Goal: Task Accomplishment & Management: Manage account settings

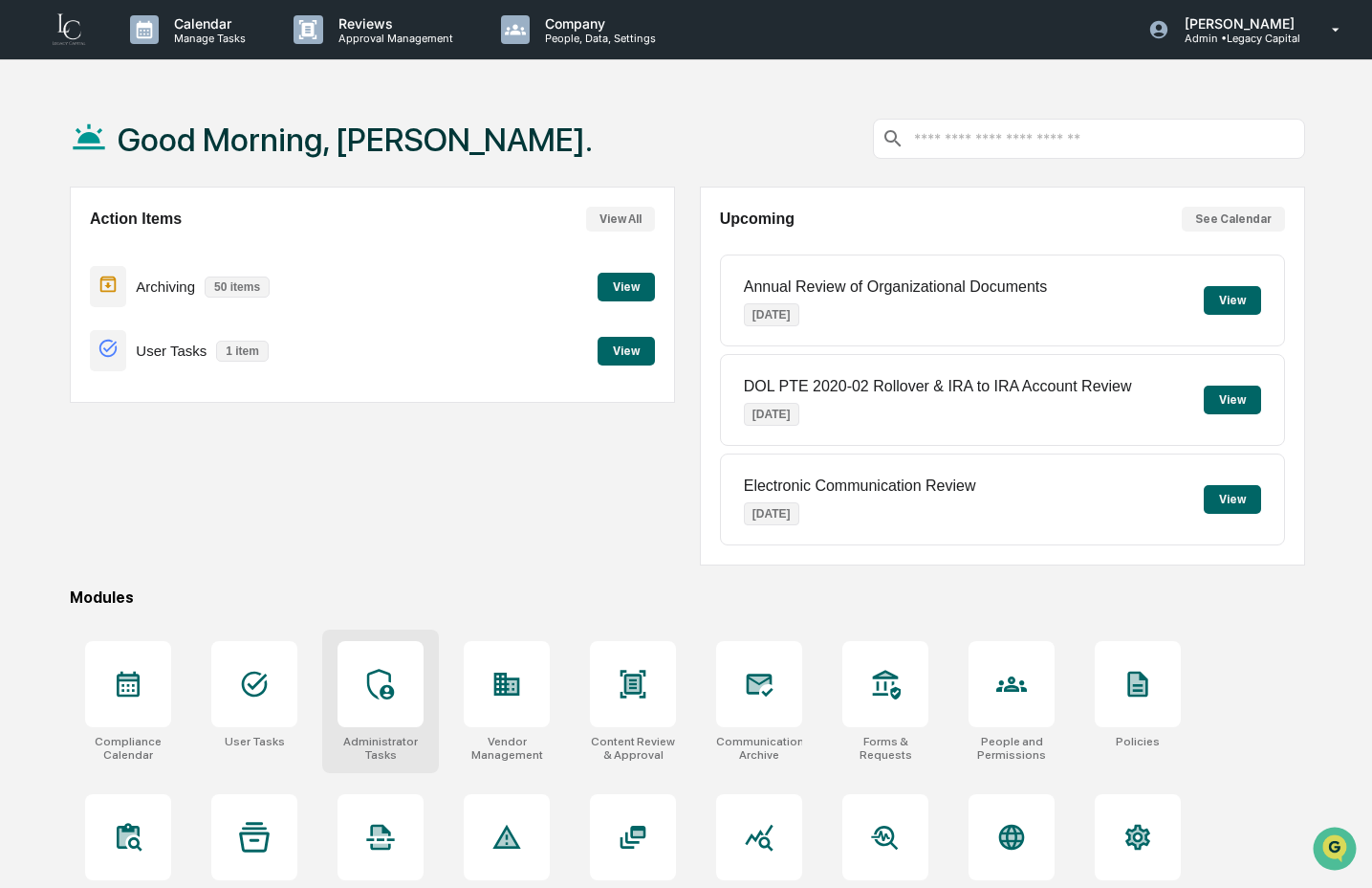
click at [410, 709] on div at bounding box center [380, 684] width 86 height 86
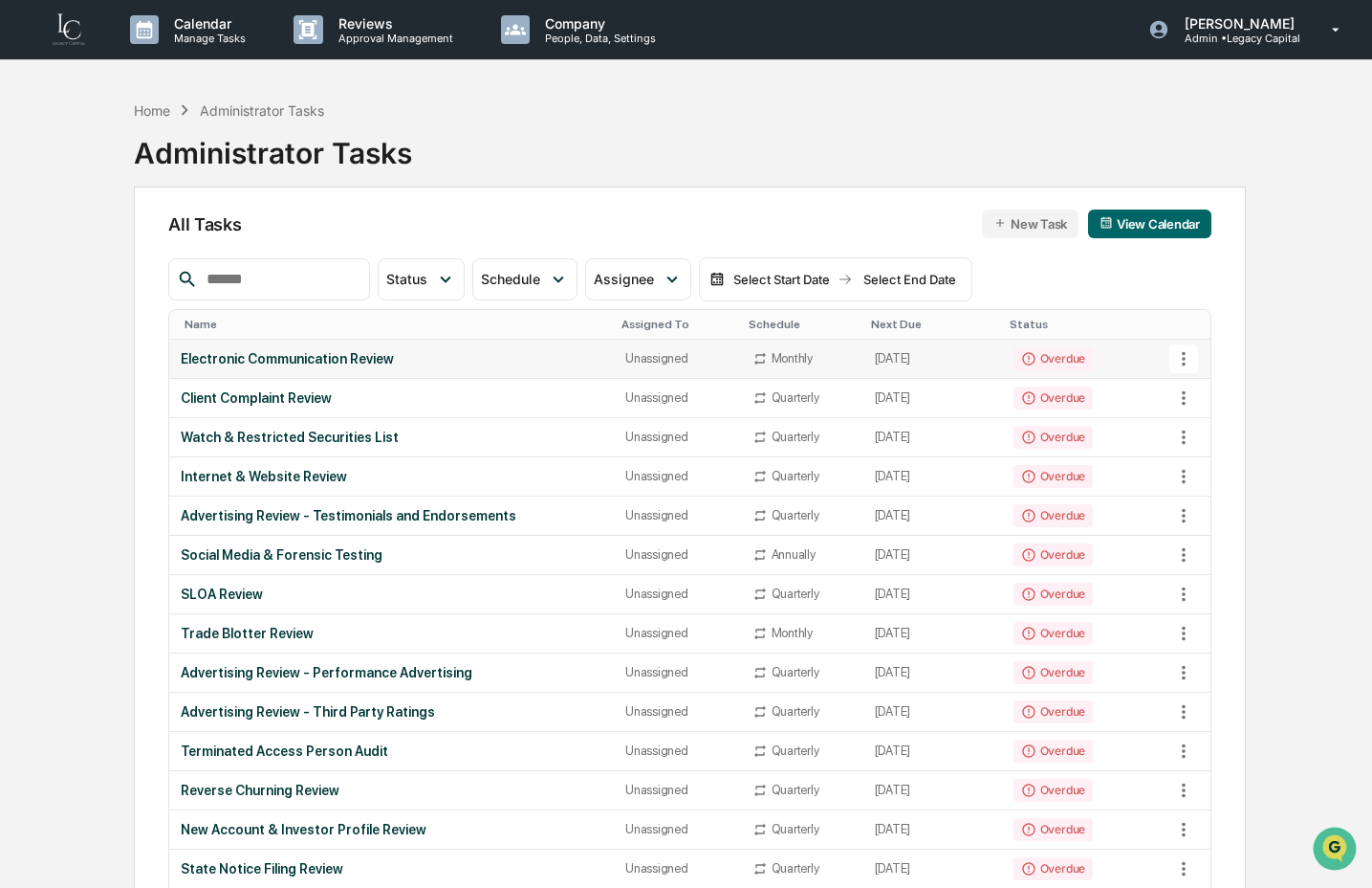
click at [924, 374] on td "August 12, 2025" at bounding box center [933, 359] width 139 height 39
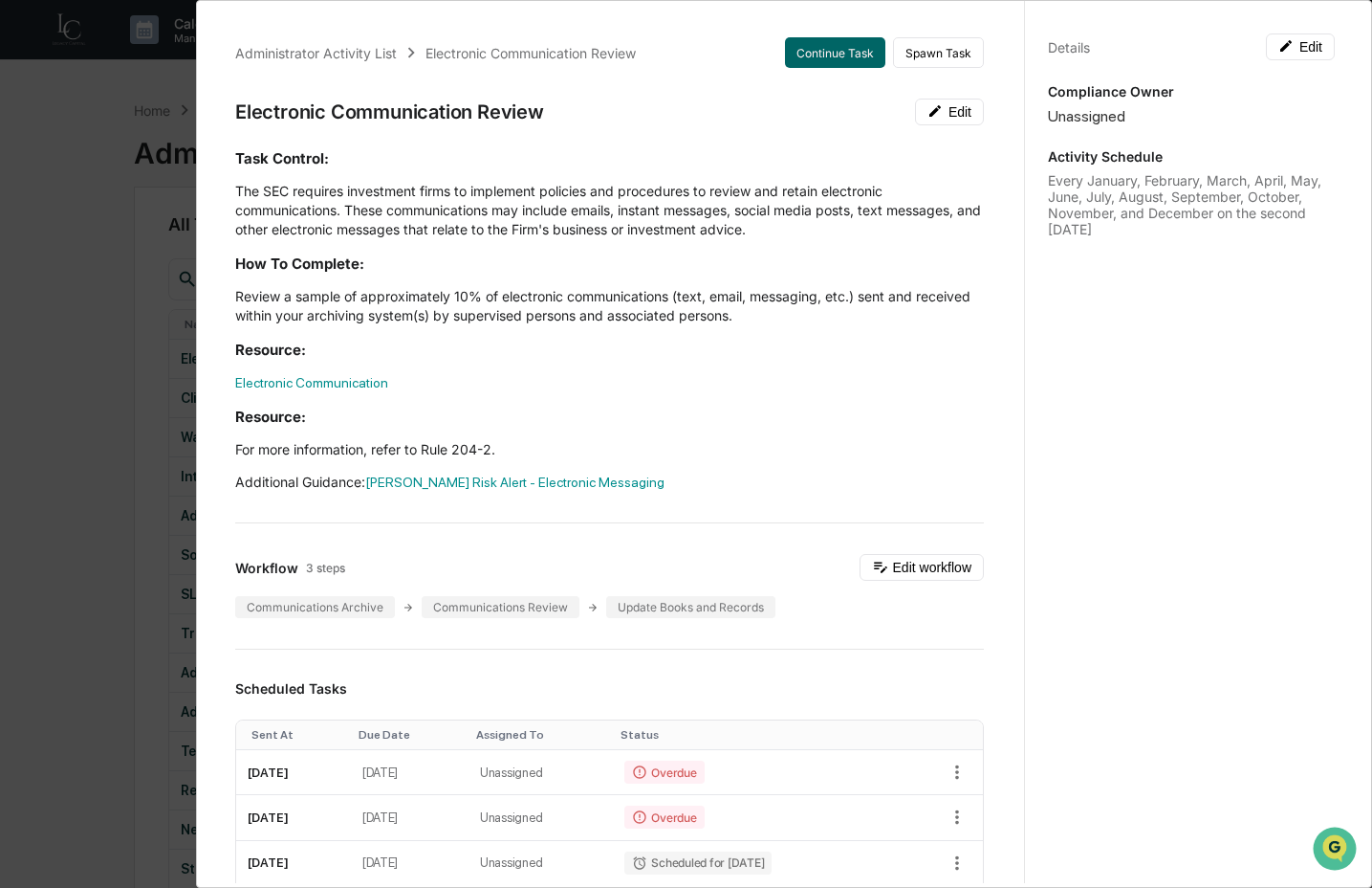
click at [1118, 318] on div "Details Edit Compliance Owner Unassigned Activity Schedule Every January, Febru…" at bounding box center [1191, 462] width 334 height 934
click at [946, 769] on icon "button" at bounding box center [957, 772] width 21 height 21
click at [967, 851] on li "Delete task" at bounding box center [1013, 841] width 158 height 36
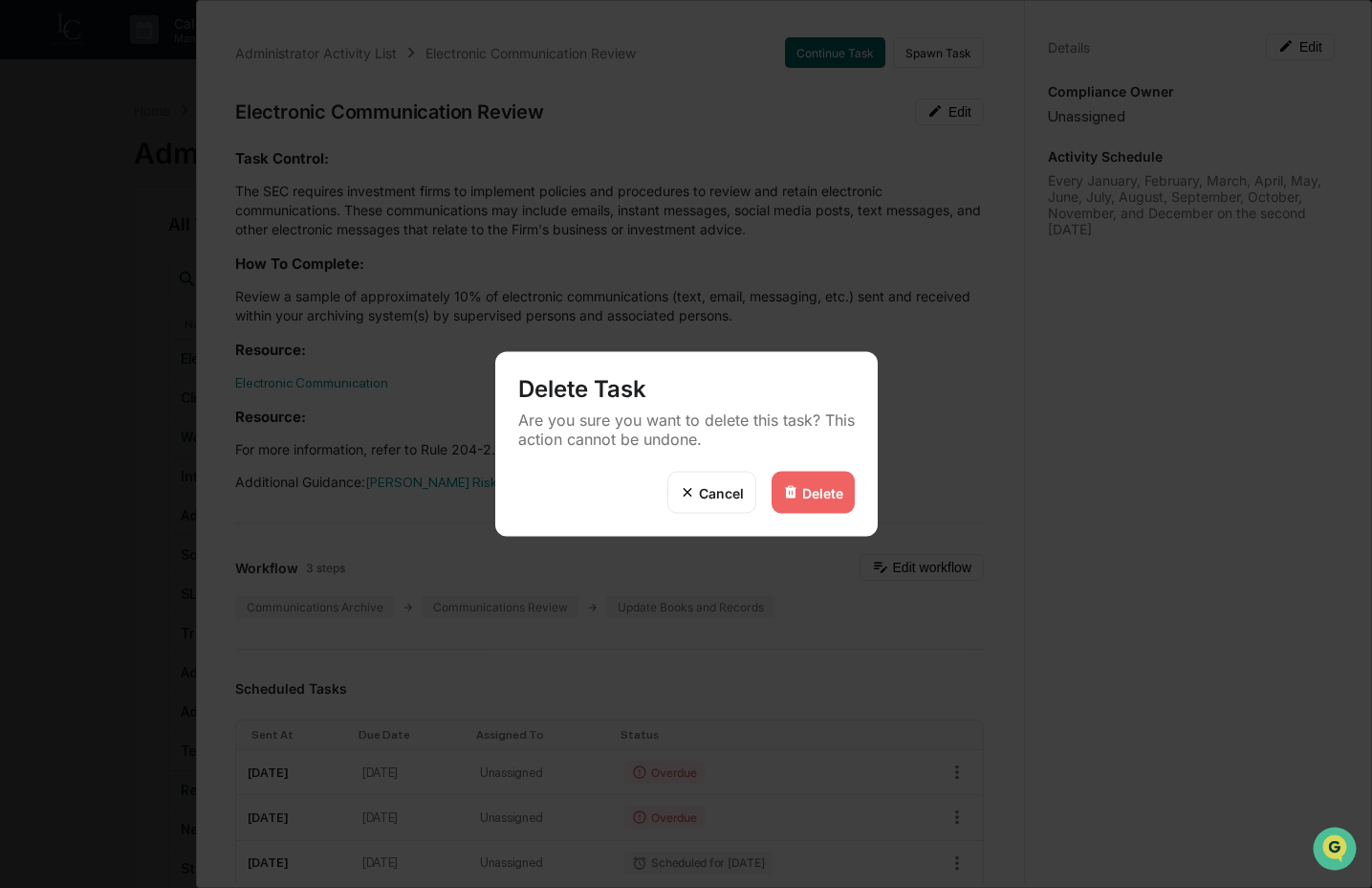
click at [807, 490] on div "Delete" at bounding box center [822, 492] width 41 height 16
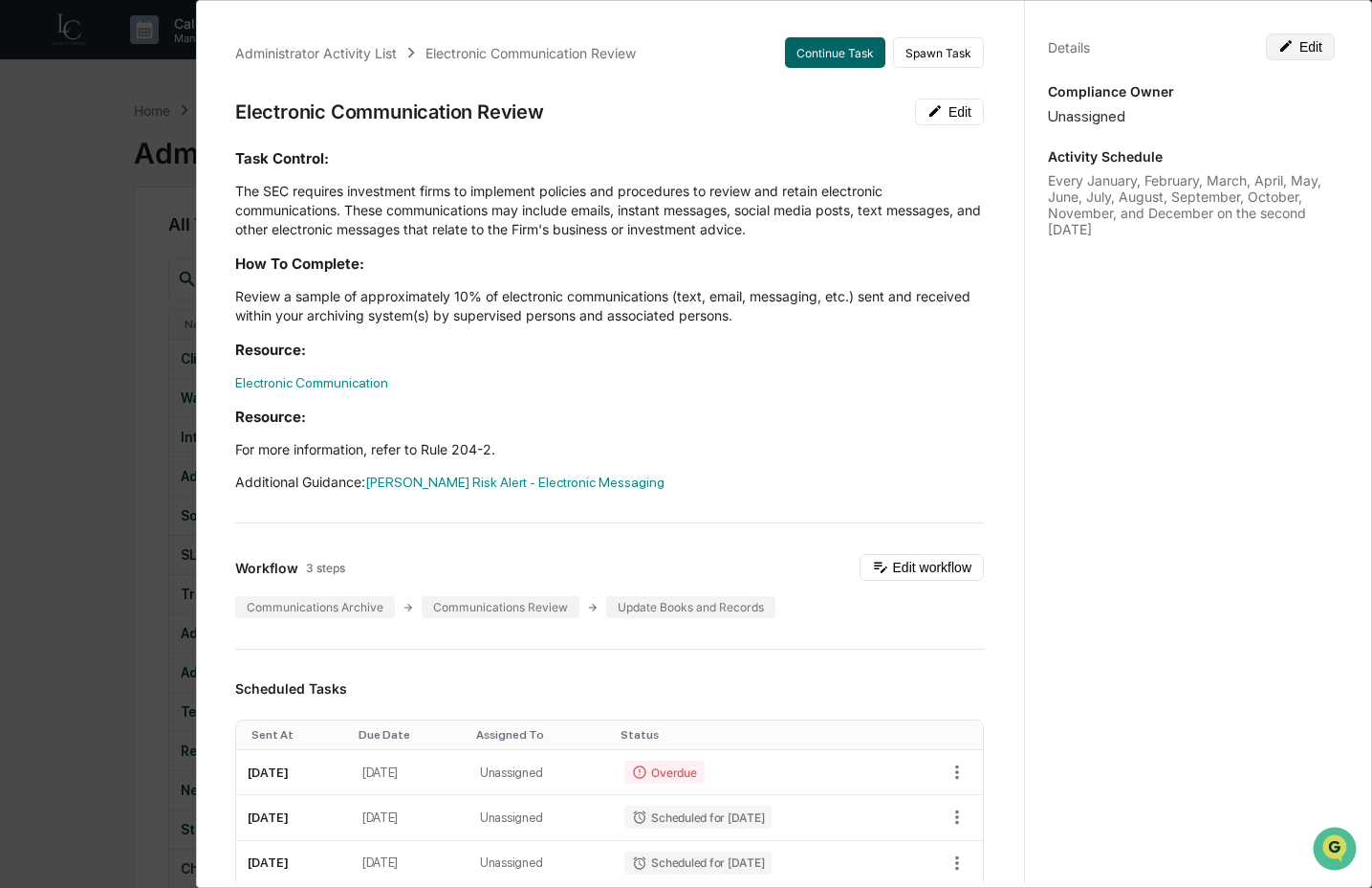
click at [1311, 46] on button "Edit" at bounding box center [1301, 47] width 69 height 27
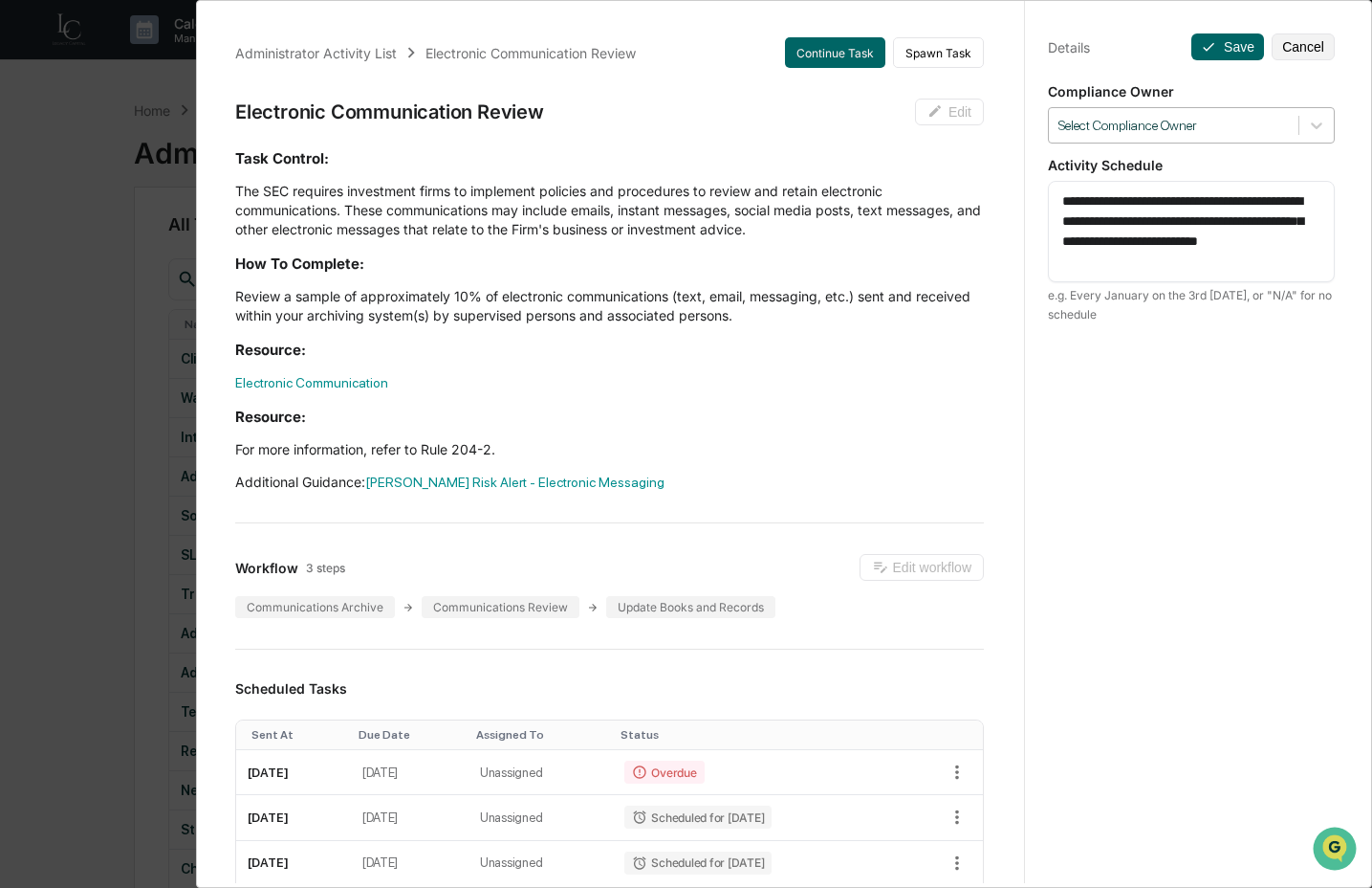
click at [1238, 117] on div at bounding box center [1174, 125] width 230 height 18
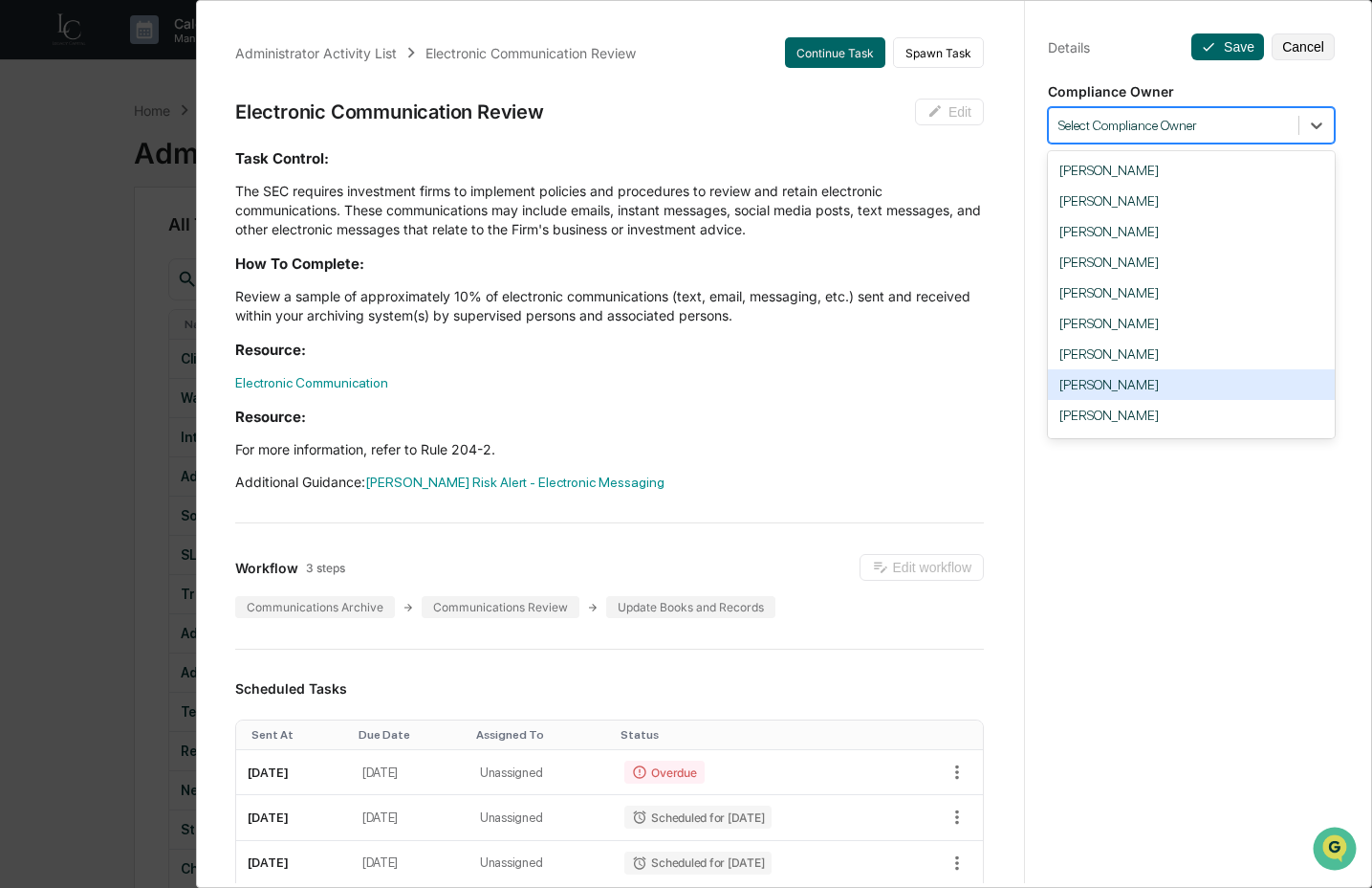
click at [1179, 392] on div "Crystal Prachyl" at bounding box center [1192, 384] width 287 height 31
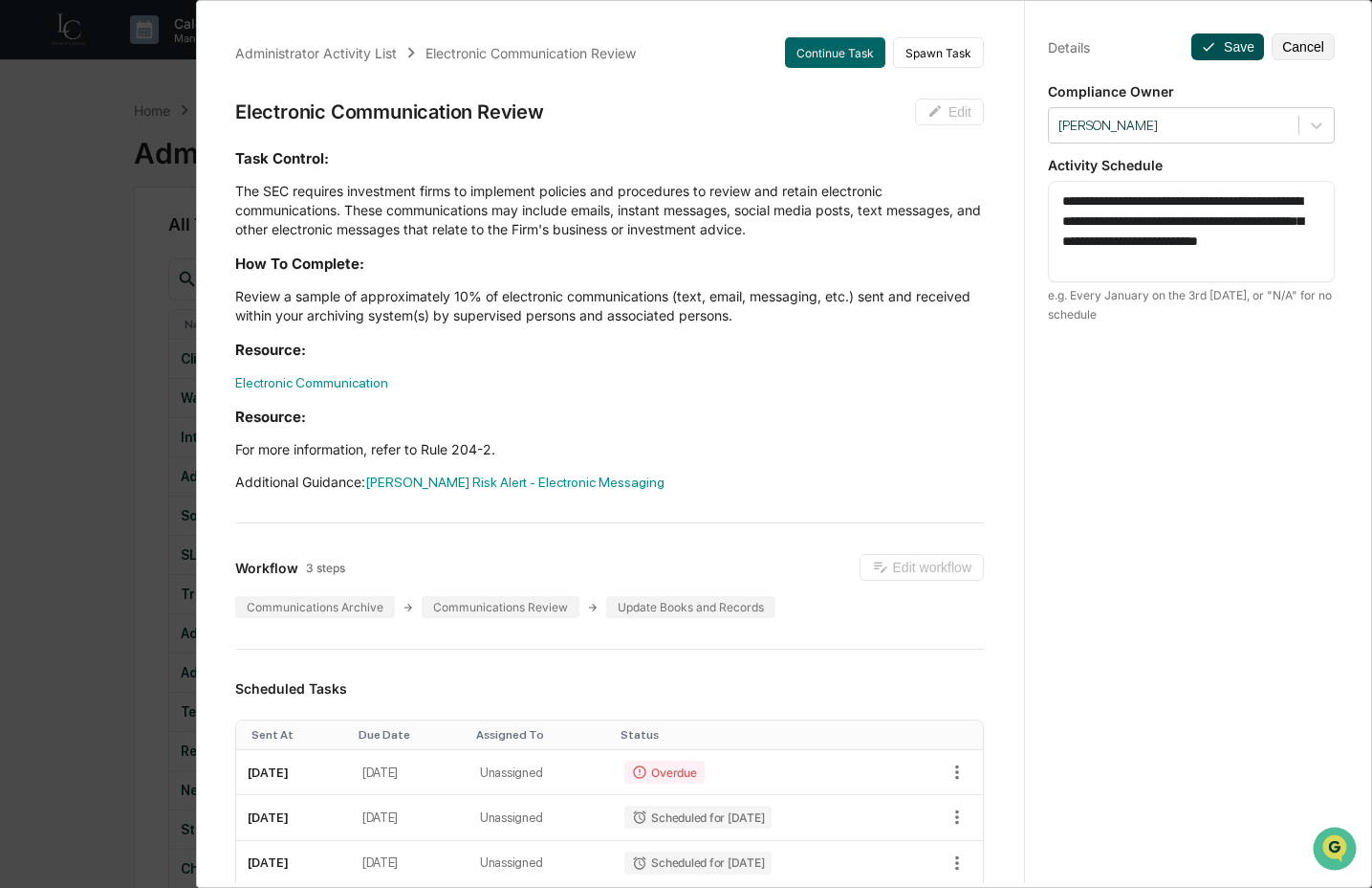
click at [1221, 54] on button "Save" at bounding box center [1228, 47] width 72 height 27
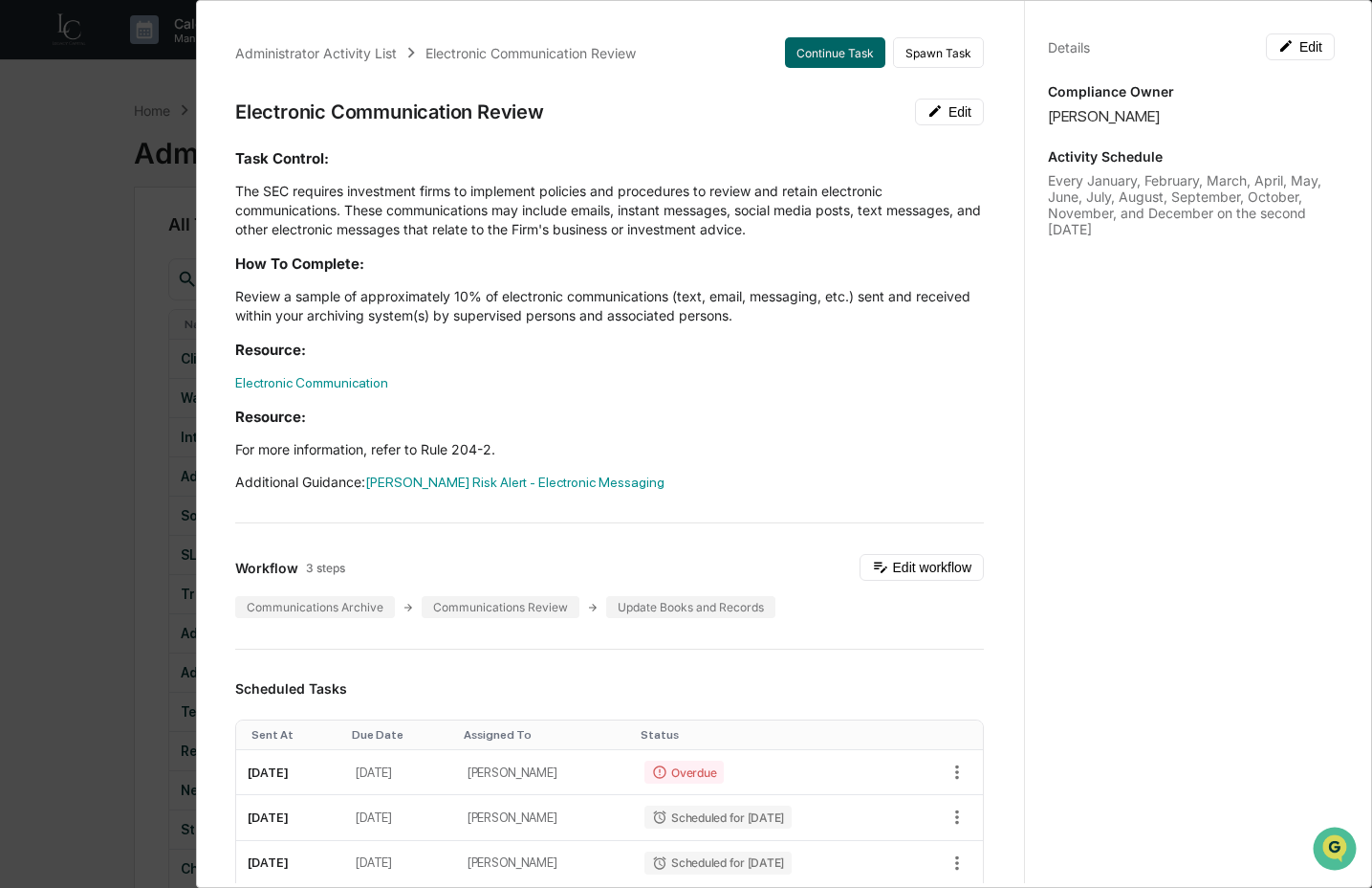
click at [161, 371] on div "Administrator Activity List Electronic Communication Review Continue Task Spawn…" at bounding box center [686, 444] width 1372 height 888
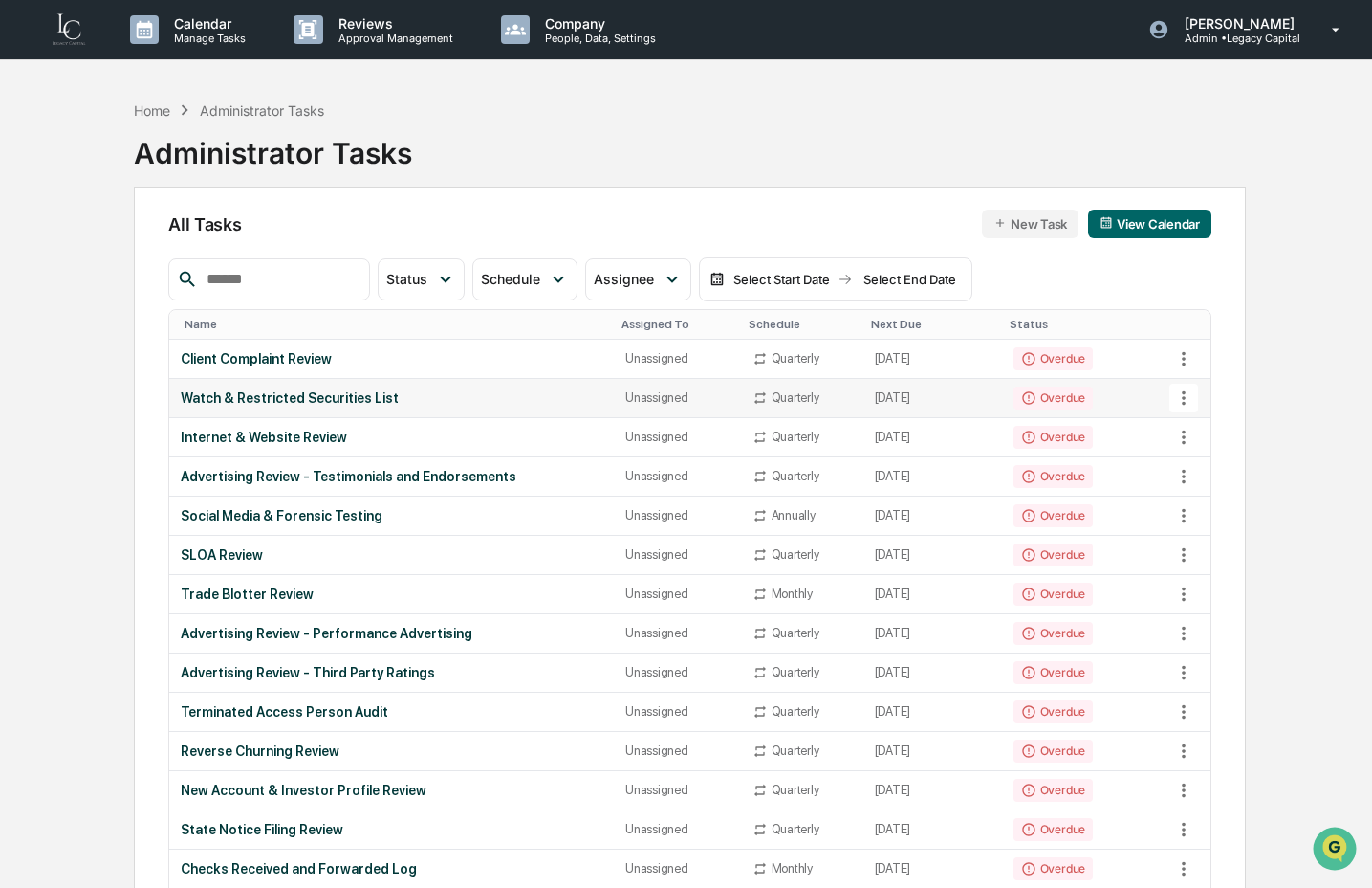
click at [585, 408] on td "Watch & Restricted Securities List" at bounding box center [392, 398] width 445 height 39
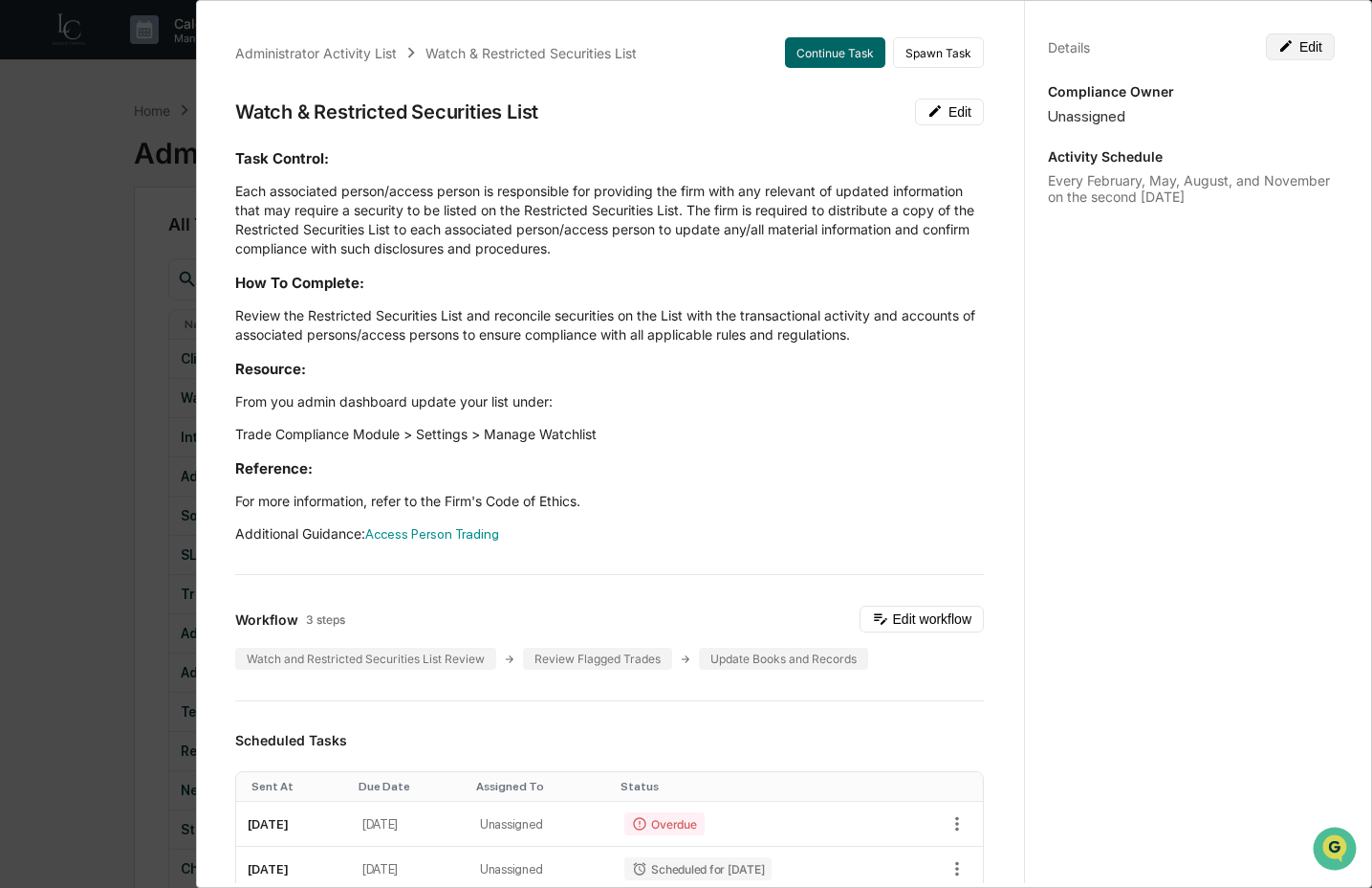
click at [1282, 53] on icon at bounding box center [1286, 46] width 15 height 15
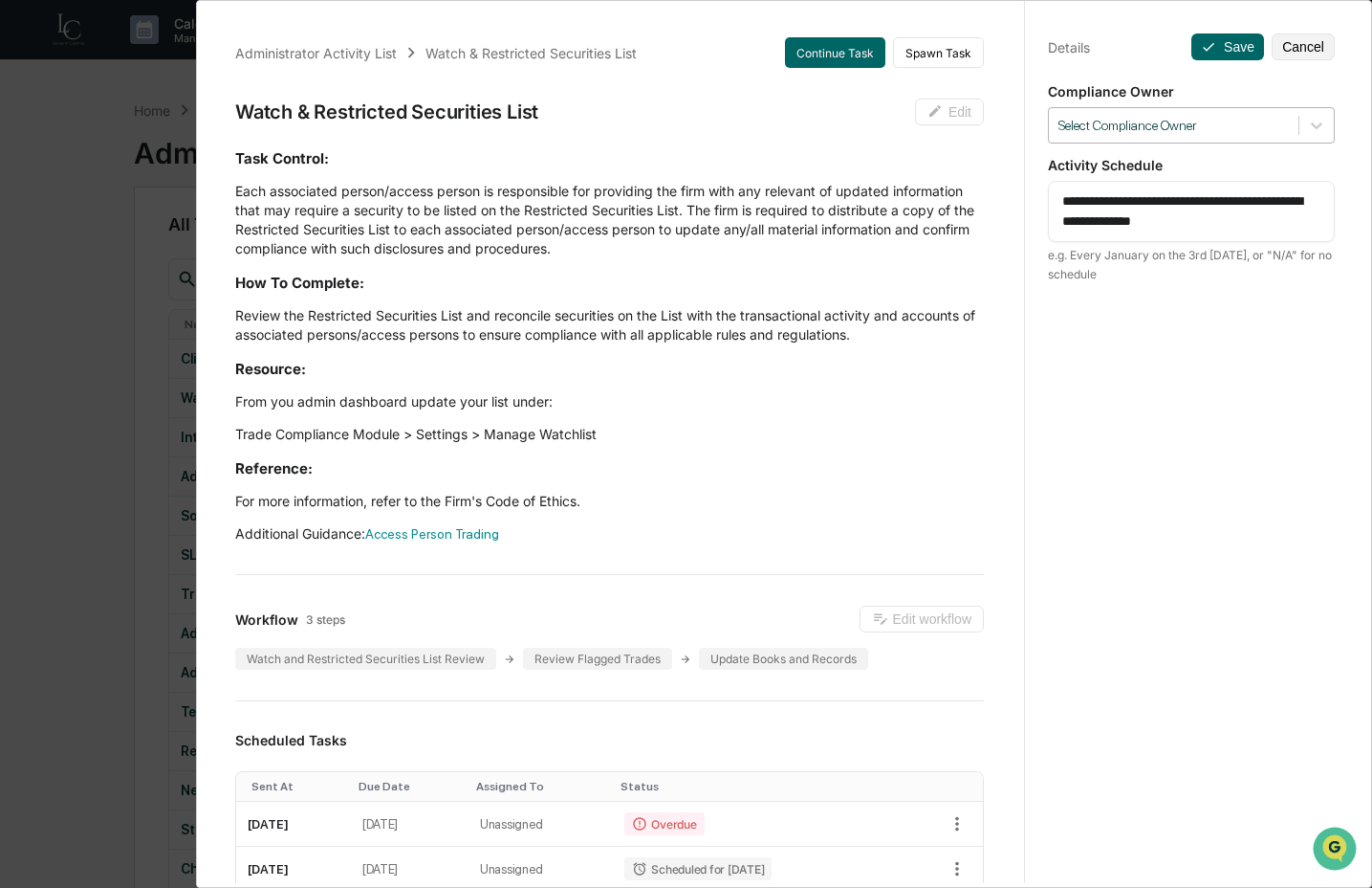
click at [1205, 130] on div at bounding box center [1174, 125] width 230 height 18
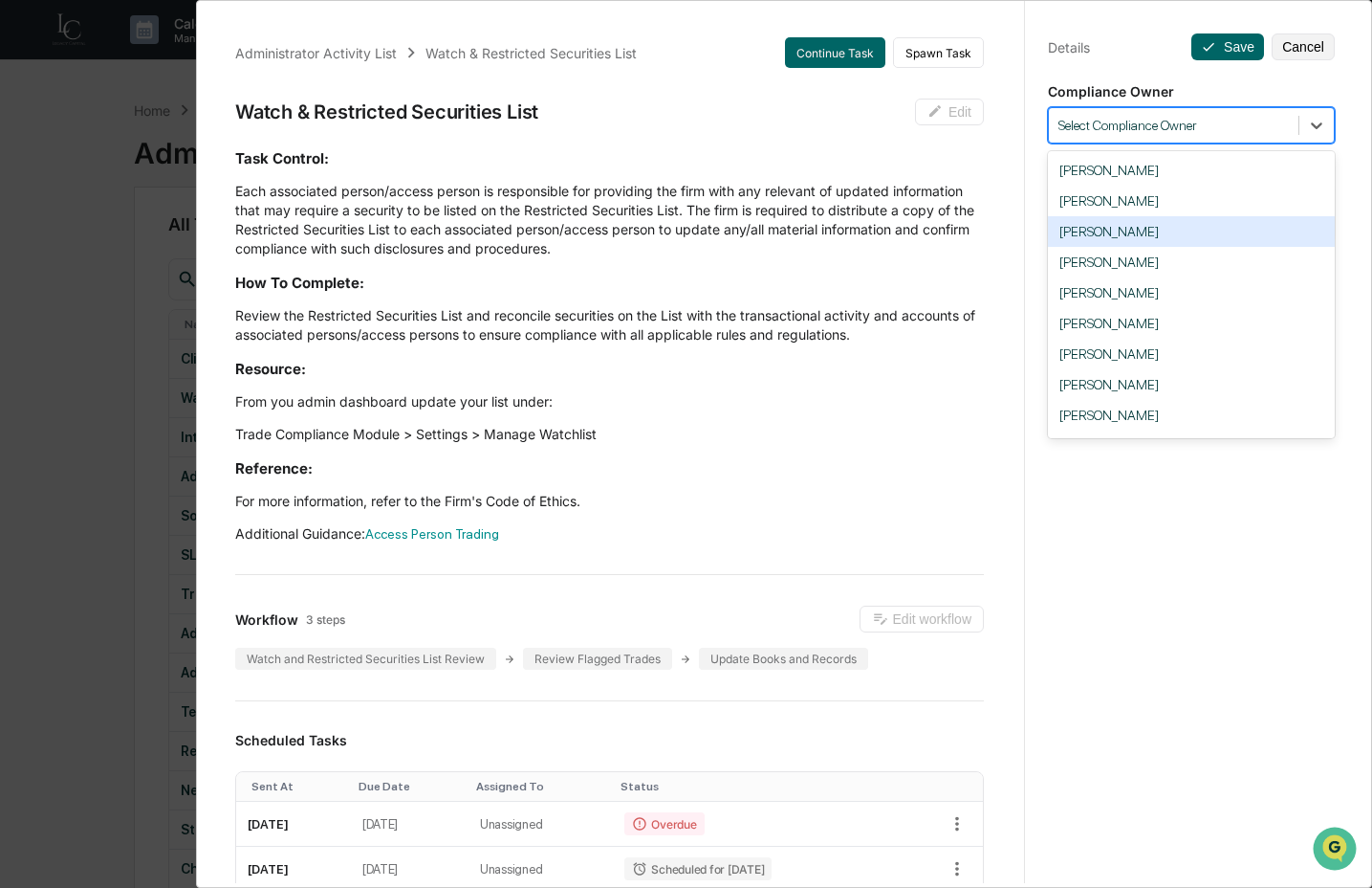
drag, startPoint x: 1167, startPoint y: 233, endPoint x: 1053, endPoint y: 208, distance: 116.7
click at [1166, 233] on div "[PERSON_NAME]" at bounding box center [1192, 232] width 287 height 31
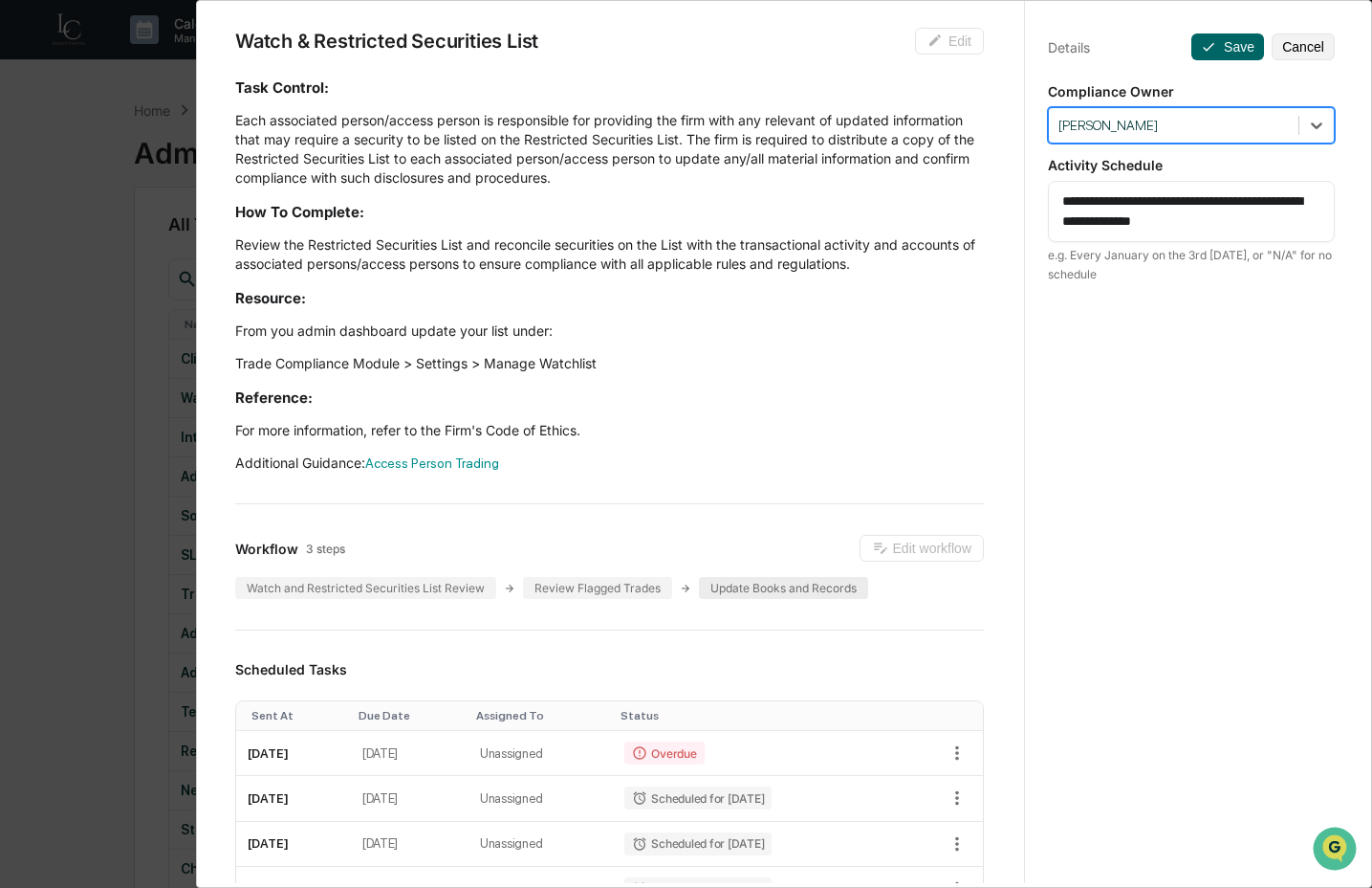
scroll to position [160, 0]
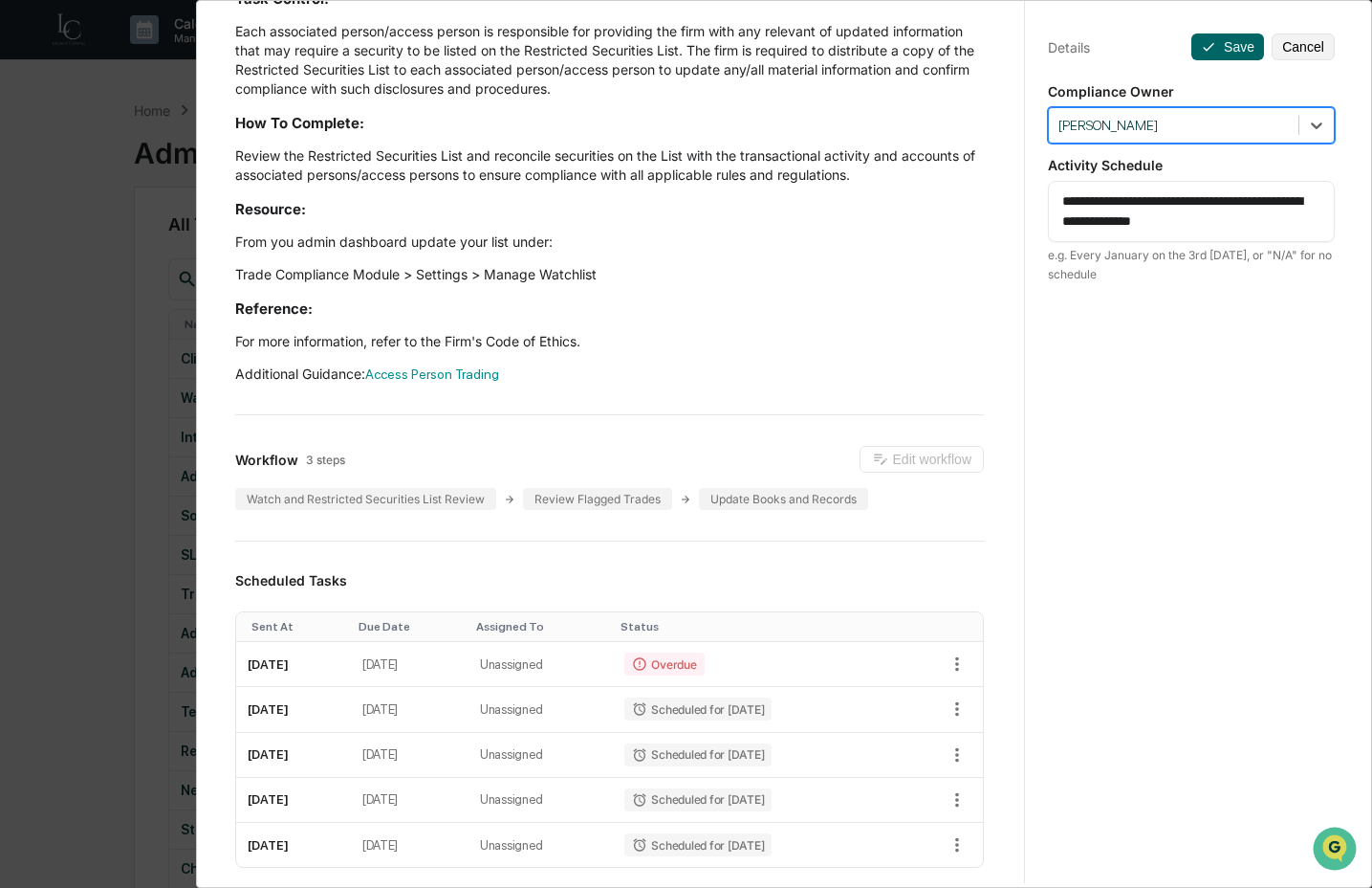
click at [116, 509] on div "Administrator Activity List Watch & Restricted Securities List Continue Task Sp…" at bounding box center [686, 444] width 1372 height 888
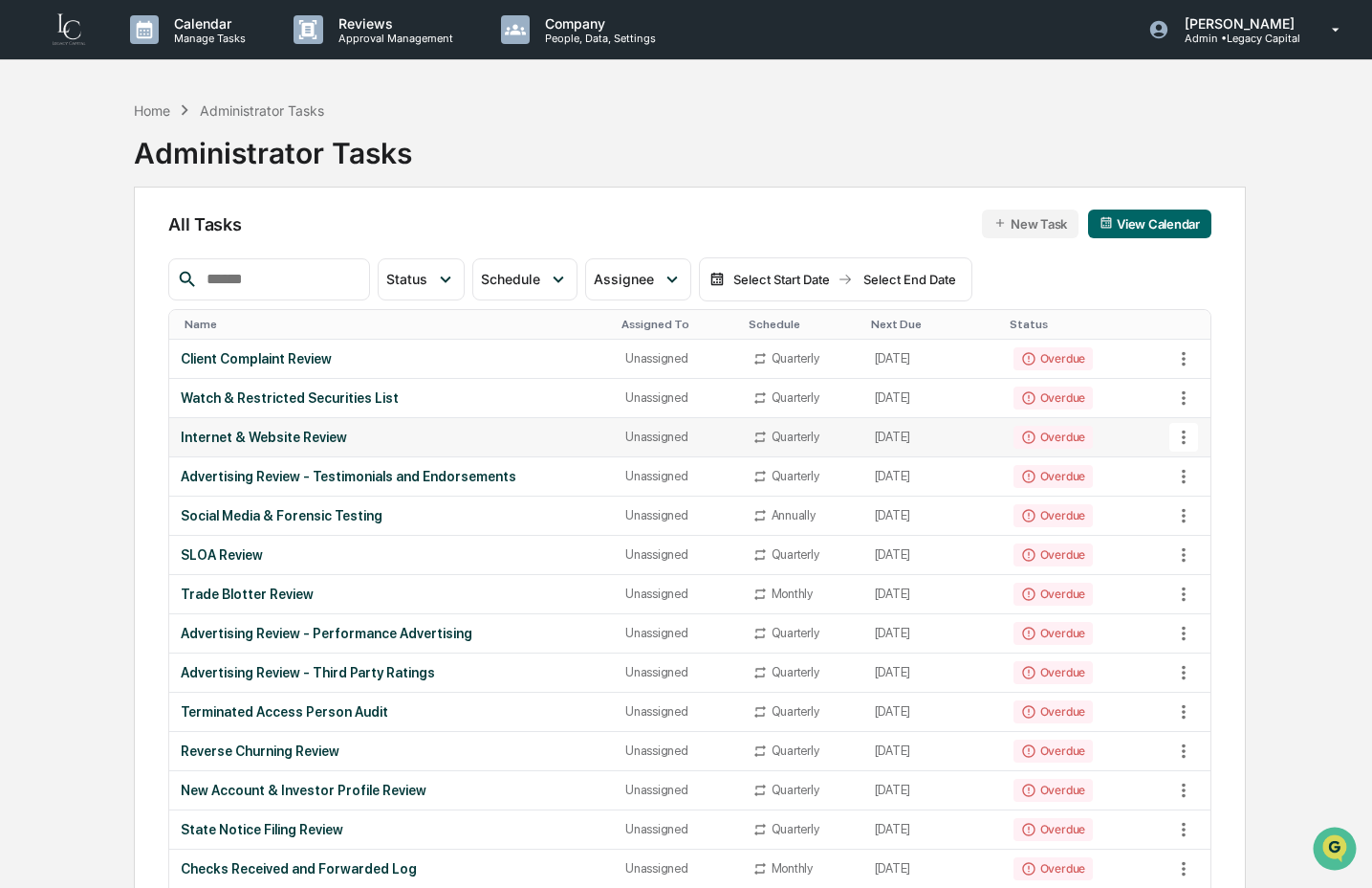
click at [276, 431] on div "Internet & Website Review" at bounding box center [392, 437] width 422 height 15
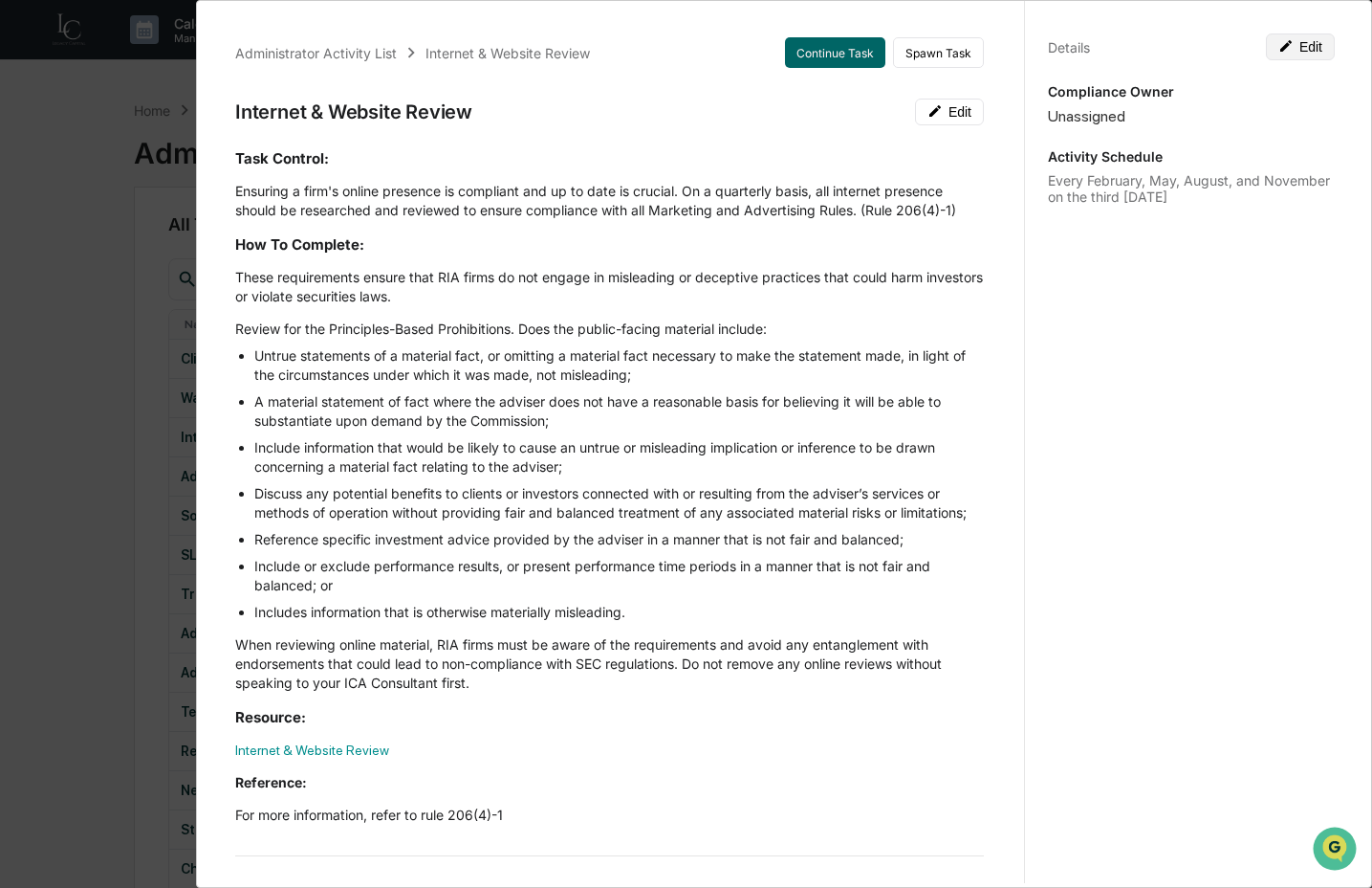
click at [1299, 41] on button "Edit" at bounding box center [1301, 47] width 69 height 27
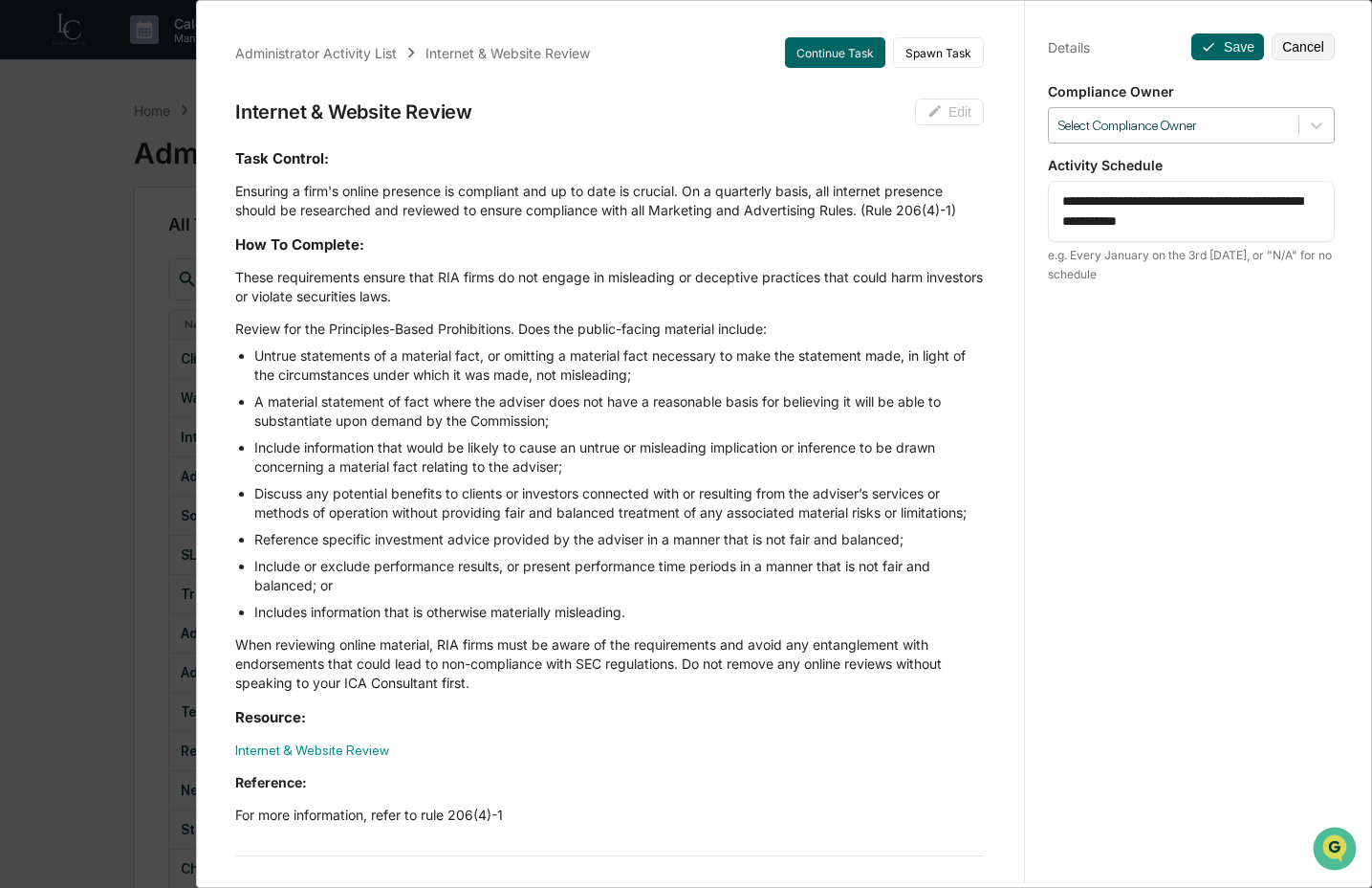
click at [1219, 128] on div at bounding box center [1174, 125] width 230 height 18
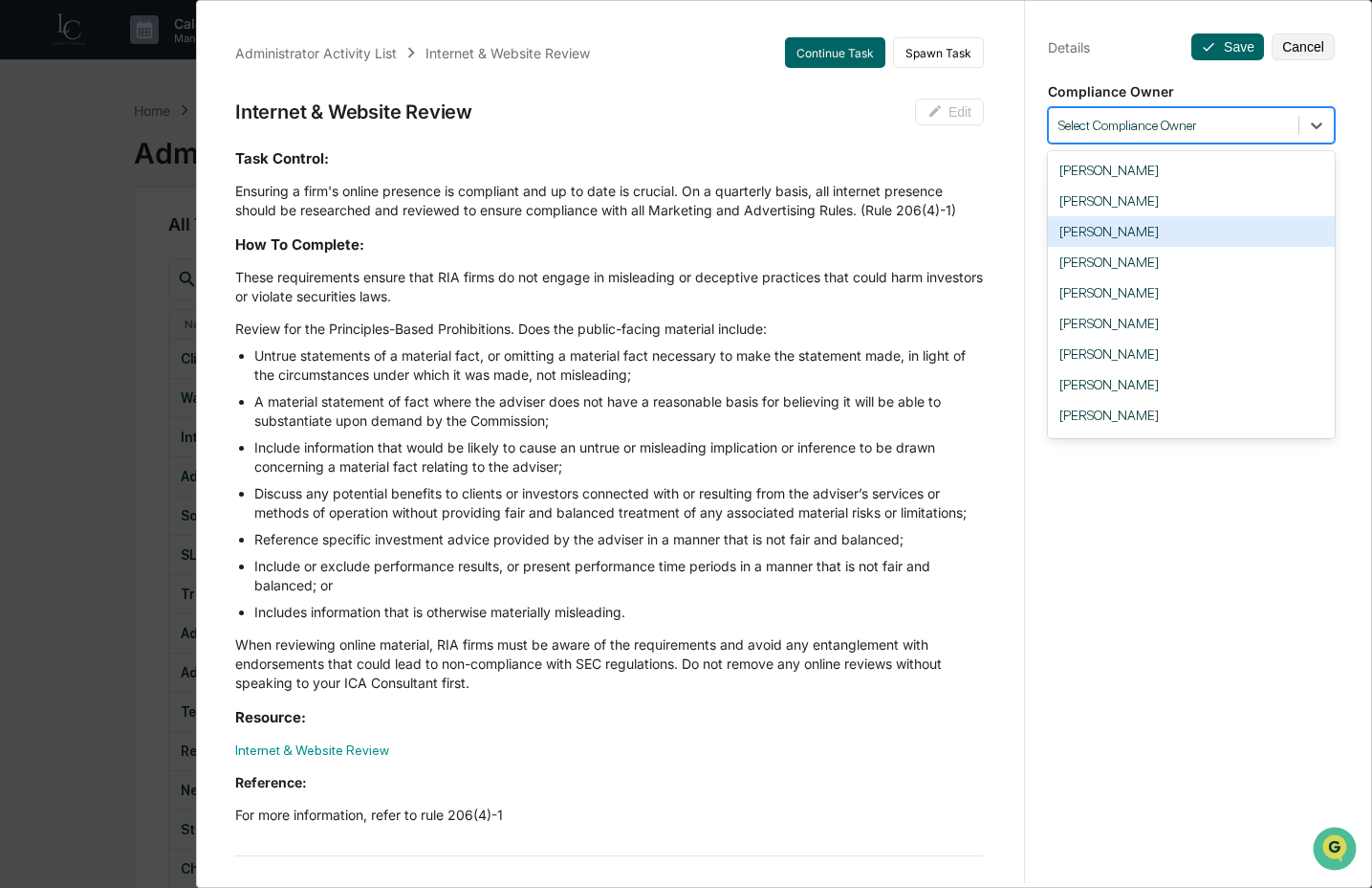
click at [1154, 238] on div "[PERSON_NAME]" at bounding box center [1192, 232] width 287 height 31
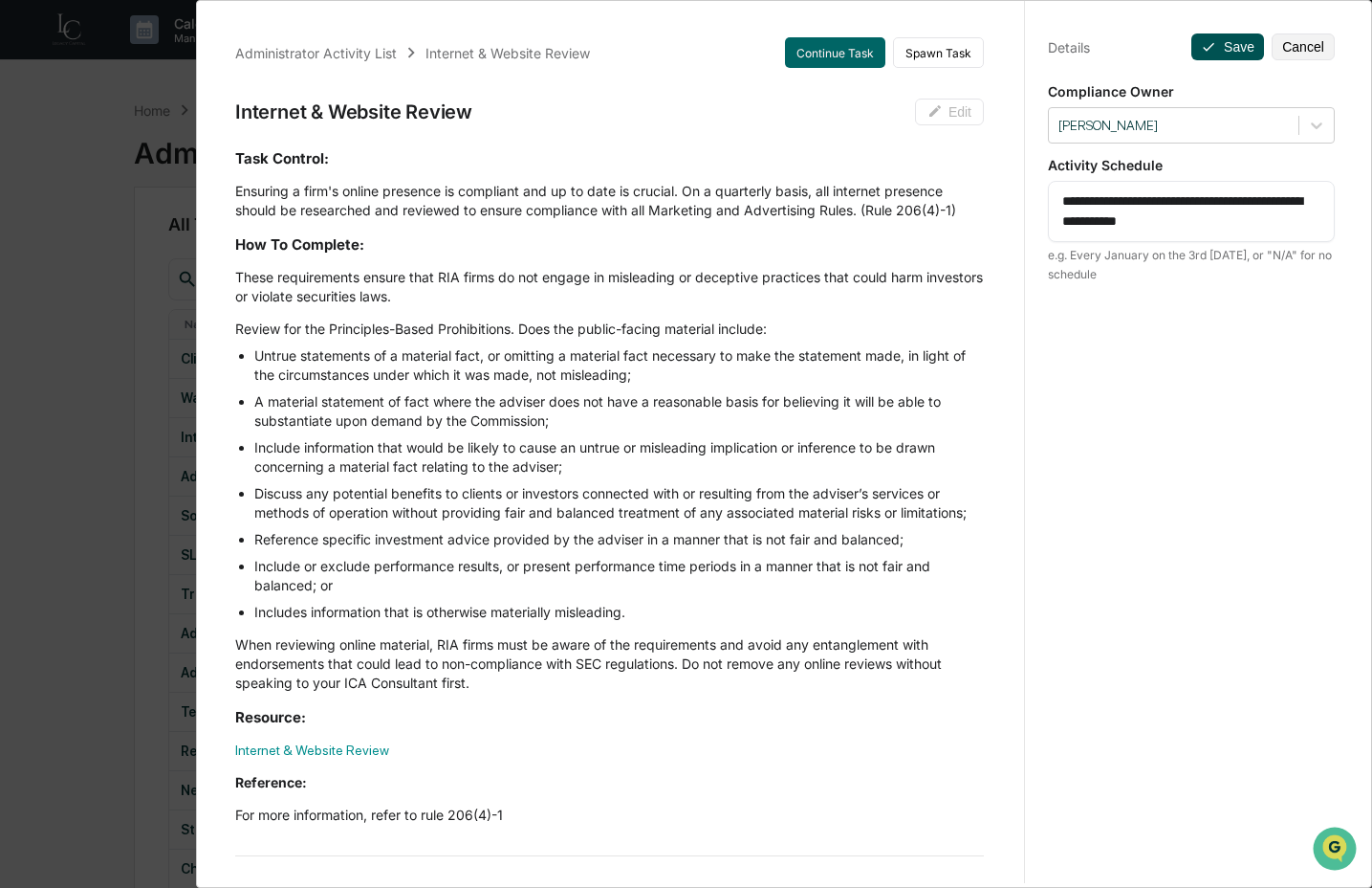
drag, startPoint x: 1230, startPoint y: 37, endPoint x: 1224, endPoint y: 44, distance: 9.2
click at [1230, 37] on button "Save" at bounding box center [1228, 47] width 72 height 27
click at [148, 451] on div "Administrator Activity List Internet & Website Review Continue Task Spawn Task …" at bounding box center [686, 444] width 1372 height 888
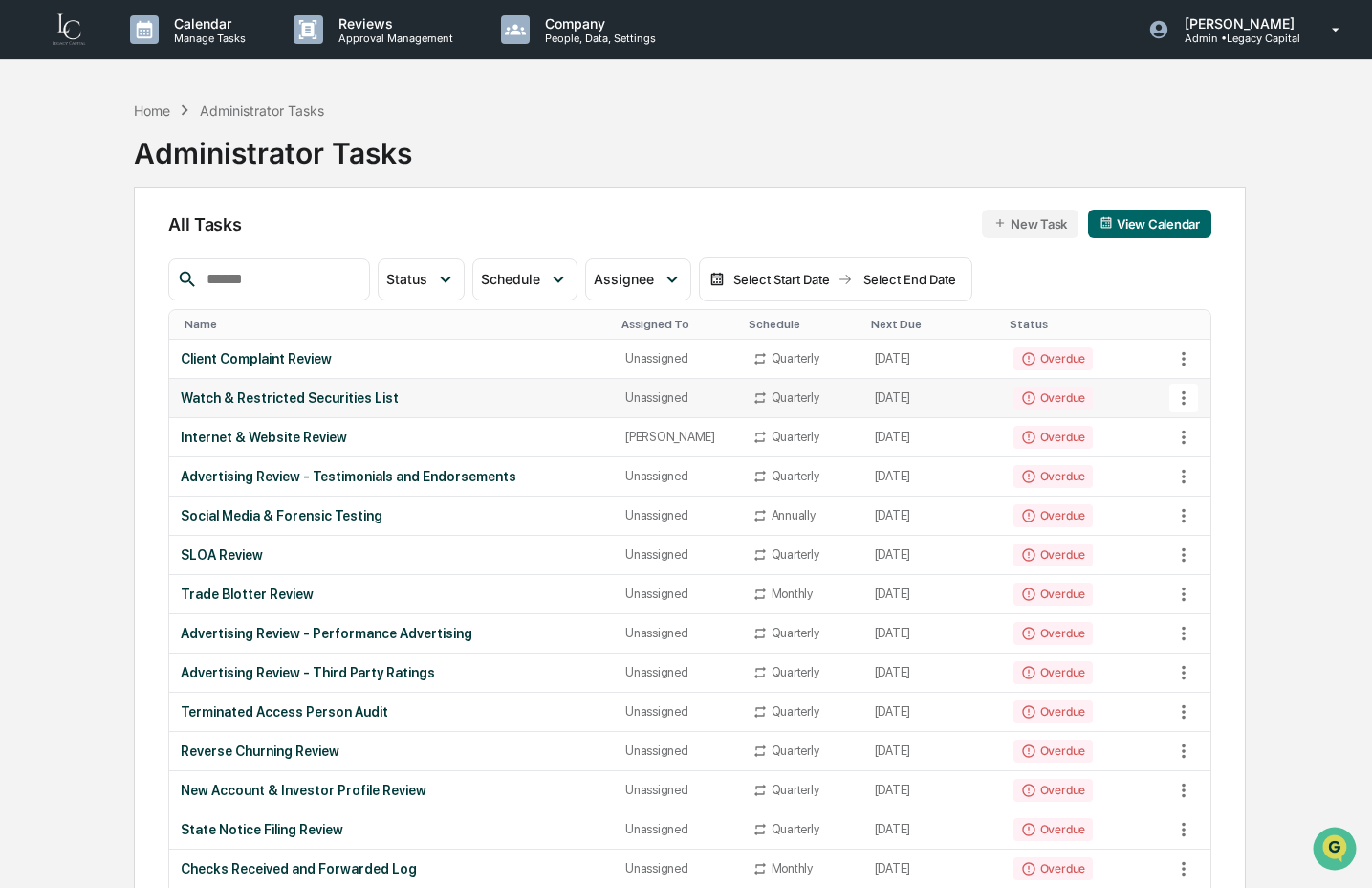
click at [495, 402] on div "Watch & Restricted Securities List" at bounding box center [392, 398] width 422 height 15
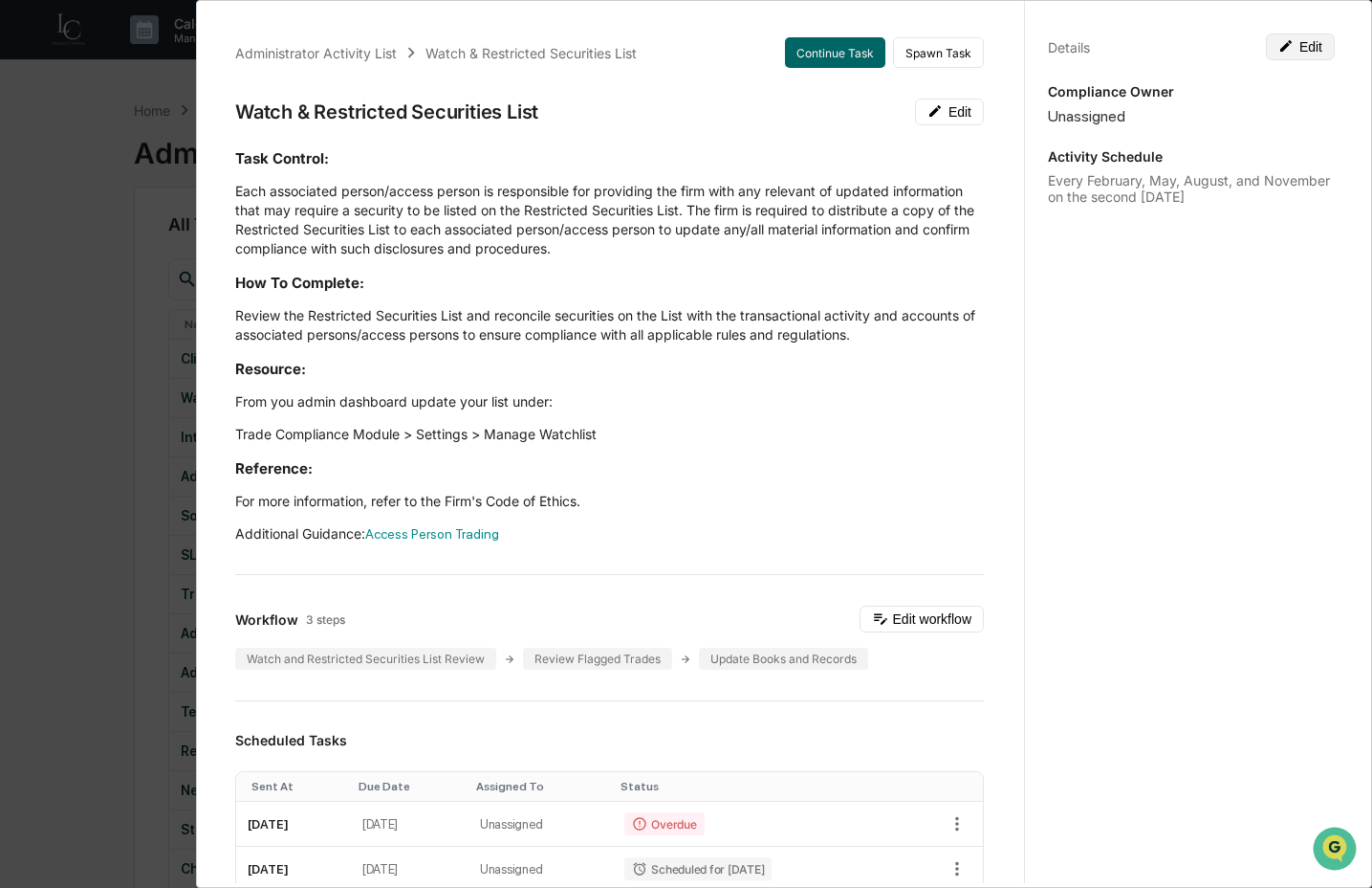
click at [1275, 55] on button "Edit" at bounding box center [1301, 47] width 69 height 27
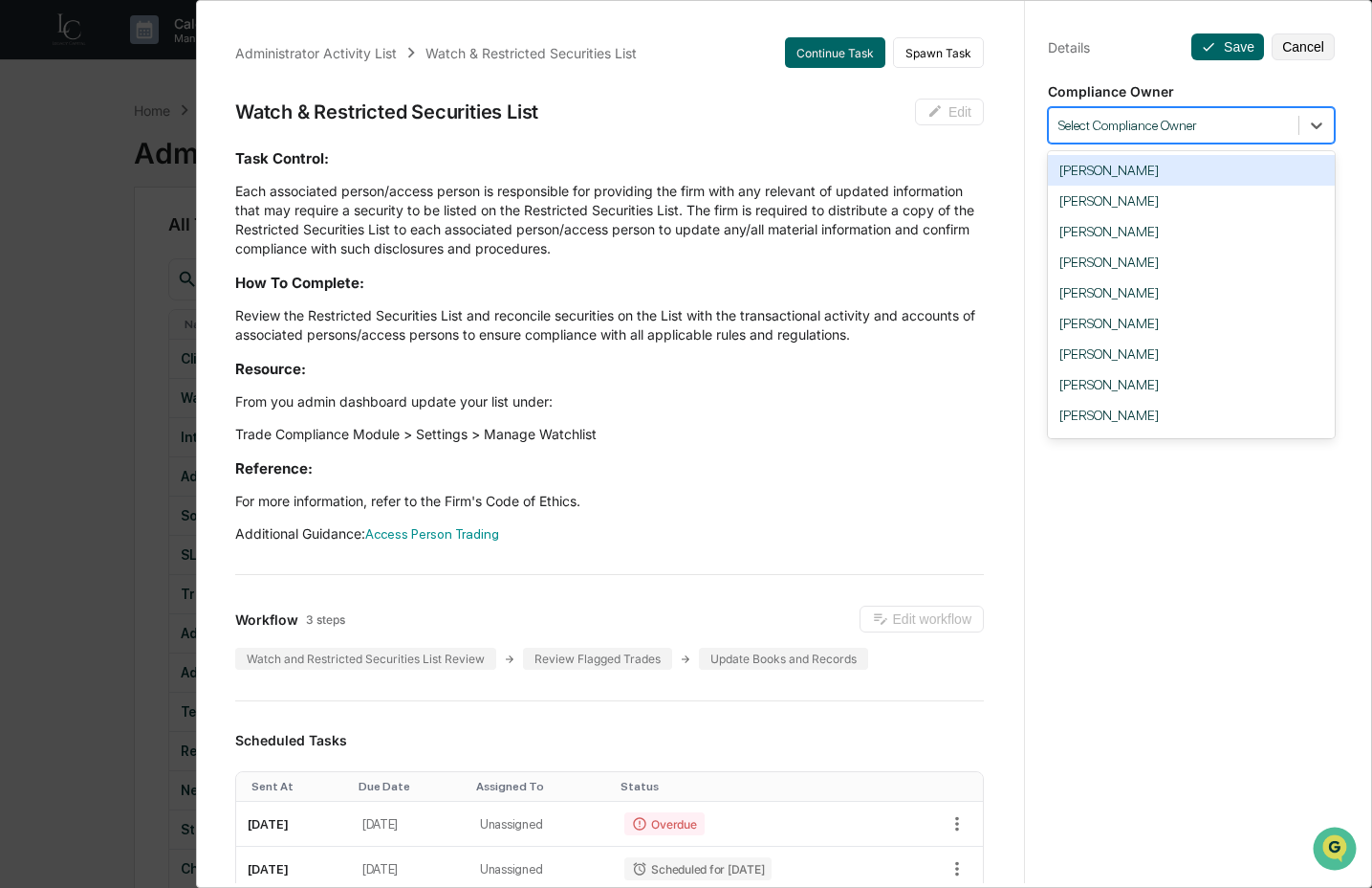
click at [1231, 122] on div at bounding box center [1174, 125] width 230 height 18
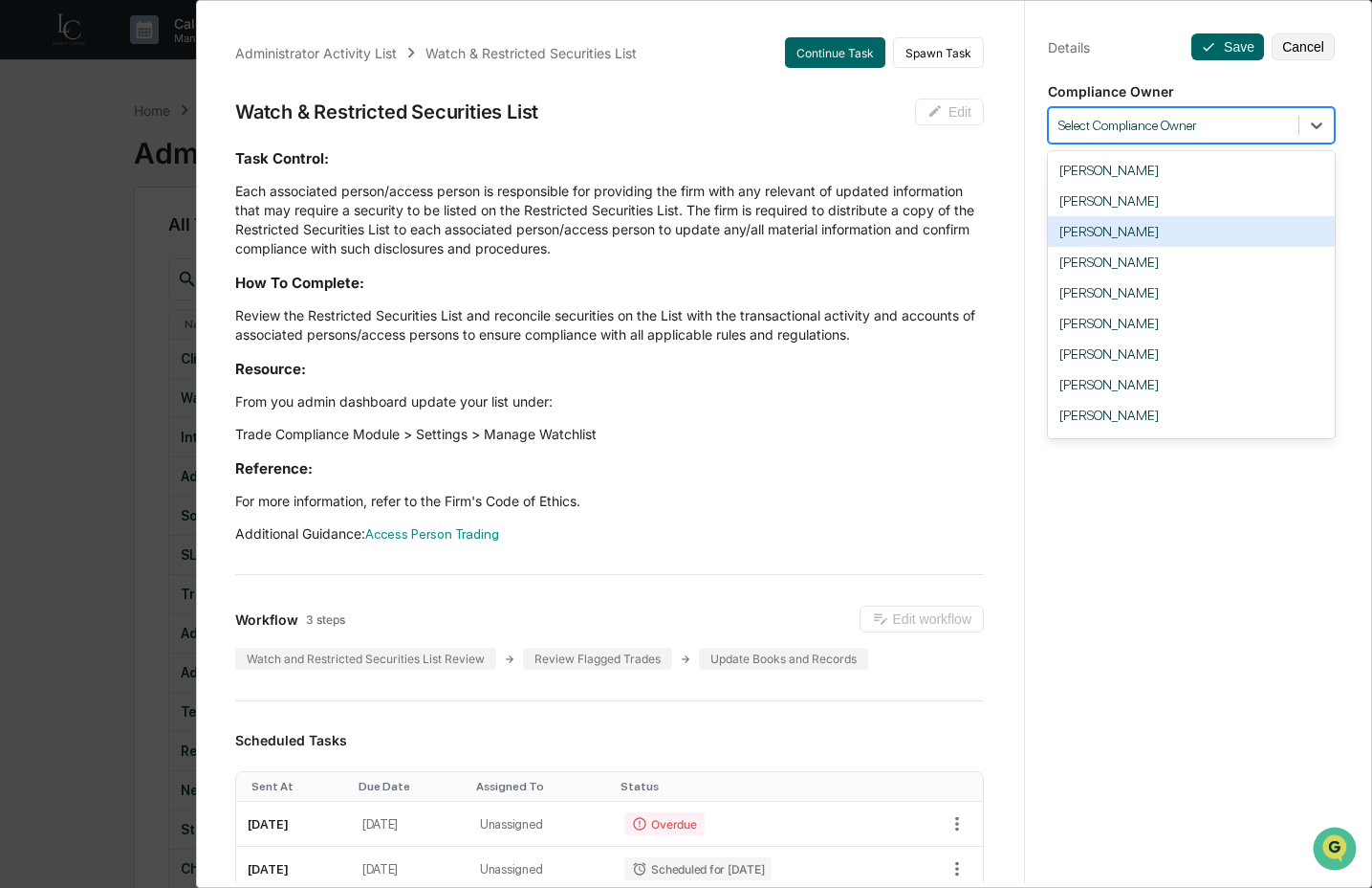
drag, startPoint x: 1191, startPoint y: 230, endPoint x: 1194, endPoint y: 212, distance: 18.2
click at [1191, 227] on div "[PERSON_NAME]" at bounding box center [1192, 232] width 287 height 31
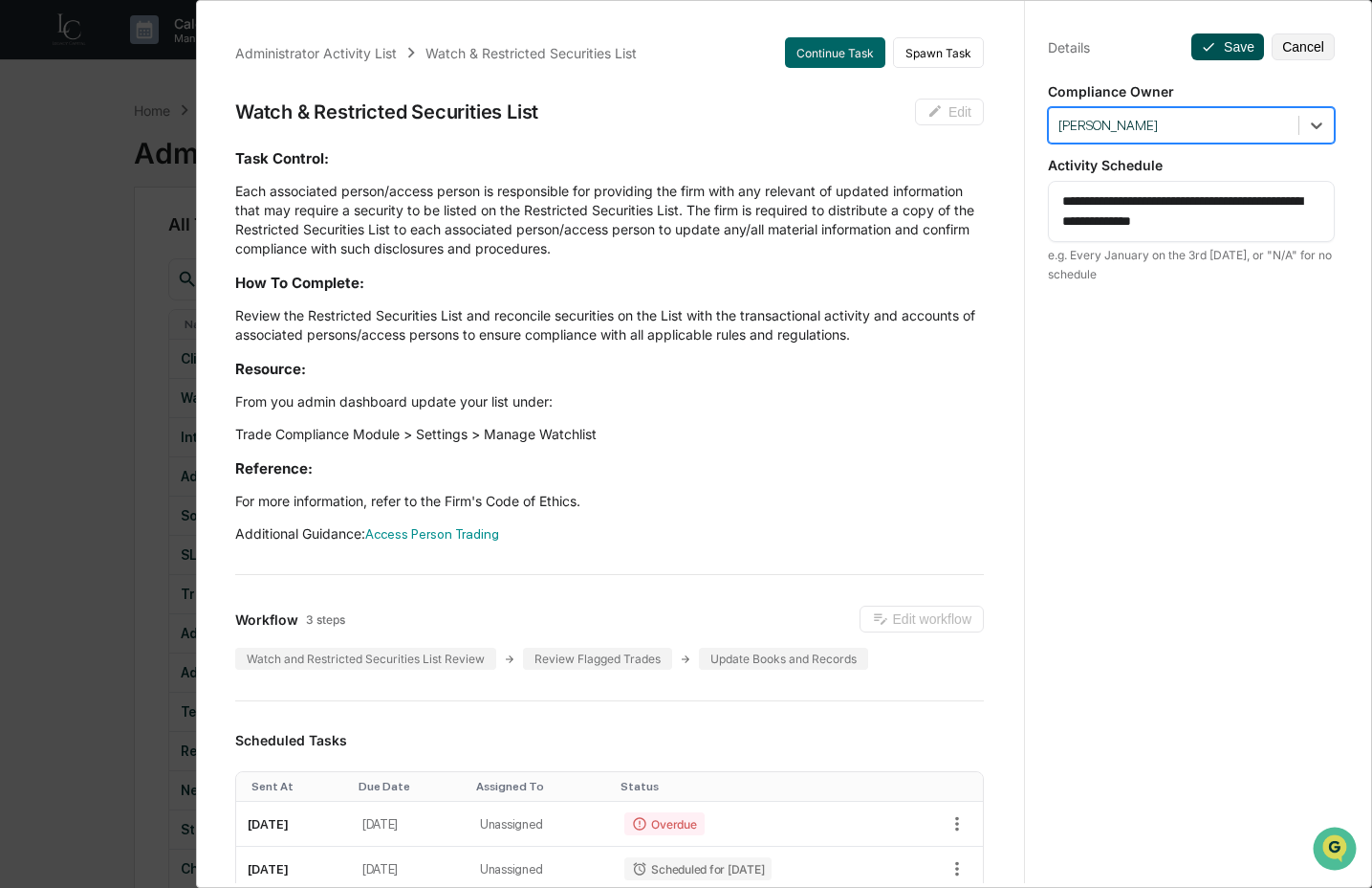
click at [1202, 47] on icon at bounding box center [1209, 47] width 15 height 15
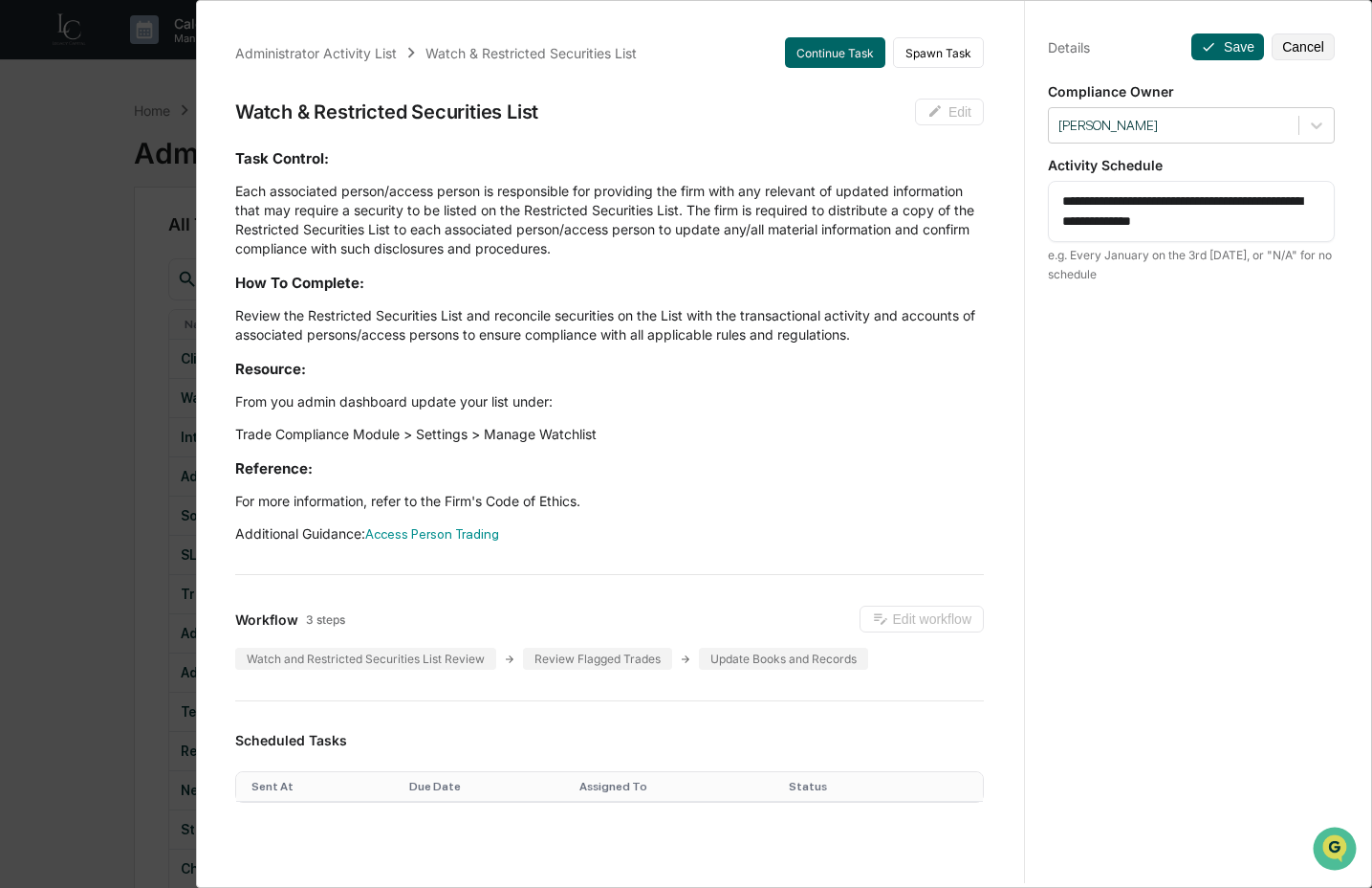
click at [136, 460] on div "Administrator Activity List Watch & Restricted Securities List Continue Task Sp…" at bounding box center [686, 444] width 1372 height 888
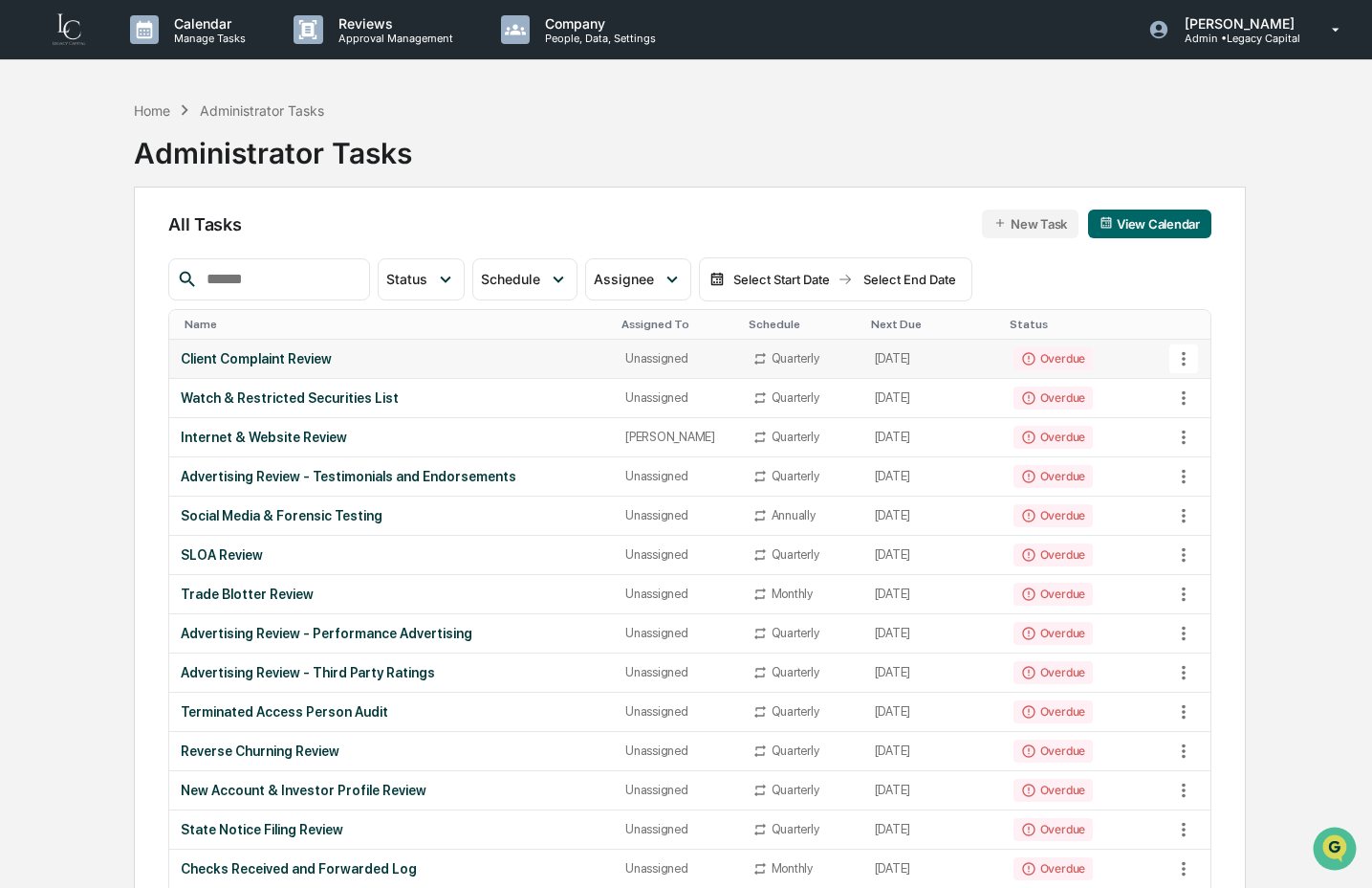
click at [254, 361] on div "Client Complaint Review" at bounding box center [392, 359] width 422 height 15
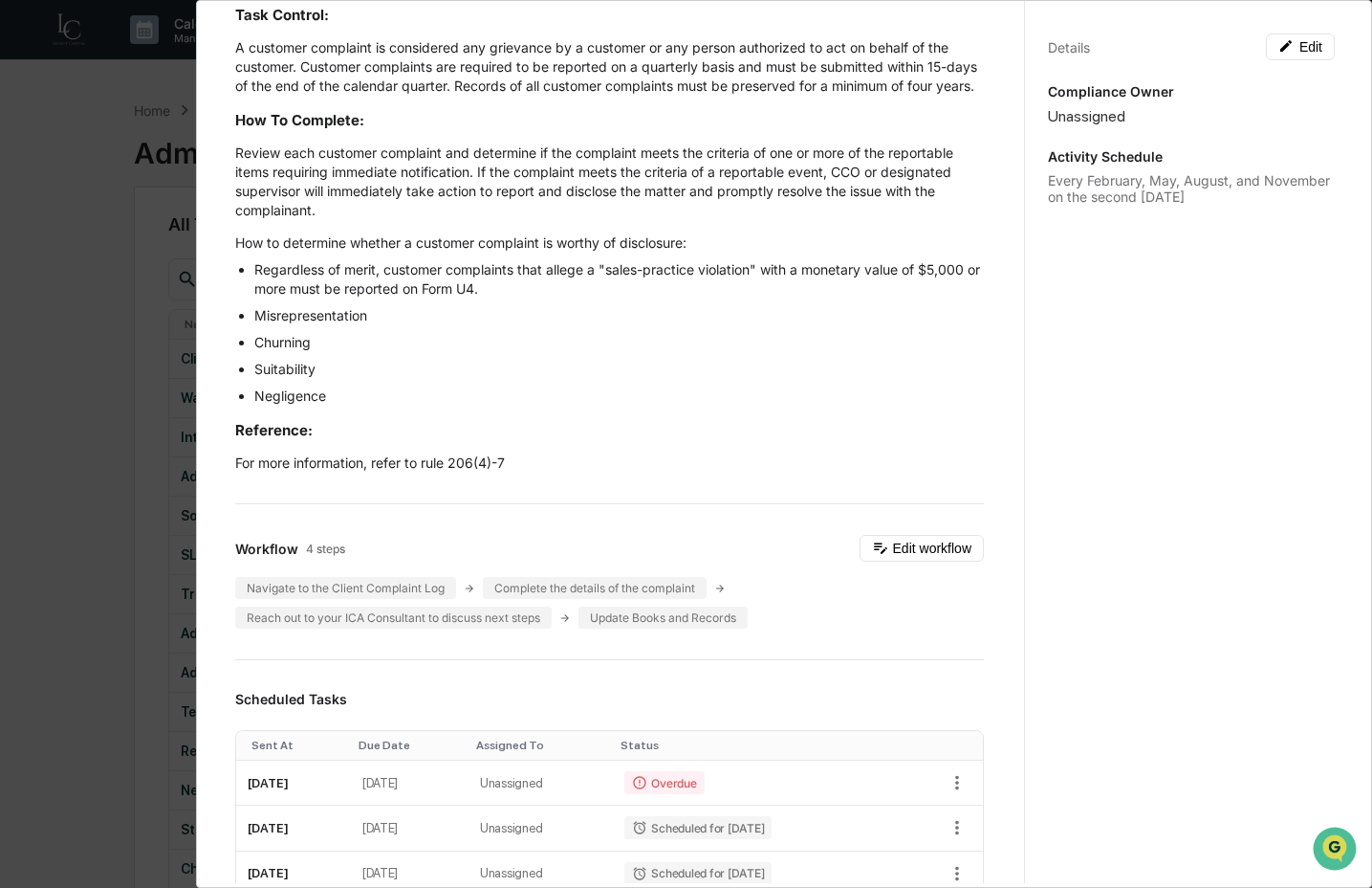
scroll to position [0, 0]
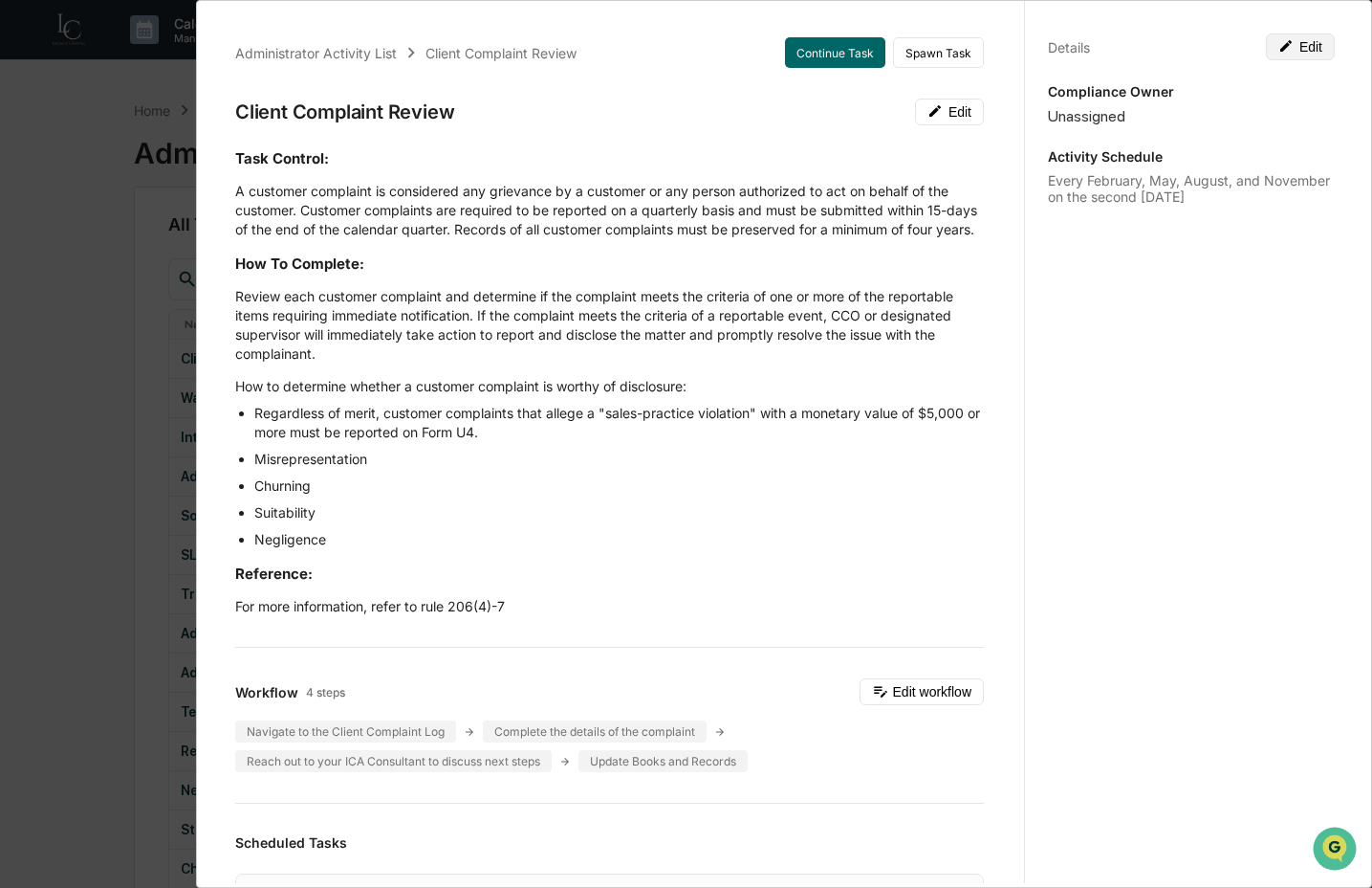
click at [1305, 45] on button "Edit" at bounding box center [1301, 47] width 69 height 27
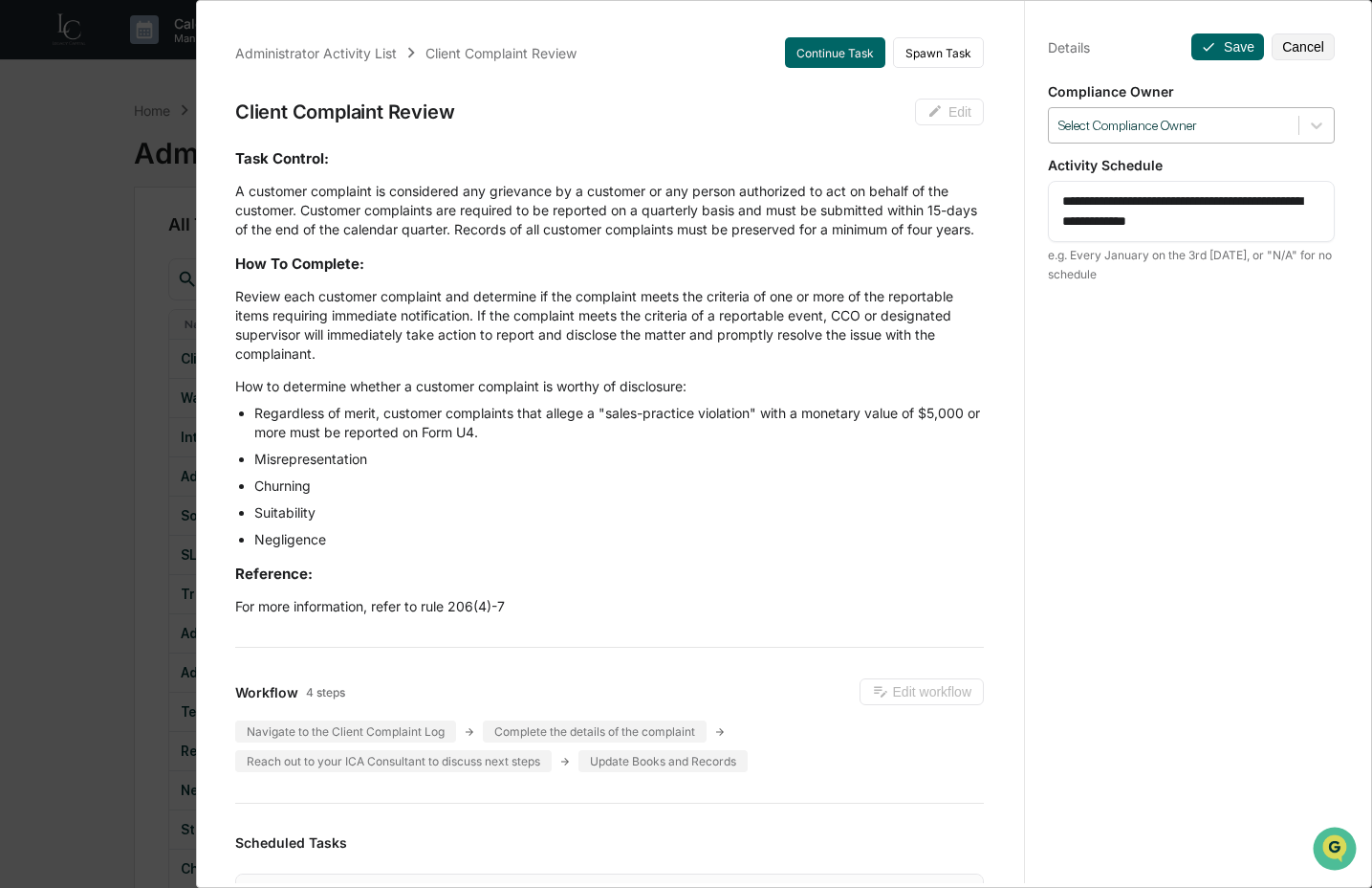
click at [1258, 131] on div at bounding box center [1174, 125] width 230 height 18
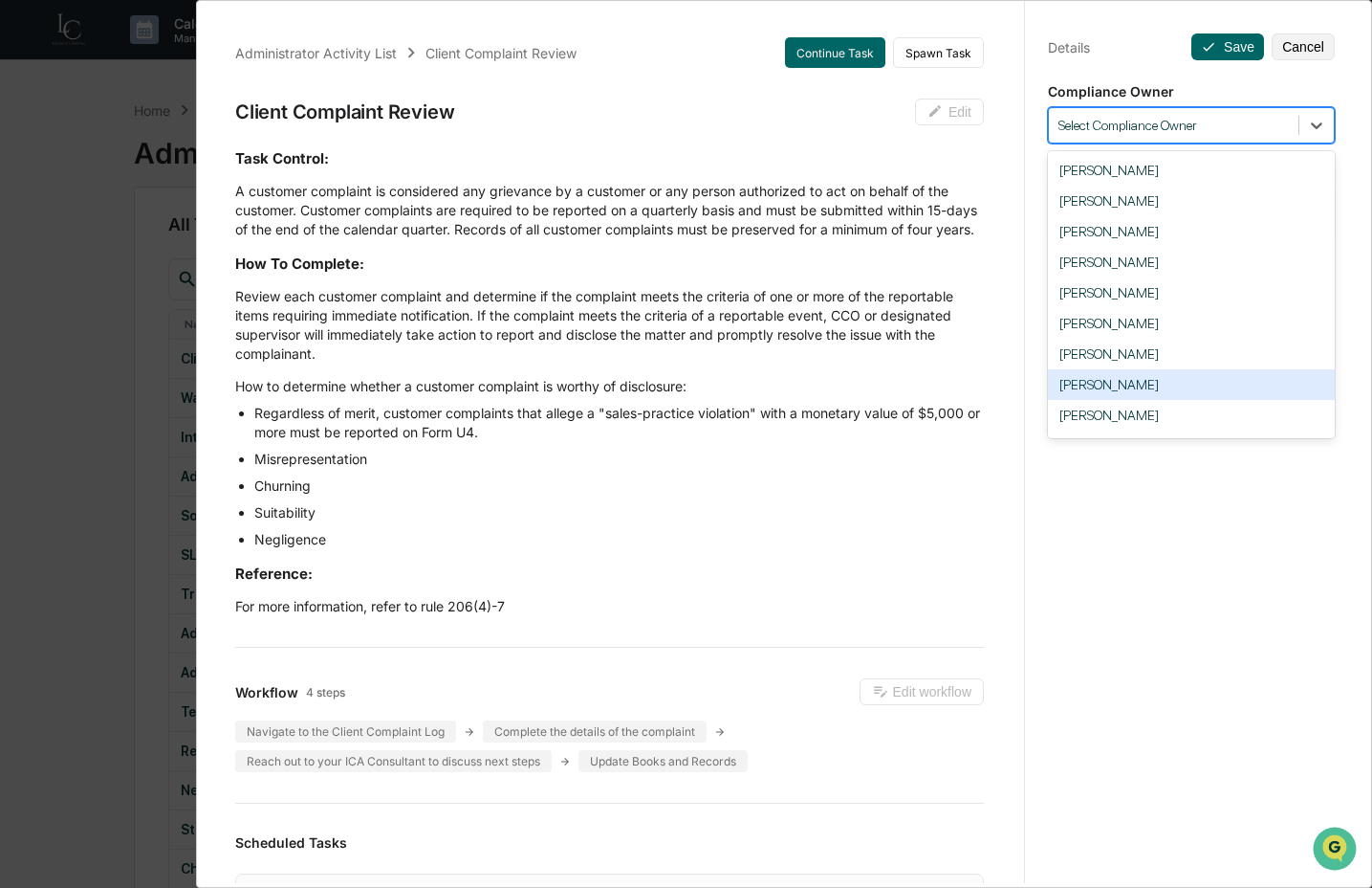
click at [1176, 387] on div "Crystal Prachyl" at bounding box center [1192, 384] width 287 height 31
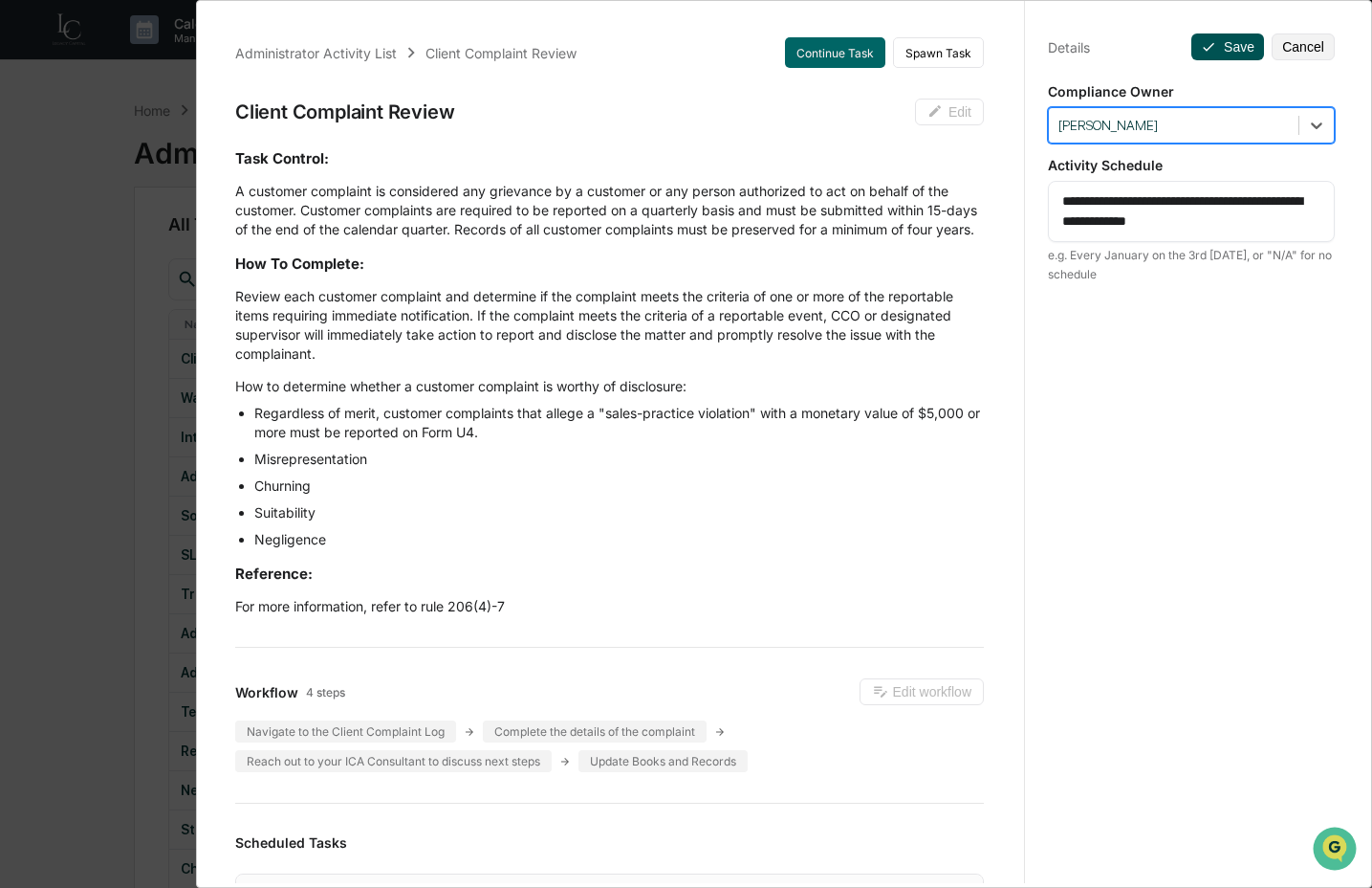
click at [1214, 42] on button "Save" at bounding box center [1228, 47] width 72 height 27
drag, startPoint x: 94, startPoint y: 519, endPoint x: 103, endPoint y: 509, distance: 13.5
click at [94, 517] on div "Administrator Activity List Client Complaint Review Continue Task Spawn Task Cl…" at bounding box center [686, 444] width 1372 height 888
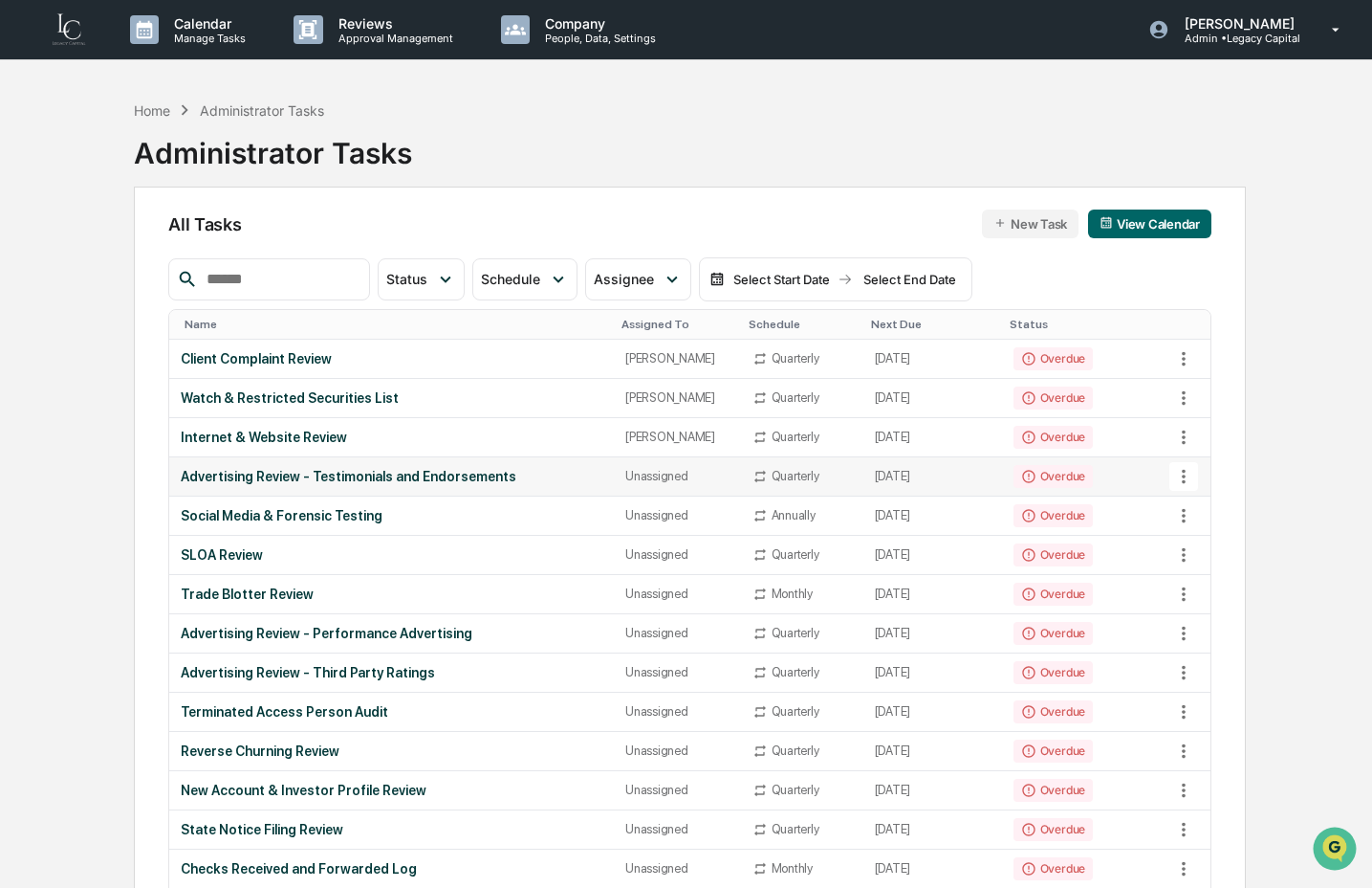
click at [1189, 479] on icon at bounding box center [1184, 477] width 21 height 21
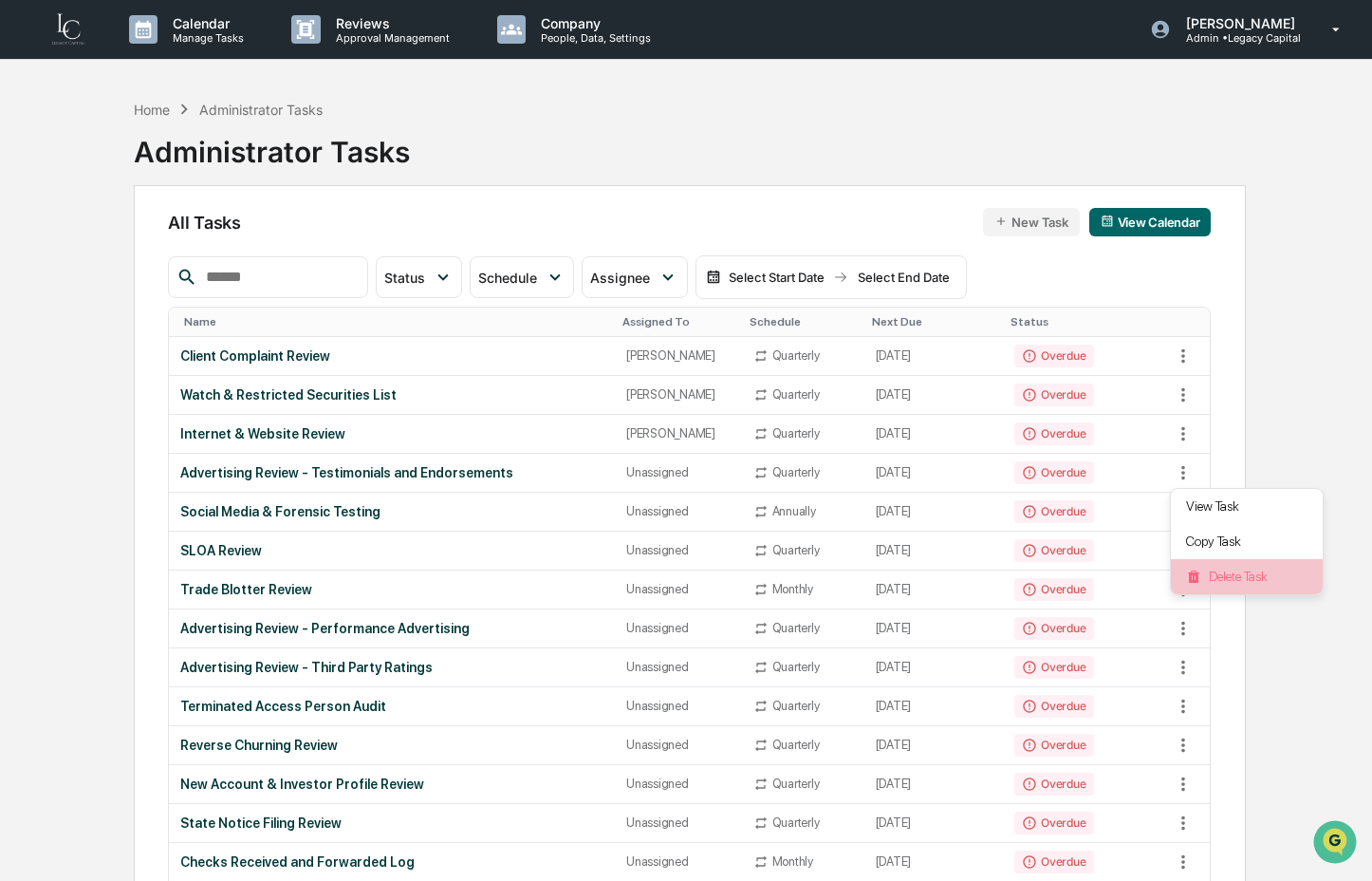
click at [1191, 571] on img at bounding box center [1194, 577] width 15 height 15
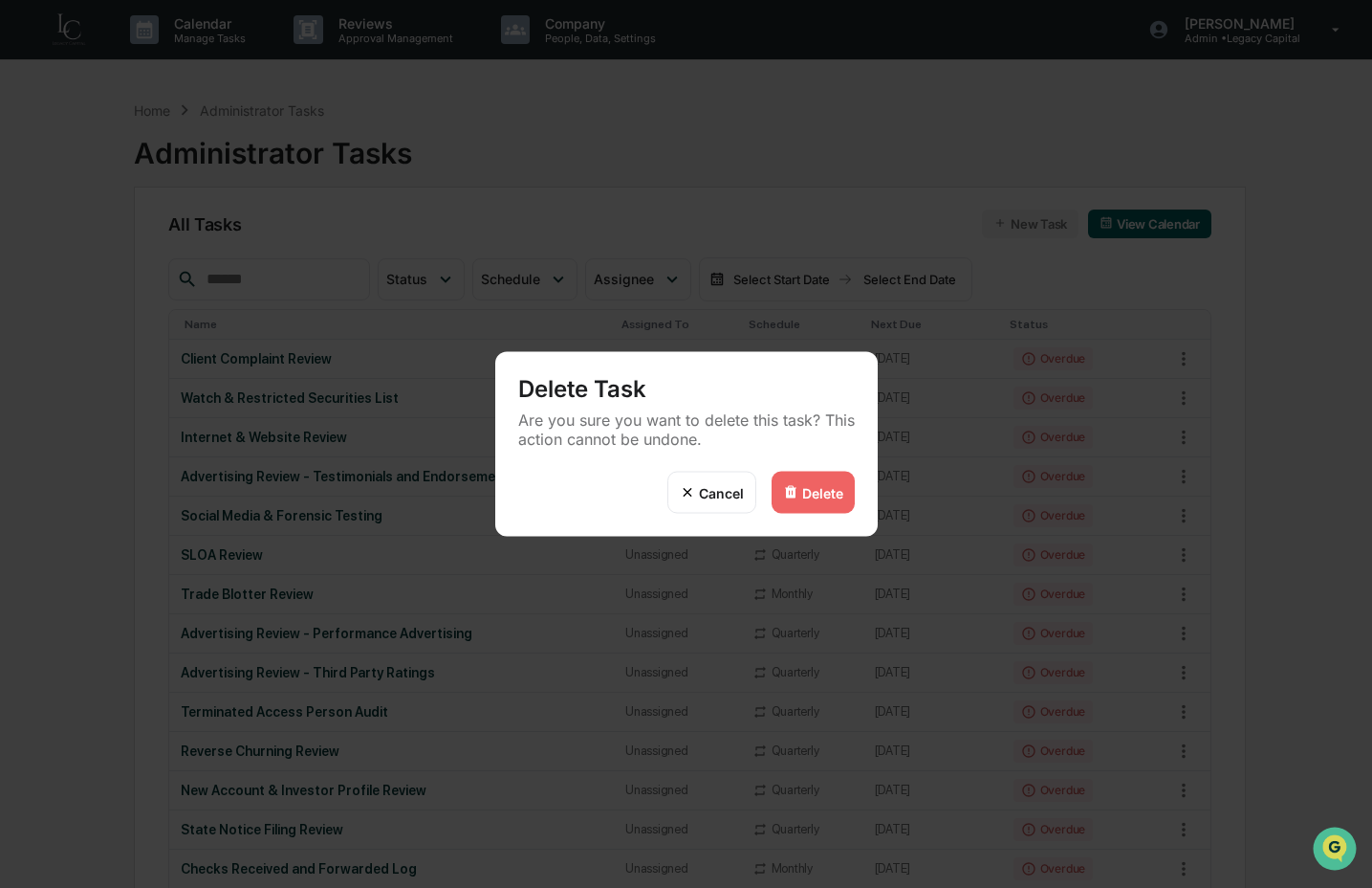
click at [844, 498] on div "Delete" at bounding box center [814, 493] width 83 height 42
click at [366, 483] on div "Delete Task Are you sure you want to delete this task? This action cannot be un…" at bounding box center [686, 444] width 1372 height 888
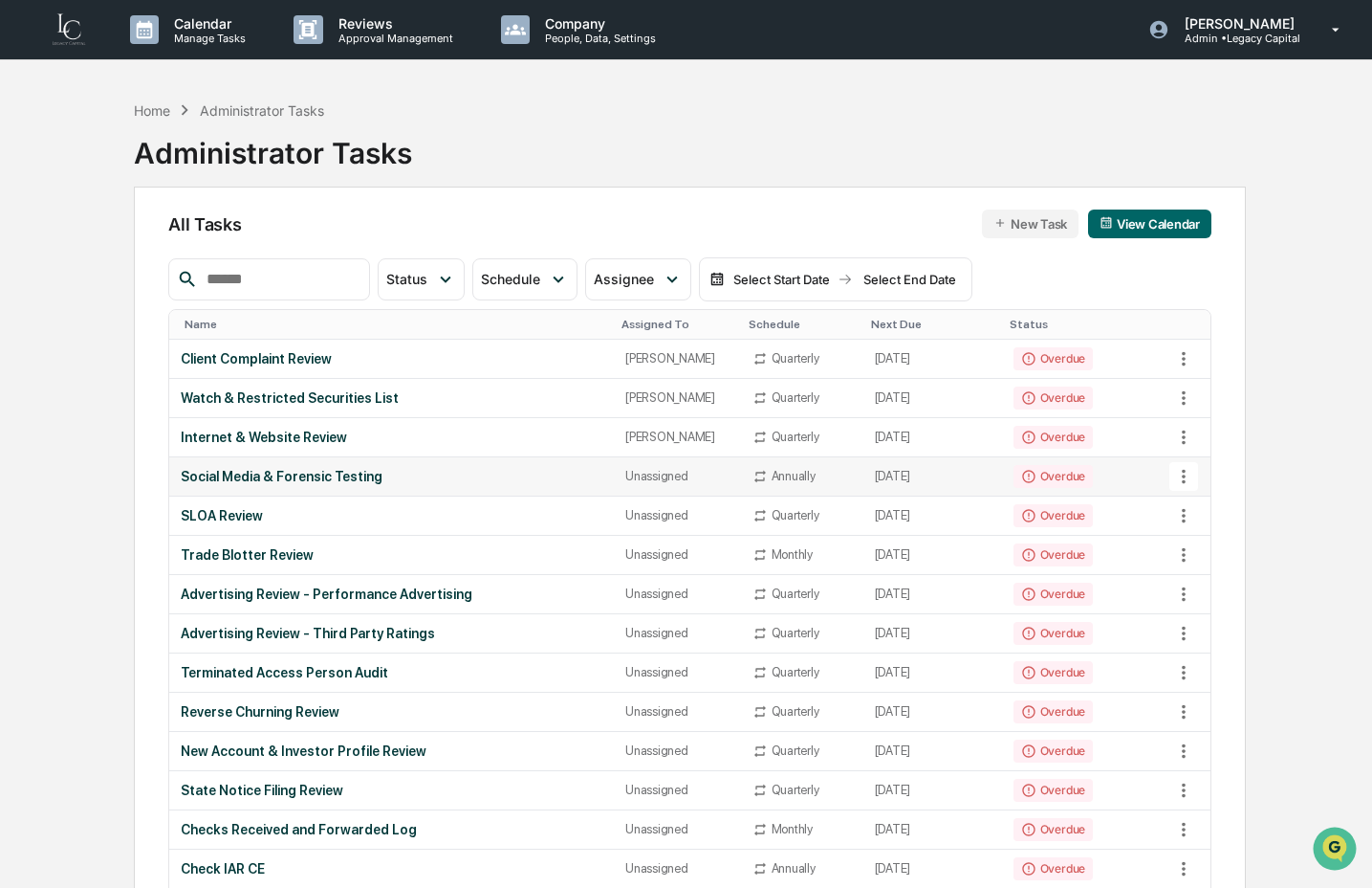
click at [378, 483] on div "Social Media & Forensic Testing" at bounding box center [392, 477] width 422 height 15
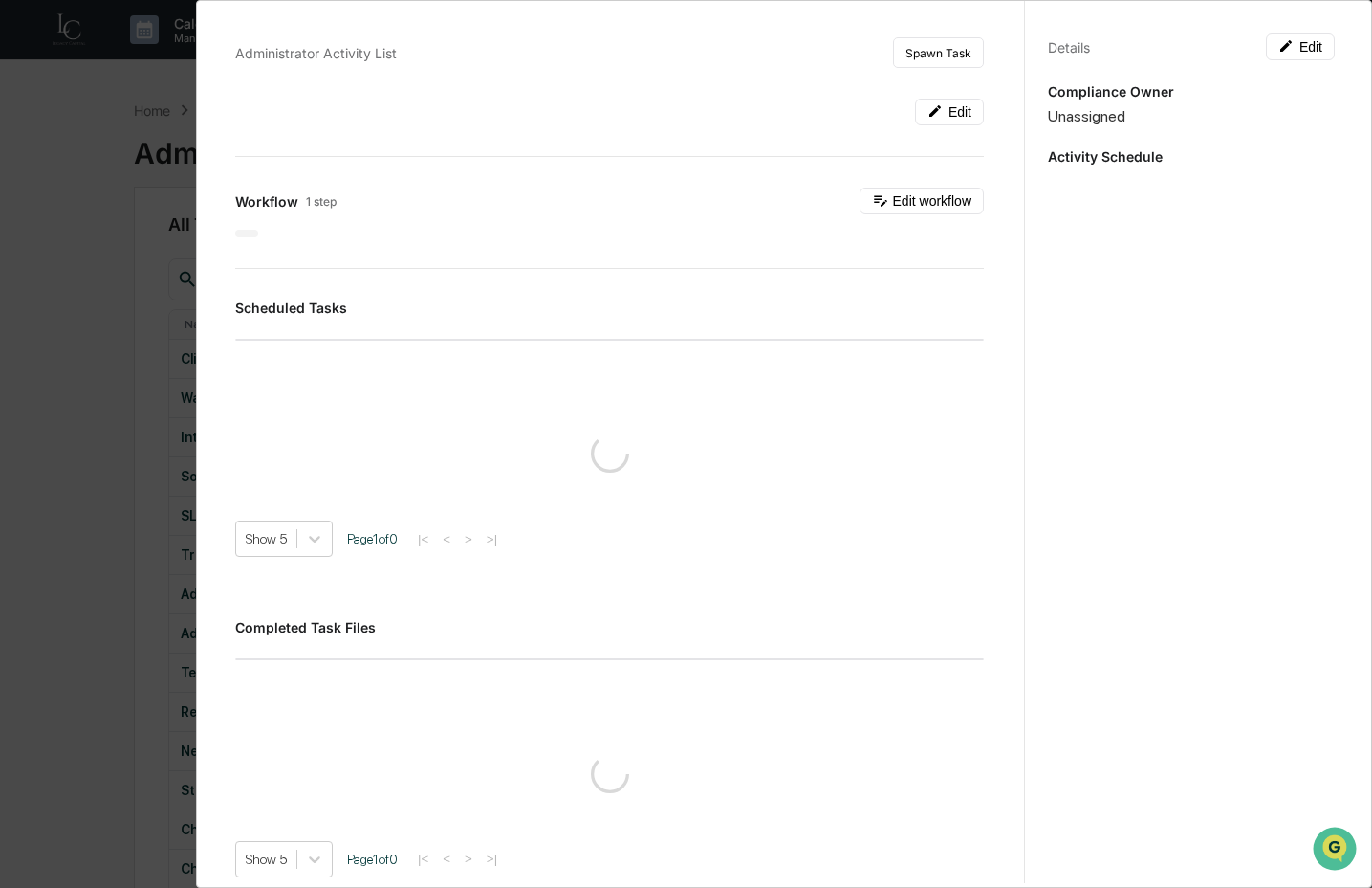
click at [1281, 63] on div "Details Edit Compliance Owner Unassigned Activity Schedule" at bounding box center [1191, 462] width 334 height 934
click at [1289, 53] on button "Edit" at bounding box center [1301, 47] width 69 height 27
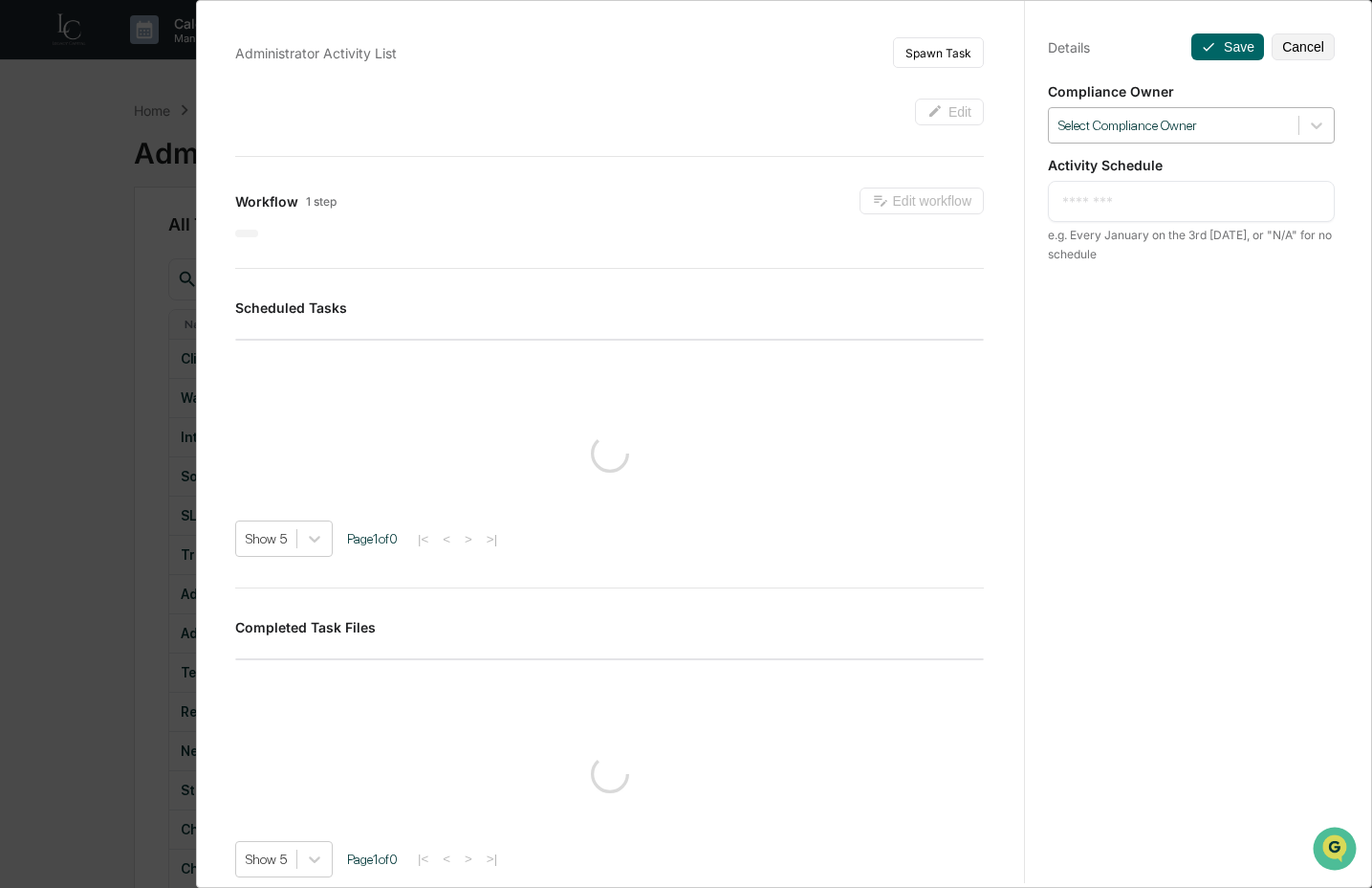
click at [1263, 125] on div at bounding box center [1174, 125] width 230 height 18
type textarea "**********"
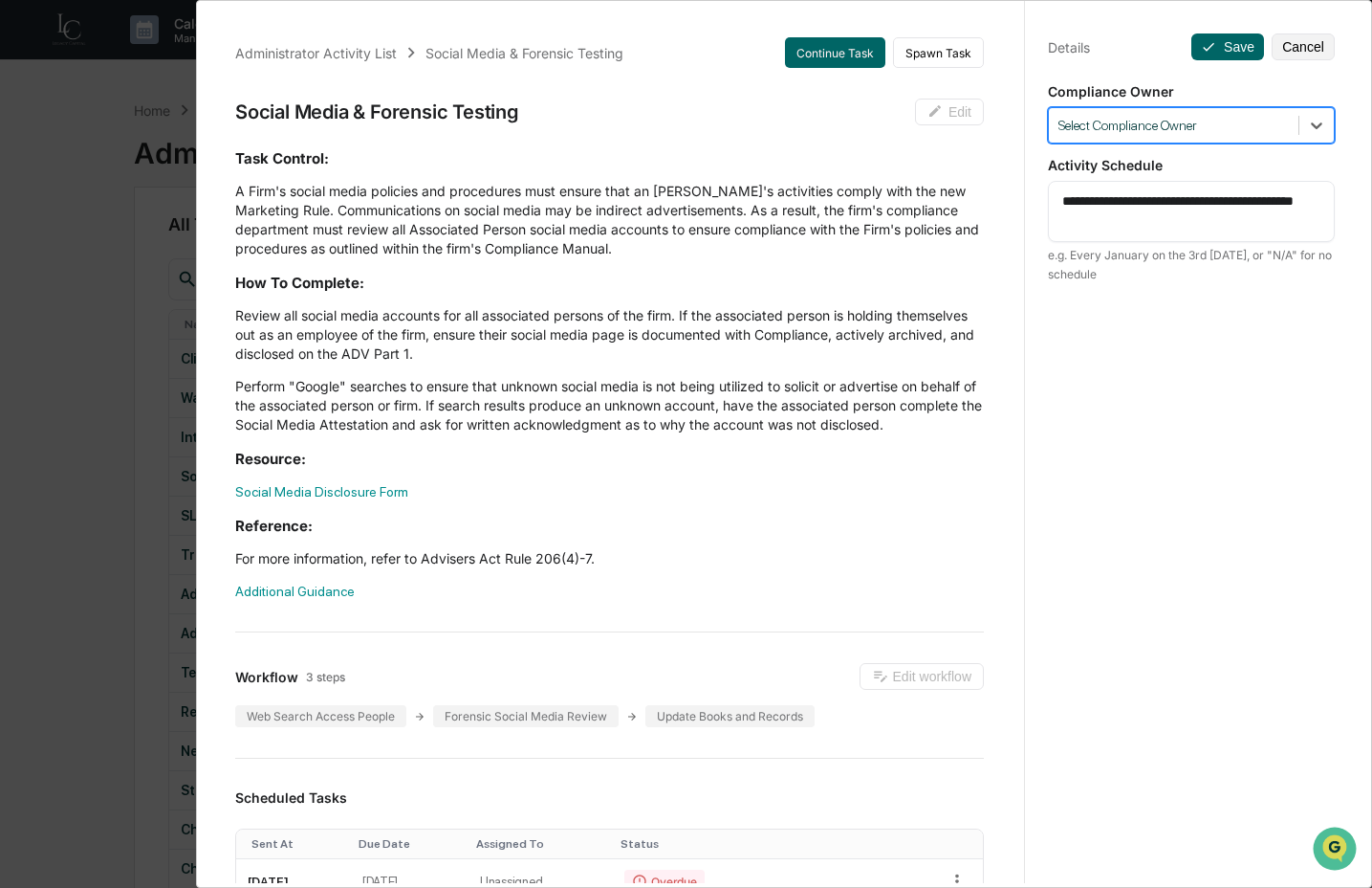
click at [1249, 124] on div at bounding box center [1174, 125] width 230 height 18
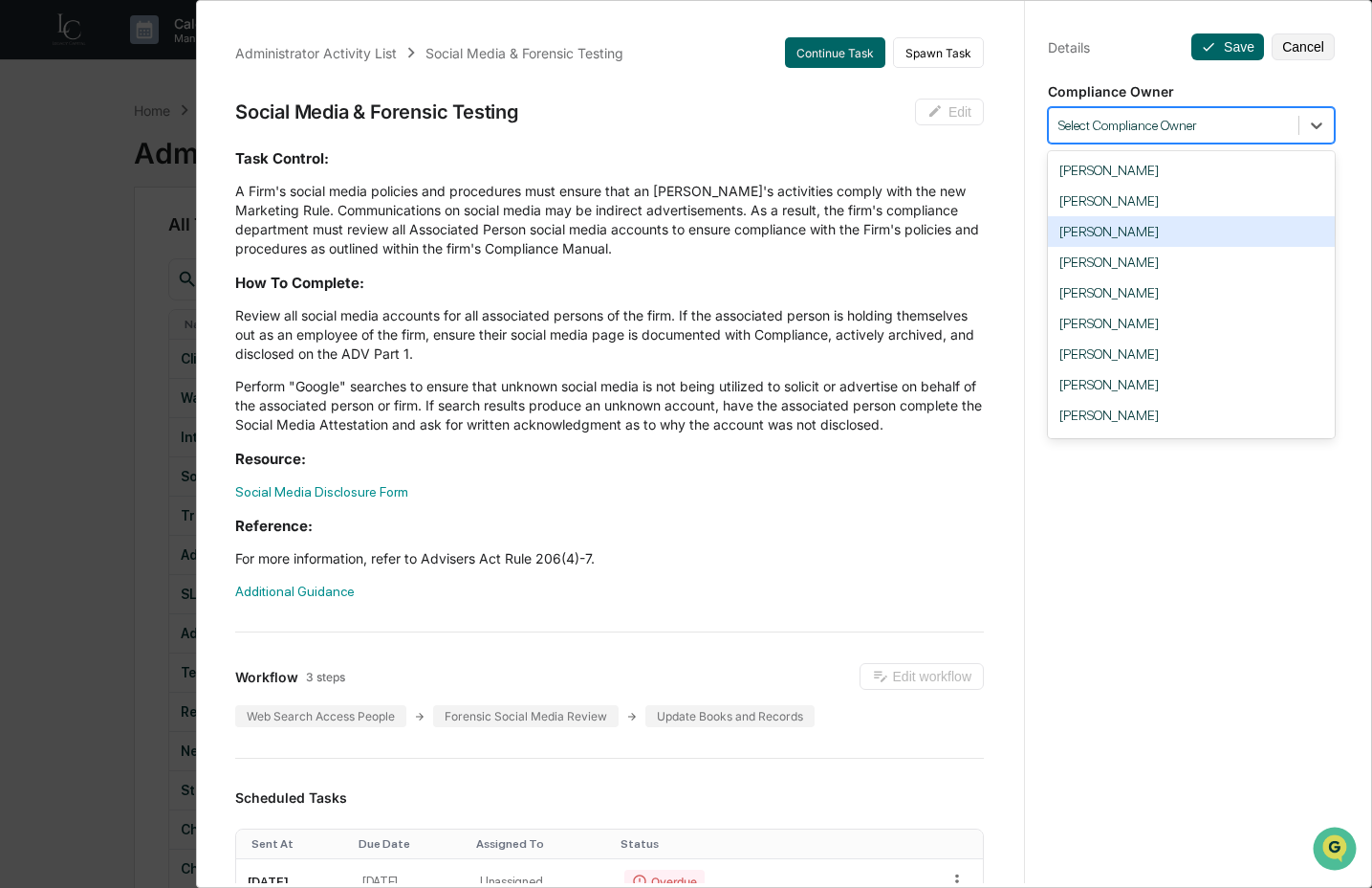
click at [1211, 240] on div "[PERSON_NAME]" at bounding box center [1192, 232] width 287 height 31
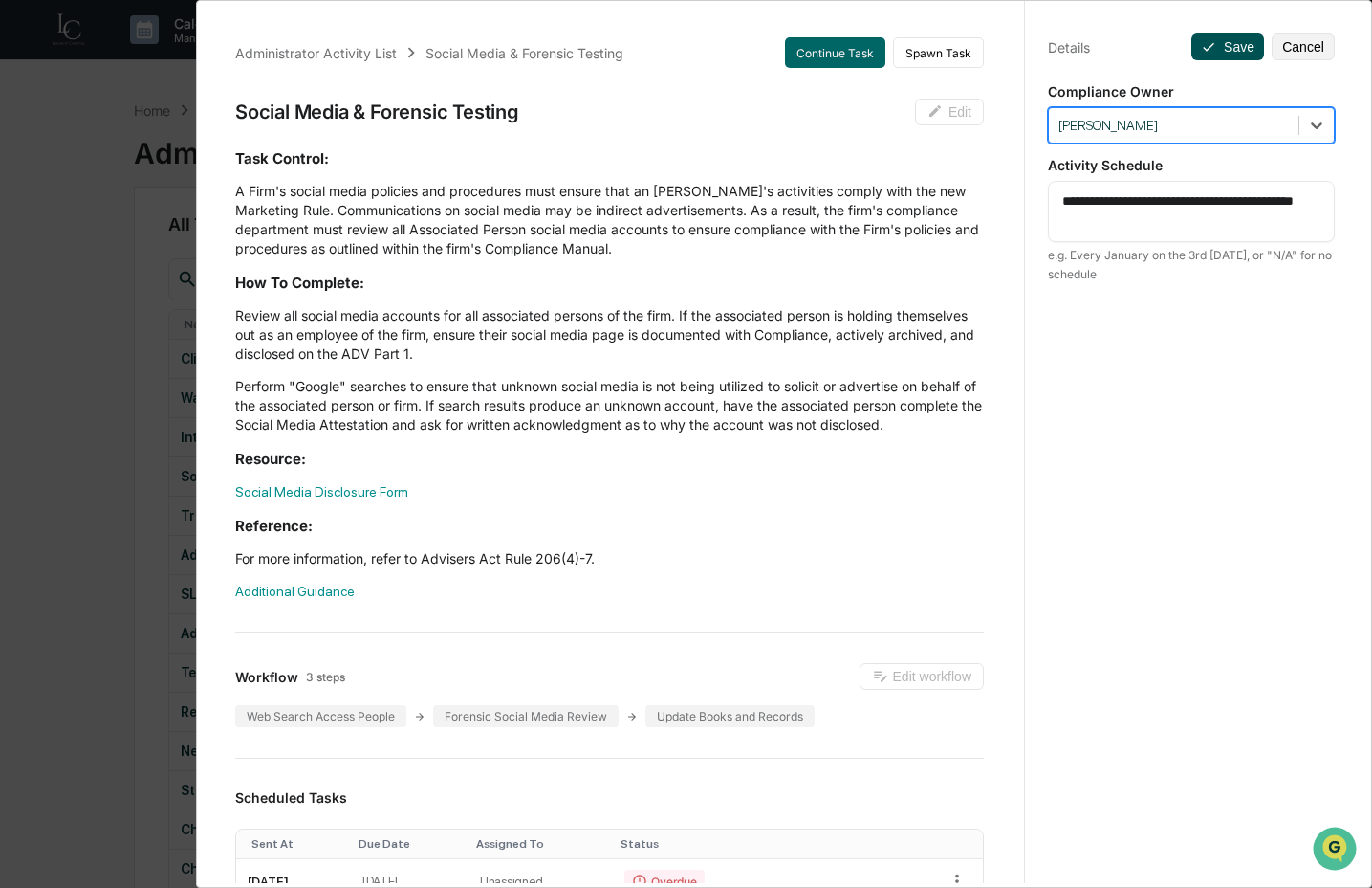
click at [1221, 48] on button "Save" at bounding box center [1228, 47] width 72 height 27
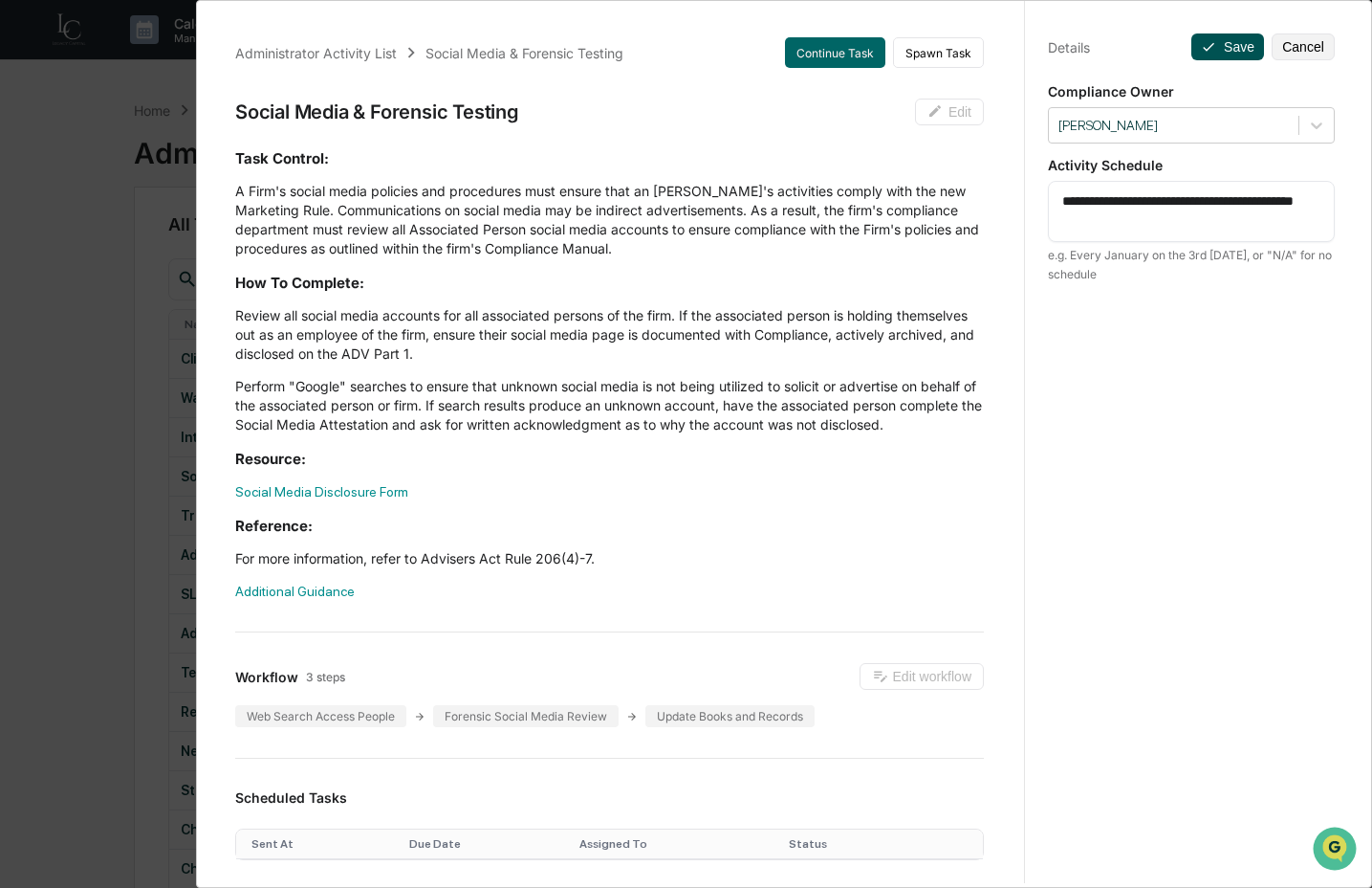
click at [1214, 54] on button "Save" at bounding box center [1228, 47] width 72 height 27
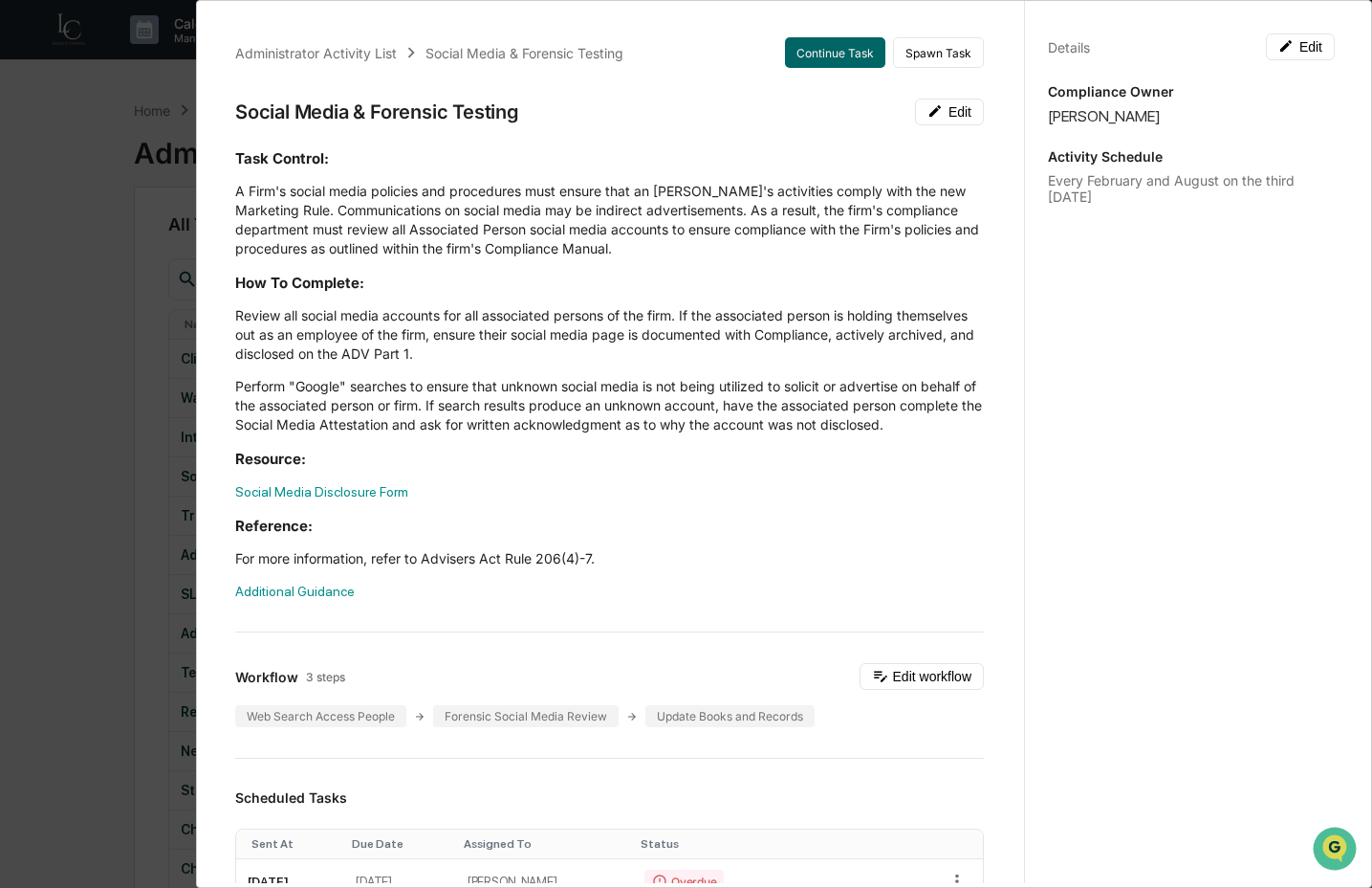
click at [181, 384] on div "Administrator Activity List Social Media & Forensic Testing Continue Task Spawn…" at bounding box center [686, 444] width 1372 height 888
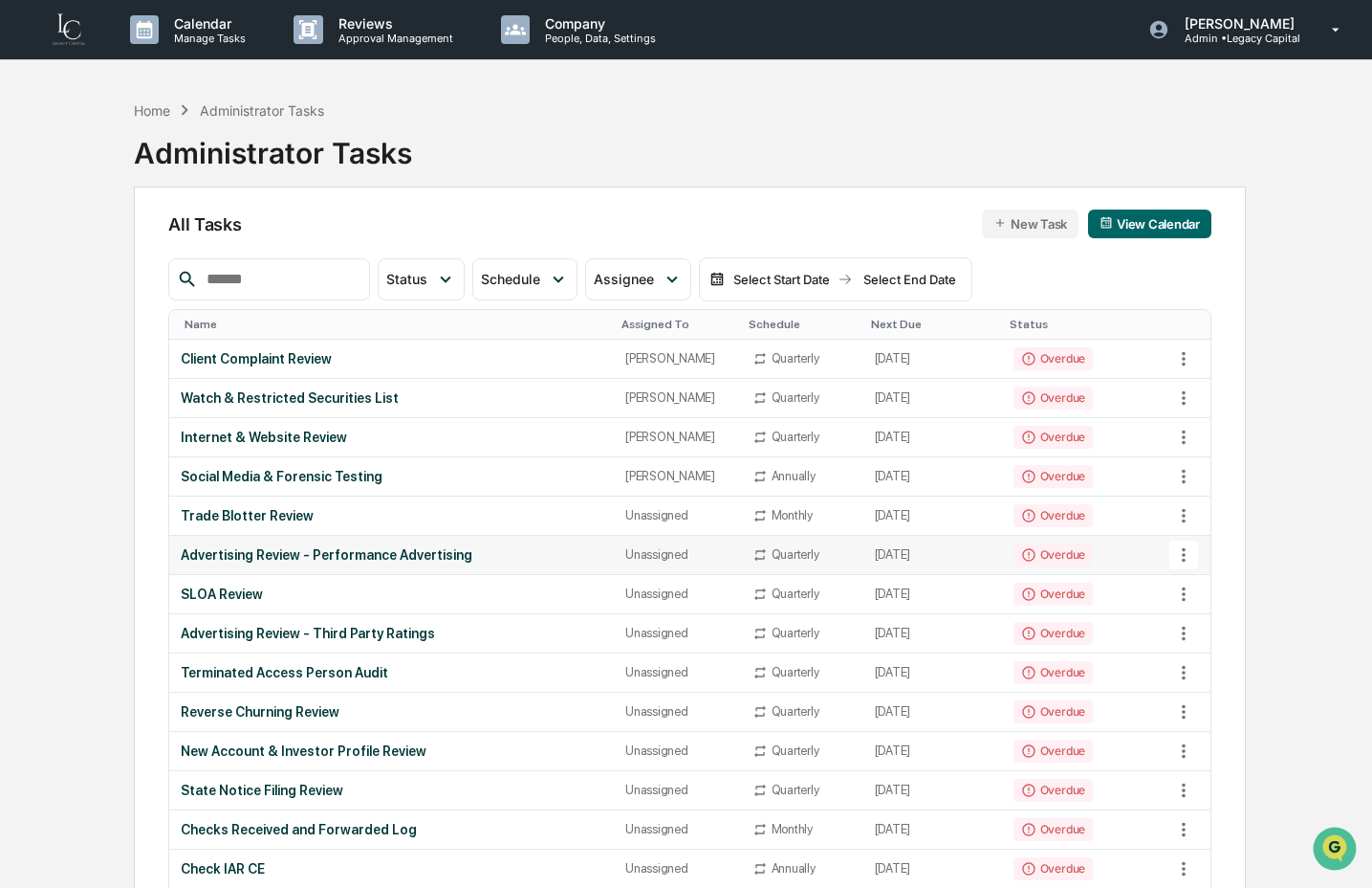
click at [1187, 552] on icon at bounding box center [1184, 555] width 21 height 21
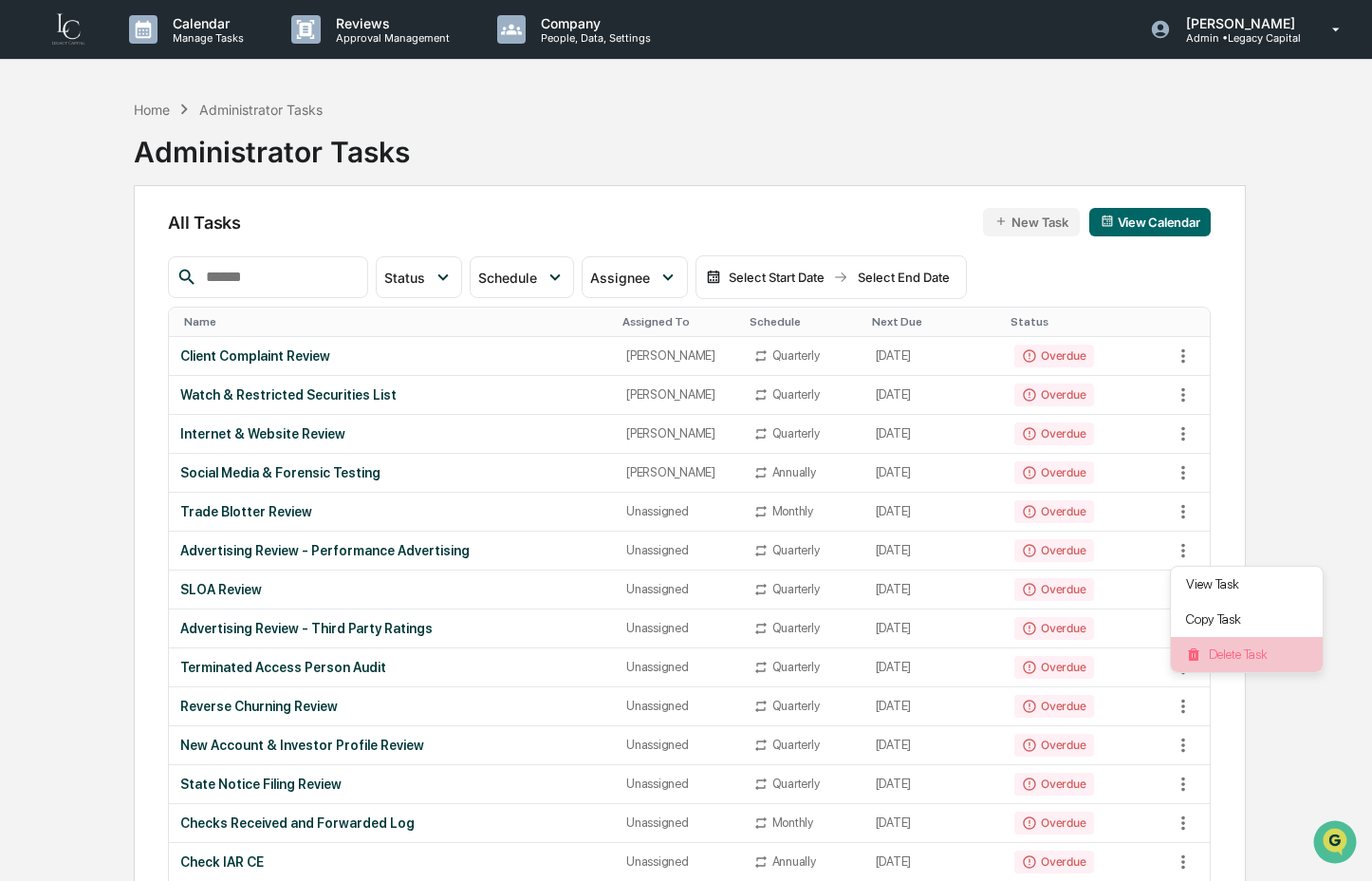
click at [1207, 664] on li "Delete Task" at bounding box center [1247, 655] width 152 height 35
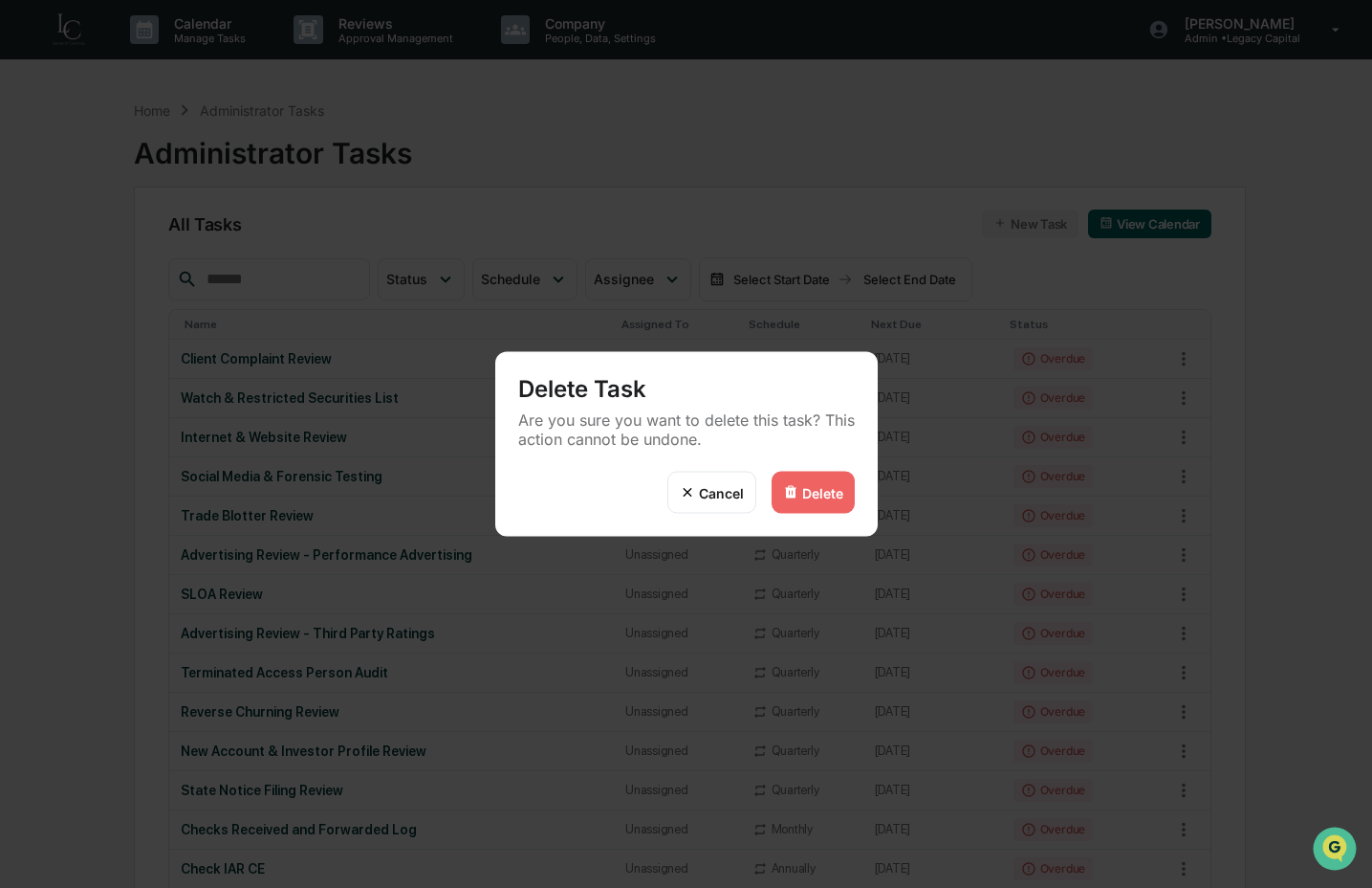
click at [814, 496] on div "Delete" at bounding box center [822, 492] width 41 height 16
click at [4, 487] on div "Delete Task Are you sure you want to delete this task? This action cannot be un…" at bounding box center [686, 444] width 1372 height 888
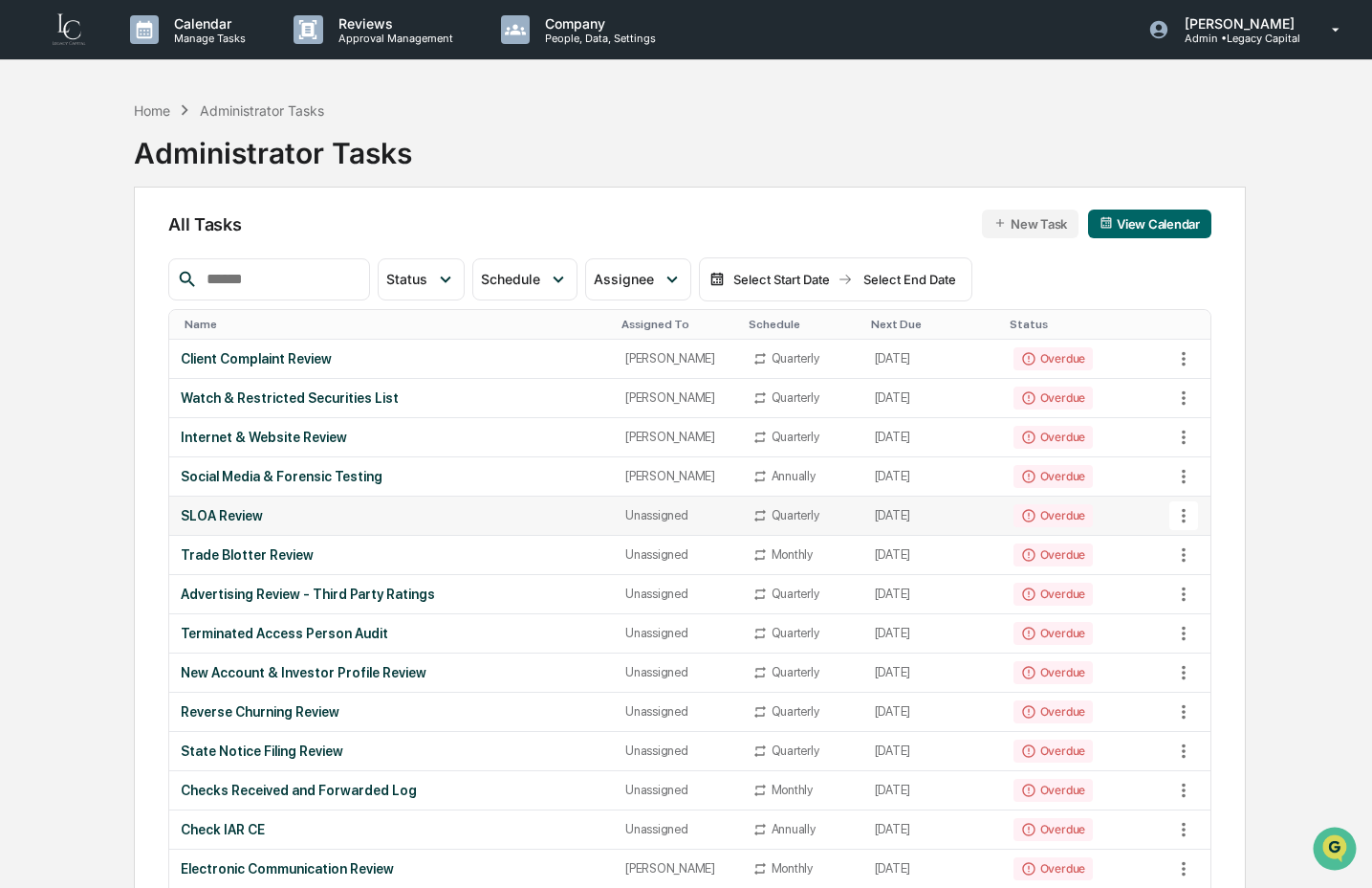
click at [383, 525] on td "SLOA Review" at bounding box center [392, 516] width 445 height 39
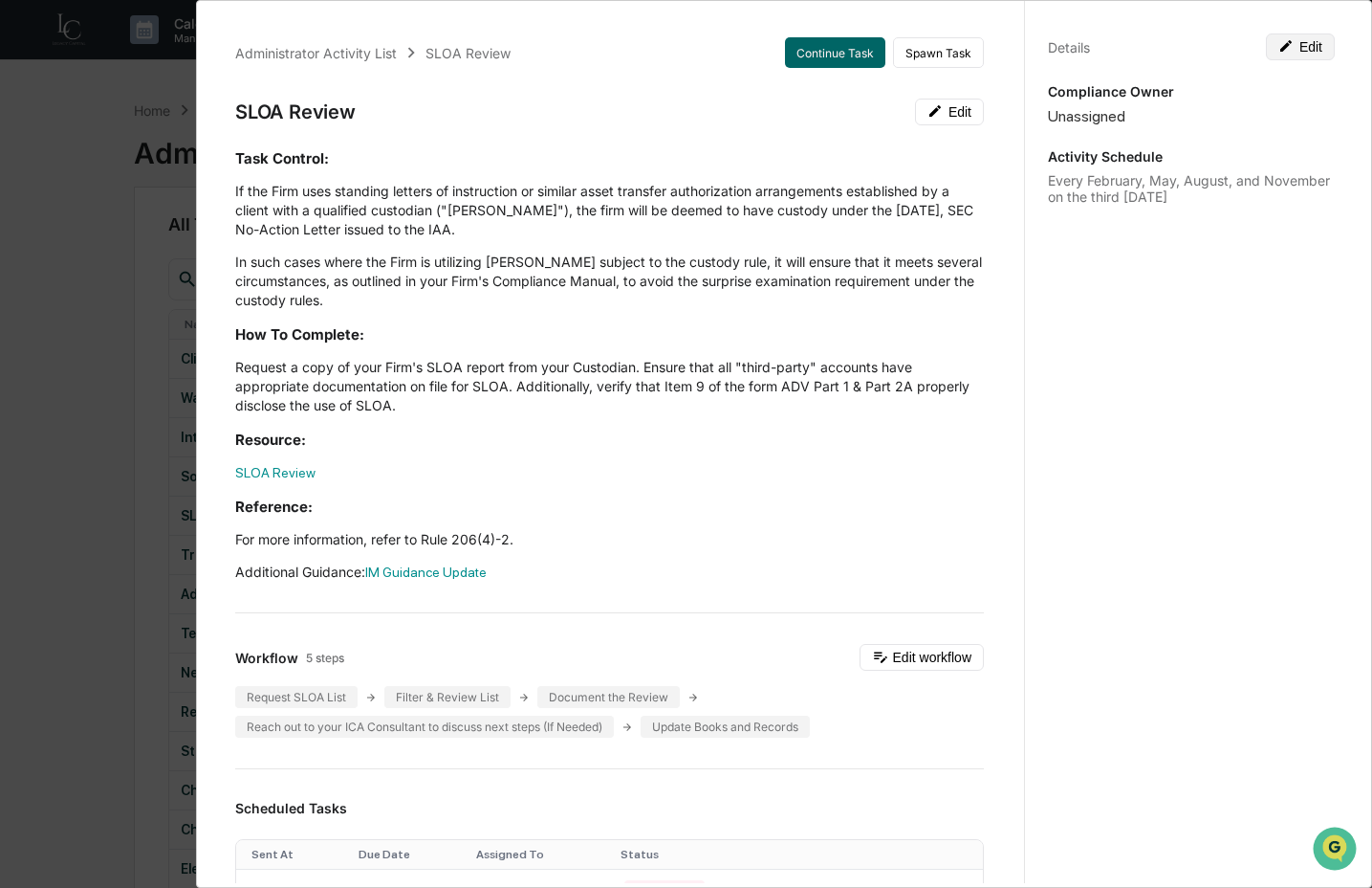
click at [1297, 51] on button "Edit" at bounding box center [1301, 47] width 69 height 27
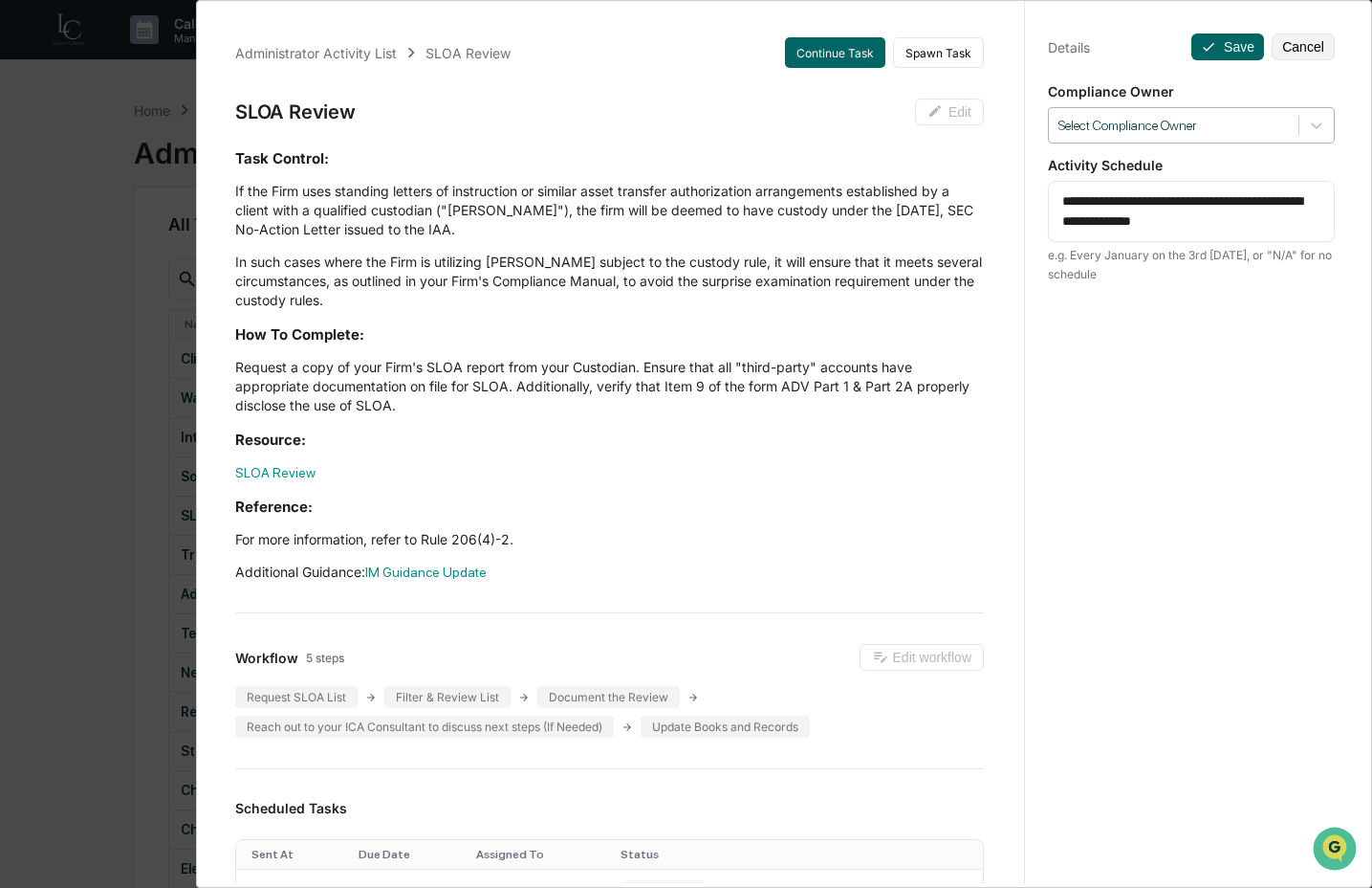
click at [1265, 129] on div at bounding box center [1174, 125] width 230 height 18
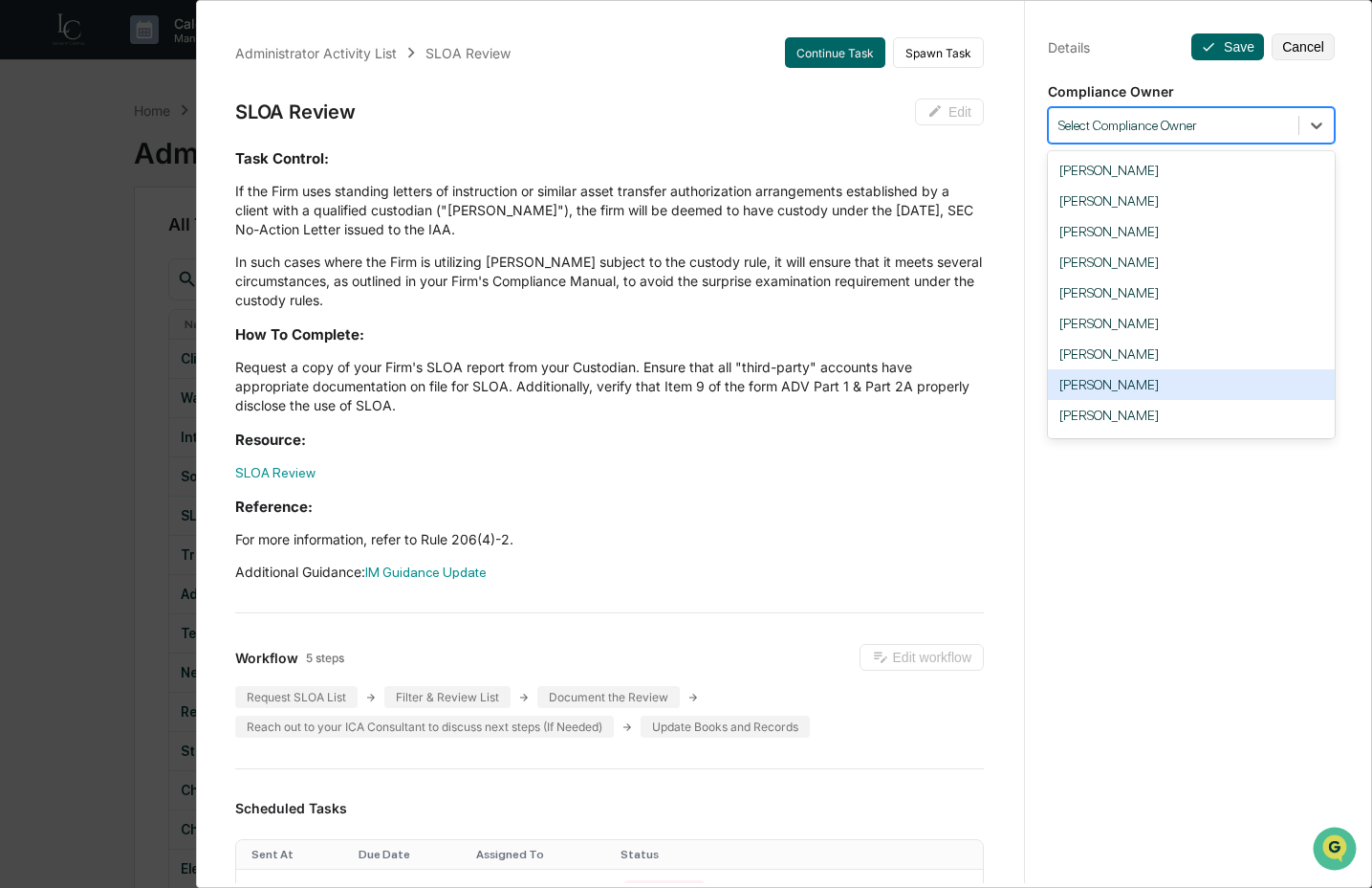
click at [1177, 394] on div "Crystal Prachyl" at bounding box center [1192, 384] width 287 height 31
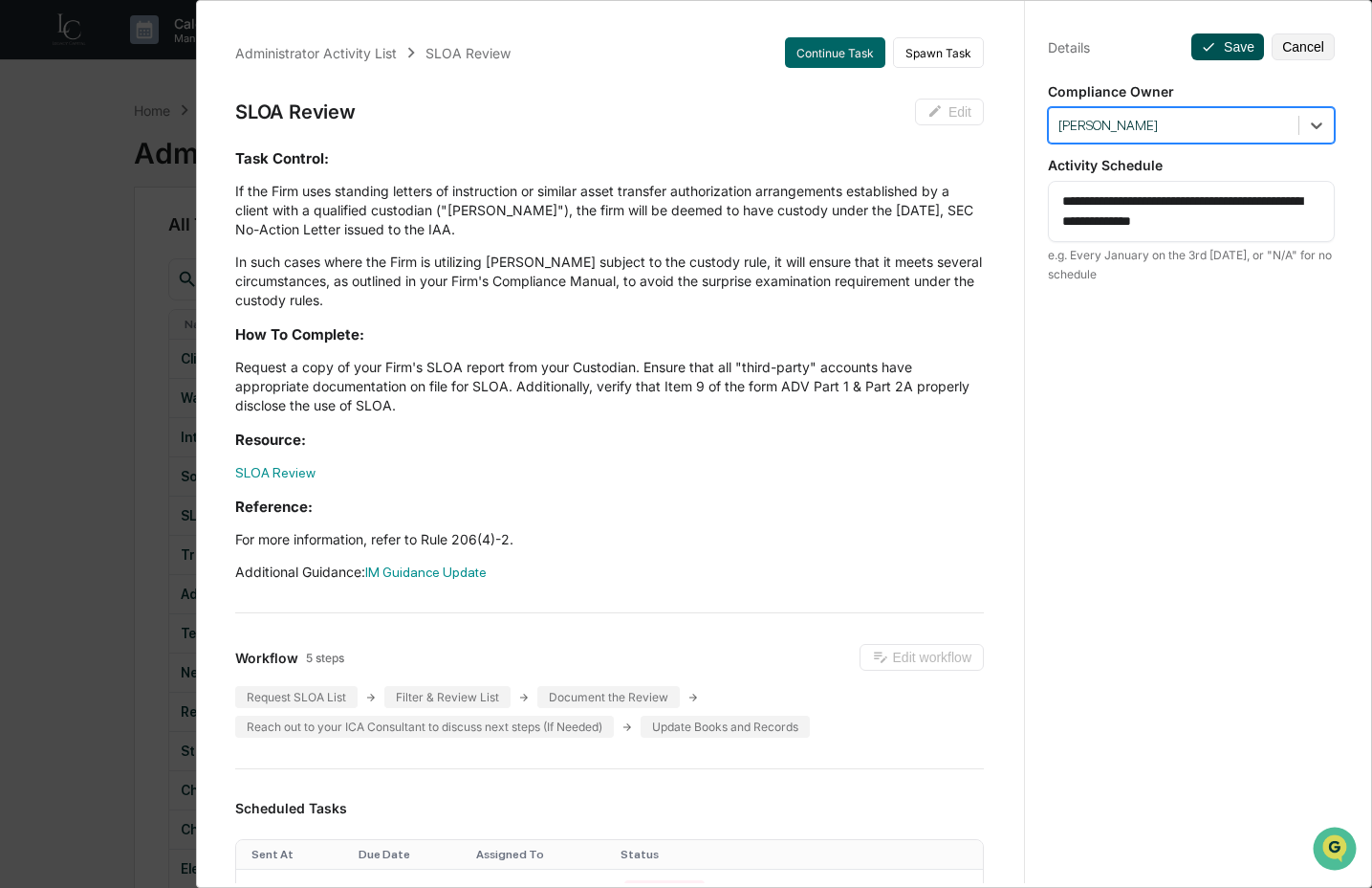
click at [1207, 60] on button "Save" at bounding box center [1228, 47] width 72 height 27
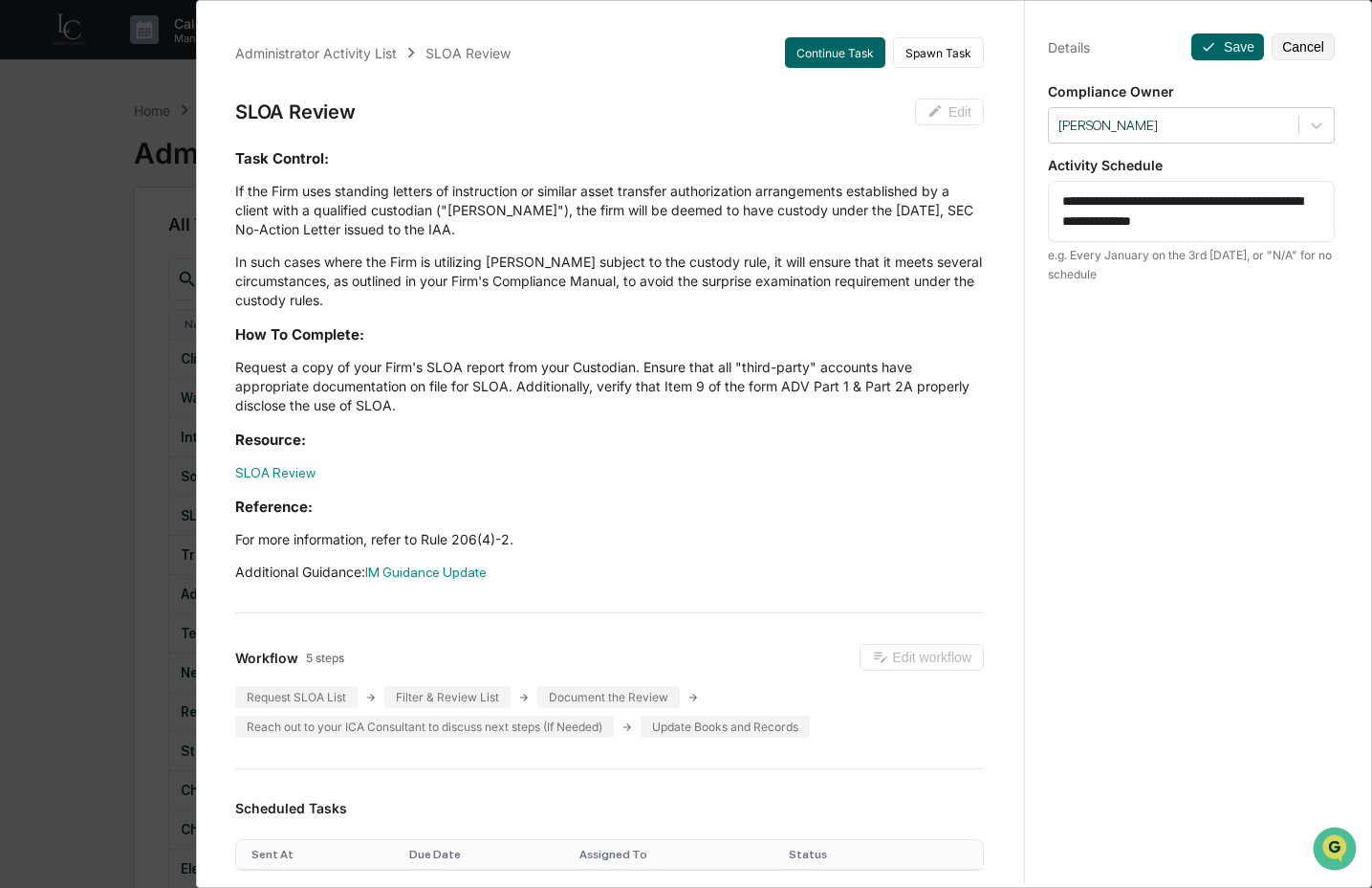
click at [112, 467] on div "Administrator Activity List SLOA Review Continue Task Spawn Task SLOA Review Ed…" at bounding box center [686, 444] width 1372 height 888
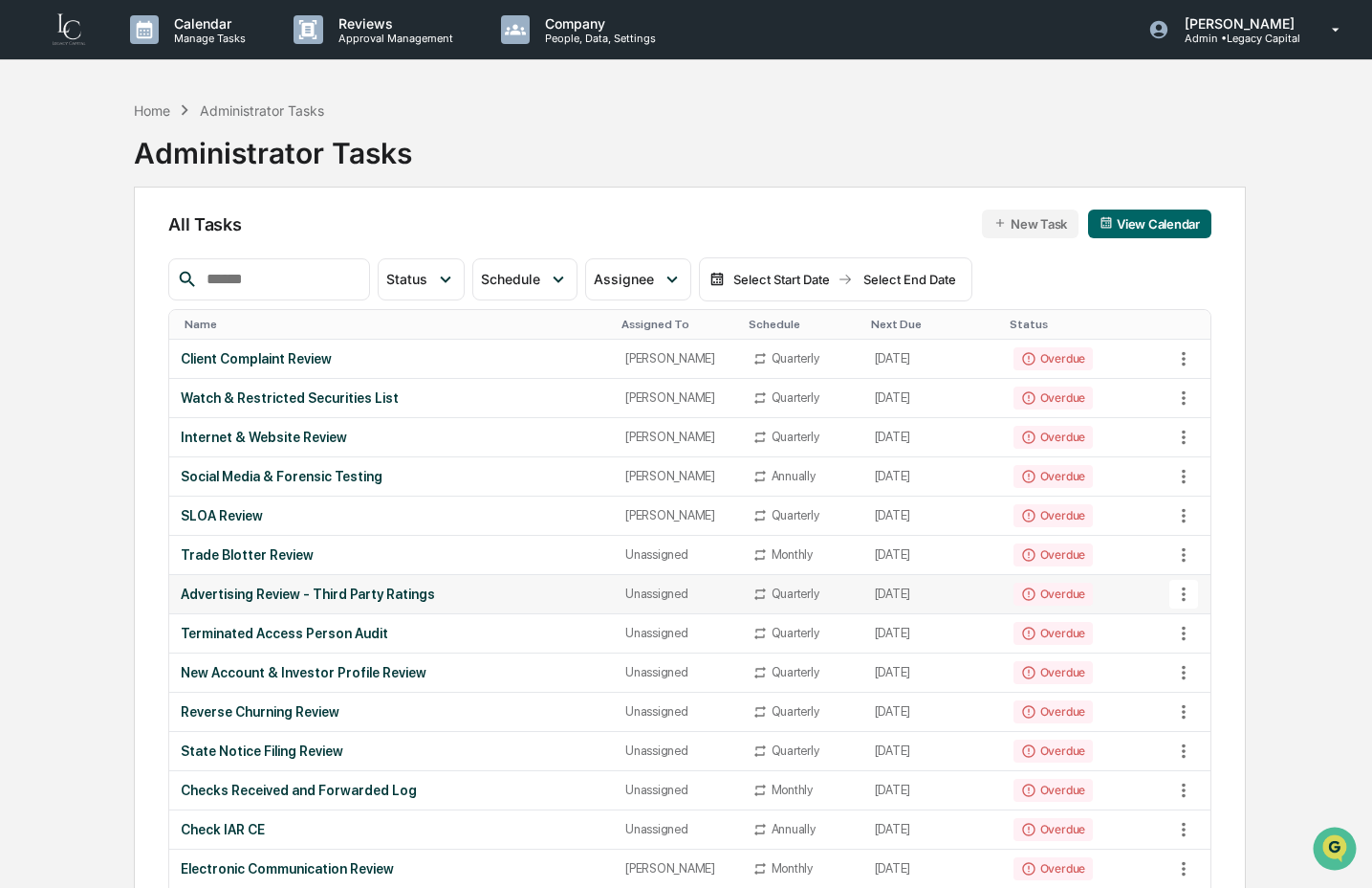
click at [1186, 603] on icon at bounding box center [1184, 594] width 21 height 21
click at [1211, 699] on li "Delete Task" at bounding box center [1256, 698] width 153 height 36
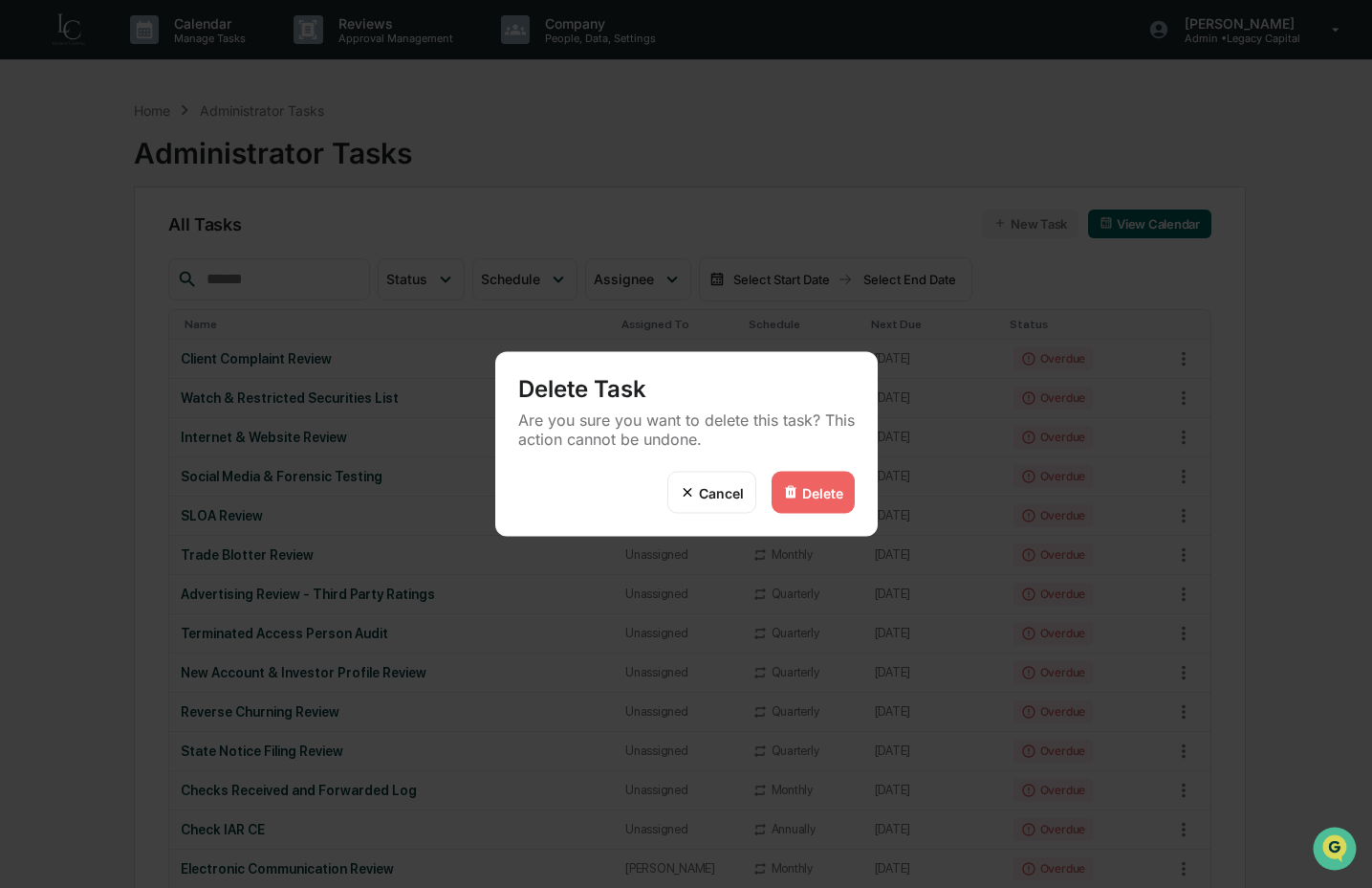
click at [816, 485] on div "Delete" at bounding box center [822, 492] width 41 height 16
click at [803, 489] on div "Delete" at bounding box center [822, 492] width 41 height 16
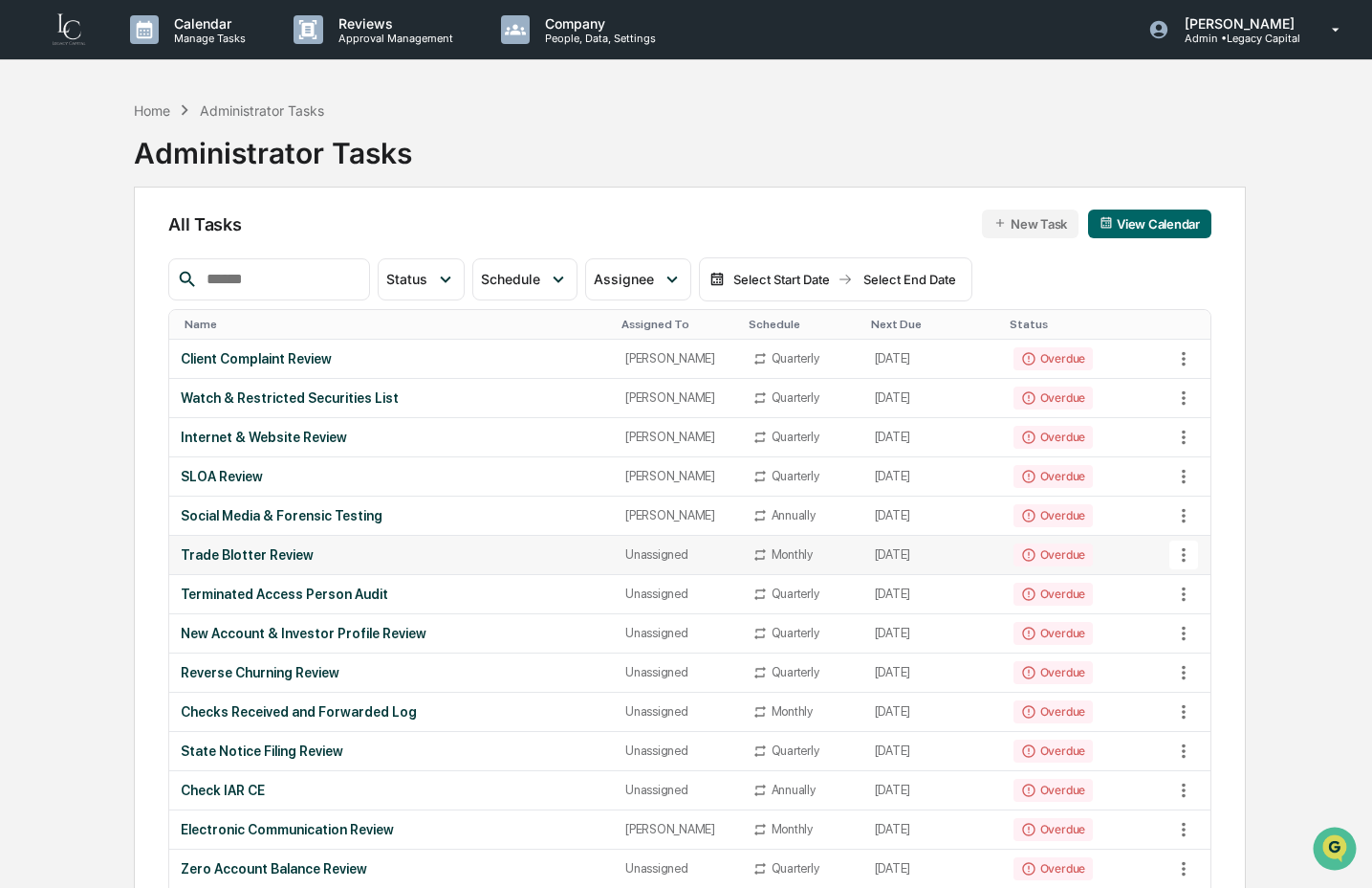
click at [241, 554] on div "Trade Blotter Review" at bounding box center [392, 555] width 422 height 15
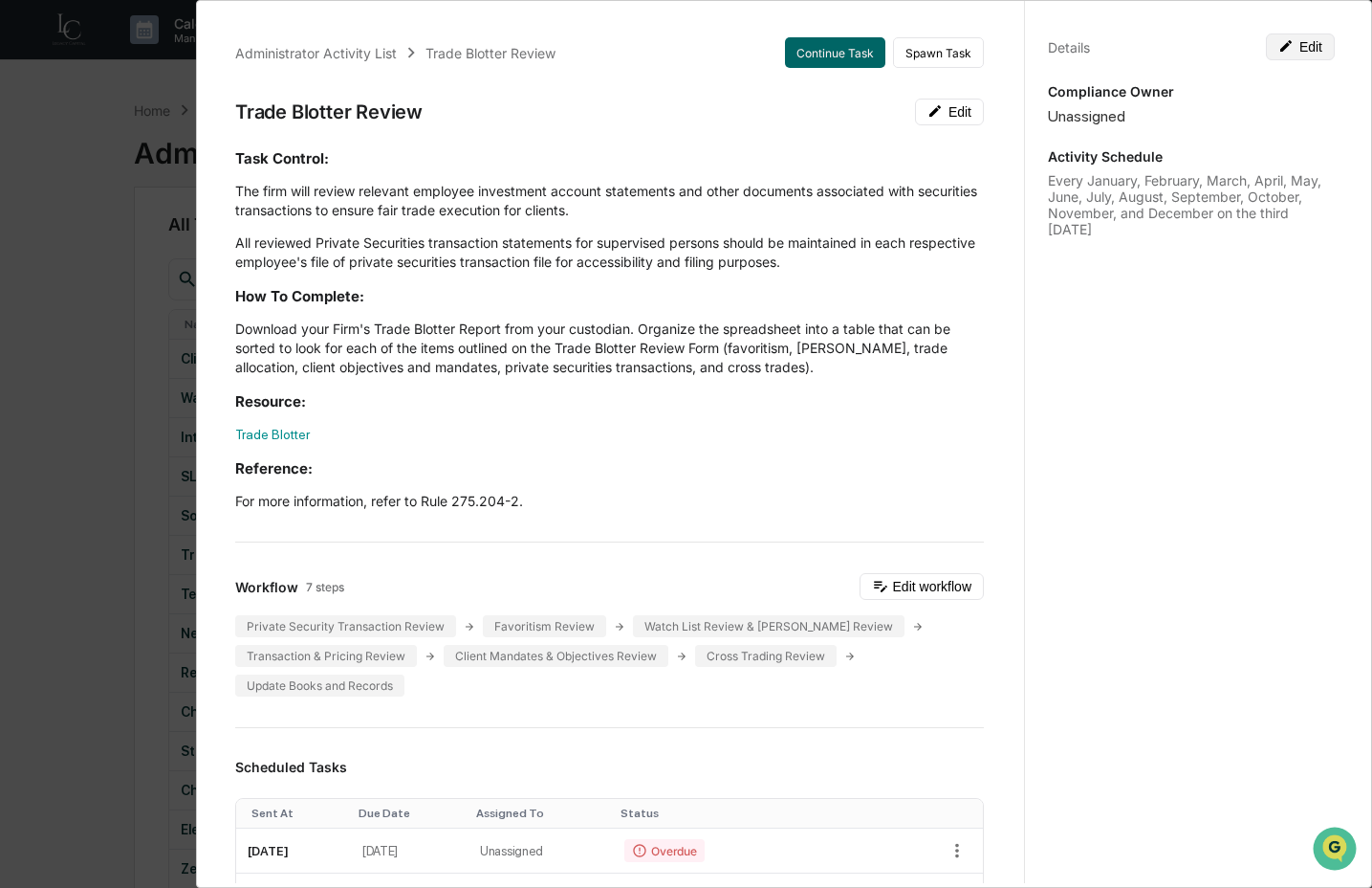
click at [1305, 49] on button "Edit" at bounding box center [1301, 47] width 69 height 27
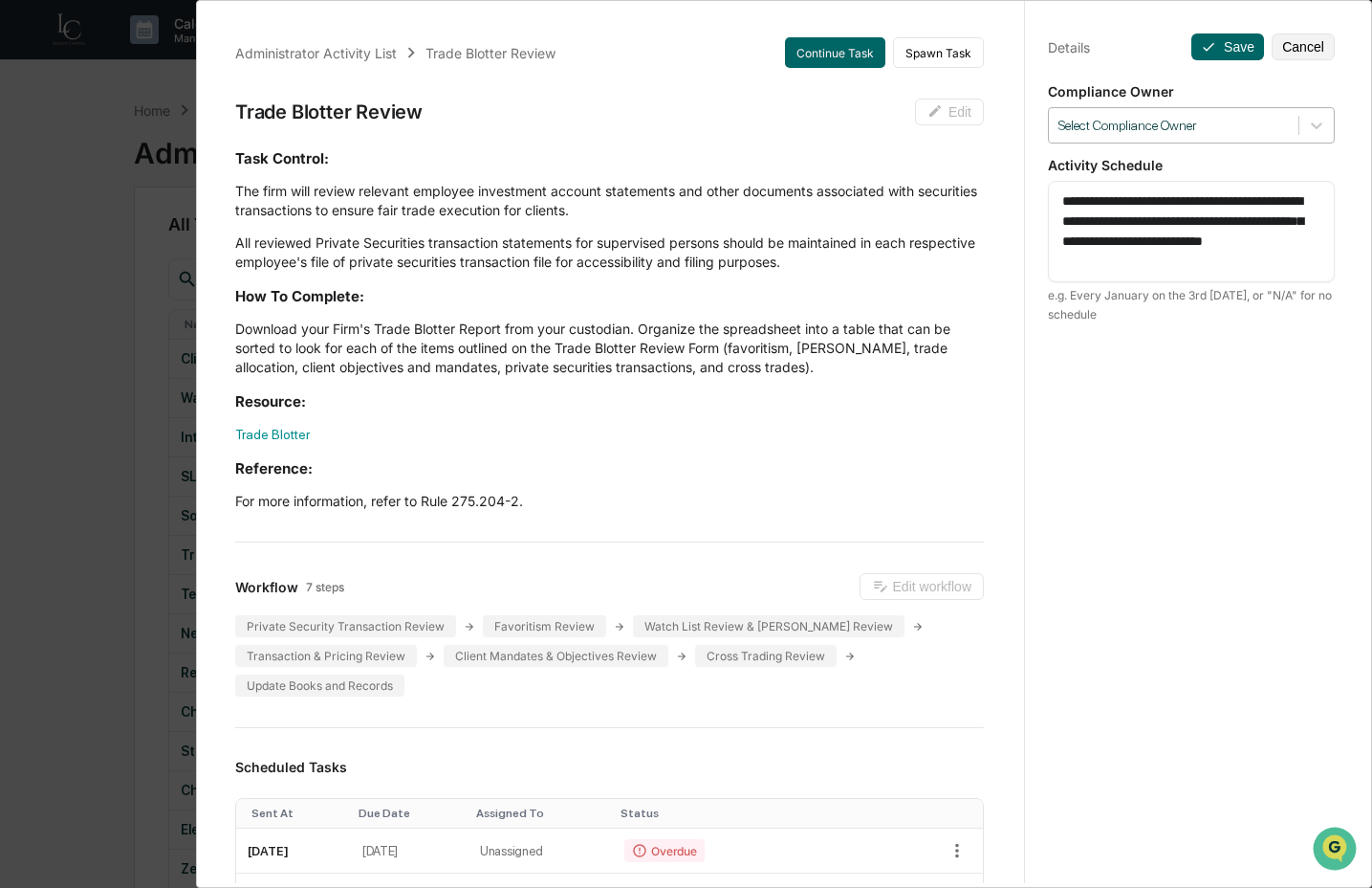
click at [1274, 121] on div at bounding box center [1174, 125] width 230 height 18
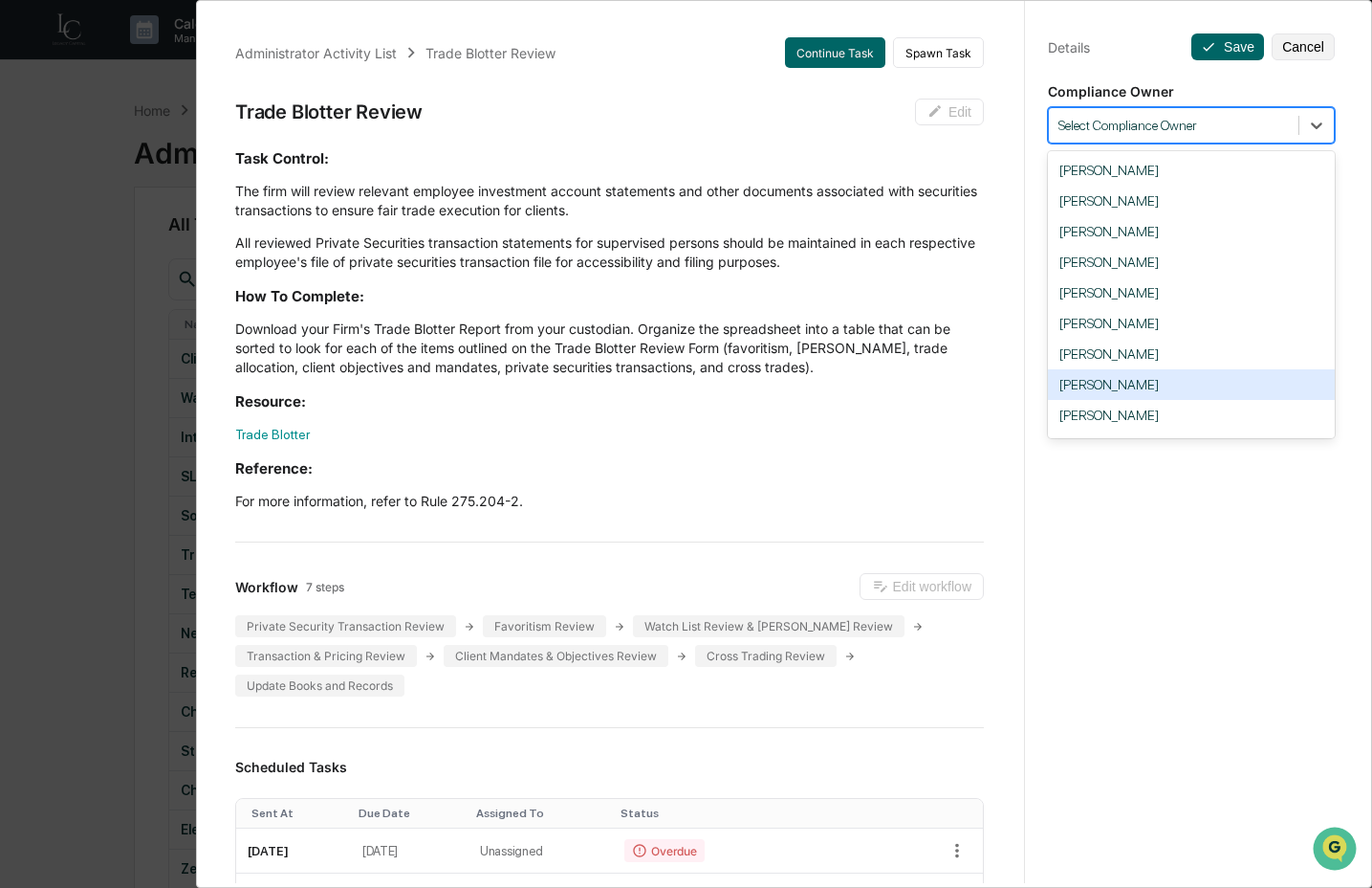
click at [1181, 387] on div "Crystal Prachyl" at bounding box center [1192, 384] width 287 height 31
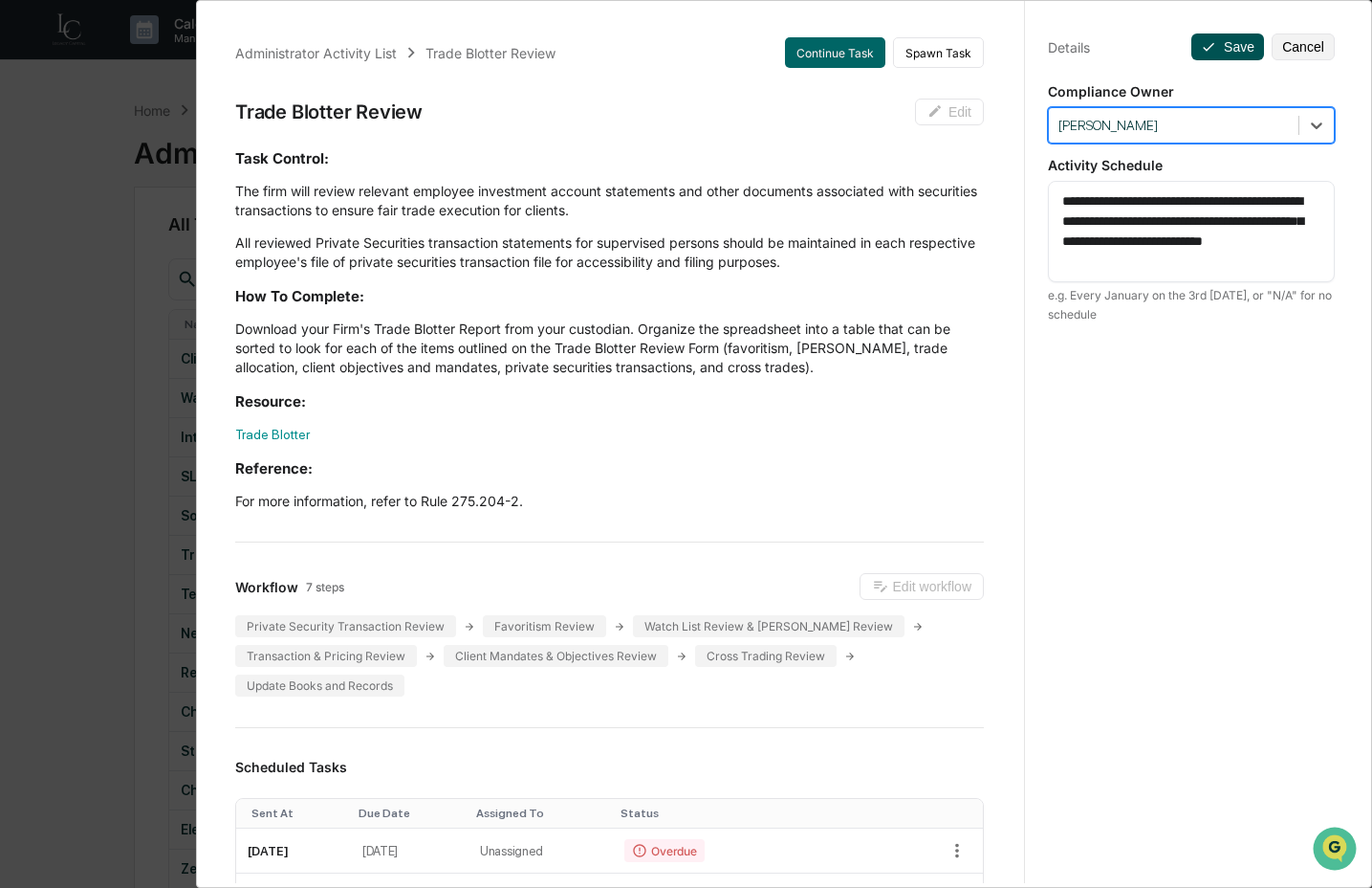
click at [1237, 49] on button "Save" at bounding box center [1228, 47] width 72 height 27
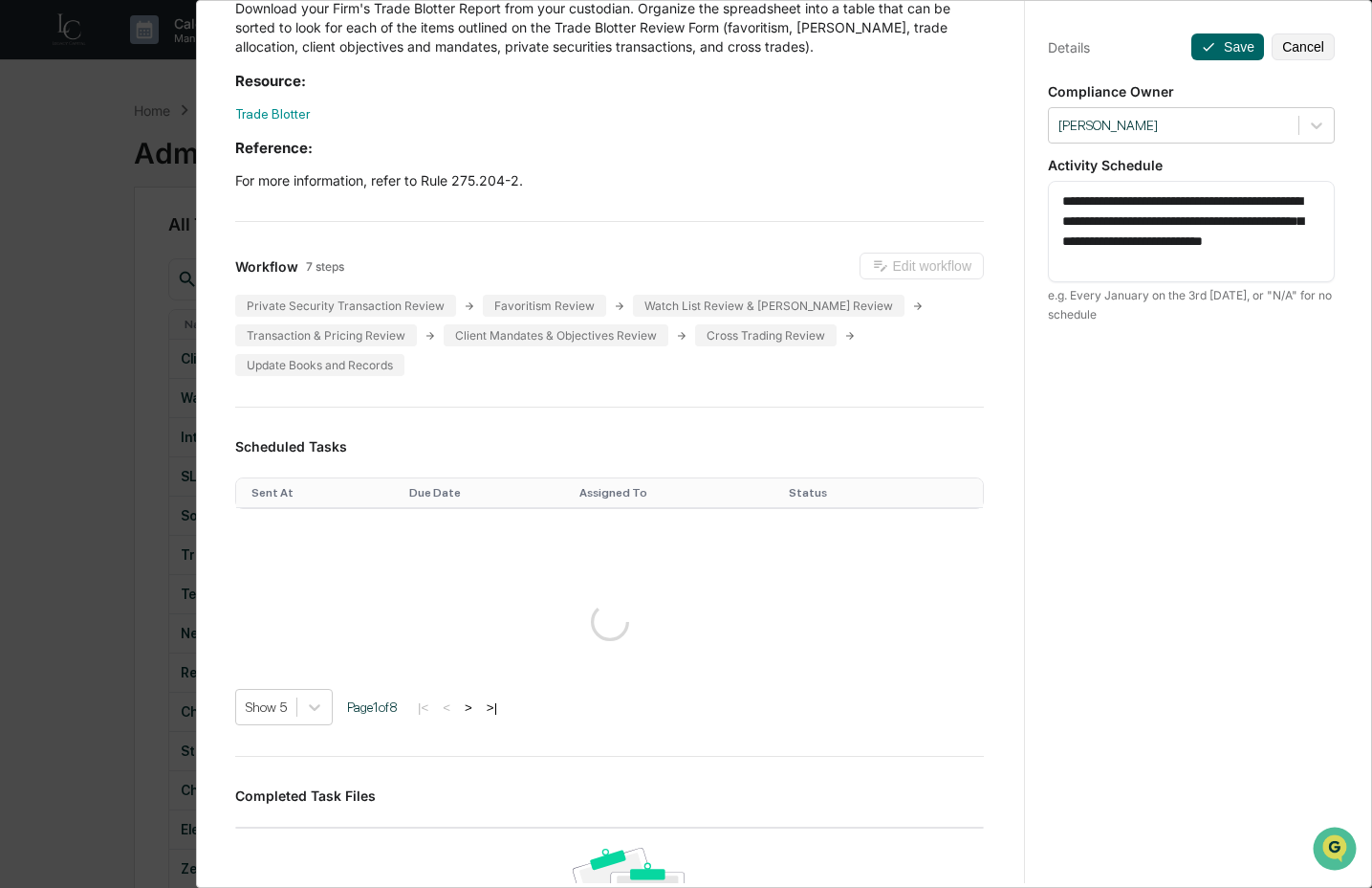
scroll to position [324, 0]
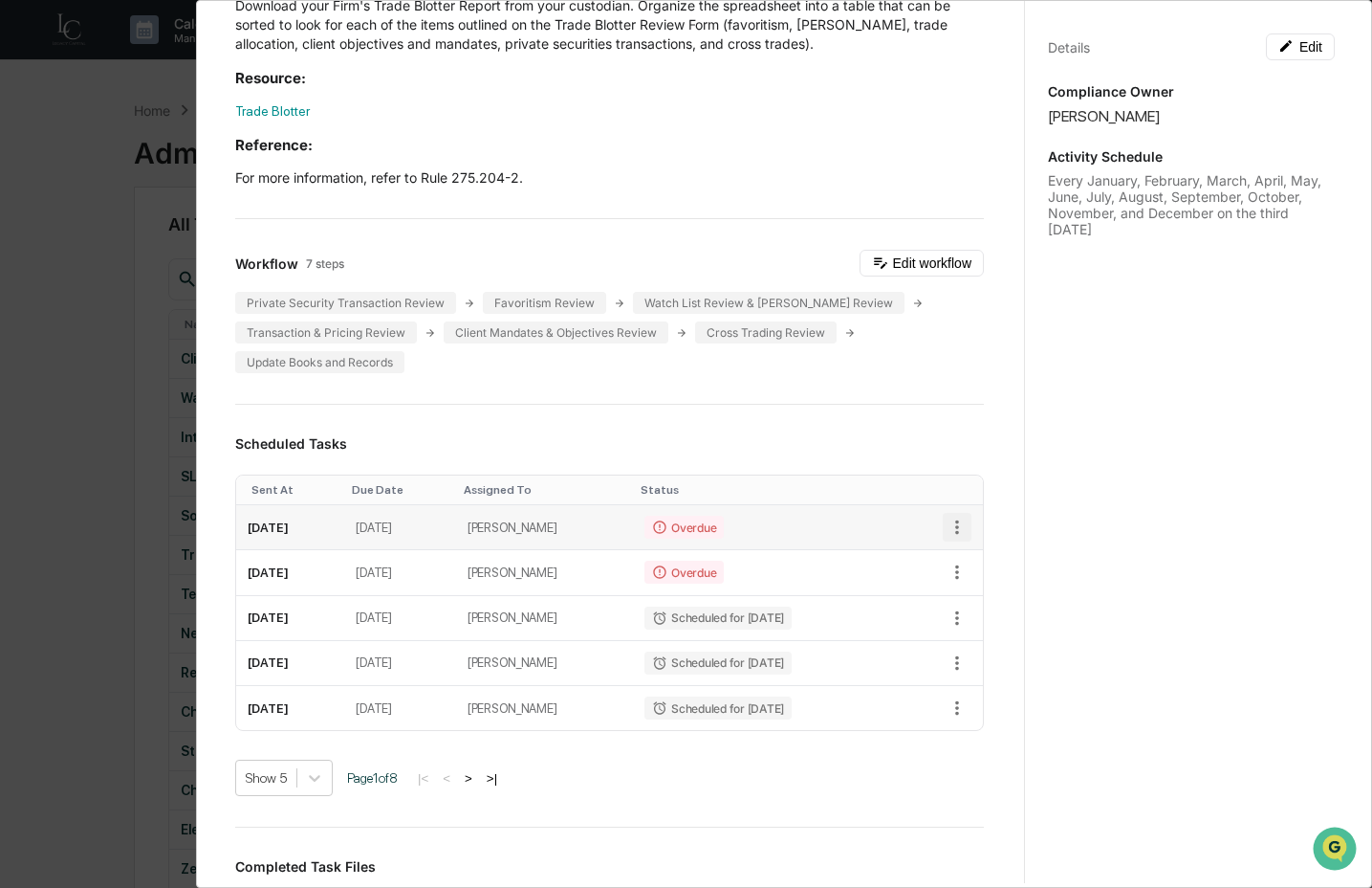
click at [955, 528] on icon "button" at bounding box center [957, 527] width 4 height 14
click at [952, 600] on img at bounding box center [956, 597] width 15 height 15
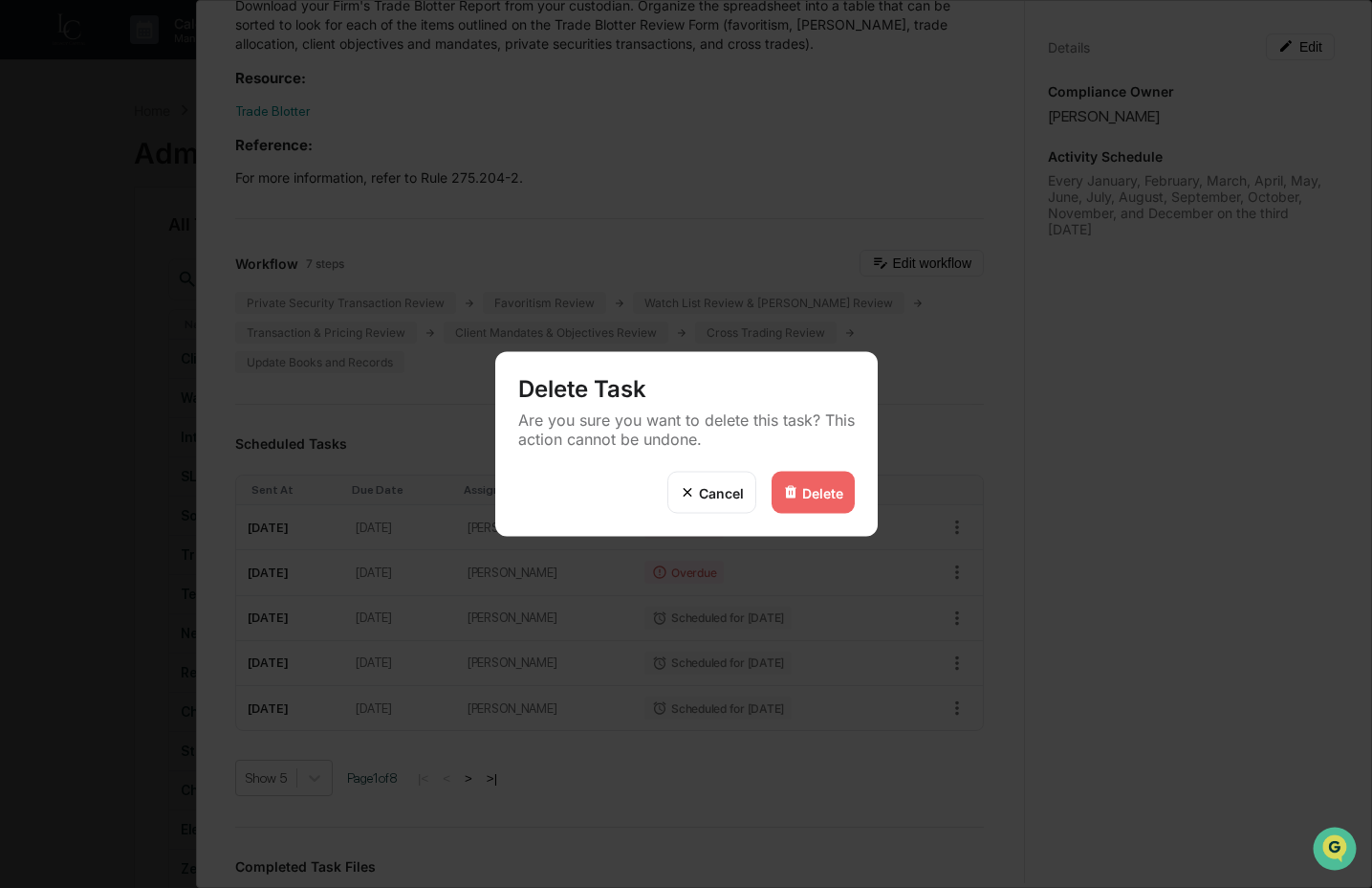
click at [773, 502] on div "Delete" at bounding box center [814, 493] width 83 height 42
click at [790, 495] on img at bounding box center [791, 493] width 15 height 15
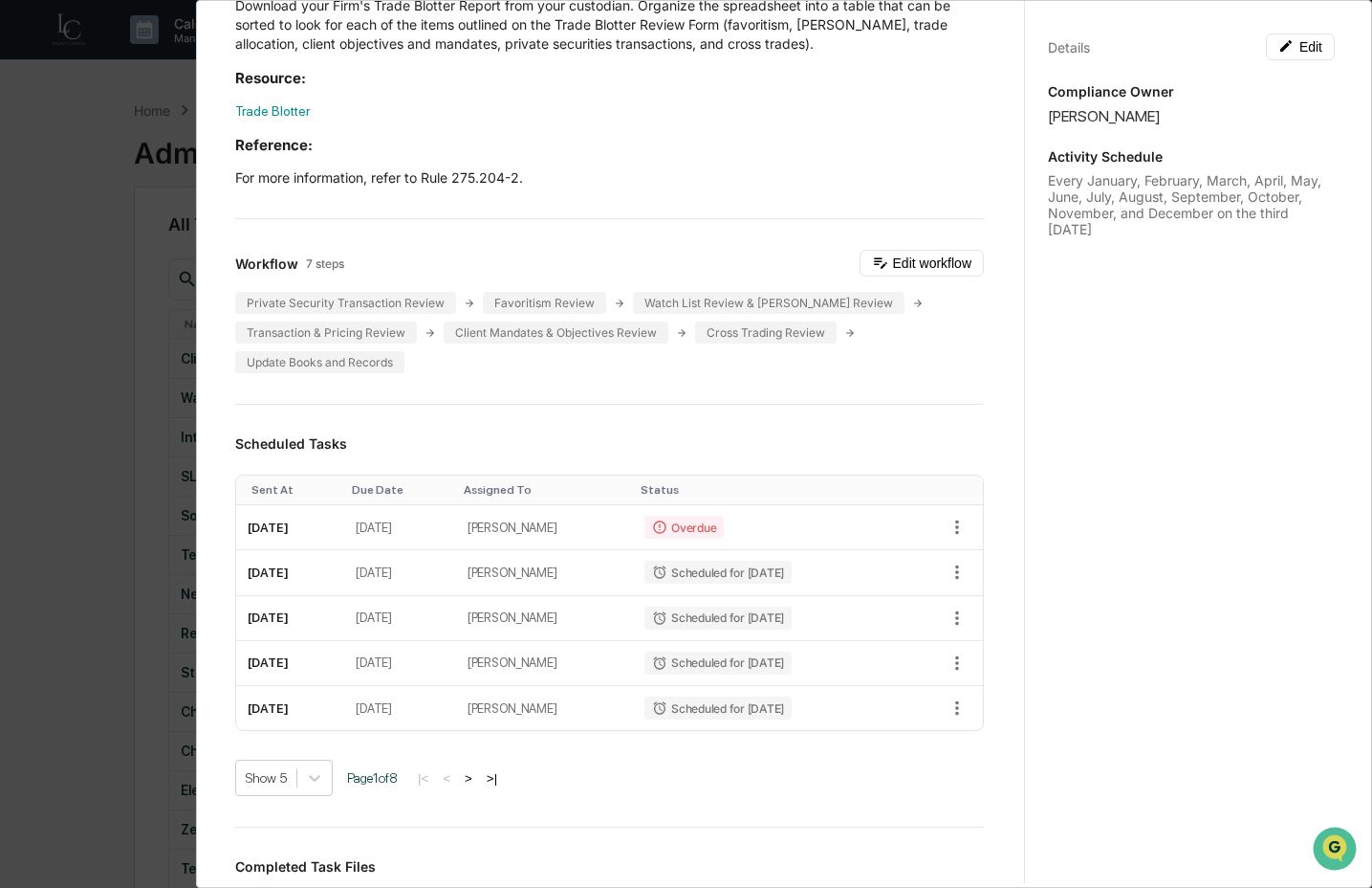
click at [119, 503] on div "Administrator Activity List Trade Blotter Review Continue Task Spawn Task Trade…" at bounding box center [686, 444] width 1372 height 888
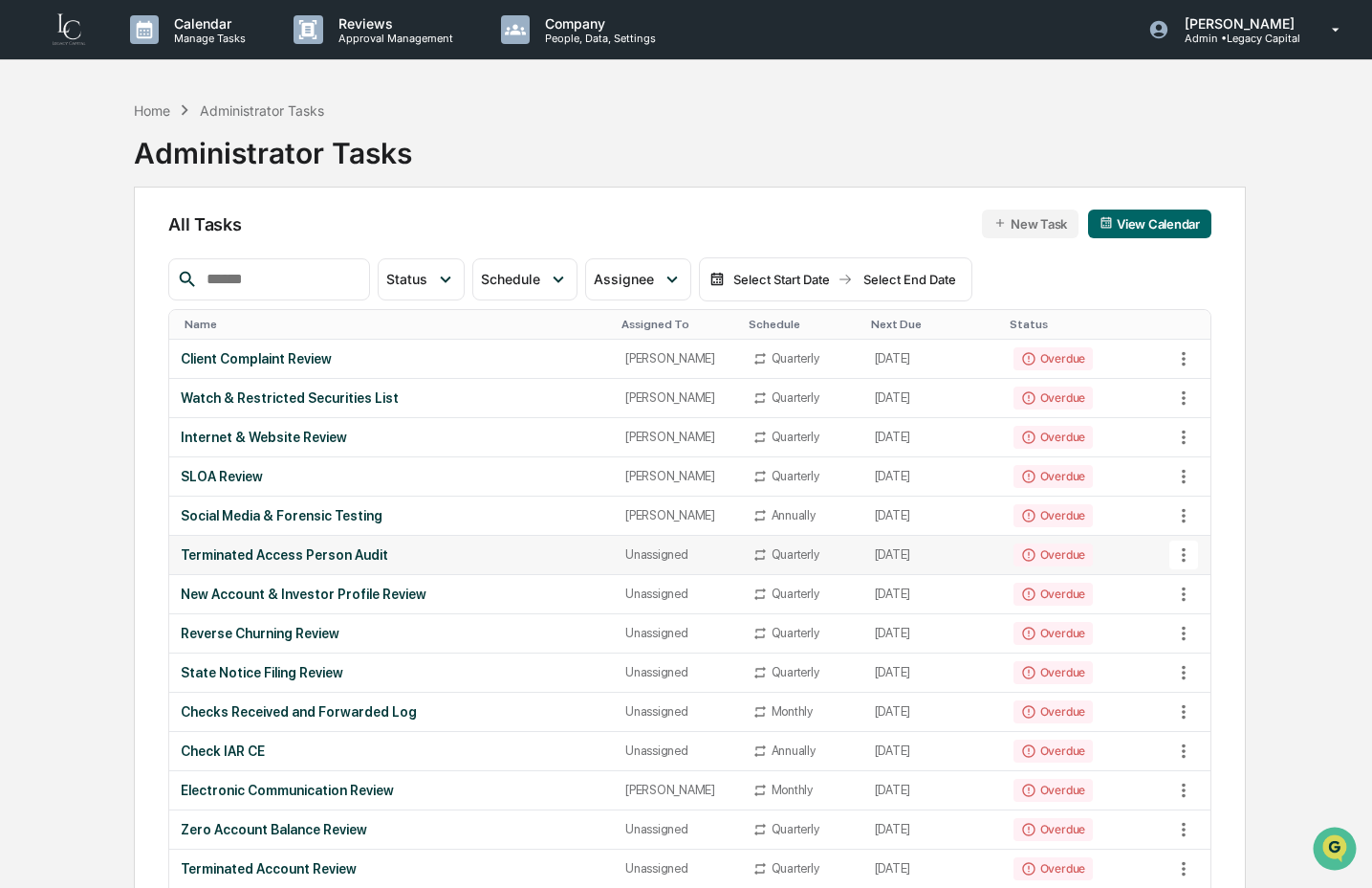
click at [263, 553] on div "Terminated Access Person Audit" at bounding box center [392, 555] width 422 height 15
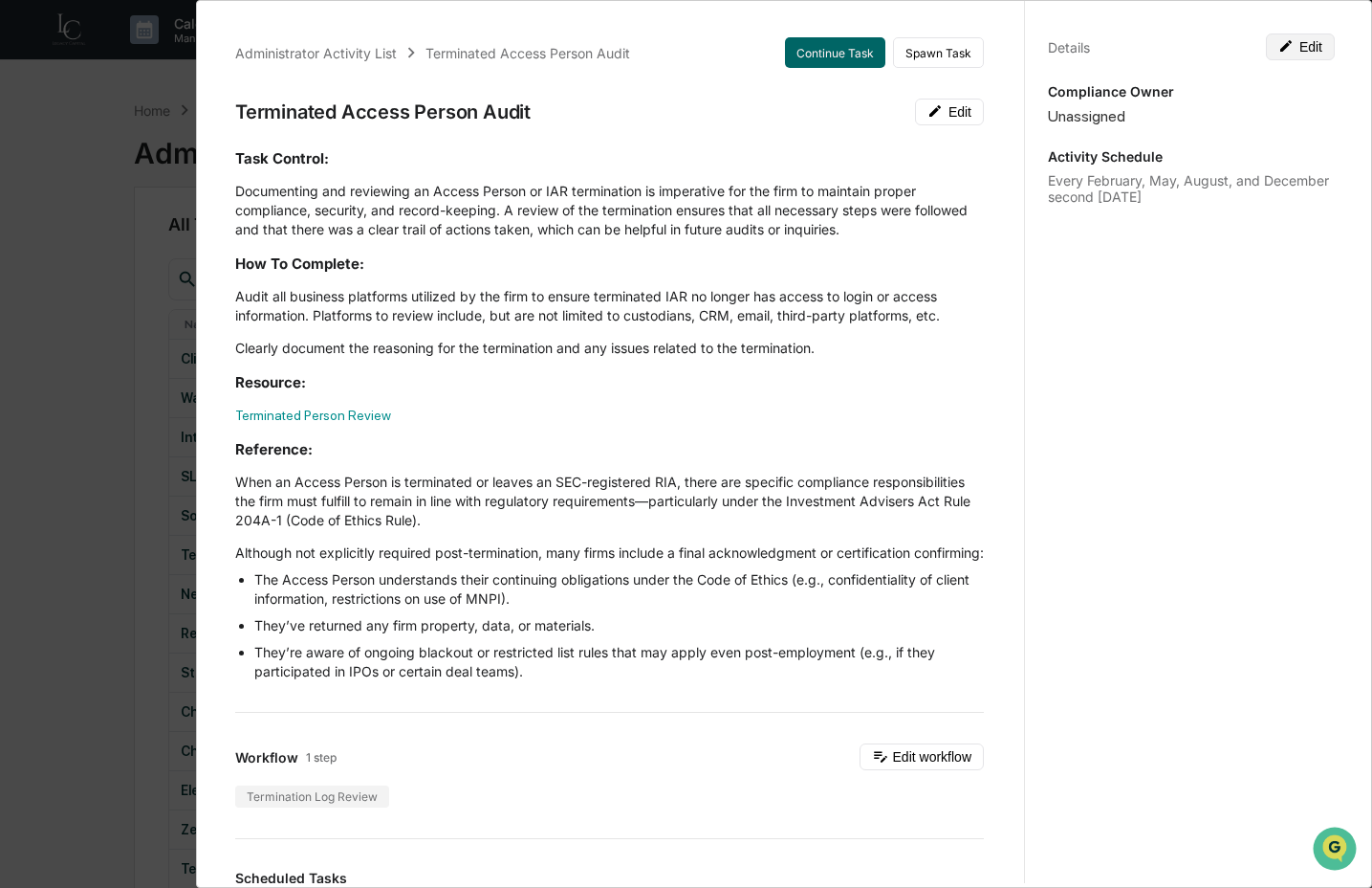
click at [1311, 46] on button "Edit" at bounding box center [1301, 47] width 69 height 27
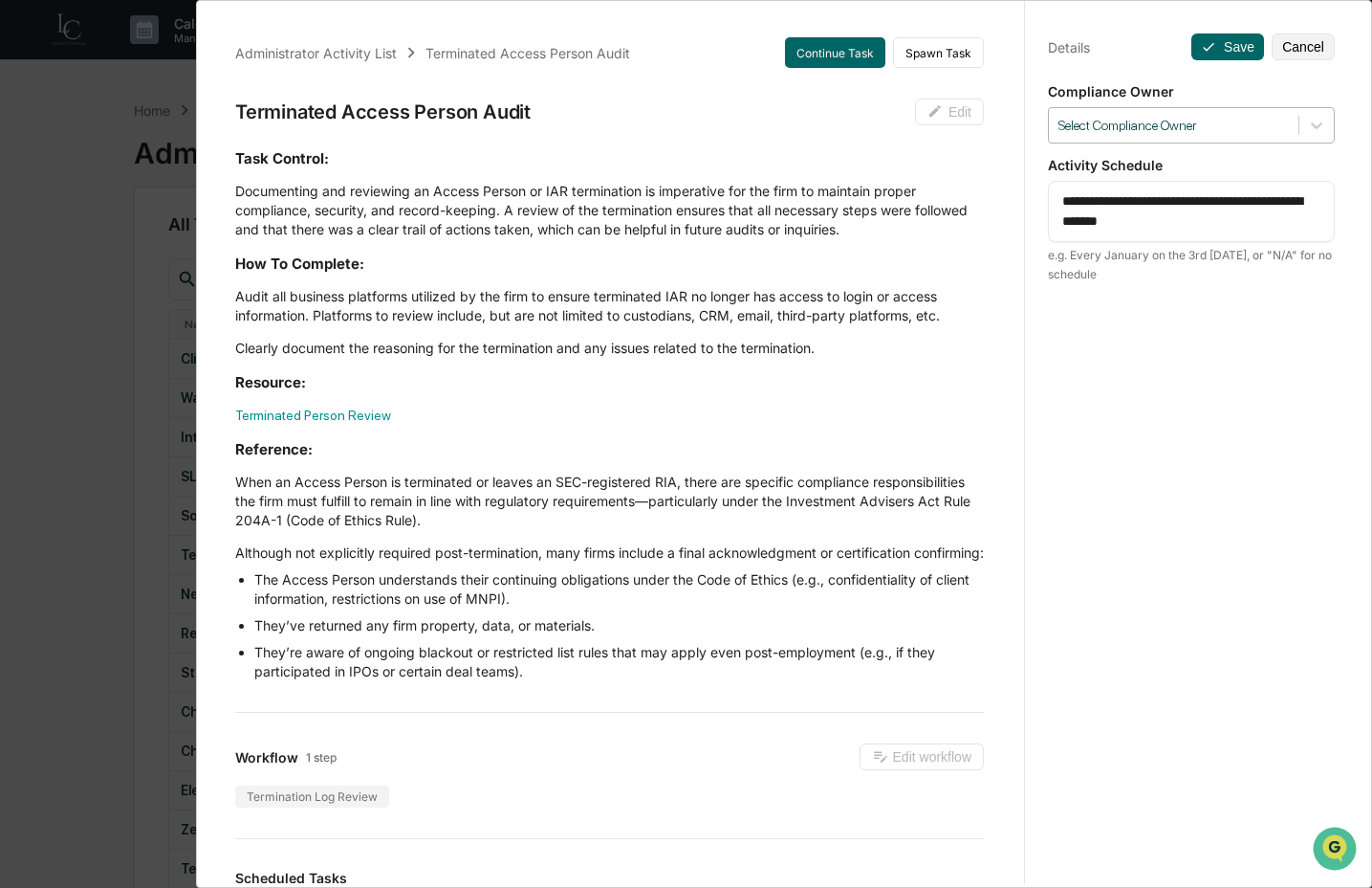
click at [1236, 128] on div at bounding box center [1174, 125] width 230 height 18
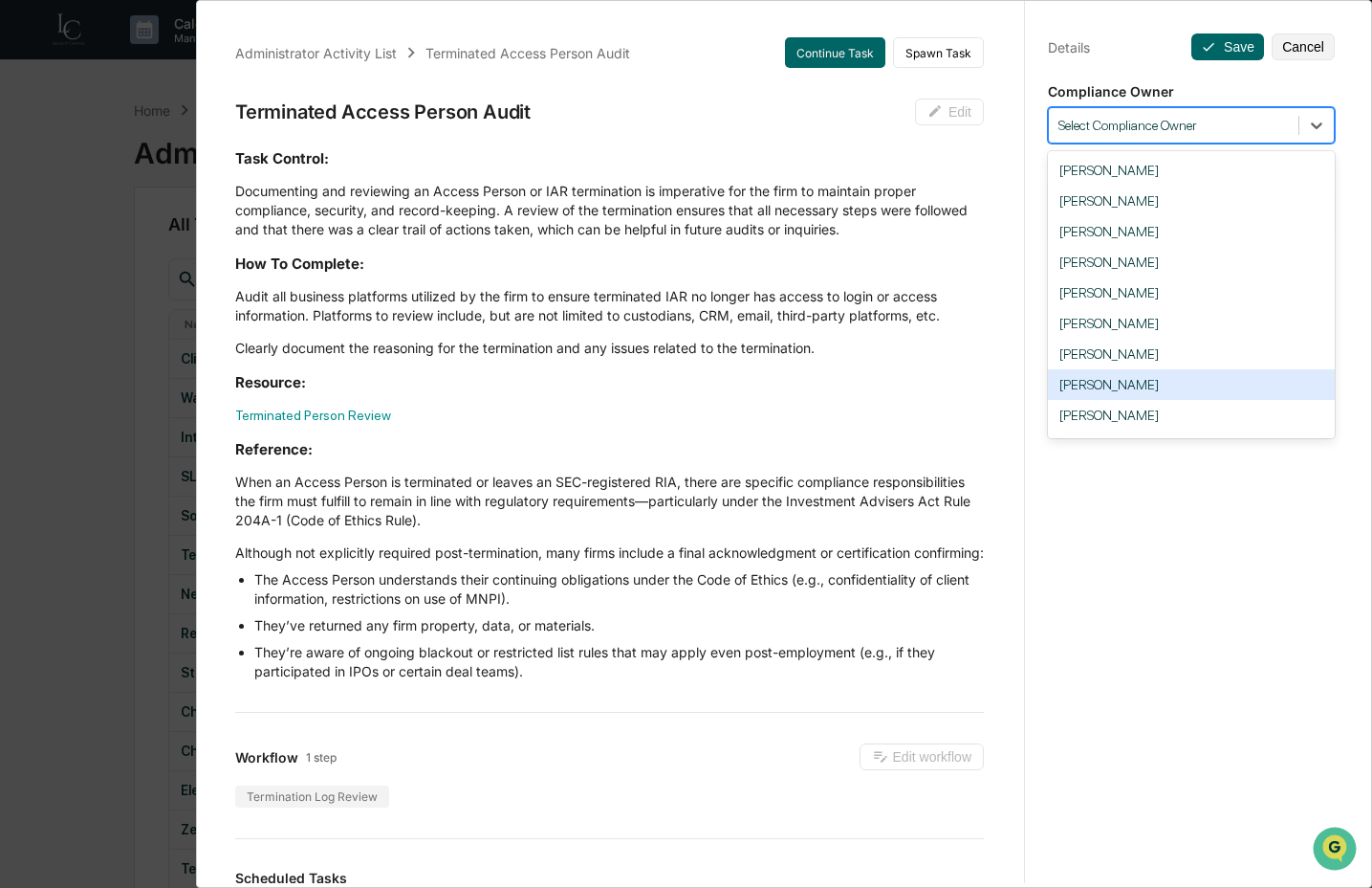
click at [1199, 384] on div "Crystal Prachyl" at bounding box center [1192, 384] width 287 height 31
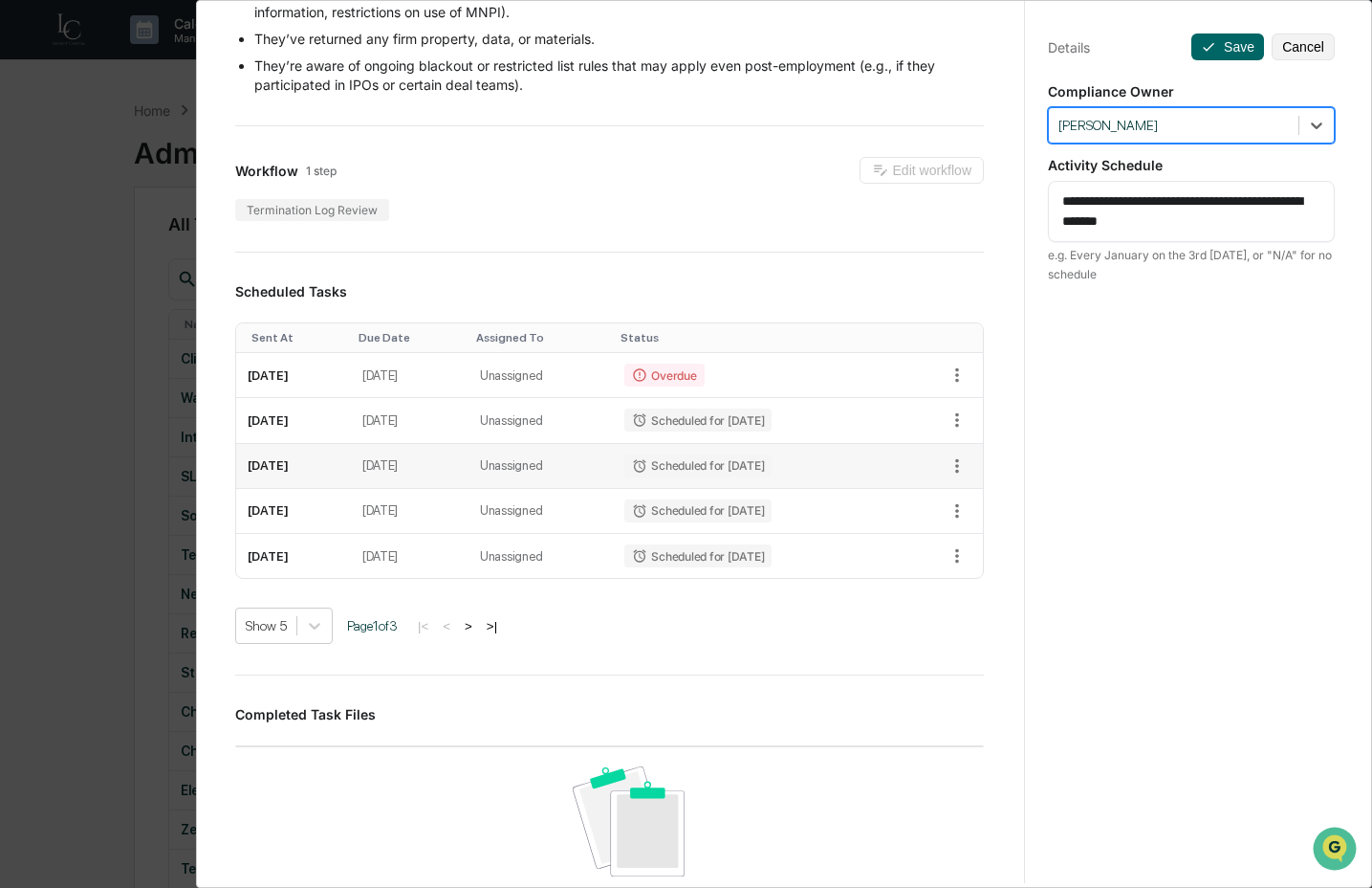
scroll to position [616, 0]
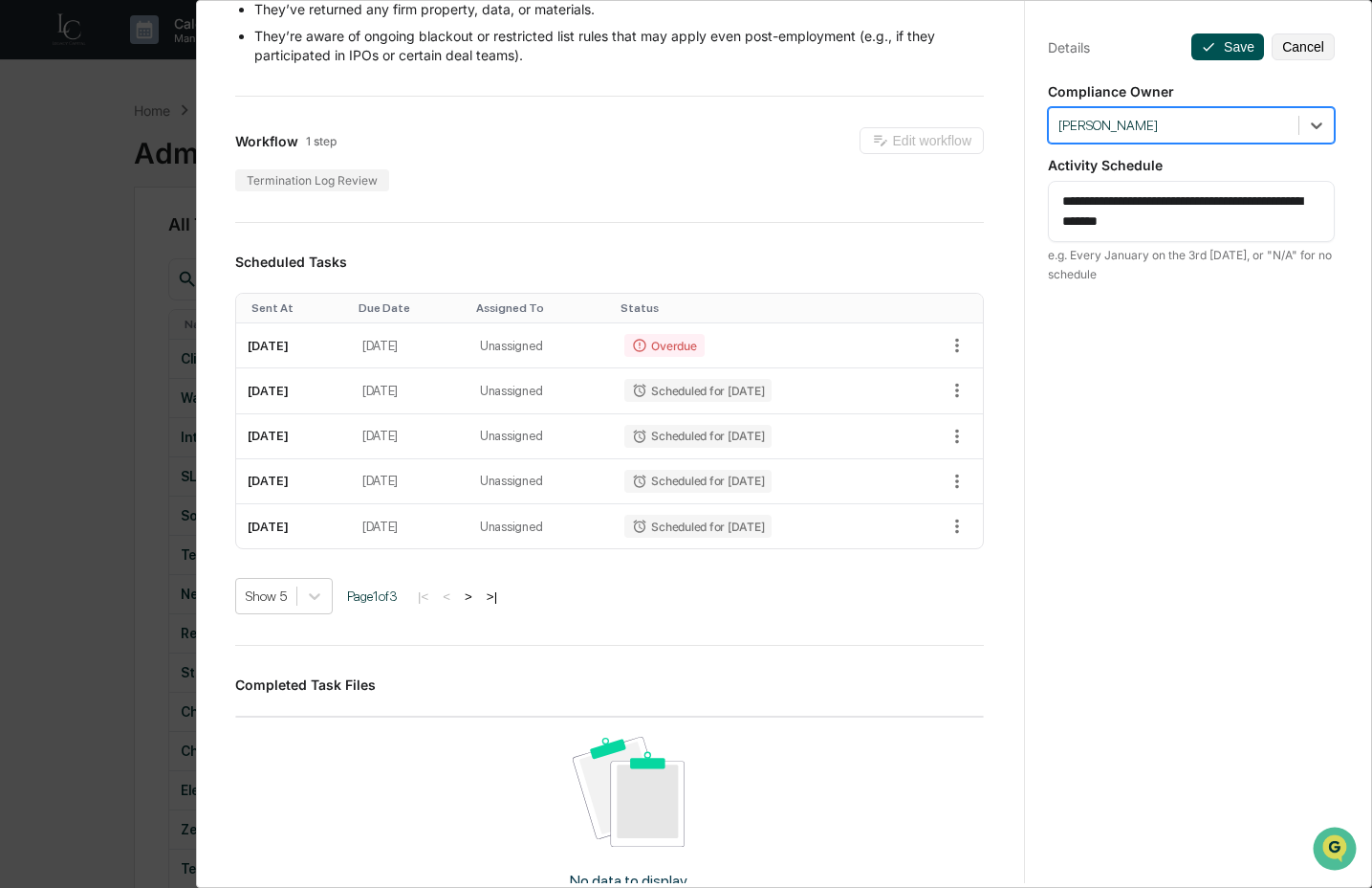
click at [1202, 52] on icon at bounding box center [1209, 47] width 15 height 15
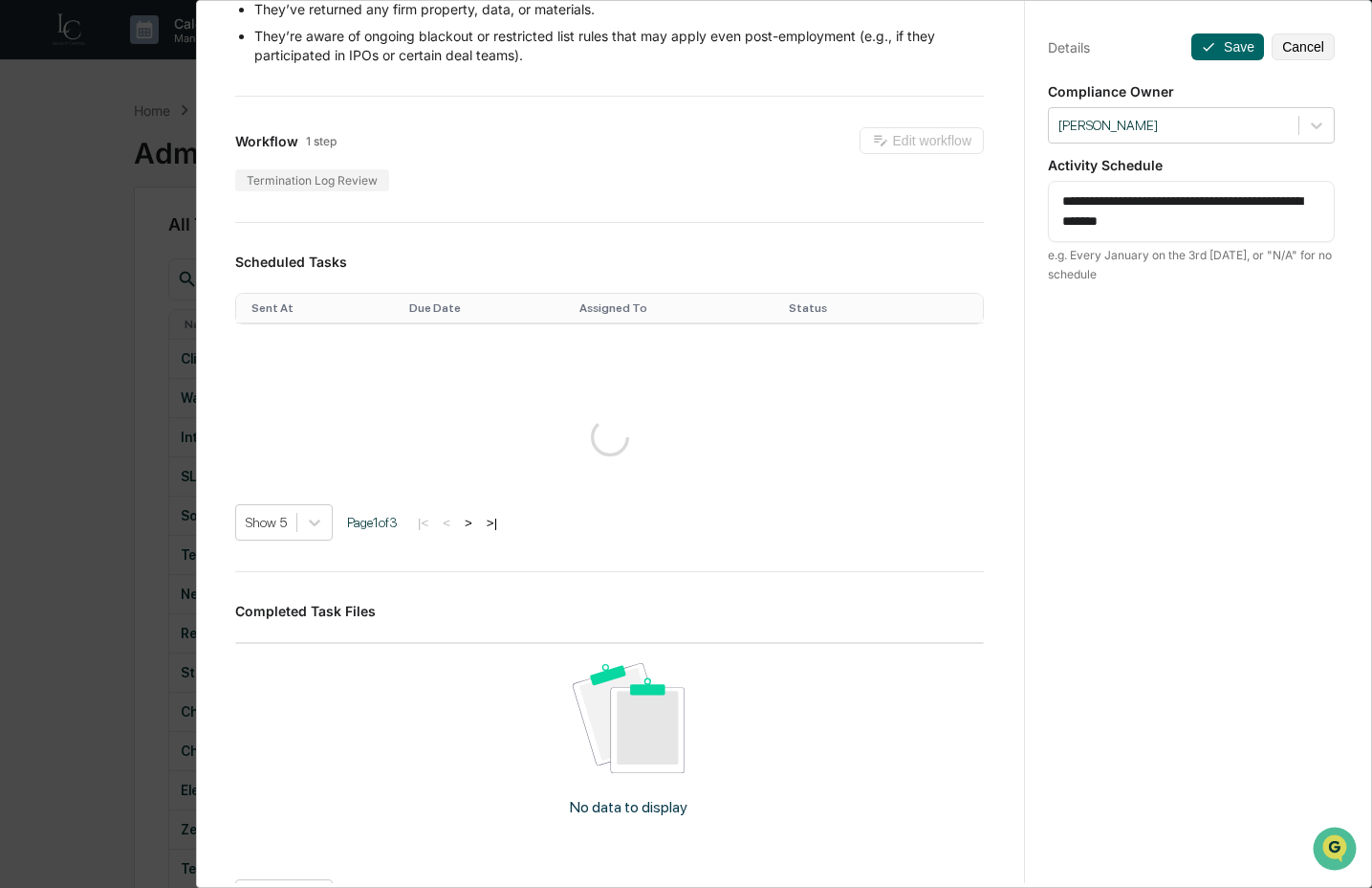
click at [154, 581] on div "Administrator Activity List Terminated Access Person Audit Continue Task Spawn …" at bounding box center [686, 444] width 1372 height 888
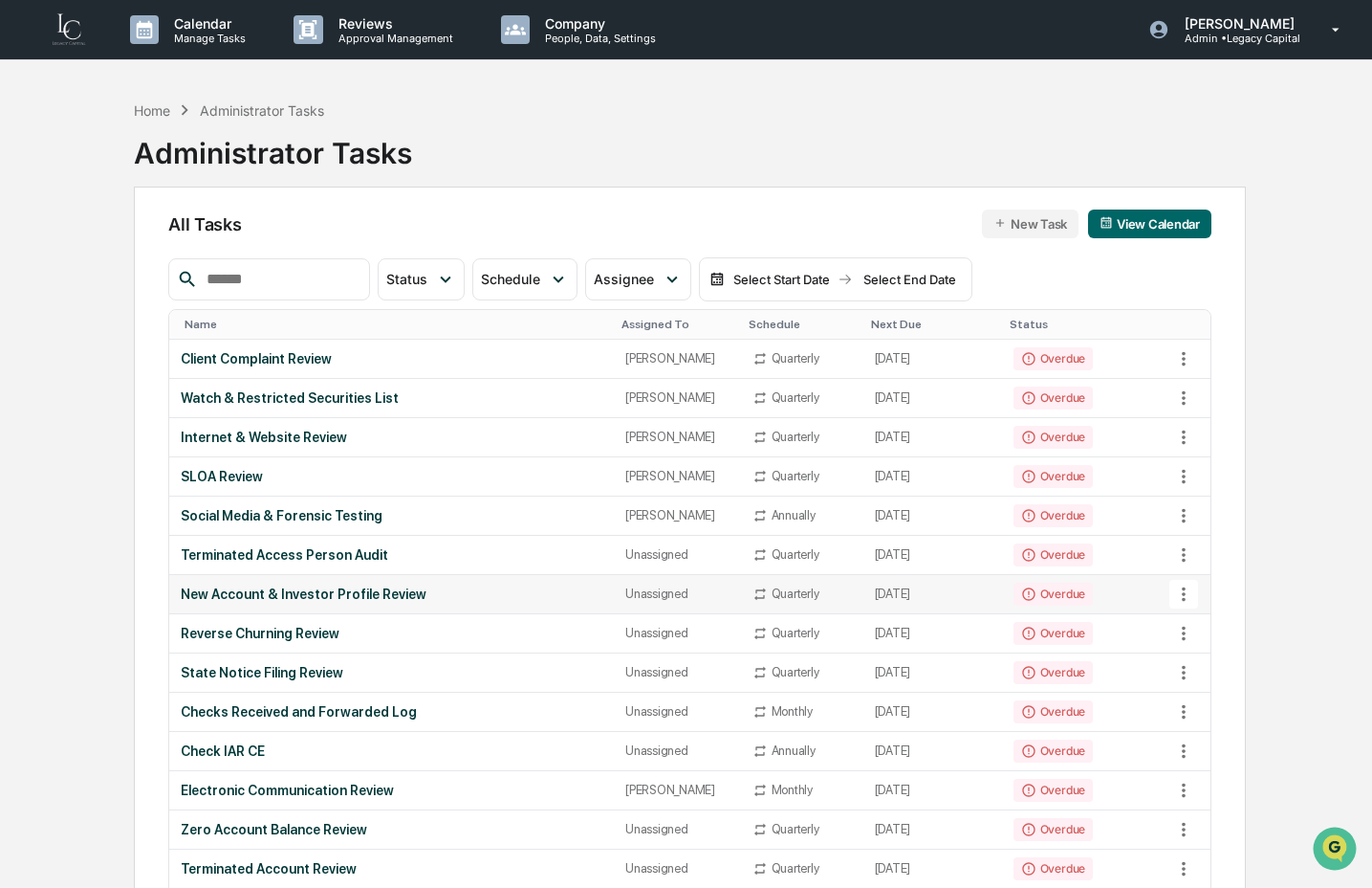
click at [279, 588] on div "New Account & Investor Profile Review" at bounding box center [392, 594] width 422 height 15
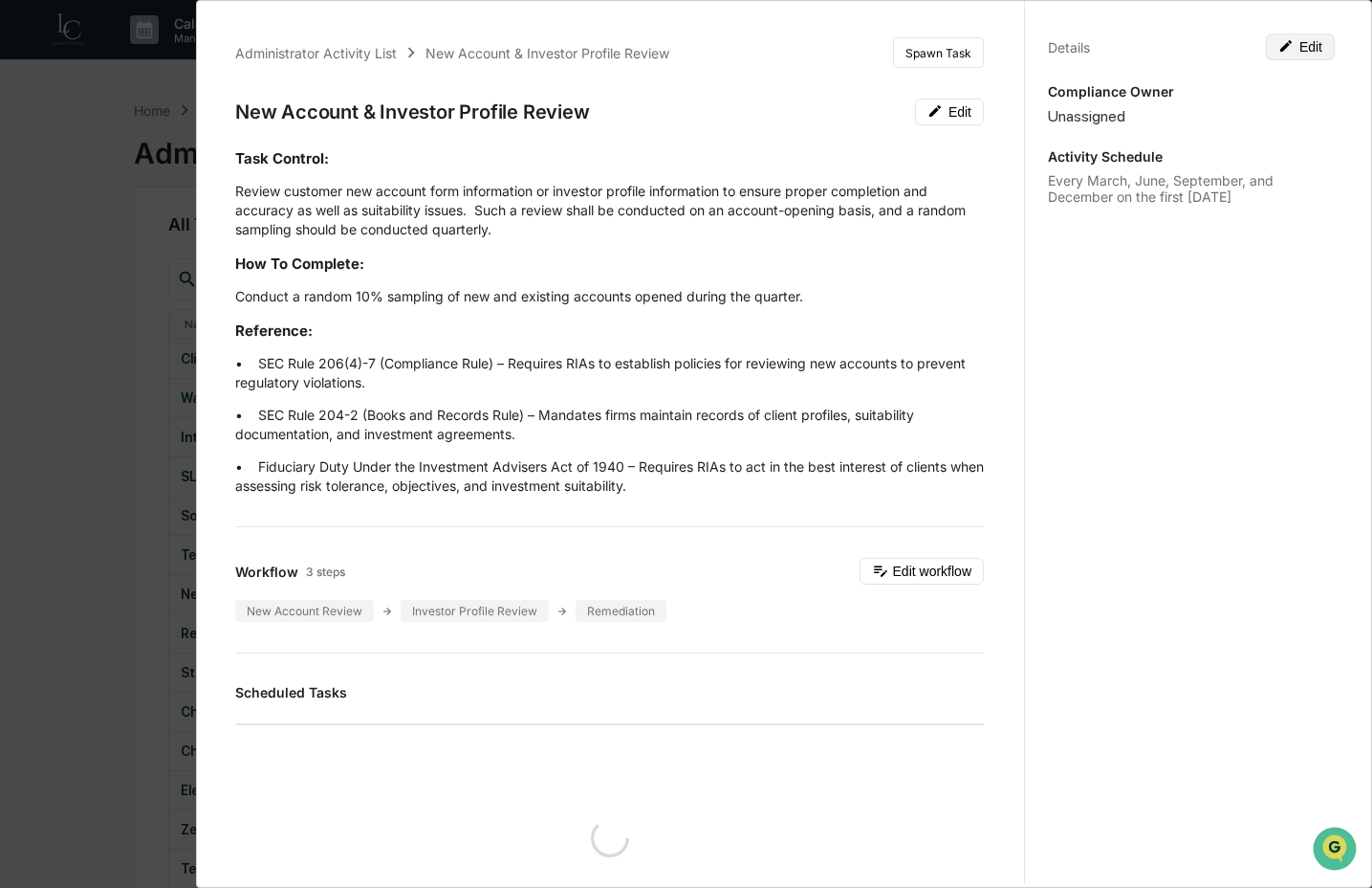
click at [1312, 55] on button "Edit" at bounding box center [1301, 47] width 69 height 27
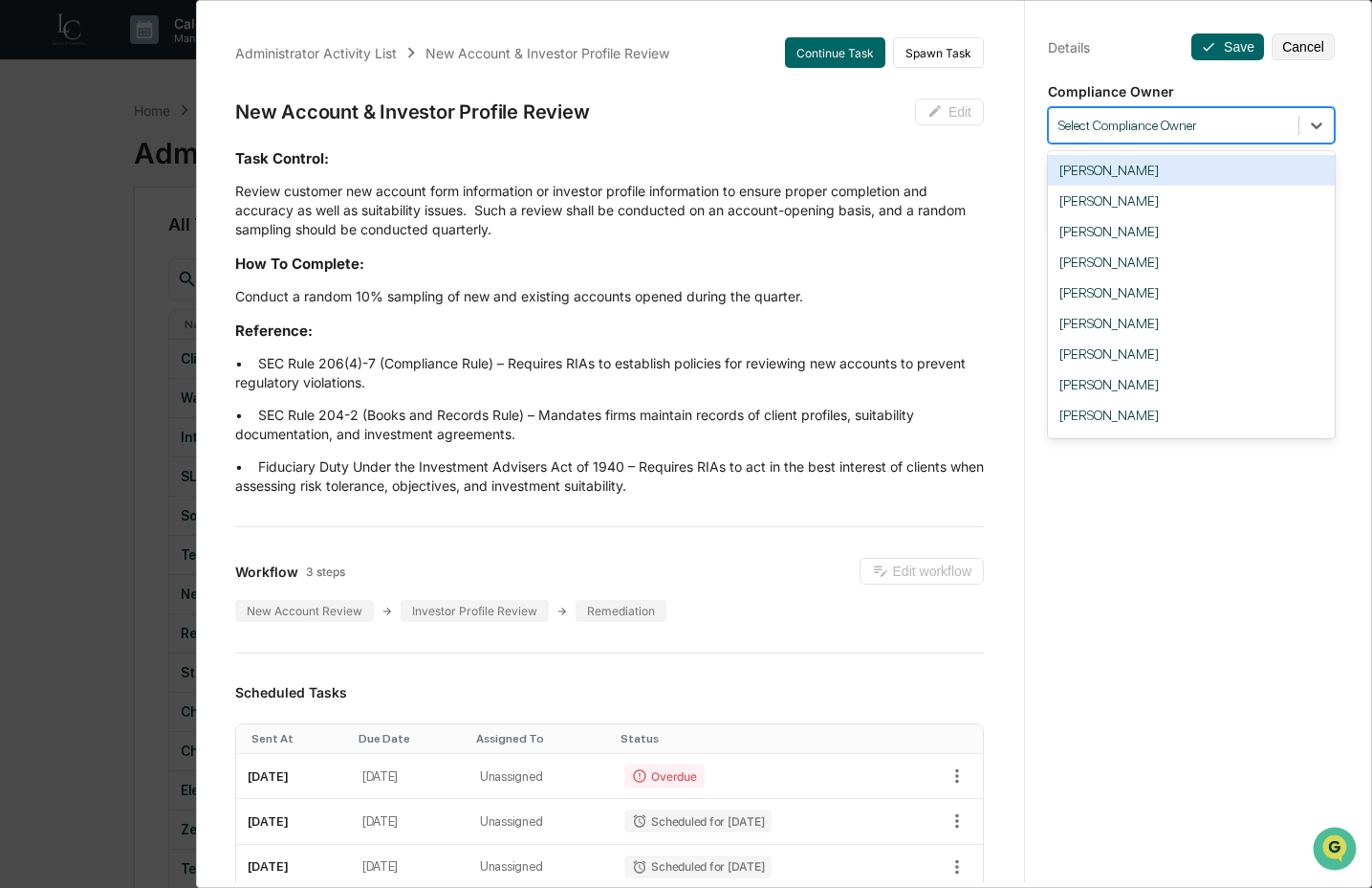
click at [1234, 129] on div at bounding box center [1174, 125] width 230 height 18
click at [1135, 392] on div "Crystal Prachyl" at bounding box center [1192, 384] width 287 height 31
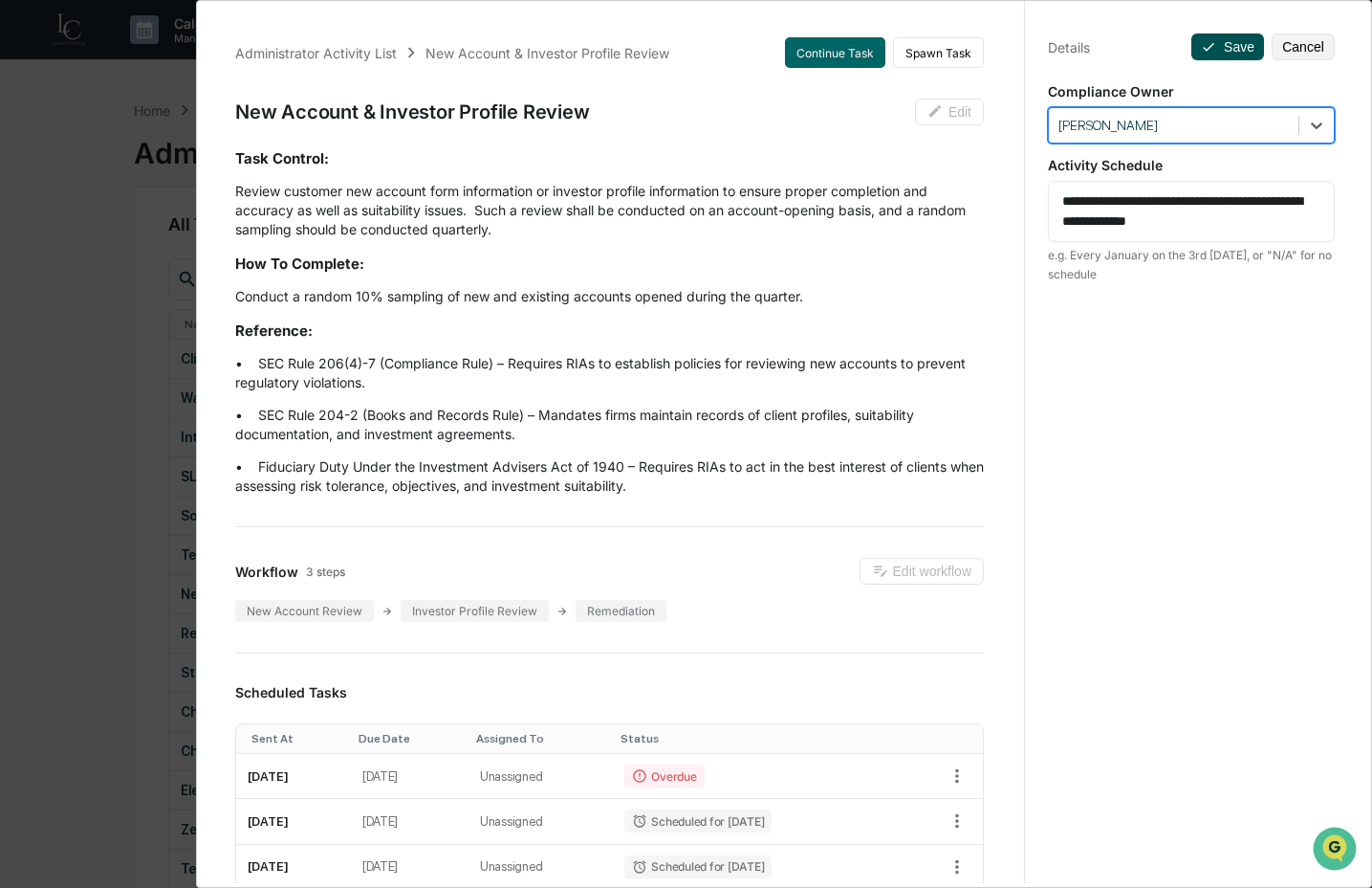
click at [1208, 48] on button "Save" at bounding box center [1228, 47] width 72 height 27
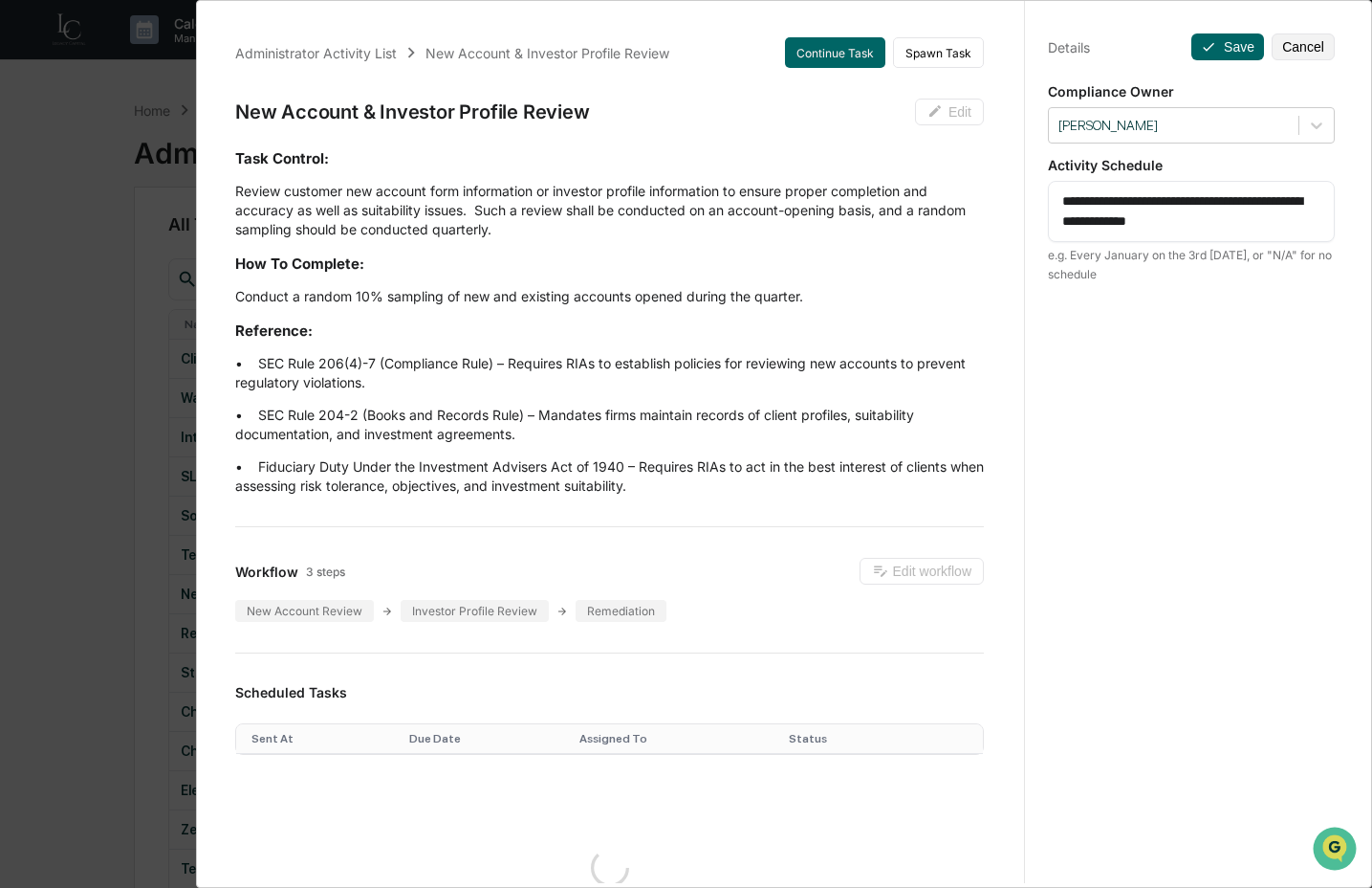
click at [145, 492] on div "Administrator Activity List New Account & Investor Profile Review Continue Task…" at bounding box center [686, 444] width 1372 height 888
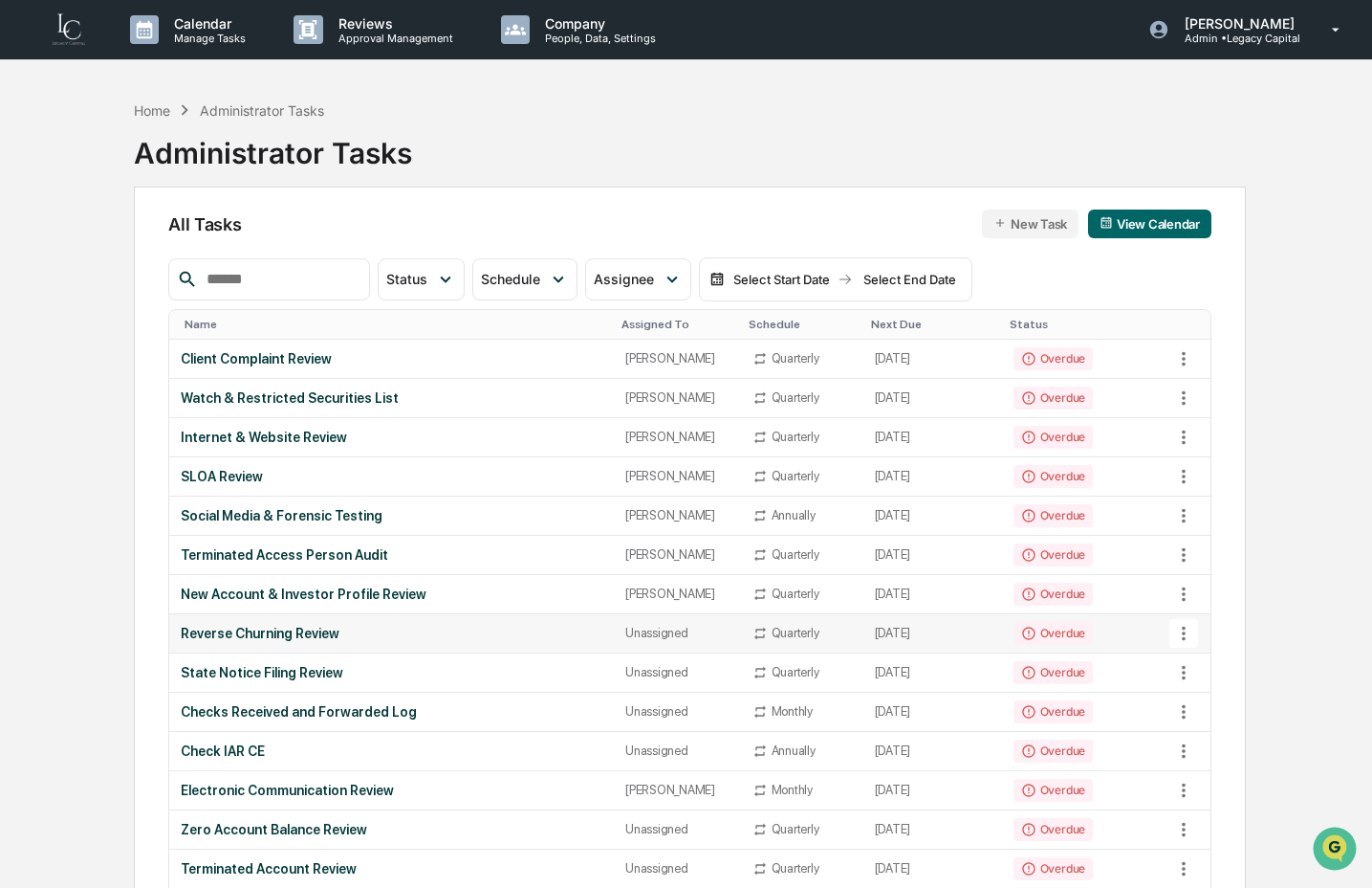
click at [236, 639] on div "Reverse Churning Review" at bounding box center [392, 634] width 422 height 15
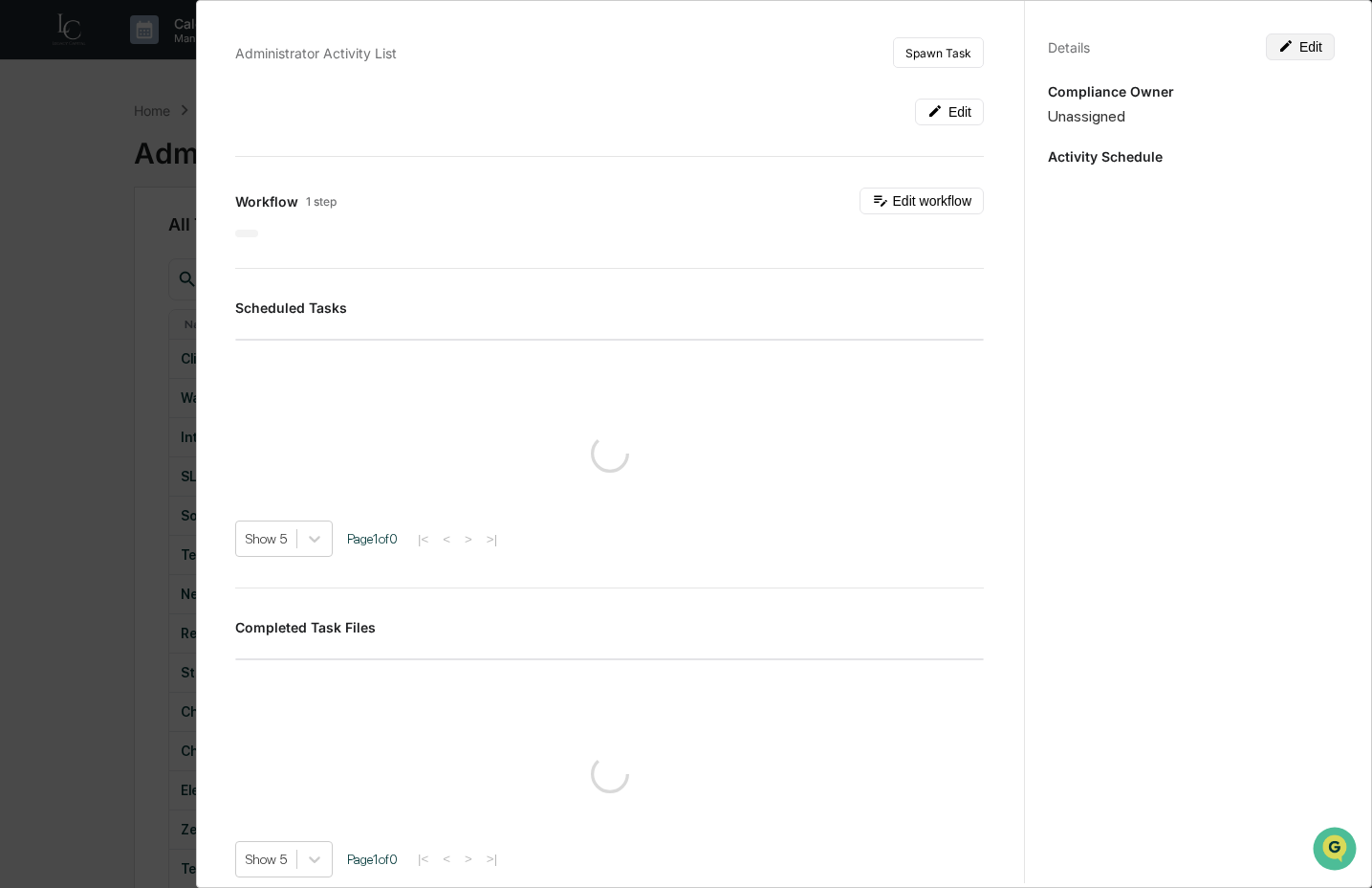
click at [1288, 37] on button "Edit" at bounding box center [1301, 47] width 69 height 27
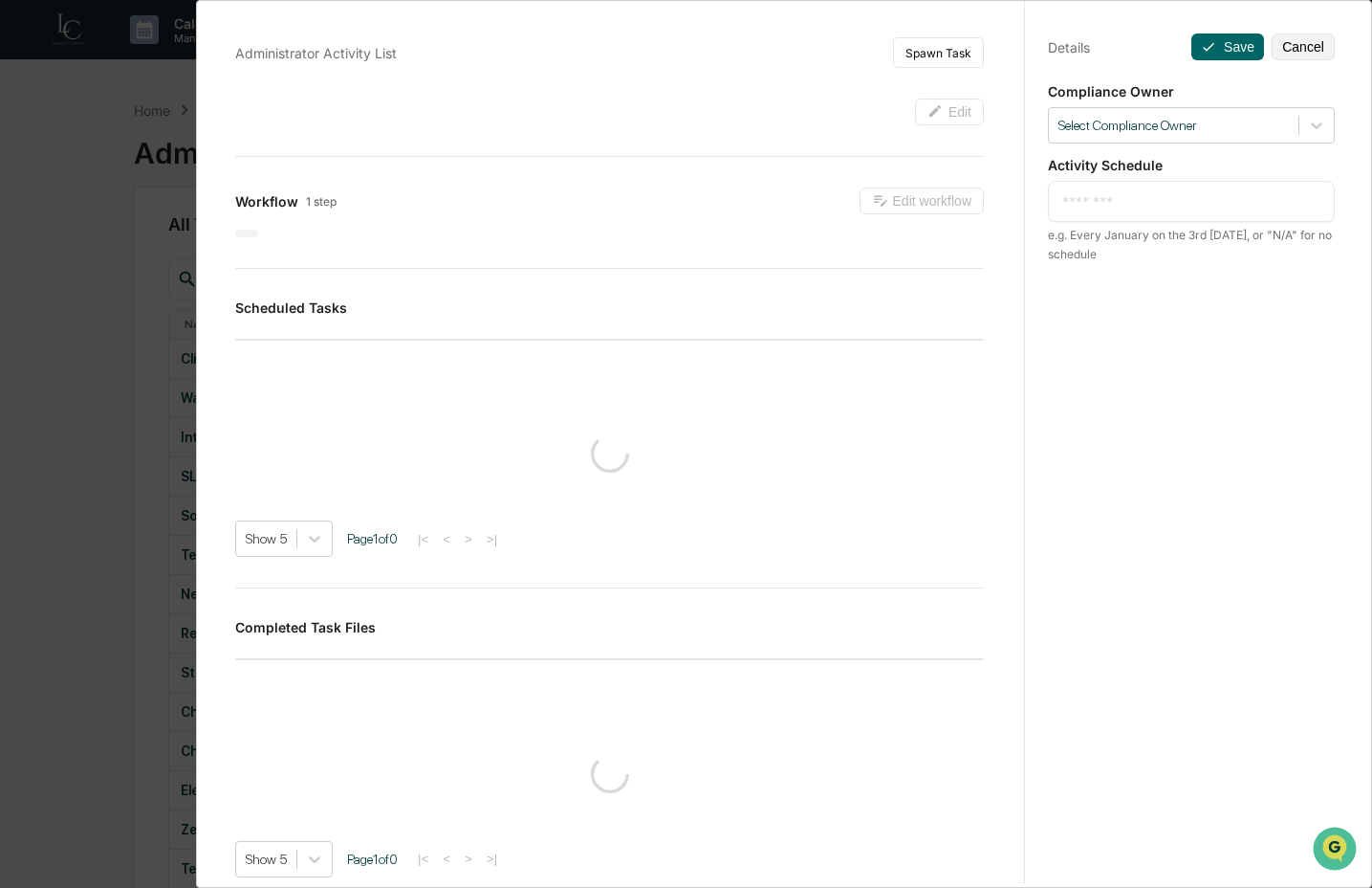
type textarea "**********"
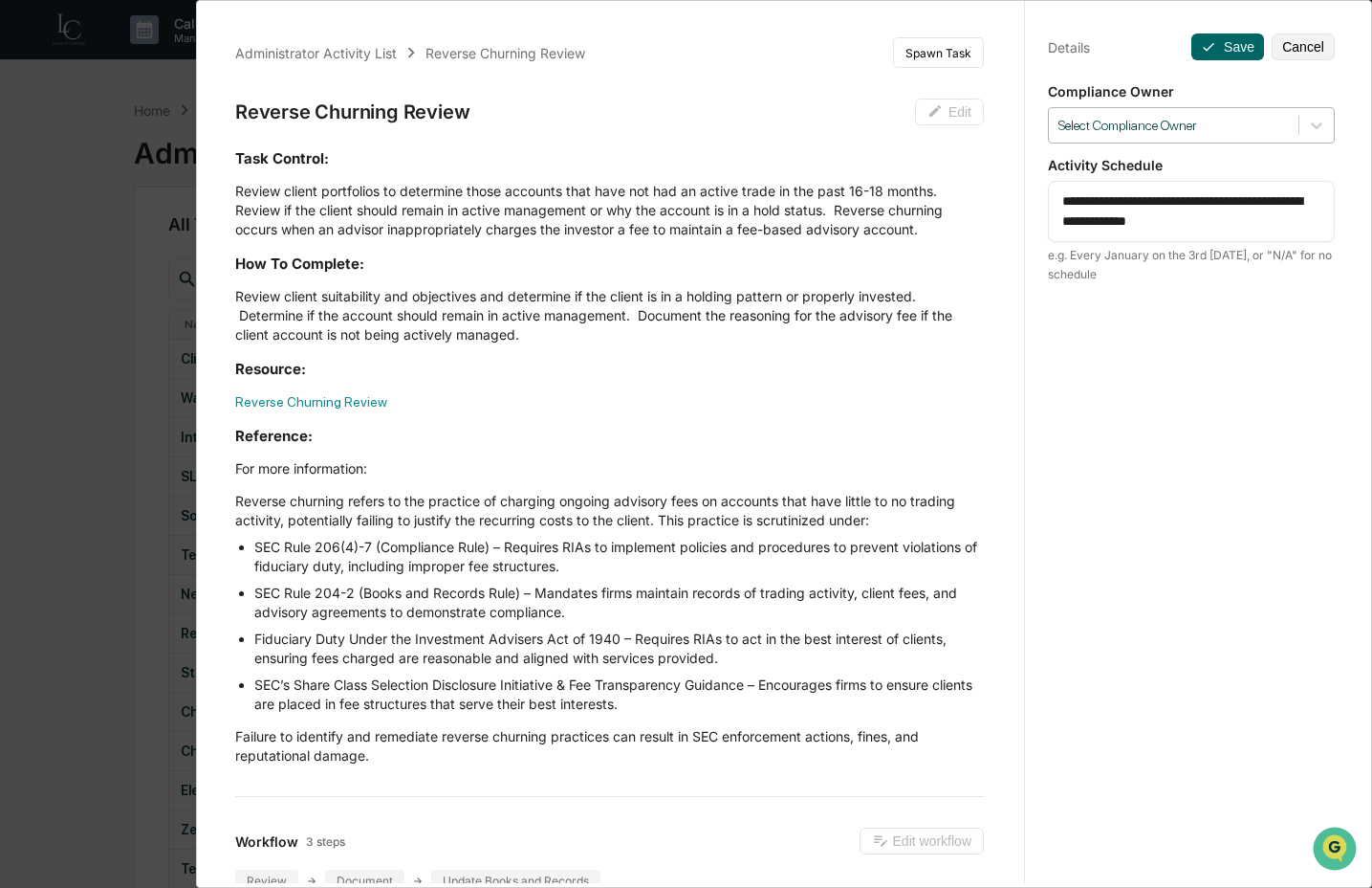
click at [1195, 123] on div at bounding box center [1174, 125] width 230 height 18
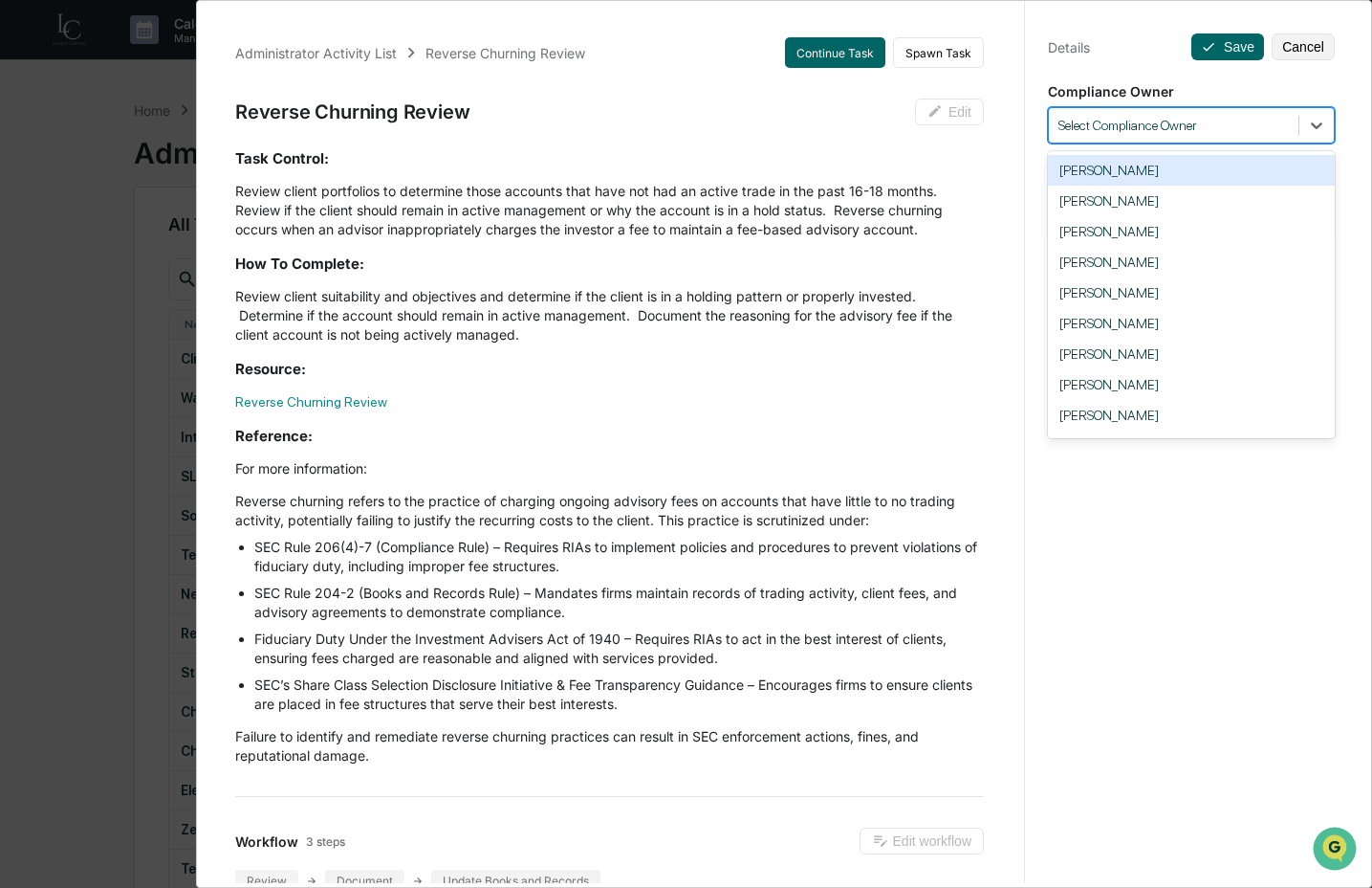
click at [1180, 130] on div at bounding box center [1174, 125] width 230 height 18
click at [1181, 130] on div at bounding box center [1174, 125] width 230 height 18
click at [1138, 393] on div "Crystal Prachyl" at bounding box center [1192, 384] width 287 height 31
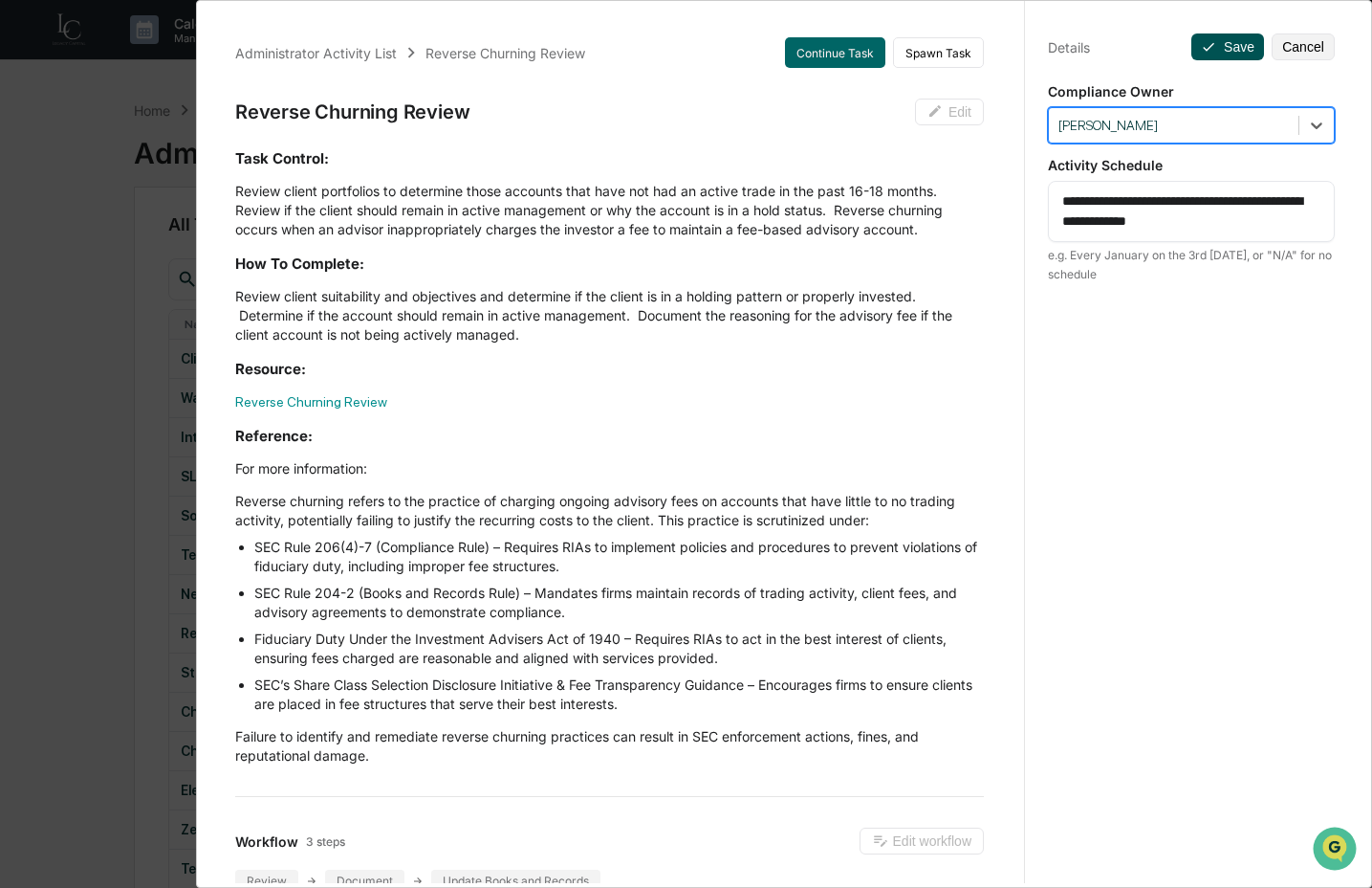
click at [1227, 45] on button "Save" at bounding box center [1228, 47] width 72 height 27
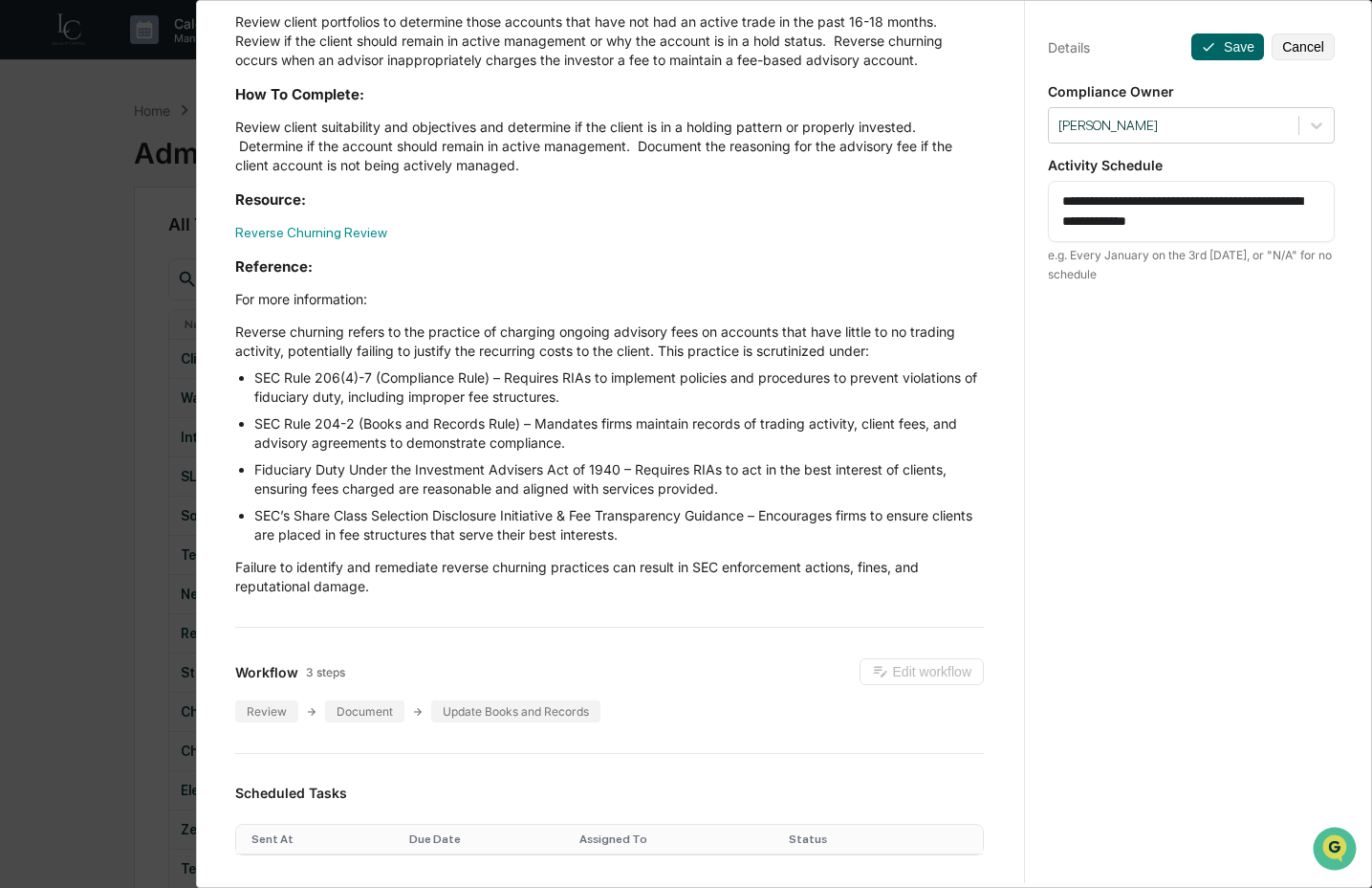
scroll to position [381, 0]
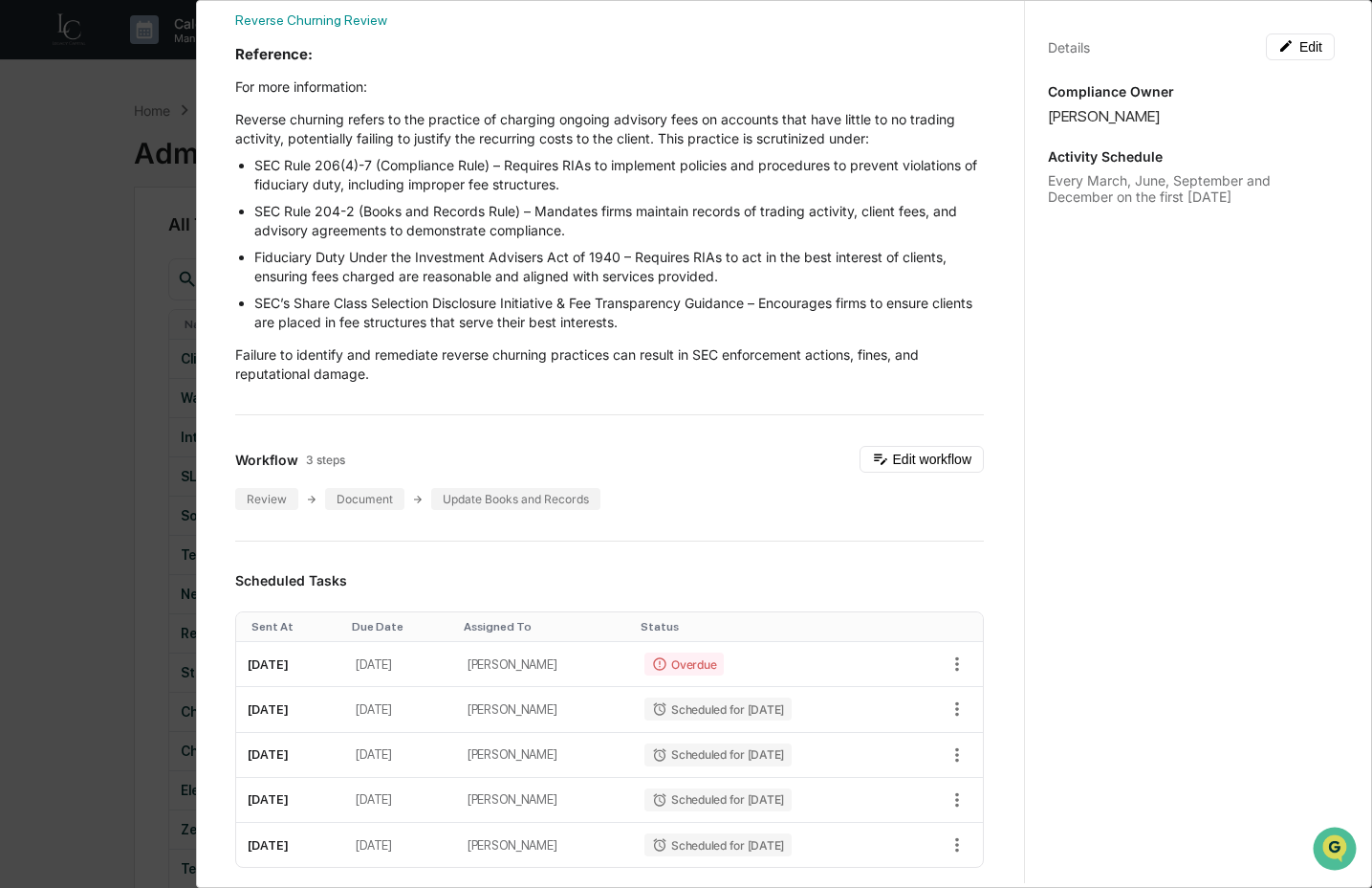
click at [122, 662] on div "Administrator Activity List Reverse Churning Review Continue Task Spawn Task Re…" at bounding box center [686, 444] width 1372 height 888
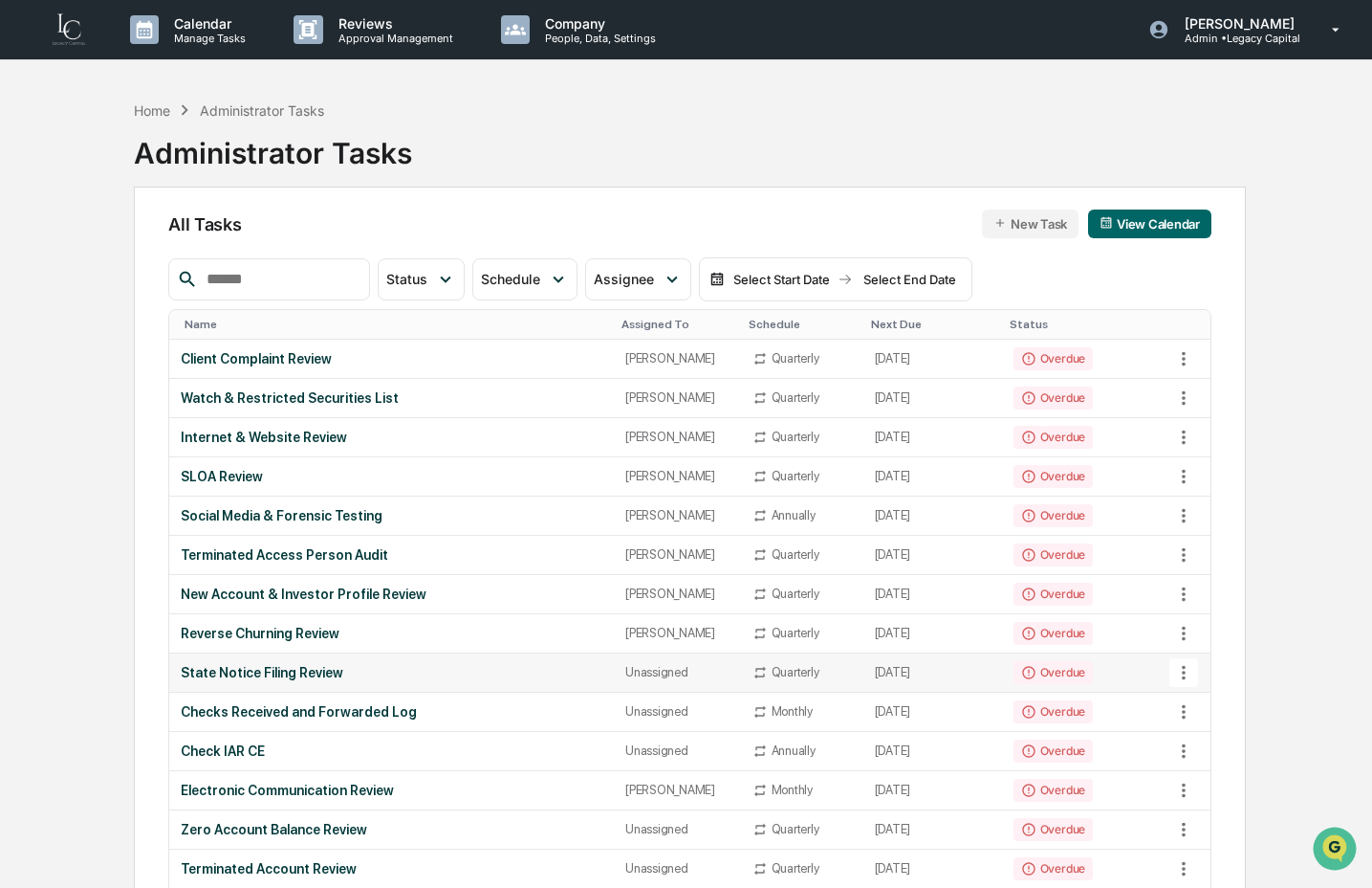
click at [251, 692] on td "State Notice Filing Review" at bounding box center [392, 672] width 445 height 39
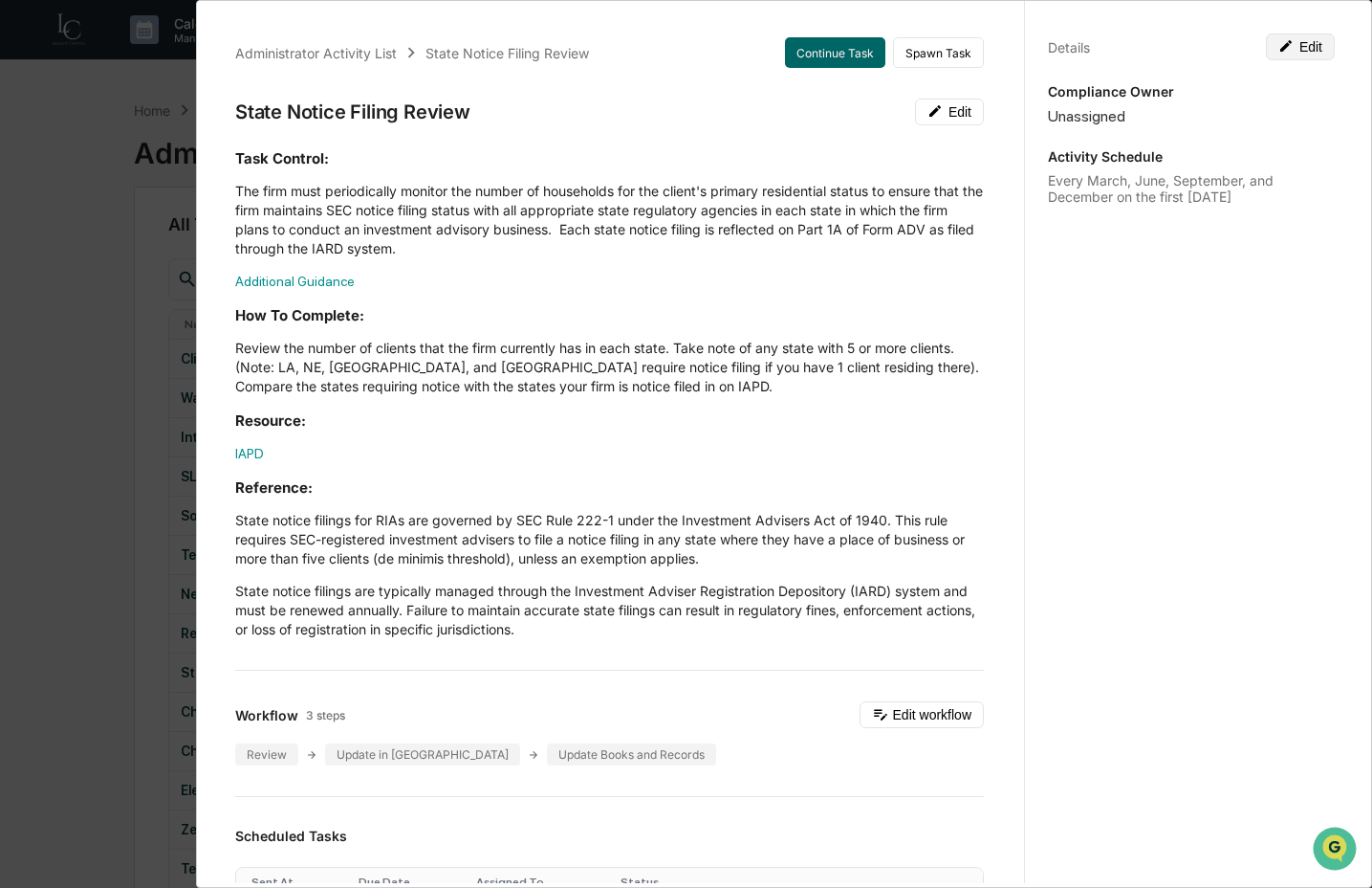
click at [1314, 43] on button "Edit" at bounding box center [1301, 47] width 69 height 27
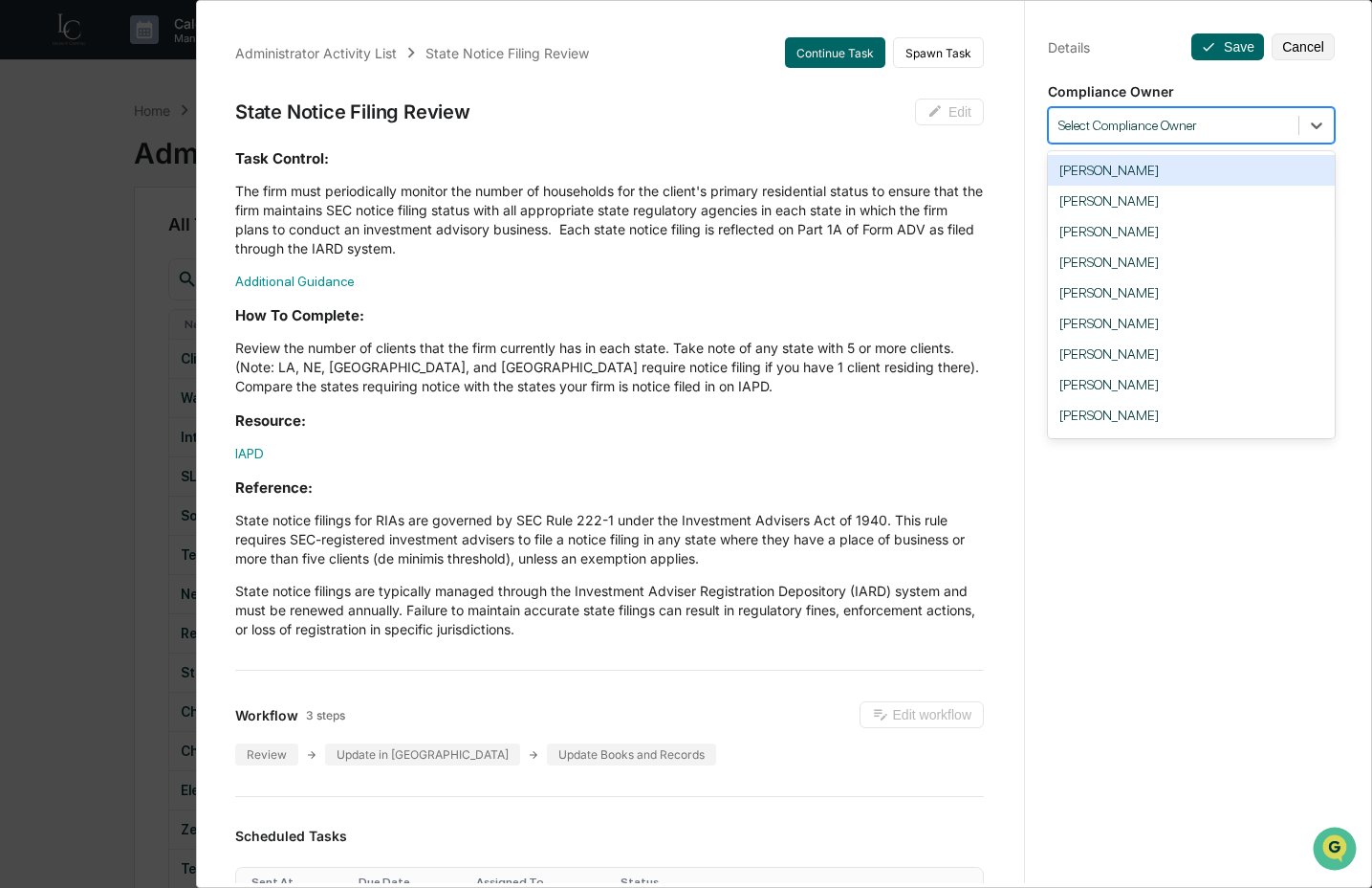
click at [1236, 136] on div "Select Compliance Owner" at bounding box center [1174, 125] width 249 height 26
click at [1174, 380] on div "Crystal Prachyl" at bounding box center [1192, 384] width 287 height 31
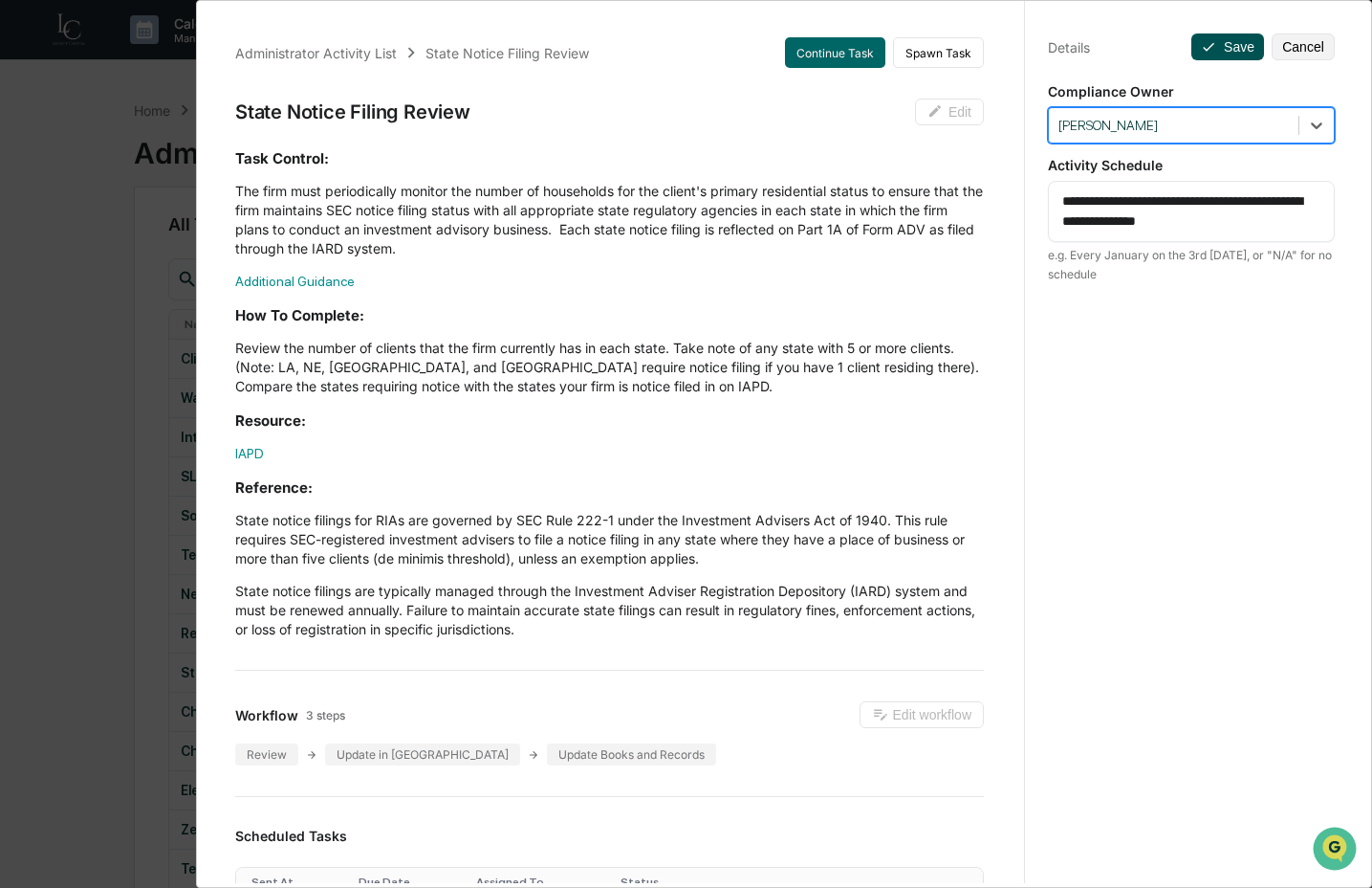
click at [1230, 51] on button "Save" at bounding box center [1228, 47] width 72 height 27
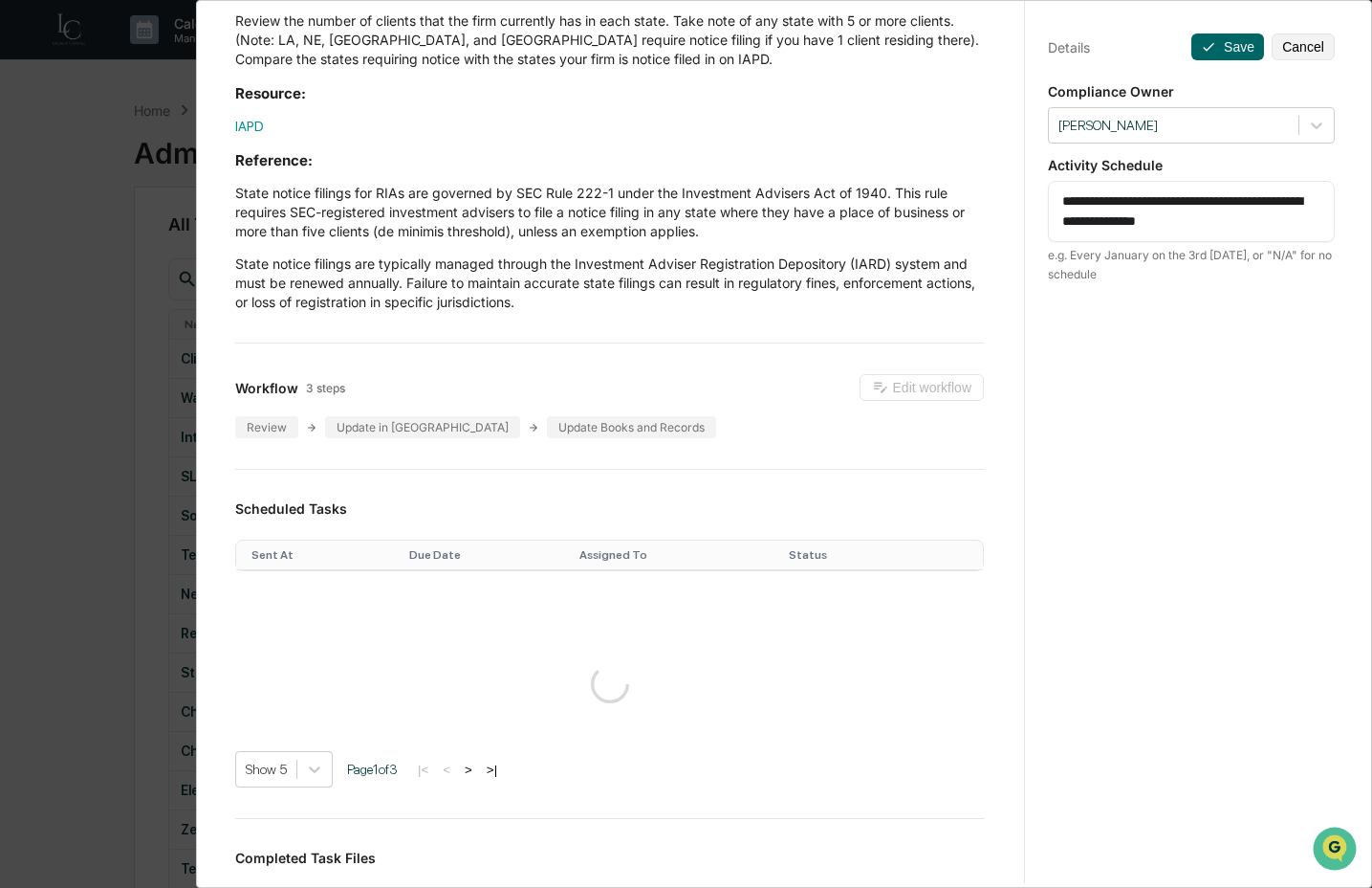
scroll to position [338, 0]
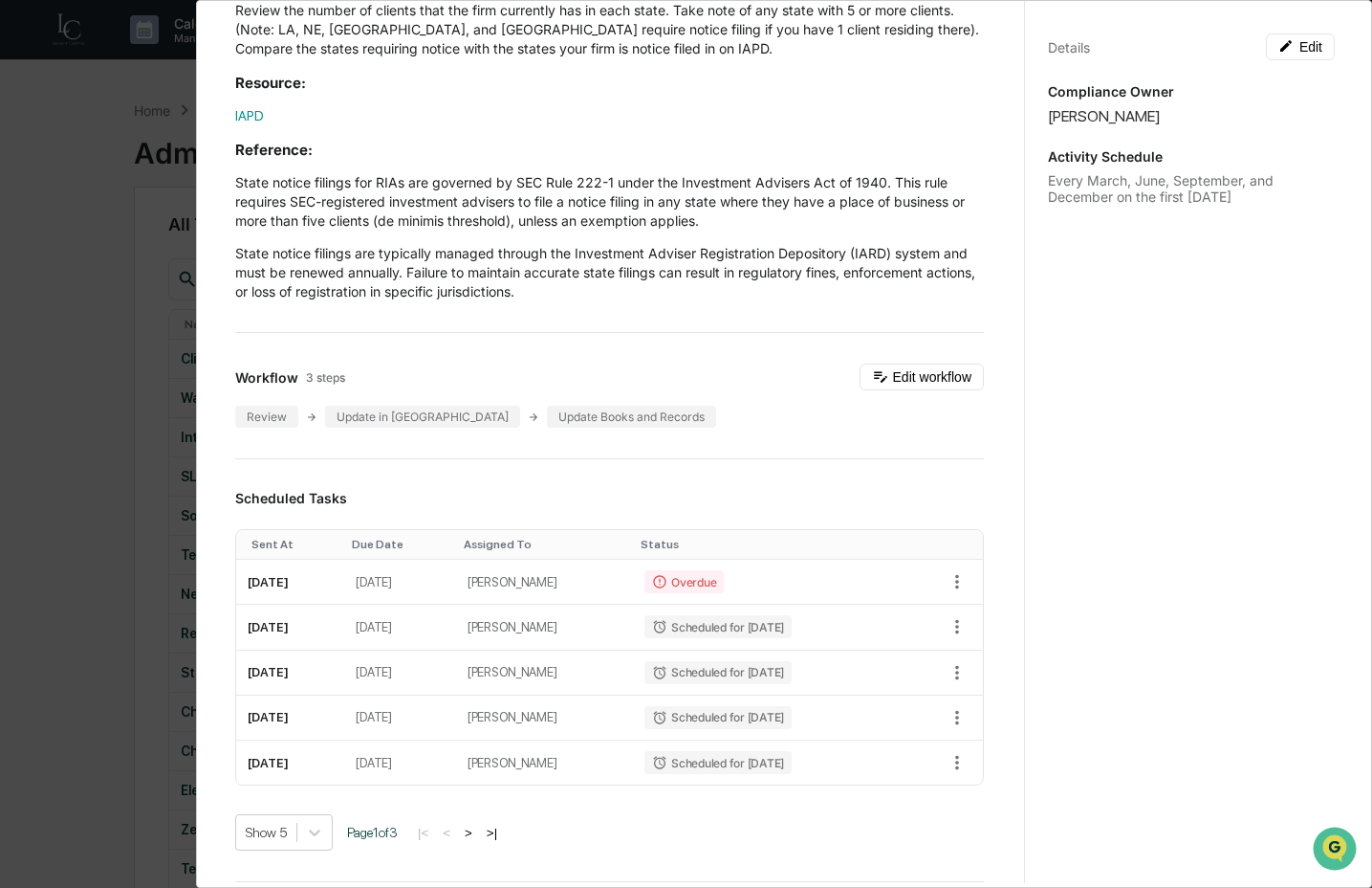
click at [109, 608] on div "Administrator Activity List State Notice Filing Review Continue Task Spawn Task…" at bounding box center [686, 444] width 1372 height 888
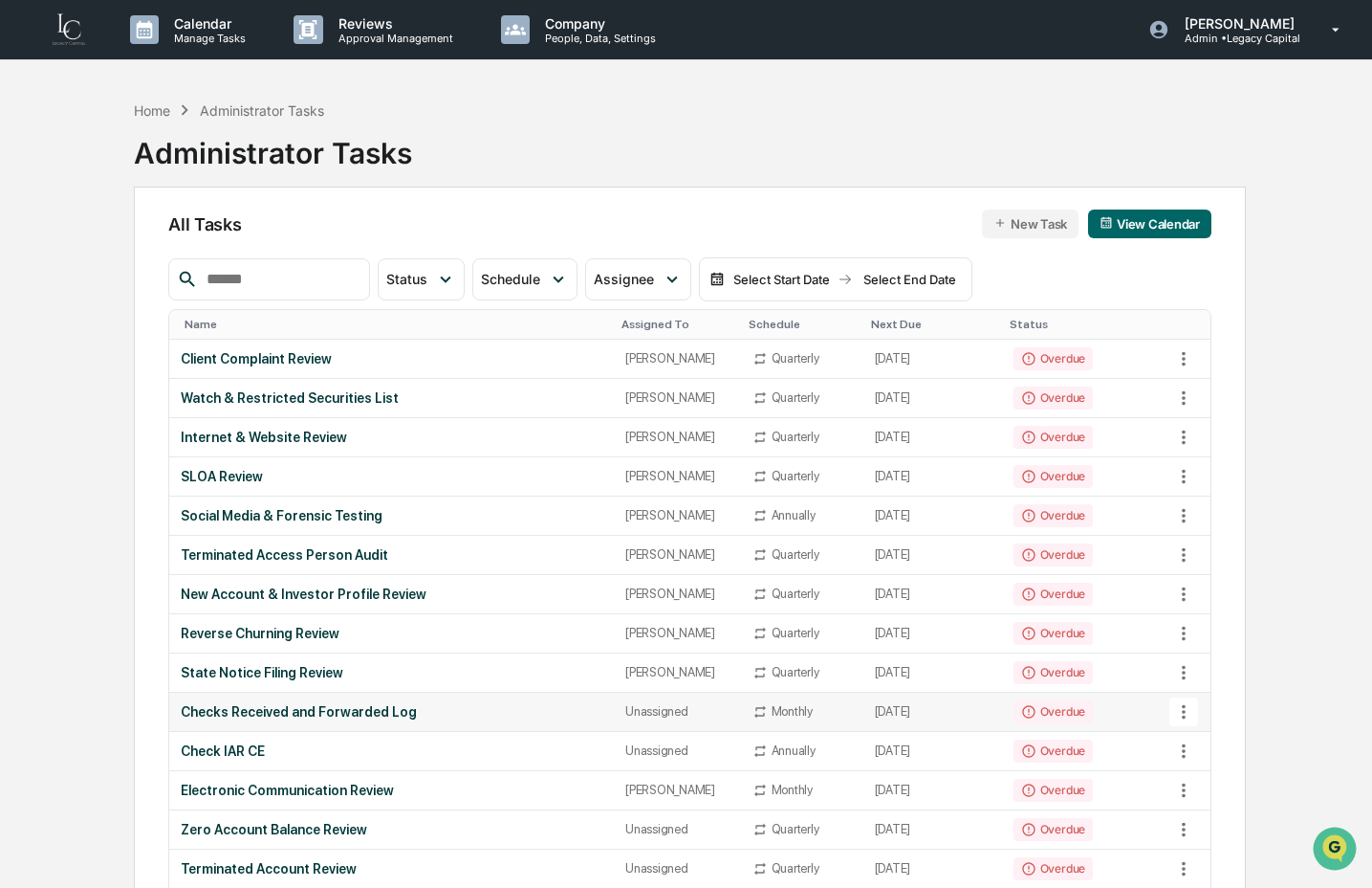
click at [279, 713] on div "Checks Received and Forwarded Log" at bounding box center [392, 712] width 422 height 15
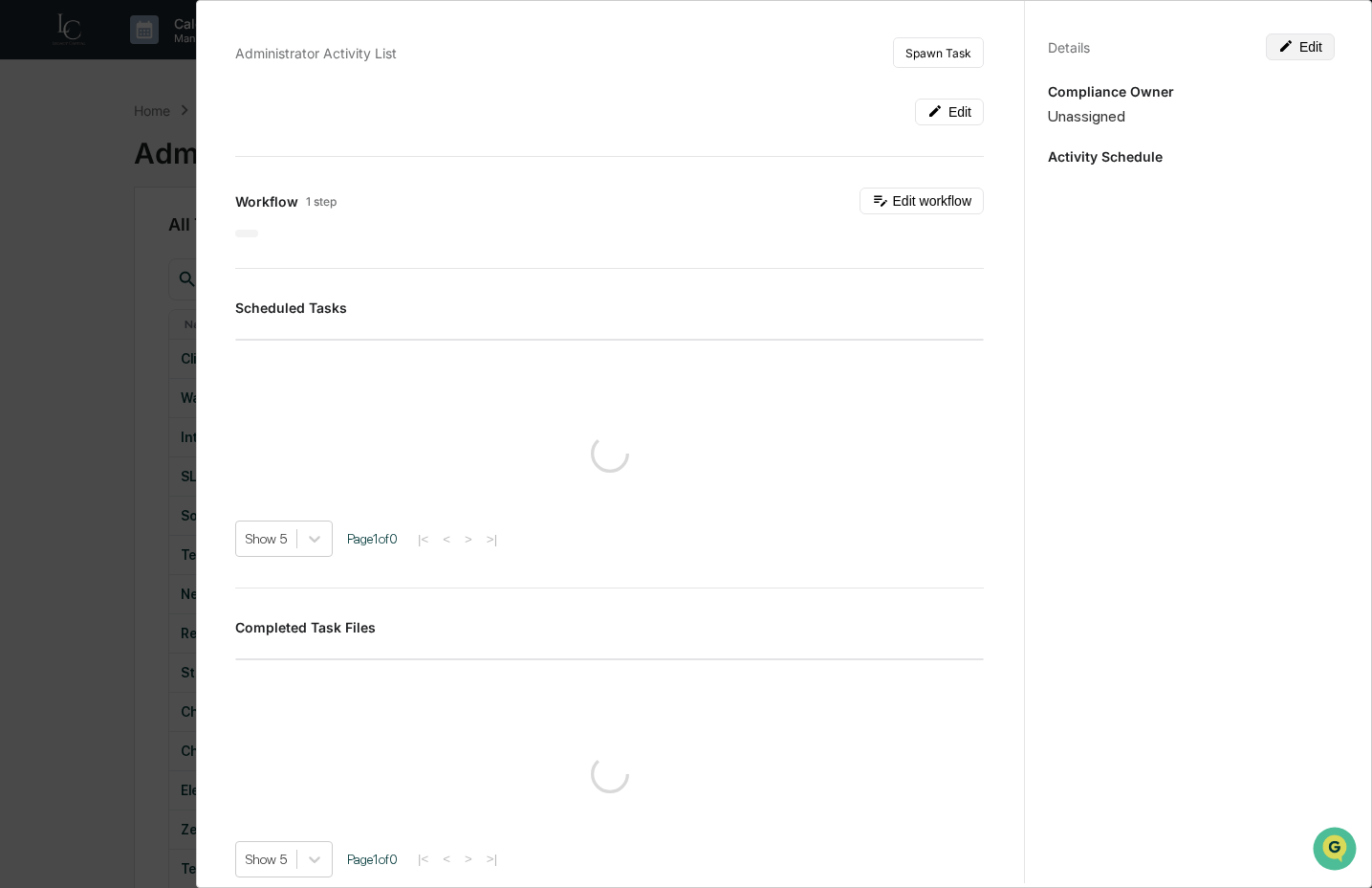
click at [1308, 57] on button "Edit" at bounding box center [1301, 47] width 69 height 27
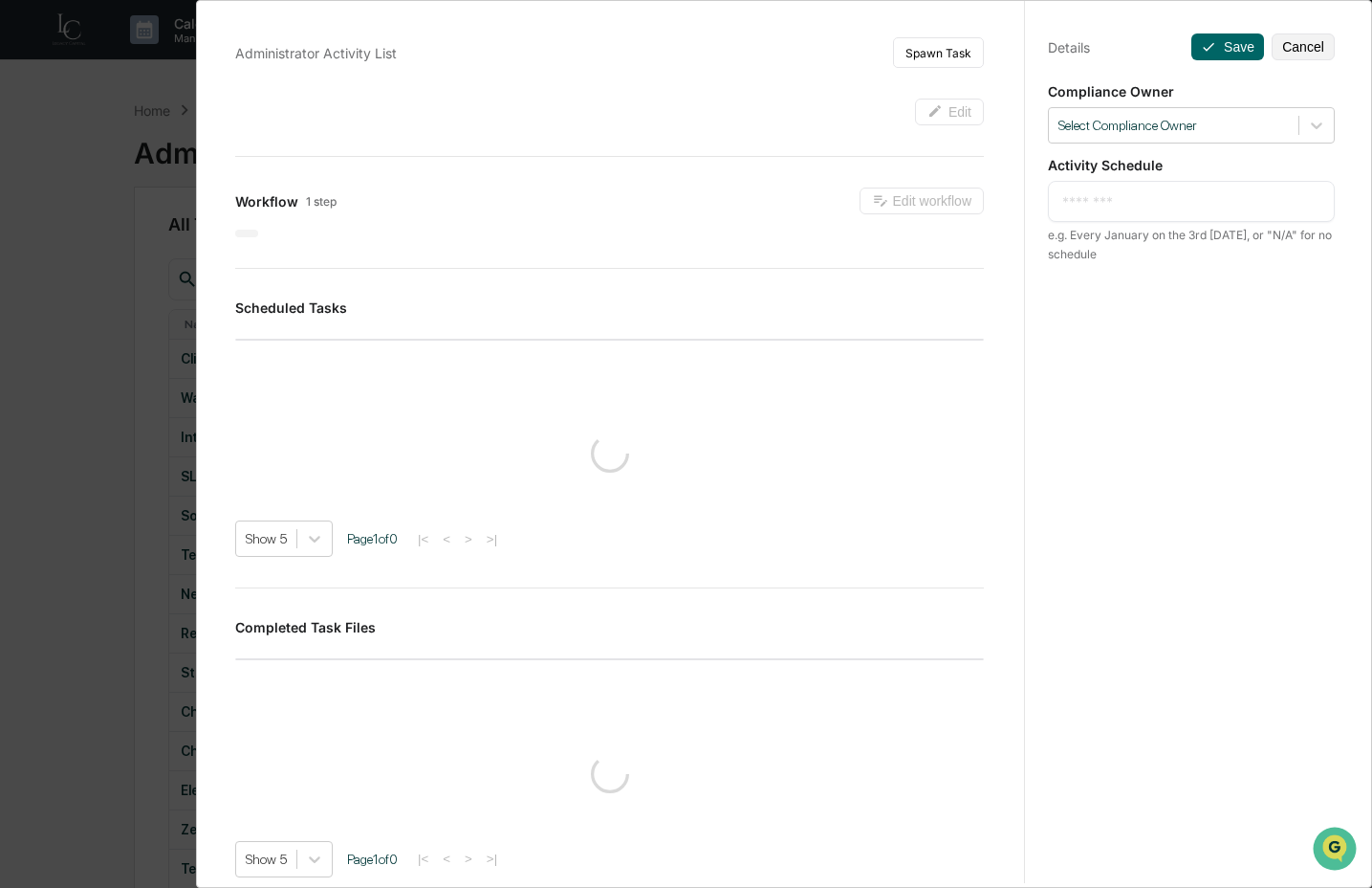
type textarea "**********"
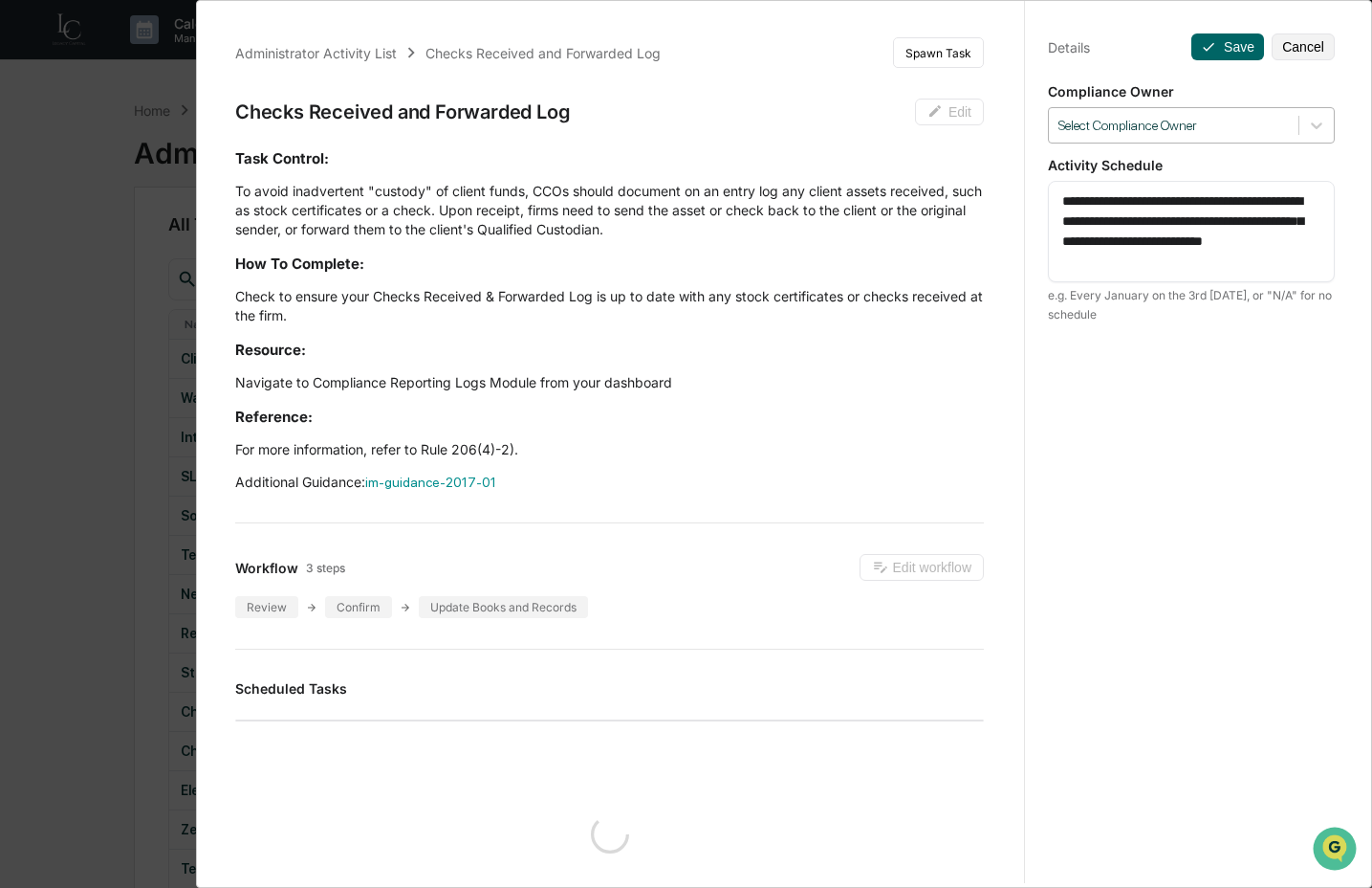
click at [1244, 121] on div at bounding box center [1174, 125] width 230 height 18
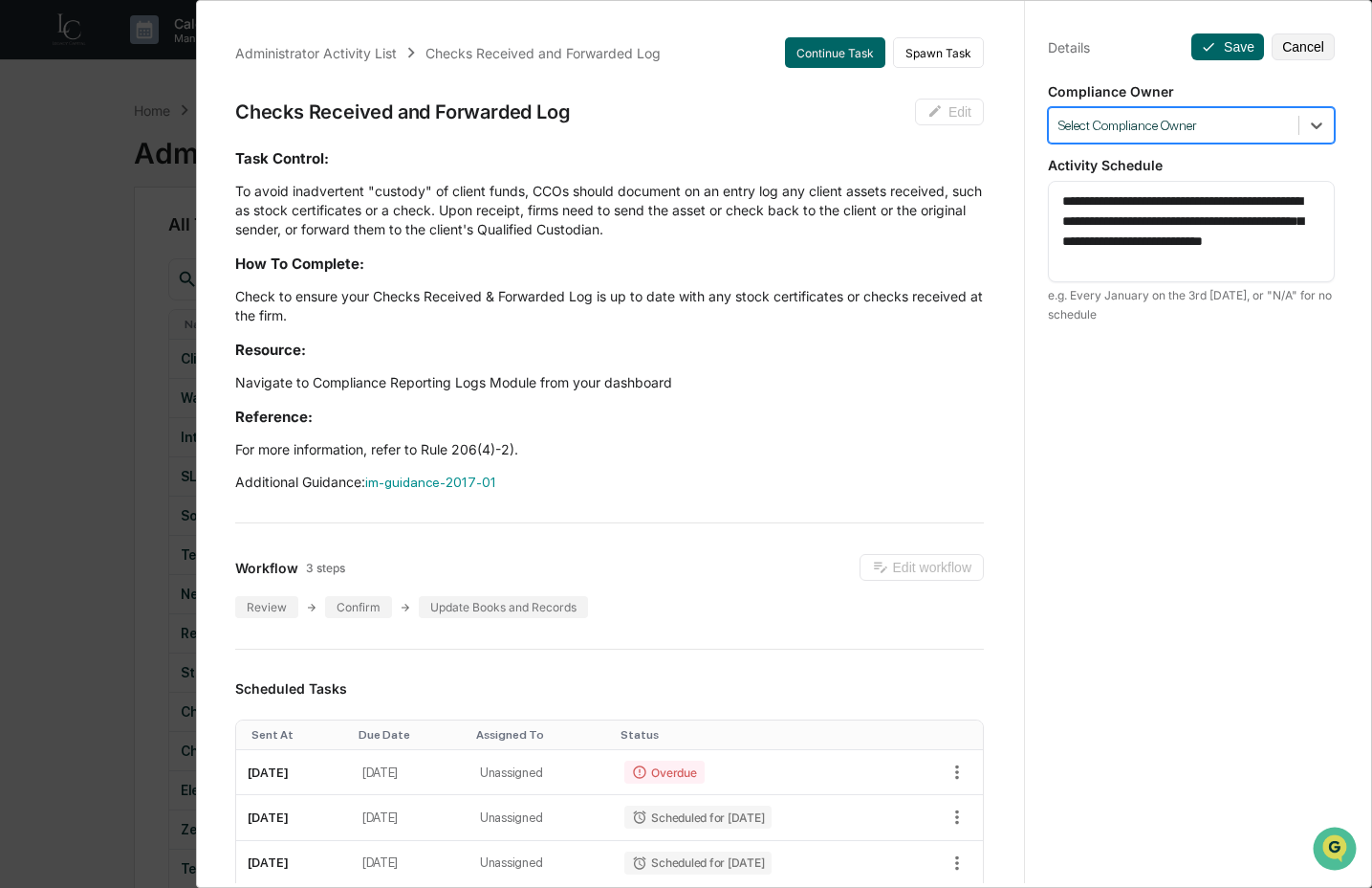
click at [1213, 136] on div "Select Compliance Owner" at bounding box center [1174, 125] width 249 height 26
click at [1213, 131] on div at bounding box center [1174, 125] width 230 height 18
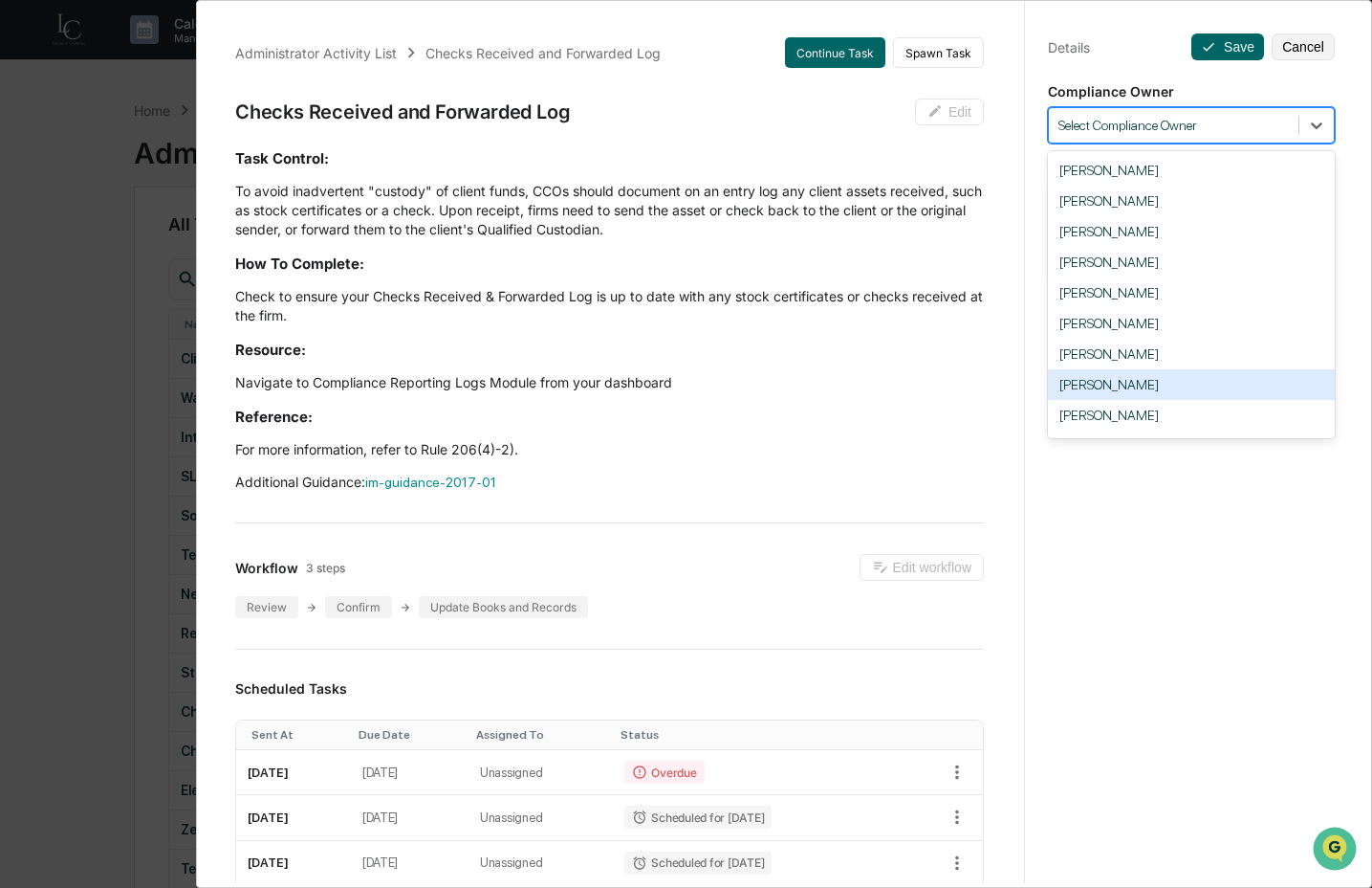
drag, startPoint x: 1193, startPoint y: 385, endPoint x: 1187, endPoint y: 257, distance: 128.1
click at [1193, 385] on div "Crystal Prachyl" at bounding box center [1192, 384] width 287 height 31
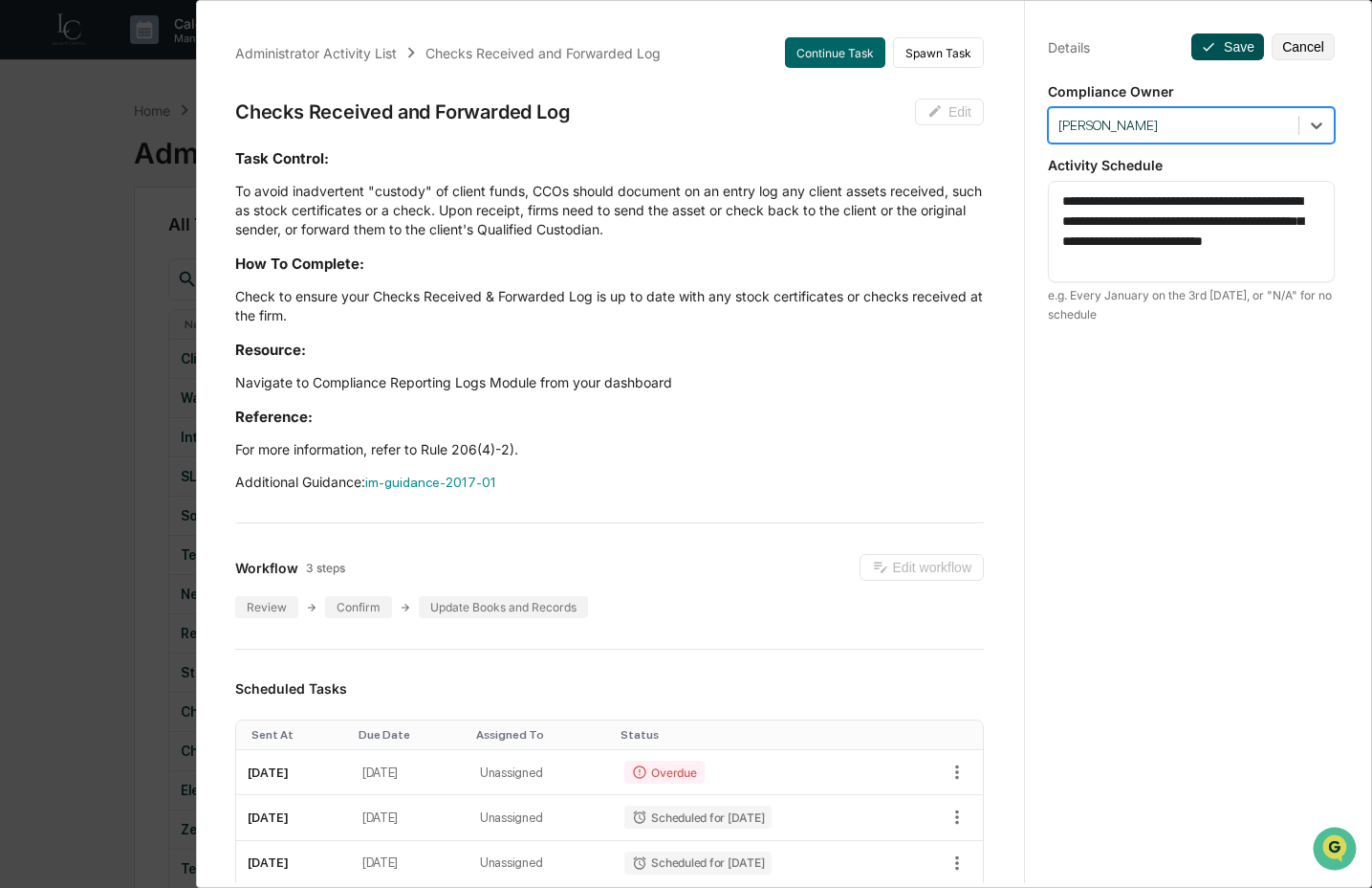
click at [1217, 42] on button "Save" at bounding box center [1228, 47] width 72 height 27
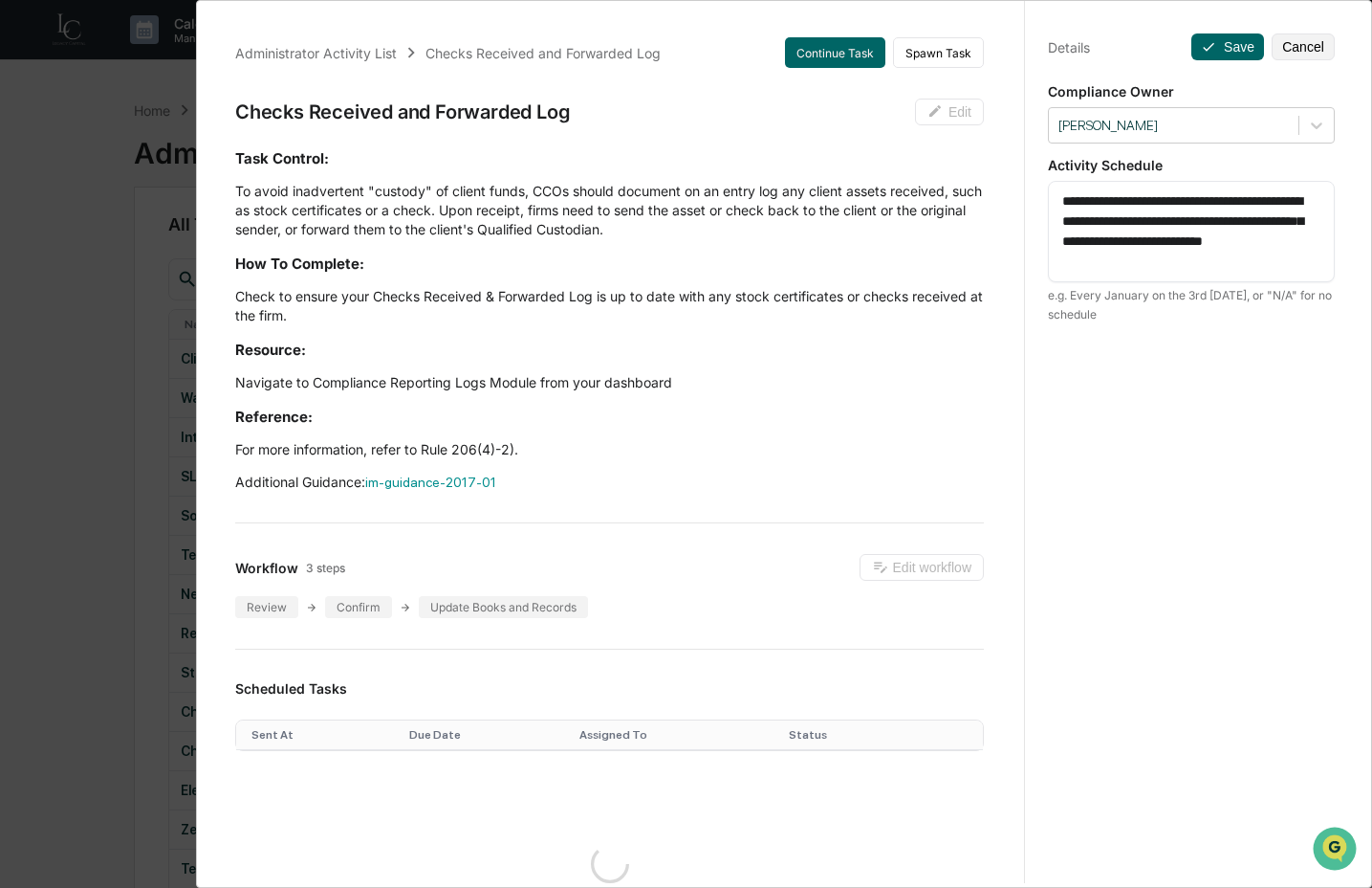
click at [139, 507] on div "Administrator Activity List Checks Received and Forwarded Log Continue Task Spa…" at bounding box center [686, 444] width 1372 height 888
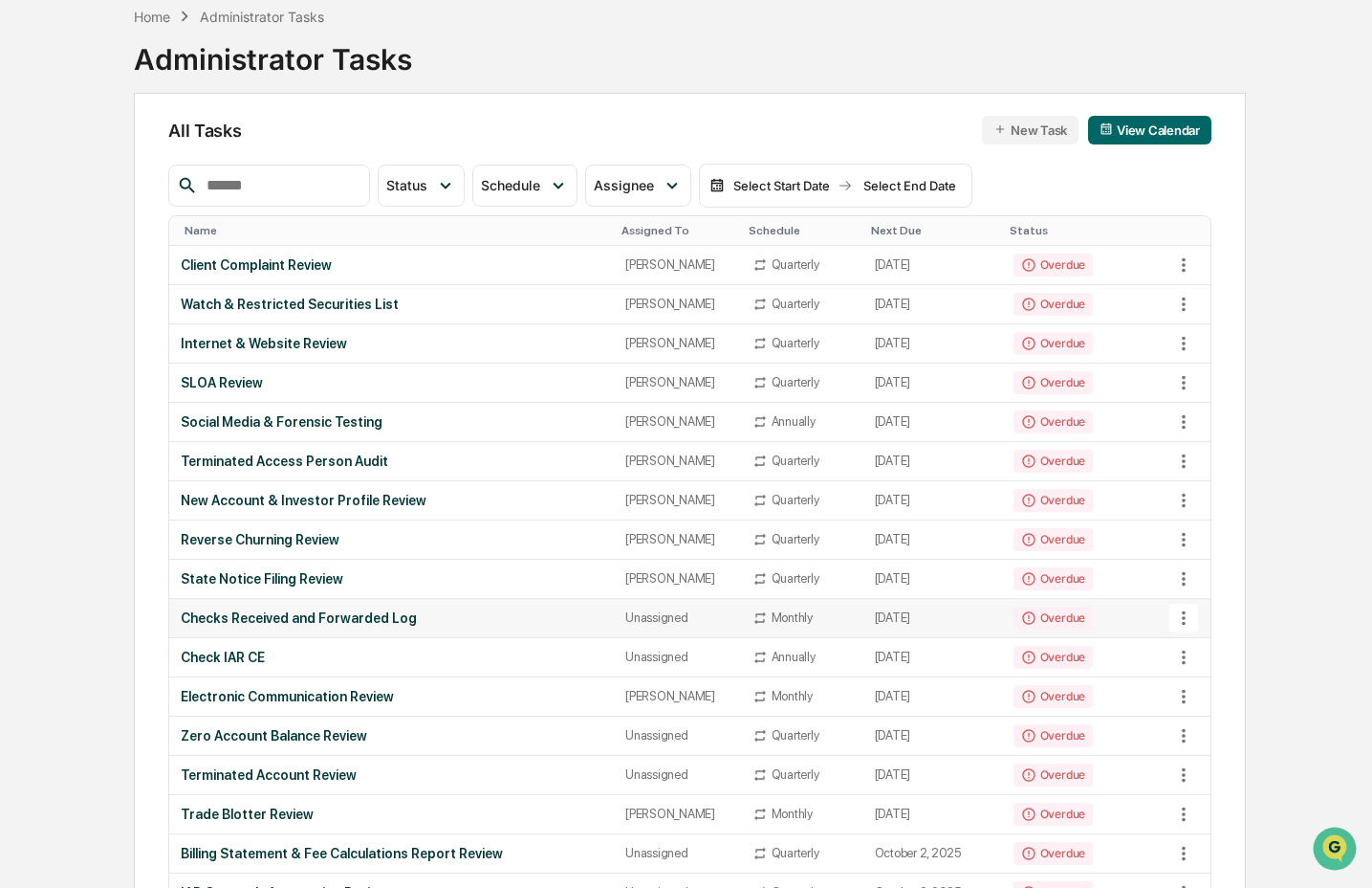
scroll to position [112, 0]
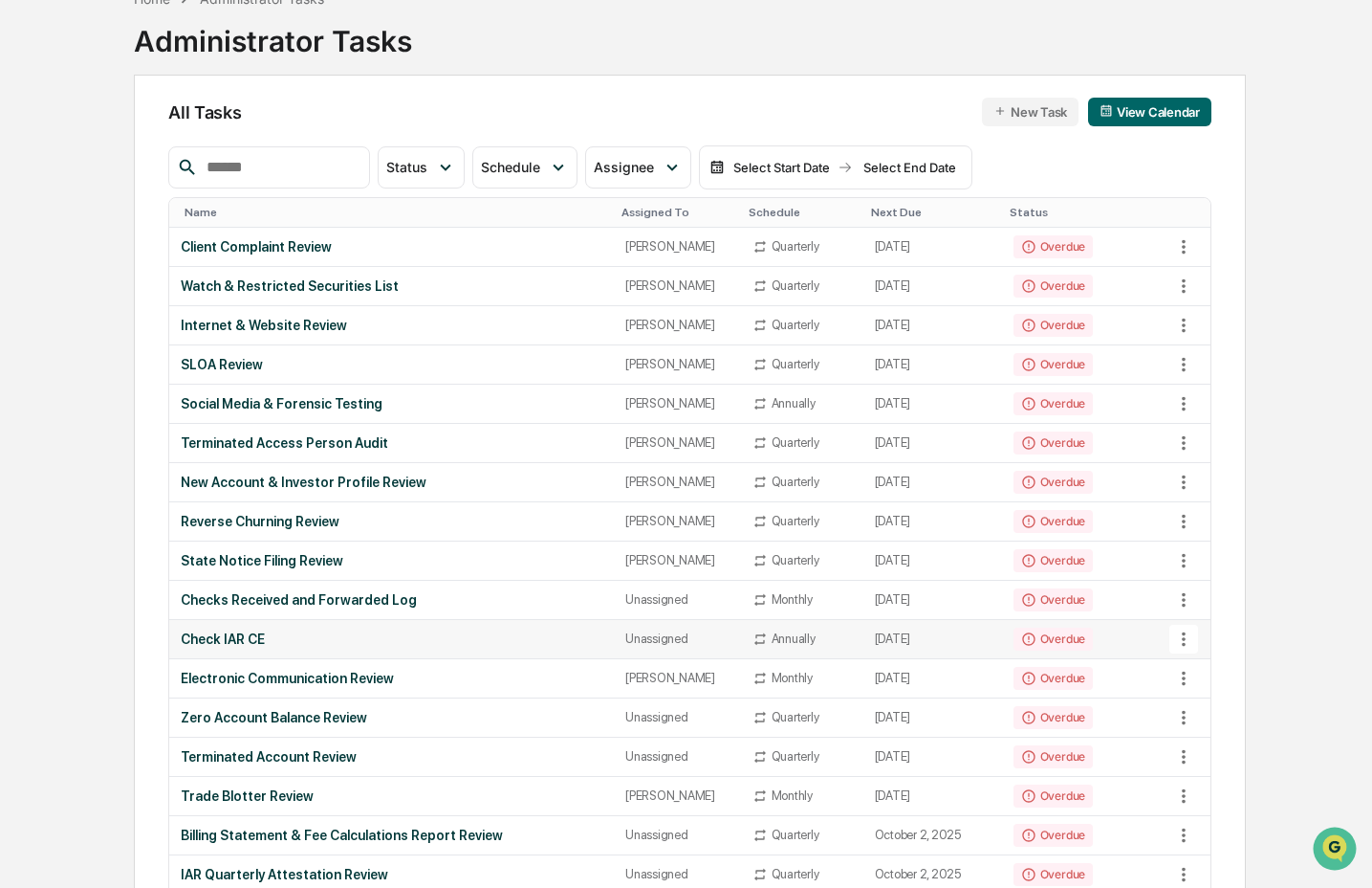
click at [324, 640] on div "Check IAR CE" at bounding box center [392, 640] width 422 height 15
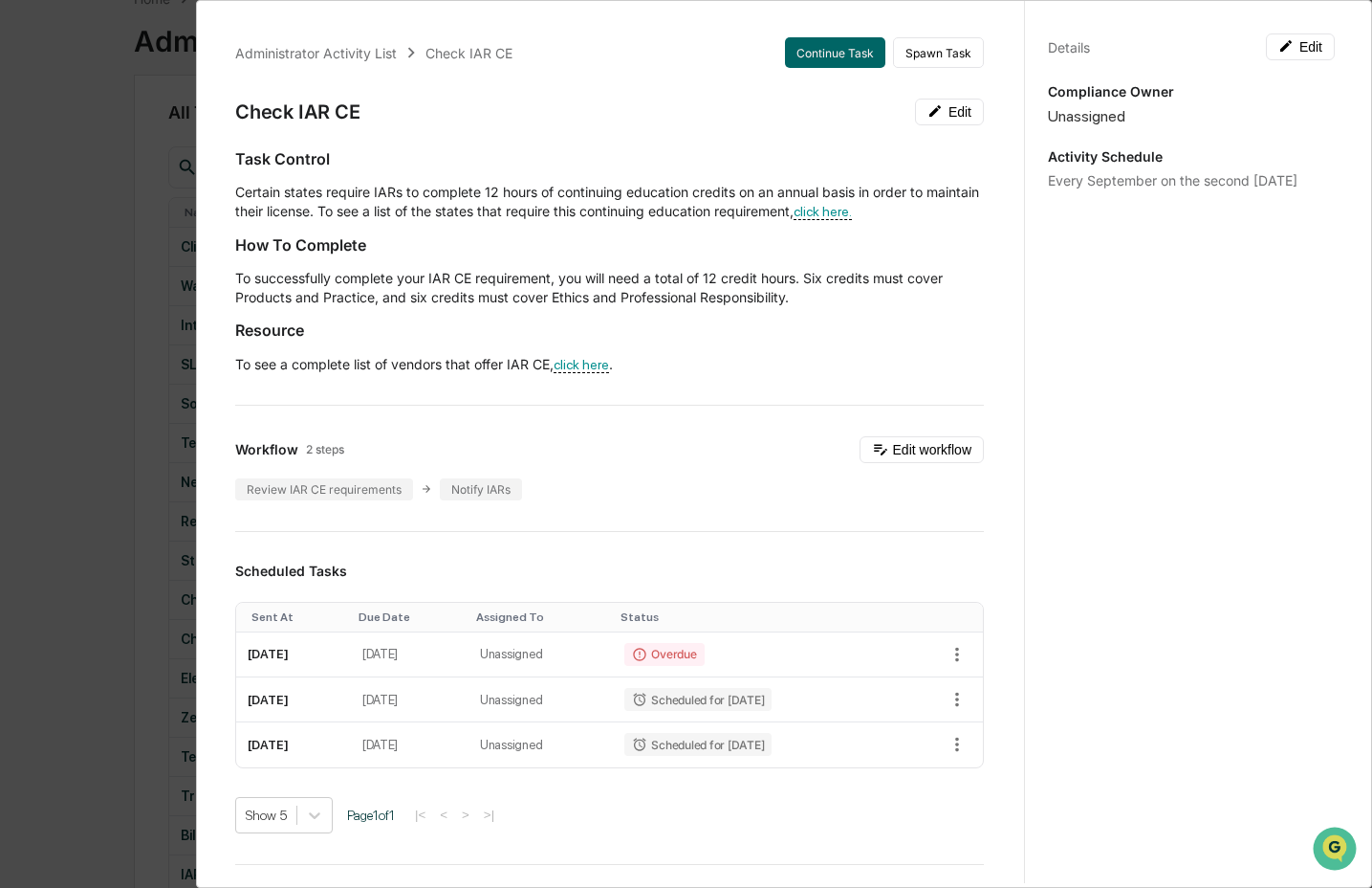
drag, startPoint x: 1283, startPoint y: 42, endPoint x: 1264, endPoint y: 74, distance: 37.2
click at [1283, 42] on button "Edit" at bounding box center [1301, 47] width 69 height 27
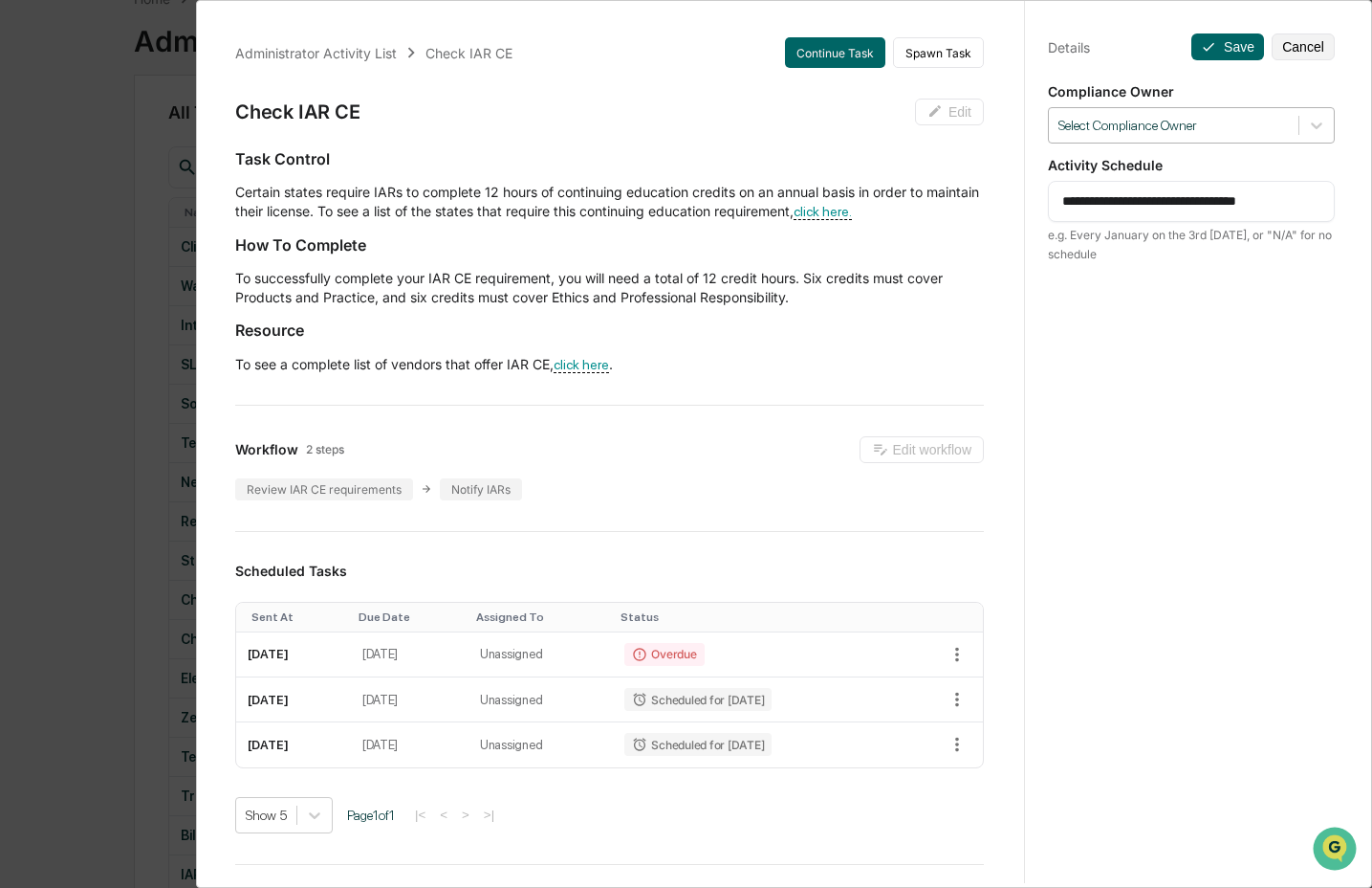
click at [1206, 128] on div at bounding box center [1174, 125] width 230 height 18
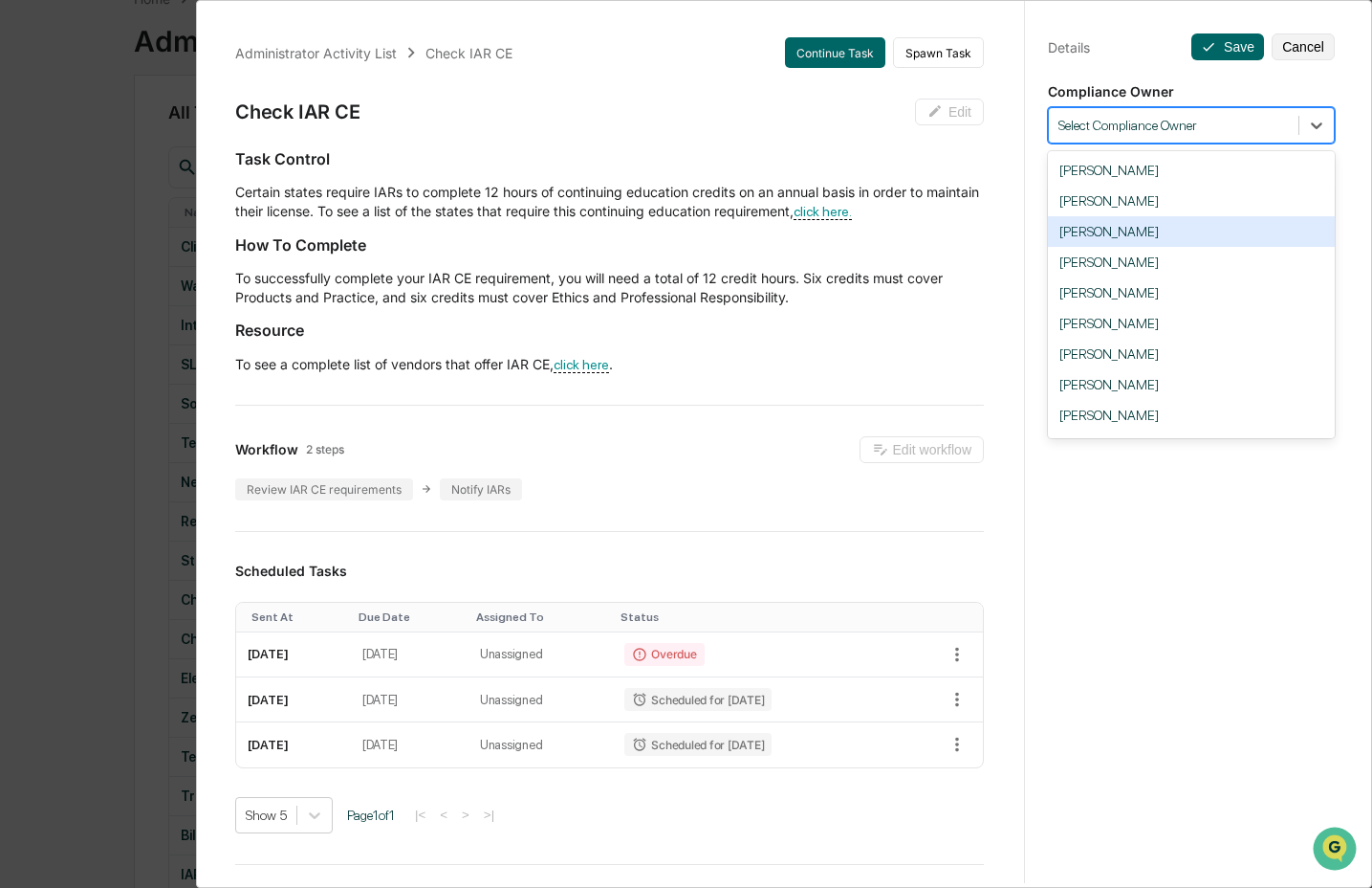
drag, startPoint x: 1178, startPoint y: 235, endPoint x: 1188, endPoint y: 178, distance: 57.9
click at [1178, 234] on div "[PERSON_NAME]" at bounding box center [1192, 232] width 287 height 31
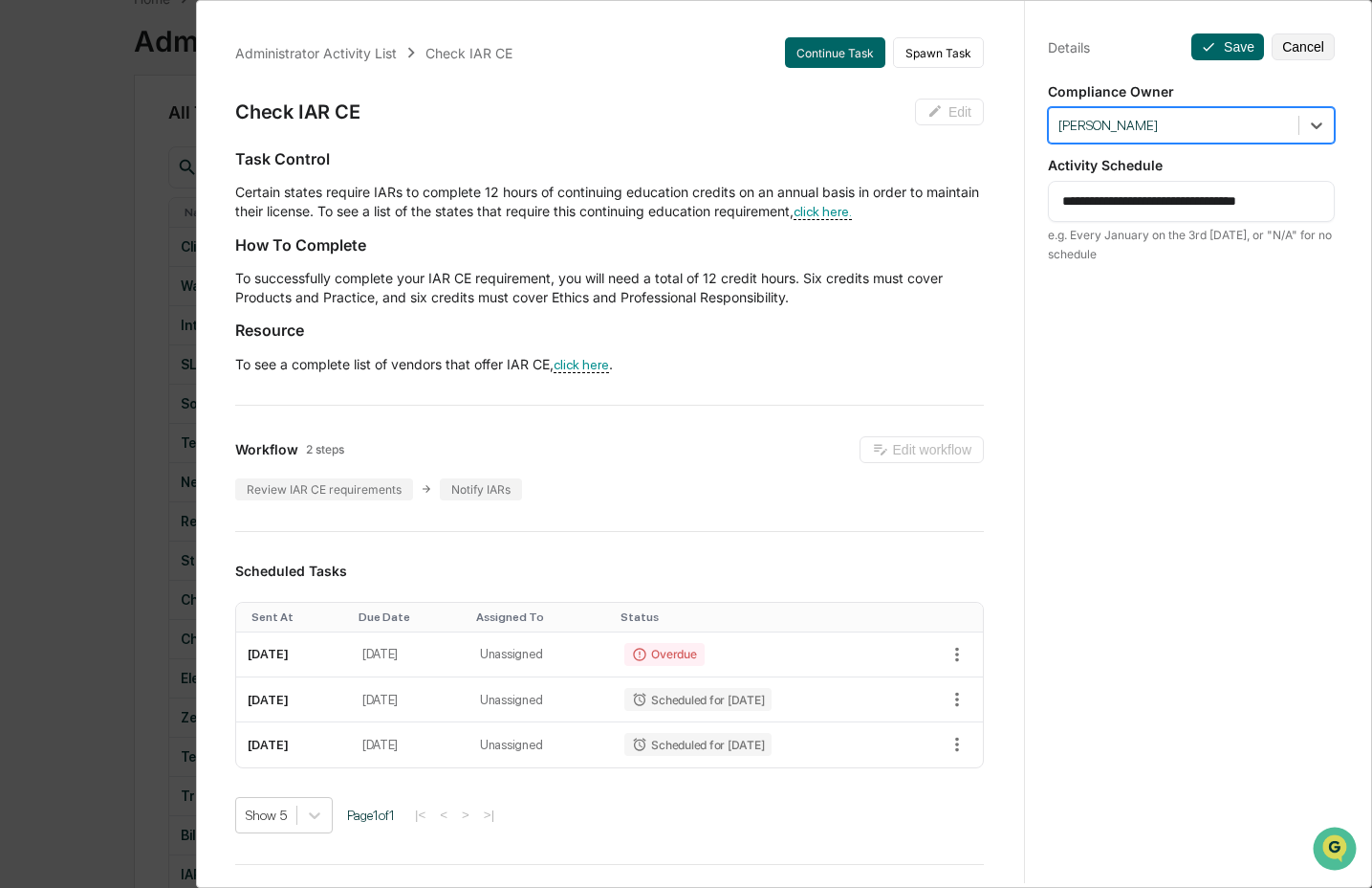
drag, startPoint x: 1212, startPoint y: 42, endPoint x: 1111, endPoint y: 73, distance: 105.7
click at [1213, 42] on button "Save" at bounding box center [1228, 47] width 72 height 27
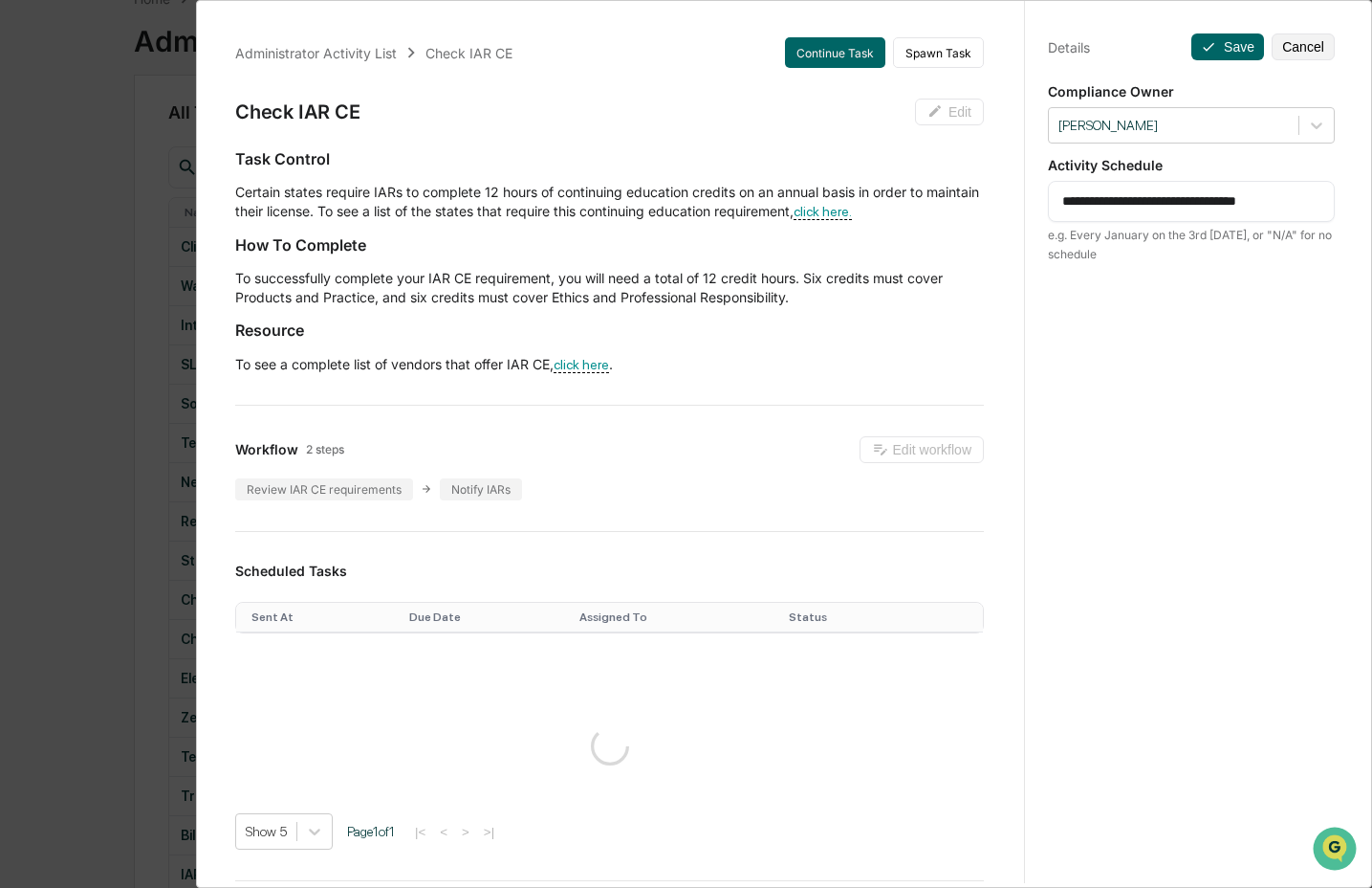
click at [109, 492] on div "**********" at bounding box center [686, 444] width 1372 height 888
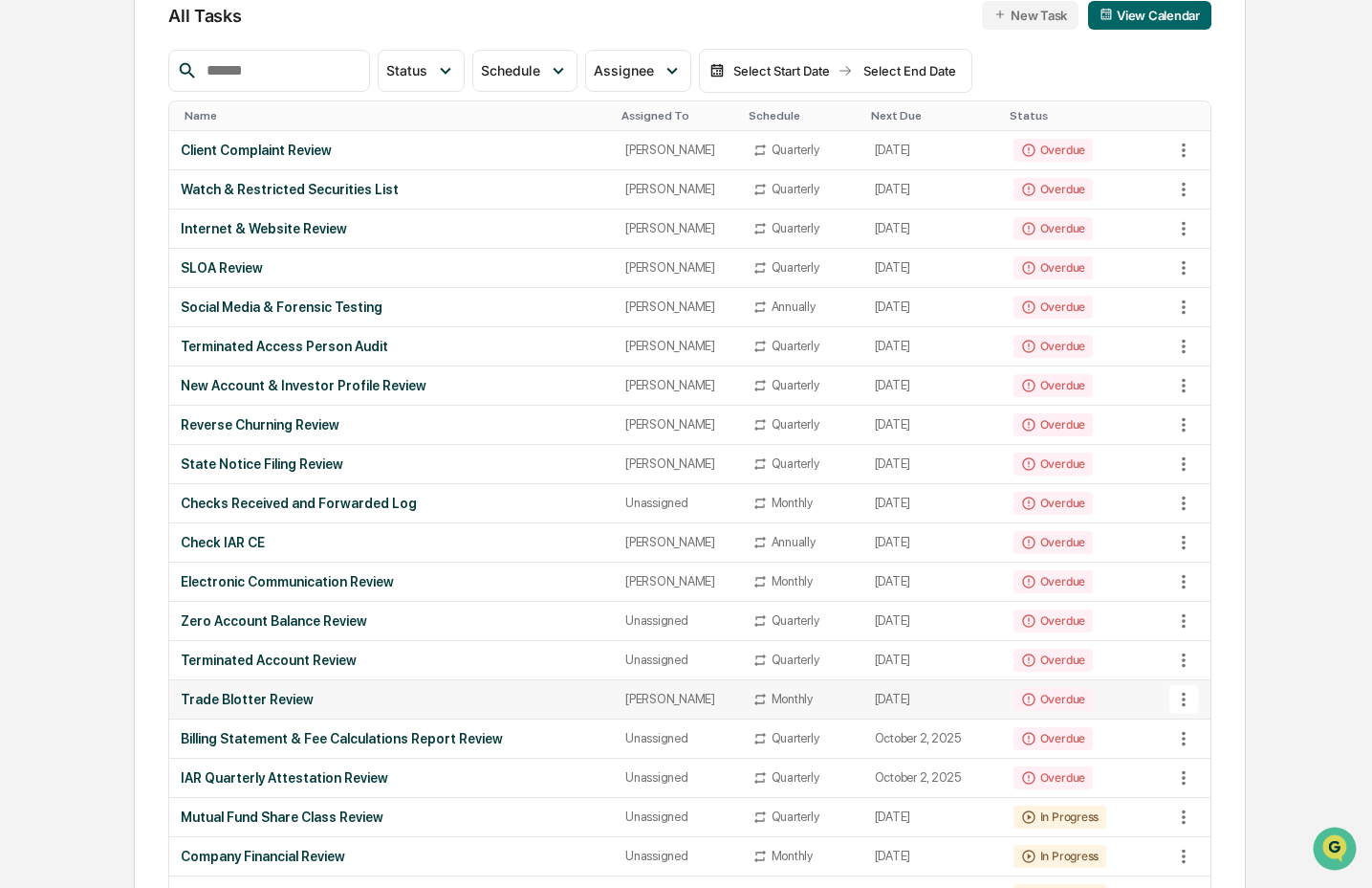
scroll to position [216, 0]
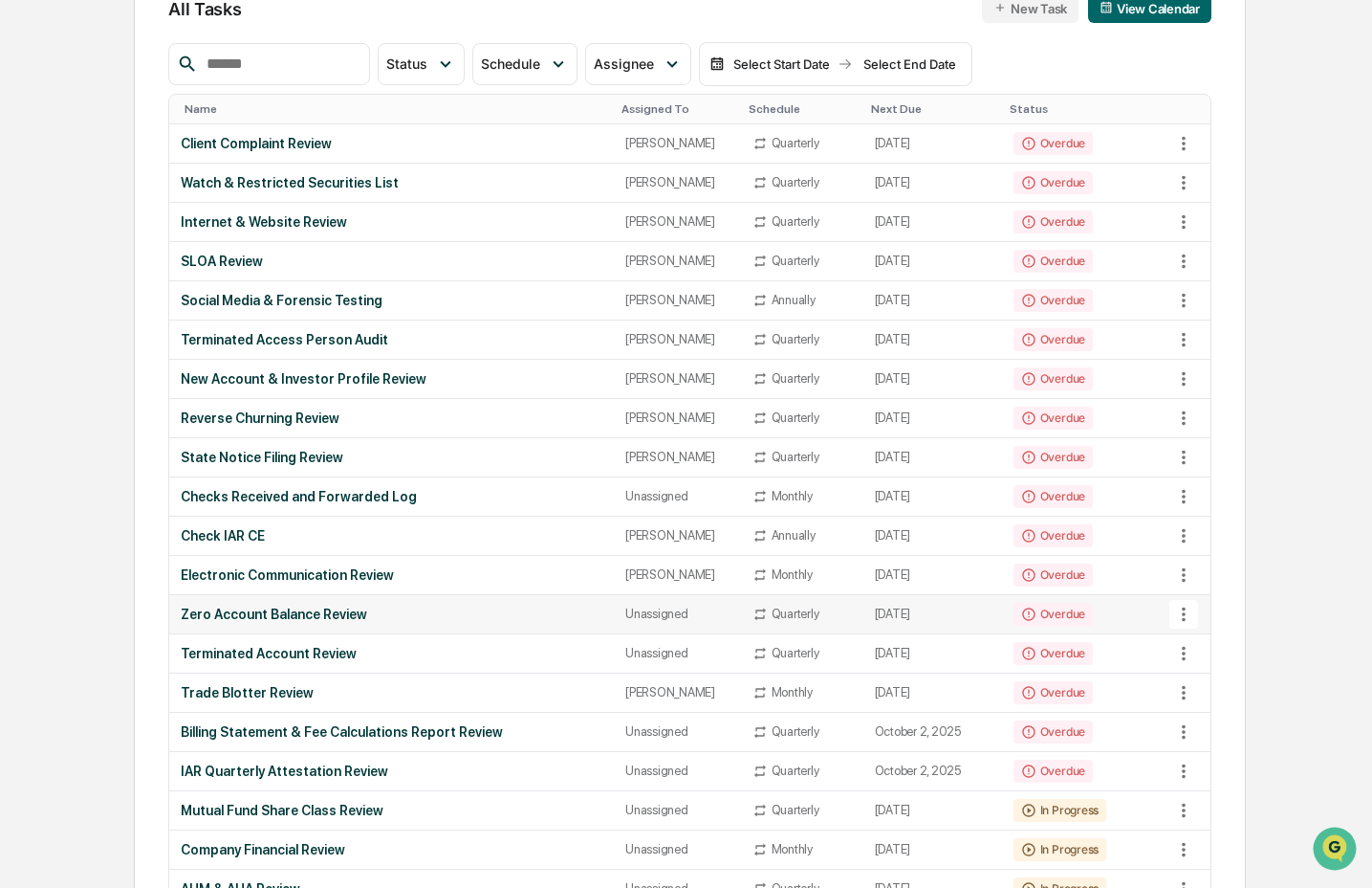
click at [256, 621] on div "Zero Account Balance Review" at bounding box center [392, 614] width 422 height 15
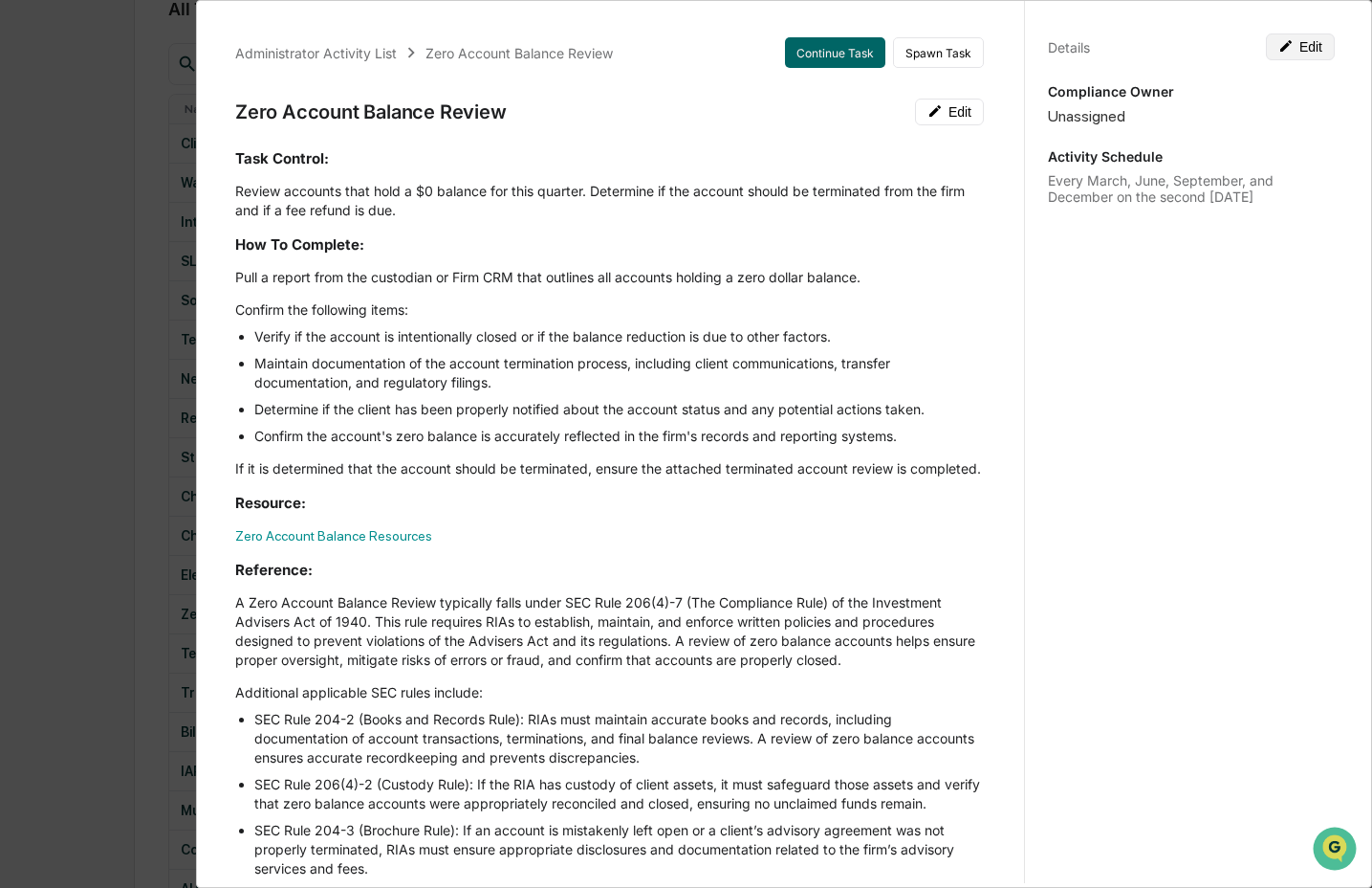
click at [1298, 56] on button "Edit" at bounding box center [1301, 47] width 69 height 27
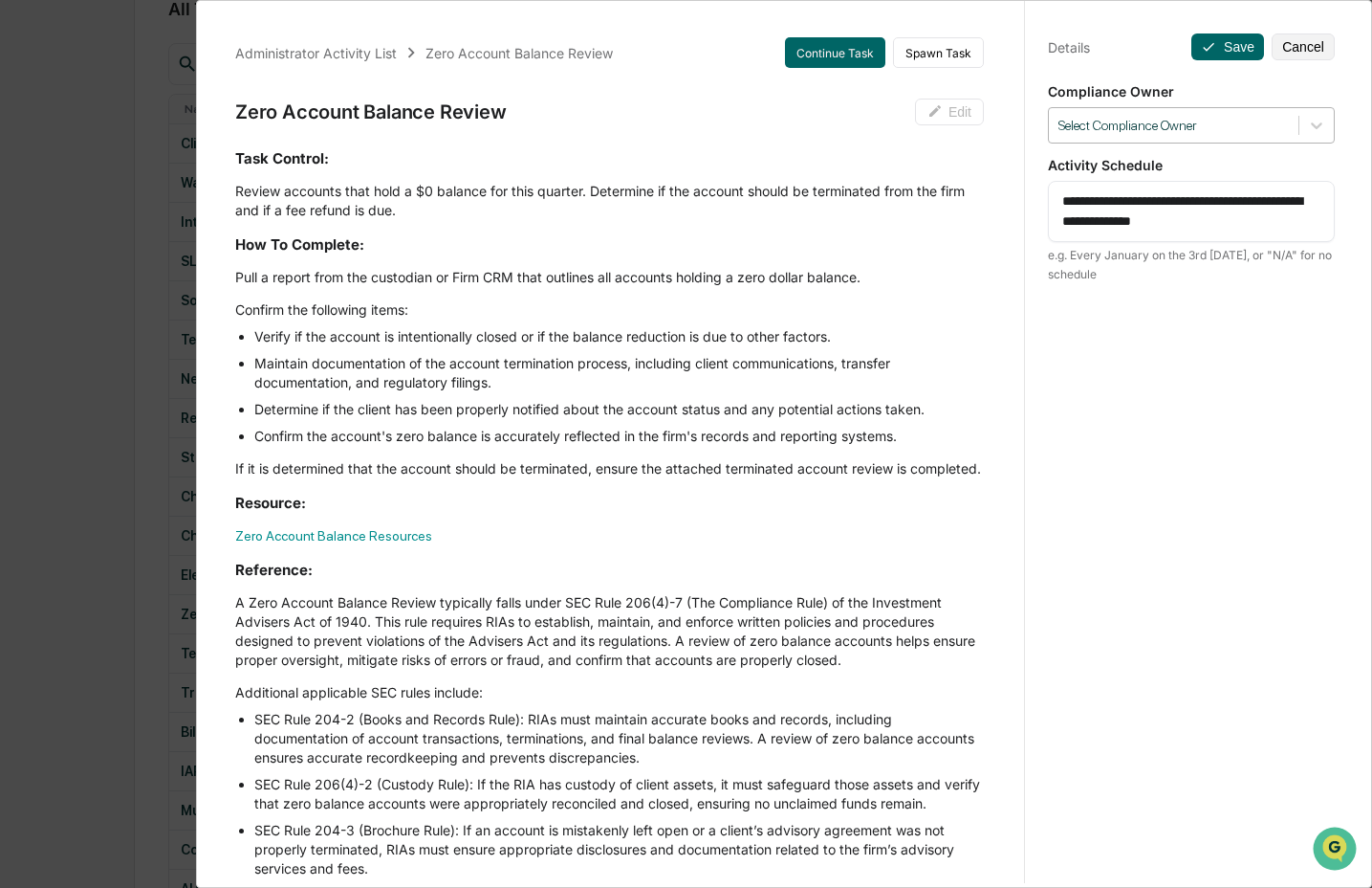
click at [1212, 132] on div at bounding box center [1174, 125] width 230 height 18
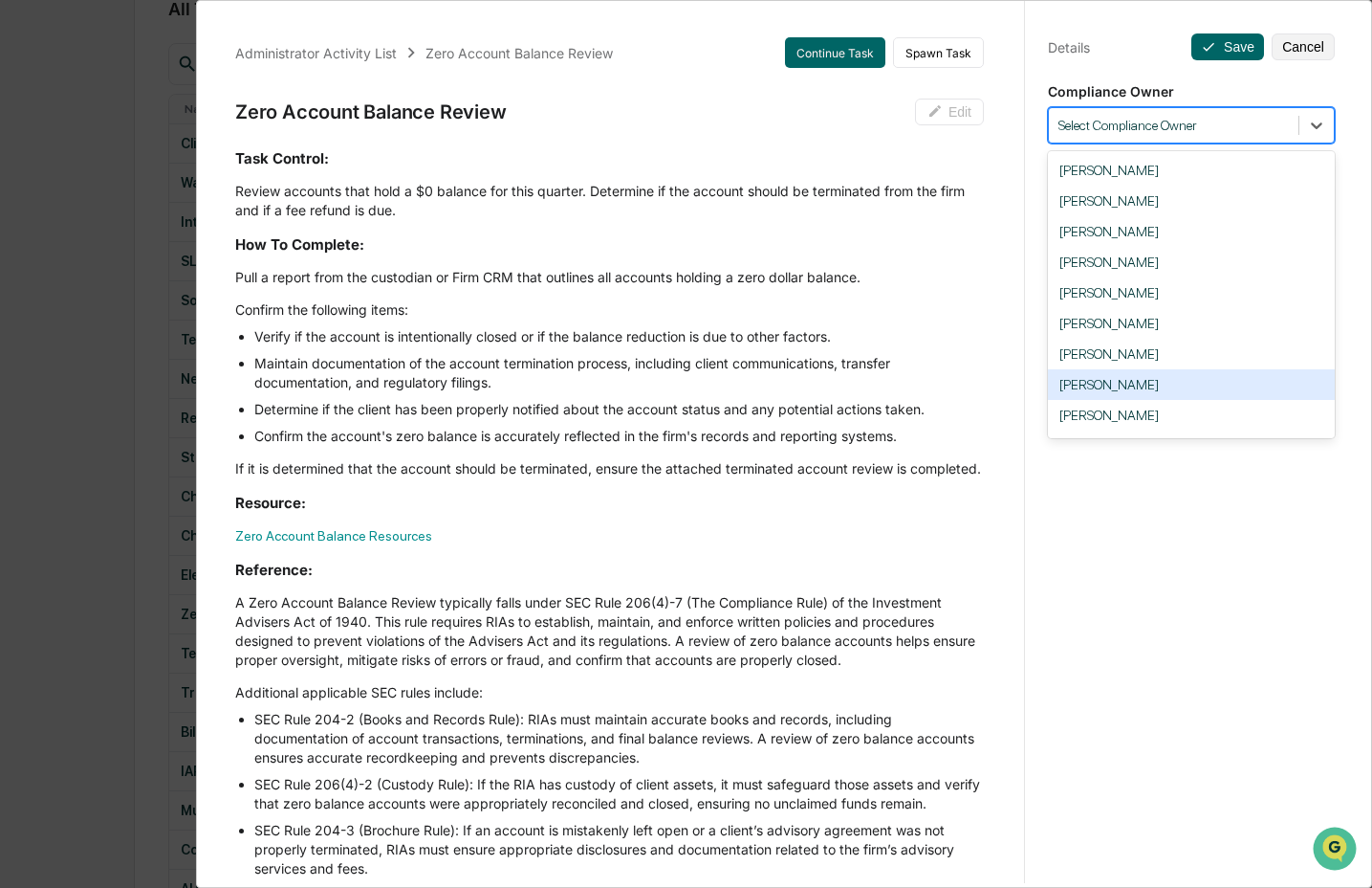
click at [1148, 390] on div "Crystal Prachyl" at bounding box center [1192, 384] width 287 height 31
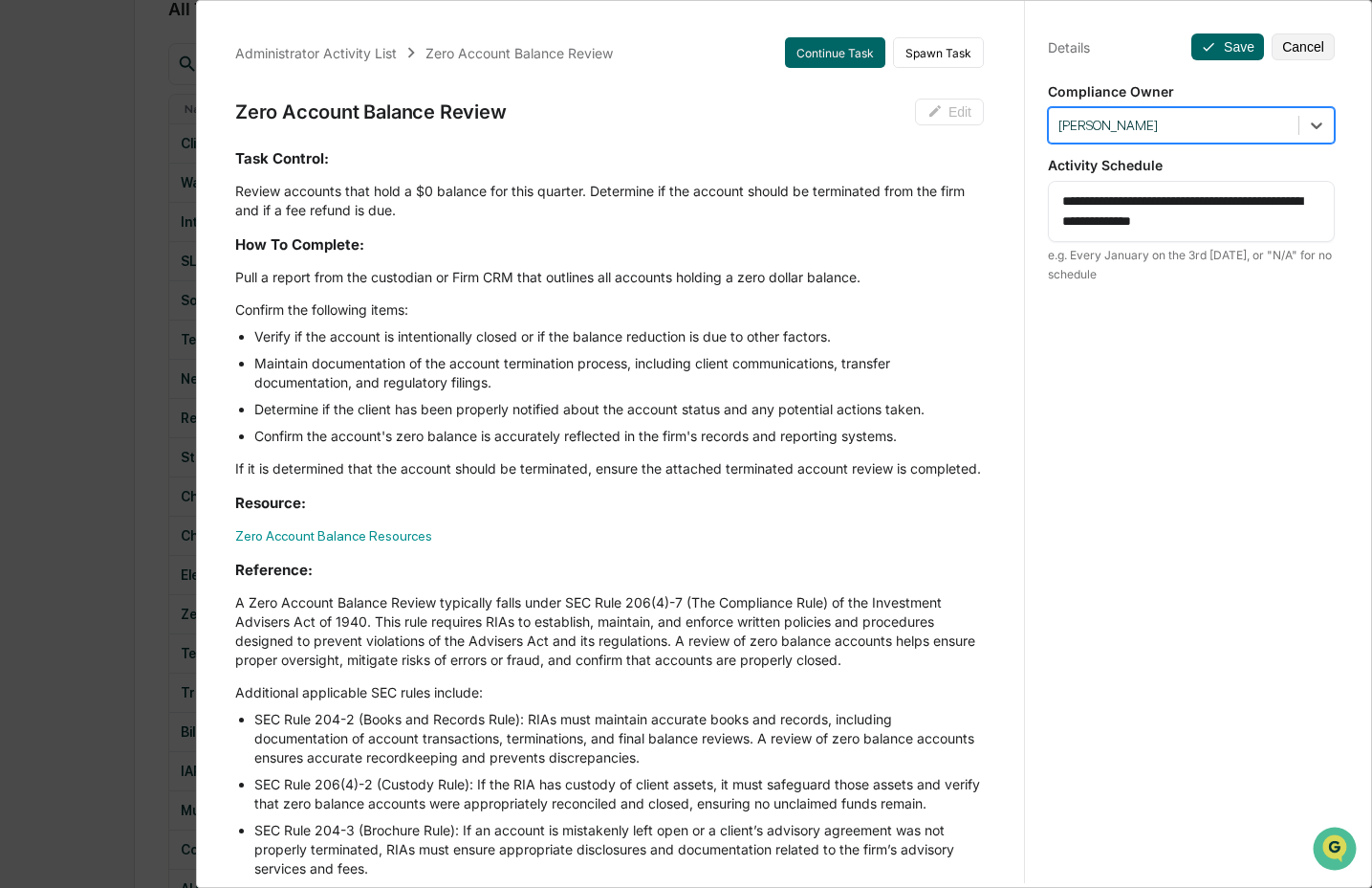
click at [1217, 63] on div "**********" at bounding box center [1191, 462] width 334 height 934
click at [1217, 42] on button "Save" at bounding box center [1228, 47] width 72 height 27
click at [1208, 52] on button "Save" at bounding box center [1228, 47] width 72 height 27
click at [172, 478] on div "Administrator Activity List Zero Account Balance Review Continue Task Spawn Tas…" at bounding box center [686, 444] width 1372 height 888
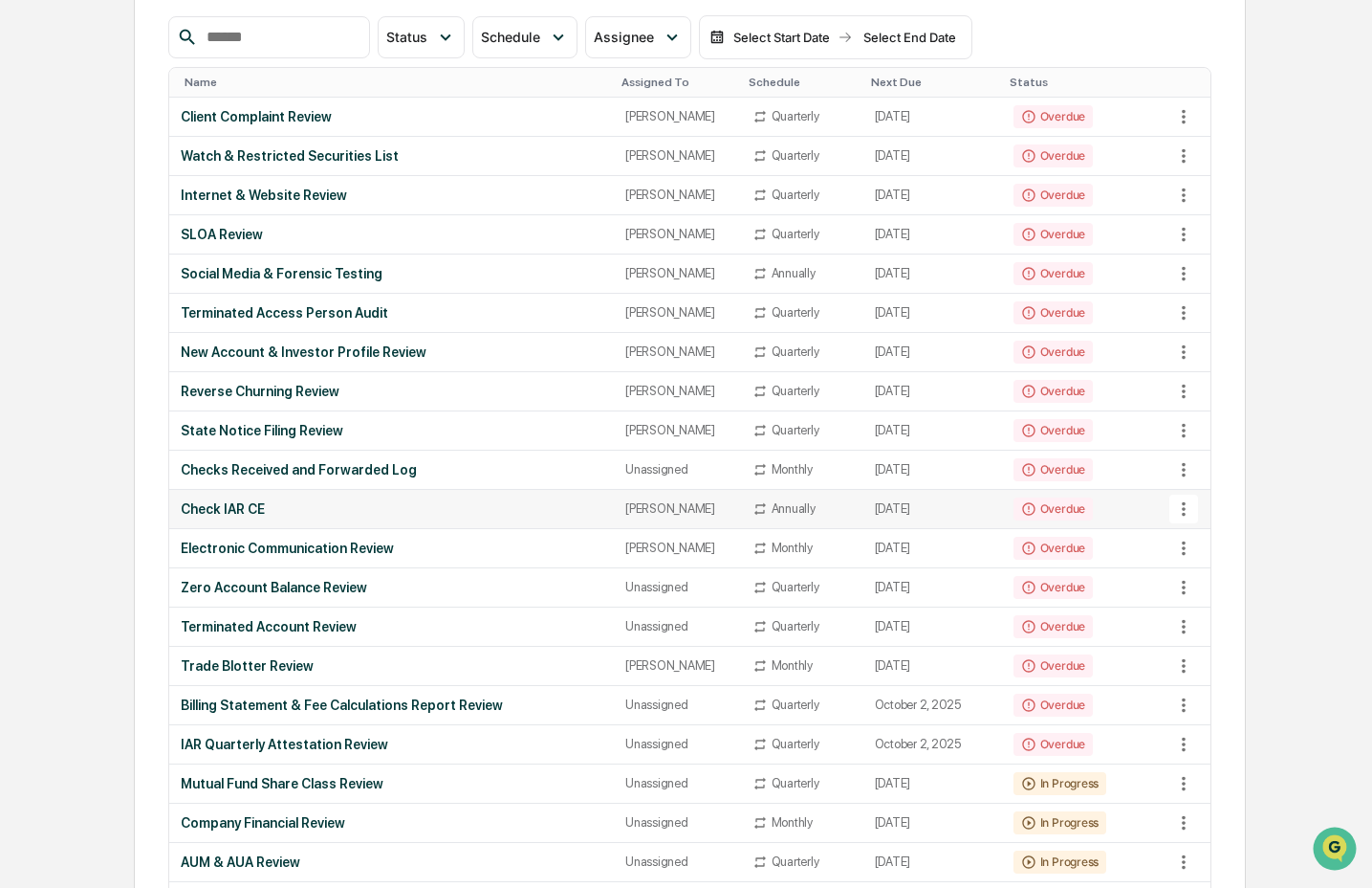
scroll to position [269, 0]
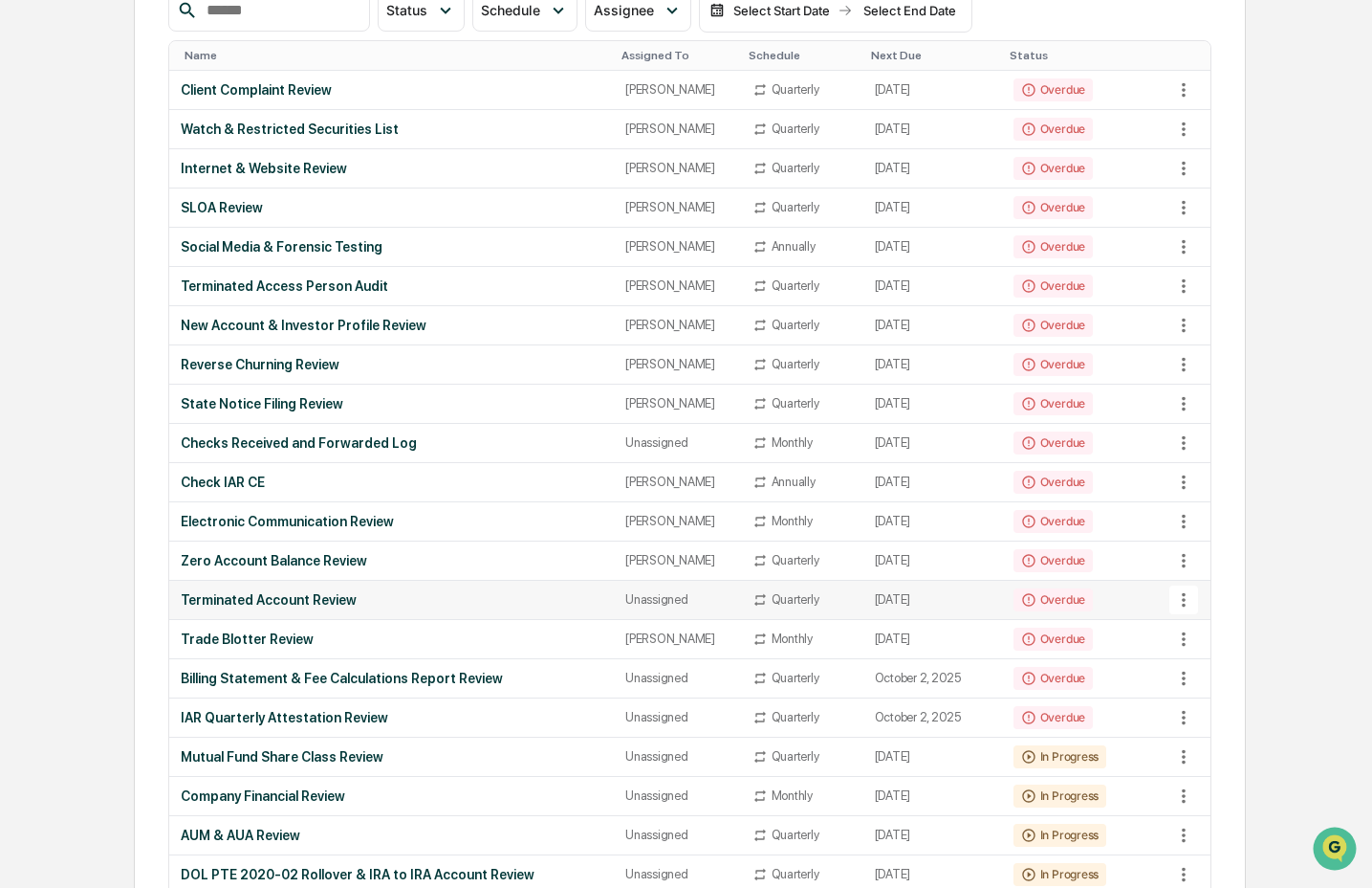
click at [309, 610] on td "Terminated Account Review" at bounding box center [392, 600] width 445 height 39
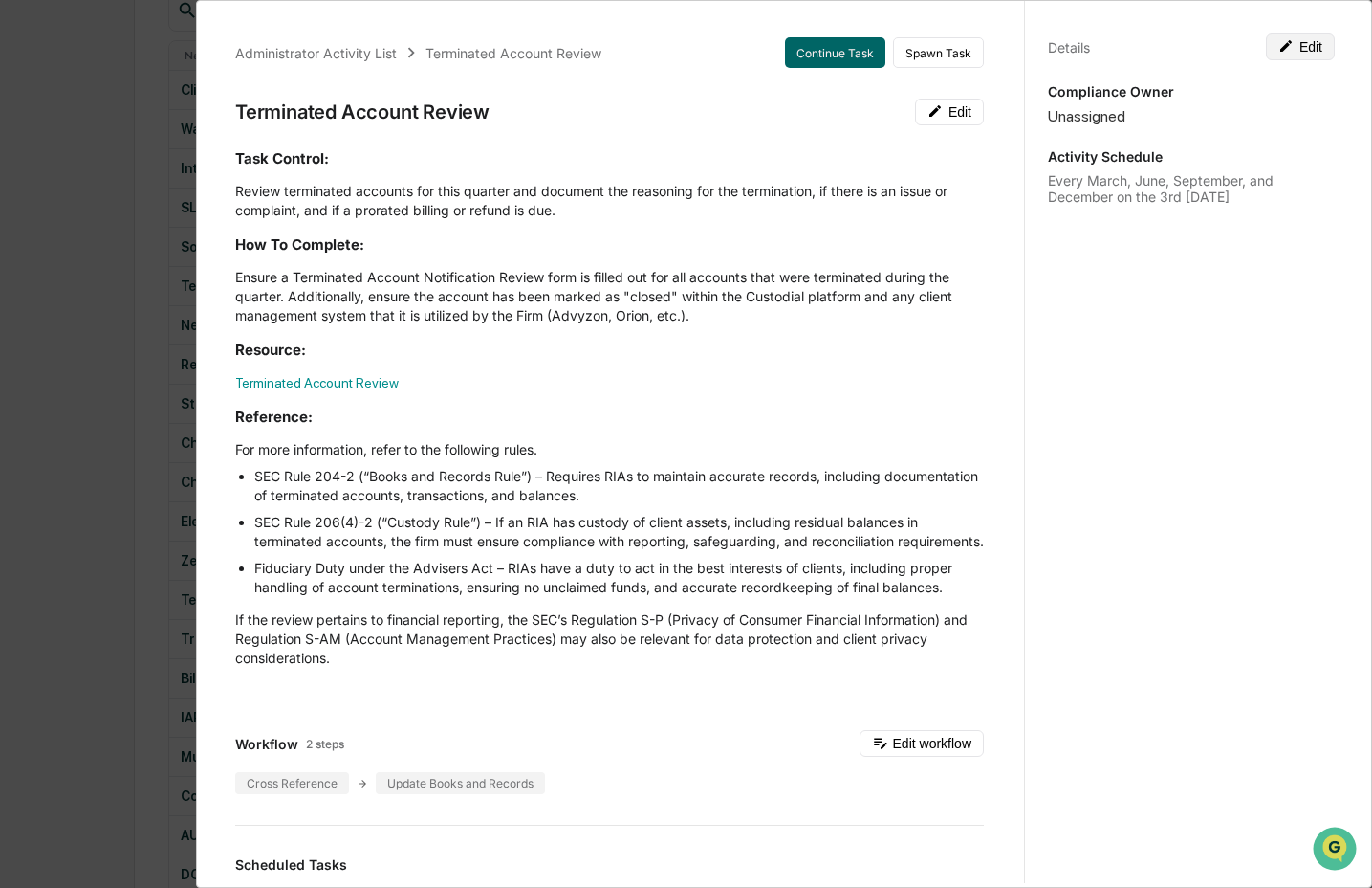
click at [1293, 51] on button "Edit" at bounding box center [1301, 47] width 69 height 27
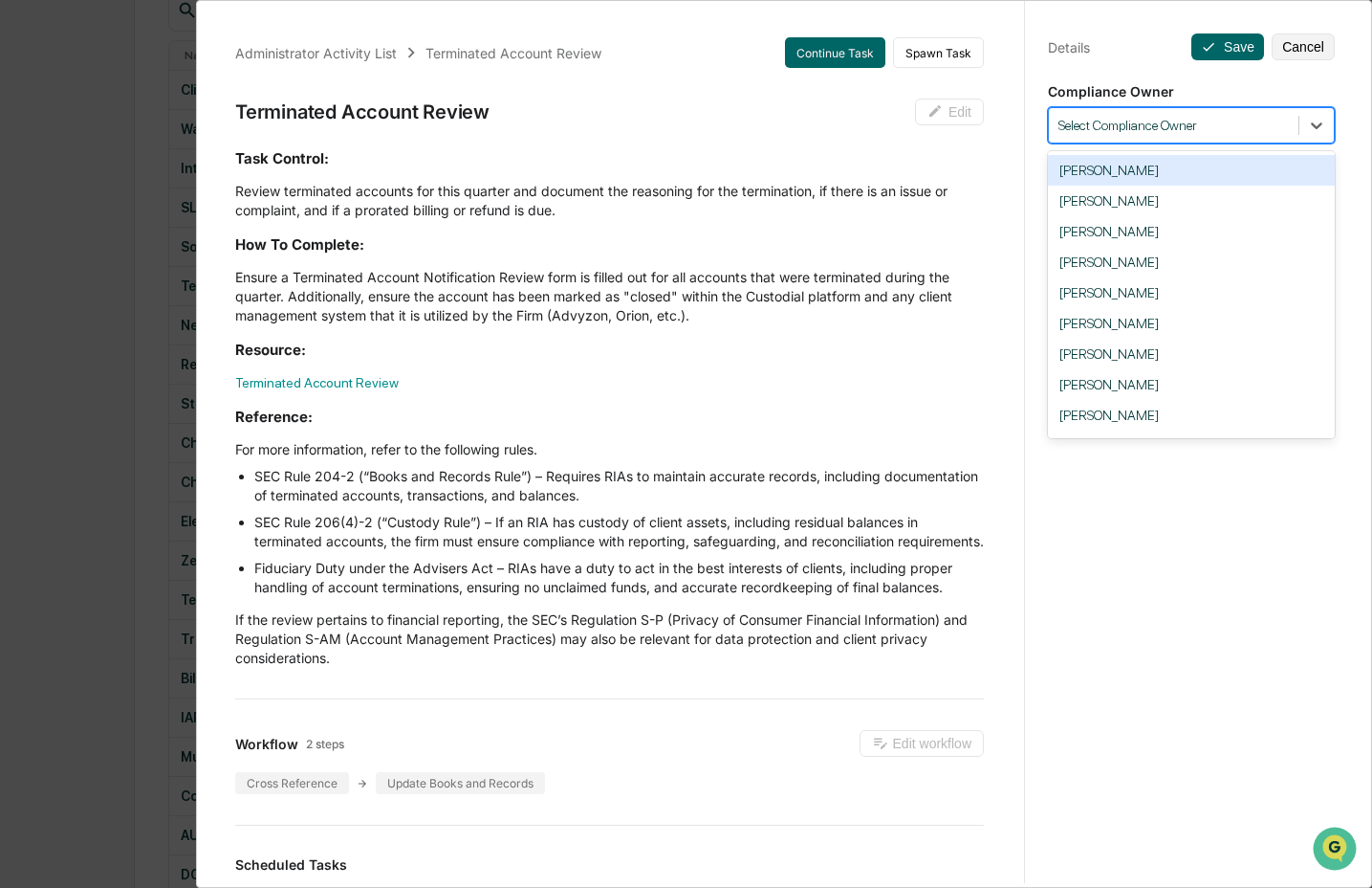
click at [1225, 121] on div at bounding box center [1174, 125] width 230 height 18
drag, startPoint x: 1200, startPoint y: 384, endPoint x: 1200, endPoint y: 356, distance: 28.0
click at [1200, 384] on div "Crystal Prachyl" at bounding box center [1192, 384] width 287 height 31
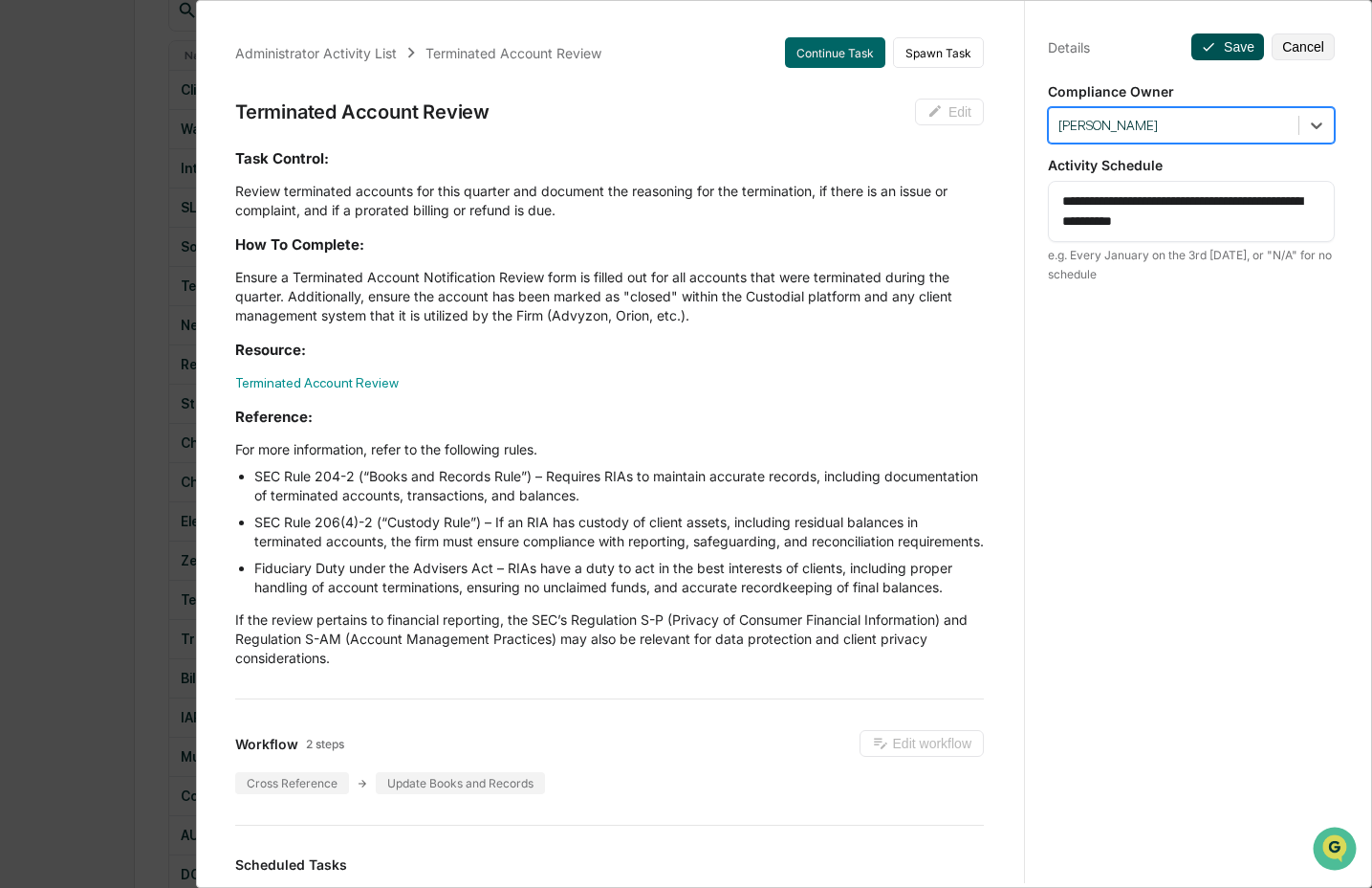
click at [1209, 43] on button "Save" at bounding box center [1228, 47] width 72 height 27
click at [168, 601] on div "Administrator Activity List Terminated Account Review Continue Task Spawn Task …" at bounding box center [686, 444] width 1372 height 888
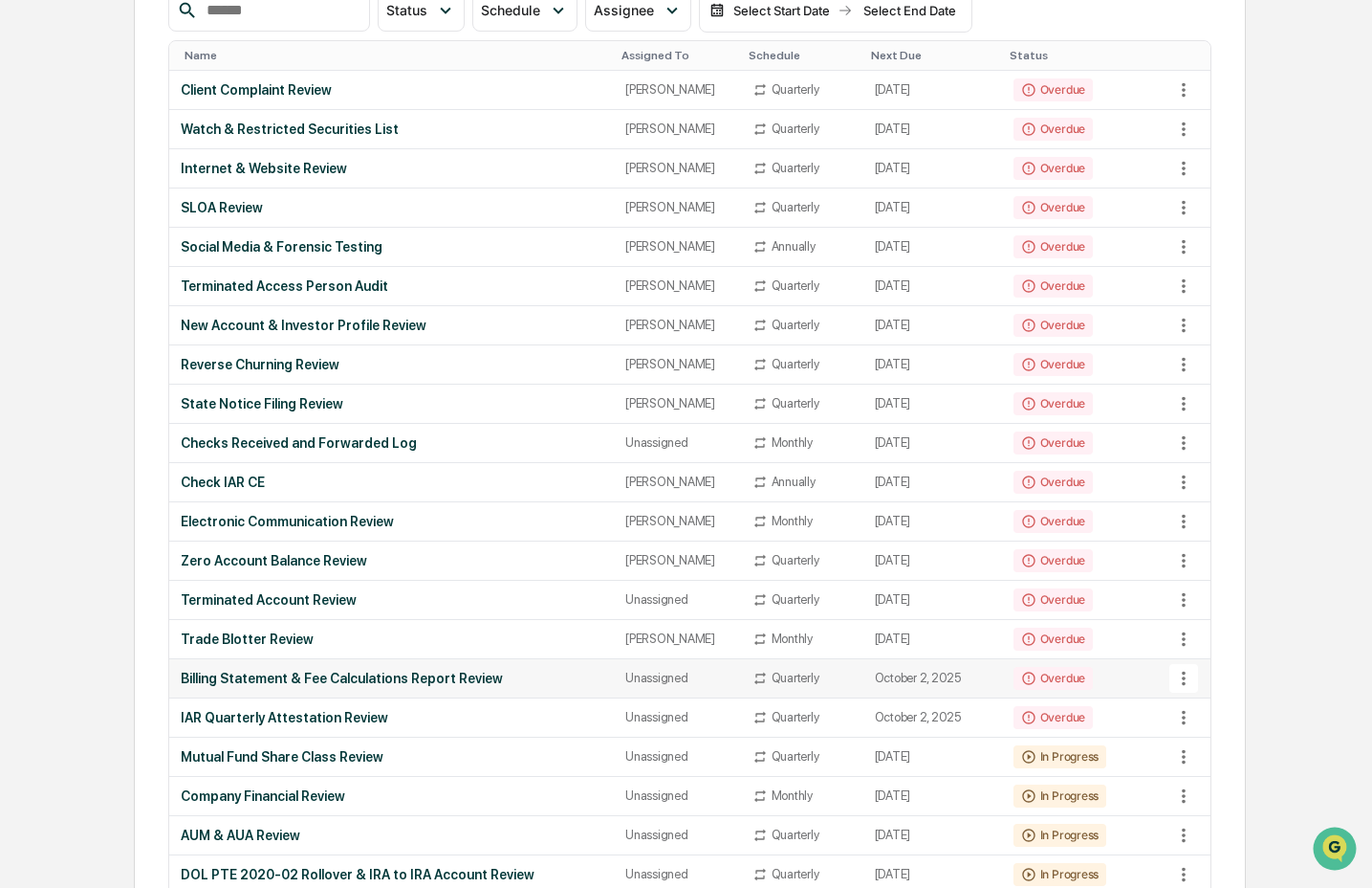
click at [233, 692] on td "Billing Statement & Fee Calculations Report Review" at bounding box center [392, 678] width 445 height 39
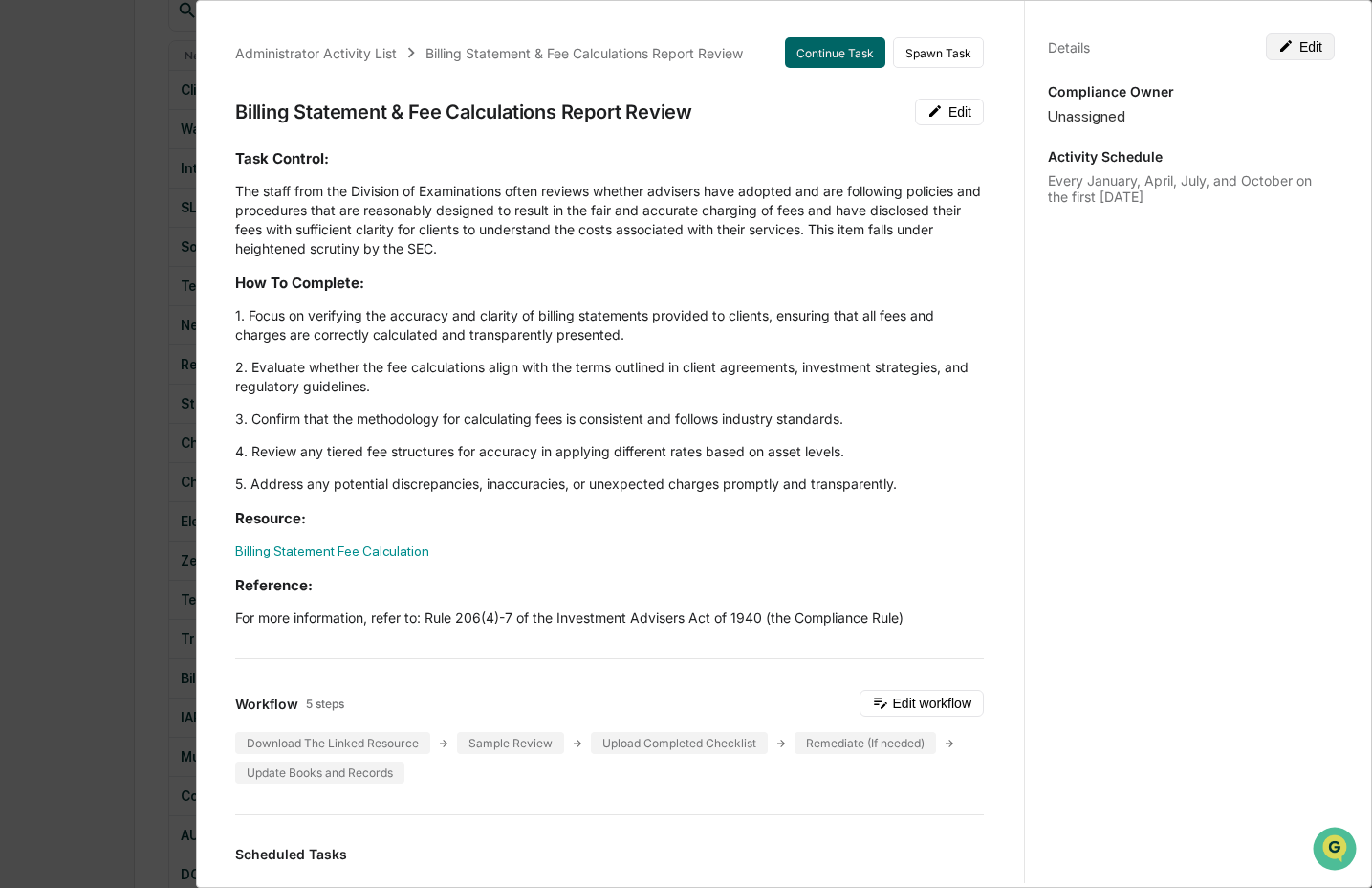
click at [1301, 47] on button "Edit" at bounding box center [1301, 47] width 69 height 27
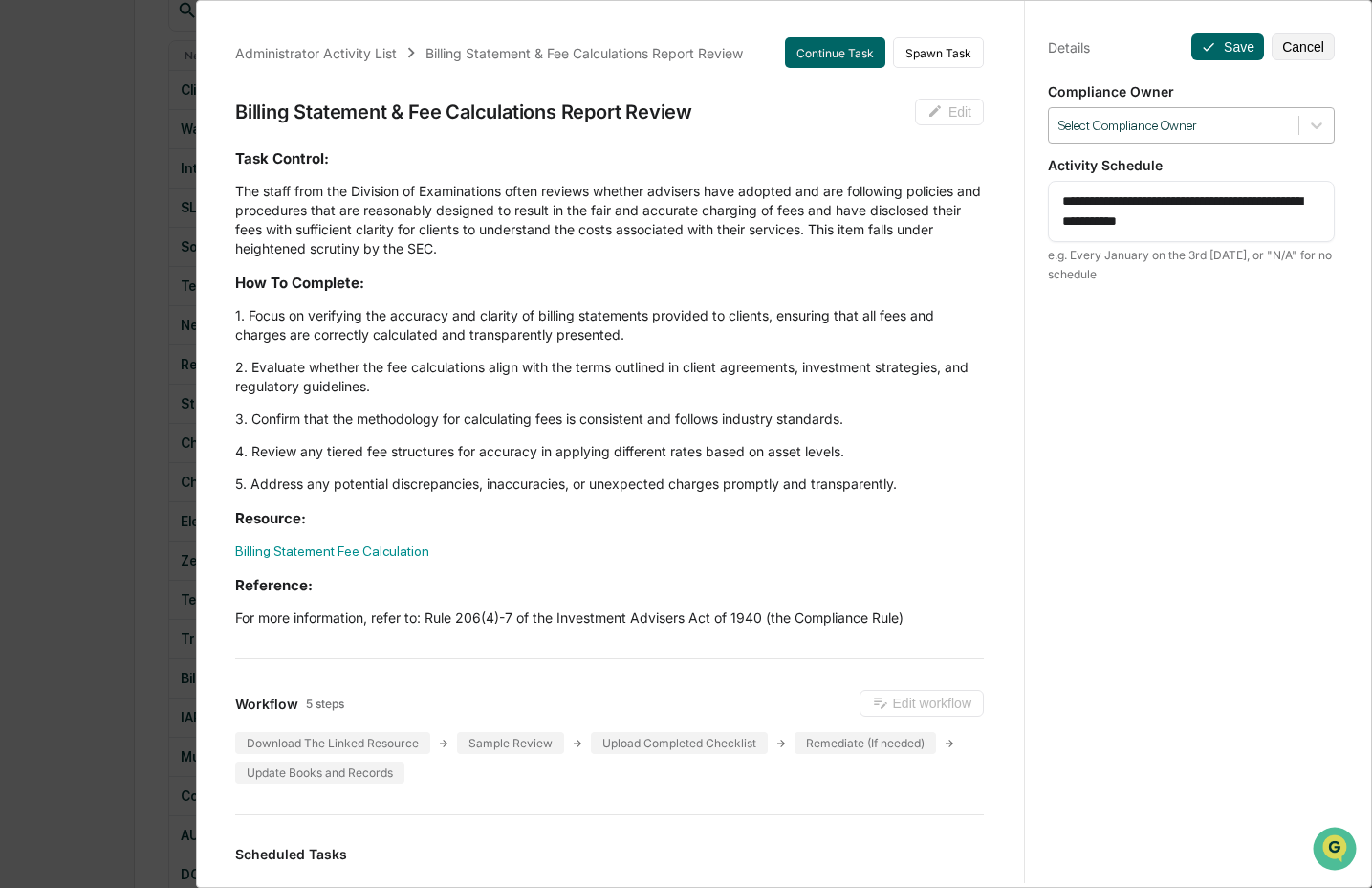
click at [1255, 118] on div at bounding box center [1174, 125] width 230 height 18
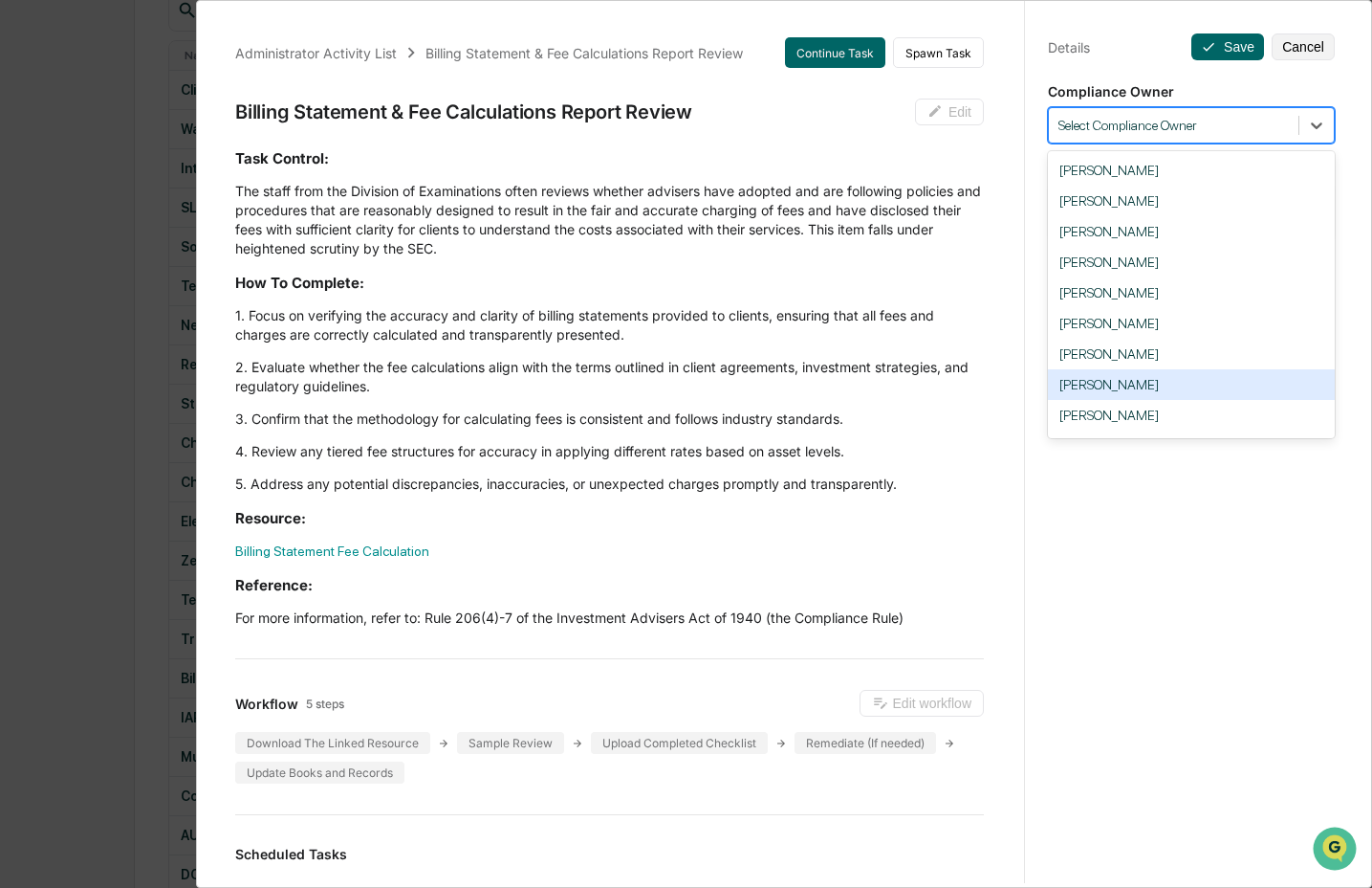
click at [1163, 392] on div "Crystal Prachyl" at bounding box center [1192, 384] width 287 height 31
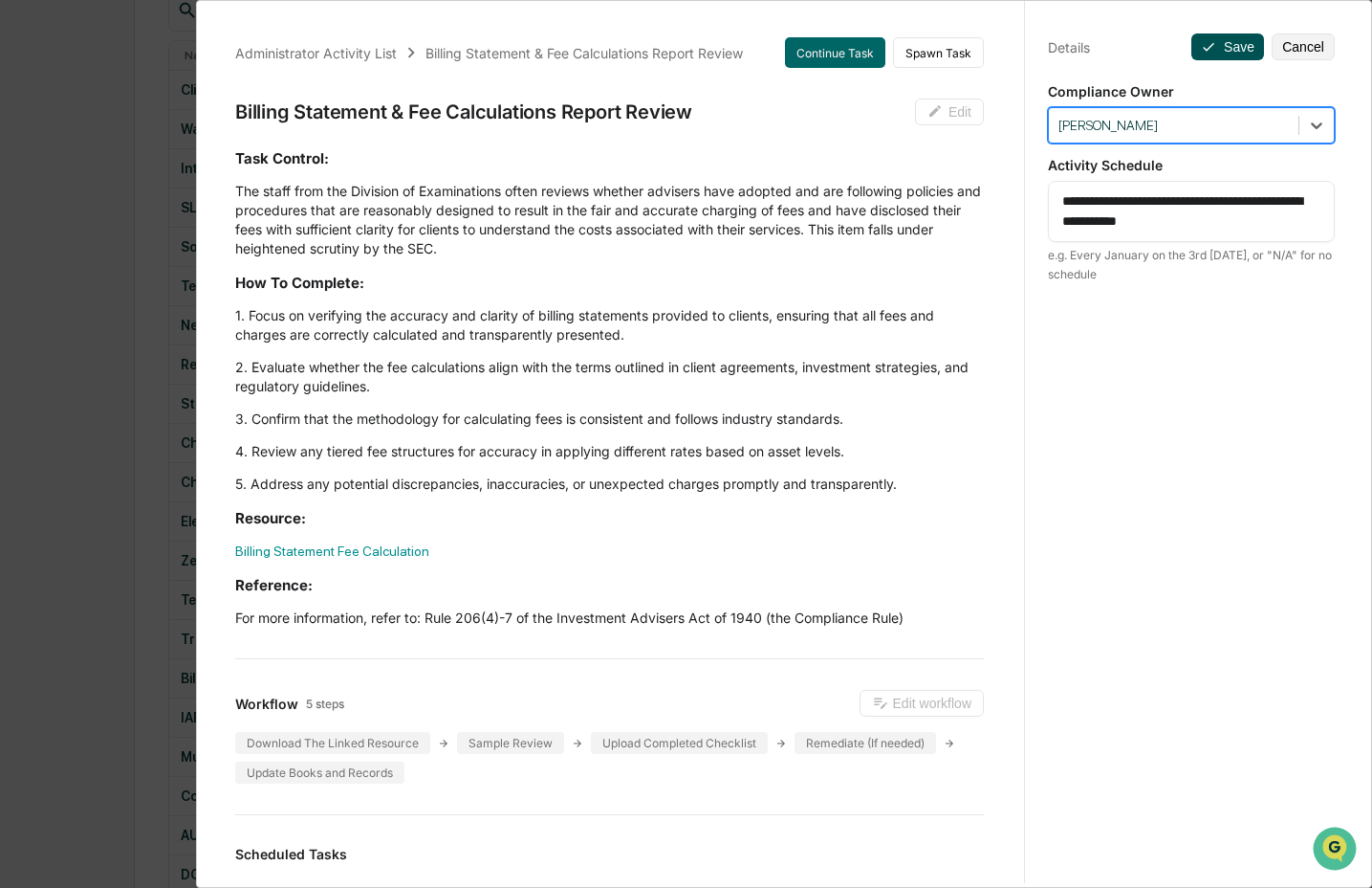
click at [1221, 55] on button "Save" at bounding box center [1228, 47] width 72 height 27
click at [106, 610] on div "Administrator Activity List Billing Statement & Fee Calculations Report Review …" at bounding box center [686, 444] width 1372 height 888
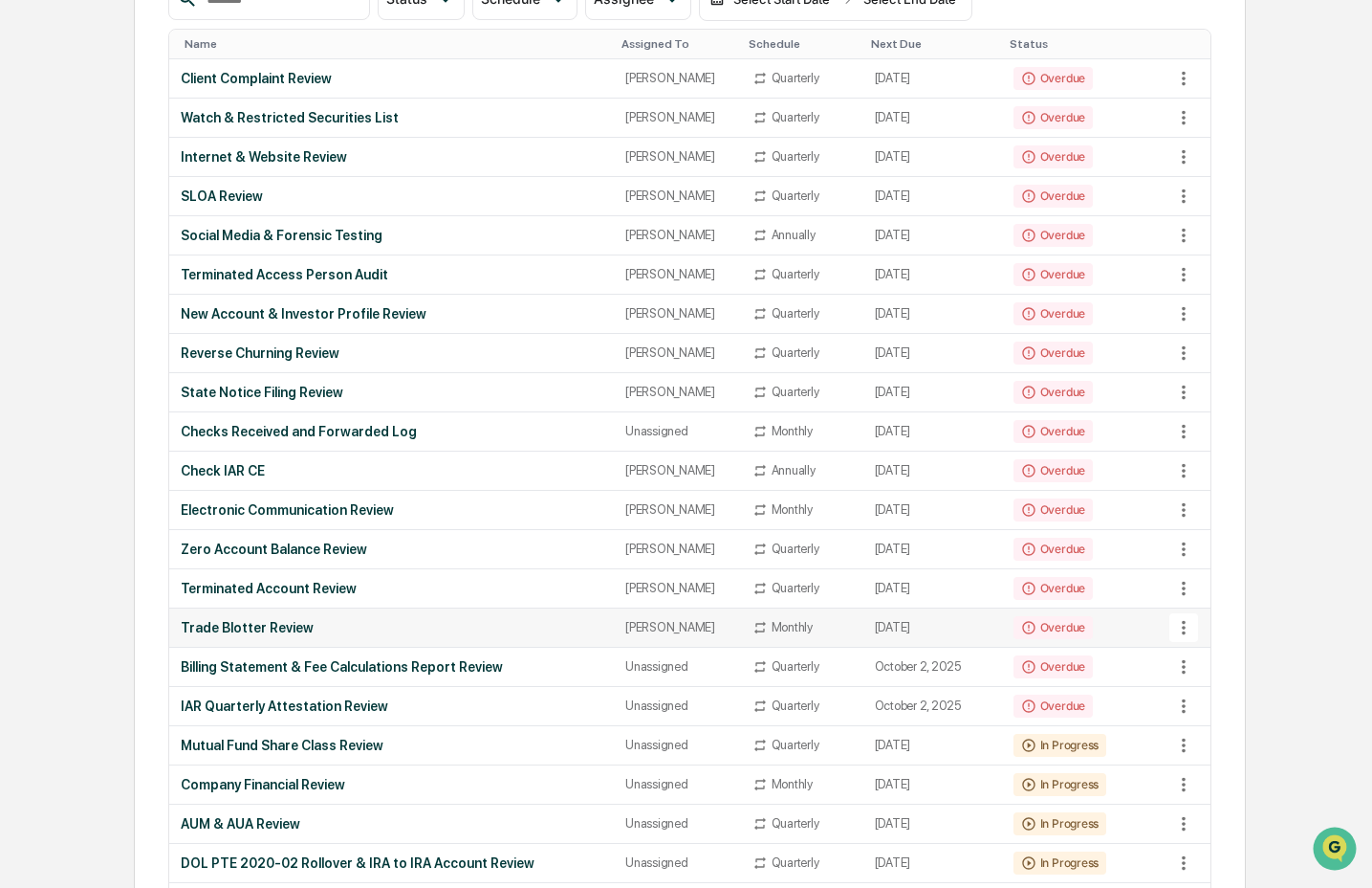
scroll to position [379, 0]
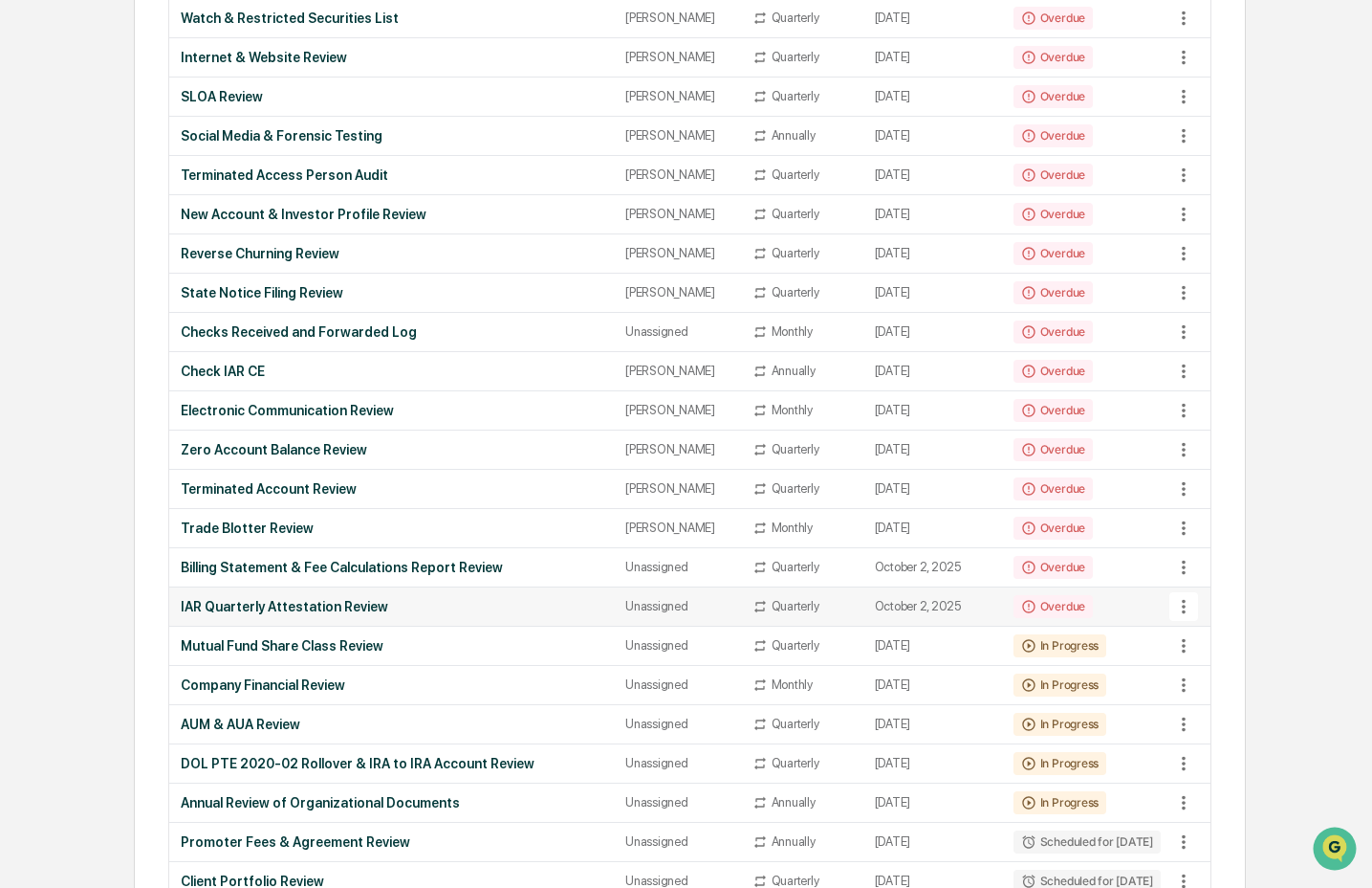
click at [281, 613] on div "IAR Quarterly Attestation Review" at bounding box center [392, 607] width 422 height 15
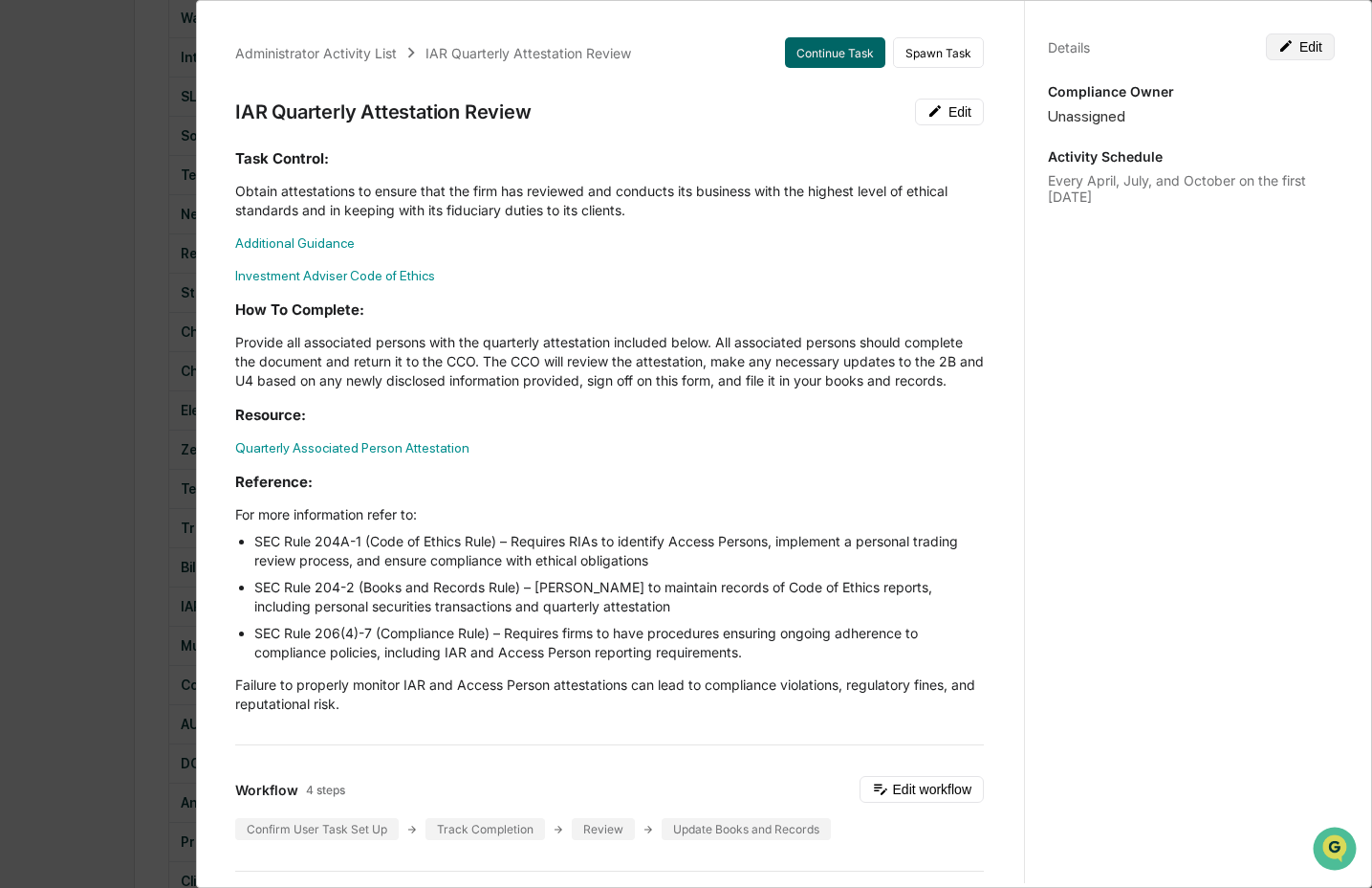
click at [1280, 55] on button "Edit" at bounding box center [1301, 47] width 69 height 27
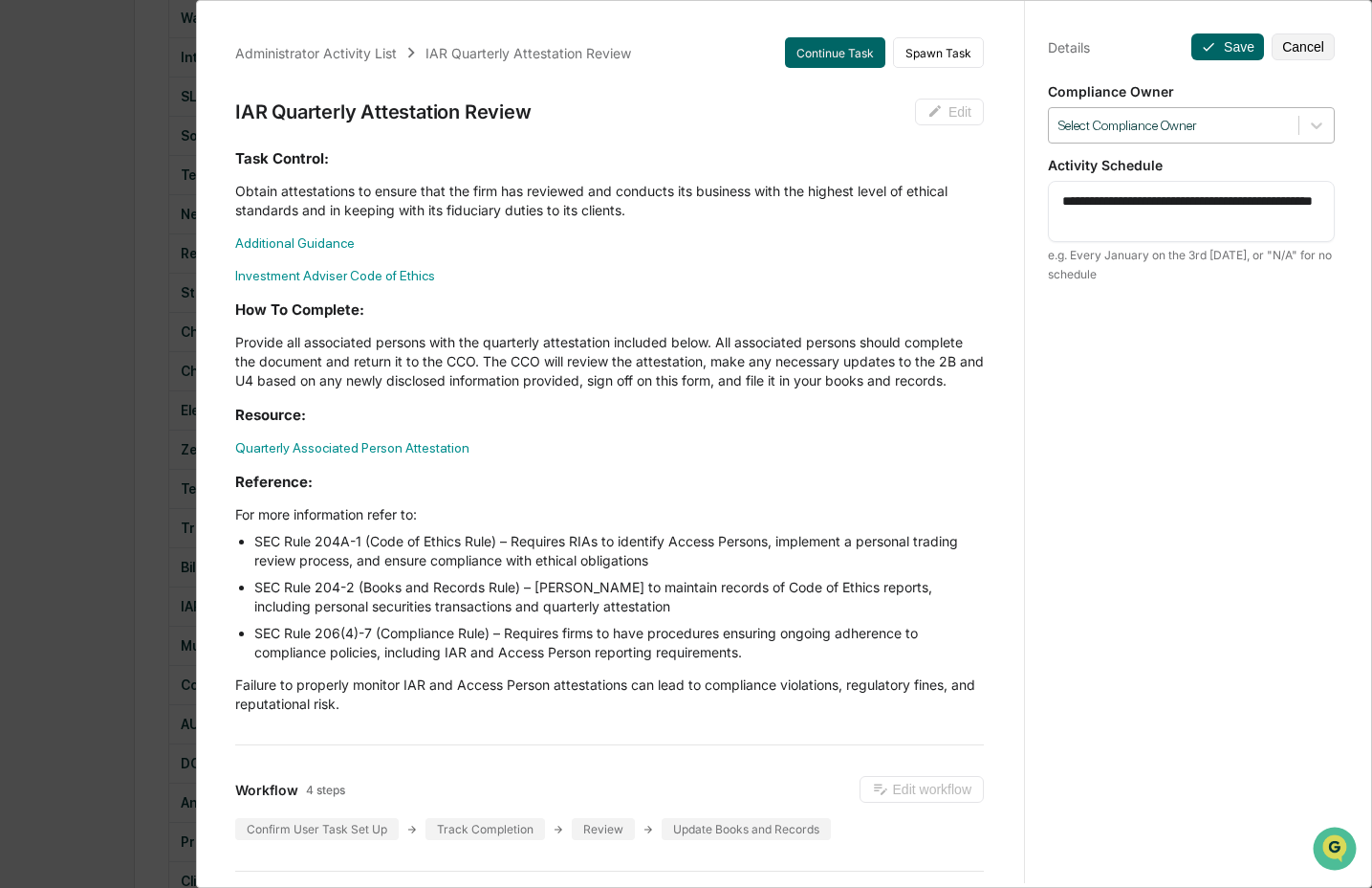
click at [1233, 134] on div at bounding box center [1174, 125] width 230 height 18
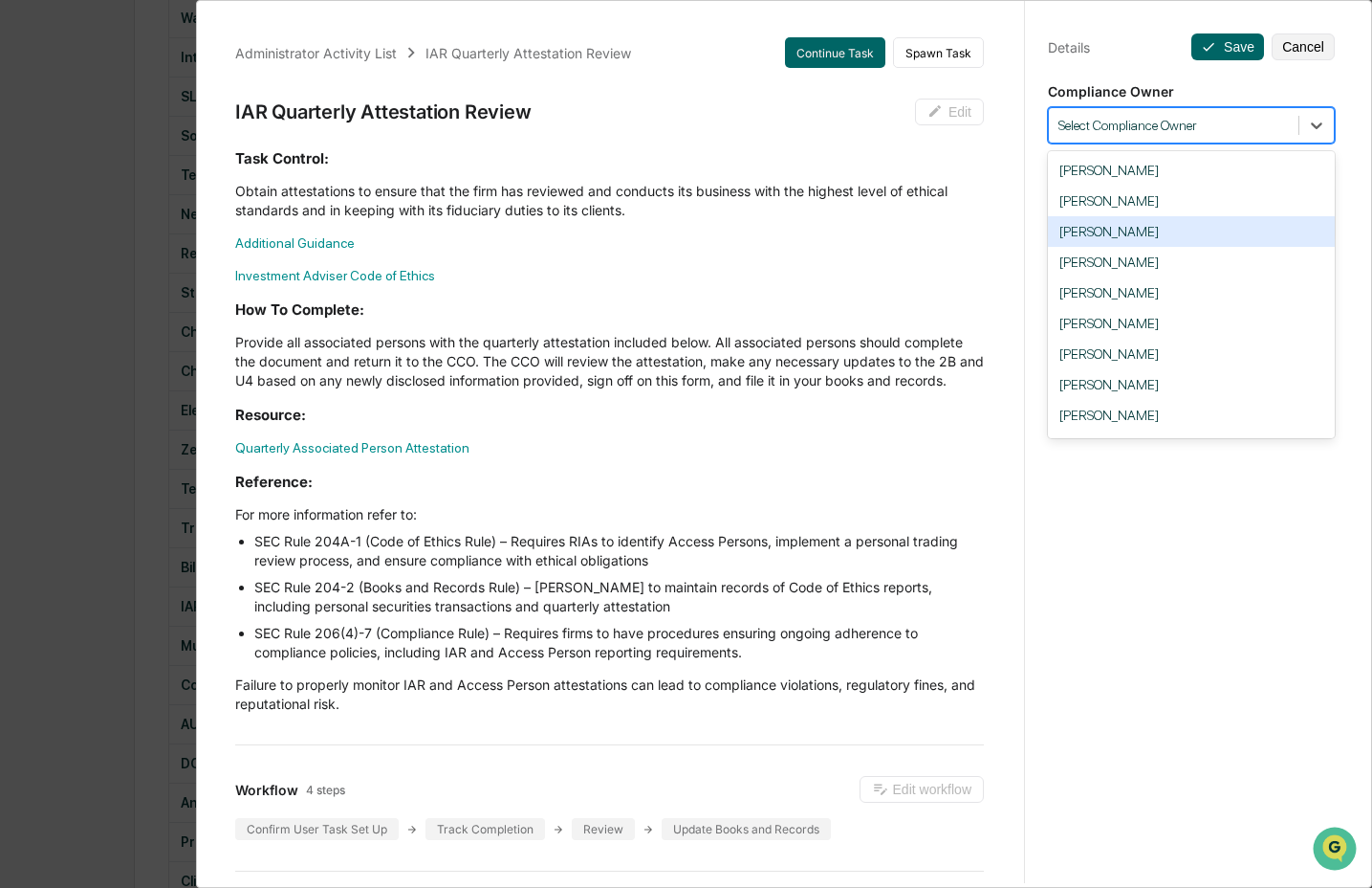
click at [1139, 229] on div "[PERSON_NAME]" at bounding box center [1192, 232] width 287 height 31
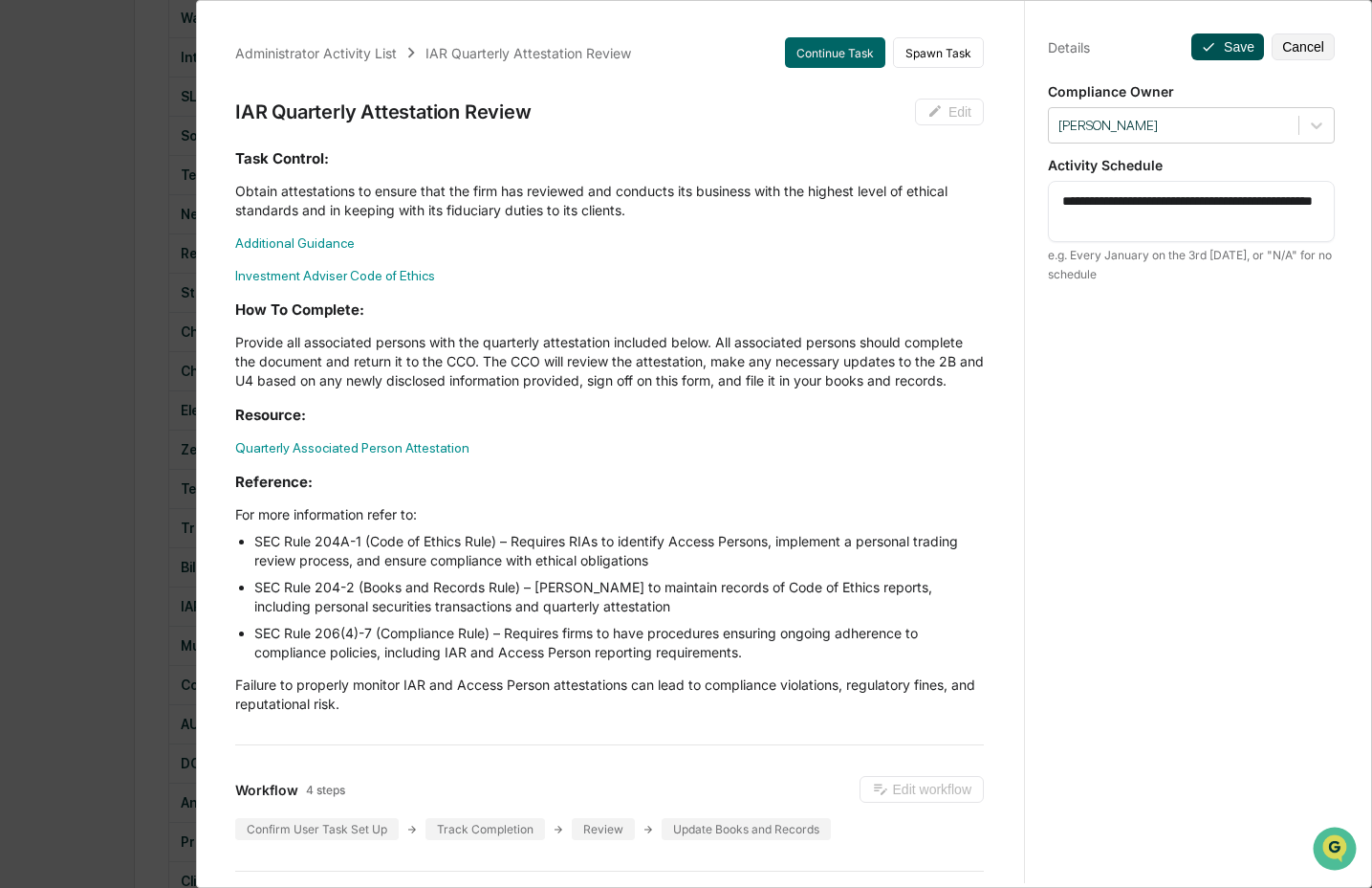
click at [1217, 48] on button "Save" at bounding box center [1228, 47] width 72 height 27
click at [94, 598] on div "Administrator Activity List IAR Quarterly Attestation Review Continue Task Spaw…" at bounding box center [686, 444] width 1372 height 888
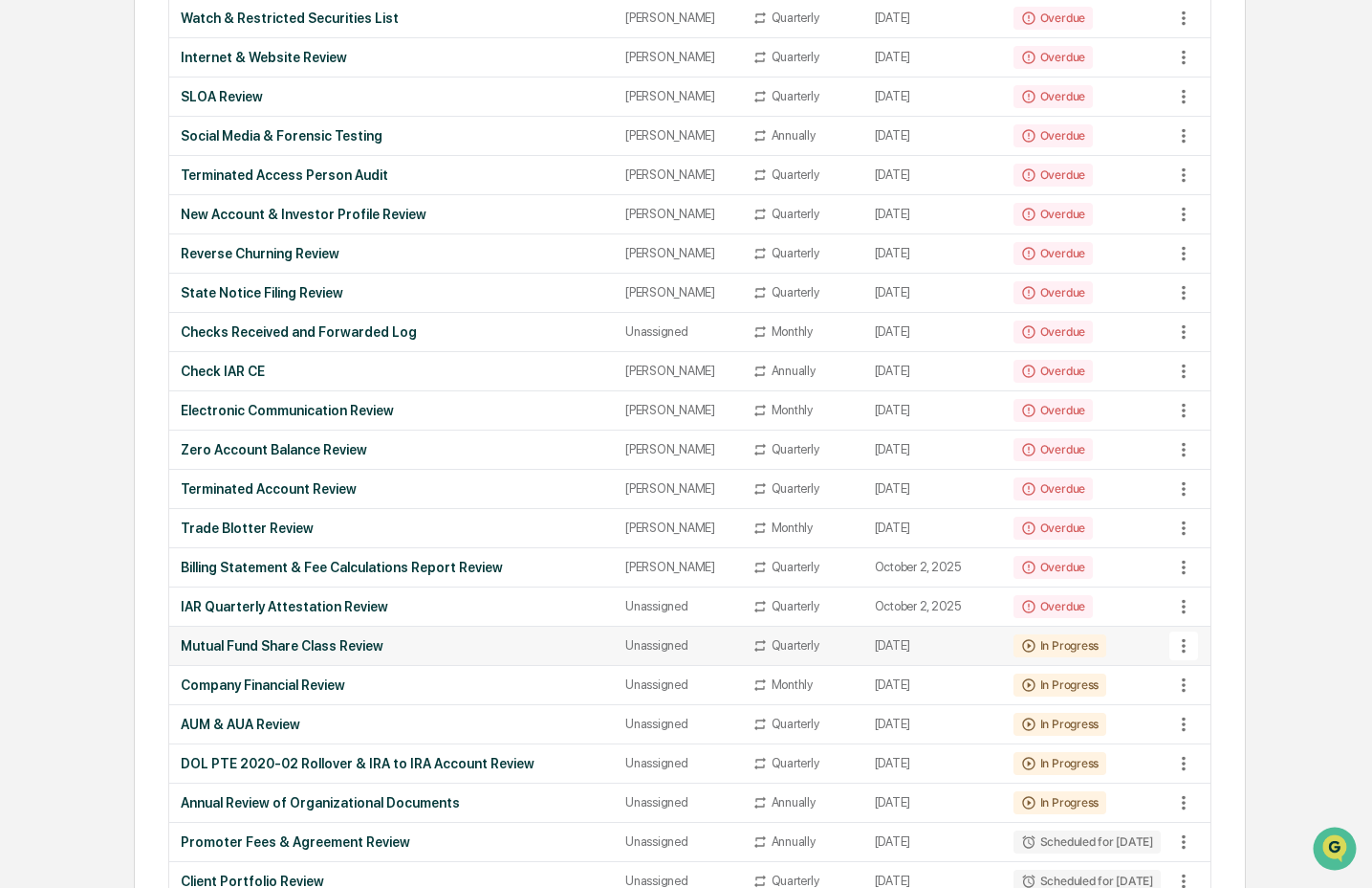
click at [362, 657] on td "Mutual Fund Share Class Review" at bounding box center [392, 646] width 445 height 39
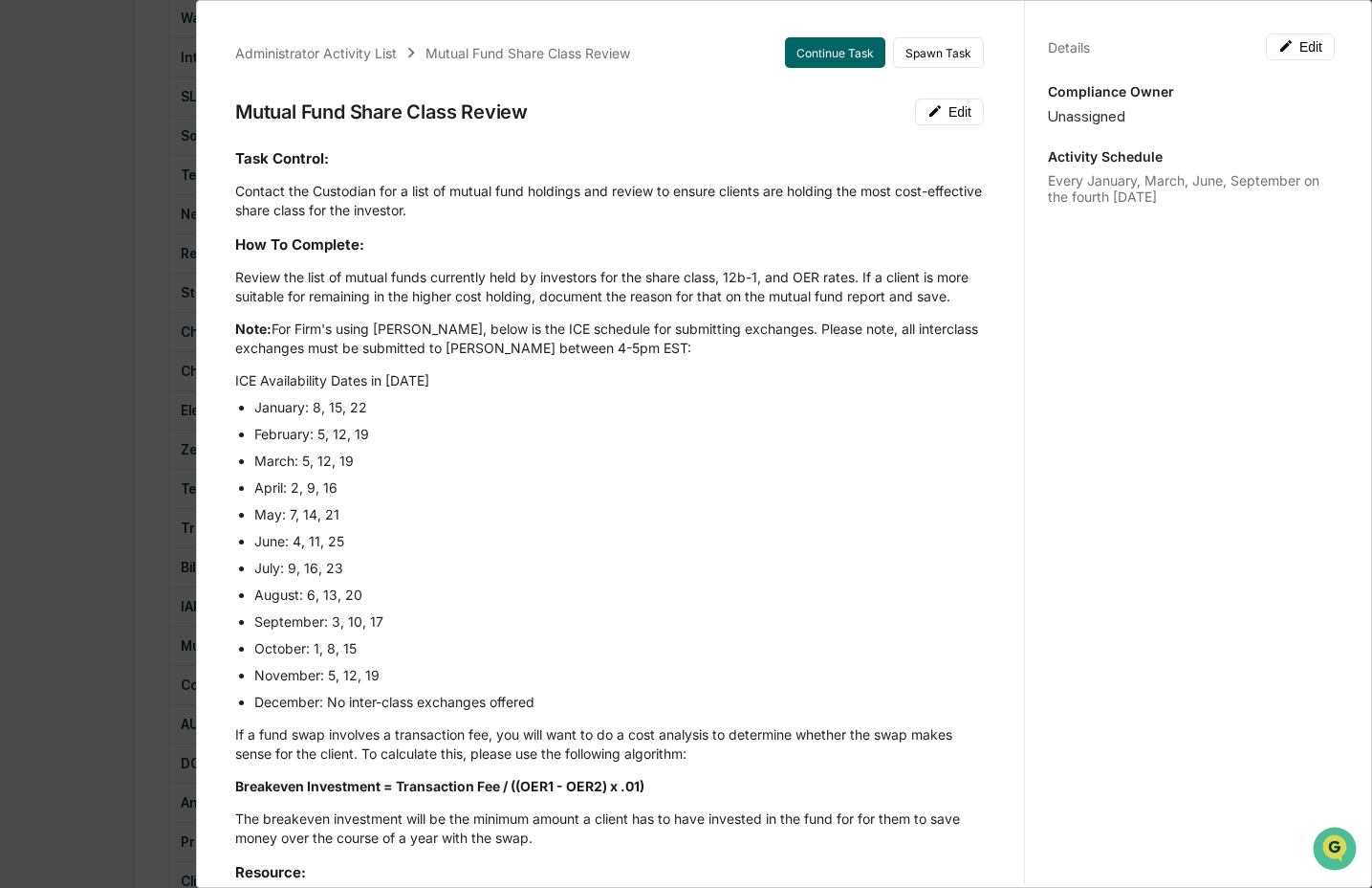
drag, startPoint x: 1299, startPoint y: 36, endPoint x: 1251, endPoint y: 103, distance: 82.4
click at [1300, 36] on button "Edit" at bounding box center [1301, 47] width 69 height 27
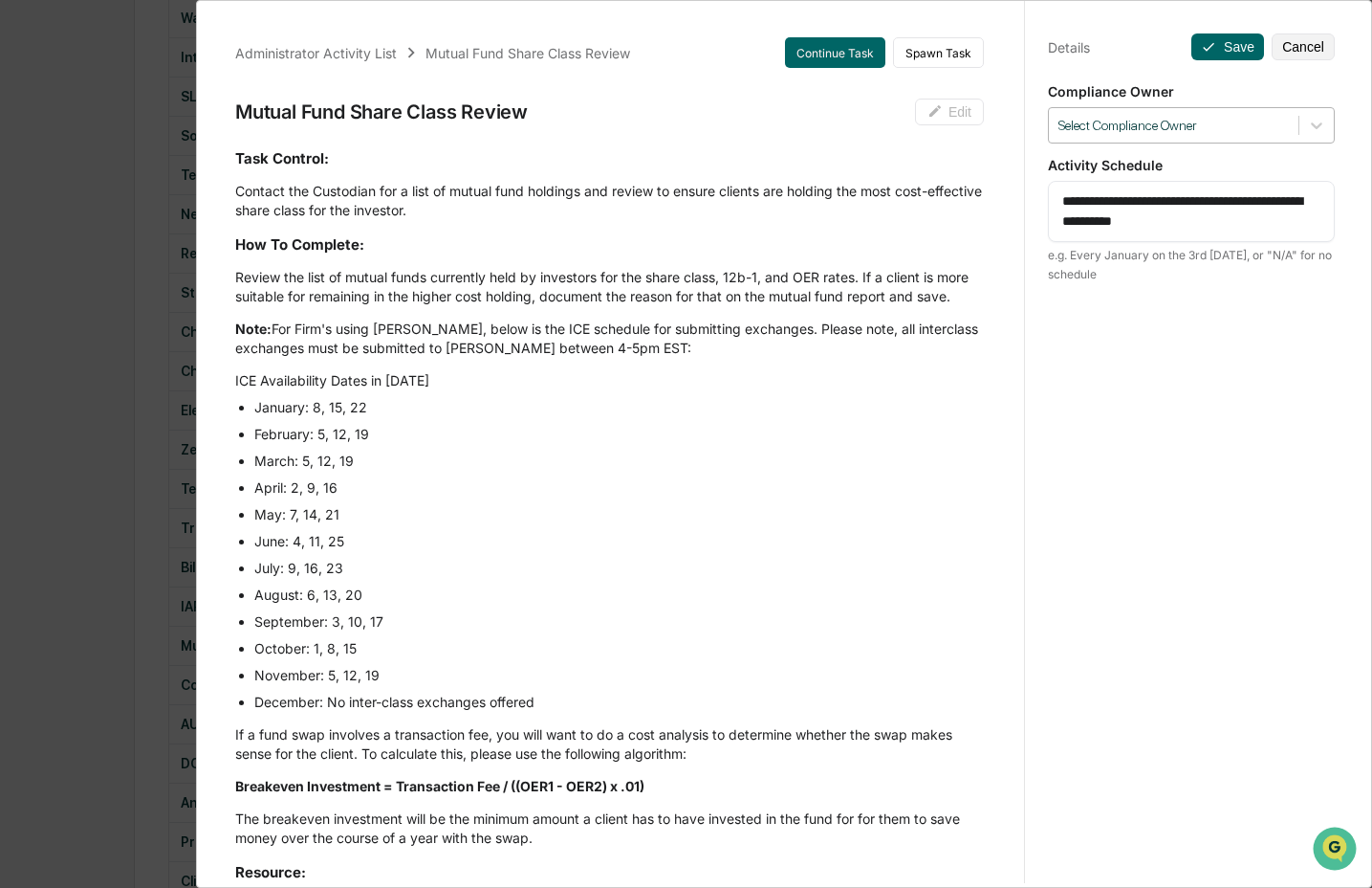
click at [1246, 108] on div "Select Compliance Owner" at bounding box center [1192, 125] width 287 height 37
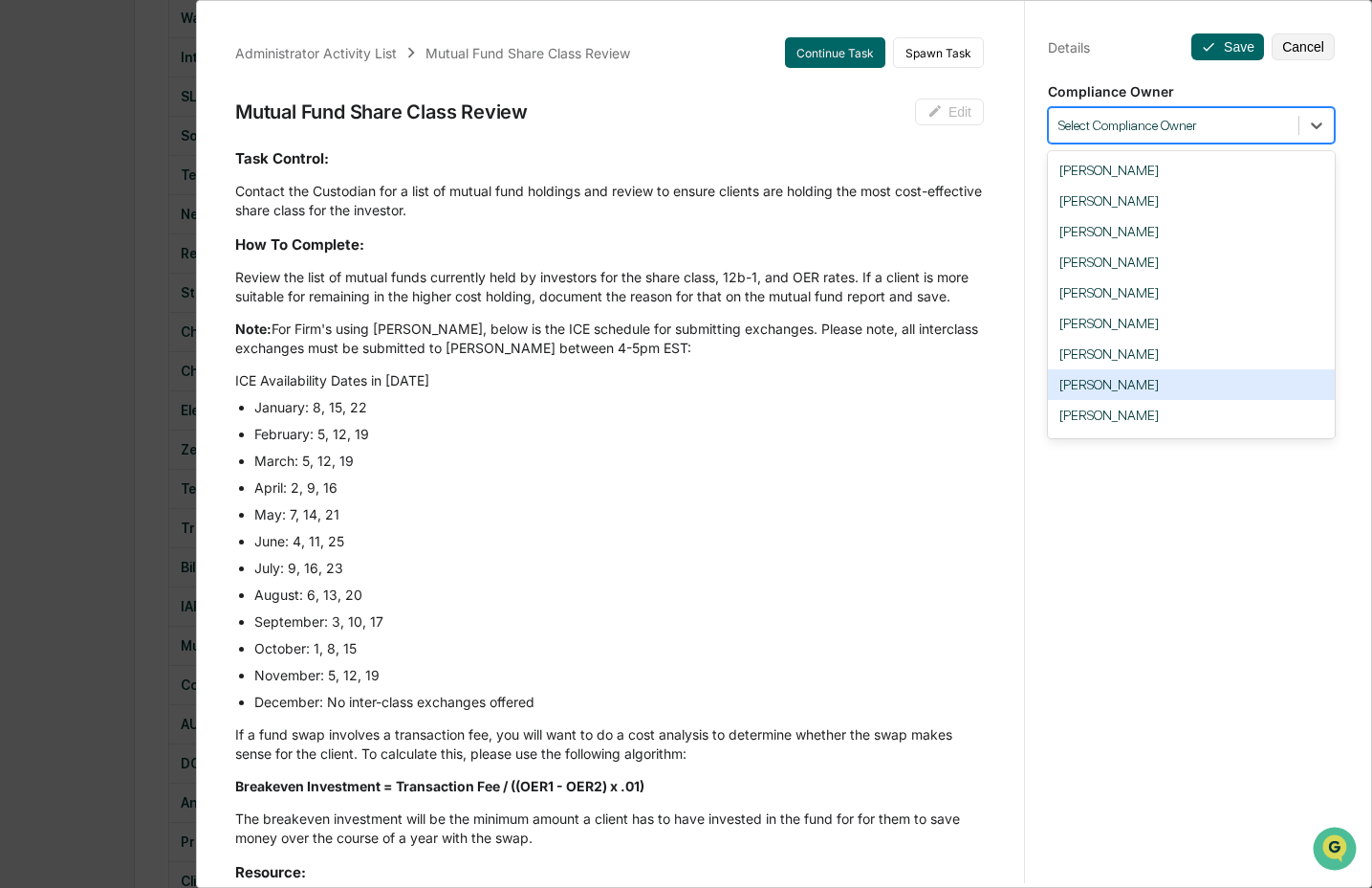
click at [1168, 382] on div "Crystal Prachyl" at bounding box center [1192, 384] width 287 height 31
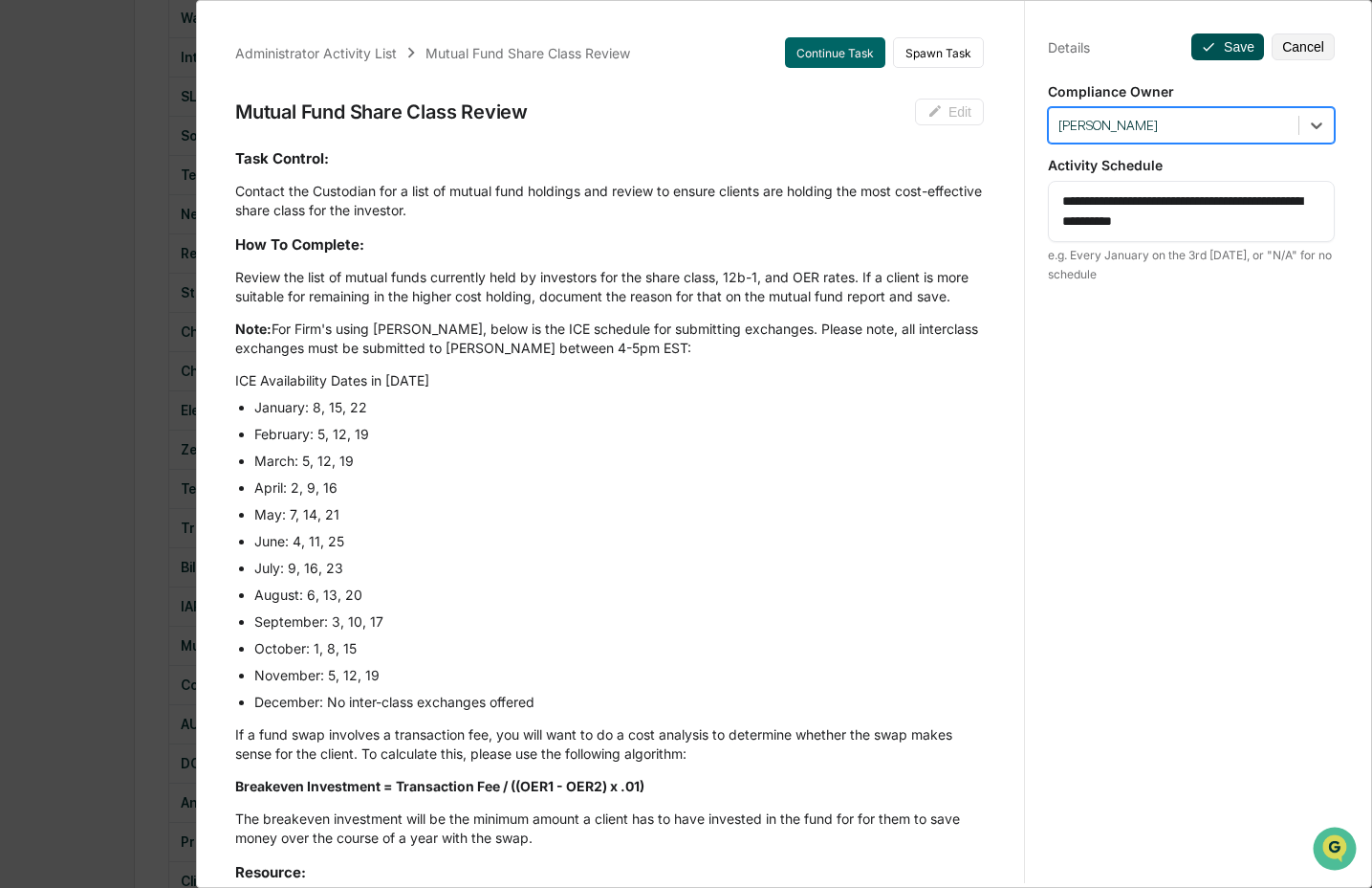
click at [1207, 51] on button "Save" at bounding box center [1228, 47] width 72 height 27
click at [139, 568] on div "Administrator Activity List Mutual Fund Share Class Review Continue Task Spawn …" at bounding box center [686, 444] width 1372 height 888
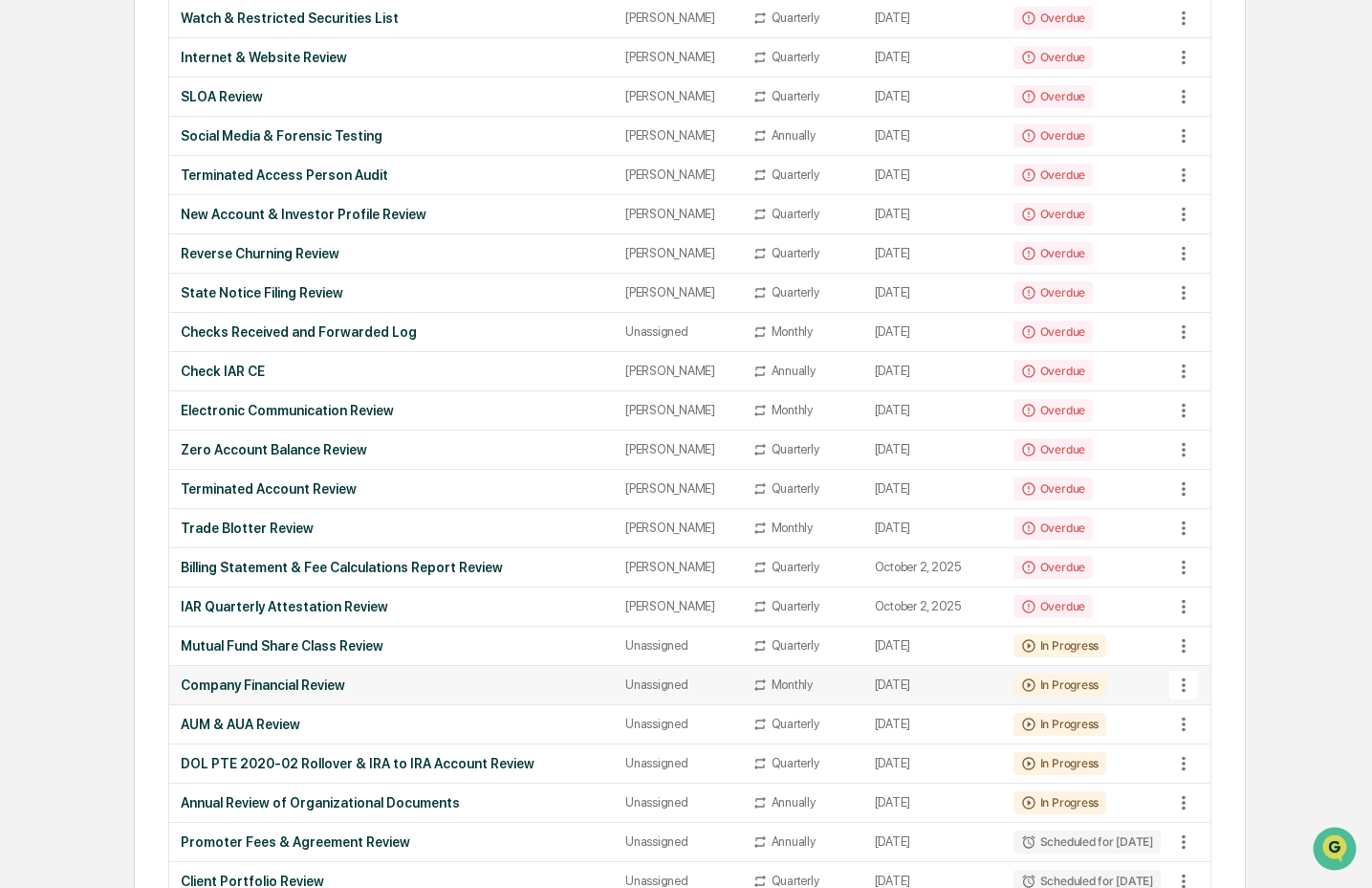
click at [272, 695] on td "Company Financial Review" at bounding box center [392, 685] width 445 height 39
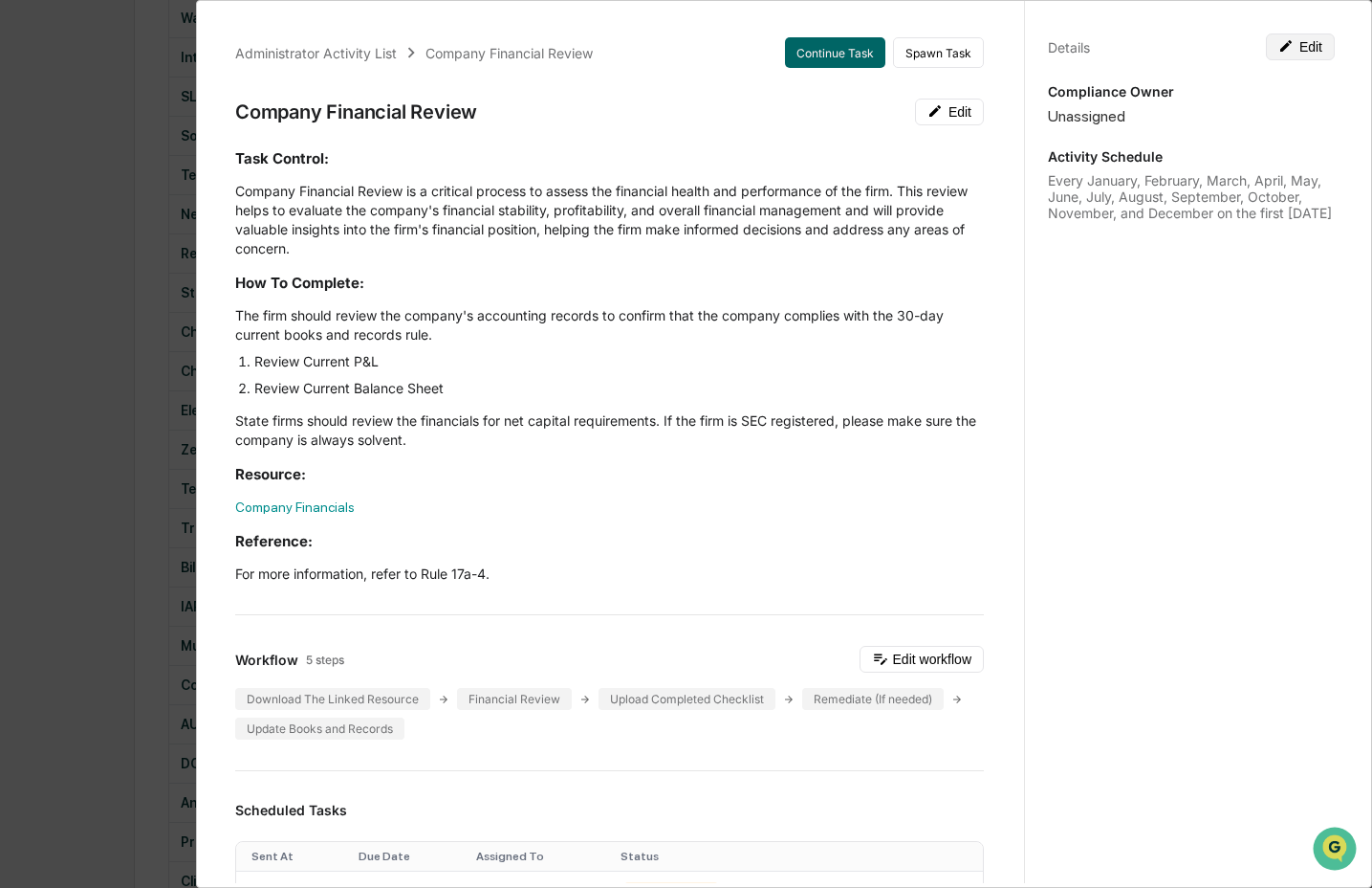
click at [1284, 50] on button "Edit" at bounding box center [1301, 47] width 69 height 27
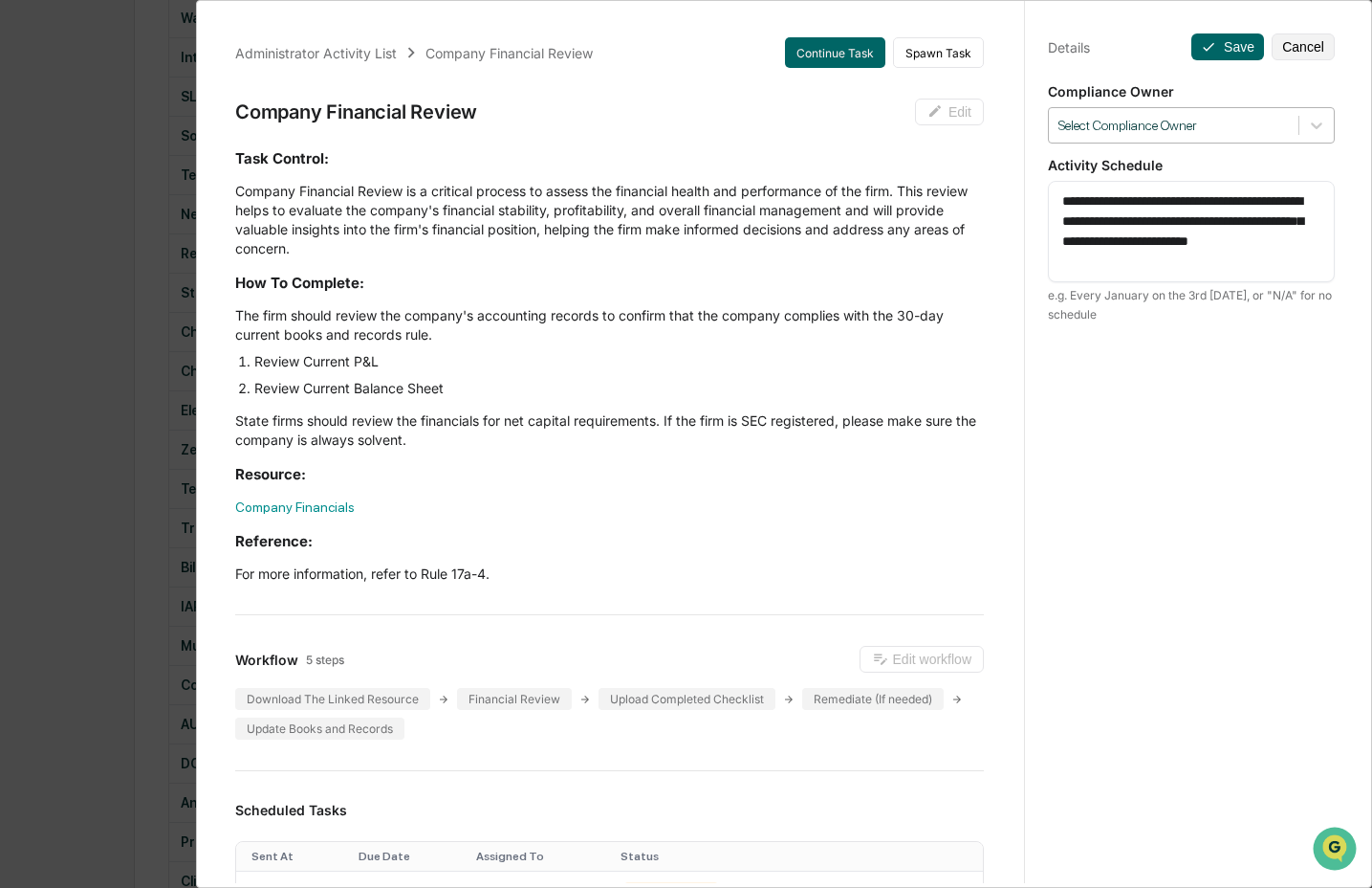
click at [1194, 126] on div at bounding box center [1174, 125] width 230 height 18
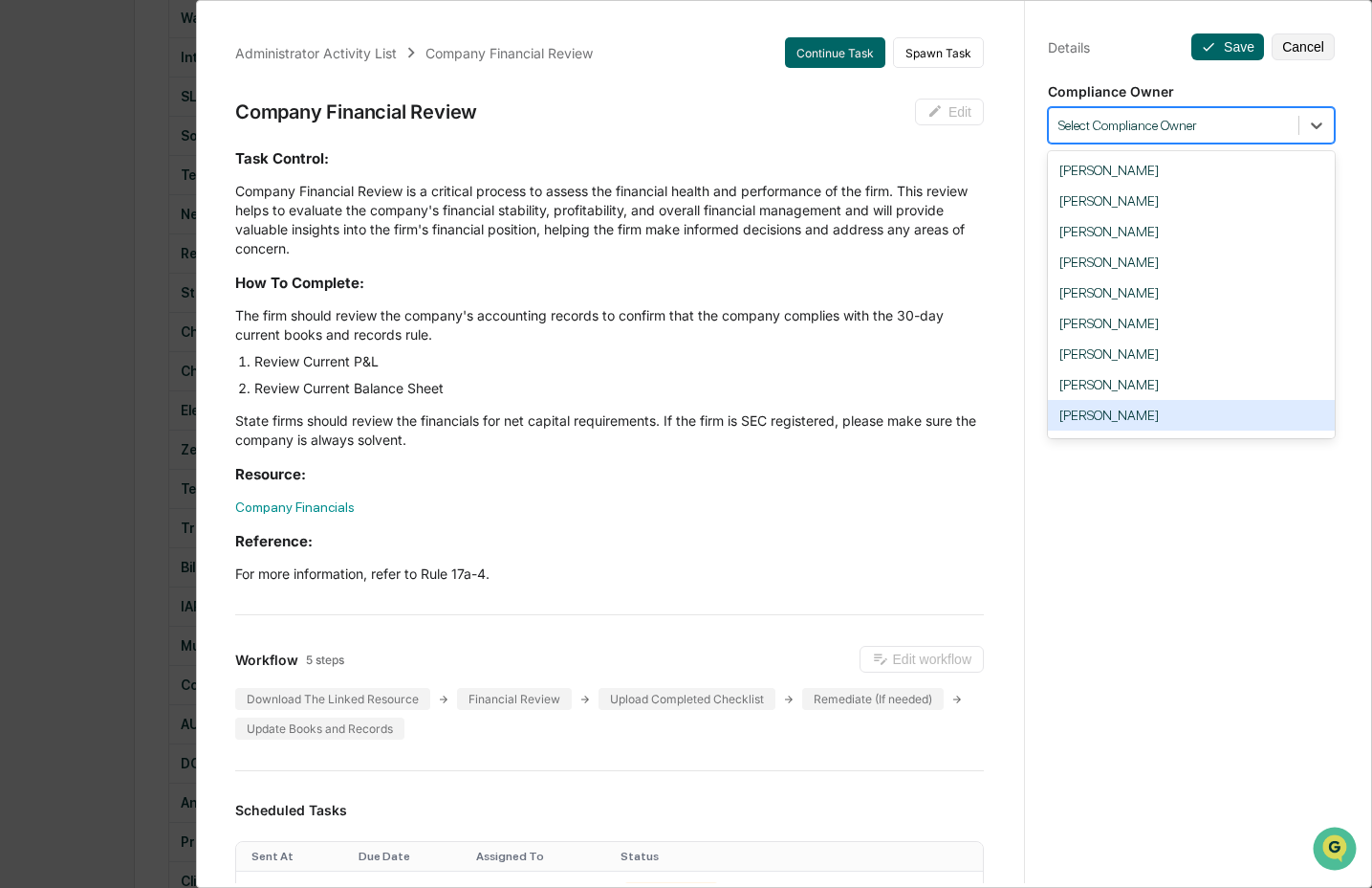
click at [1129, 424] on div "Marquis C. Hammett" at bounding box center [1192, 415] width 287 height 31
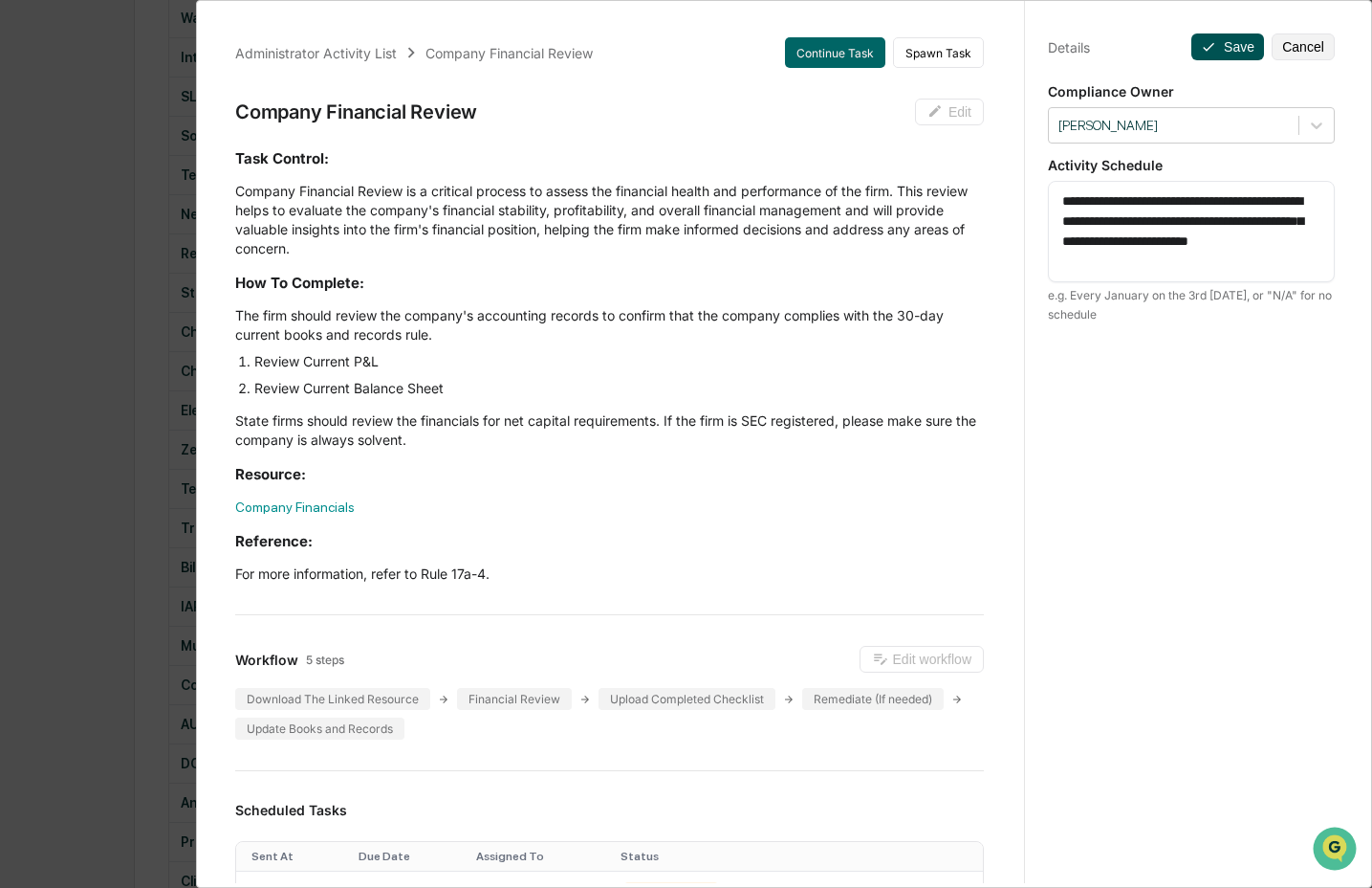
click at [1223, 47] on button "Save" at bounding box center [1228, 47] width 72 height 27
drag, startPoint x: 92, startPoint y: 528, endPoint x: 90, endPoint y: 554, distance: 26.1
click at [92, 527] on div "Administrator Activity List Company Financial Review Continue Task Spawn Task C…" at bounding box center [686, 444] width 1372 height 888
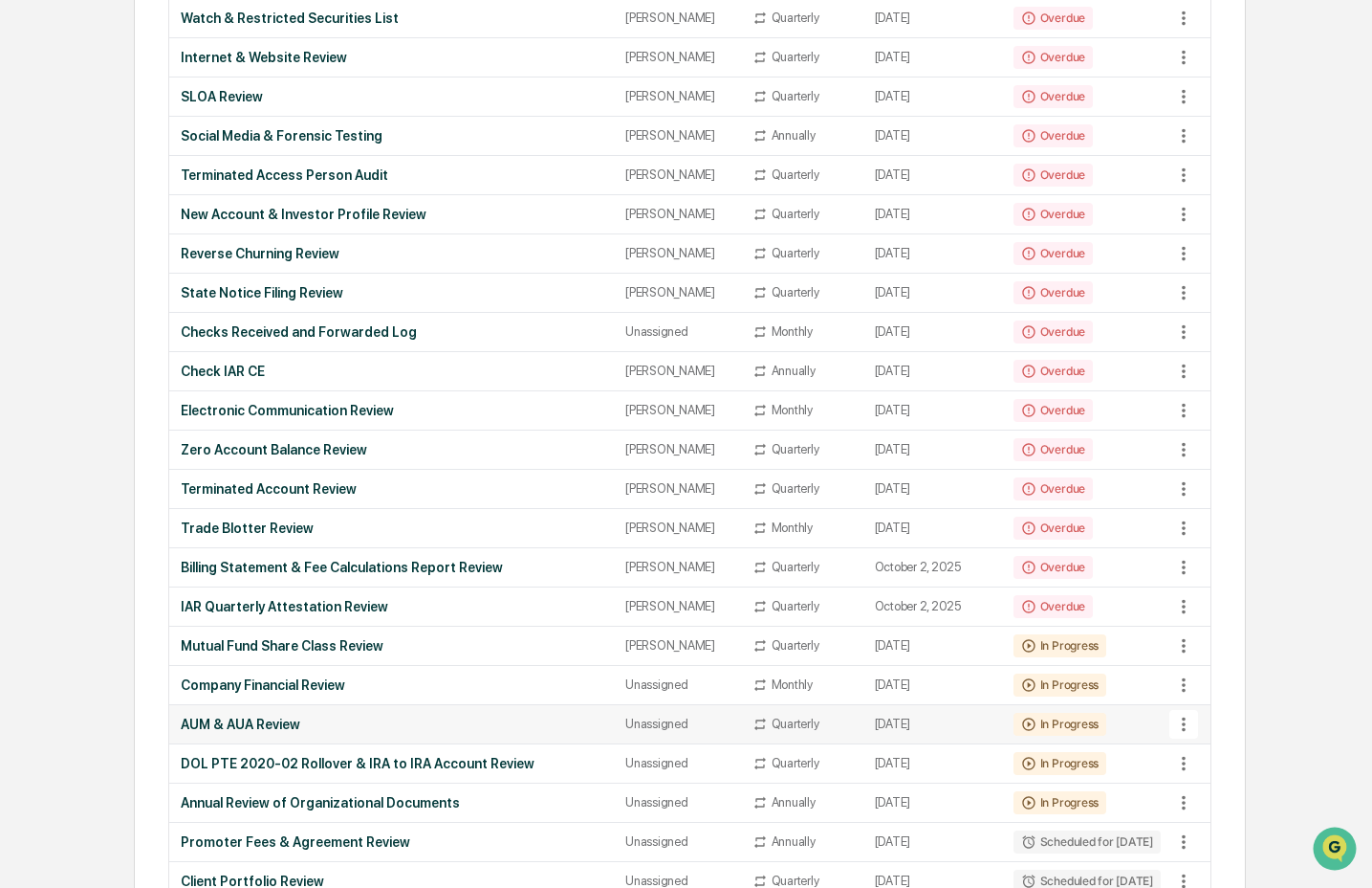
click at [236, 721] on div "AUM & AUA Review" at bounding box center [392, 724] width 422 height 15
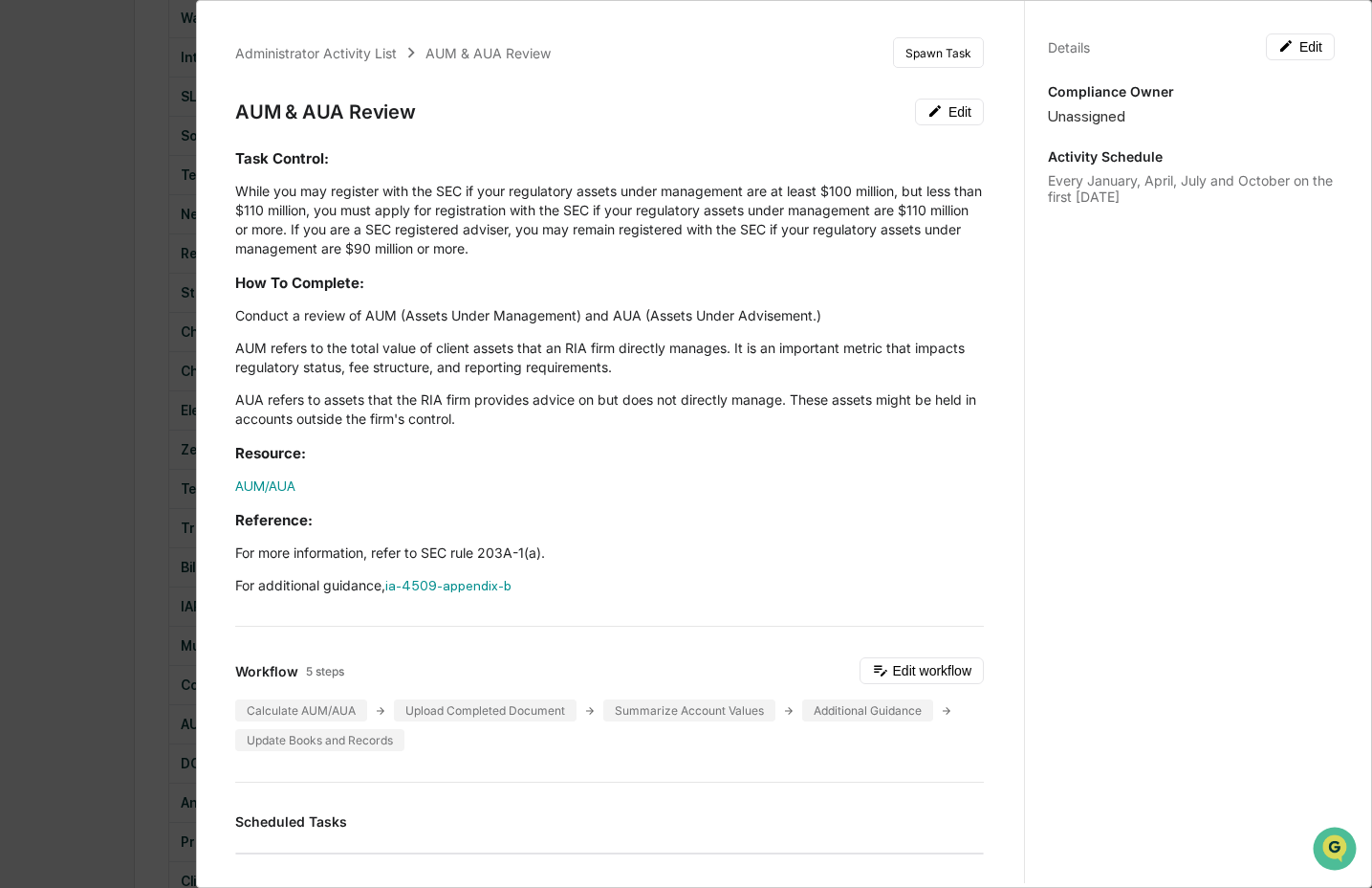
click at [1288, 54] on button "Edit" at bounding box center [1301, 47] width 69 height 27
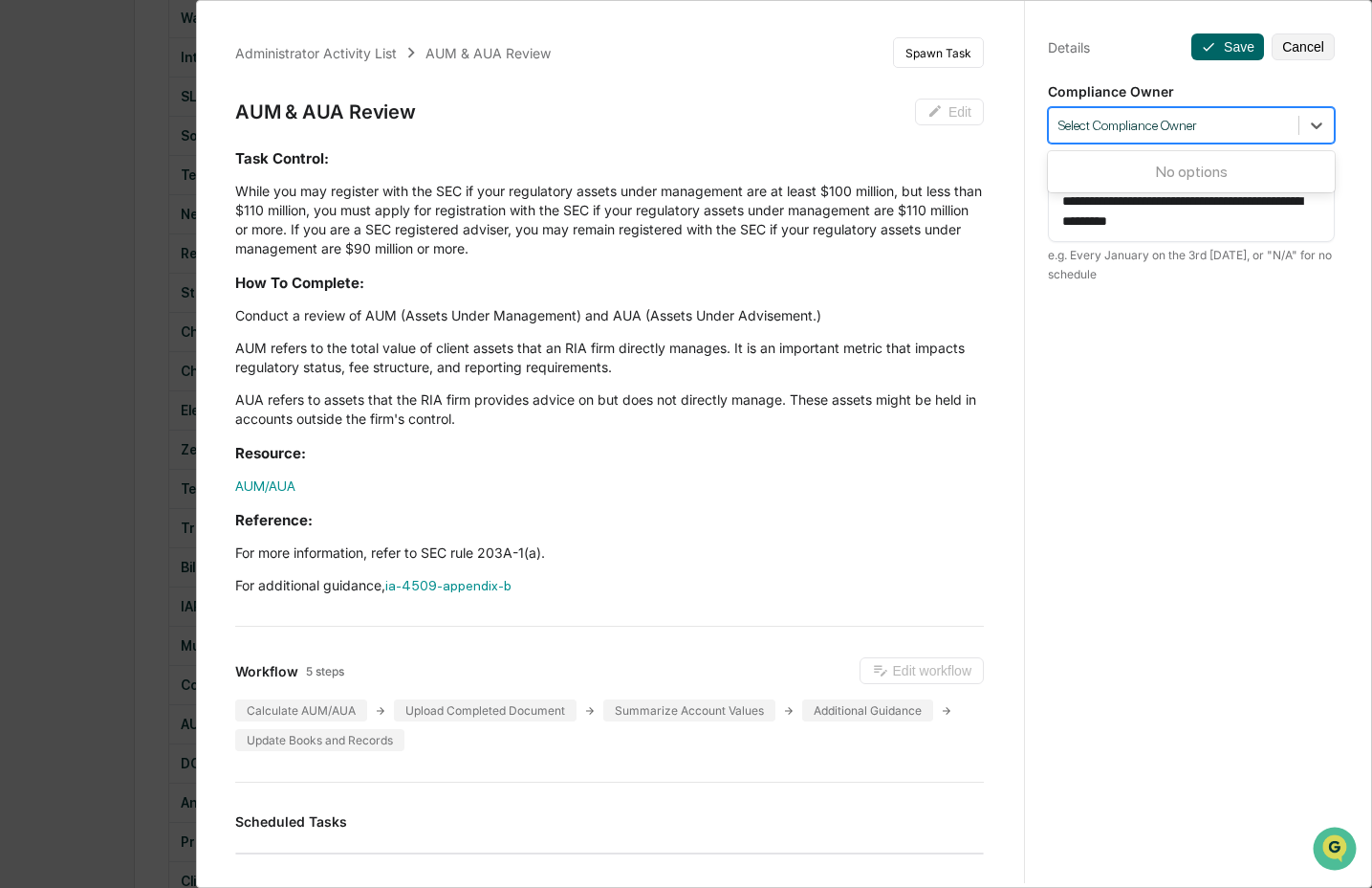
click at [1246, 128] on div at bounding box center [1174, 125] width 230 height 18
click at [1204, 133] on div at bounding box center [1174, 125] width 230 height 18
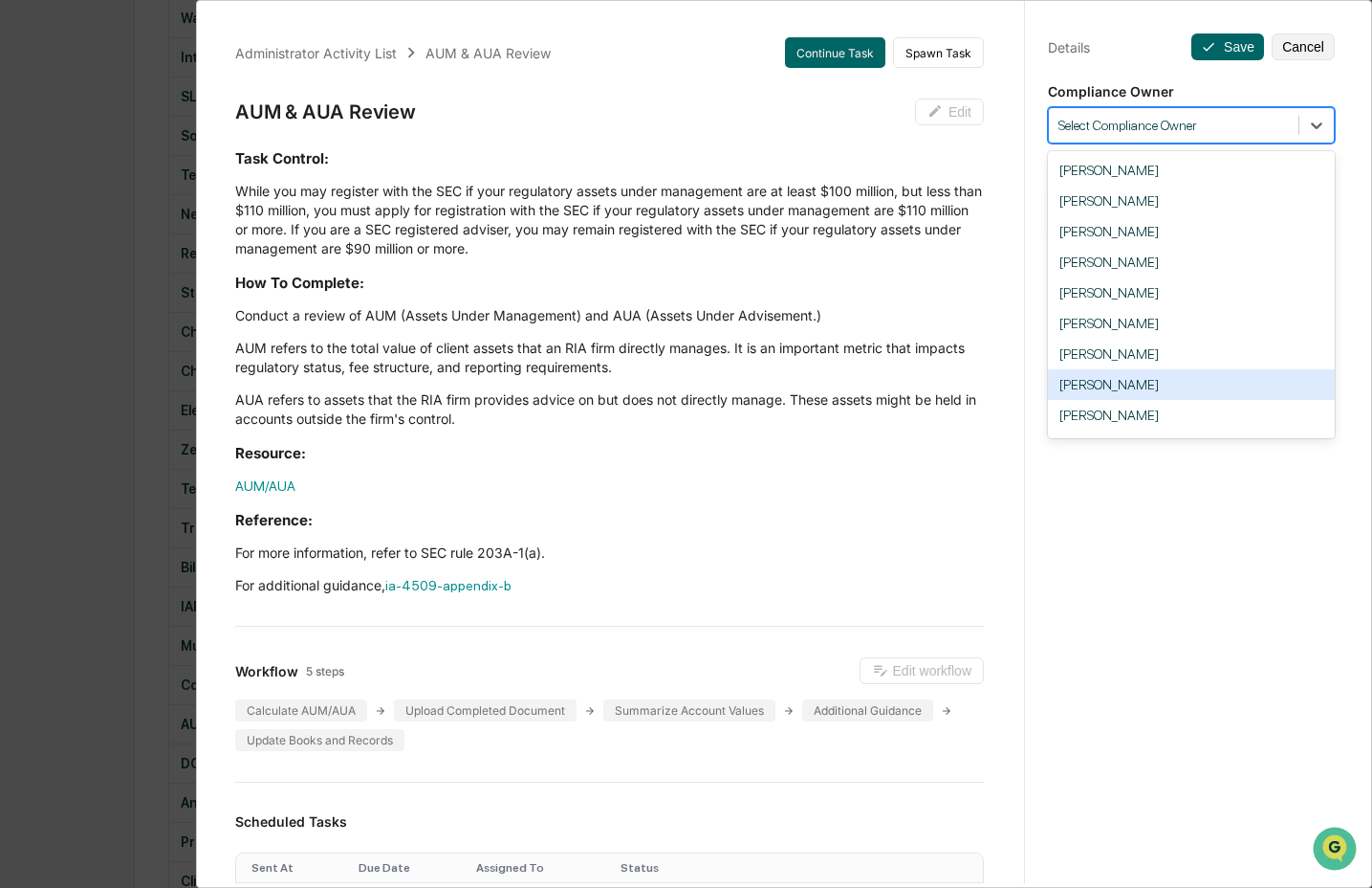
click at [1199, 390] on div "Crystal Prachyl" at bounding box center [1192, 384] width 287 height 31
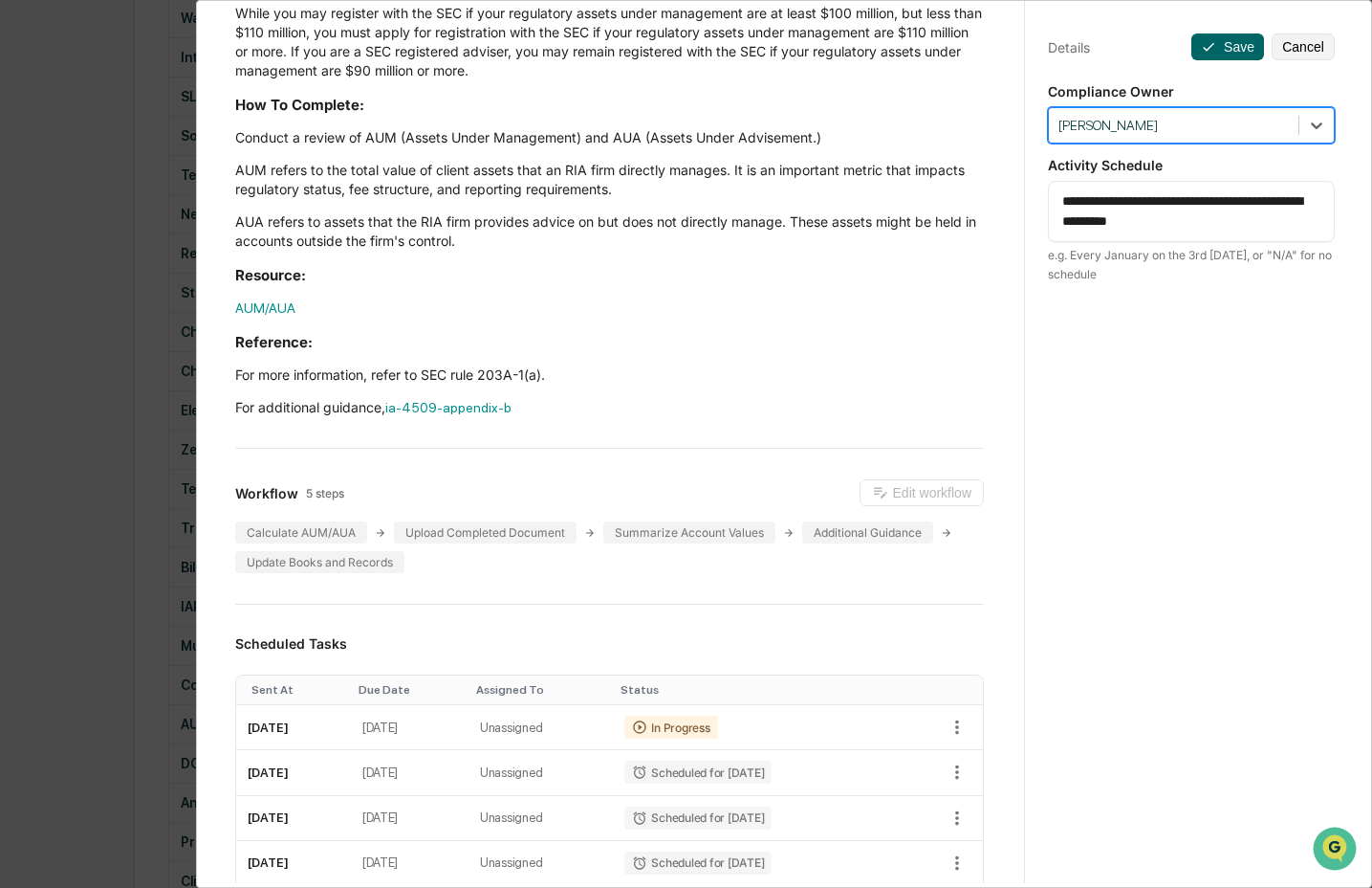
scroll to position [642, 0]
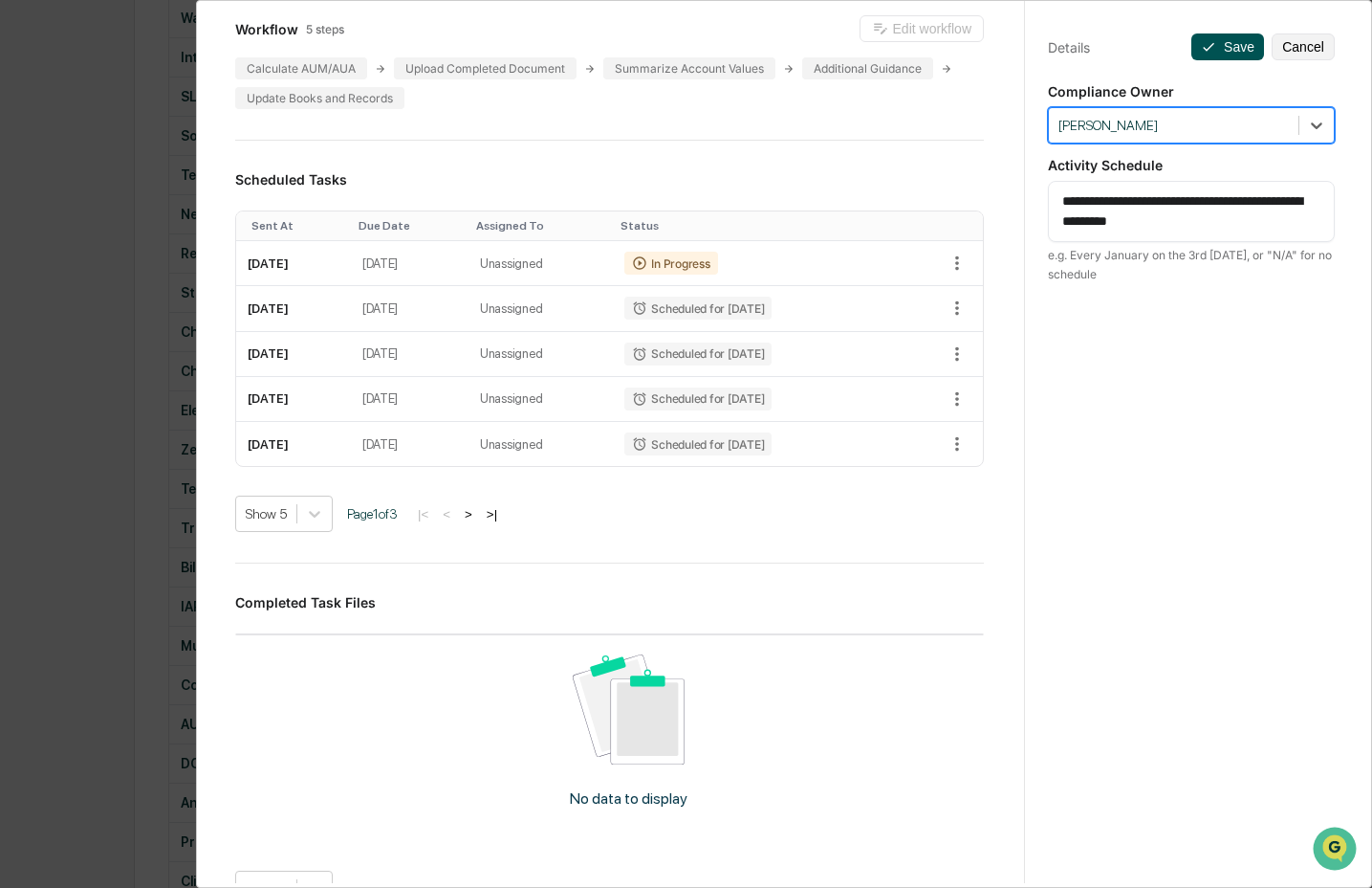
click at [1233, 41] on button "Save" at bounding box center [1228, 47] width 72 height 27
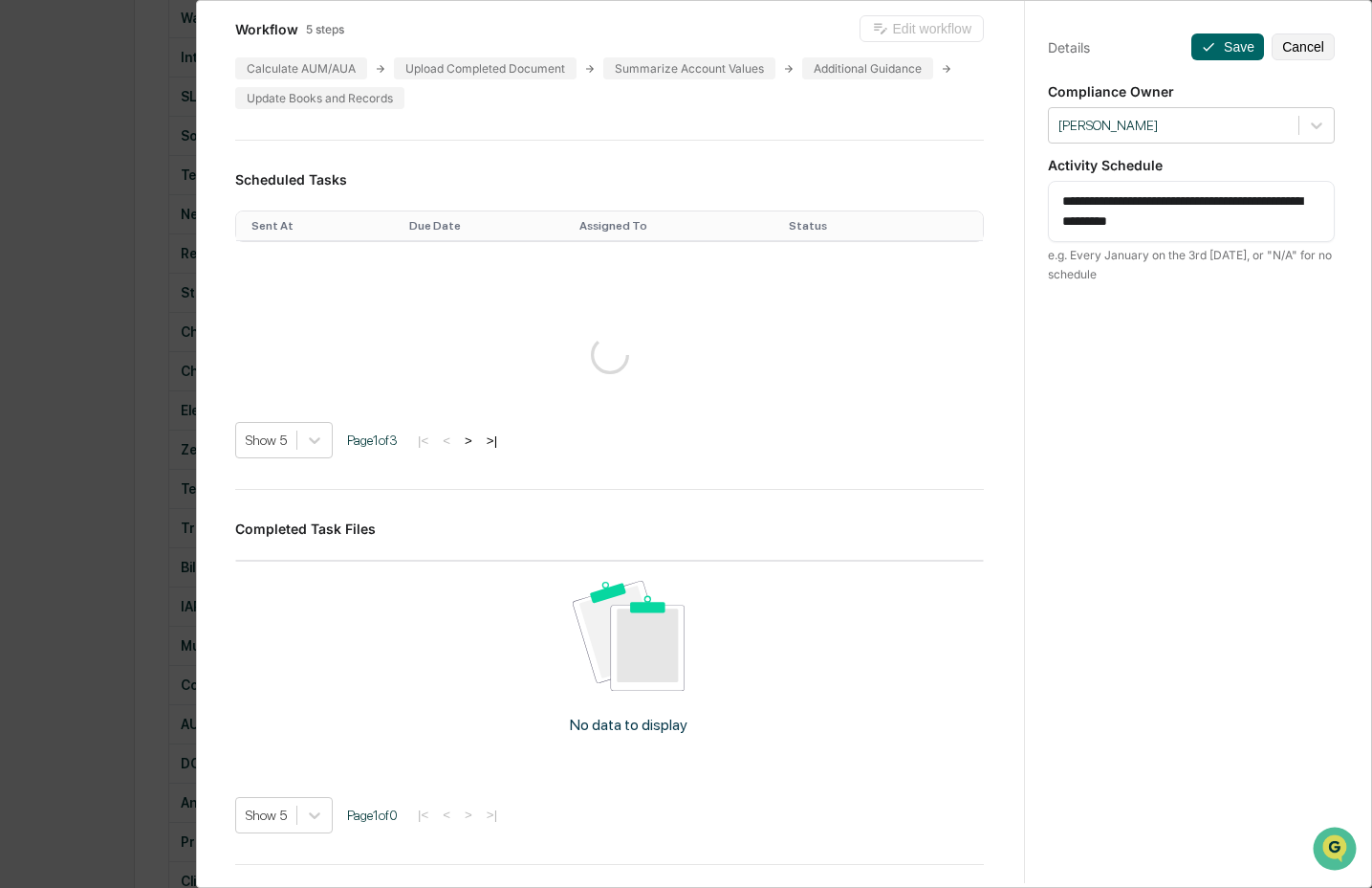
click at [97, 692] on div "Administrator Activity List AUM & AUA Review Continue Task Spawn Task AUM & AUA…" at bounding box center [686, 444] width 1372 height 888
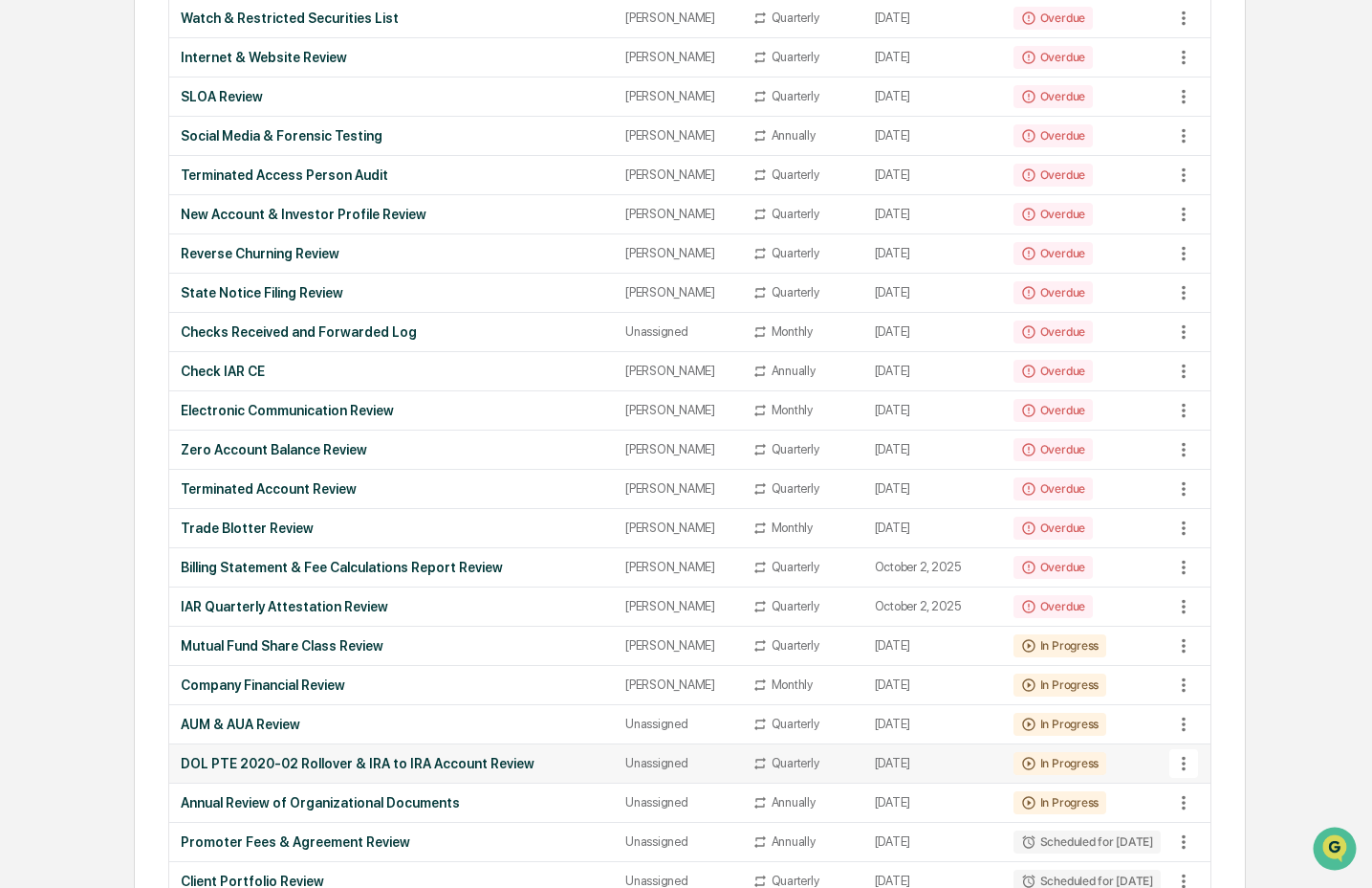
click at [266, 784] on td "DOL PTE 2020-02 Rollover & IRA to IRA Account Review" at bounding box center [392, 764] width 445 height 39
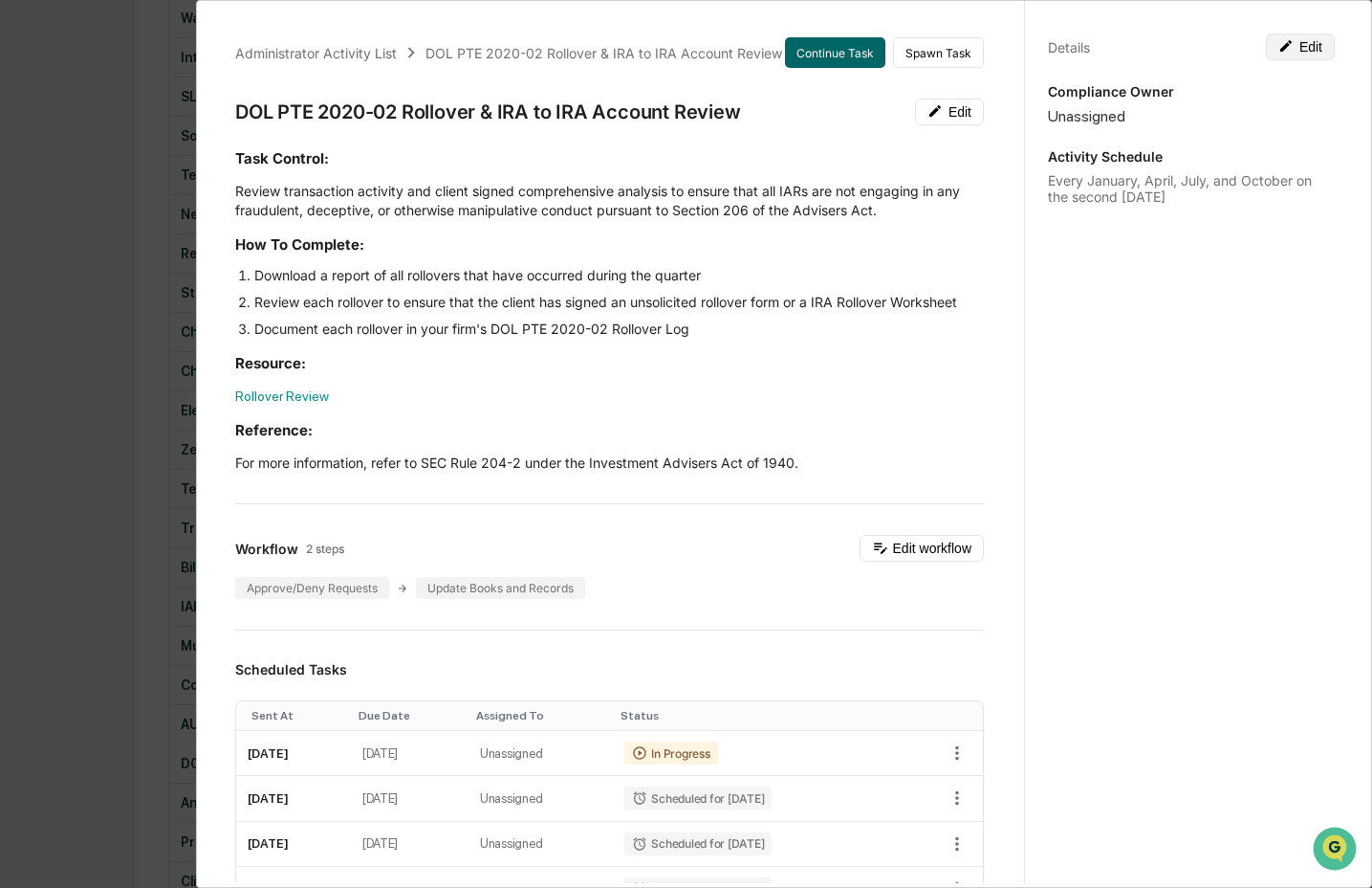
click at [1296, 45] on button "Edit" at bounding box center [1301, 47] width 69 height 27
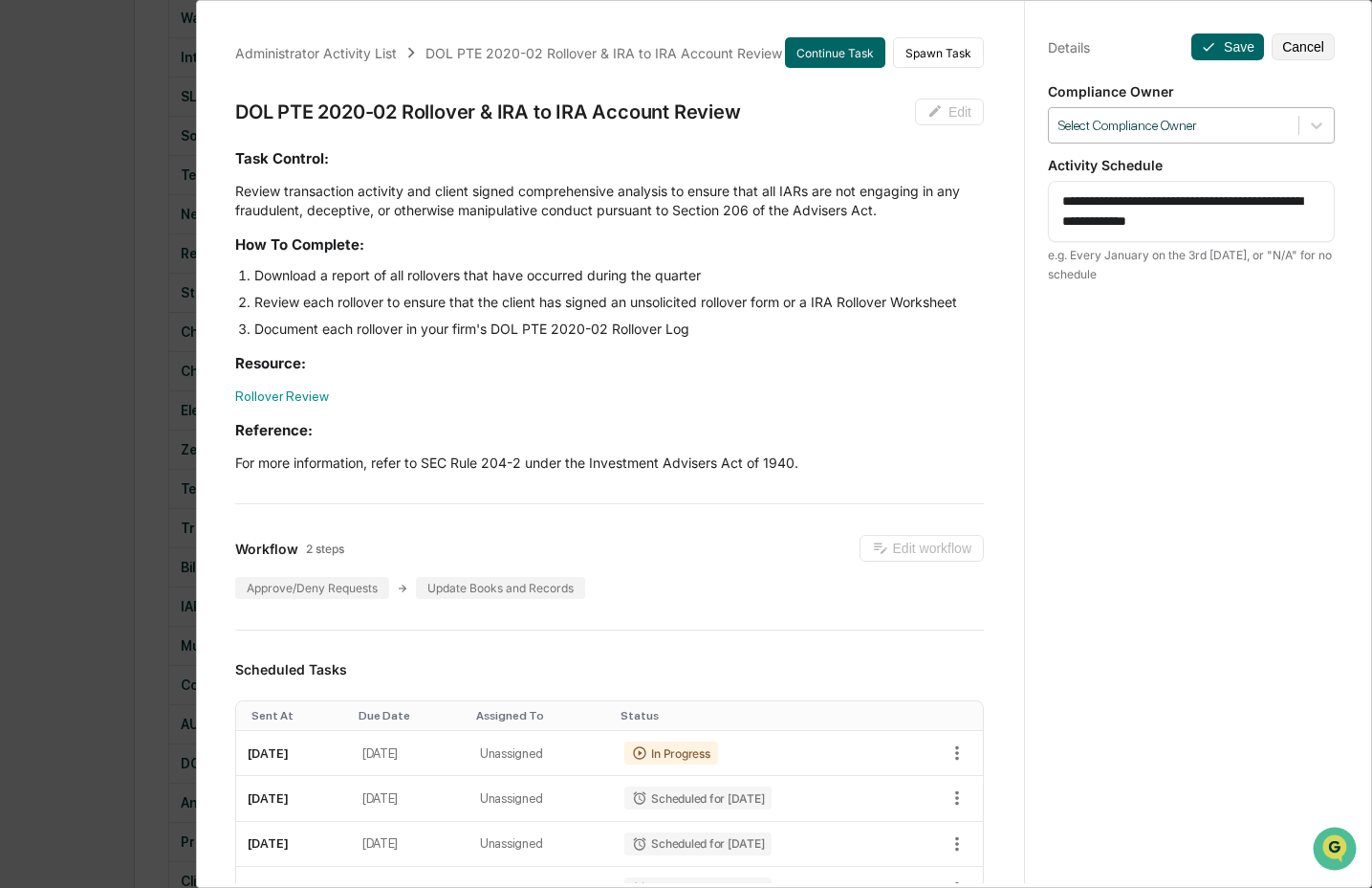
click at [1189, 121] on div at bounding box center [1174, 125] width 230 height 18
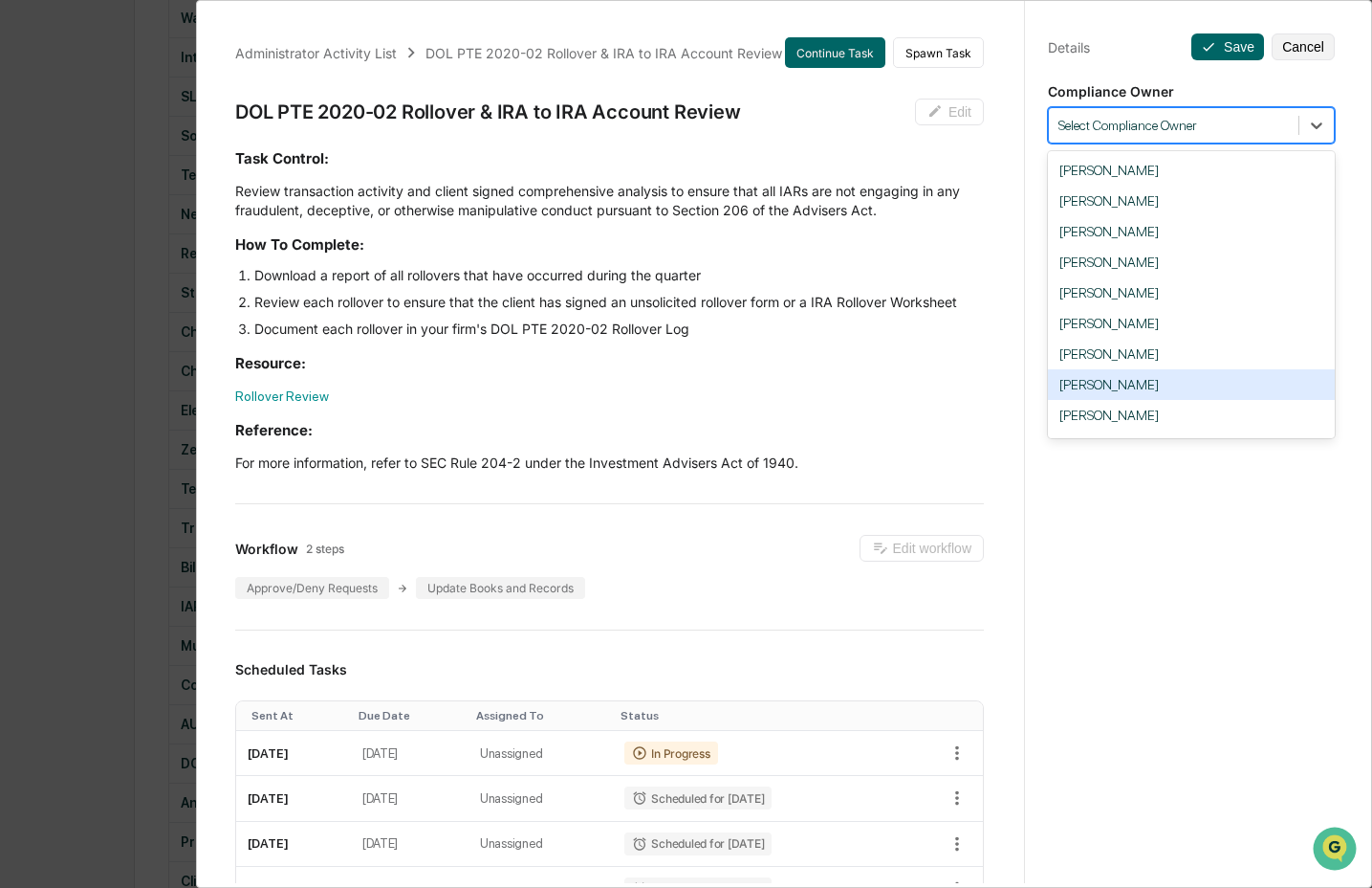
click at [1151, 397] on div "Crystal Prachyl" at bounding box center [1192, 384] width 287 height 31
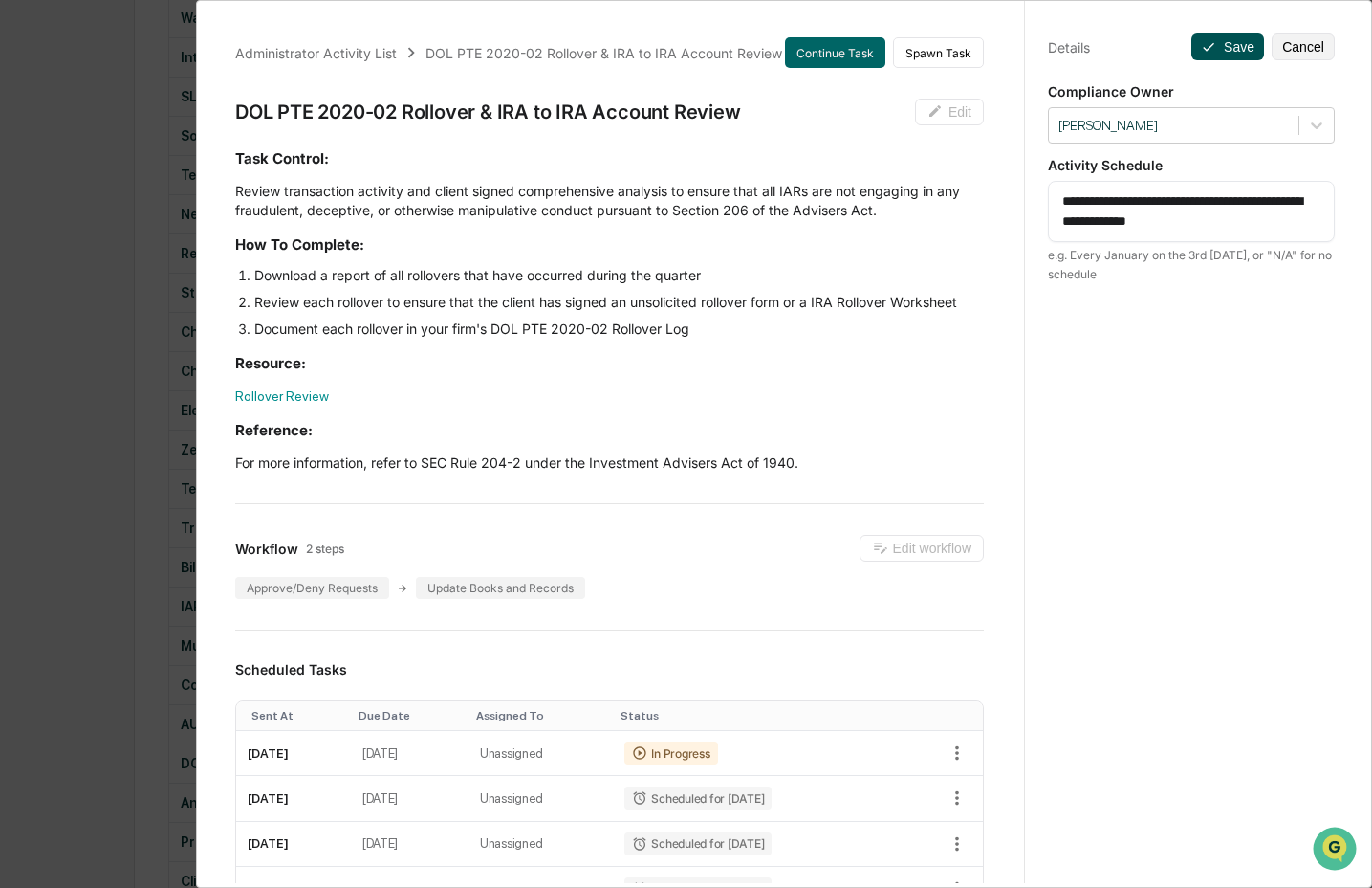
click at [1220, 52] on button "Save" at bounding box center [1228, 47] width 72 height 27
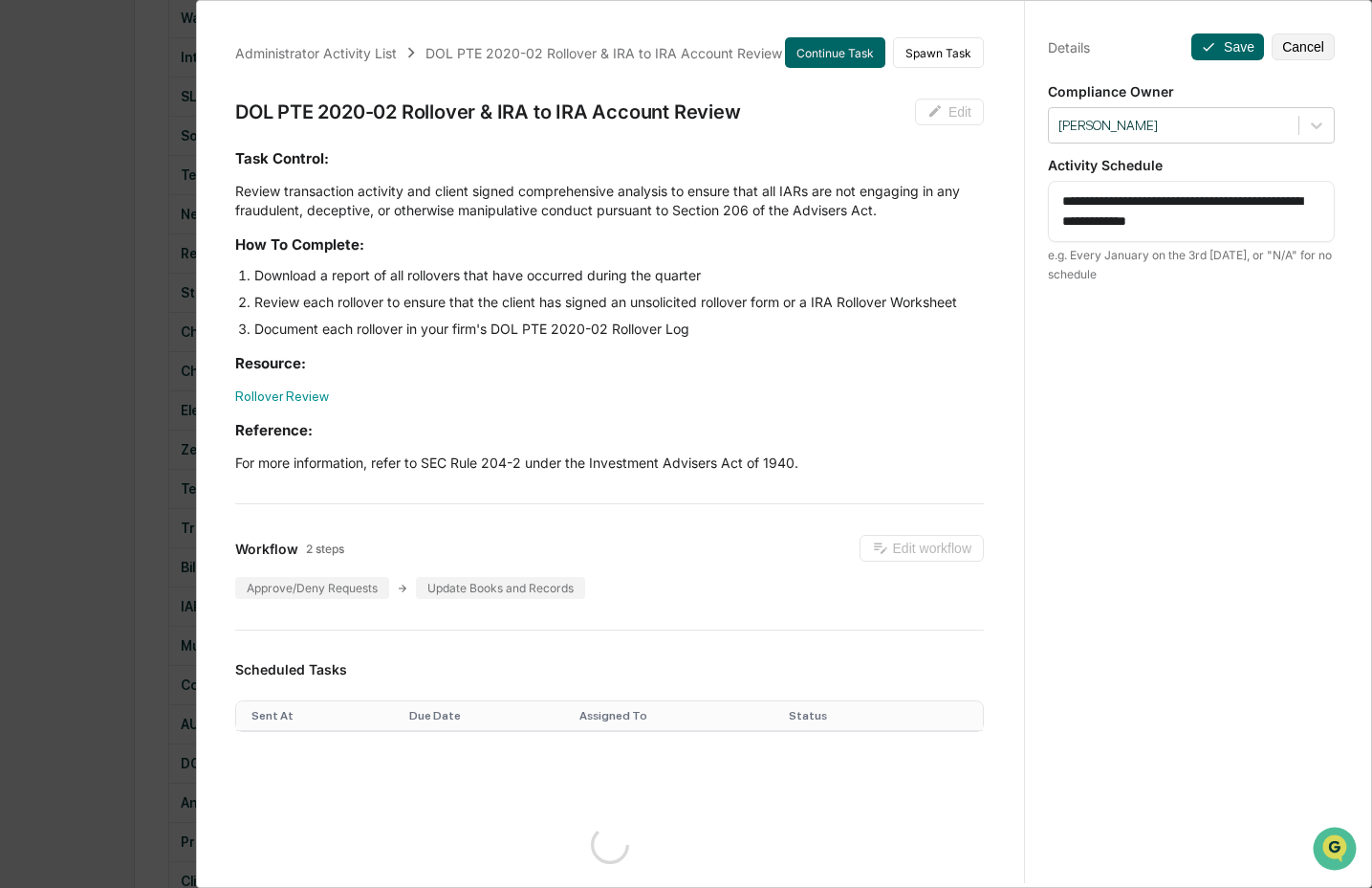
click at [128, 539] on div "Administrator Activity List DOL PTE 2020-02 Rollover & IRA to IRA Account Revie…" at bounding box center [686, 444] width 1372 height 888
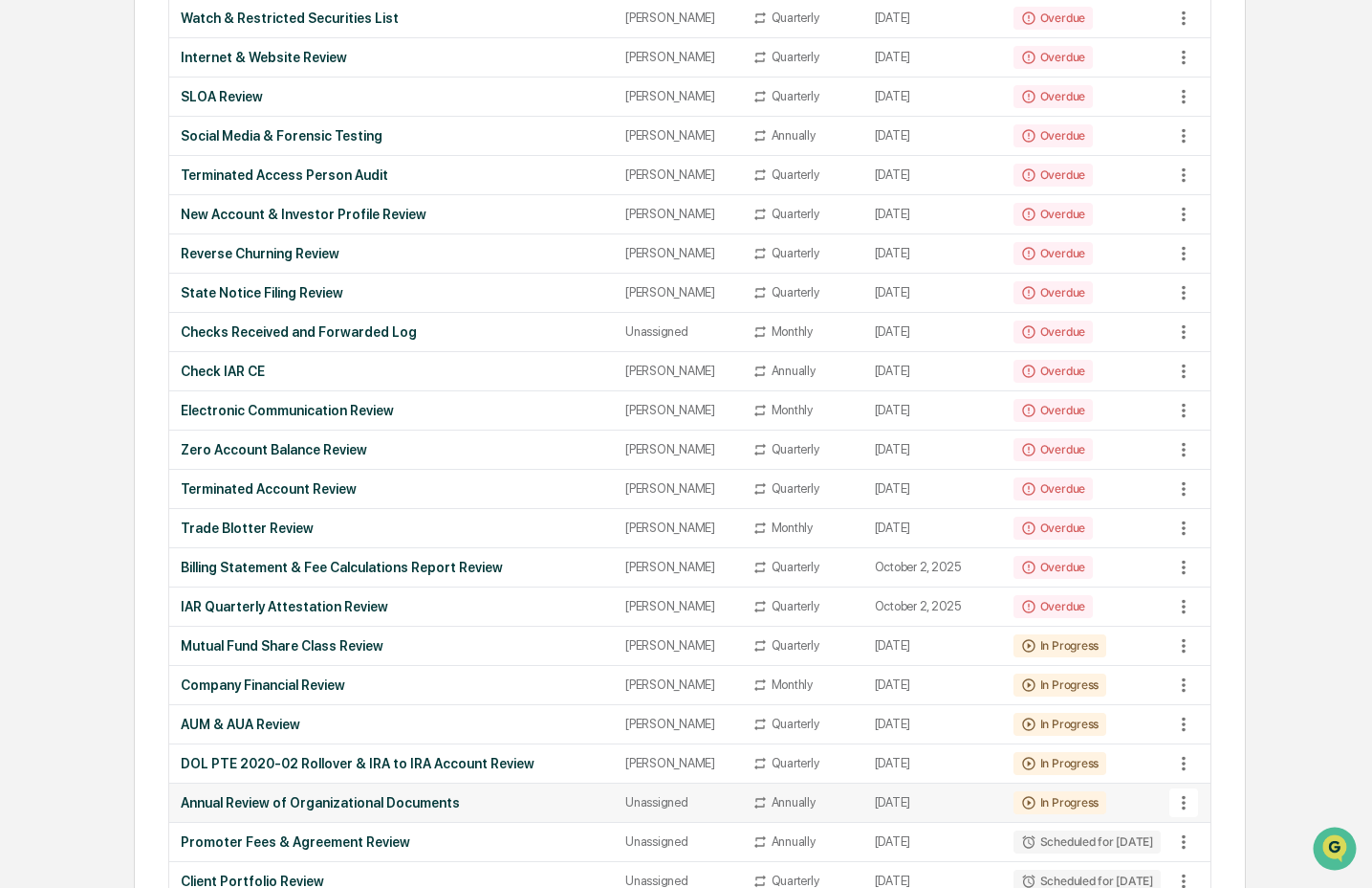
click at [431, 810] on div "Annual Review of Organizational Documents" at bounding box center [392, 802] width 422 height 15
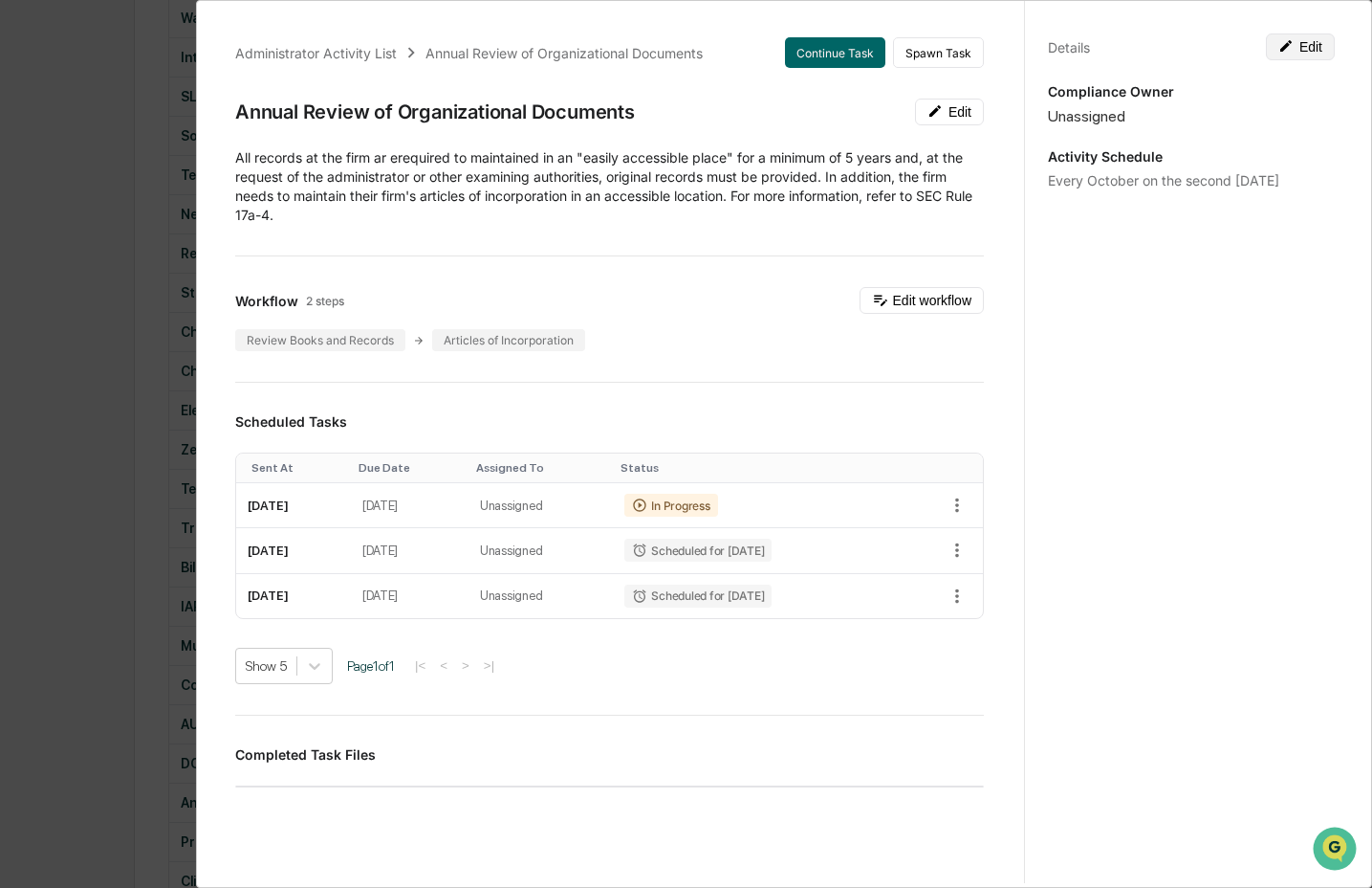
click at [1289, 46] on button "Edit" at bounding box center [1301, 47] width 69 height 27
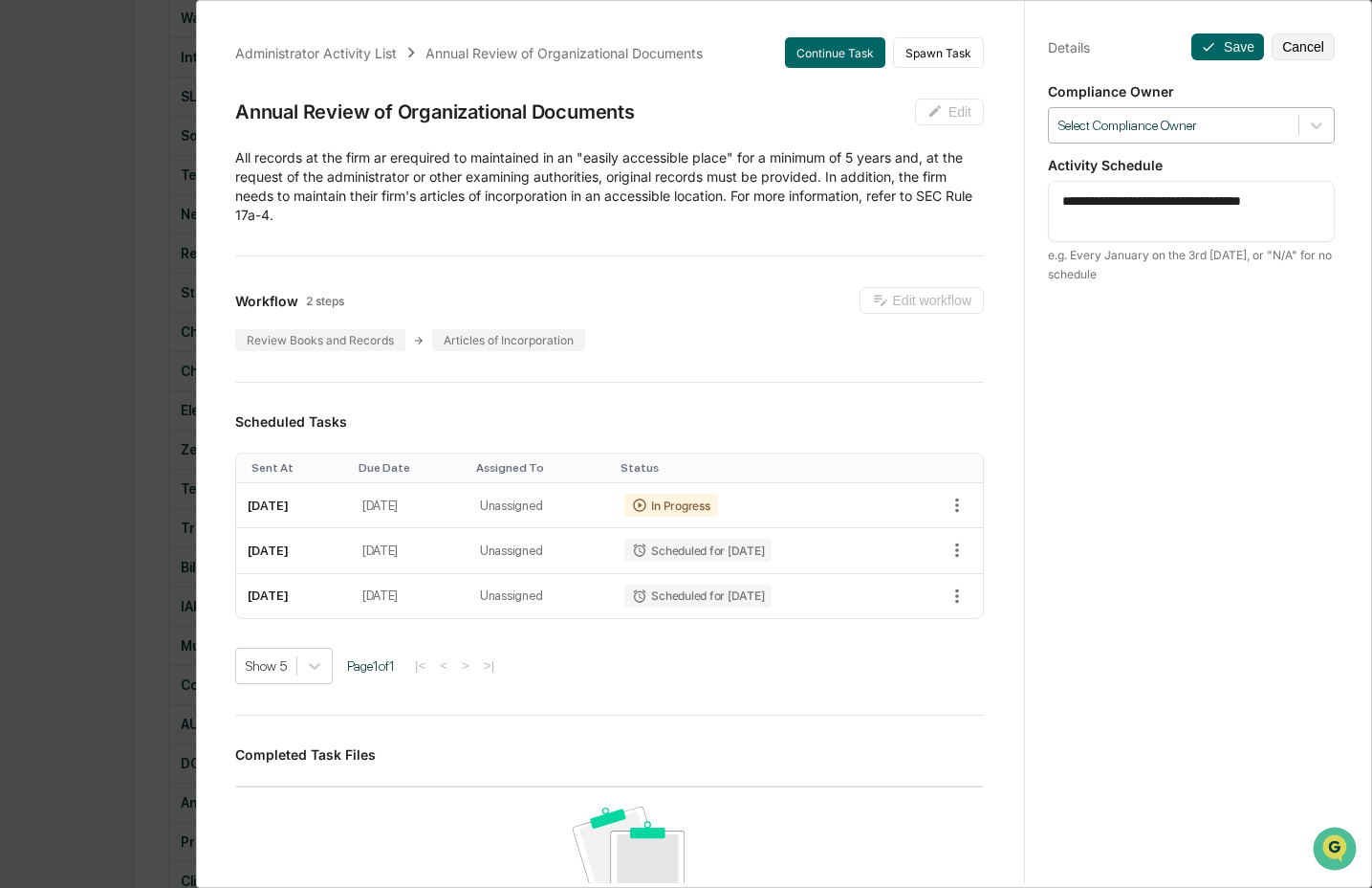
click at [1263, 118] on div at bounding box center [1174, 125] width 230 height 18
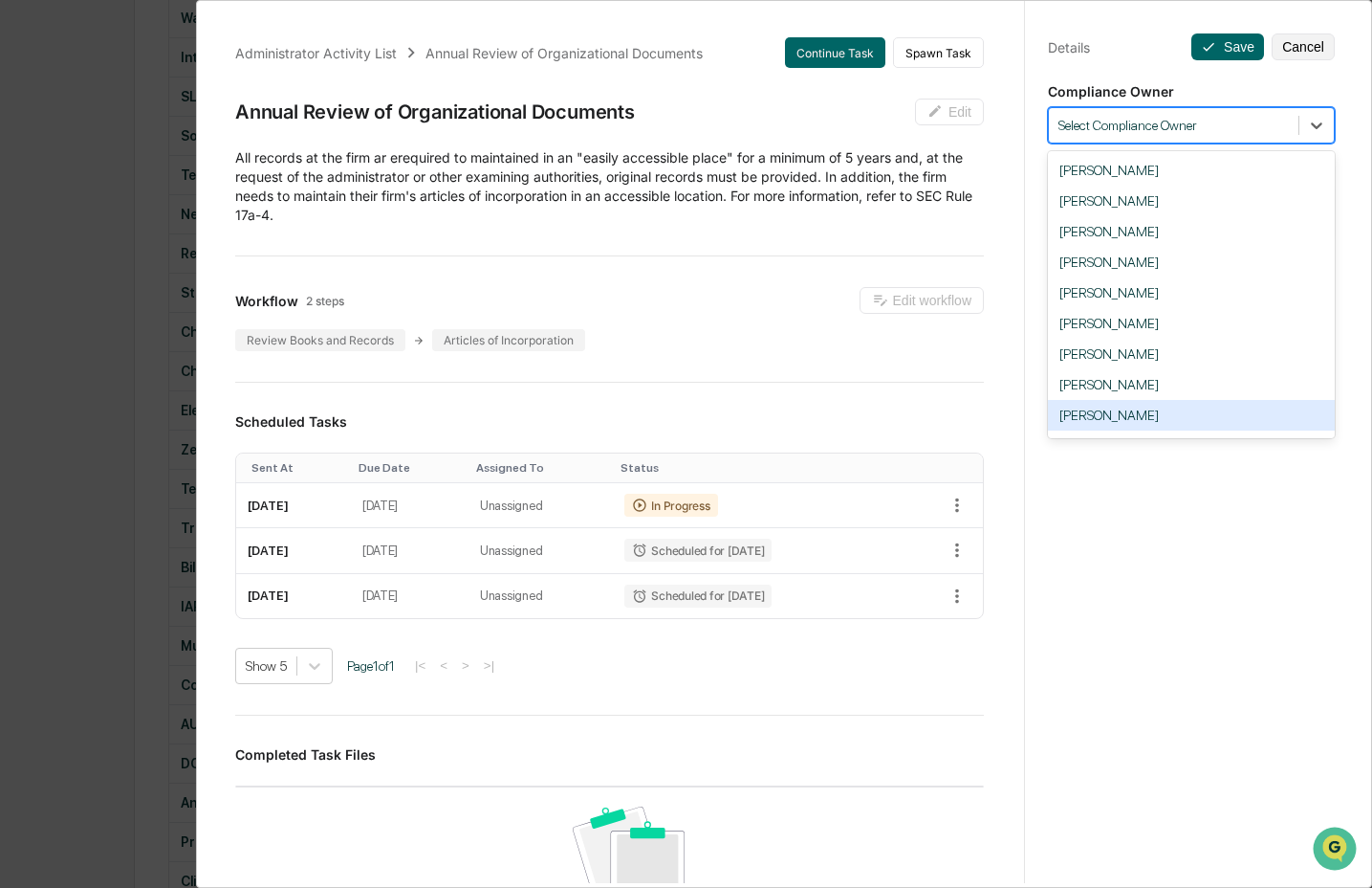
drag, startPoint x: 1180, startPoint y: 428, endPoint x: 1183, endPoint y: 387, distance: 41.1
click at [1180, 427] on div "Marquis C. Hammett" at bounding box center [1192, 415] width 287 height 31
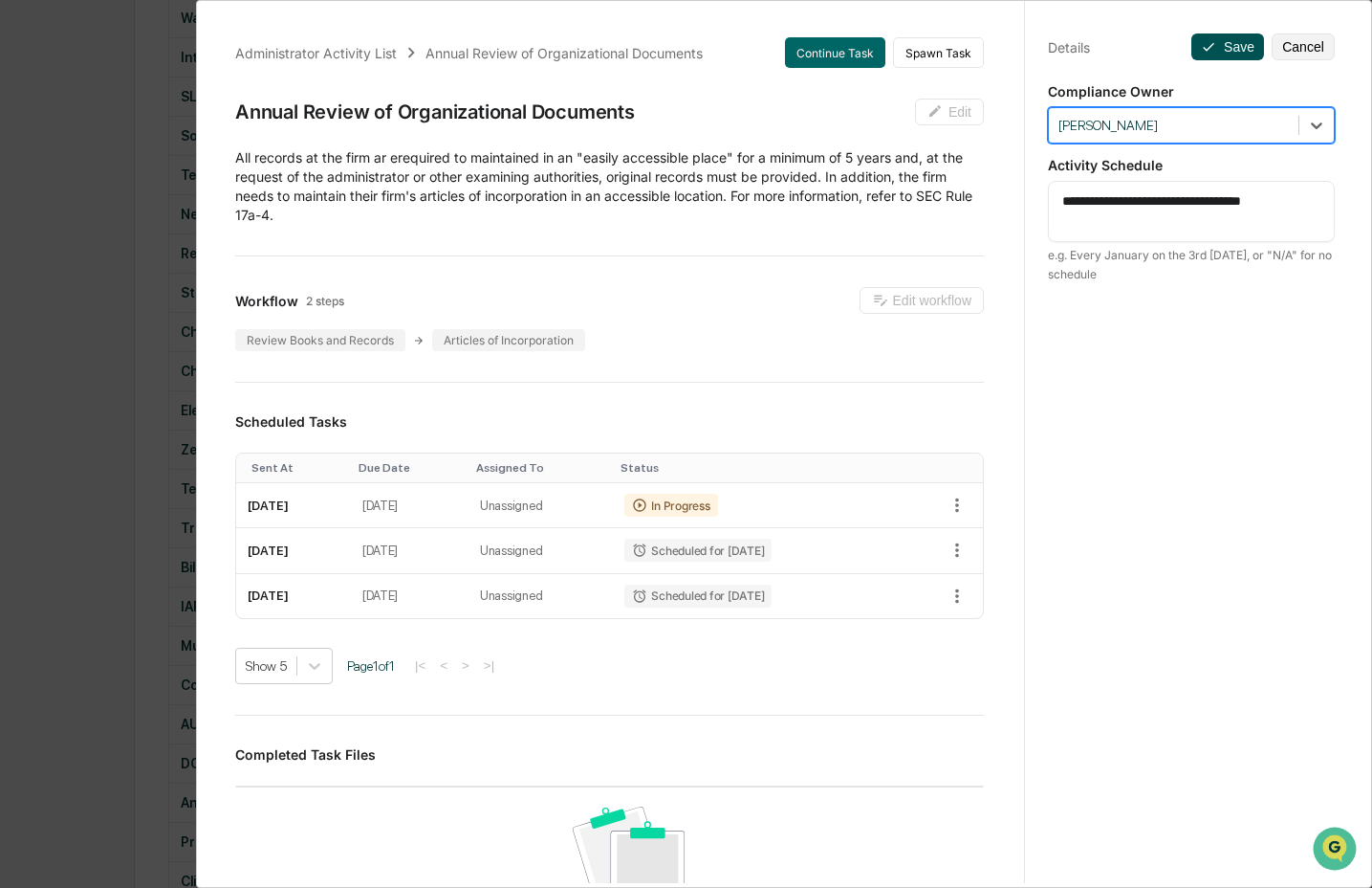
click at [1233, 48] on button "Save" at bounding box center [1228, 47] width 72 height 27
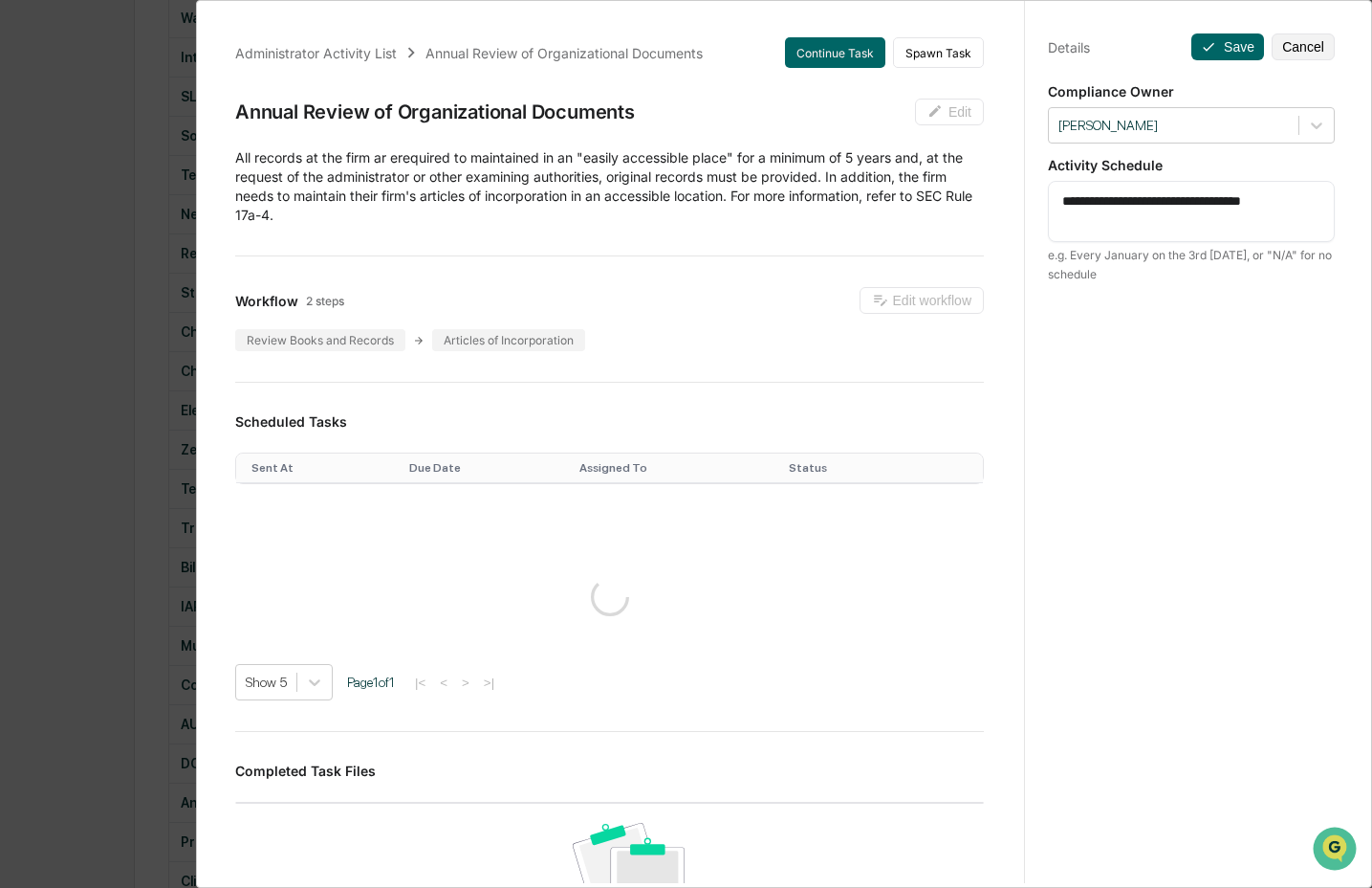
click at [110, 575] on div "**********" at bounding box center [686, 444] width 1372 height 888
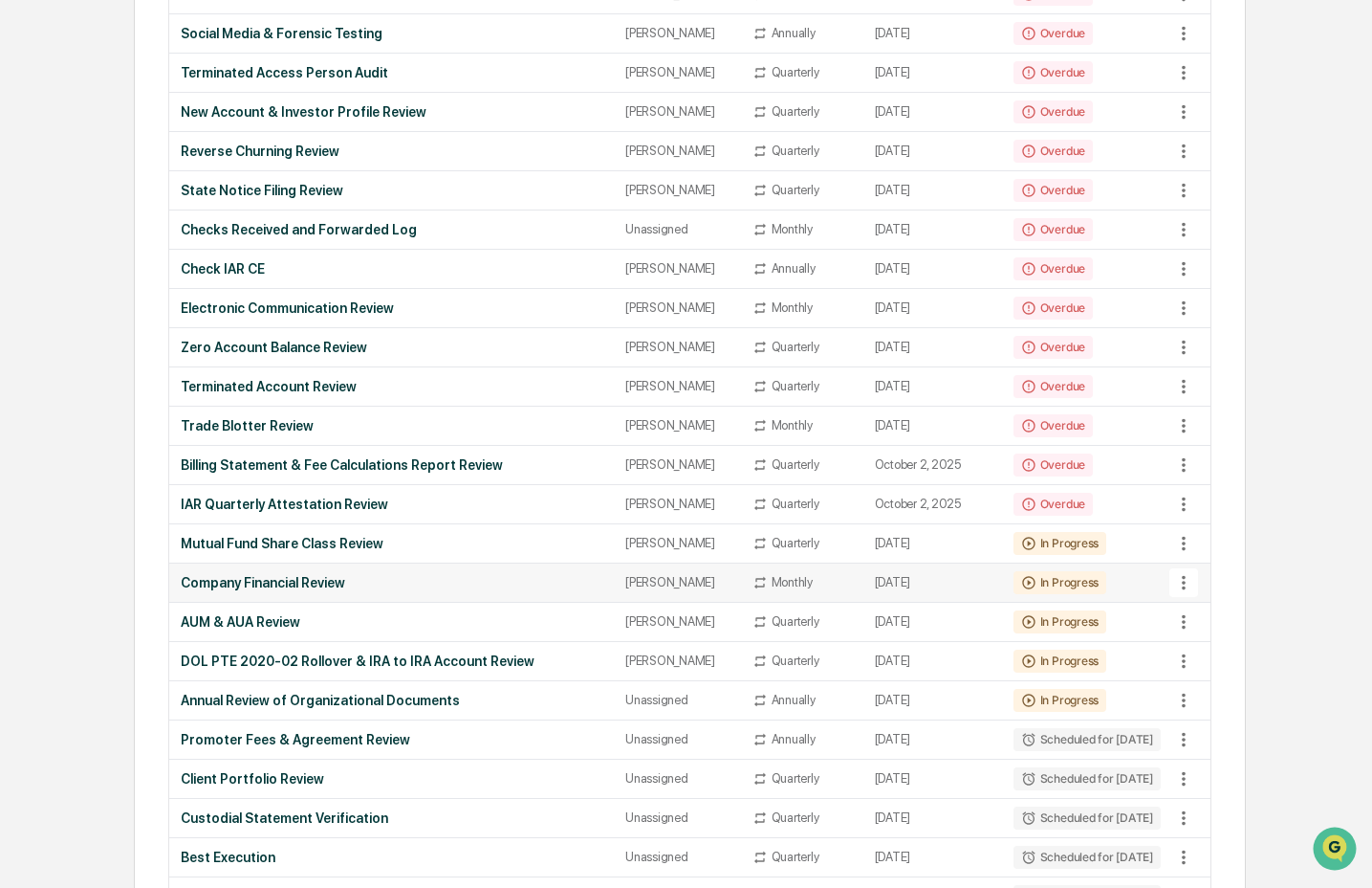
scroll to position [509, 0]
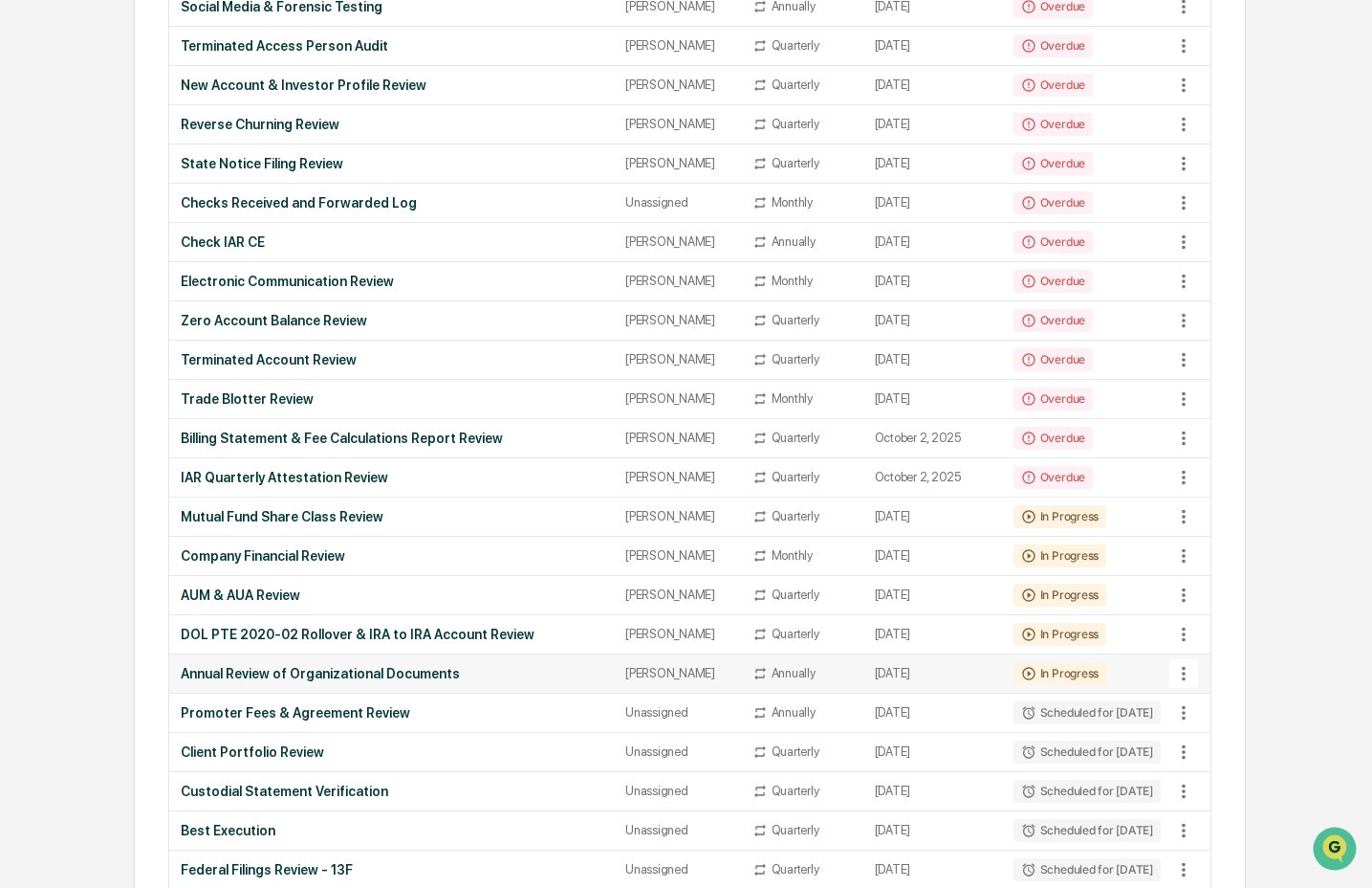
click at [317, 681] on div "Annual Review of Organizational Documents" at bounding box center [392, 673] width 422 height 15
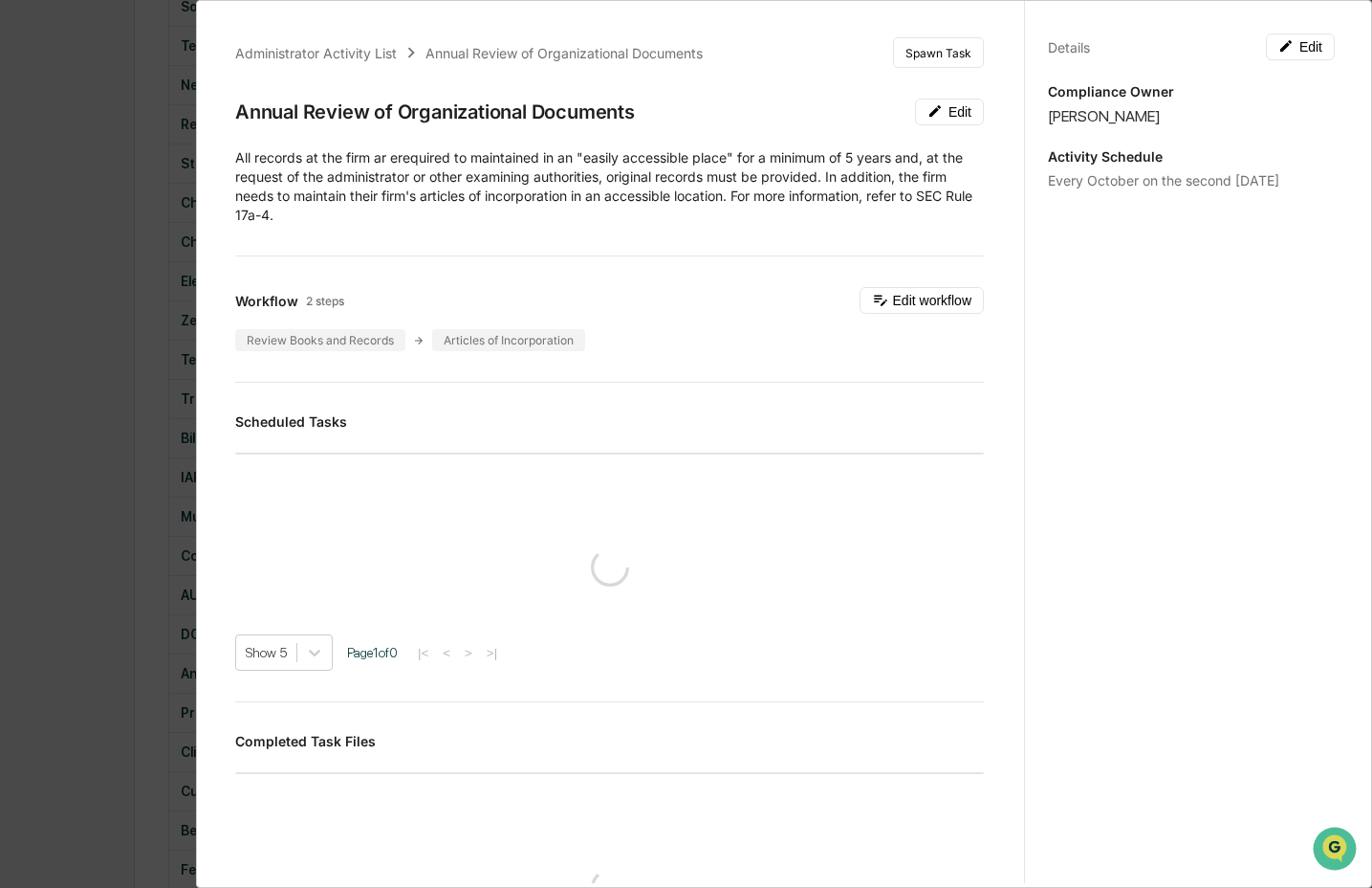
click at [59, 699] on div "Administrator Activity List Annual Review of Organizational Documents Spawn Tas…" at bounding box center [686, 444] width 1372 height 888
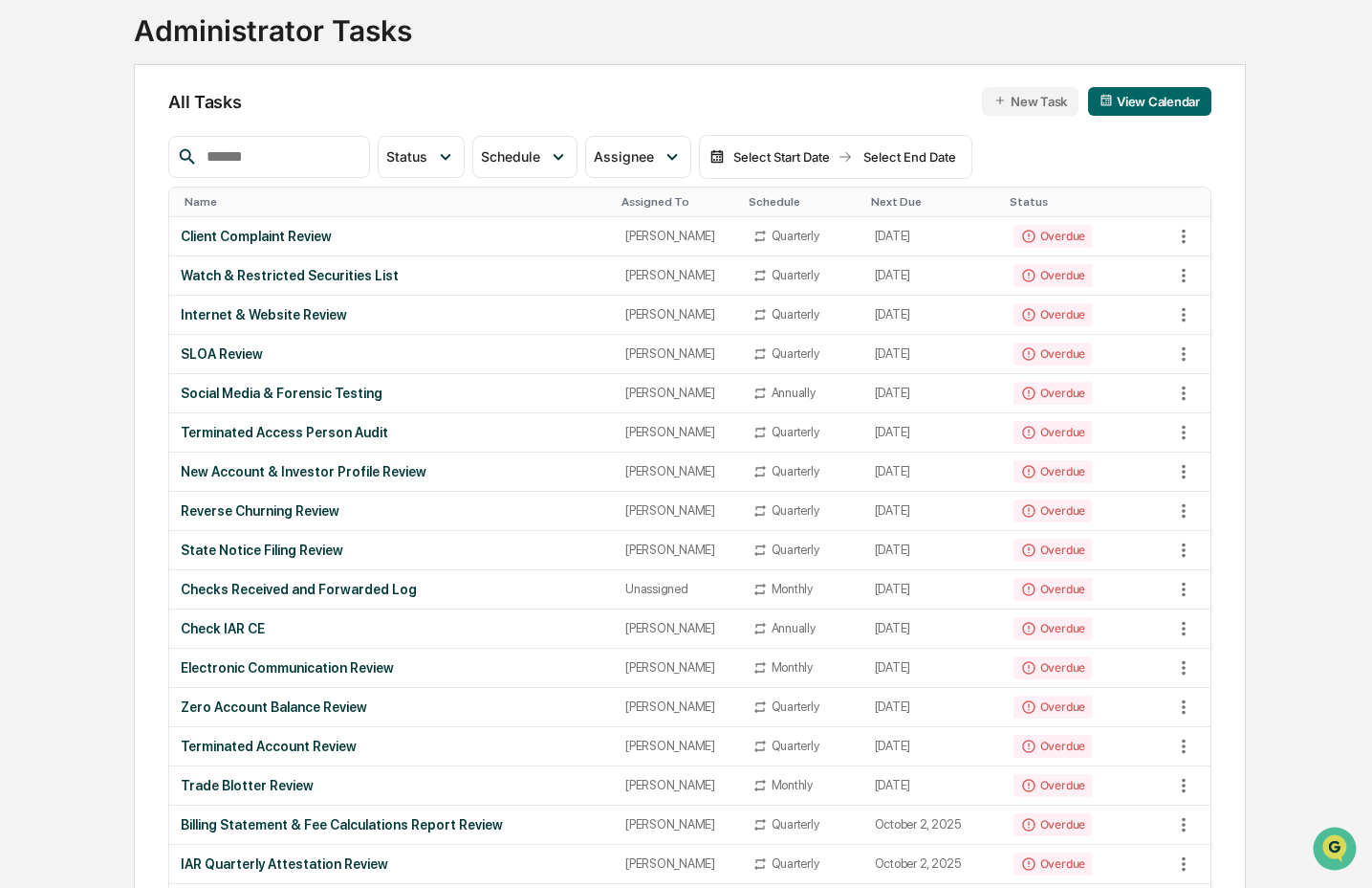
scroll to position [115, 0]
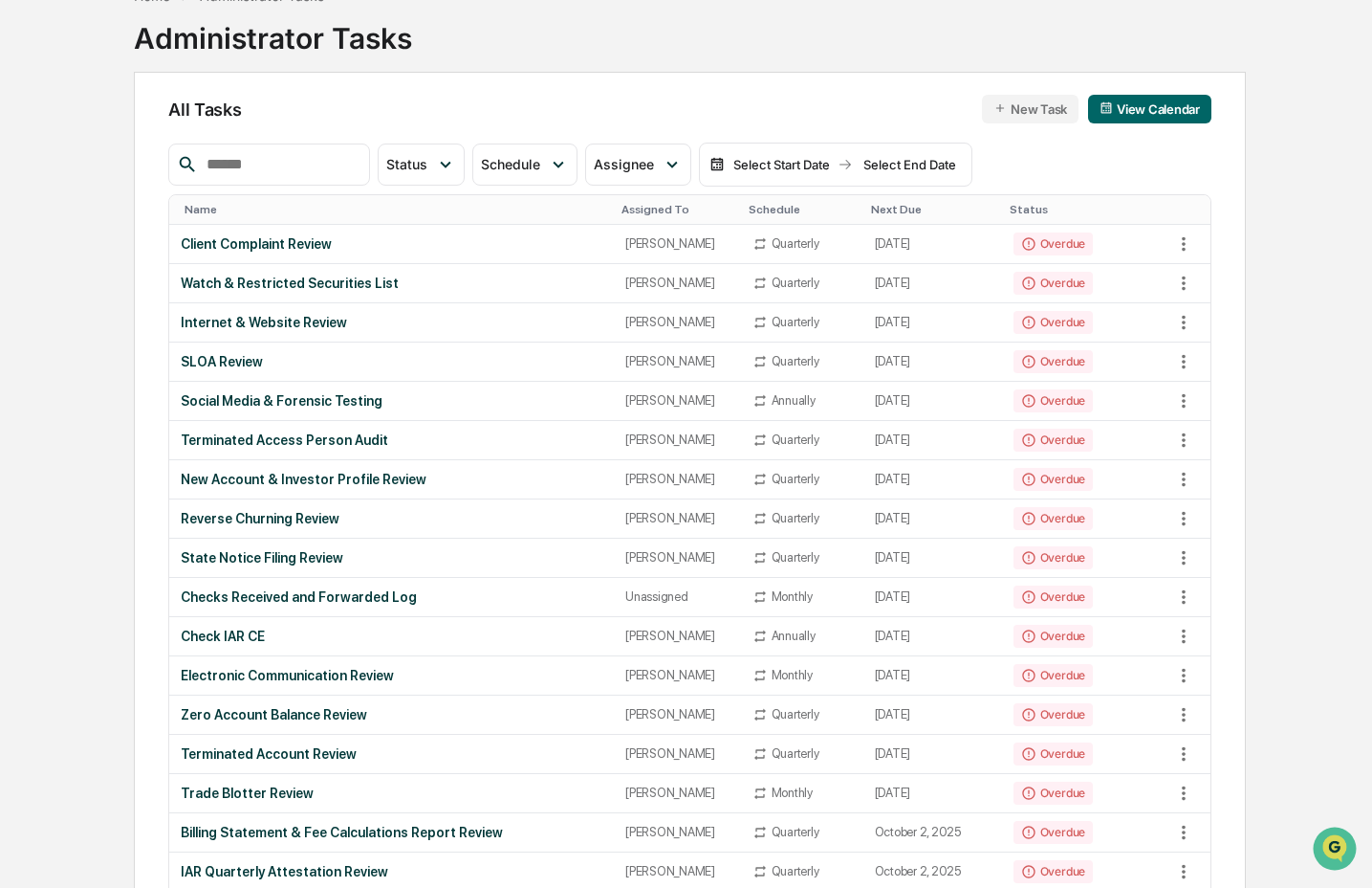
click at [279, 169] on input "text" at bounding box center [280, 165] width 163 height 25
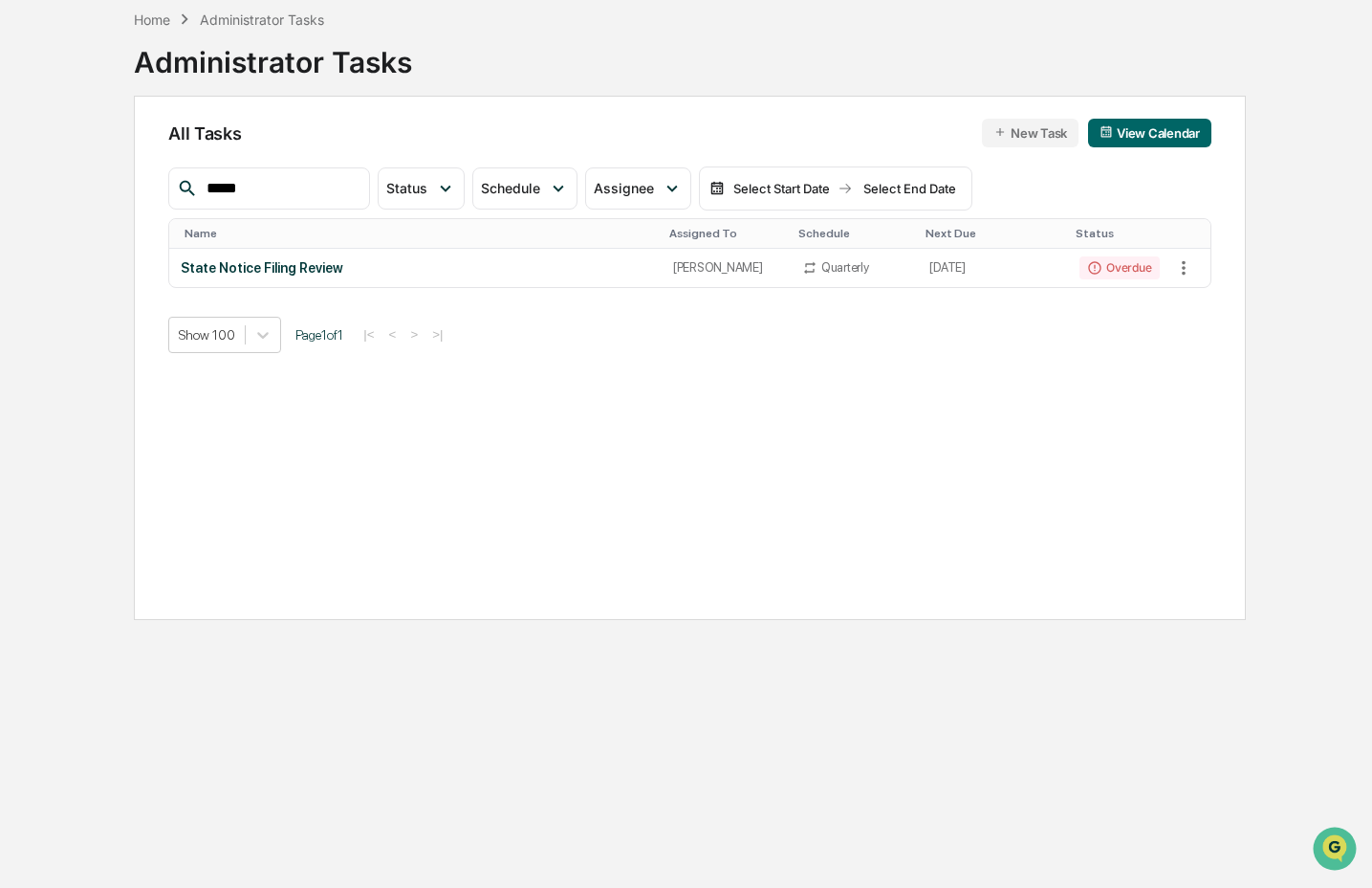
scroll to position [91, 0]
type input "*****"
click at [492, 284] on td "State Notice Filing Review" at bounding box center [416, 268] width 493 height 39
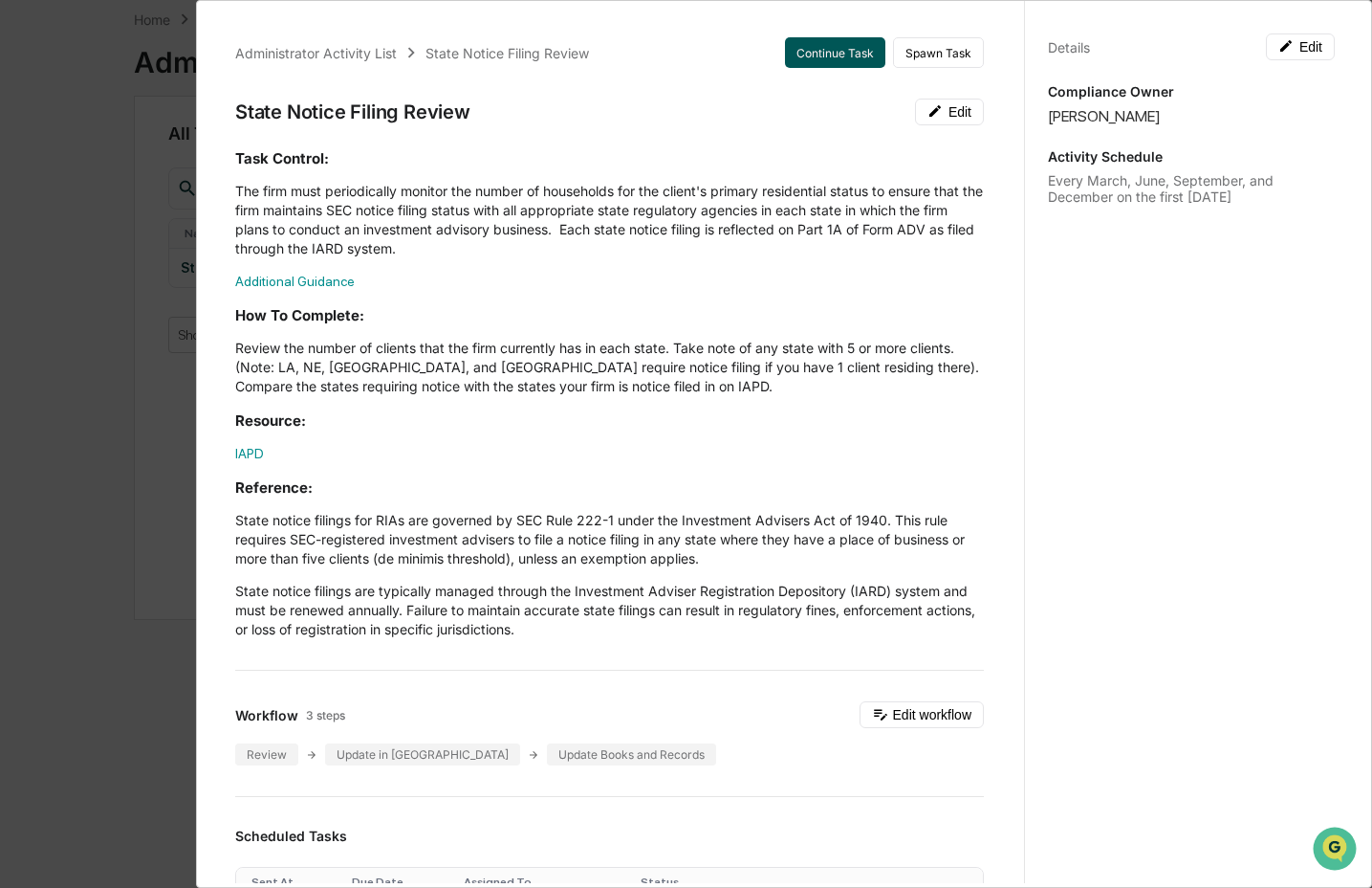
click at [831, 53] on button "Continue Task" at bounding box center [836, 53] width 100 height 31
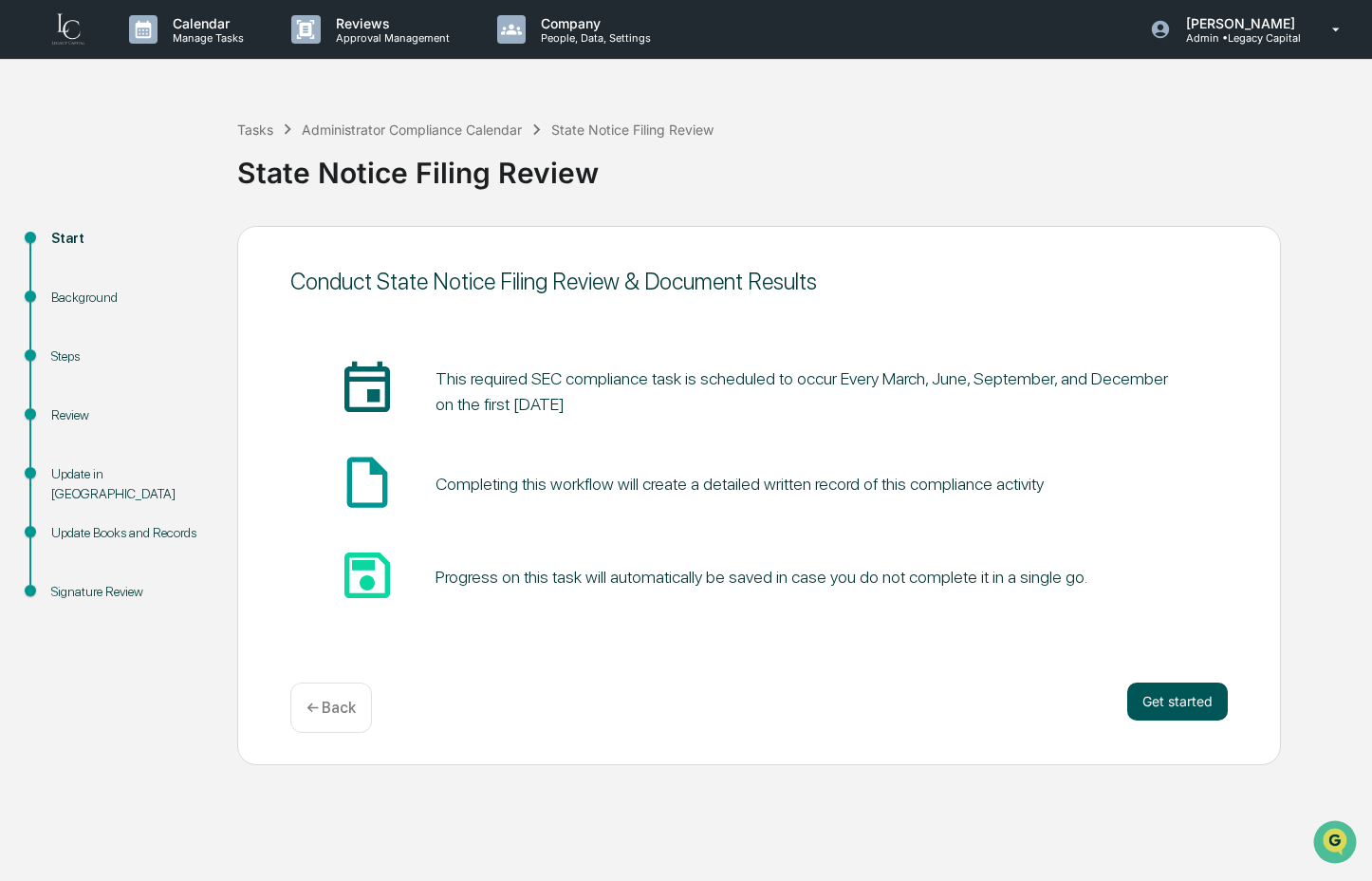
click at [1184, 700] on button "Get started" at bounding box center [1177, 701] width 100 height 38
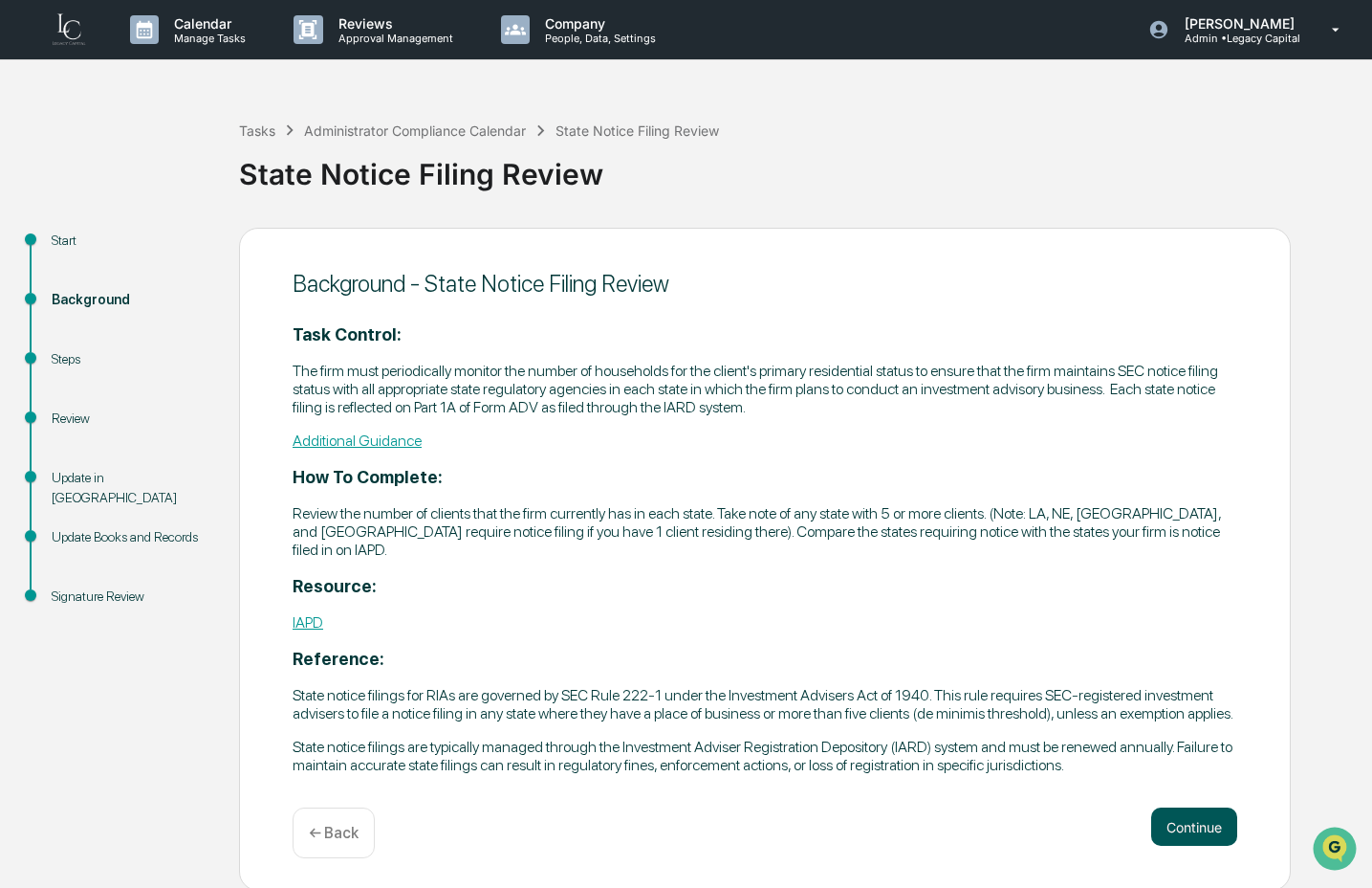
click at [1192, 846] on button "Continue" at bounding box center [1194, 826] width 86 height 39
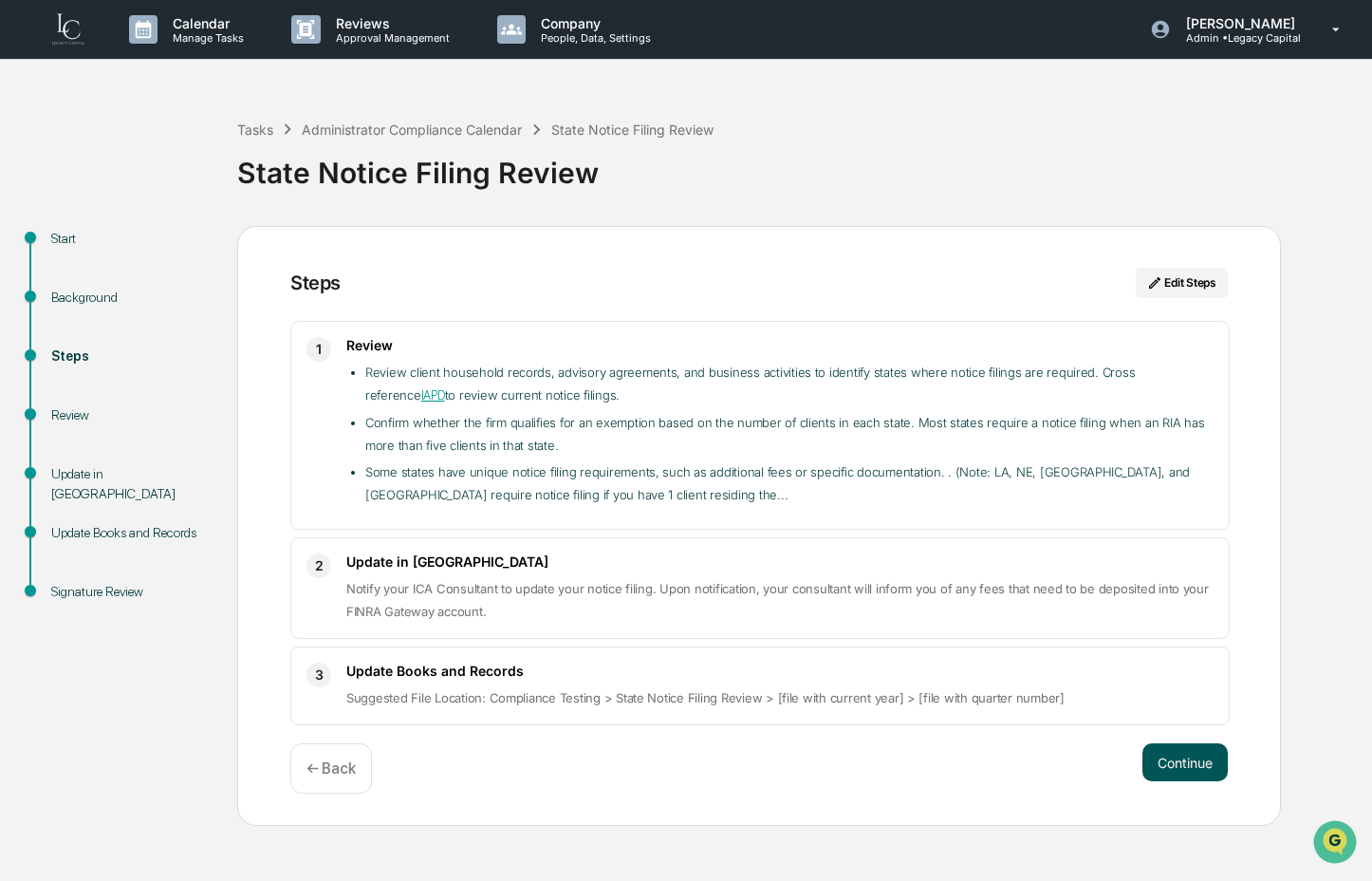
click at [1199, 759] on button "Continue" at bounding box center [1185, 763] width 85 height 38
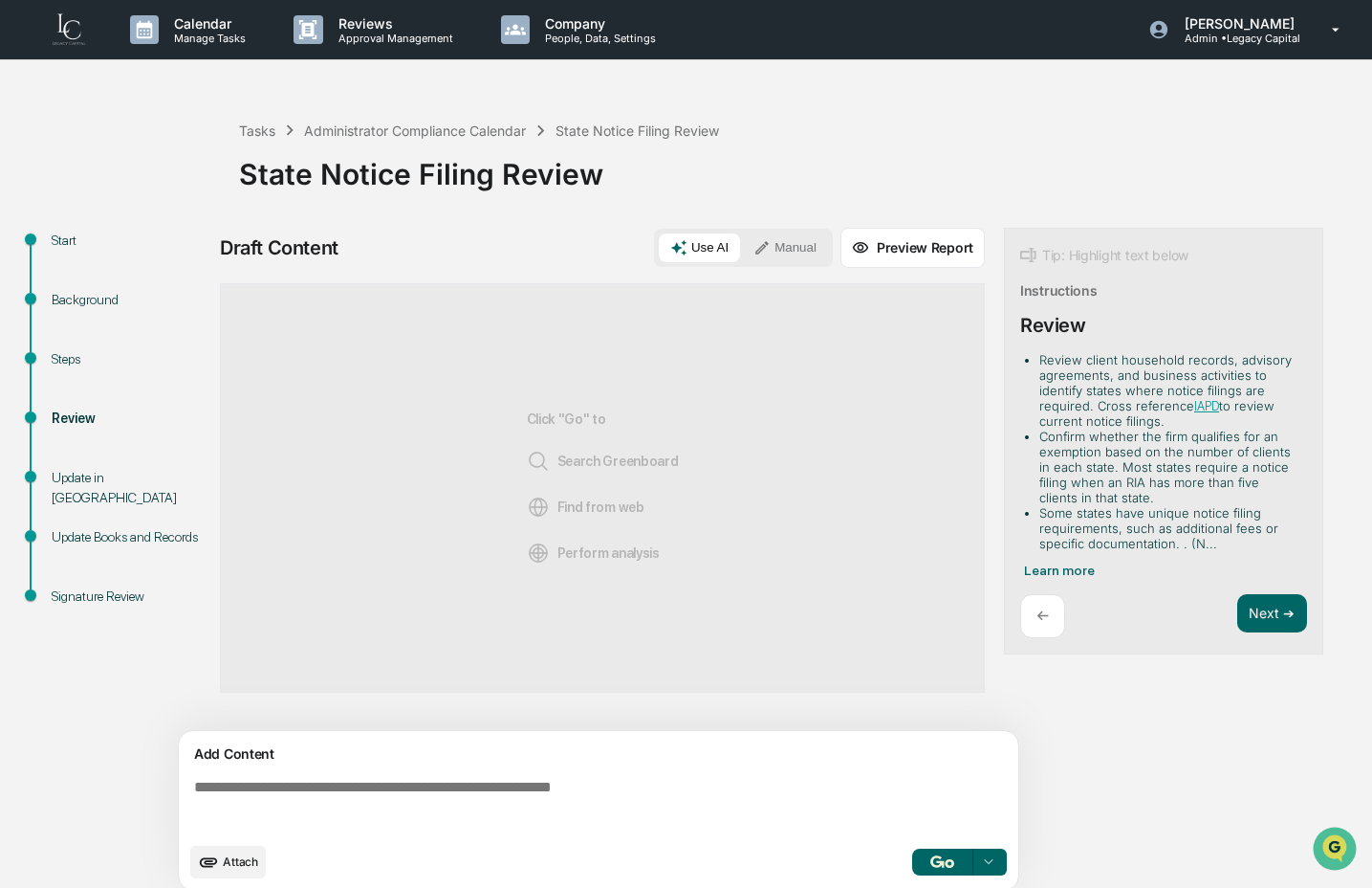
click at [669, 825] on textarea at bounding box center [603, 806] width 832 height 69
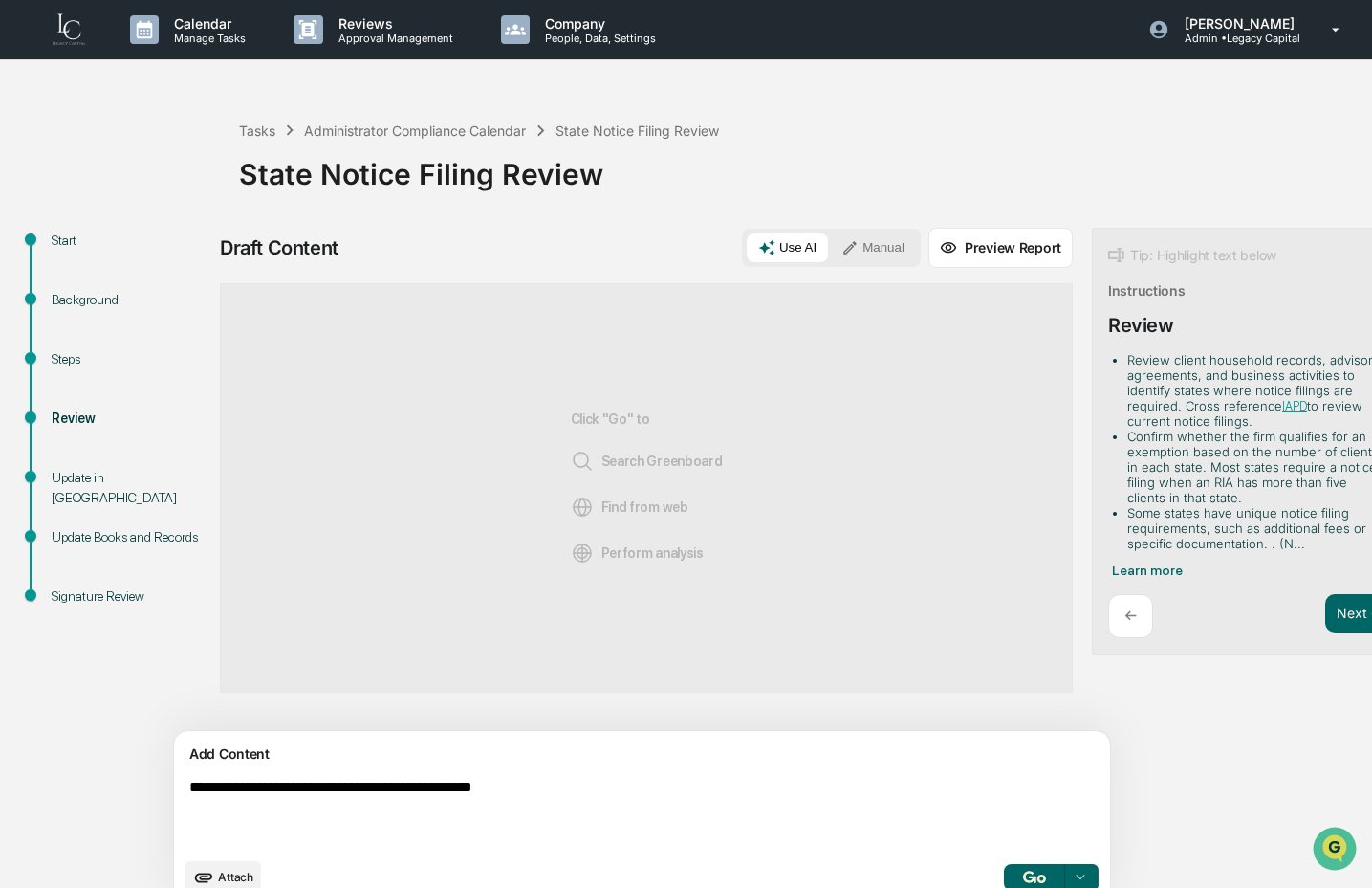
type textarea "**********"
click at [830, 240] on button "Manual" at bounding box center [872, 248] width 86 height 29
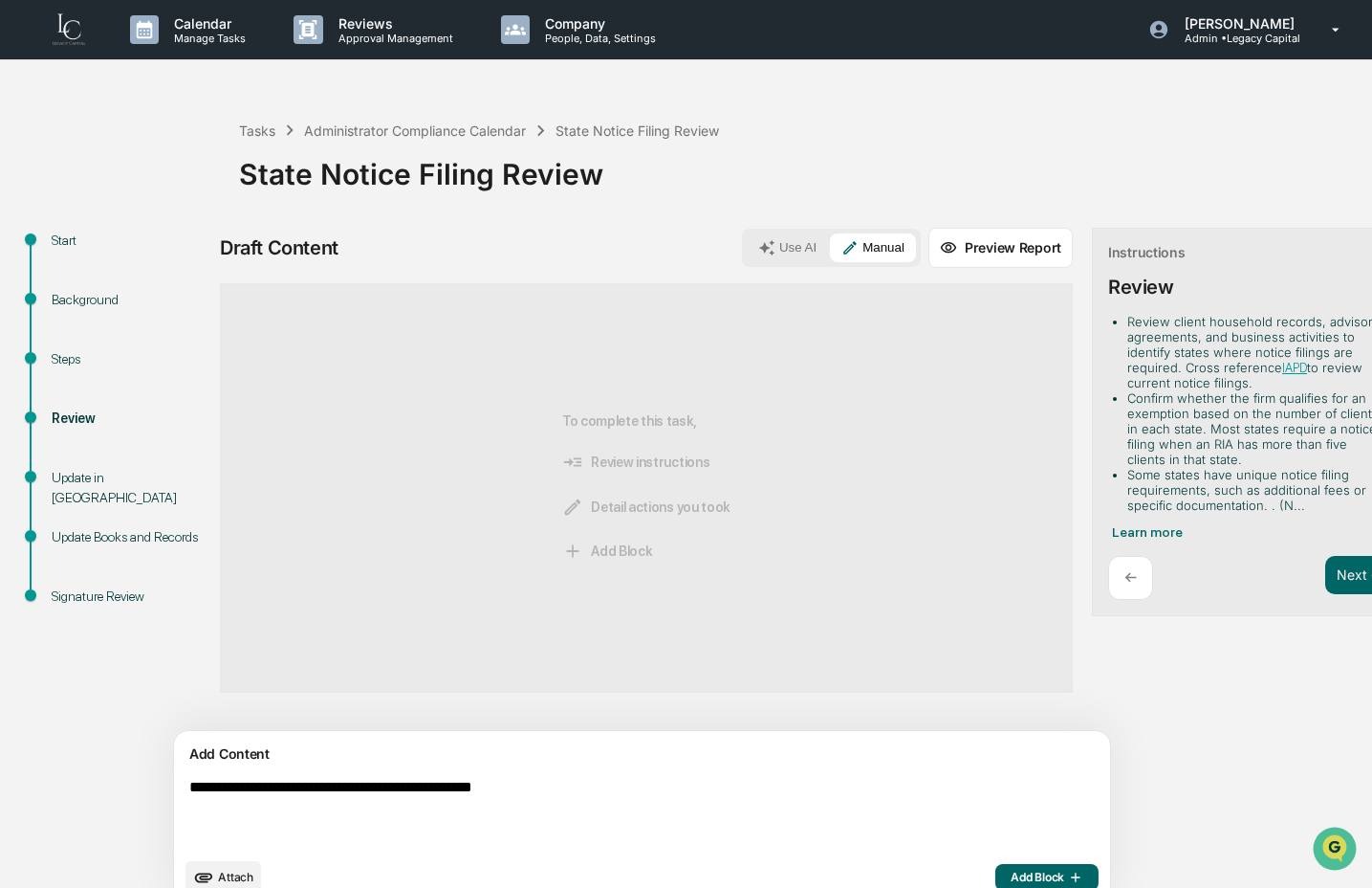
click at [1011, 884] on span "Add Block" at bounding box center [1047, 877] width 72 height 15
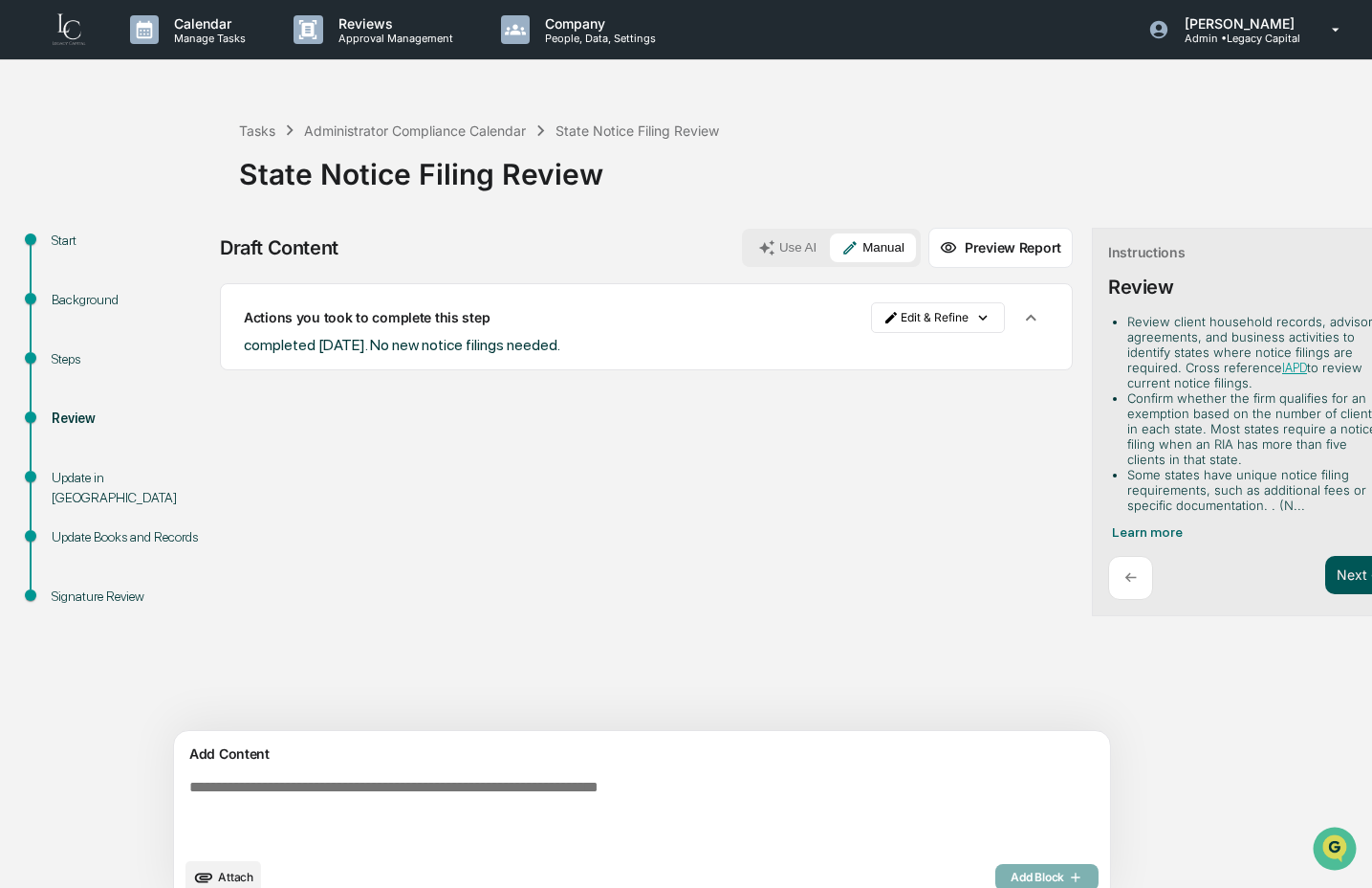
click at [1326, 570] on button "Next ➔" at bounding box center [1360, 575] width 70 height 39
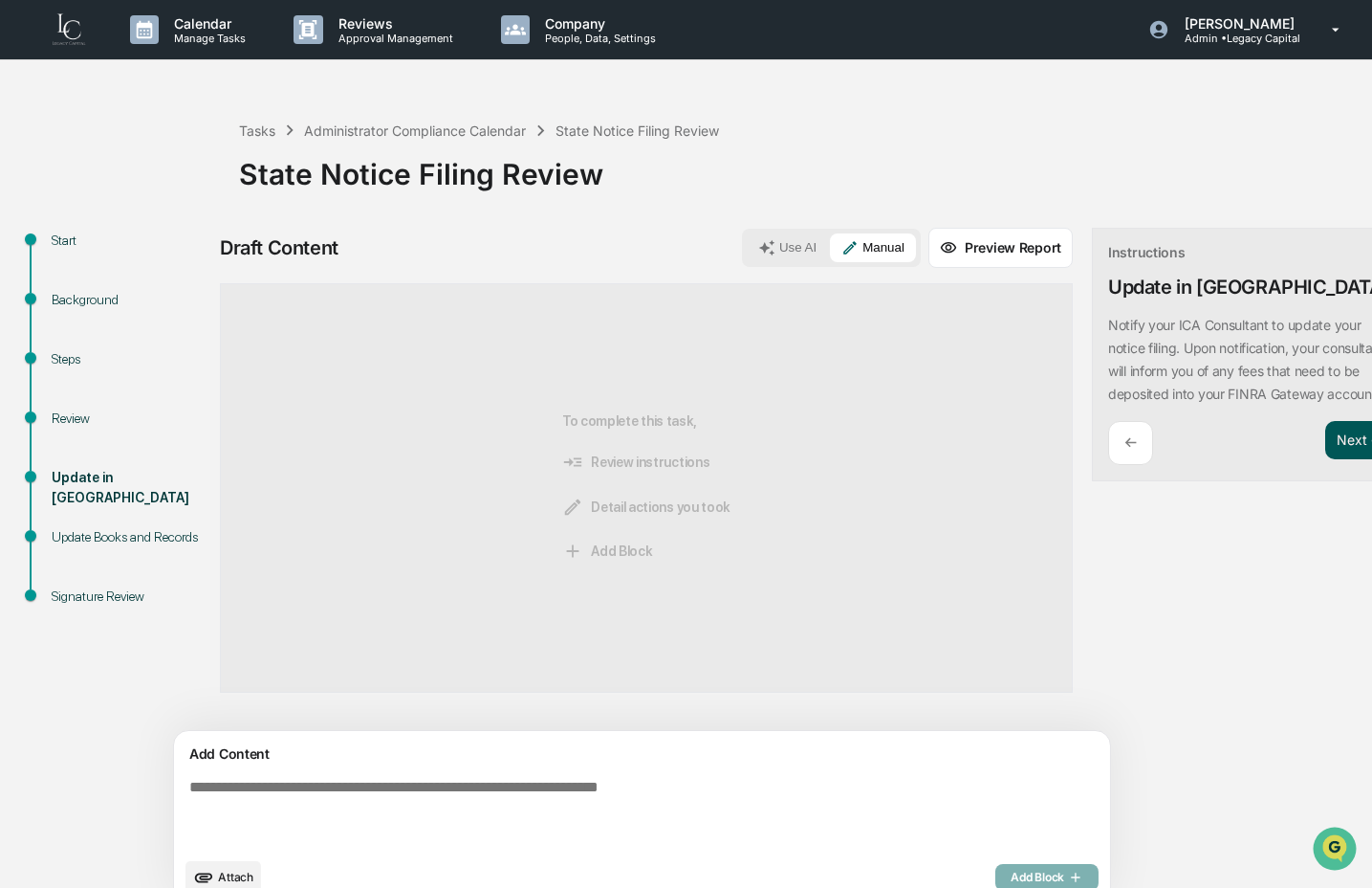
click at [1326, 456] on button "Next ➔" at bounding box center [1360, 440] width 70 height 39
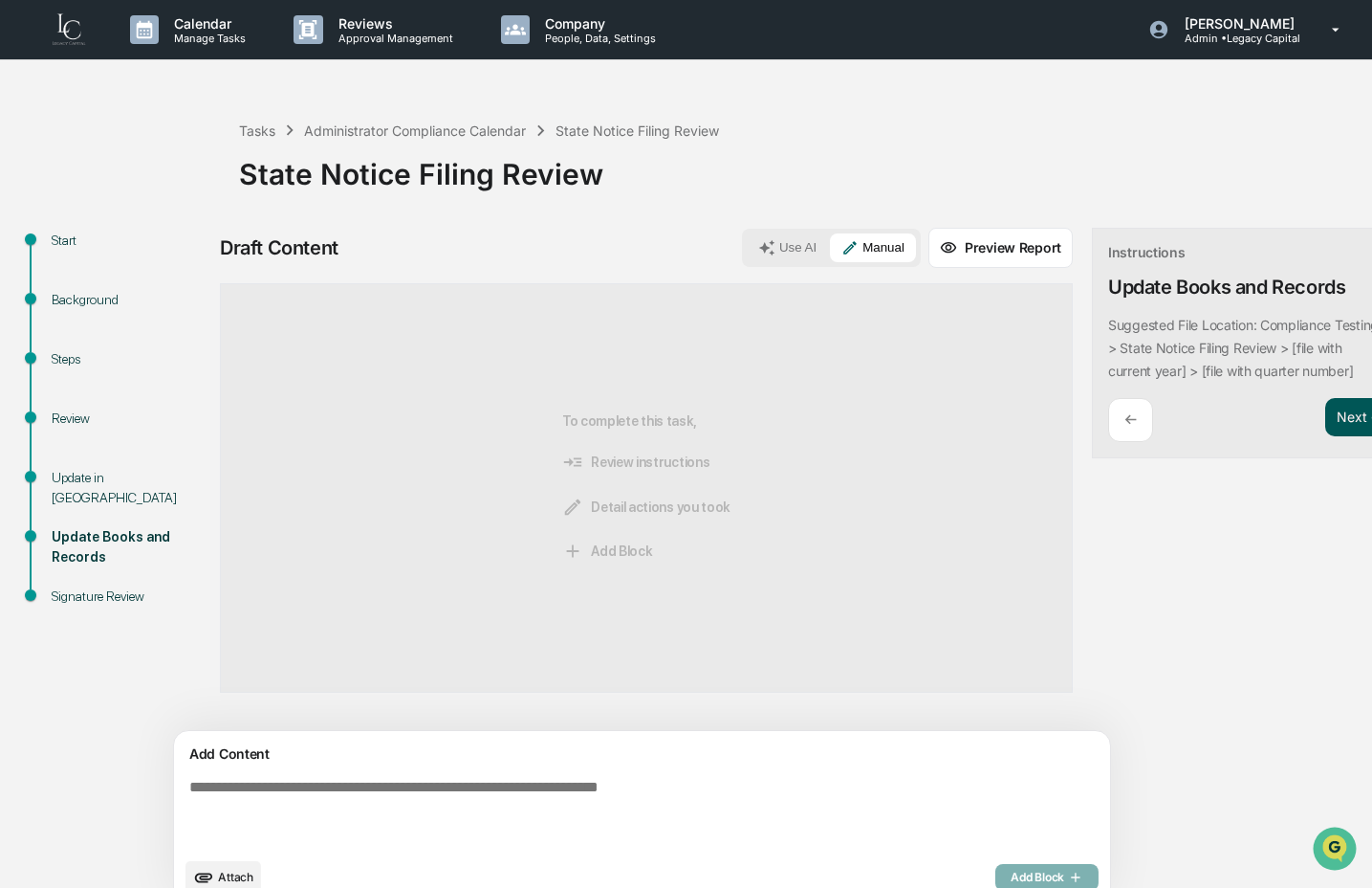
click at [1326, 398] on button "Next ➔" at bounding box center [1360, 417] width 70 height 39
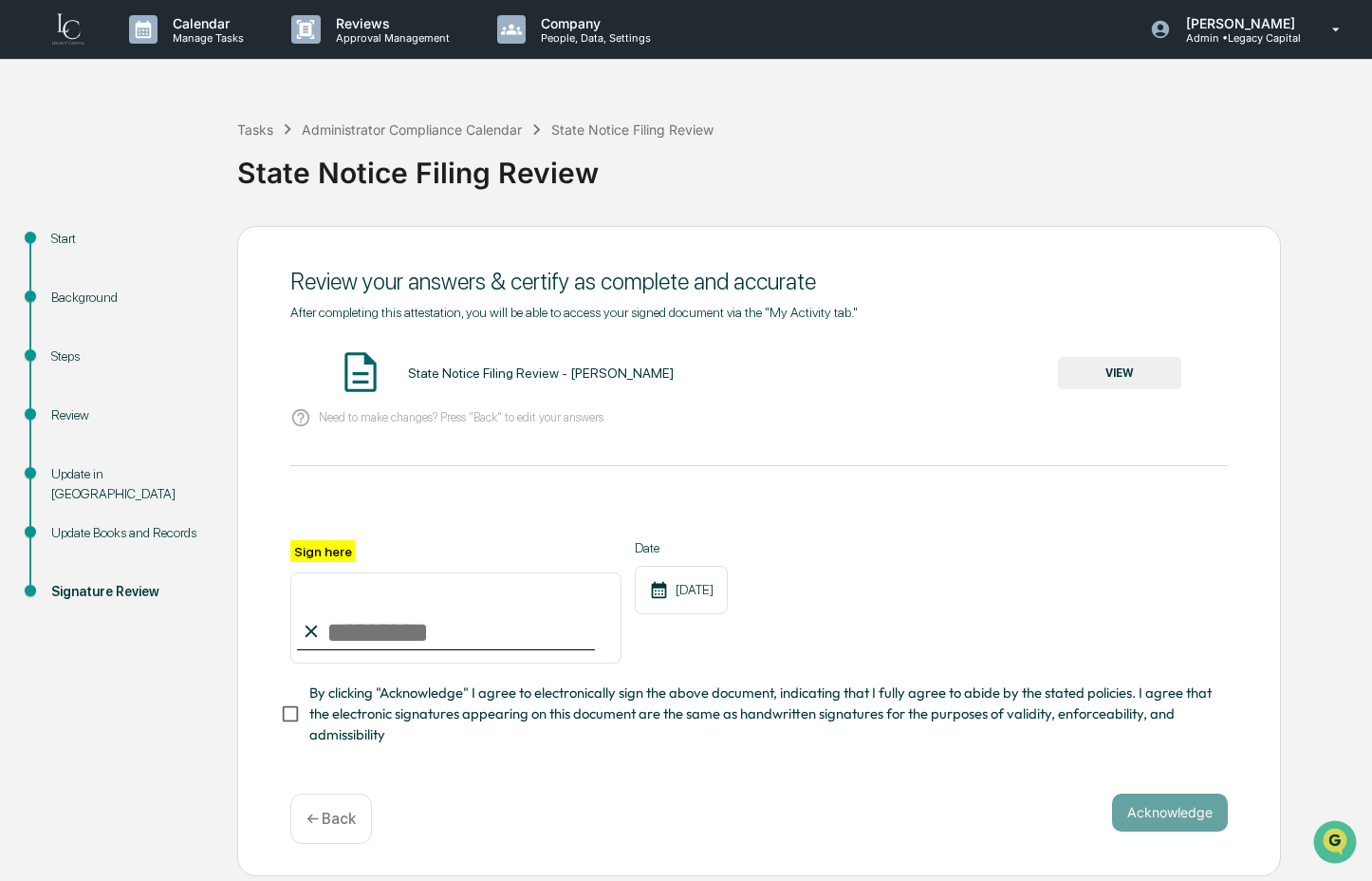
click at [418, 592] on input "Sign here" at bounding box center [456, 617] width 332 height 91
type input "**********"
click at [448, 701] on span "By clicking "Acknowledge" I agree to electronically sign the above document, in…" at bounding box center [761, 714] width 904 height 64
click at [1147, 823] on button "Acknowledge" at bounding box center [1169, 812] width 116 height 38
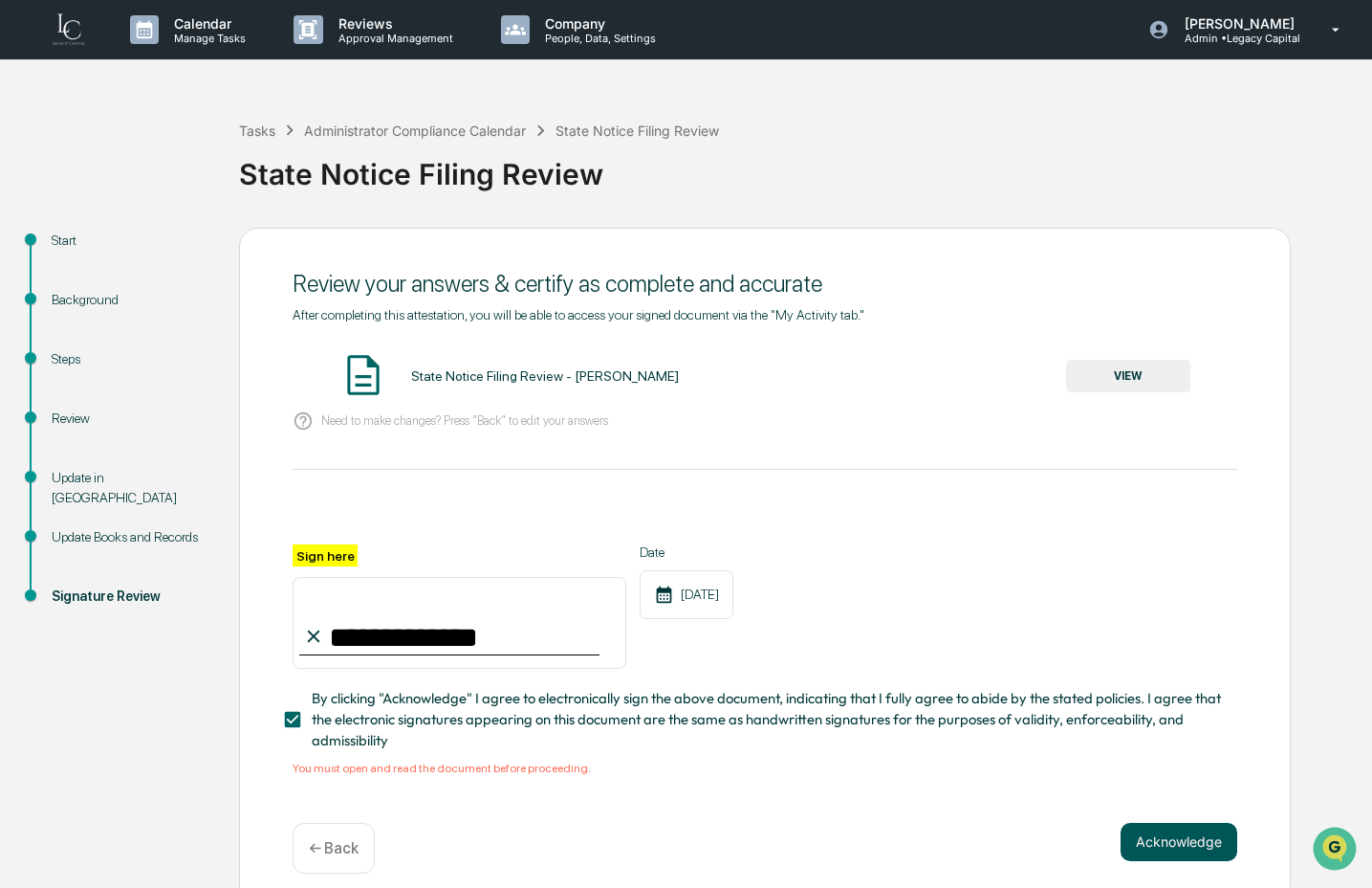
click at [1163, 856] on button "Acknowledge" at bounding box center [1178, 842] width 116 height 39
click at [1199, 843] on button "Acknowledge" at bounding box center [1178, 842] width 116 height 39
click at [1162, 364] on button "VIEW" at bounding box center [1128, 377] width 124 height 33
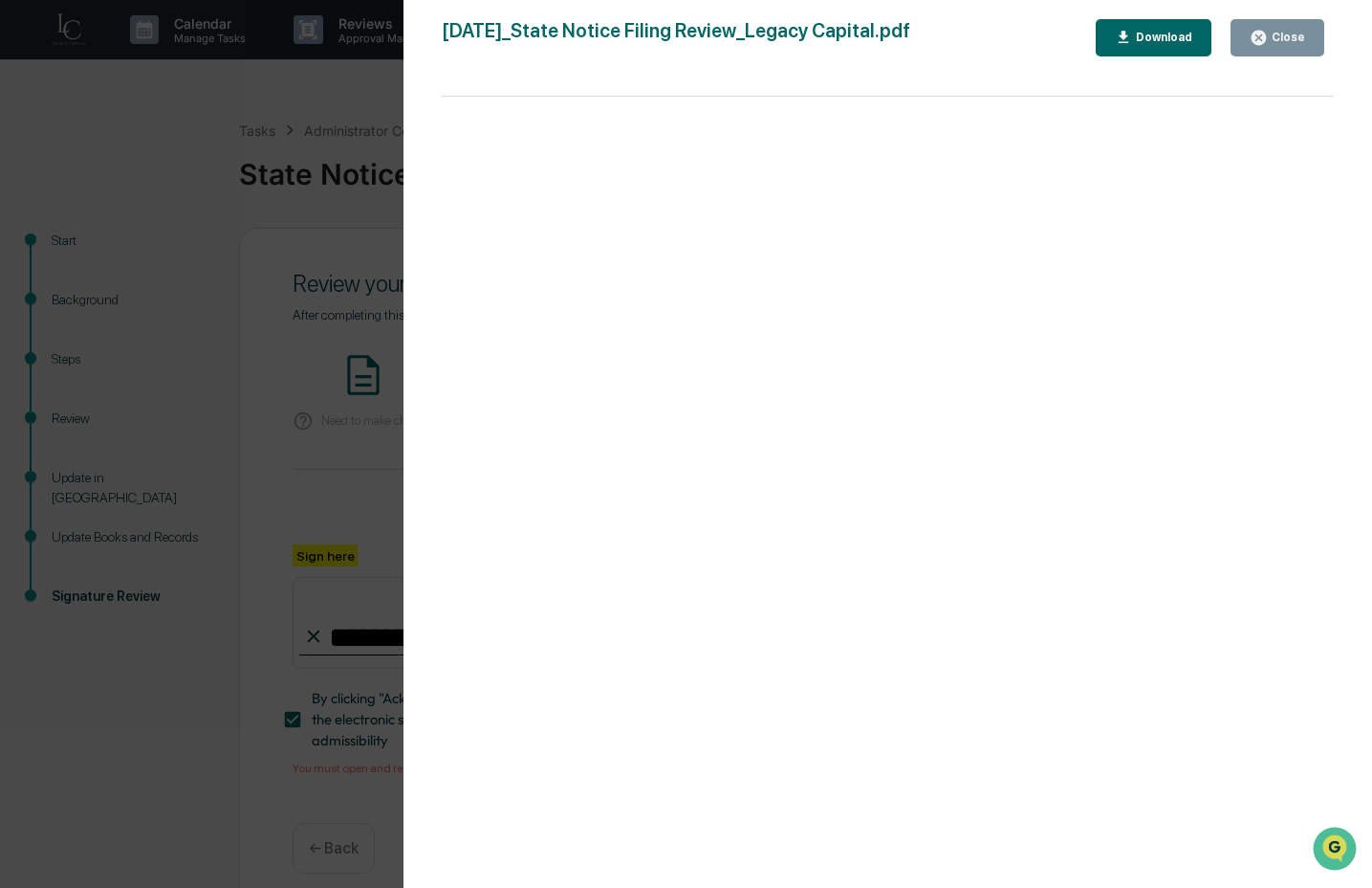
click at [1260, 23] on button "Close" at bounding box center [1277, 38] width 93 height 38
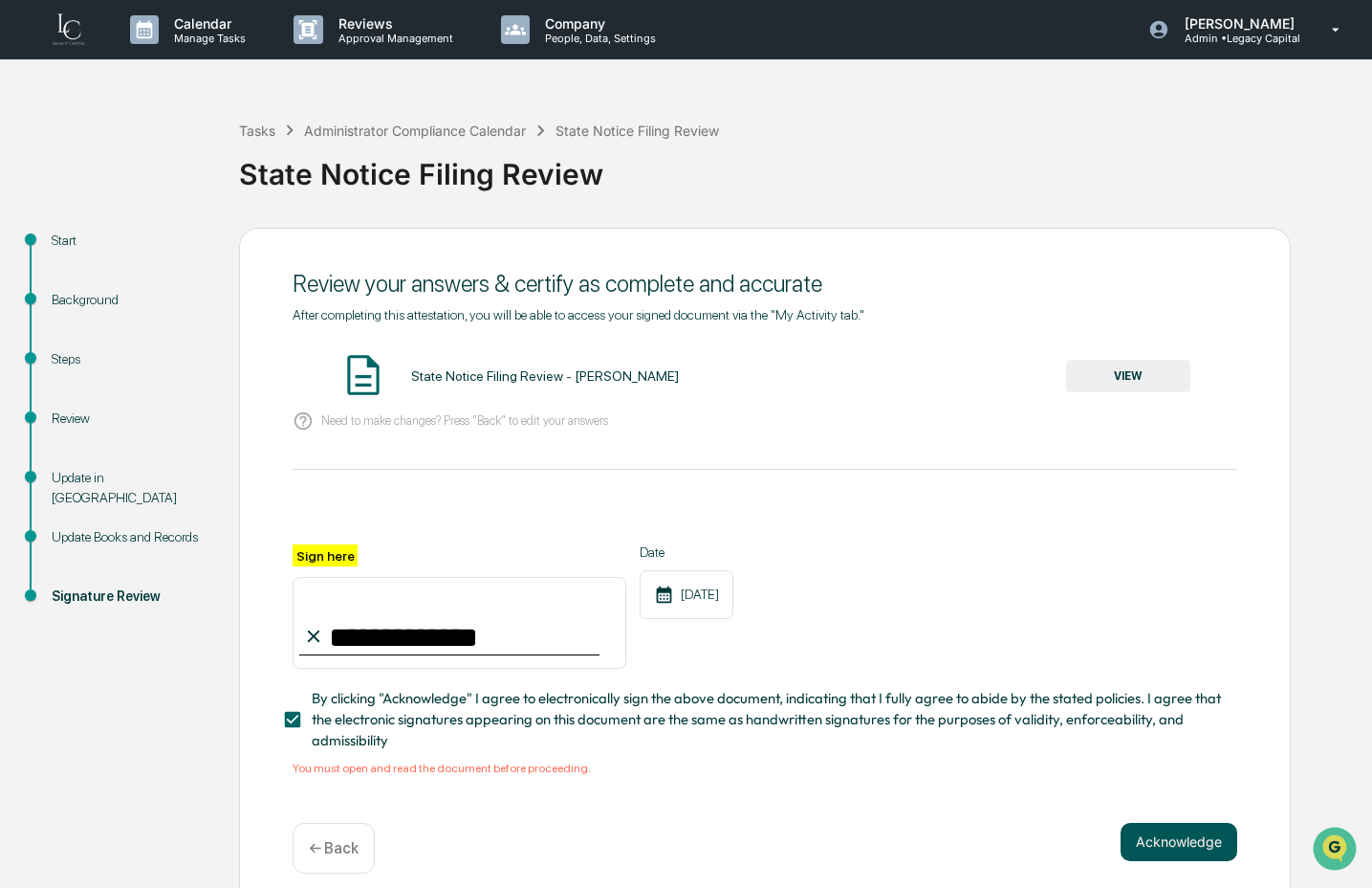
click at [1164, 860] on div "Acknowledge ← Back" at bounding box center [764, 848] width 945 height 51
click at [1164, 849] on button "Acknowledge" at bounding box center [1178, 842] width 116 height 39
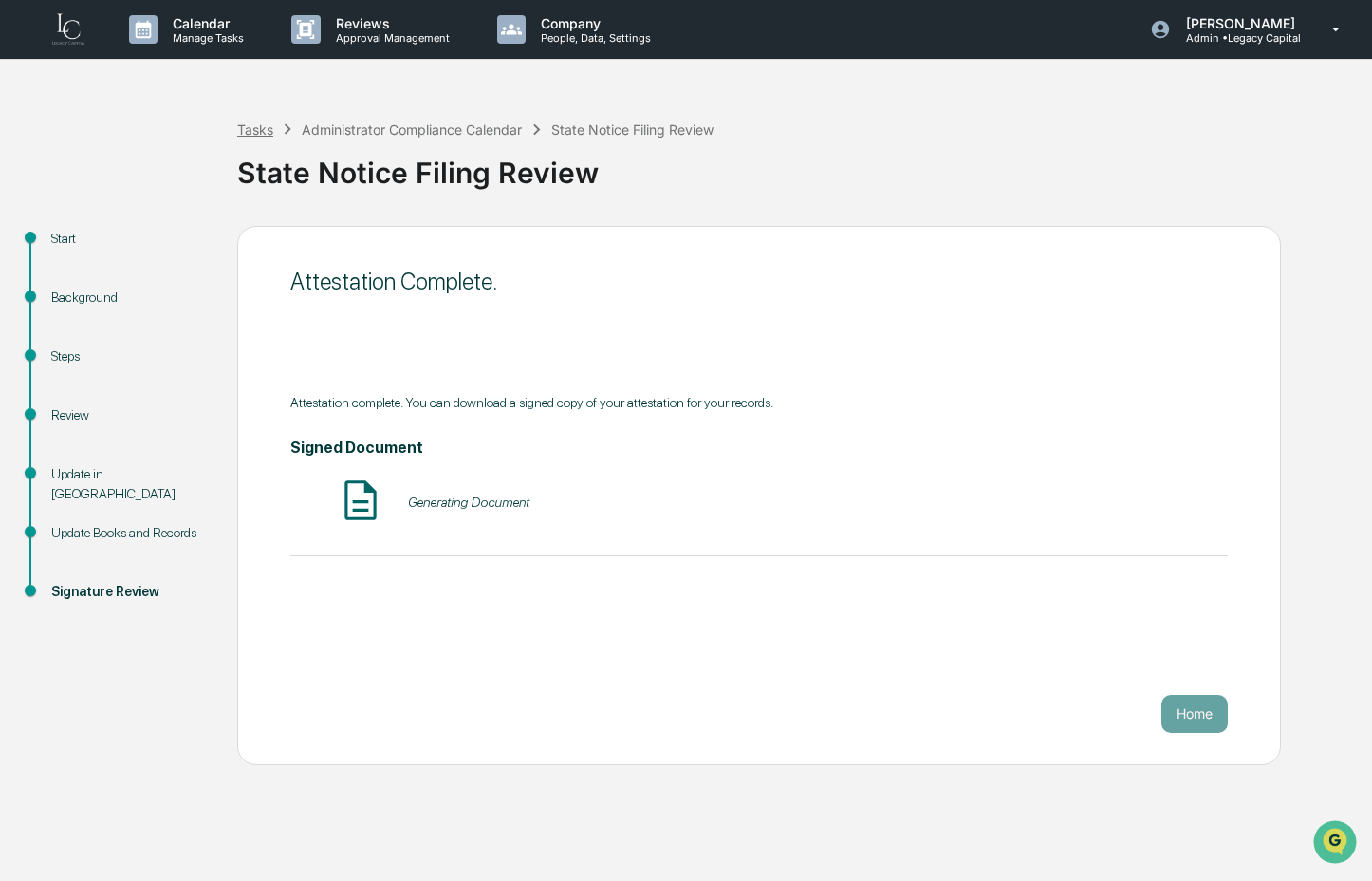
click at [266, 125] on div "Tasks" at bounding box center [255, 129] width 36 height 16
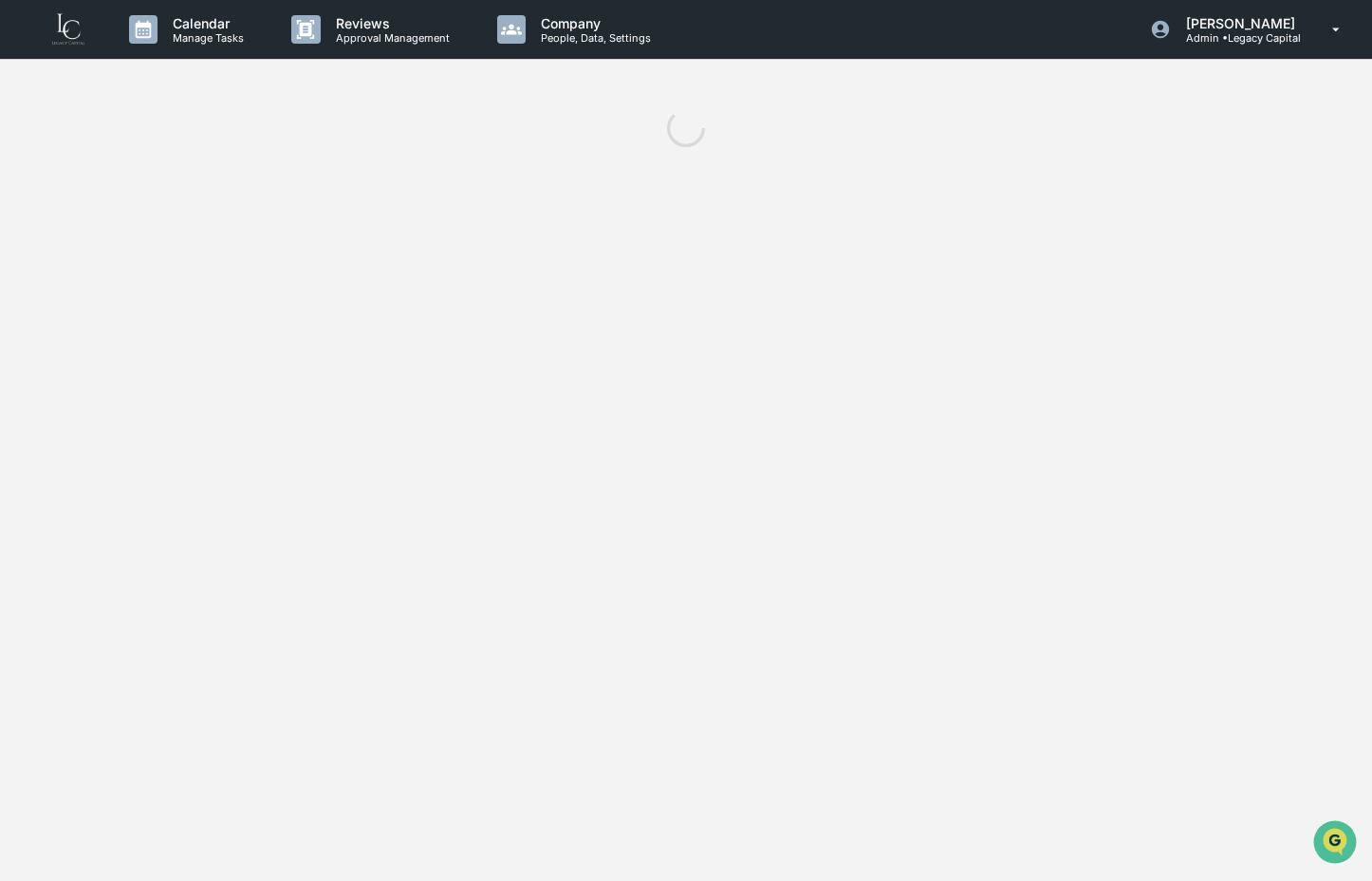
click at [62, 31] on img at bounding box center [69, 30] width 46 height 36
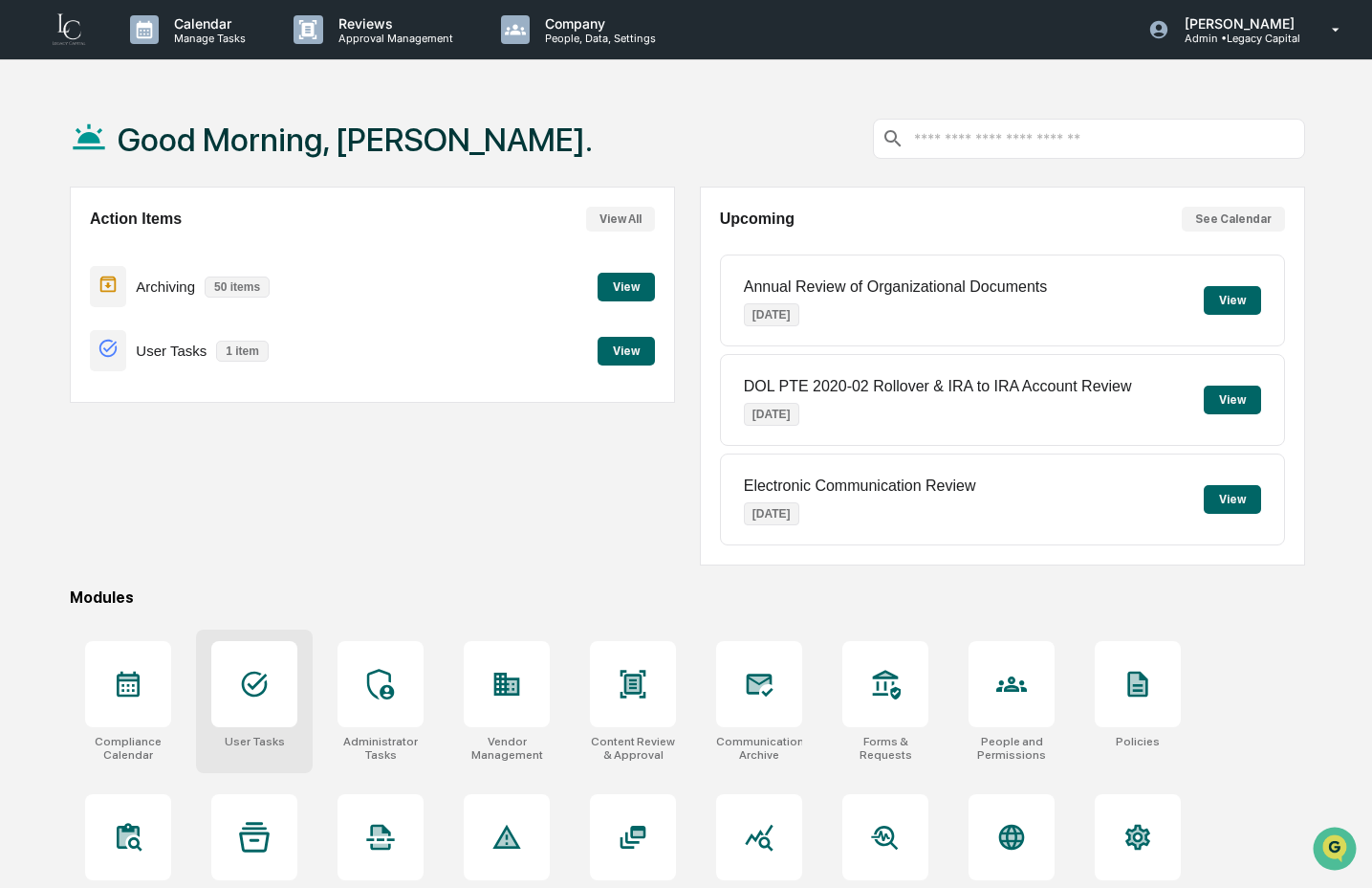
click at [287, 725] on div at bounding box center [254, 684] width 86 height 86
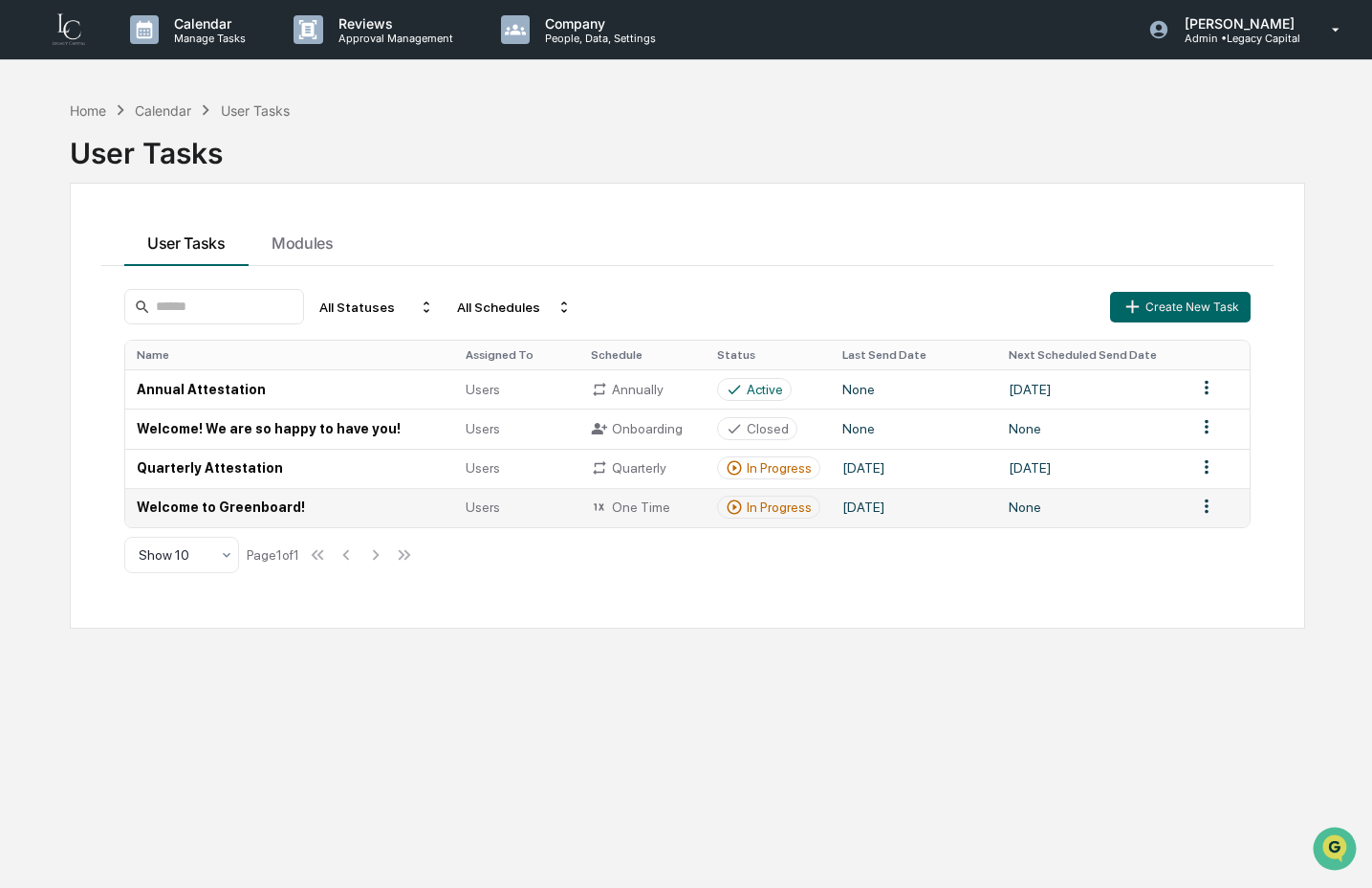
click at [784, 508] on div "In Progress" at bounding box center [780, 508] width 65 height 15
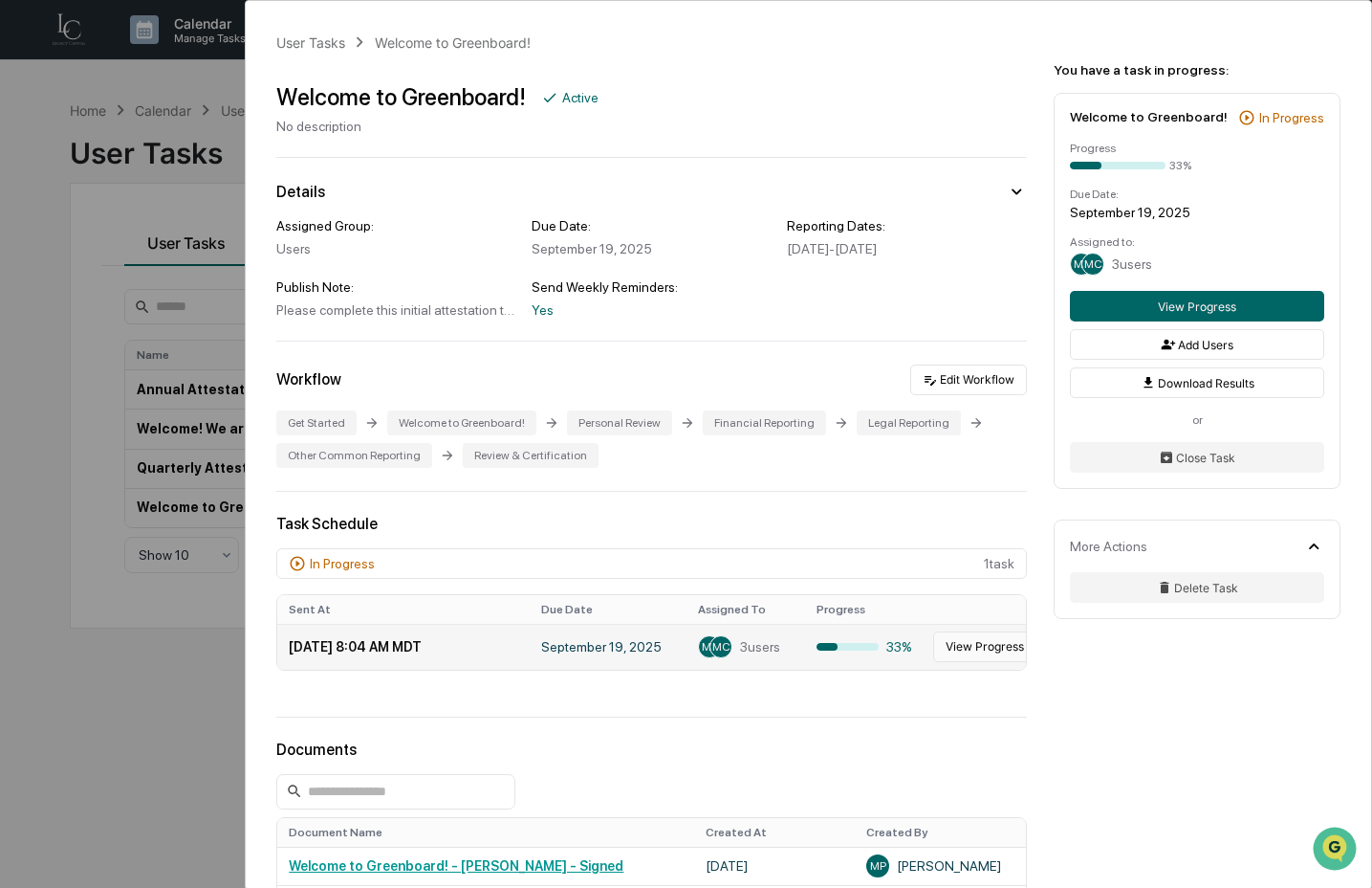
click at [987, 658] on button "View Progress" at bounding box center [985, 647] width 103 height 31
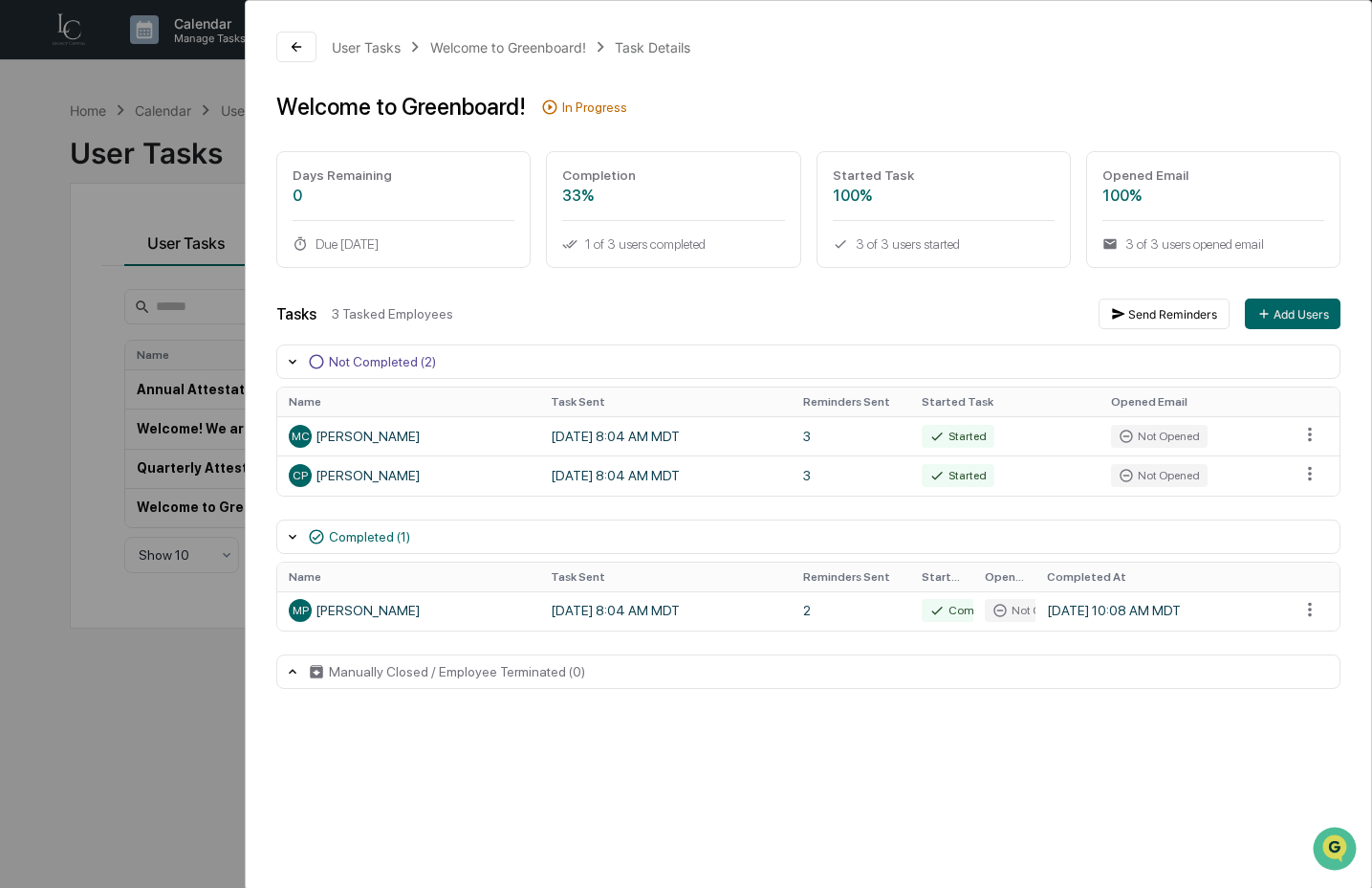
click at [178, 711] on div "User Tasks Welcome to Greenboard! Task Details Welcome to Greenboard! In Progre…" at bounding box center [686, 444] width 1372 height 888
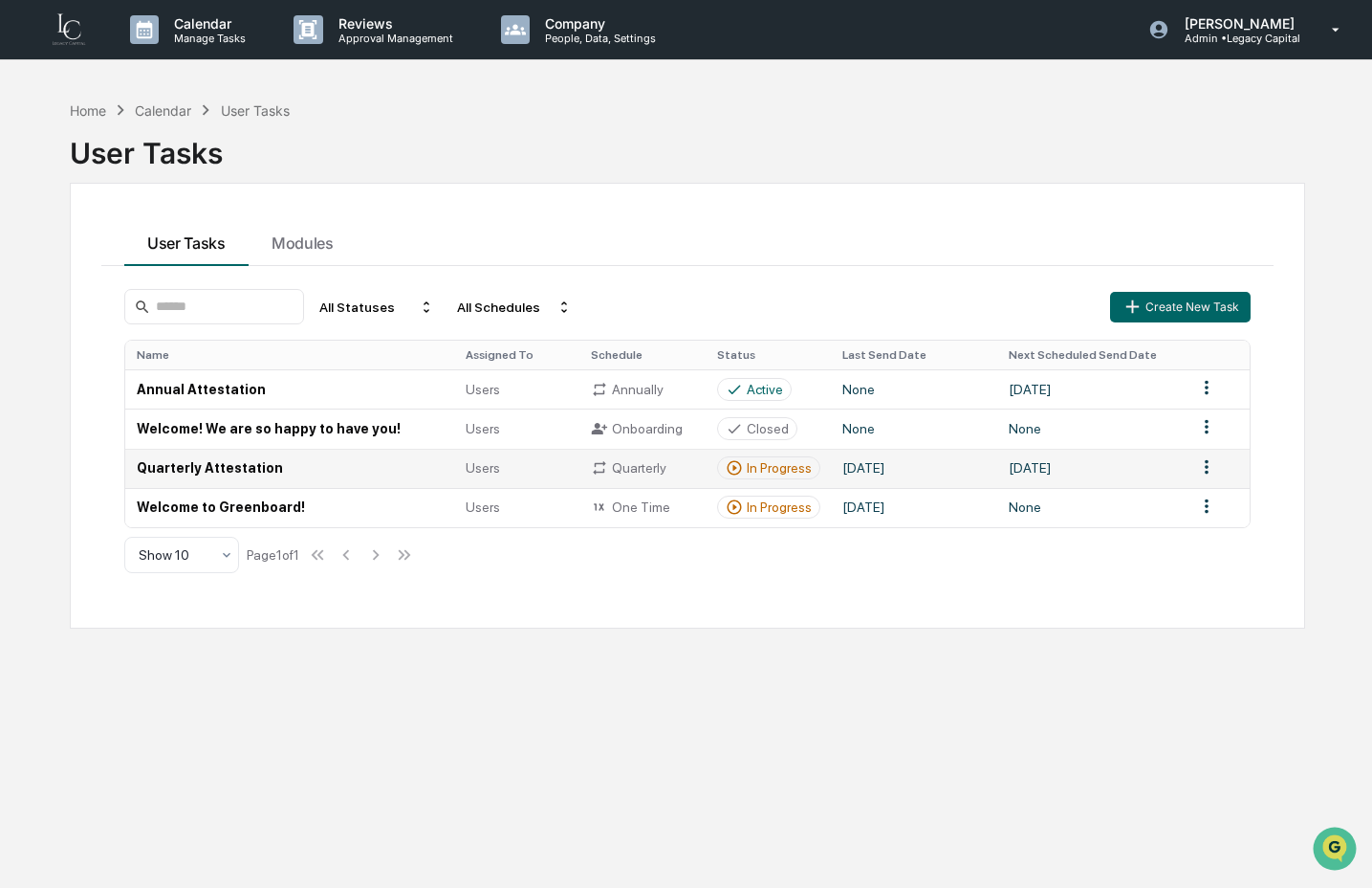
click at [420, 473] on td "Quarterly Attestation" at bounding box center [290, 468] width 329 height 39
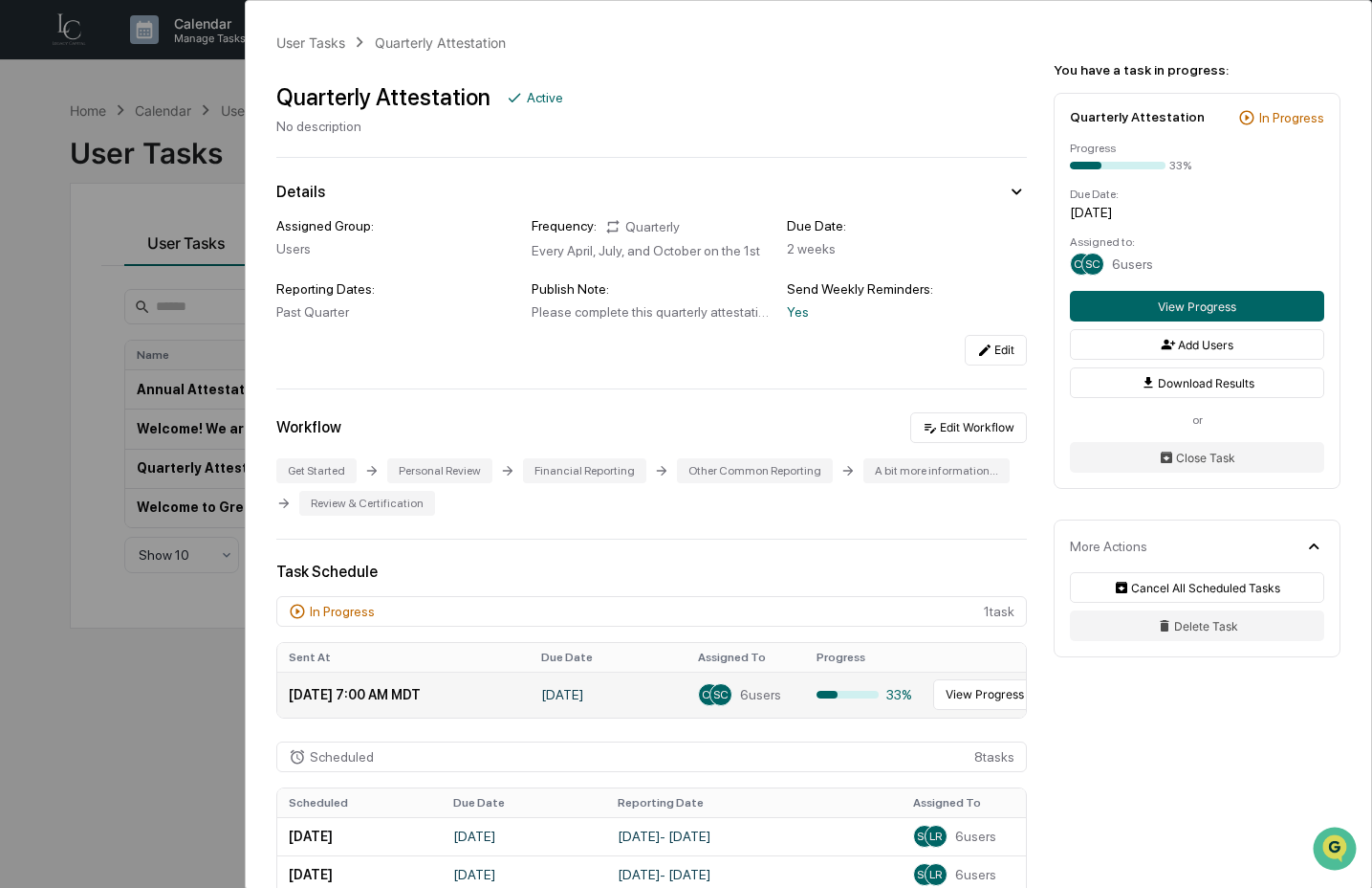
scroll to position [4, 0]
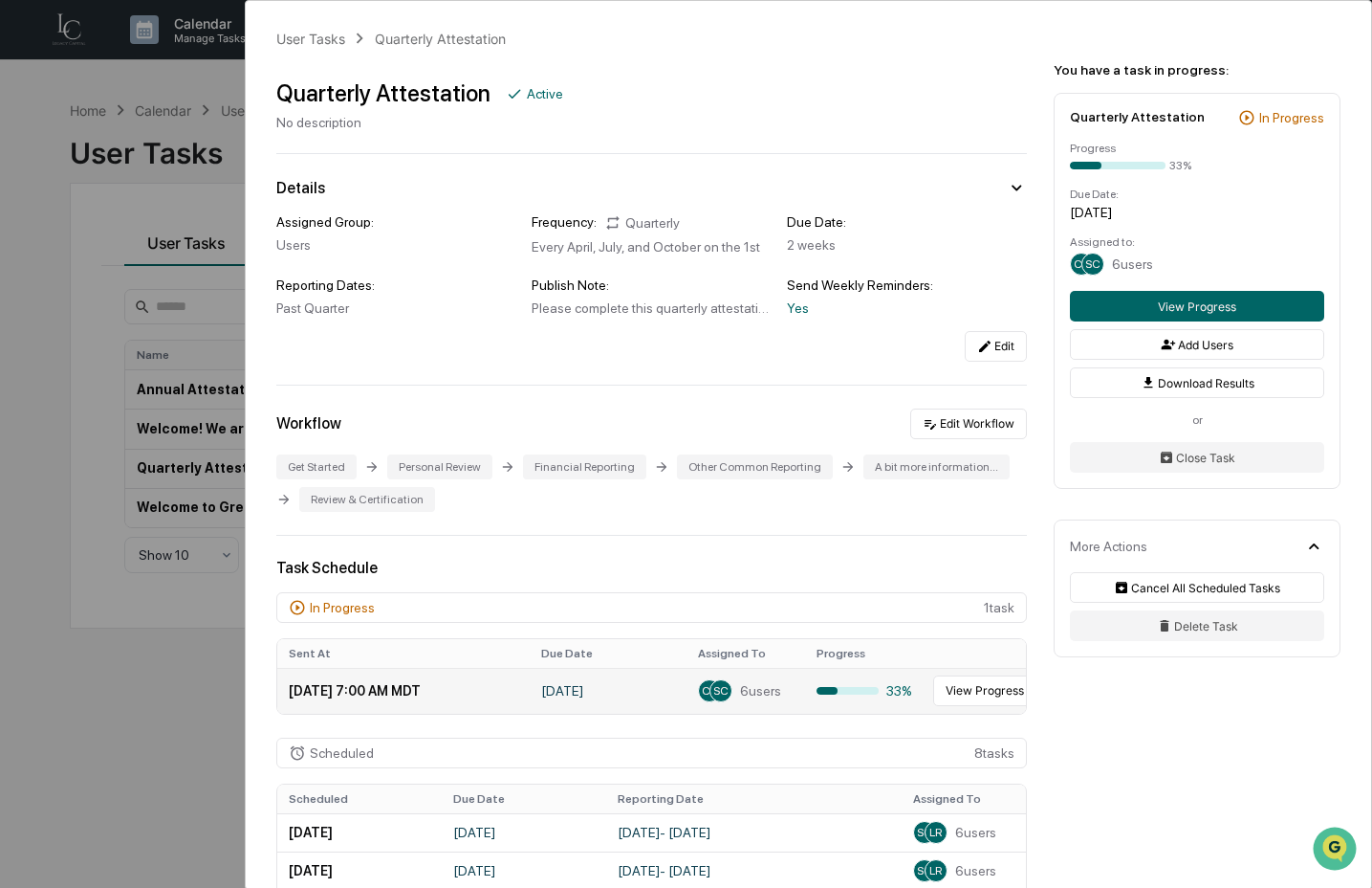
click at [862, 714] on td "33%" at bounding box center [864, 691] width 118 height 46
click at [968, 706] on button "View Progress" at bounding box center [985, 691] width 103 height 31
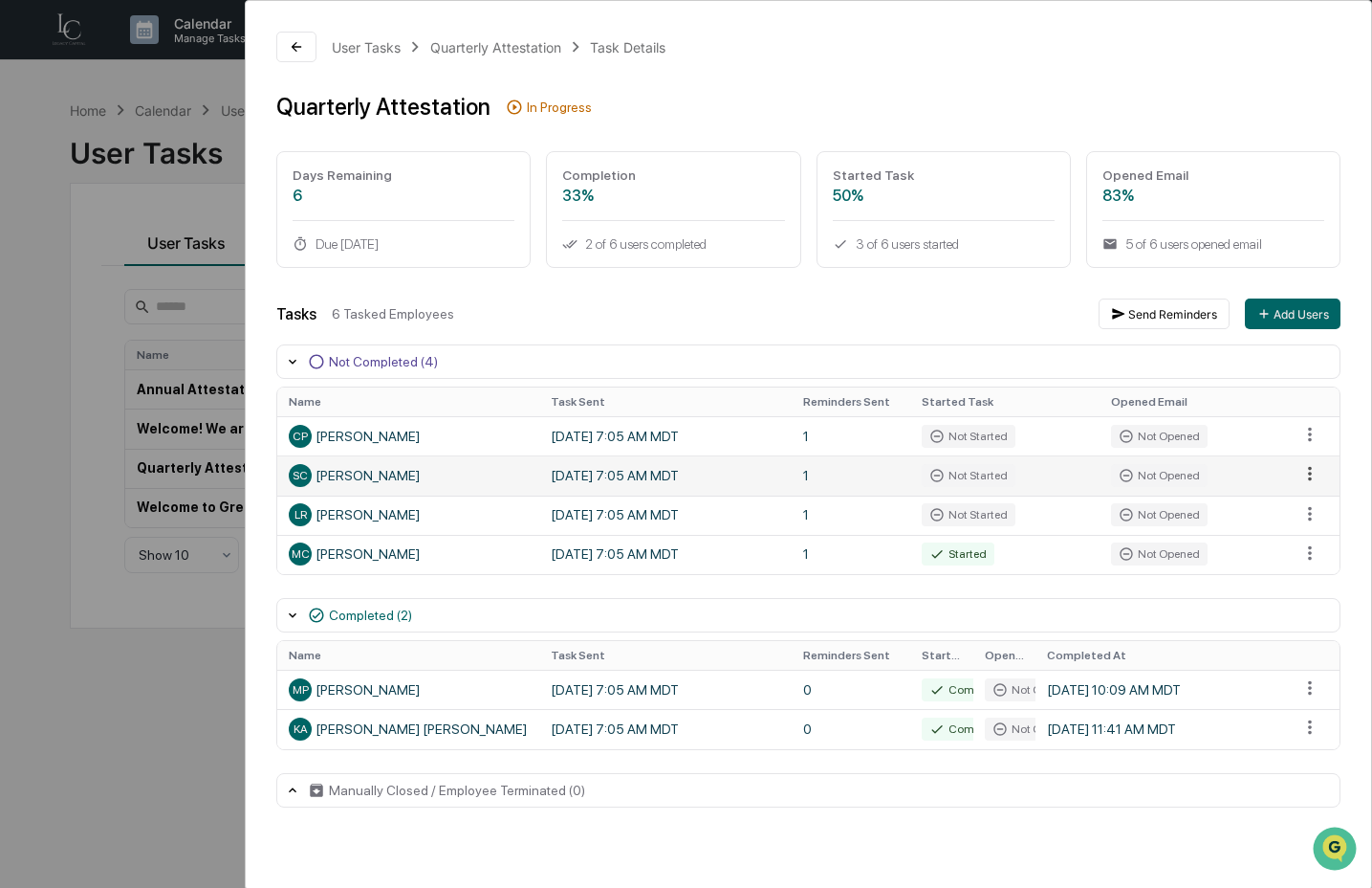
click at [1313, 475] on html "Calendar Manage Tasks Reviews Approval Management Company People, Data, Setting…" at bounding box center [686, 444] width 1372 height 888
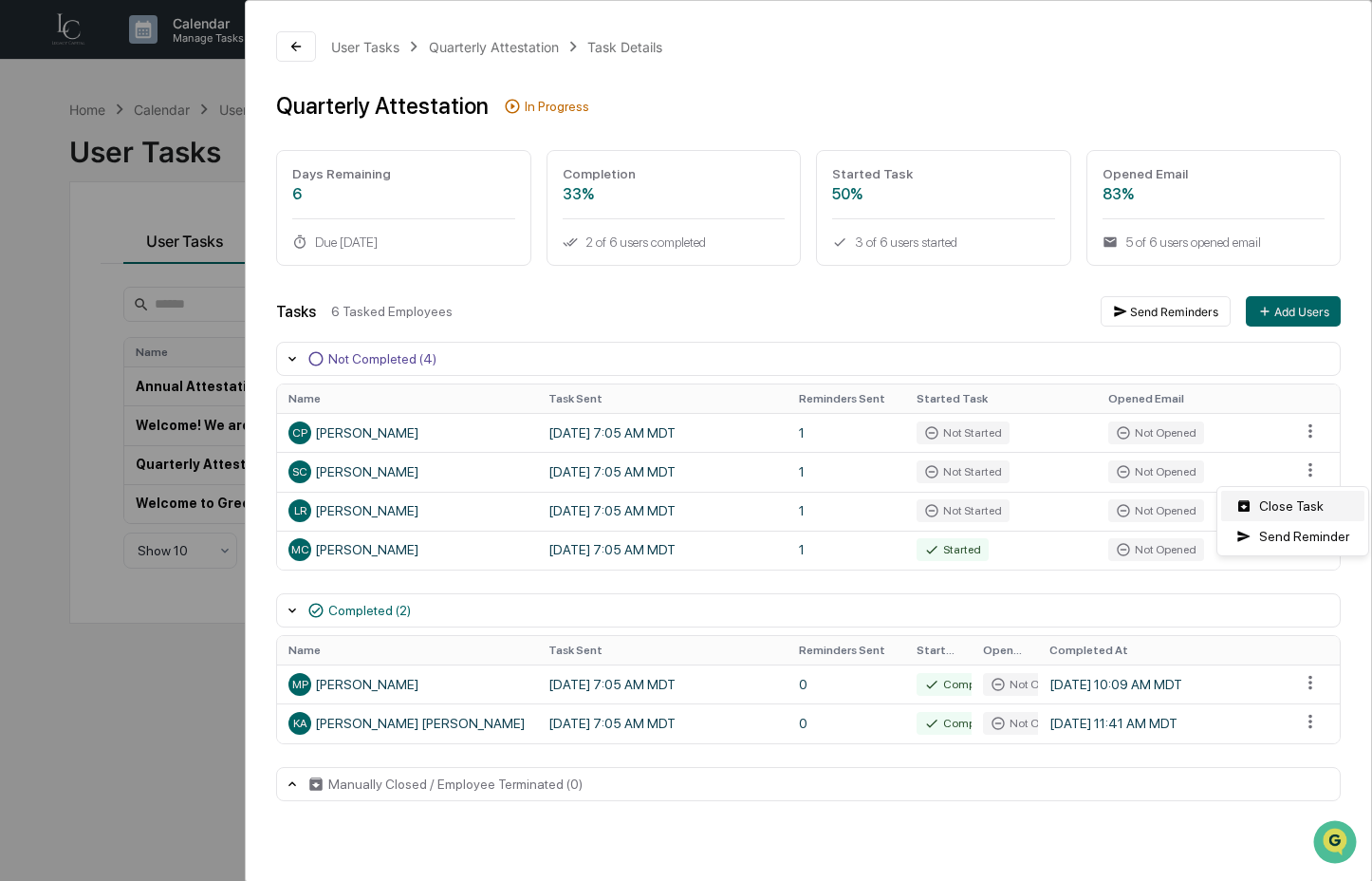
click at [1298, 511] on div "Close Task" at bounding box center [1293, 506] width 143 height 31
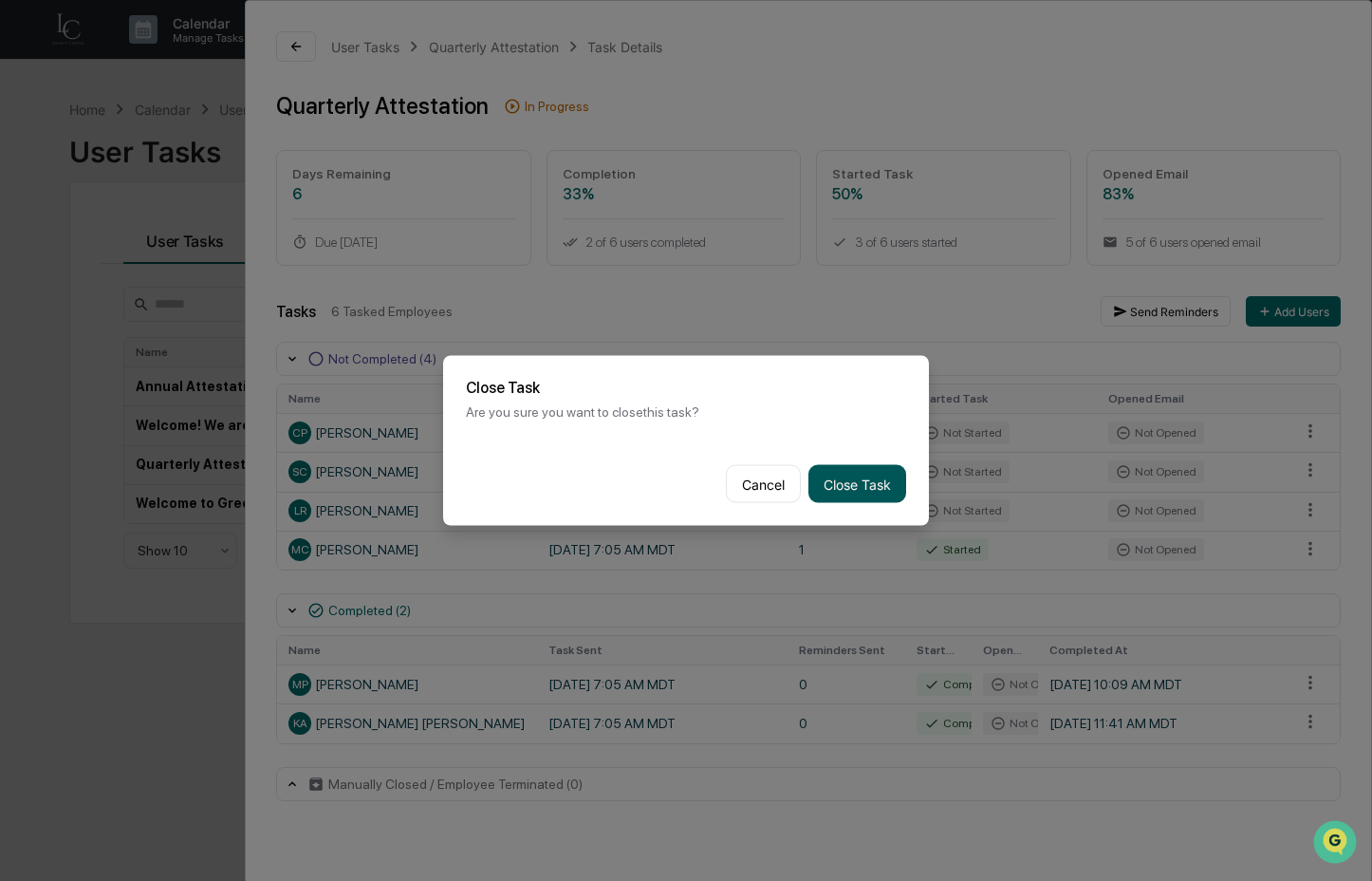
click at [864, 483] on button "Close Task" at bounding box center [857, 484] width 97 height 38
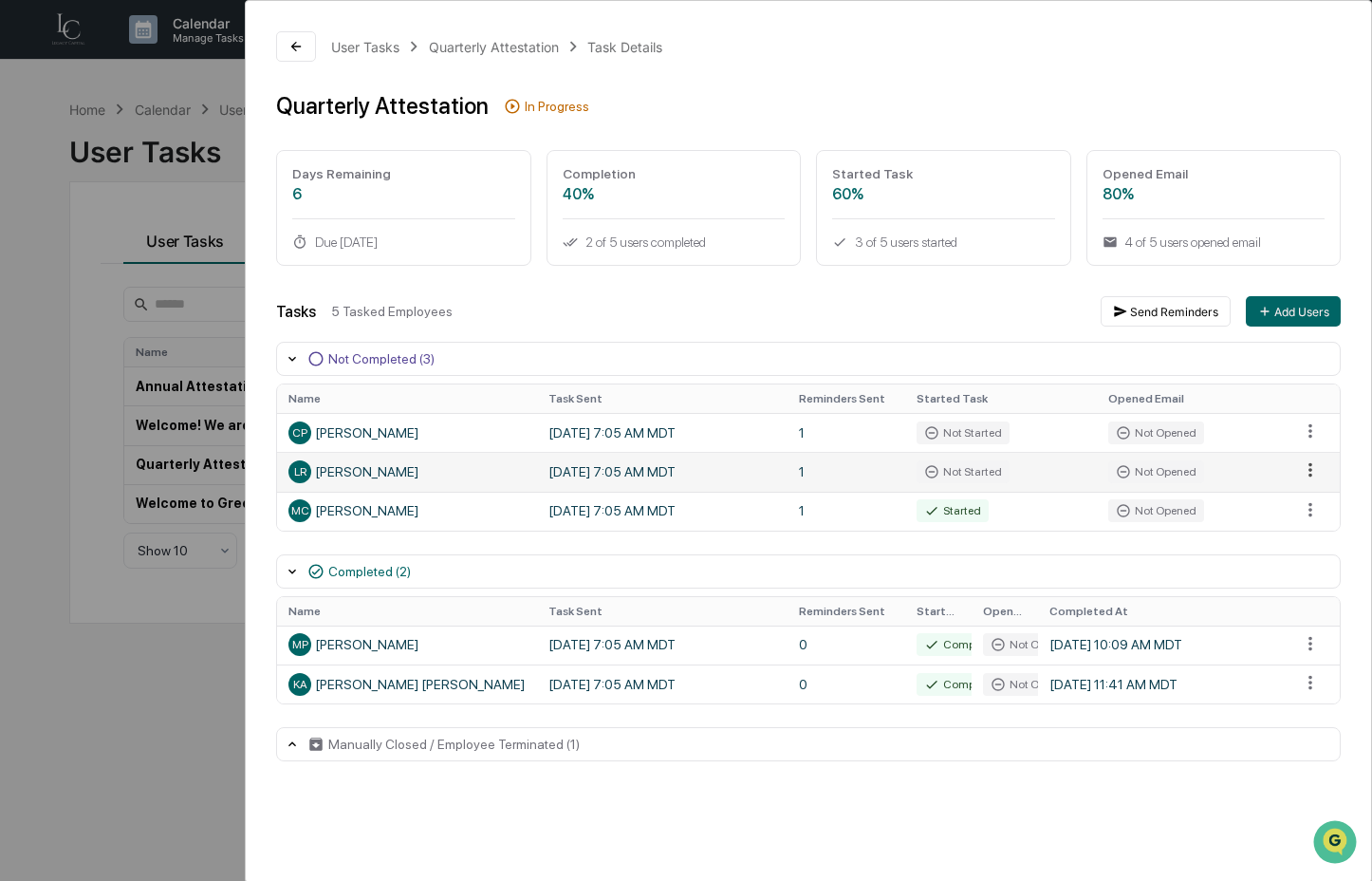
click at [1299, 470] on html "Calendar Manage Tasks Reviews Approval Management Company People, Data, Setting…" at bounding box center [686, 440] width 1372 height 881
click at [1287, 507] on div "Close Task" at bounding box center [1293, 506] width 143 height 31
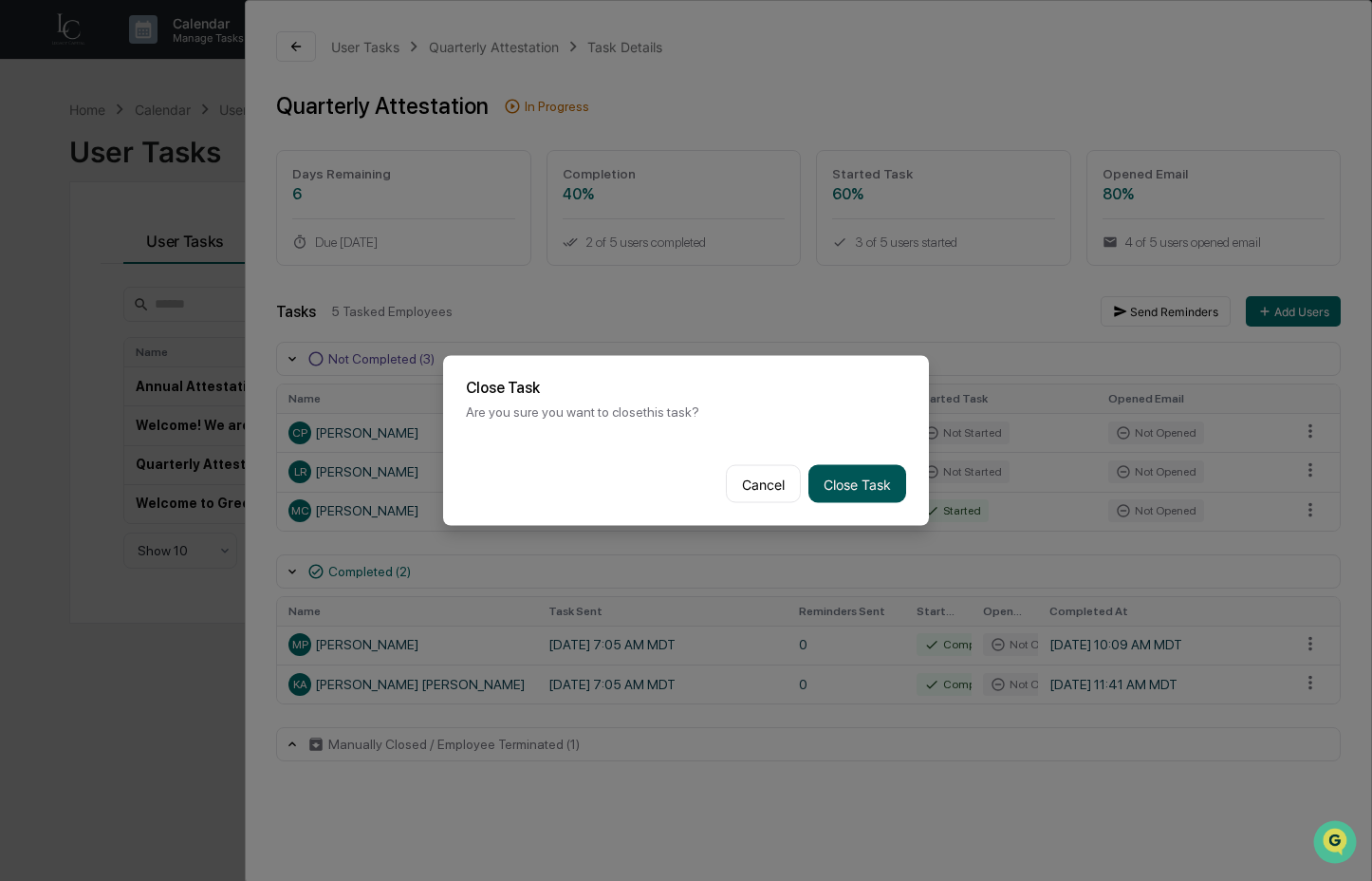
click at [853, 477] on button "Close Task" at bounding box center [857, 484] width 97 height 38
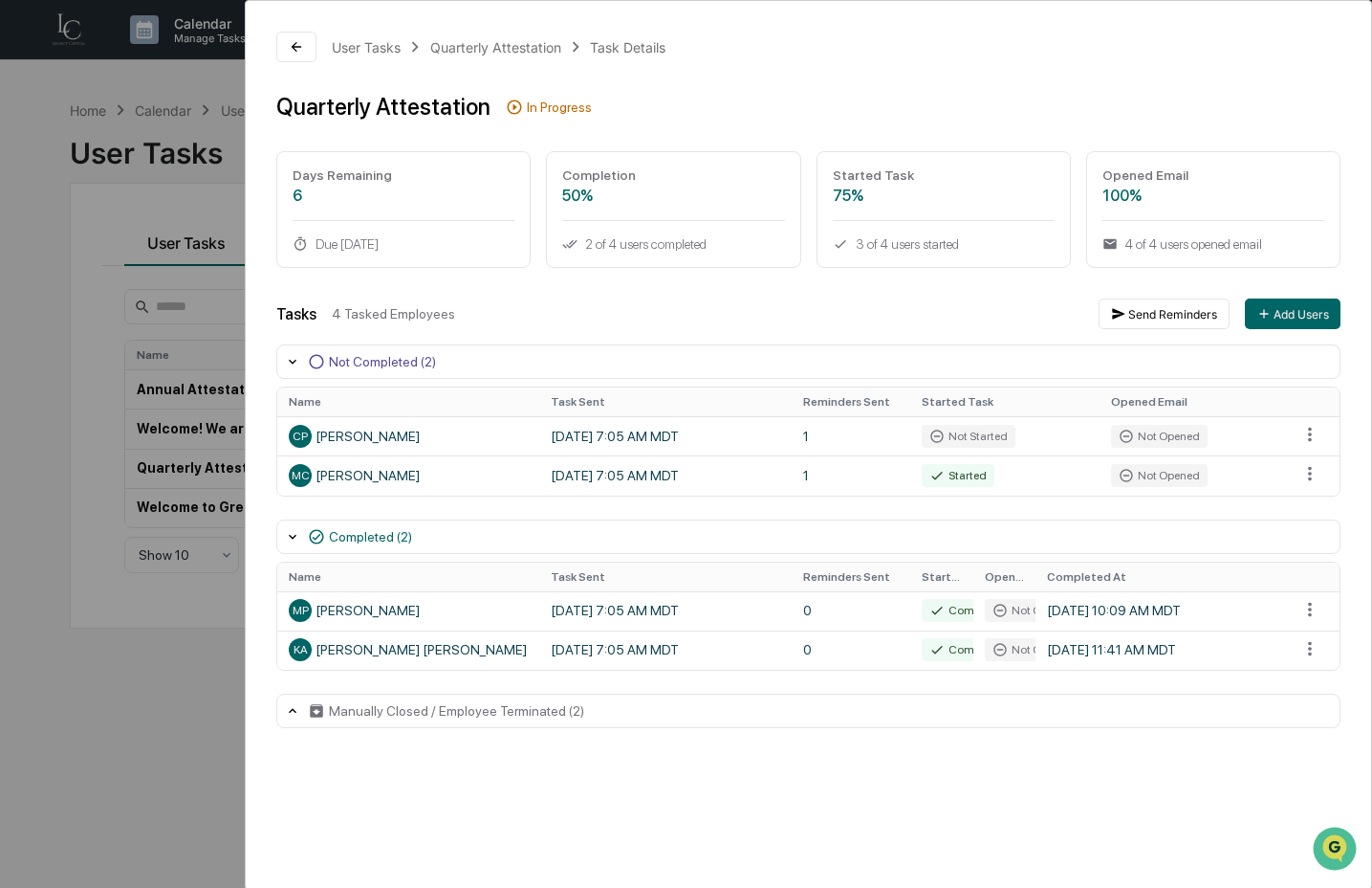
click at [94, 699] on div "User Tasks Quarterly Attestation Task Details Quarterly Attestation In Progress…" at bounding box center [686, 444] width 1372 height 888
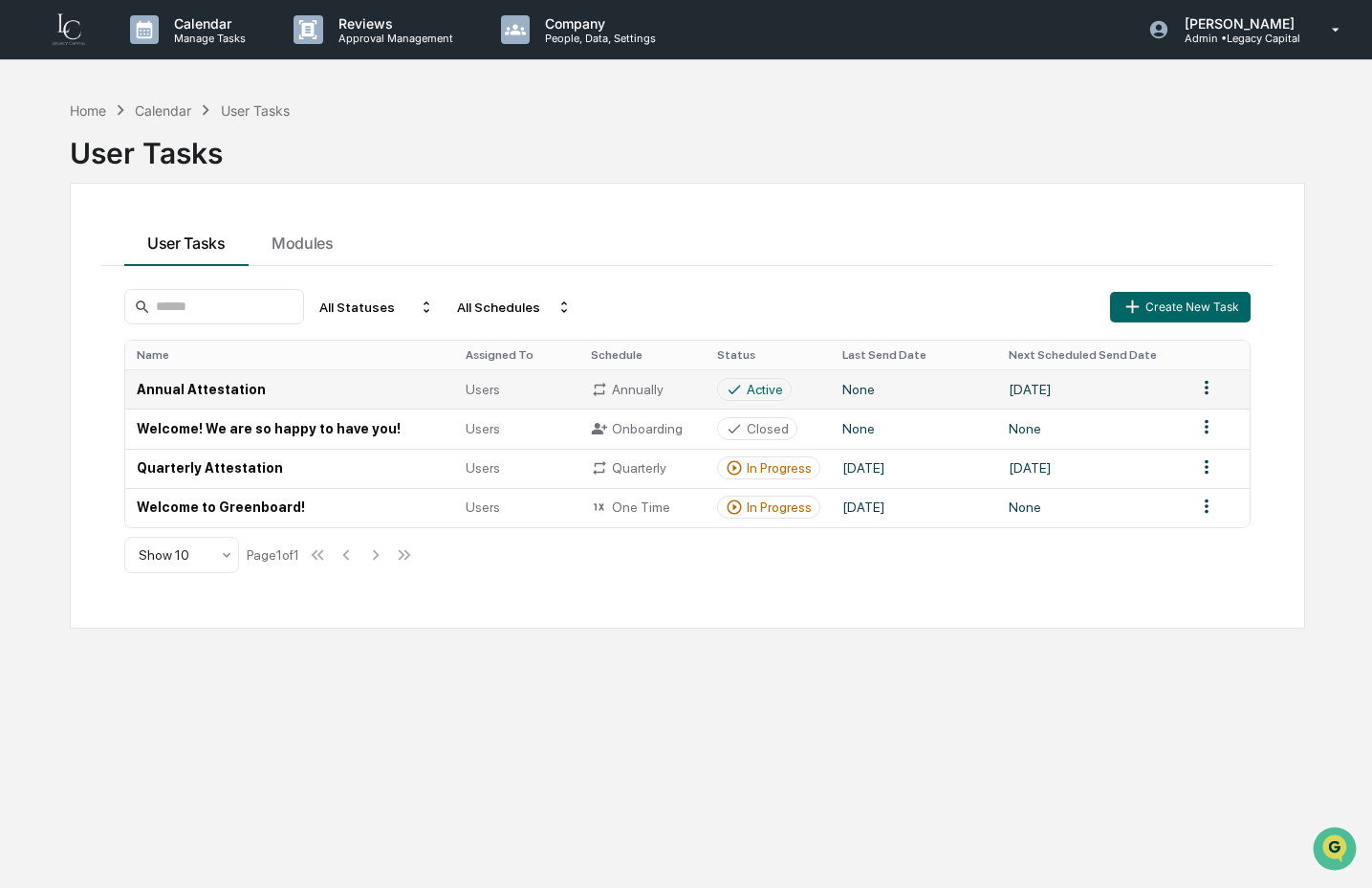
click at [738, 396] on icon at bounding box center [735, 389] width 17 height 17
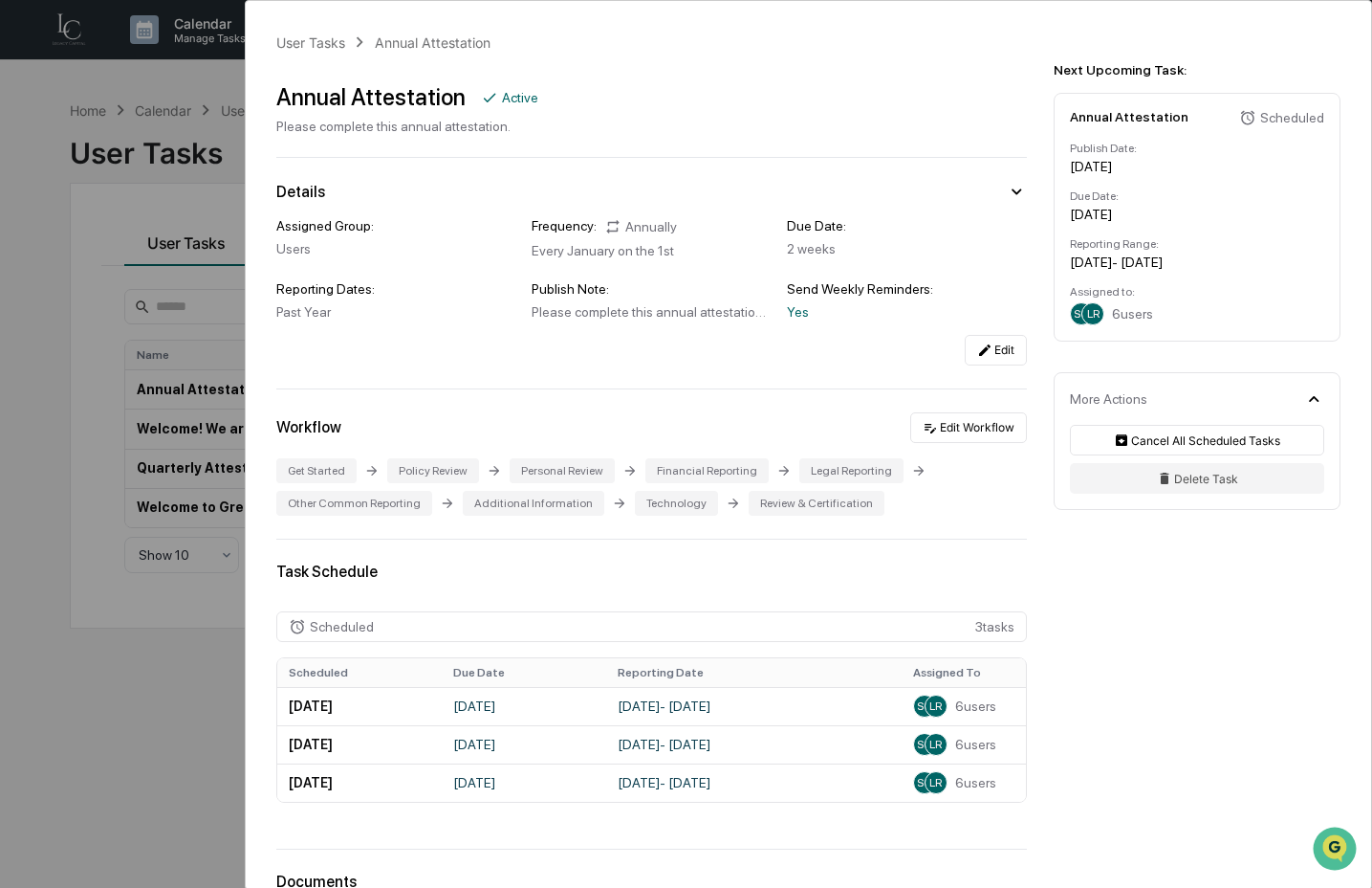
click at [186, 758] on div "User Tasks Annual Attestation Annual Attestation Active Please complete this an…" at bounding box center [686, 444] width 1372 height 888
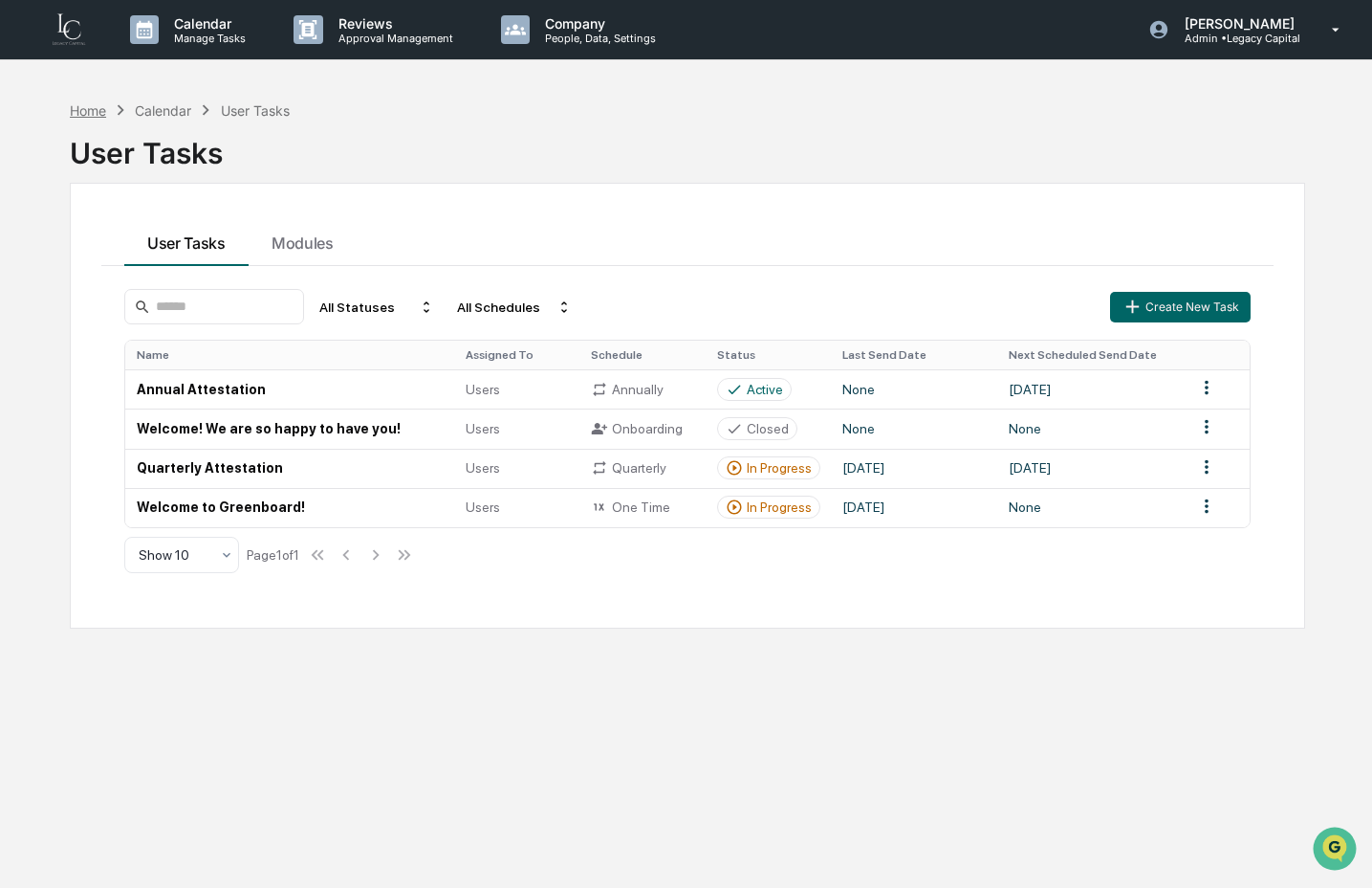
click at [96, 112] on div "Home" at bounding box center [89, 110] width 37 height 16
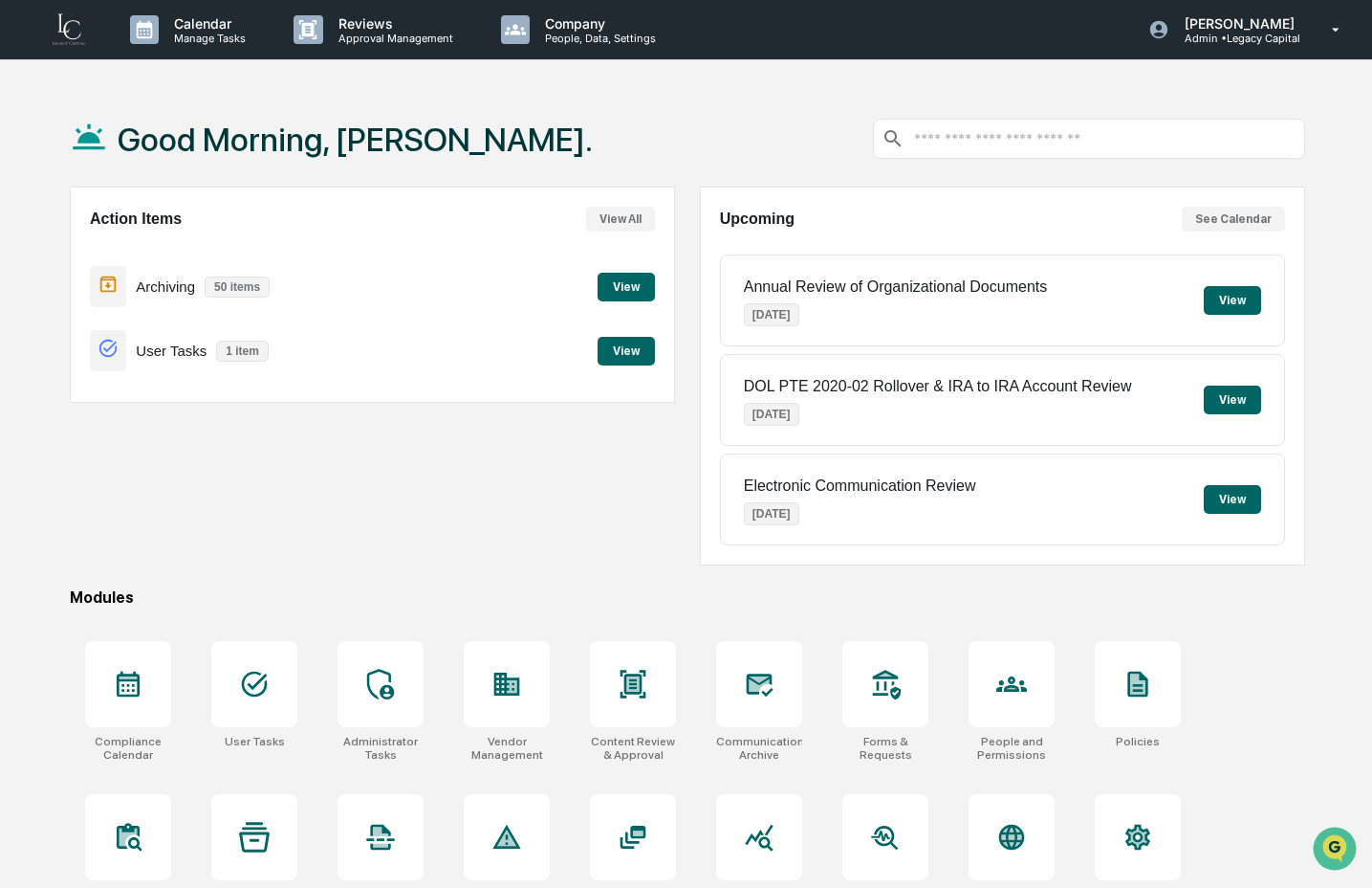
click at [650, 295] on button "View" at bounding box center [627, 287] width 58 height 29
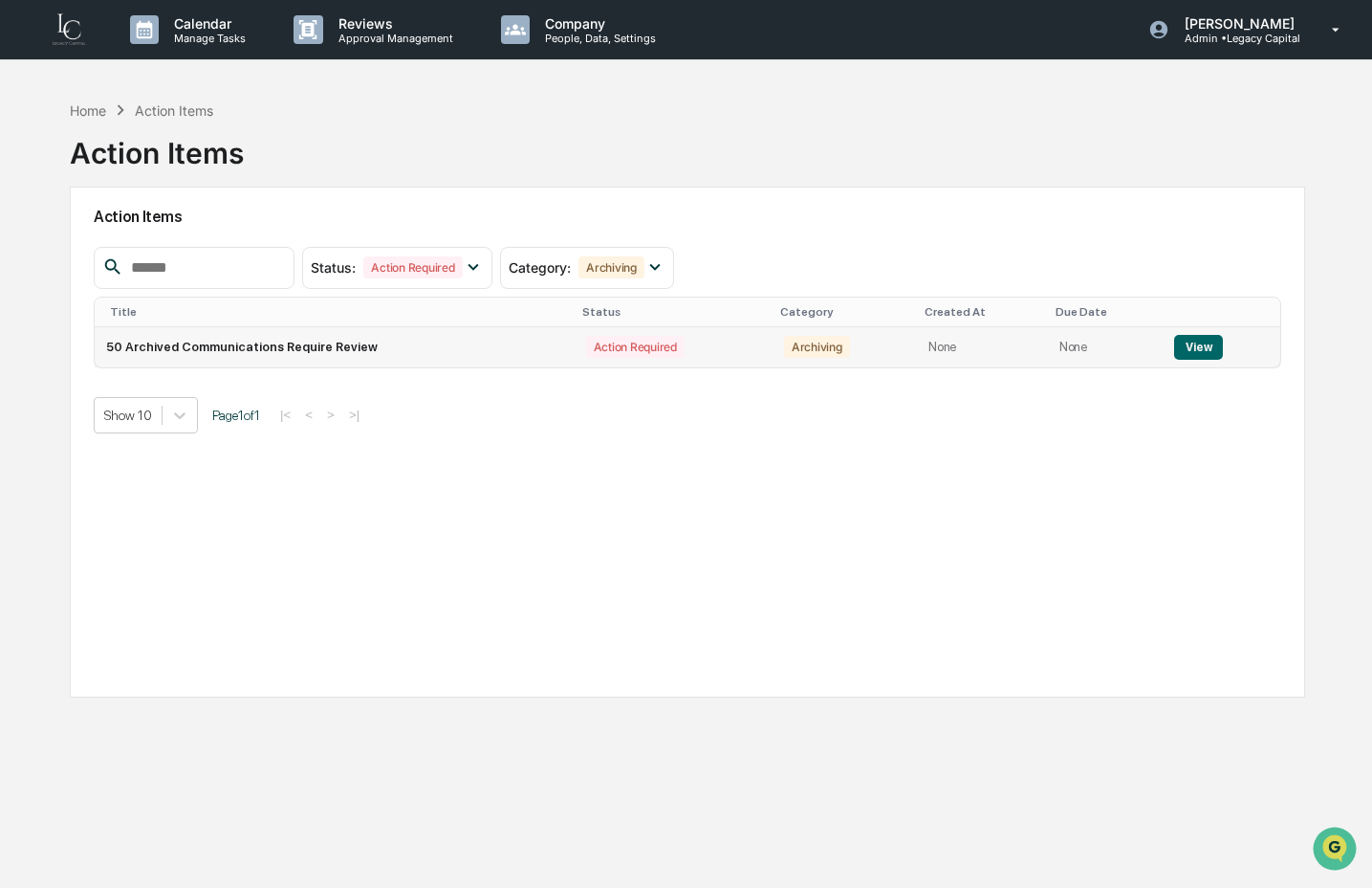
click at [1193, 349] on button "View" at bounding box center [1199, 348] width 49 height 25
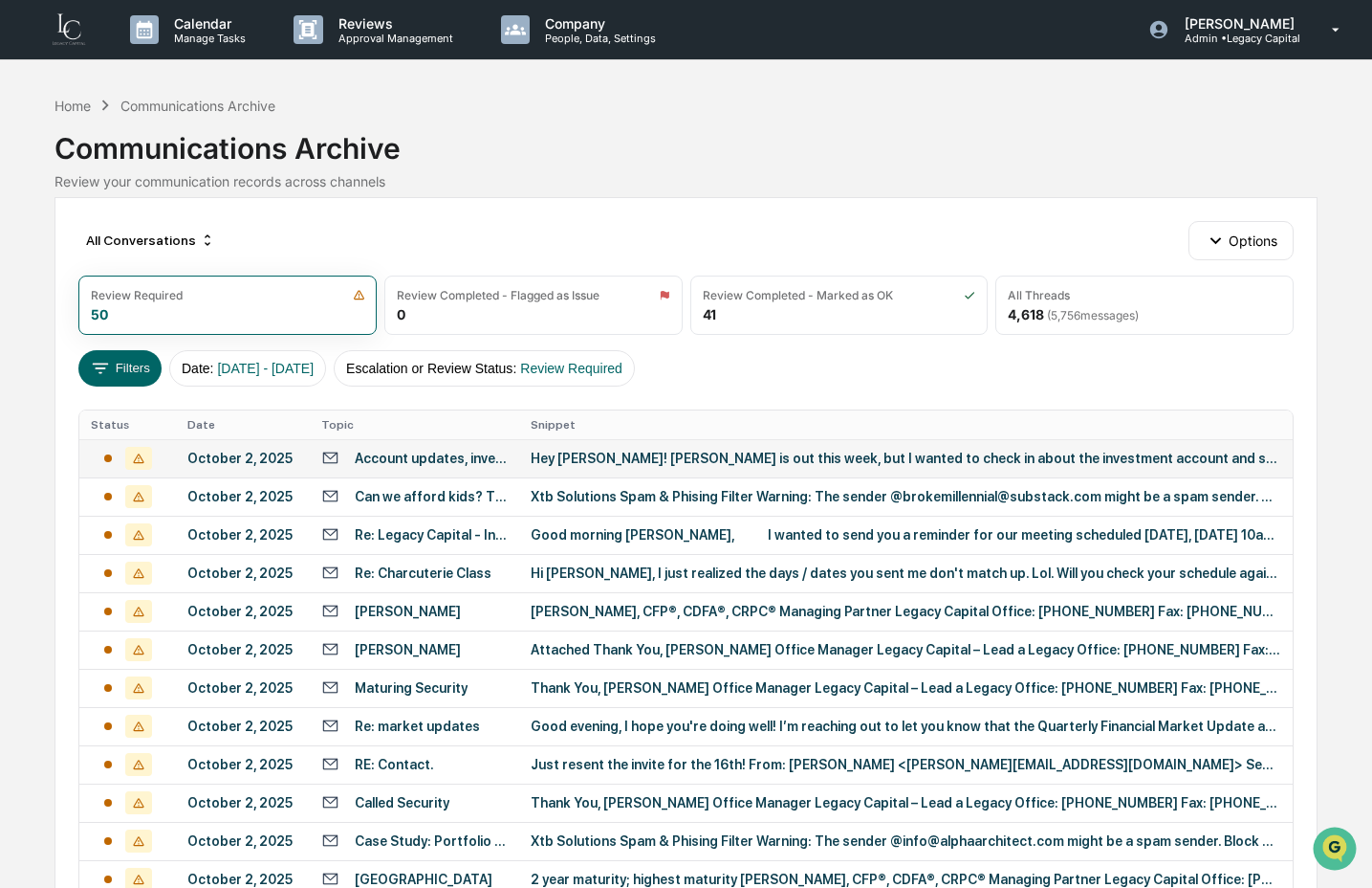
click at [456, 469] on td "Account updates, investment review" at bounding box center [415, 458] width 210 height 39
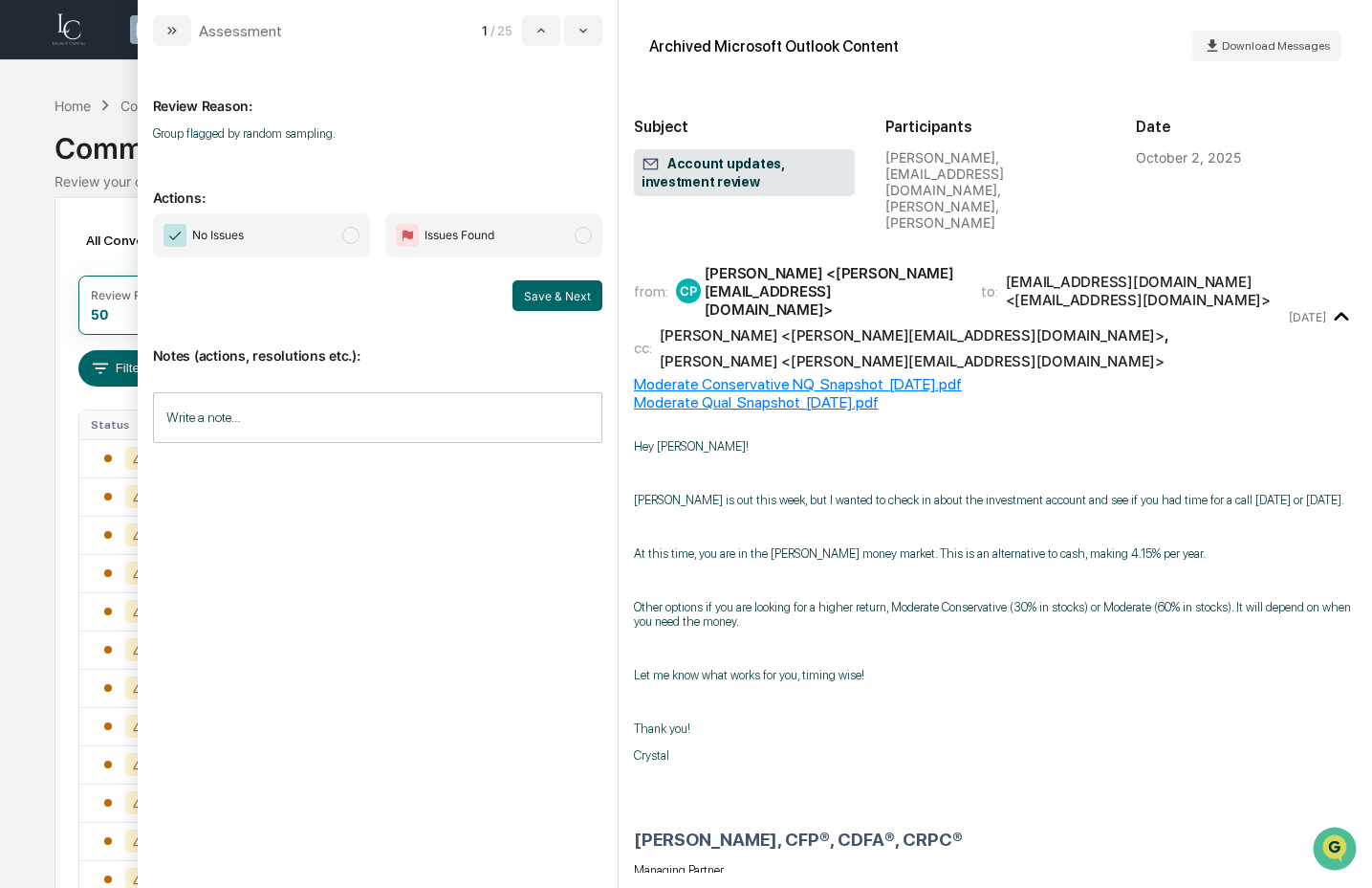
click at [323, 231] on span "No Issues" at bounding box center [261, 236] width 217 height 44
click at [552, 304] on button "Save & Next" at bounding box center [557, 296] width 90 height 31
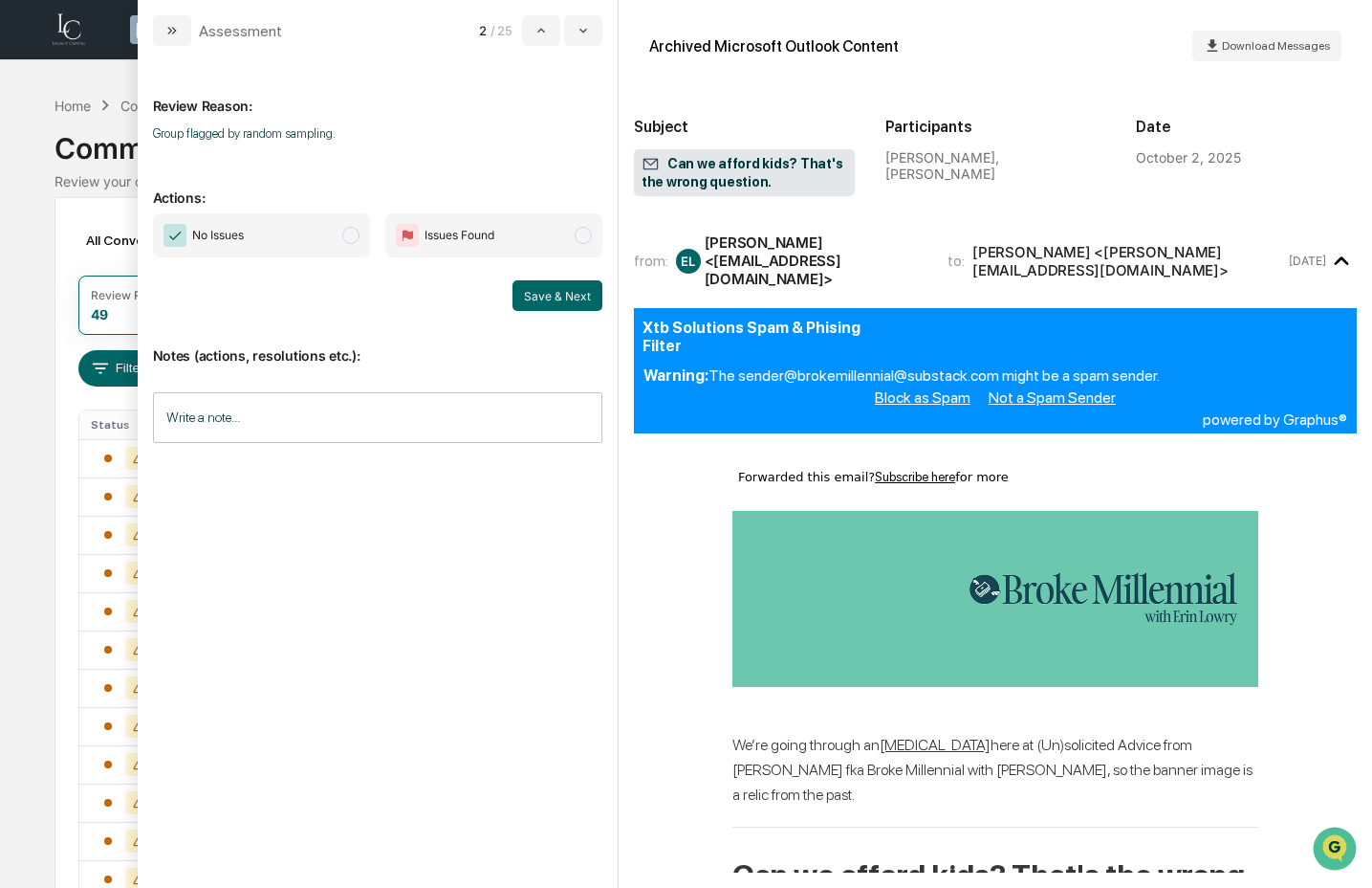
click at [296, 253] on span "No Issues" at bounding box center [261, 236] width 217 height 44
click at [610, 295] on div "Review Reason: Group flagged by random sampling. Actions: No Issues Issues Foun…" at bounding box center [377, 467] width 480 height 842
click at [588, 301] on button "Save & Next" at bounding box center [557, 296] width 90 height 31
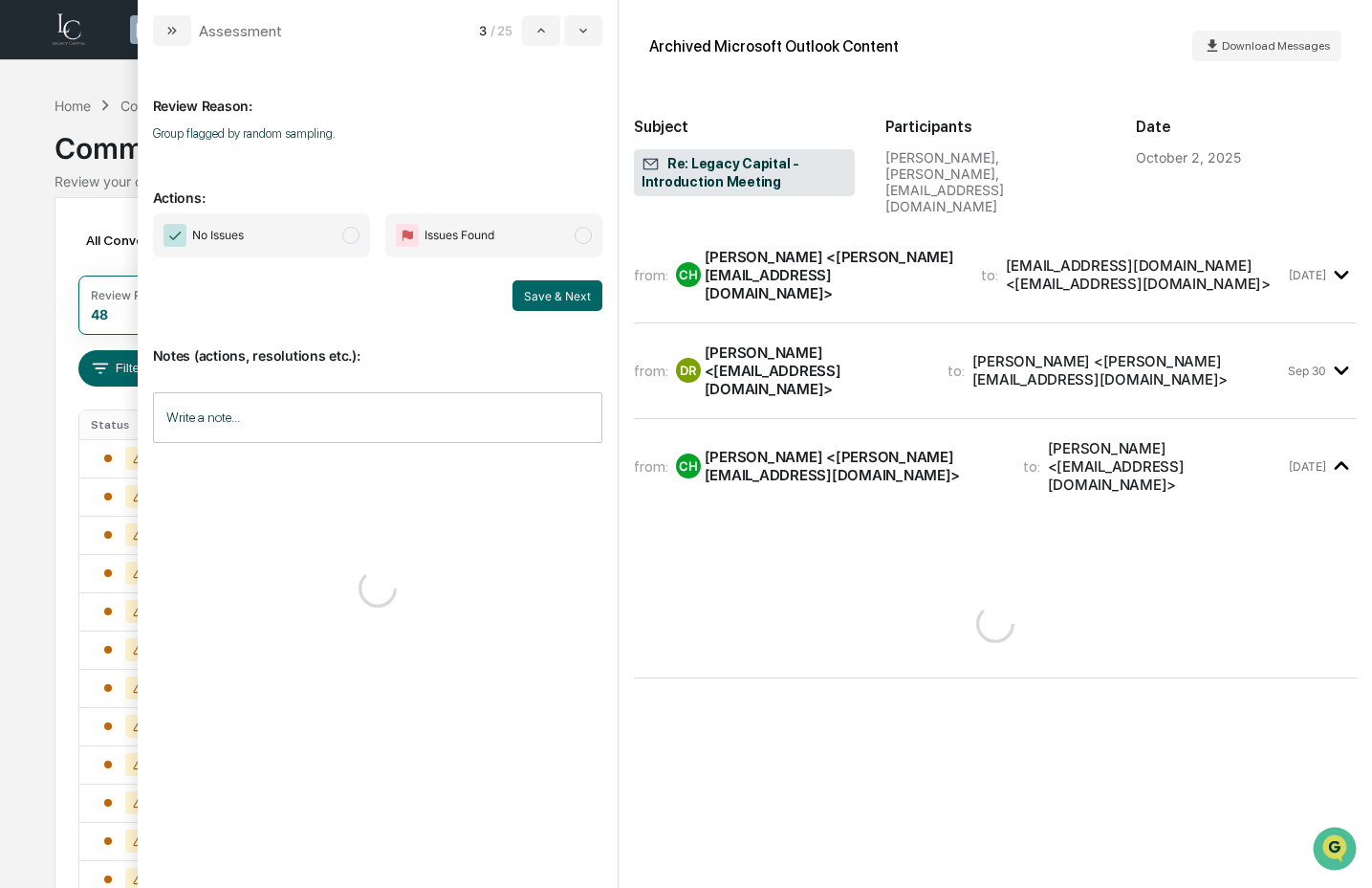
click at [268, 237] on span "No Issues" at bounding box center [261, 236] width 217 height 44
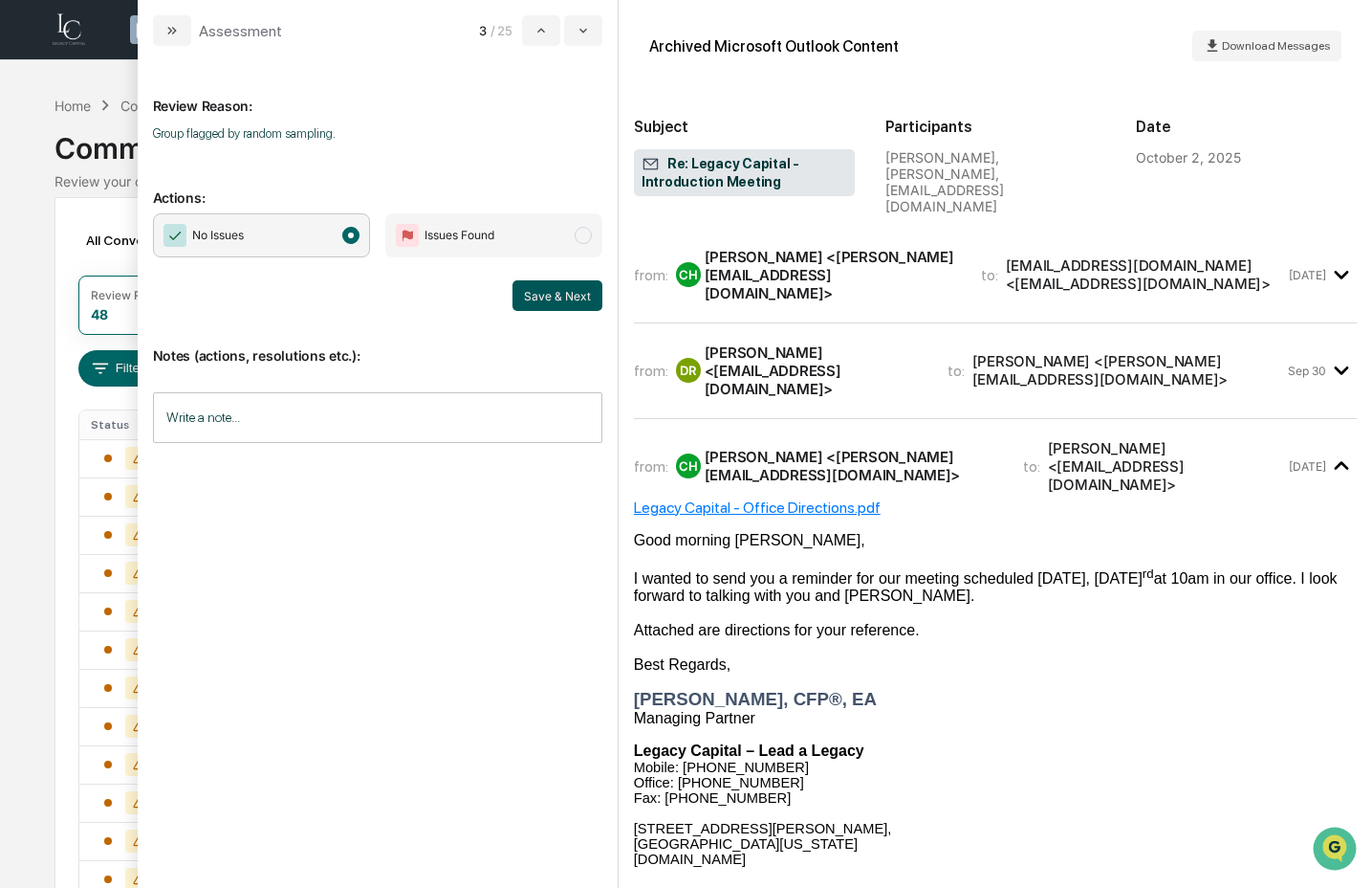
click at [603, 304] on button "Save & Next" at bounding box center [557, 296] width 90 height 31
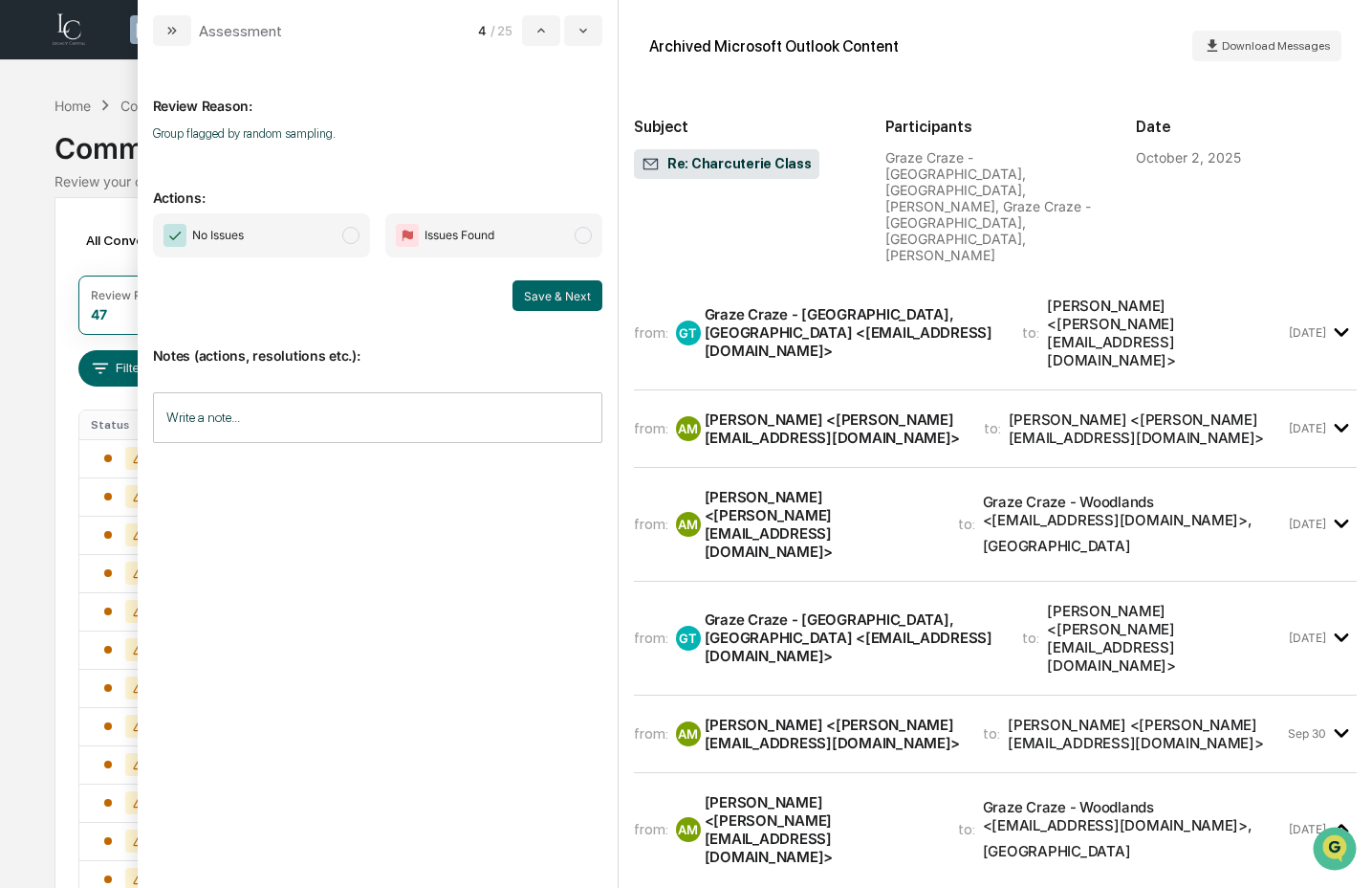
click at [285, 257] on span "No Issues" at bounding box center [261, 236] width 217 height 44
click at [585, 300] on button "Save & Next" at bounding box center [557, 296] width 90 height 31
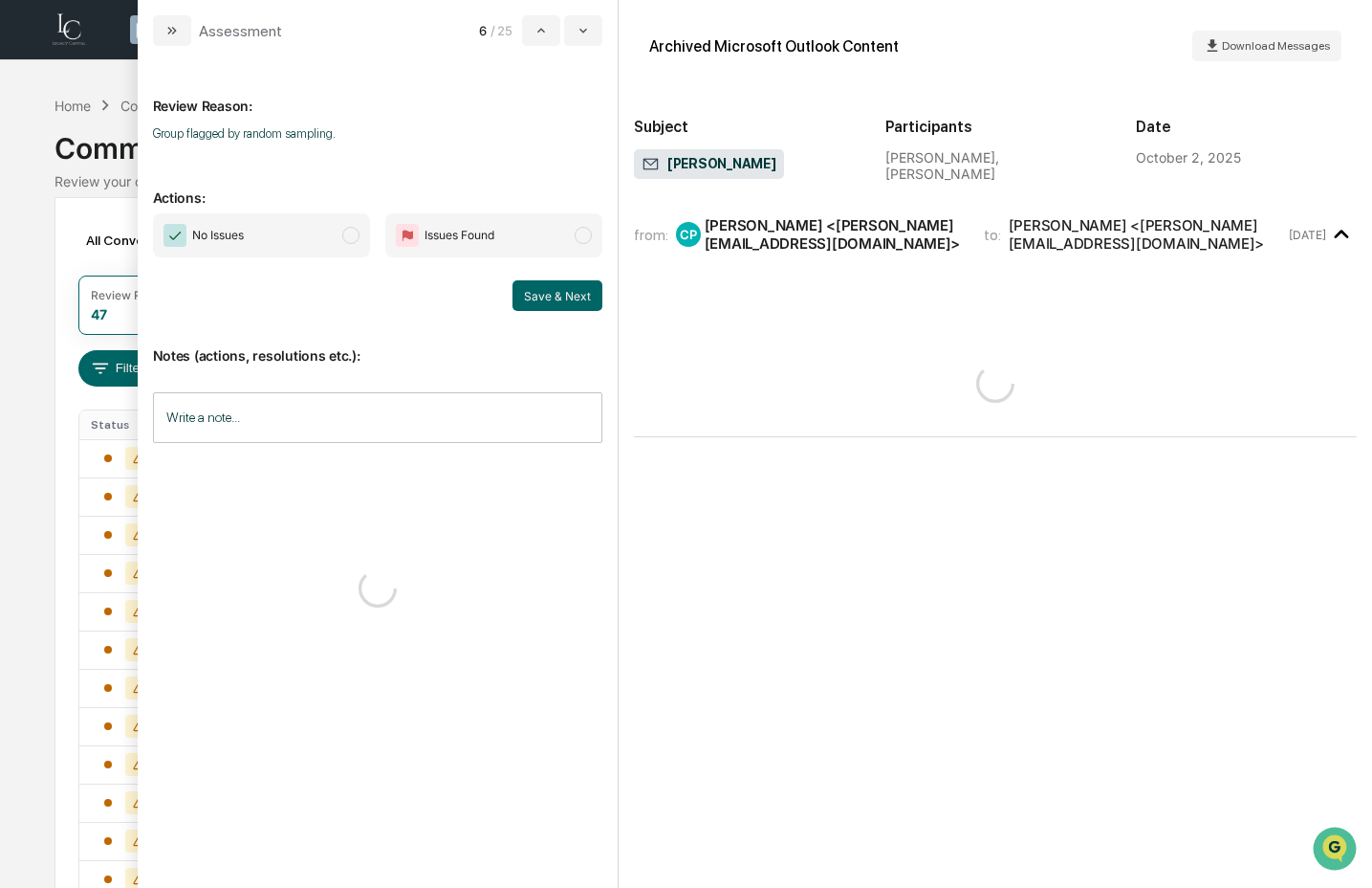
click at [261, 240] on span "No Issues" at bounding box center [261, 236] width 217 height 44
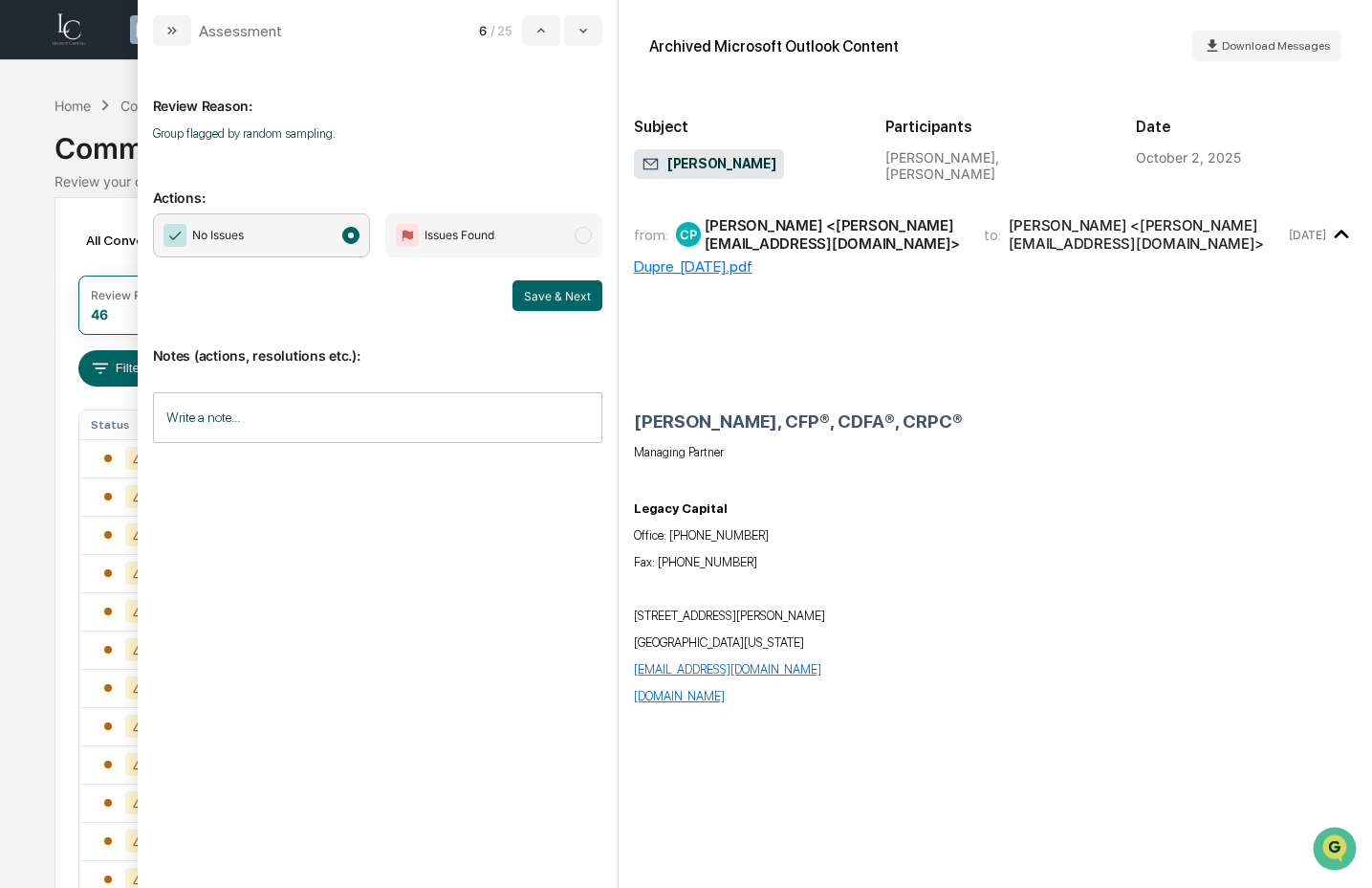
drag, startPoint x: 564, startPoint y: 299, endPoint x: 522, endPoint y: 284, distance: 44.6
click at [564, 300] on button "Save & Next" at bounding box center [557, 296] width 90 height 31
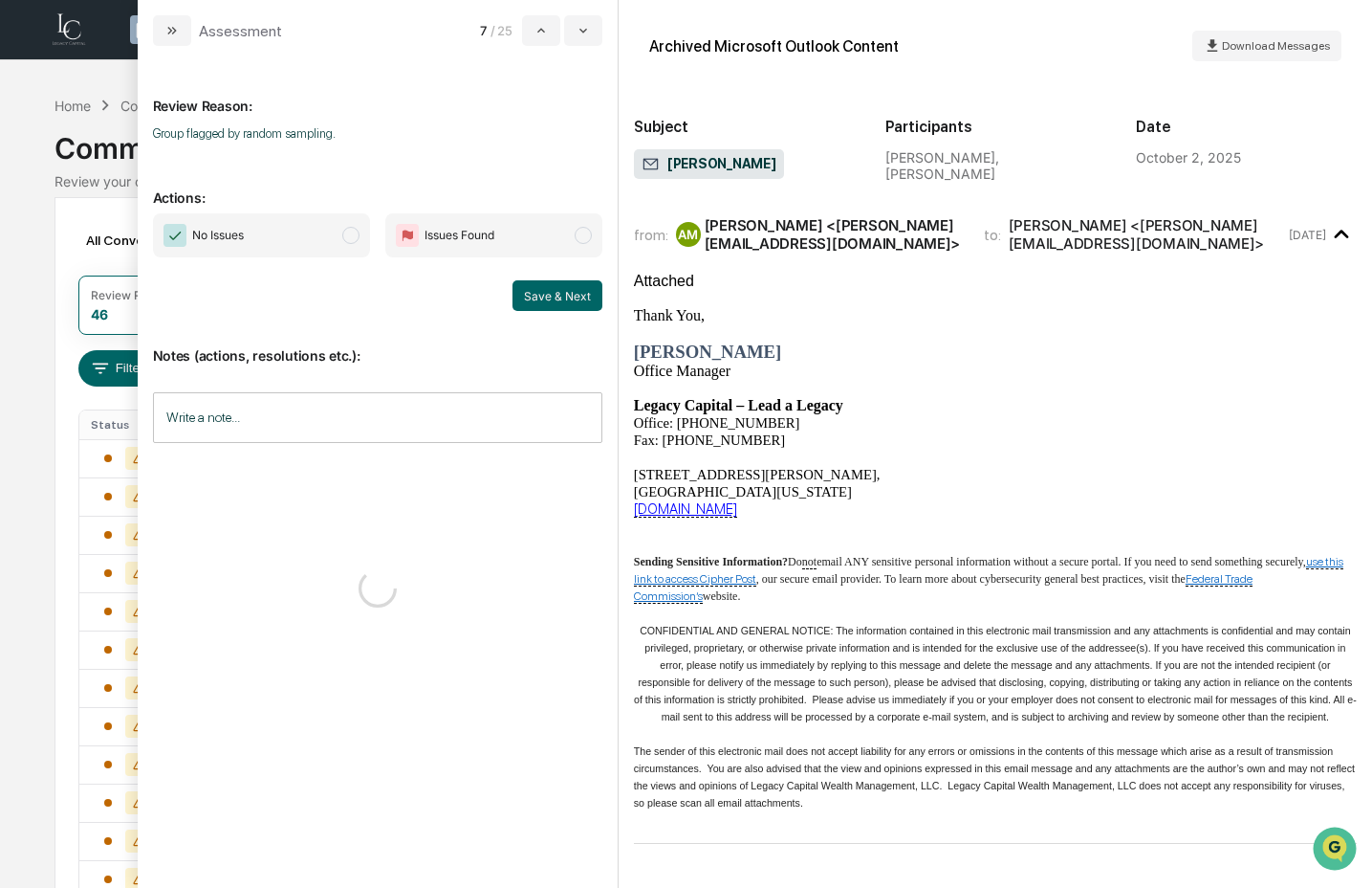
drag, startPoint x: 278, startPoint y: 234, endPoint x: 381, endPoint y: 263, distance: 107.0
click at [278, 234] on span "No Issues" at bounding box center [261, 236] width 217 height 44
click at [540, 298] on button "Save & Next" at bounding box center [557, 296] width 90 height 31
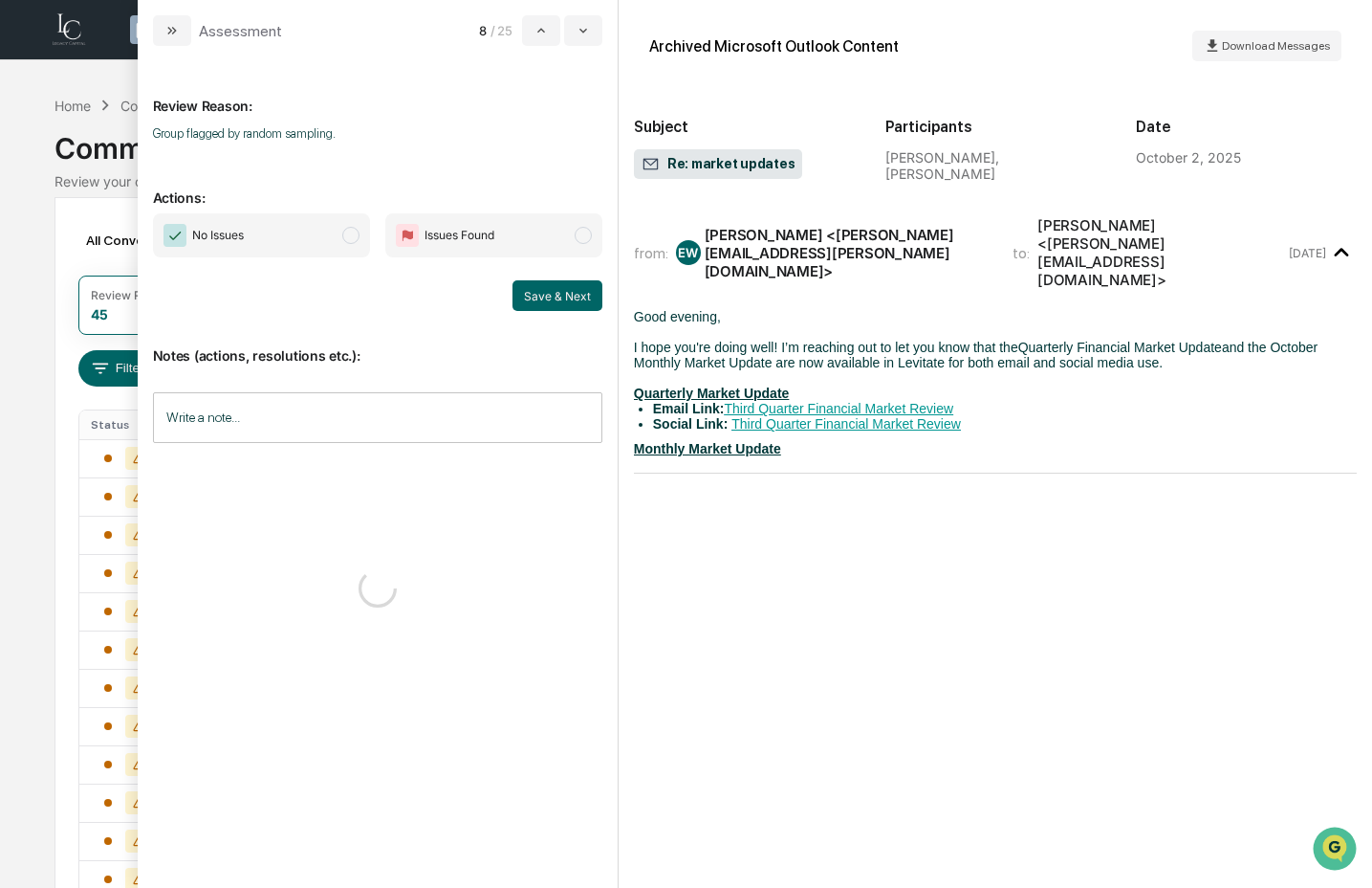
click at [327, 250] on span "No Issues" at bounding box center [261, 236] width 217 height 44
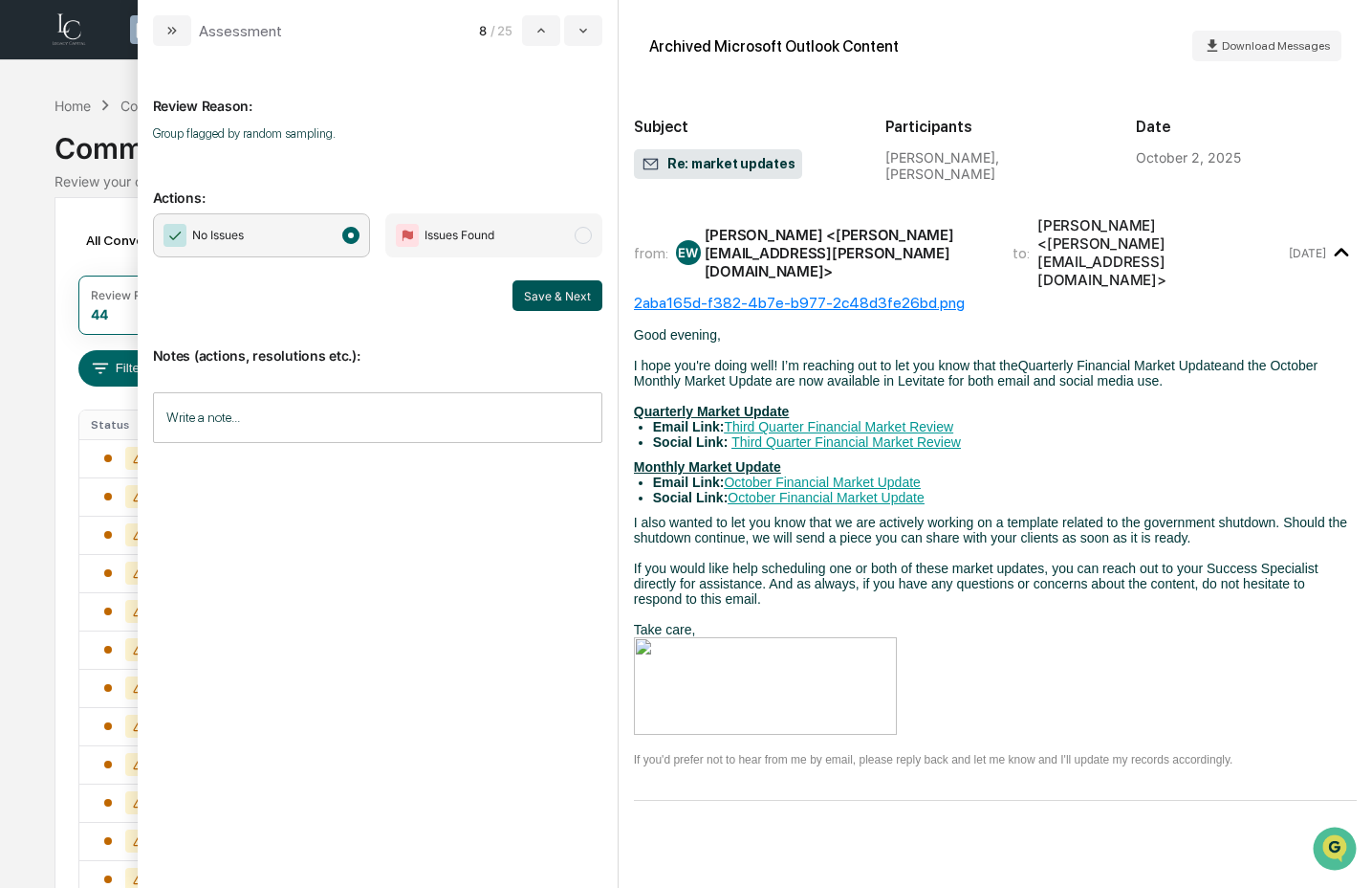
click at [548, 299] on button "Save & Next" at bounding box center [557, 296] width 90 height 31
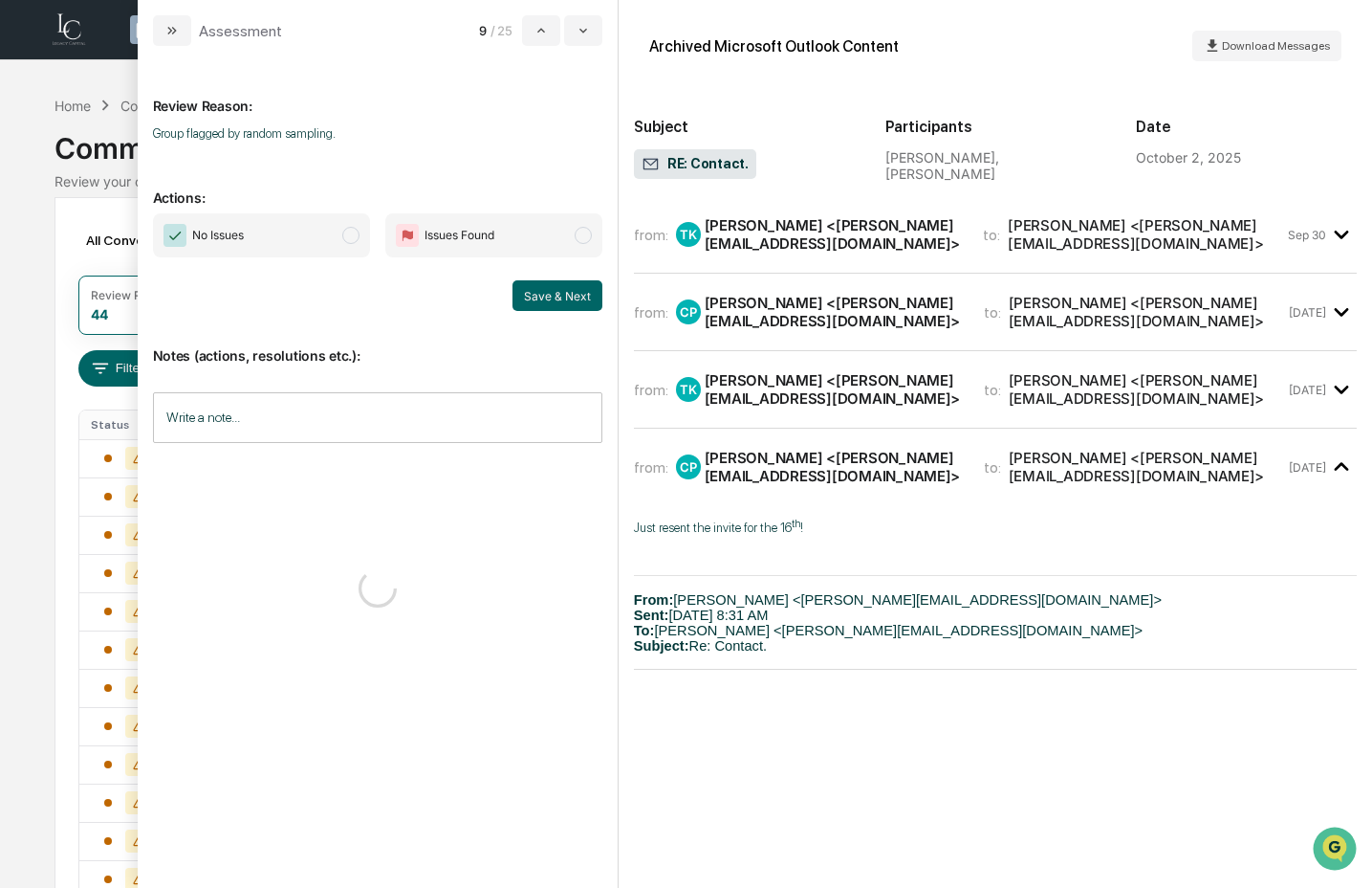
drag, startPoint x: 291, startPoint y: 233, endPoint x: 370, endPoint y: 249, distance: 80.6
click at [291, 233] on span "No Issues" at bounding box center [261, 236] width 217 height 44
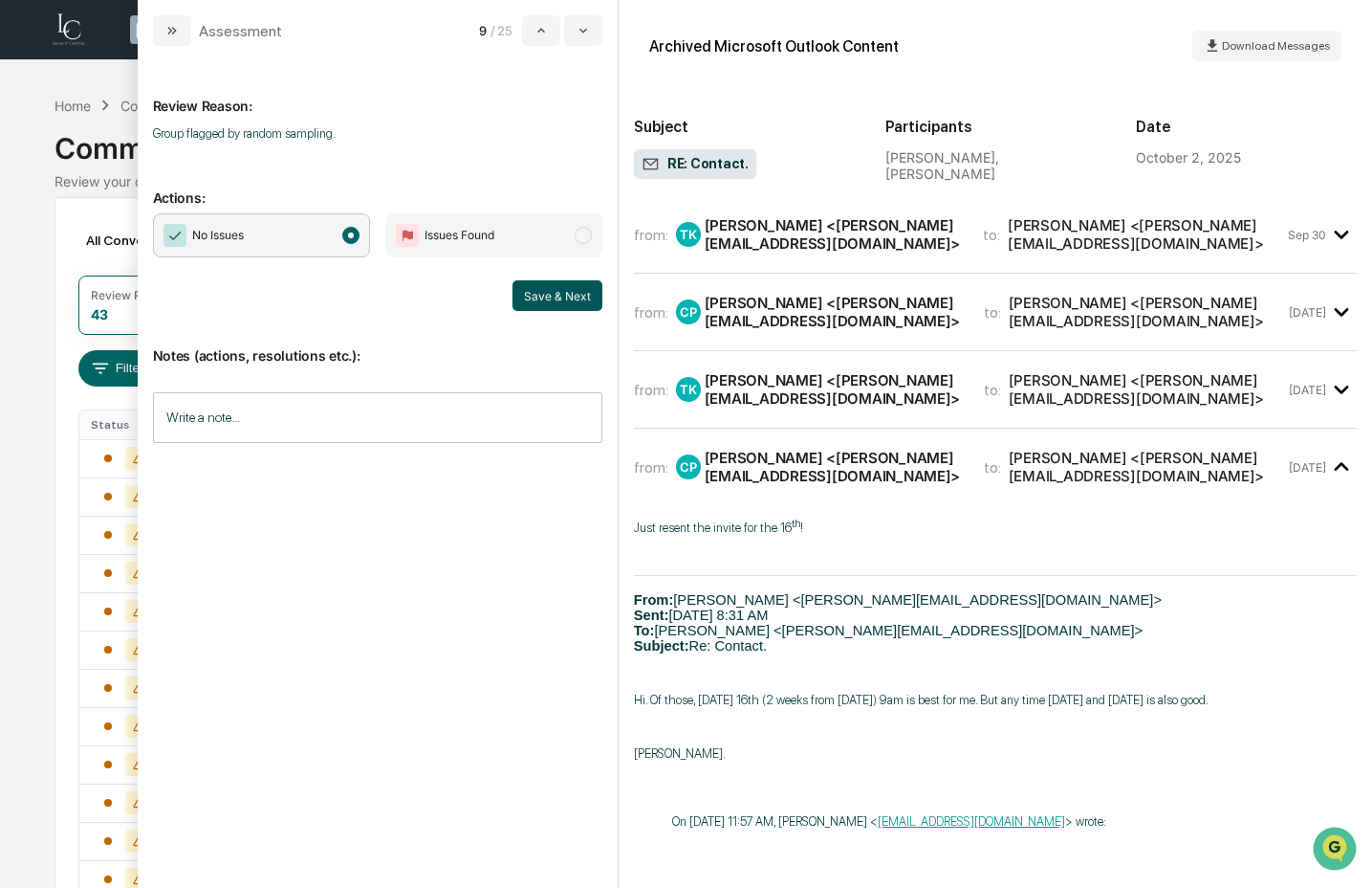
click at [555, 296] on button "Save & Next" at bounding box center [557, 296] width 90 height 31
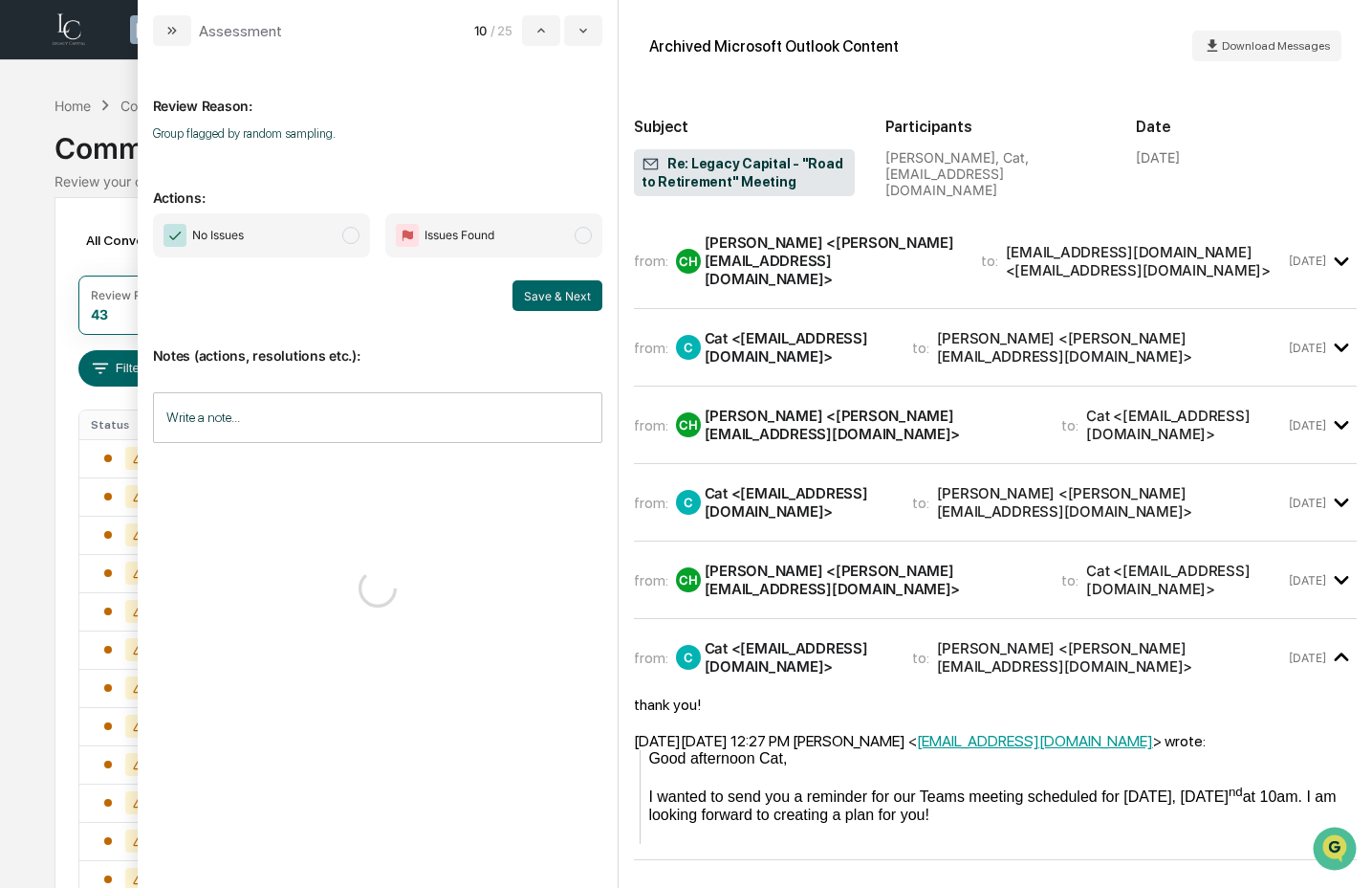
click at [301, 246] on span "No Issues" at bounding box center [261, 236] width 217 height 44
click at [566, 288] on button "Save & Next" at bounding box center [557, 296] width 90 height 31
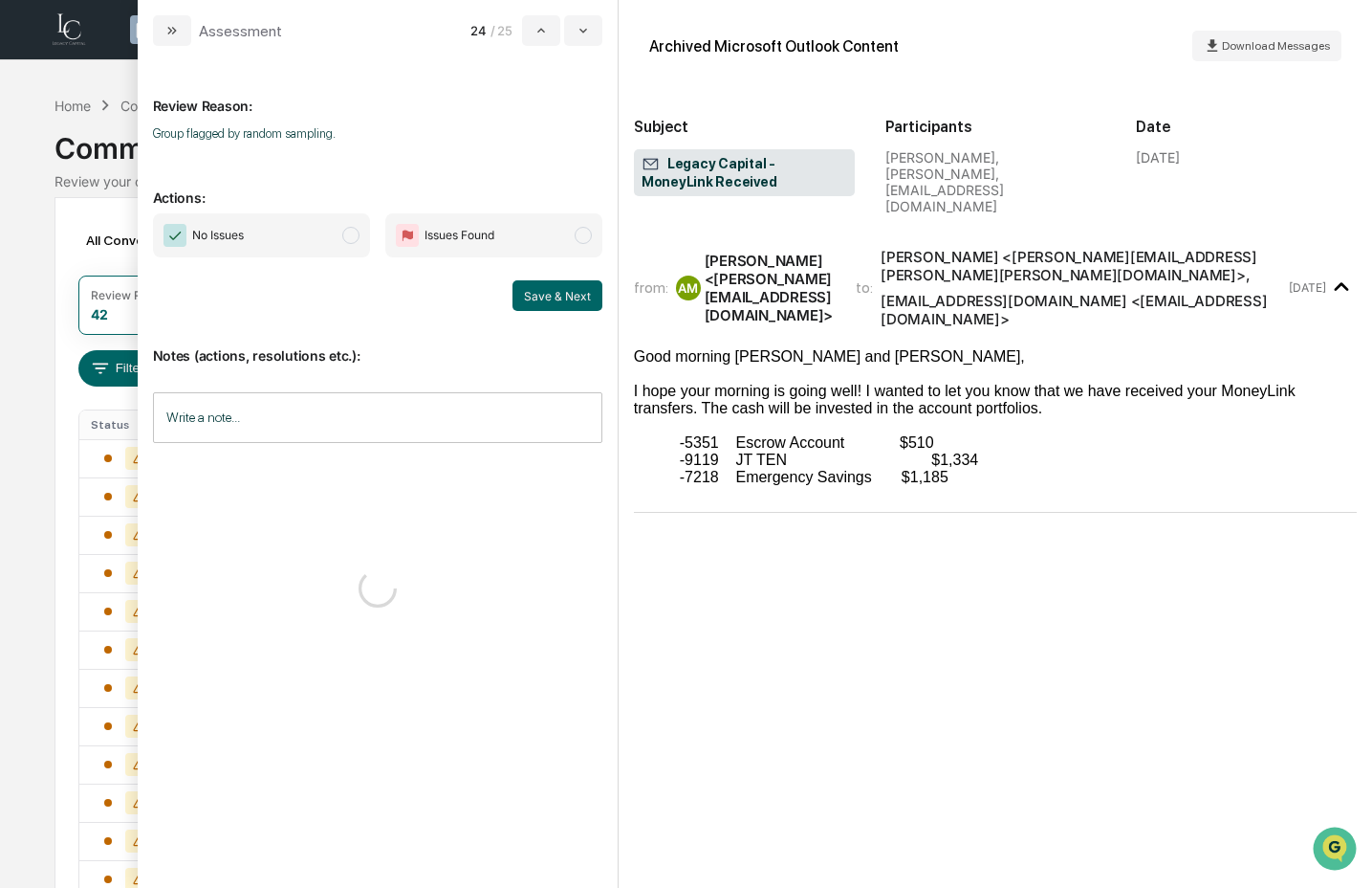
click at [333, 237] on span "No Issues" at bounding box center [261, 236] width 217 height 44
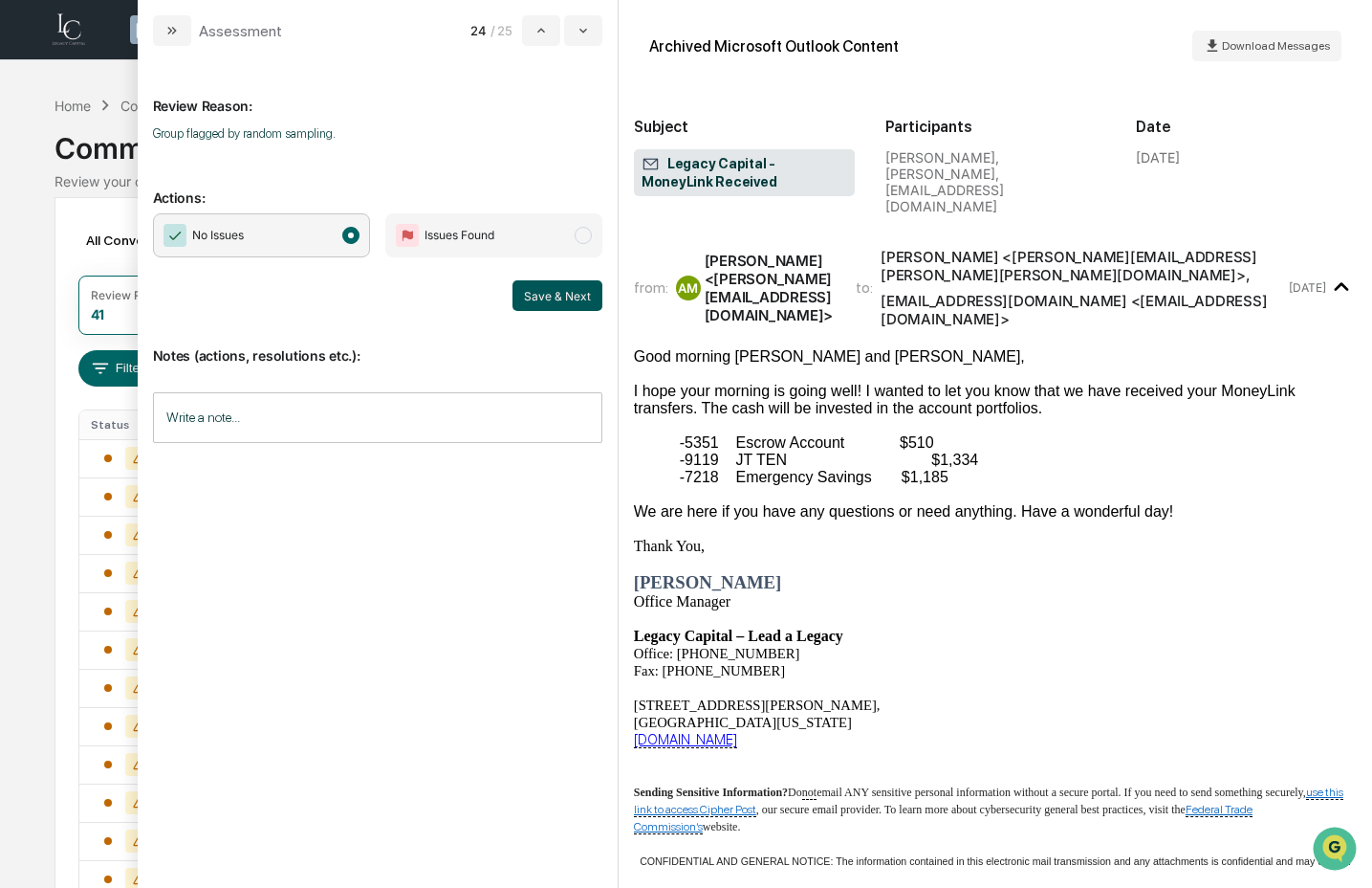
click at [571, 286] on button "Save & Next" at bounding box center [557, 296] width 90 height 31
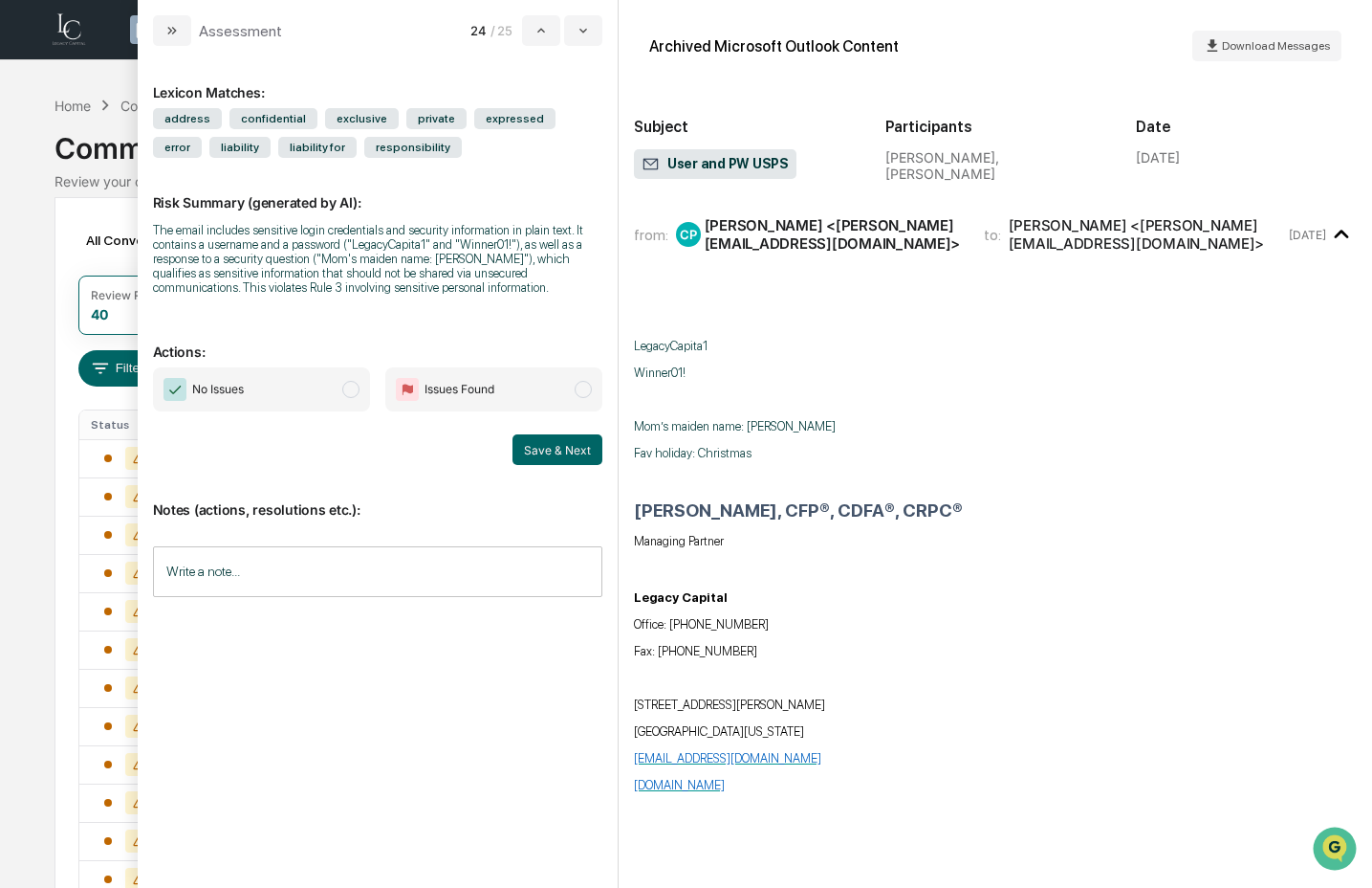
click at [210, 399] on span "No Issues" at bounding box center [219, 389] width 52 height 19
click at [249, 620] on div "modal" at bounding box center [377, 606] width 450 height 29
click at [246, 597] on input "Write a note..." at bounding box center [377, 571] width 450 height 51
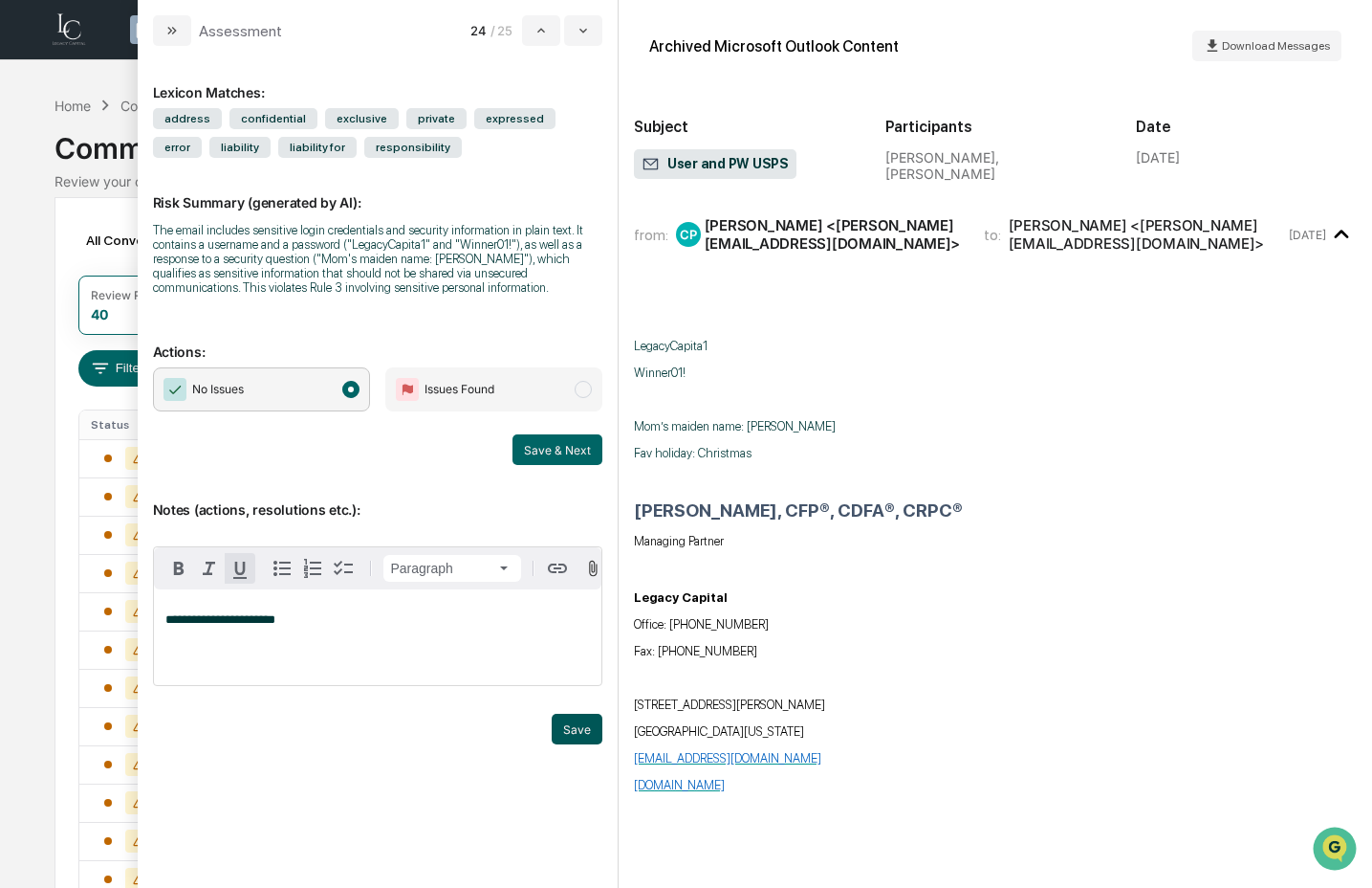
click at [583, 744] on button "Save" at bounding box center [577, 729] width 51 height 31
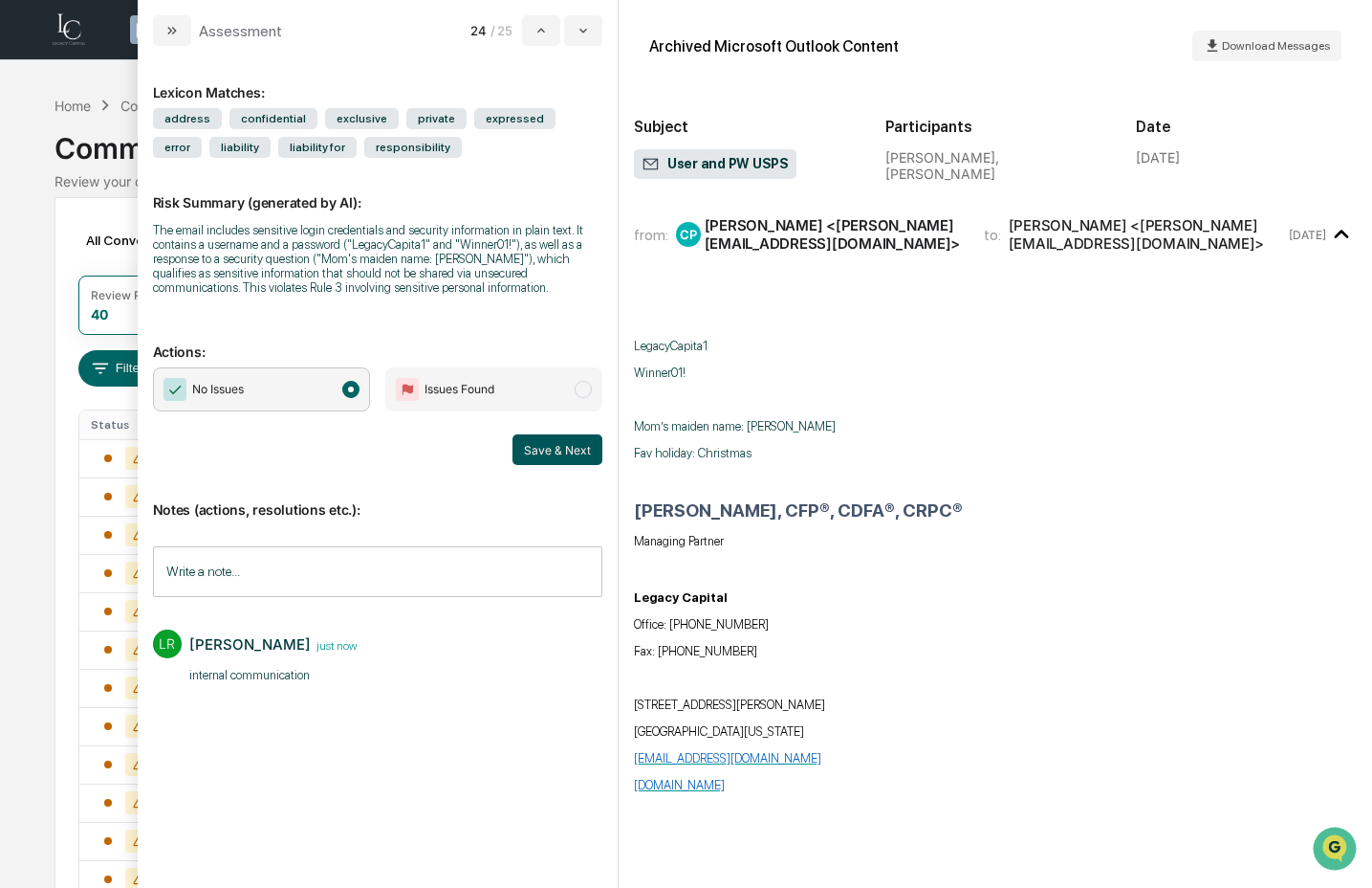
click at [566, 465] on button "Save & Next" at bounding box center [557, 450] width 90 height 31
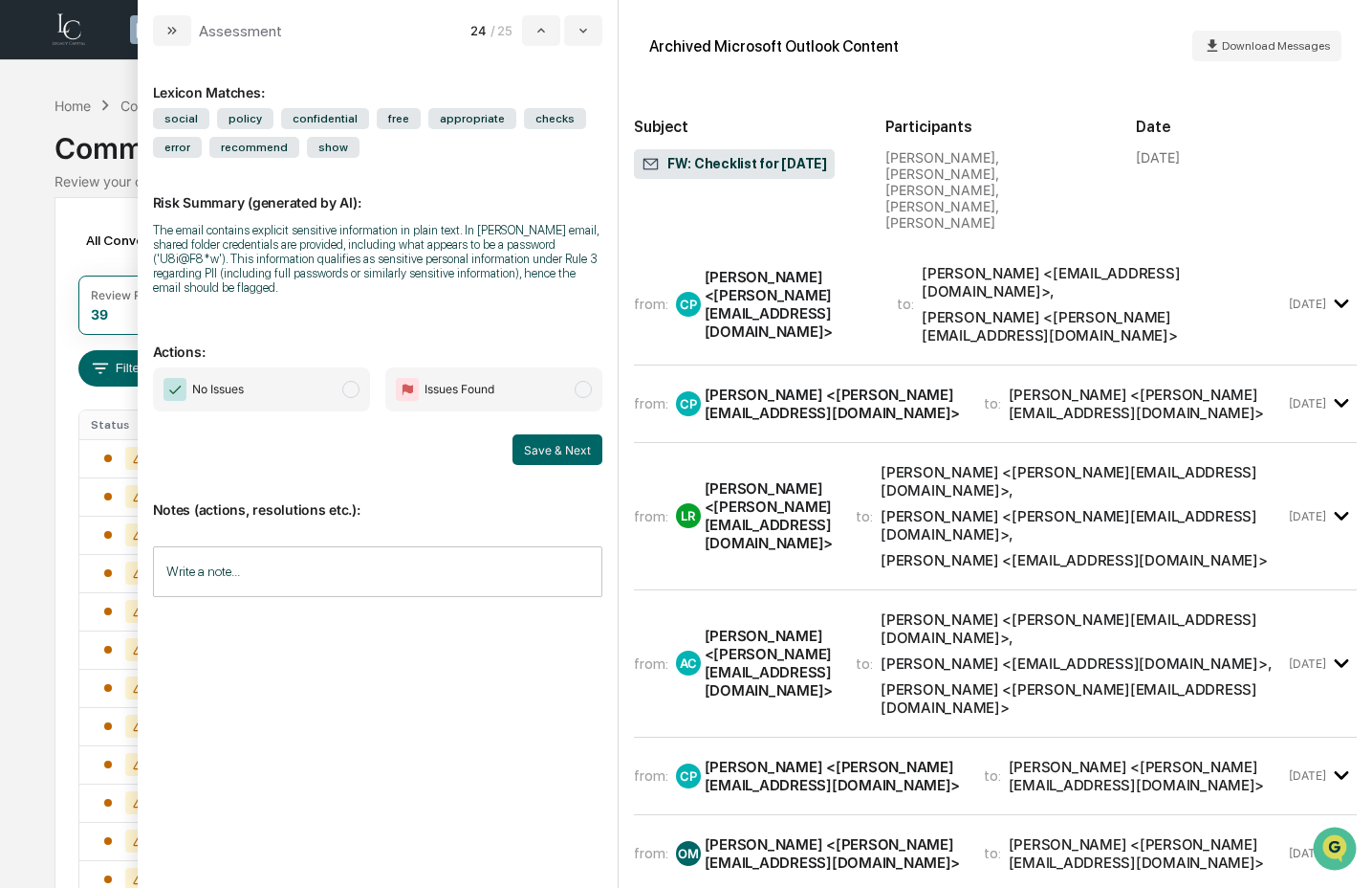
click at [225, 395] on span "No Issues" at bounding box center [219, 389] width 52 height 19
click at [536, 455] on button "Save & Next" at bounding box center [557, 450] width 90 height 31
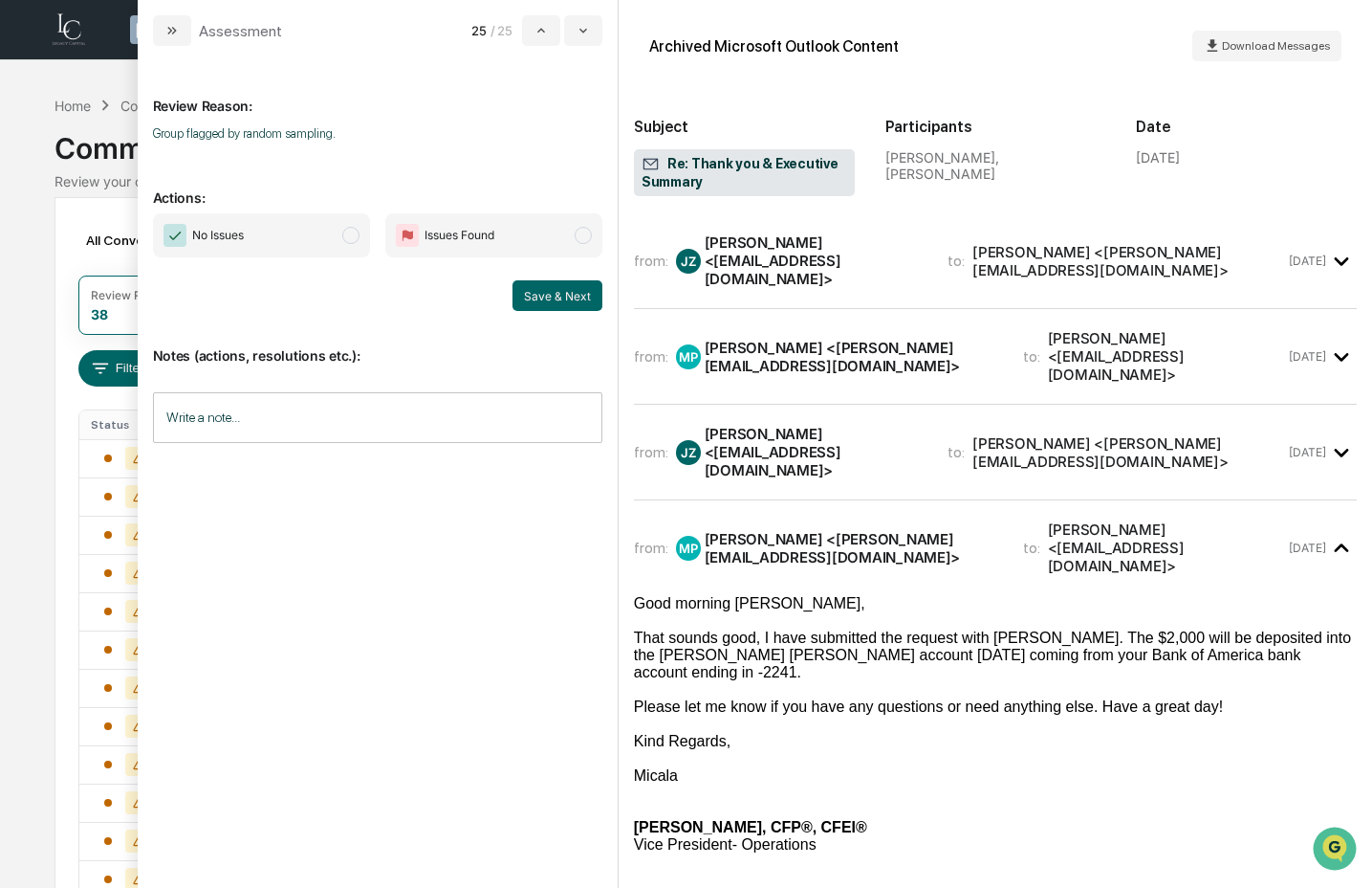
click at [273, 225] on span "No Issues" at bounding box center [261, 236] width 217 height 44
click at [565, 285] on button "Save & Next" at bounding box center [557, 296] width 90 height 31
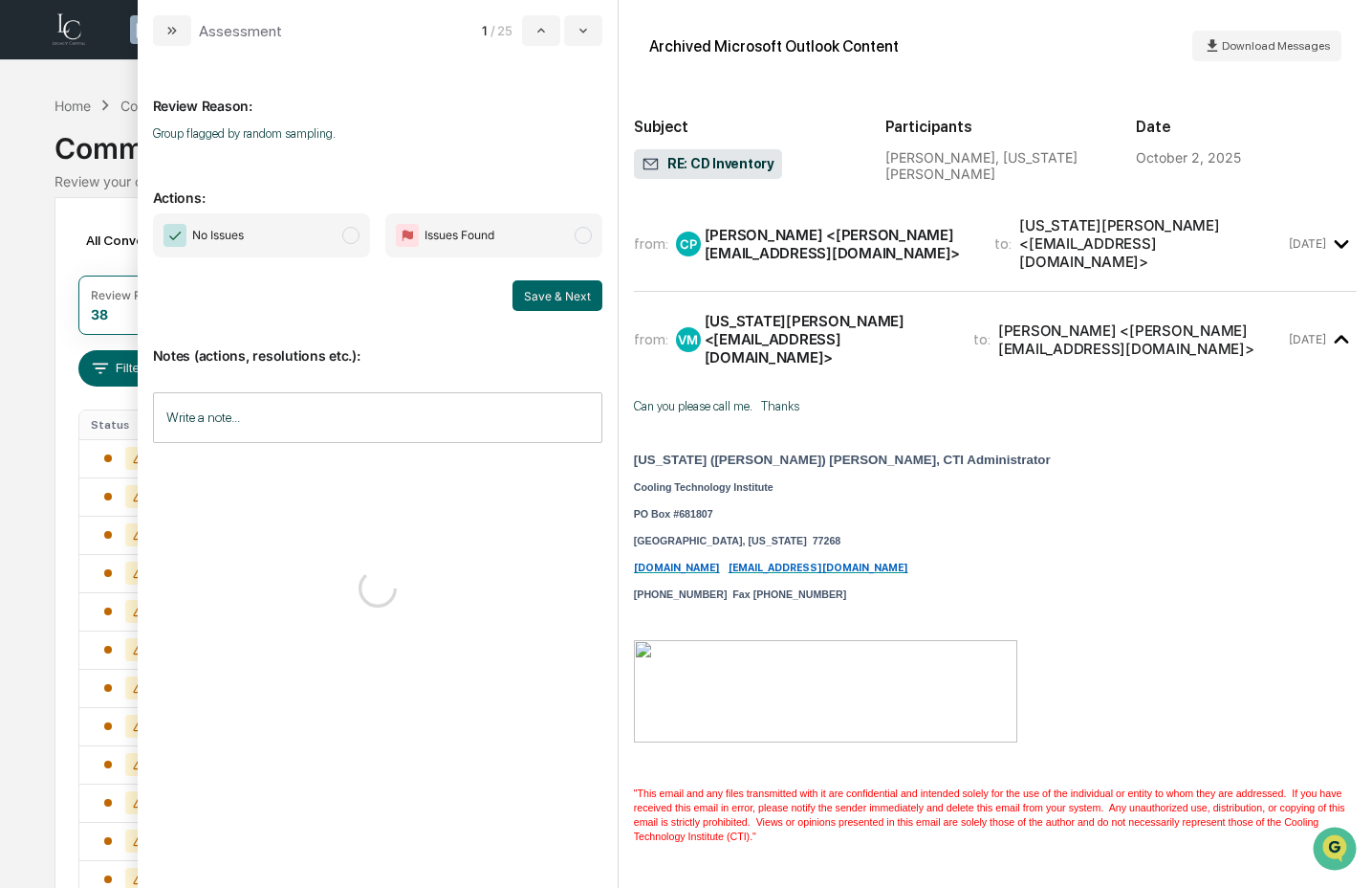
click at [267, 228] on span "No Issues" at bounding box center [261, 236] width 217 height 44
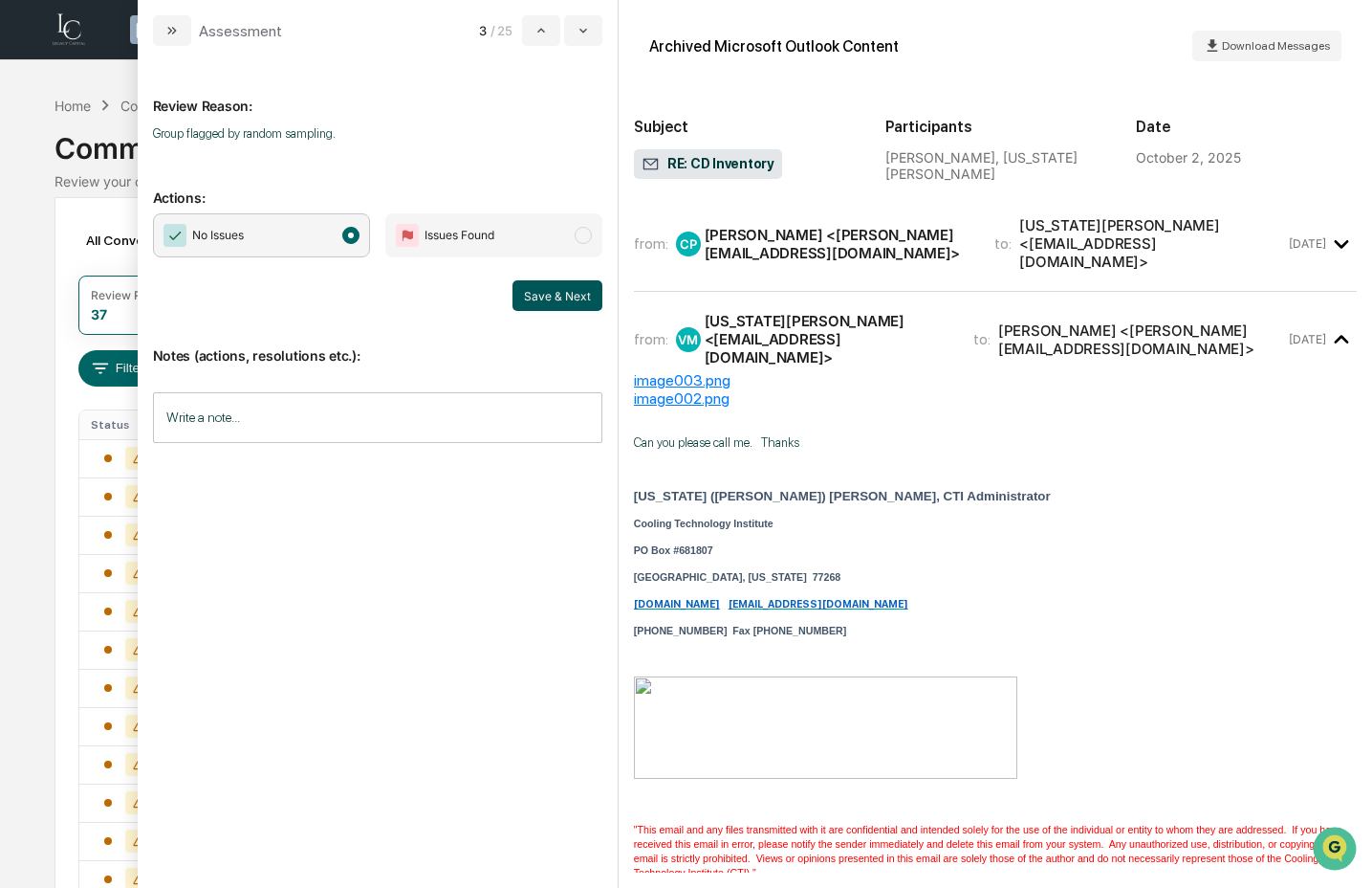
click at [550, 304] on button "Save & Next" at bounding box center [557, 296] width 90 height 31
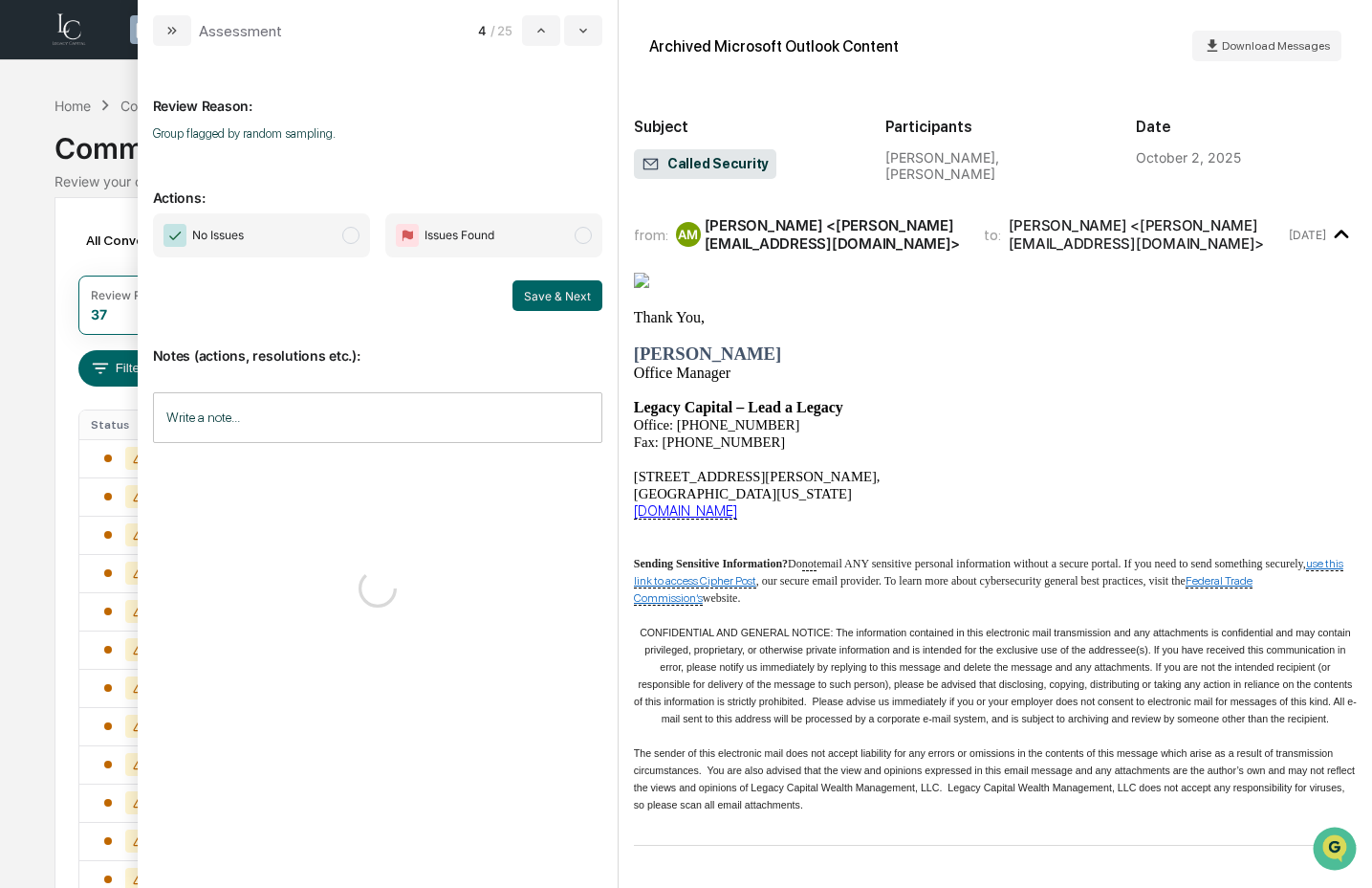
click at [318, 232] on span "No Issues" at bounding box center [261, 236] width 217 height 44
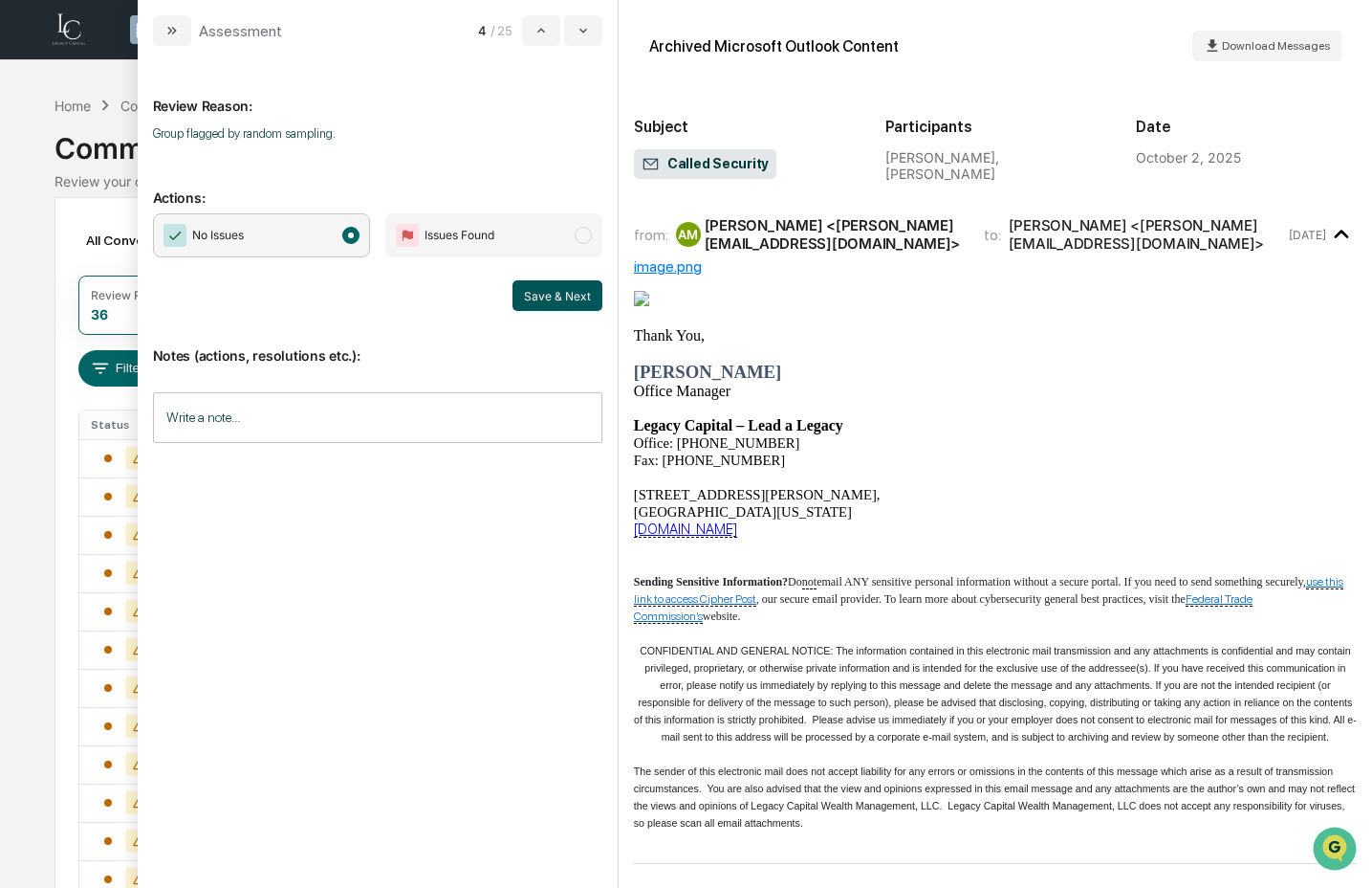
click at [590, 309] on button "Save & Next" at bounding box center [557, 296] width 90 height 31
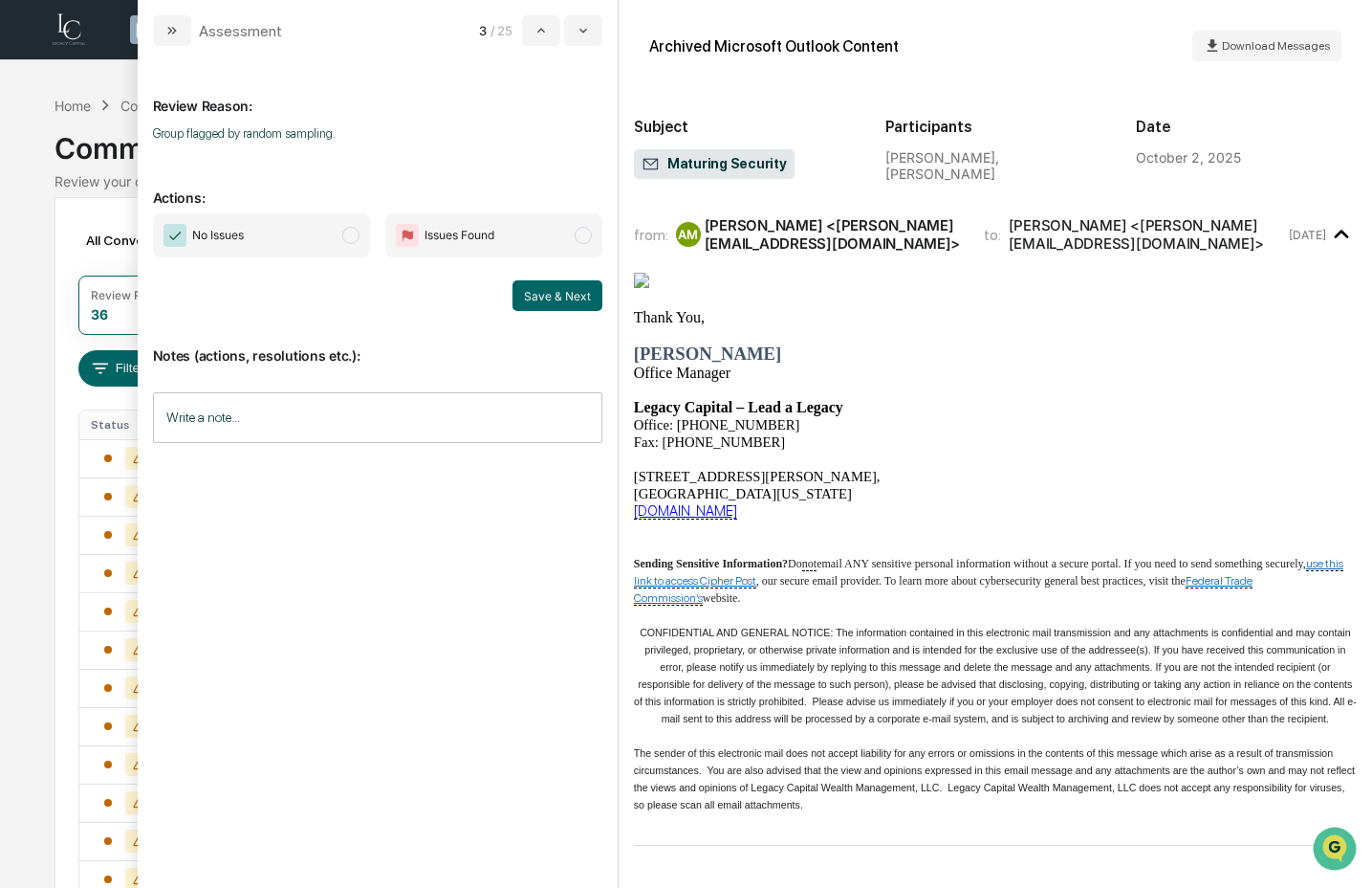
click at [349, 241] on span "modal" at bounding box center [351, 235] width 17 height 17
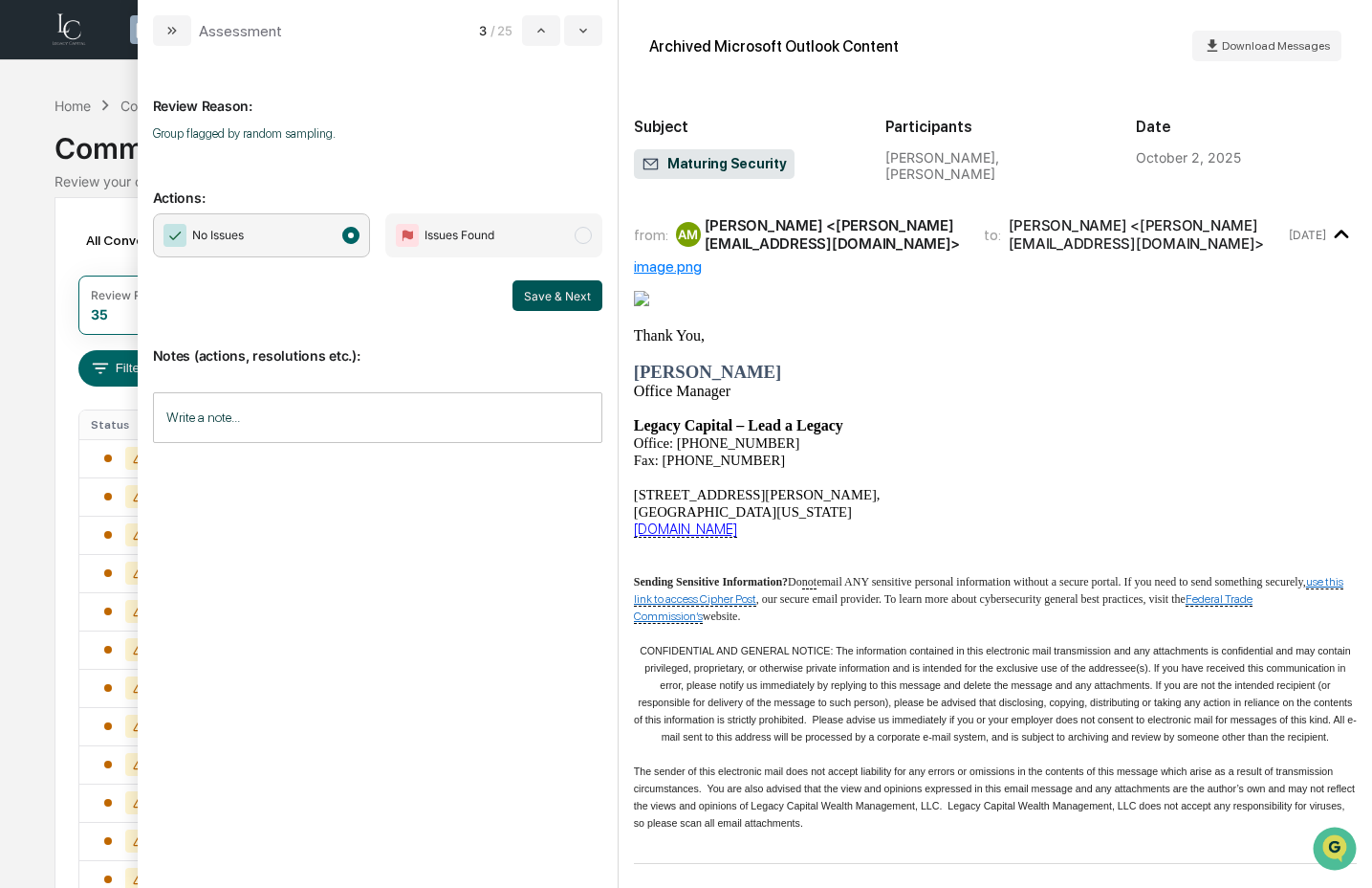
click at [574, 290] on button "Save & Next" at bounding box center [557, 296] width 90 height 31
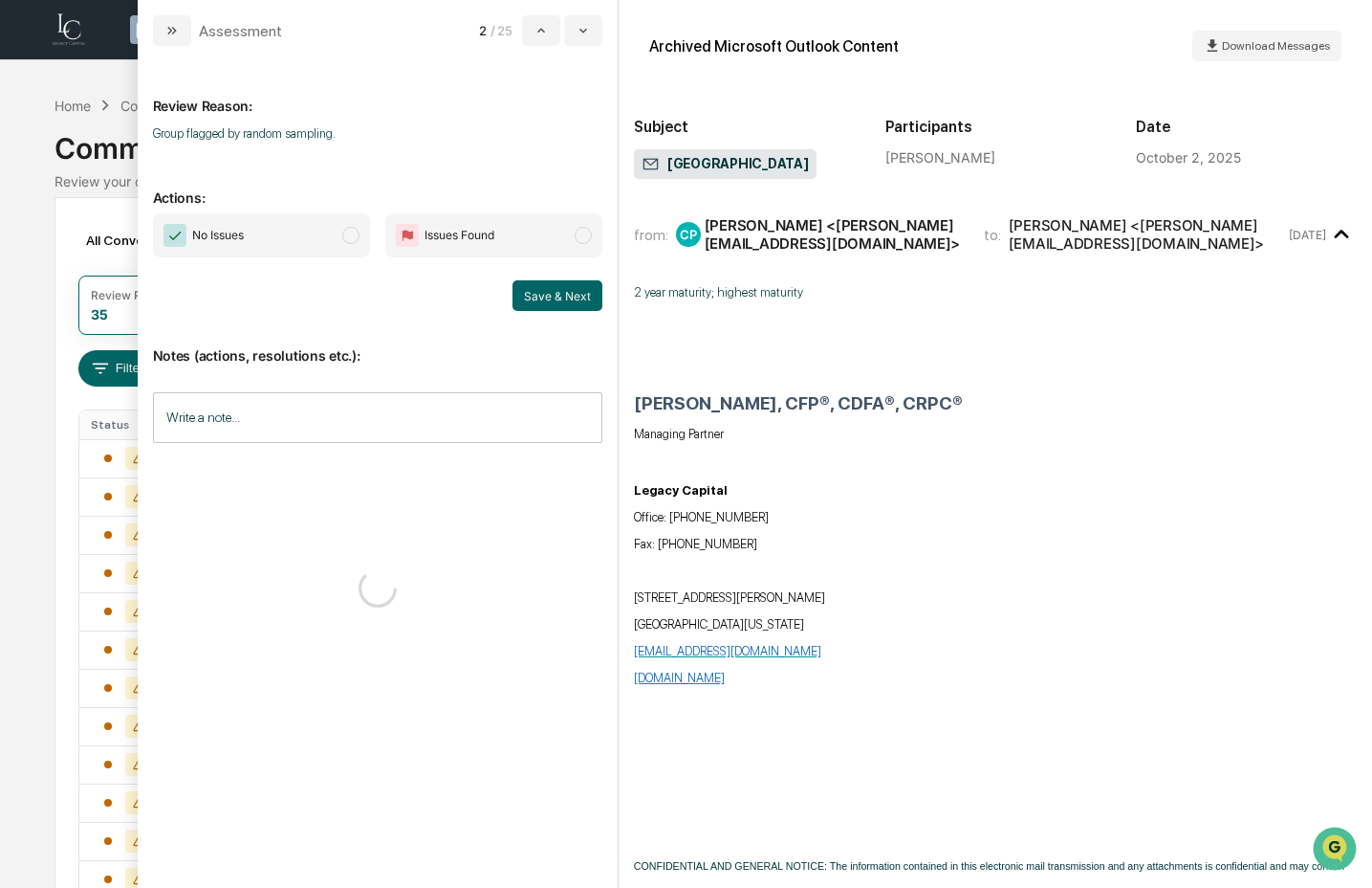
click at [343, 232] on span "No Issues" at bounding box center [261, 236] width 217 height 44
click at [575, 300] on button "Save & Next" at bounding box center [557, 296] width 90 height 31
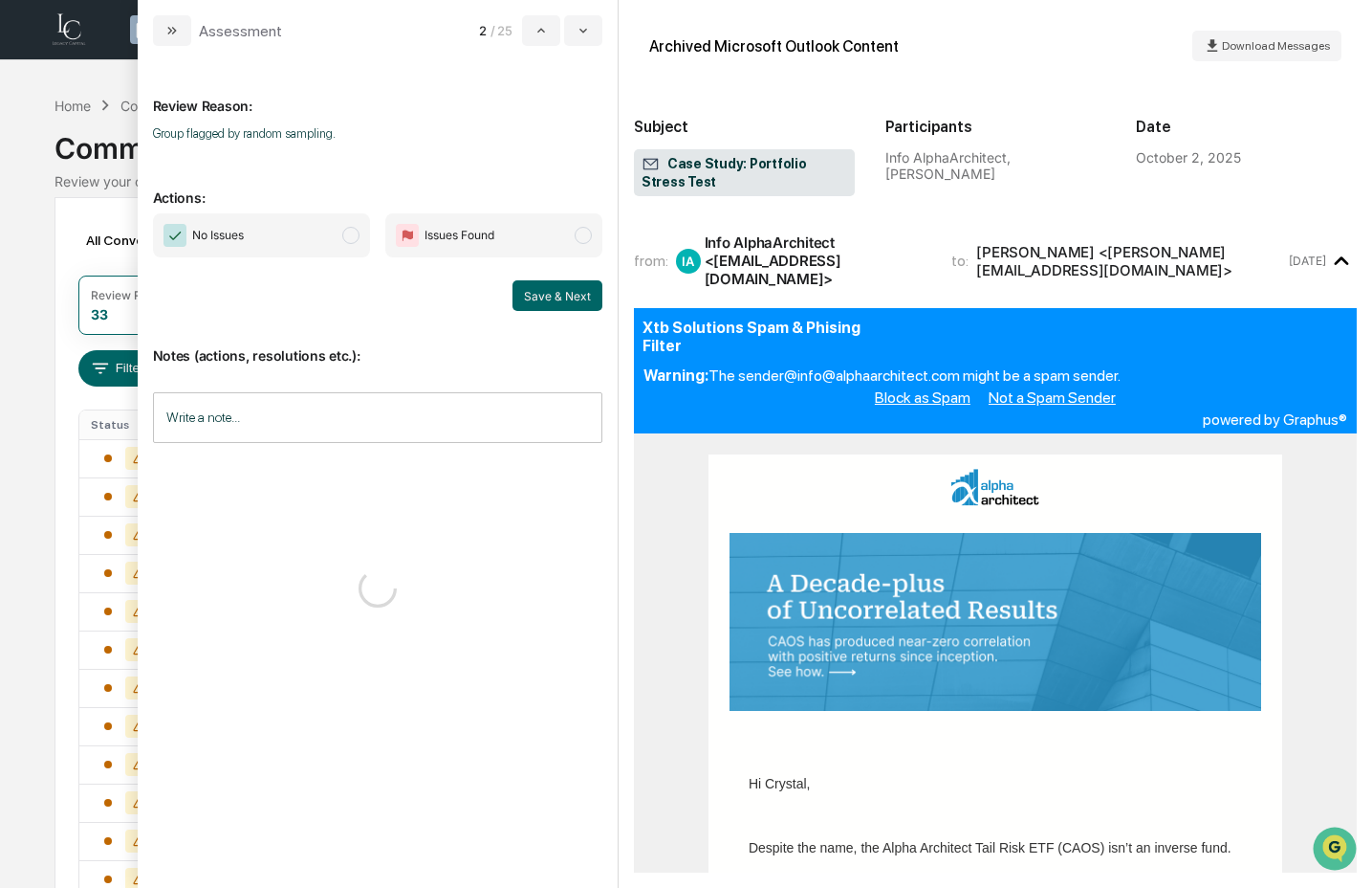
click at [331, 229] on span "No Issues" at bounding box center [261, 236] width 217 height 44
click at [582, 296] on button "Save & Next" at bounding box center [557, 296] width 90 height 31
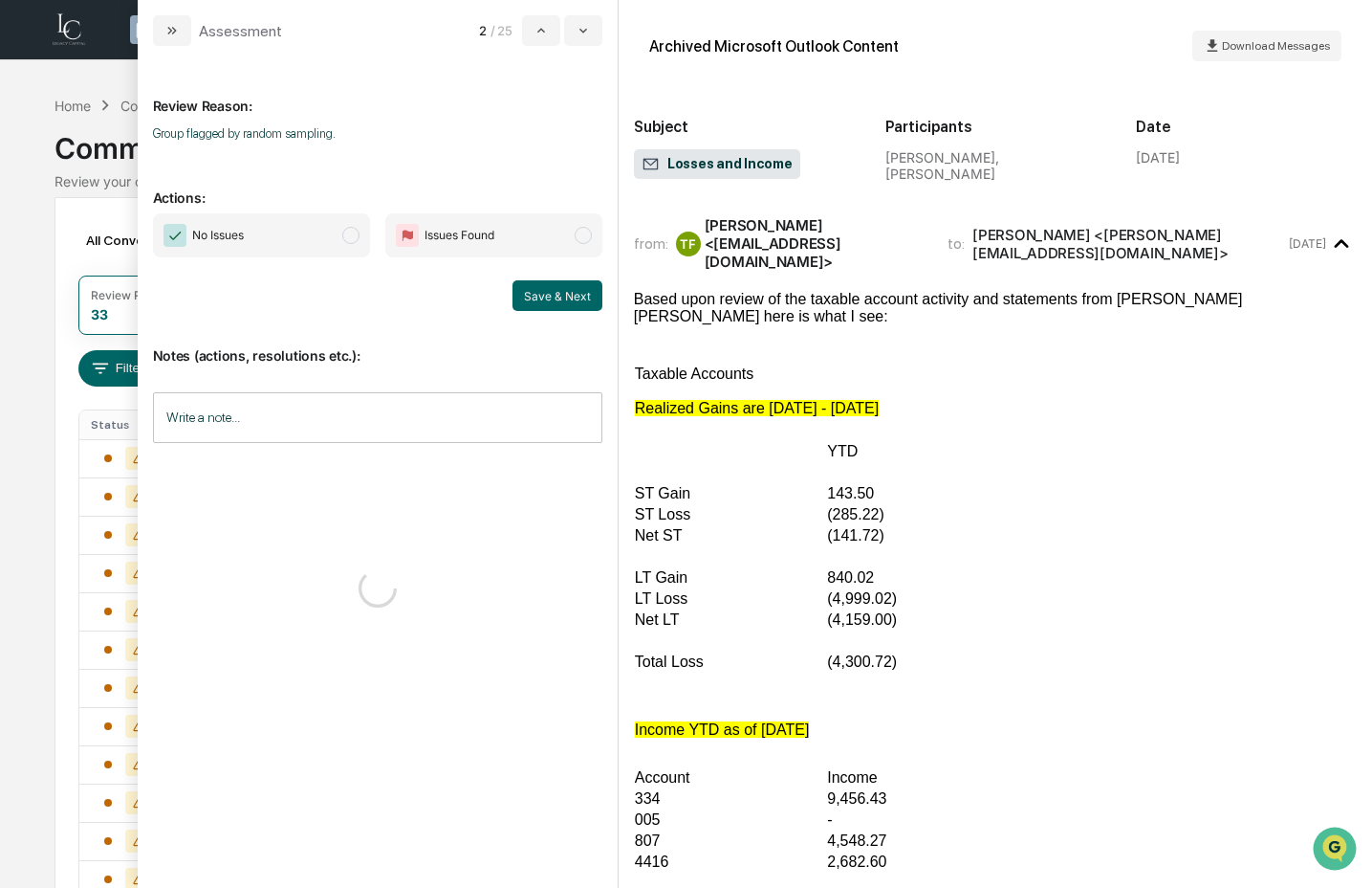
click at [324, 233] on span "No Issues" at bounding box center [261, 236] width 217 height 44
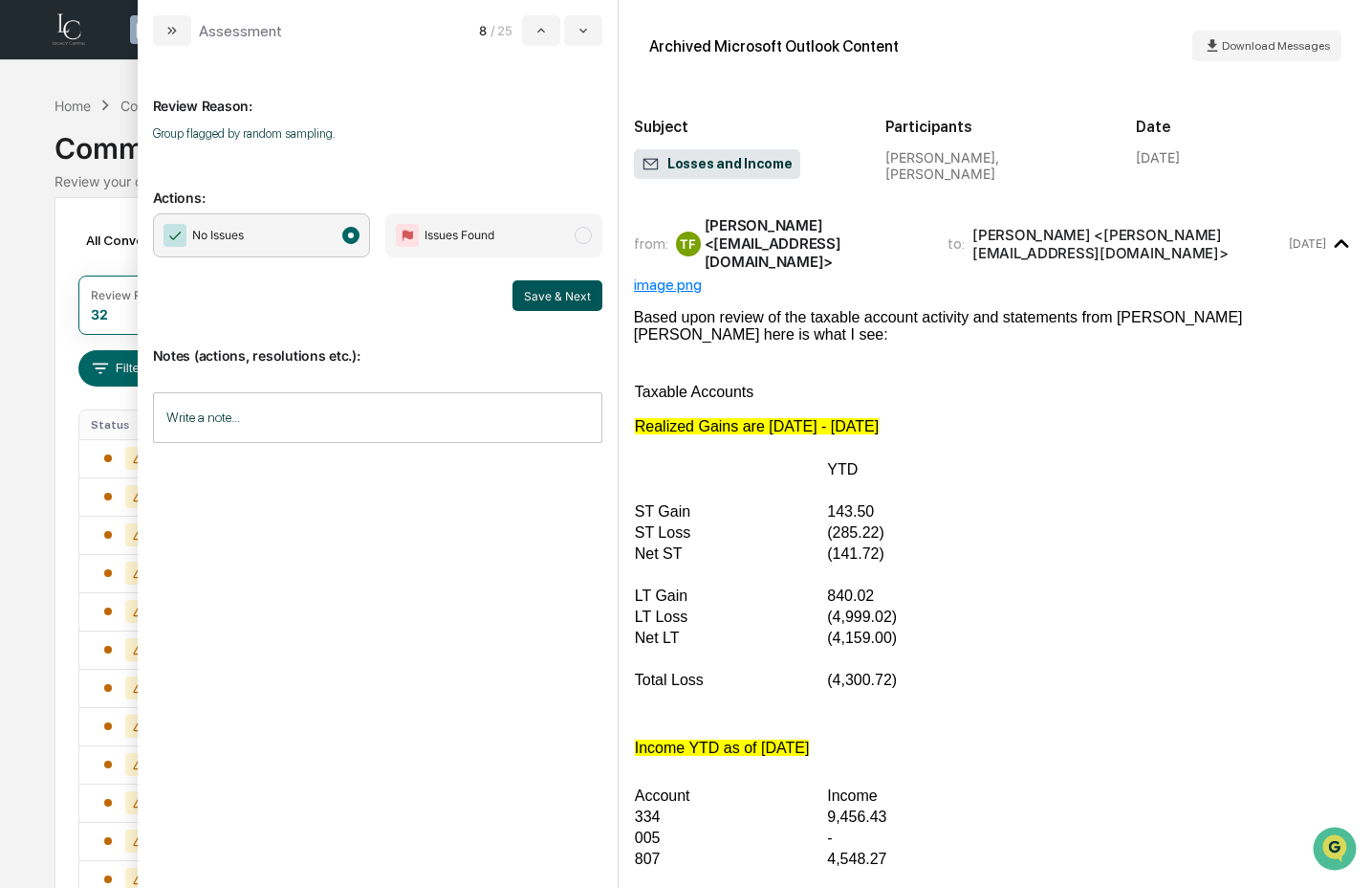
click at [542, 294] on button "Save & Next" at bounding box center [557, 296] width 90 height 31
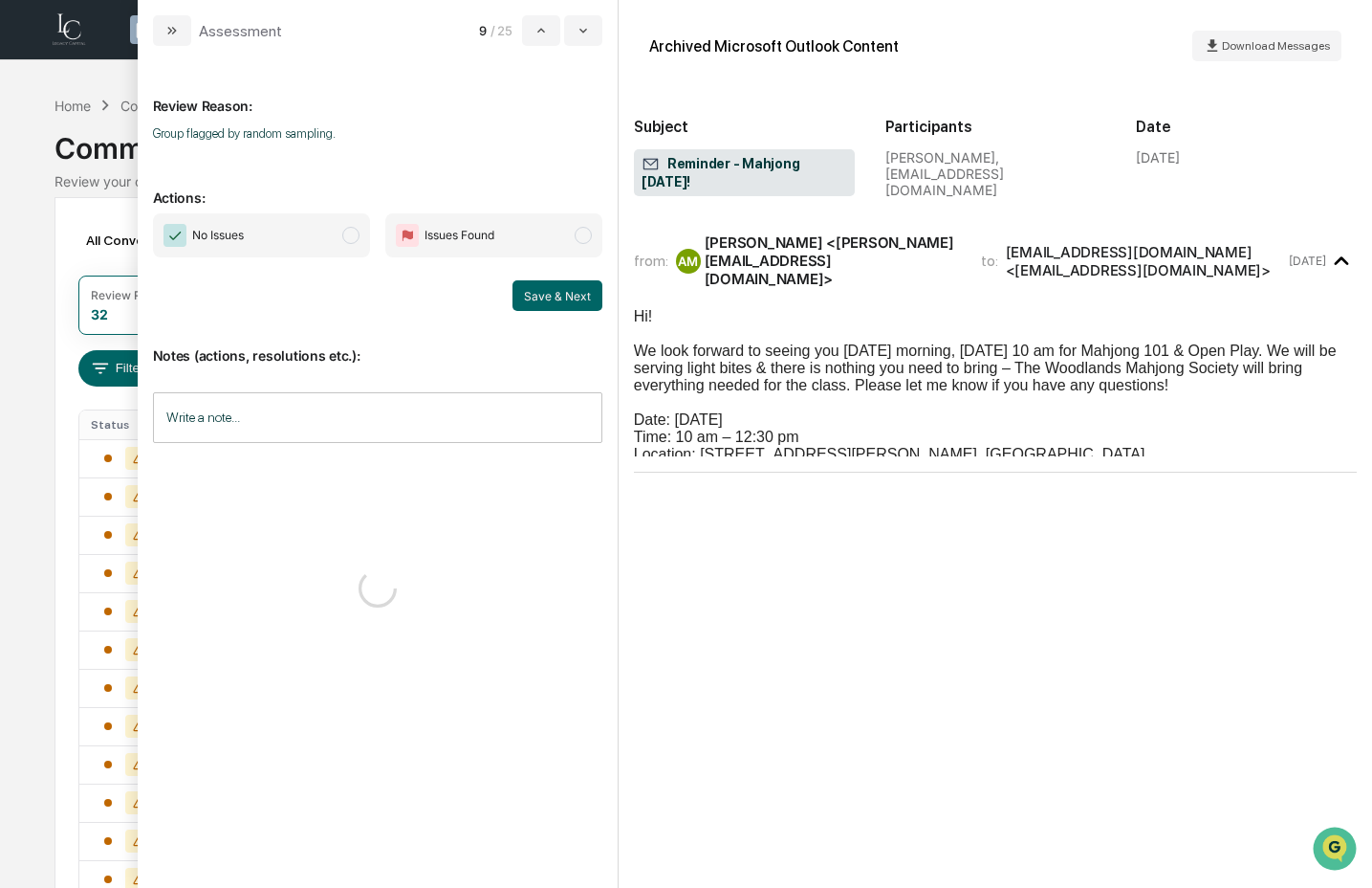
click at [293, 239] on span "No Issues" at bounding box center [261, 236] width 217 height 44
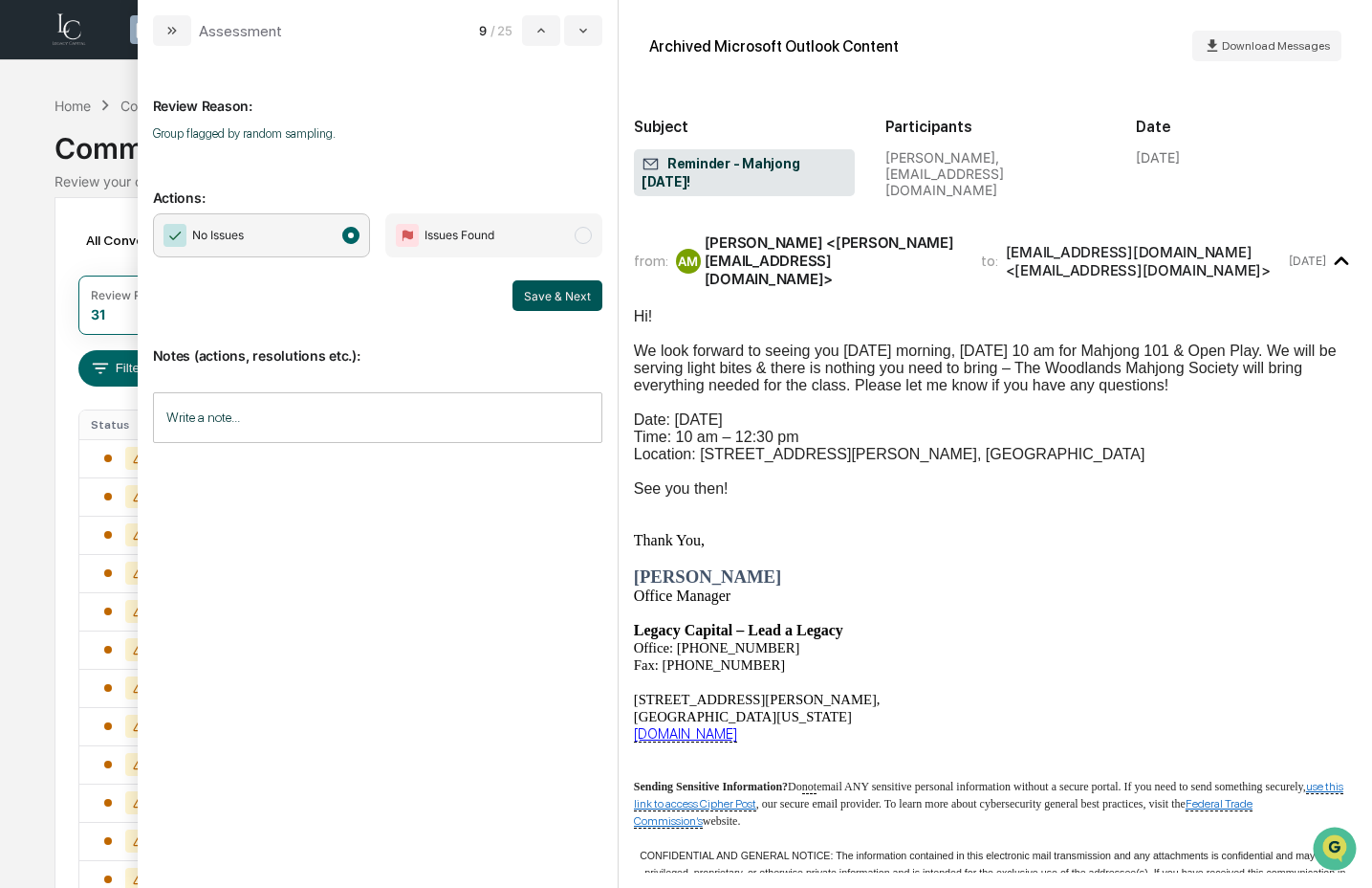
click at [544, 292] on button "Save & Next" at bounding box center [557, 296] width 90 height 31
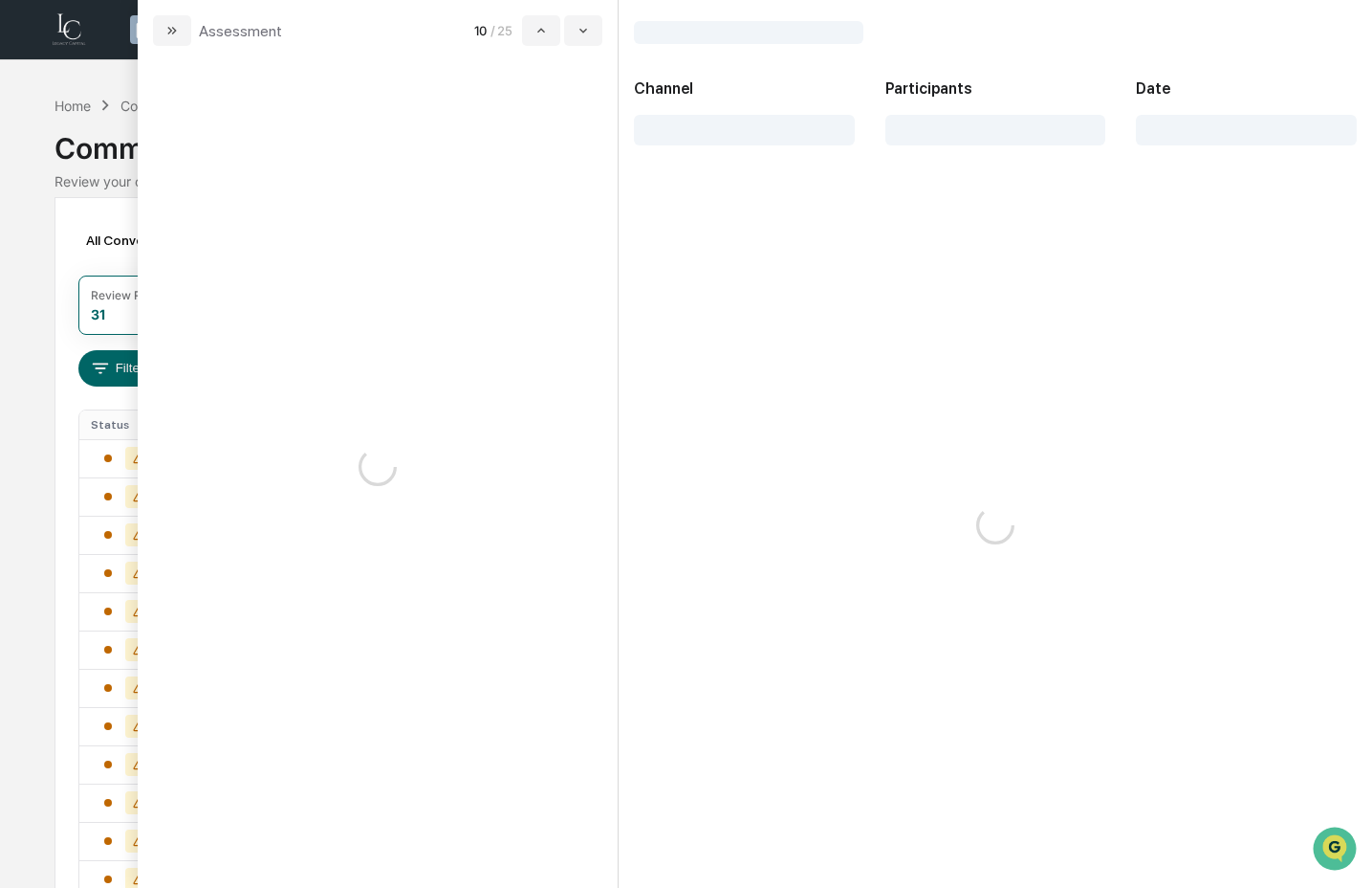
click at [273, 231] on div "modal" at bounding box center [377, 467] width 480 height 842
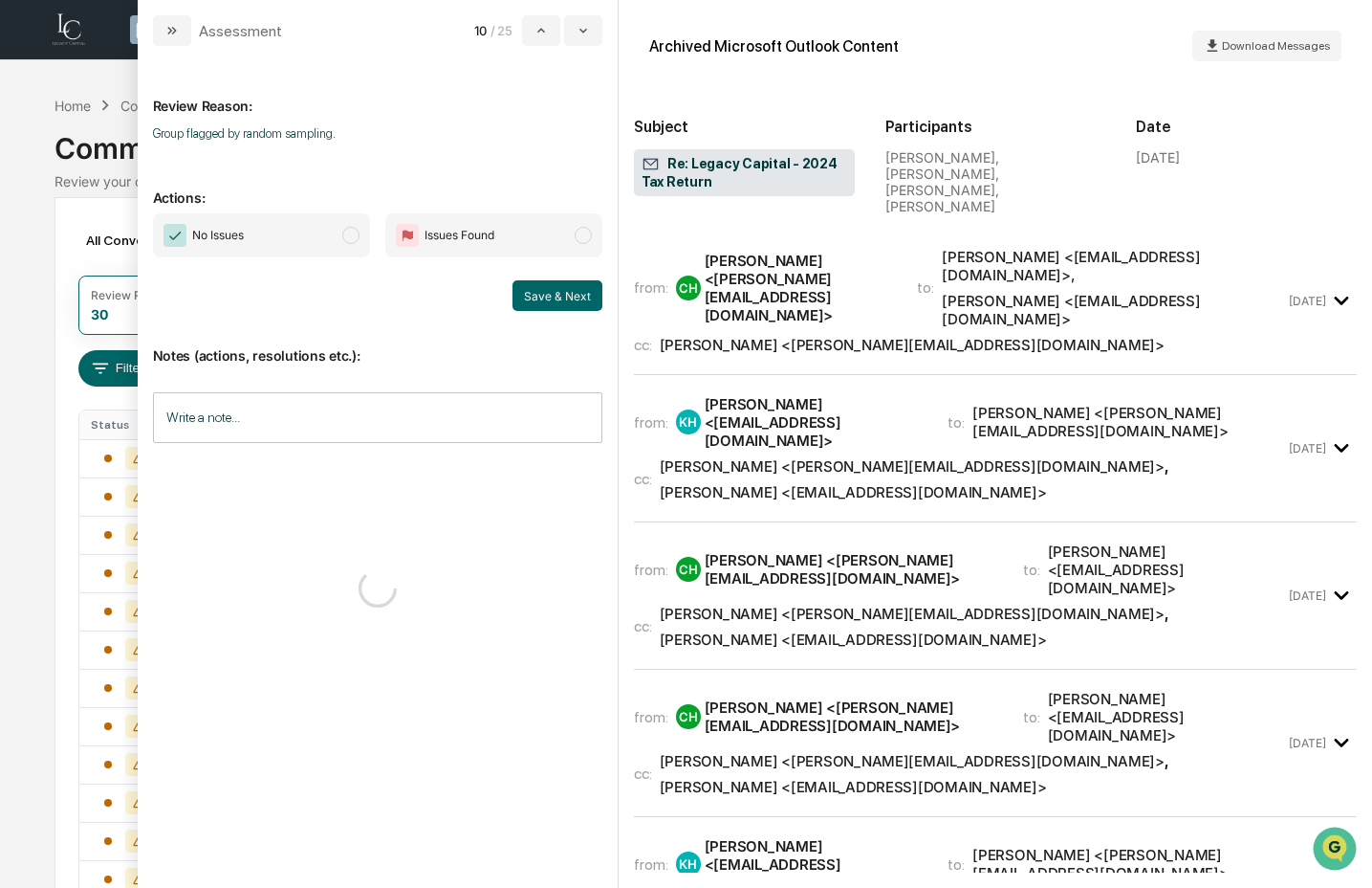
click at [301, 236] on span "No Issues" at bounding box center [261, 236] width 217 height 44
click at [517, 291] on button "Save & Next" at bounding box center [557, 296] width 90 height 31
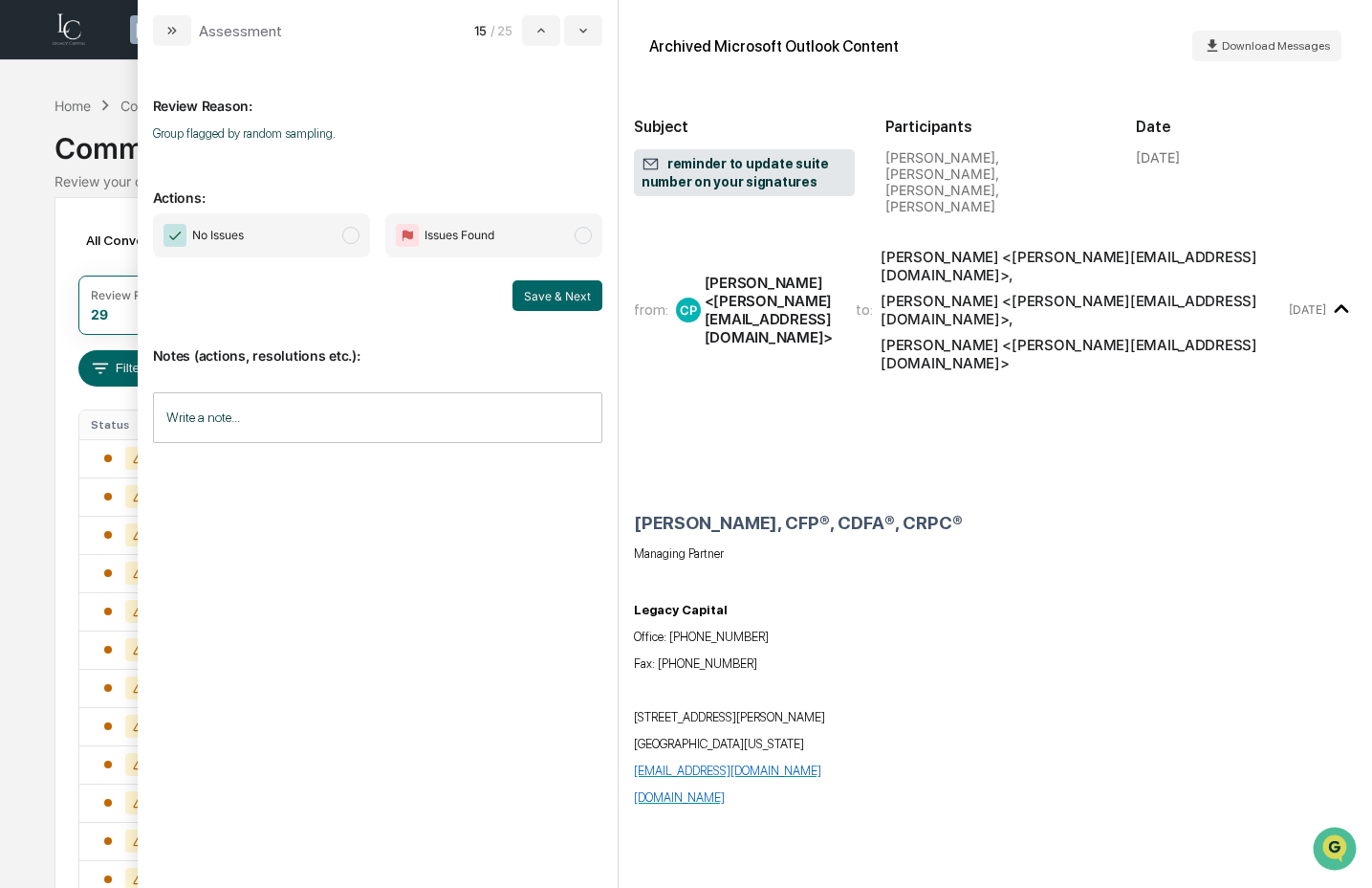
click at [343, 237] on span "No Issues" at bounding box center [261, 236] width 217 height 44
click at [541, 292] on button "Save & Next" at bounding box center [557, 296] width 90 height 31
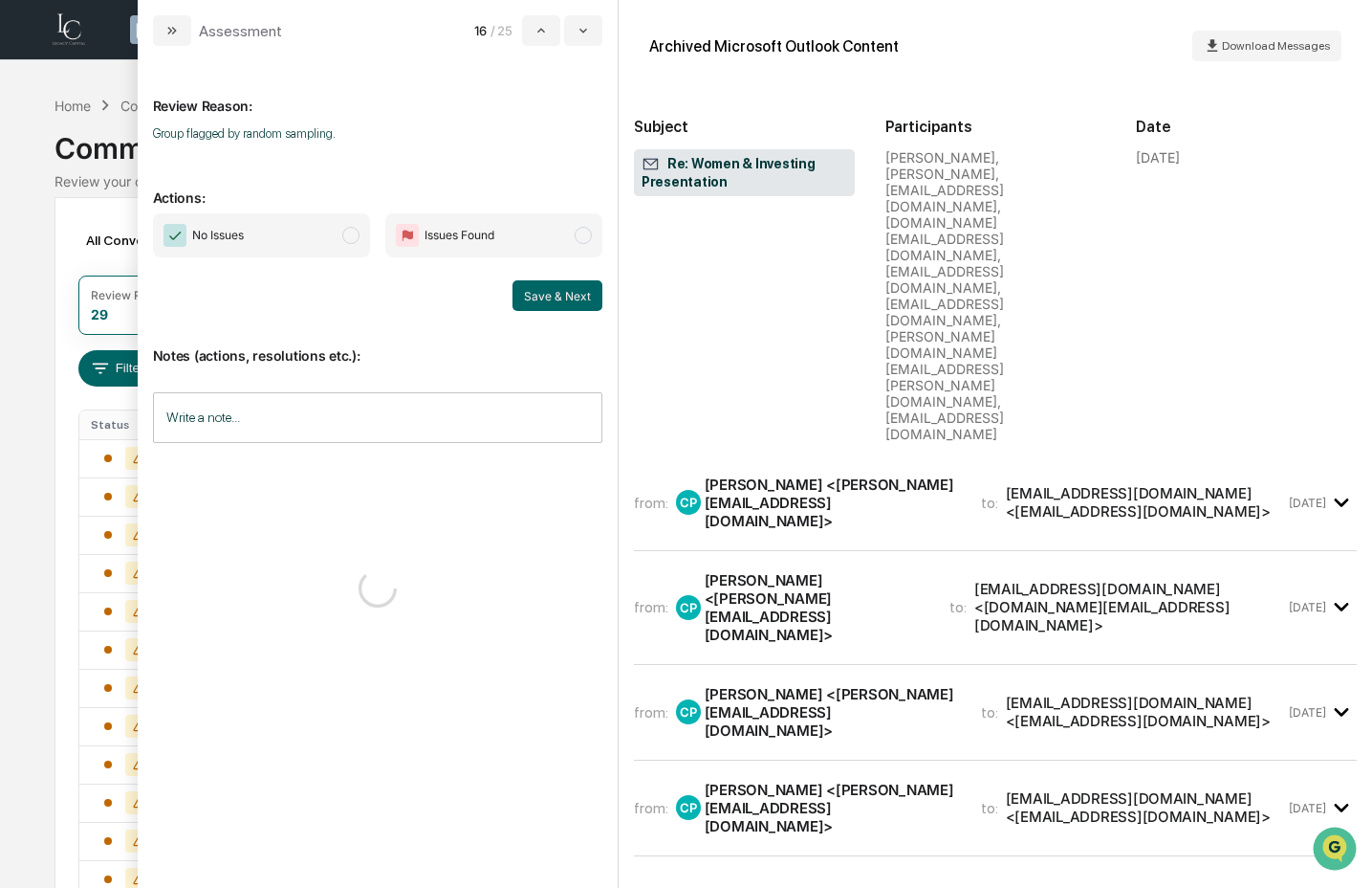
click at [309, 248] on span "No Issues" at bounding box center [261, 236] width 217 height 44
click at [594, 313] on div "Notes (actions, resolutions etc.): Write a note... Write a note..." at bounding box center [377, 388] width 450 height 155
click at [581, 289] on button "Save & Next" at bounding box center [557, 296] width 90 height 31
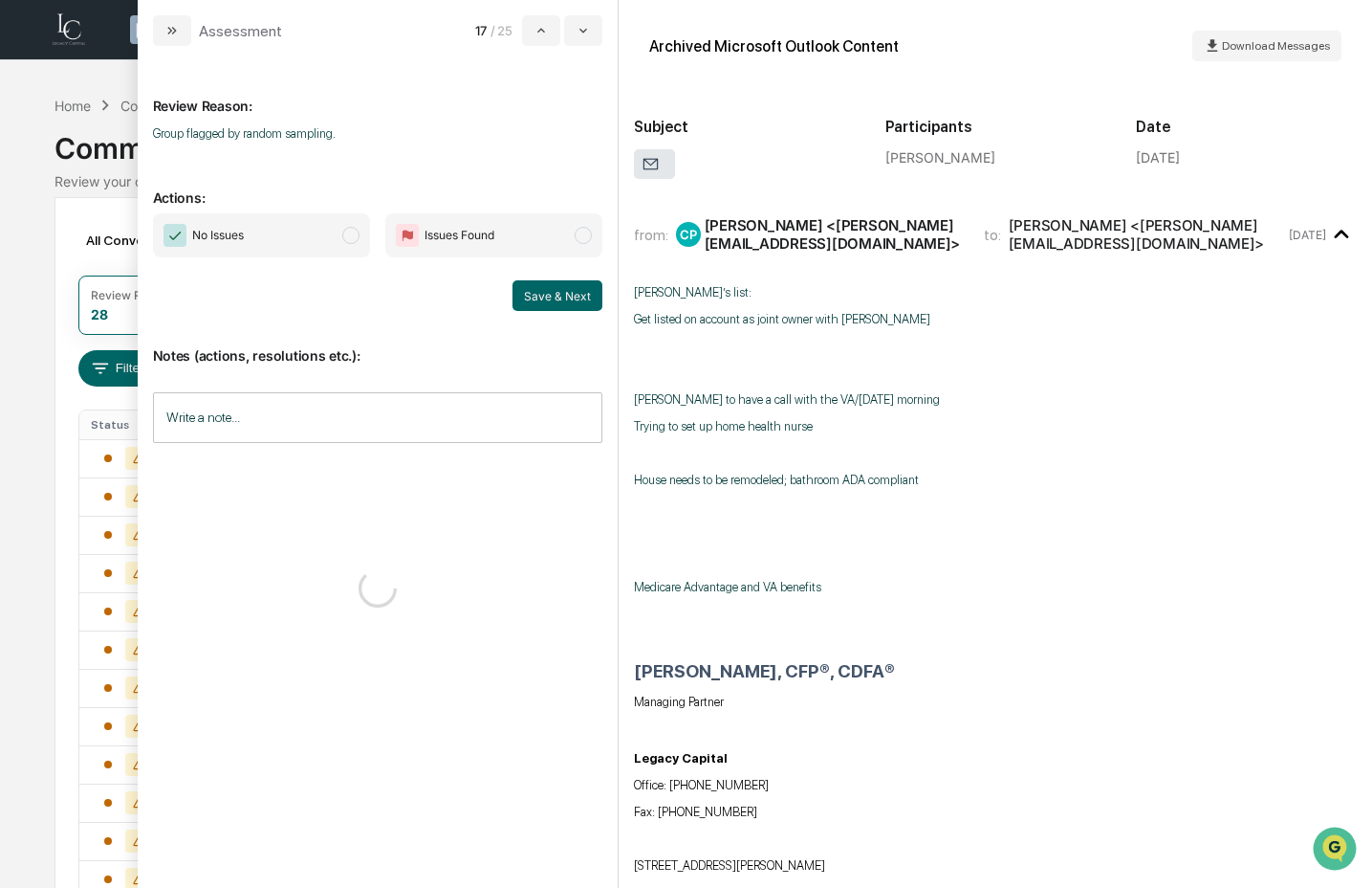
click at [294, 249] on span "No Issues" at bounding box center [261, 236] width 217 height 44
click at [555, 300] on button "Save & Next" at bounding box center [557, 296] width 90 height 31
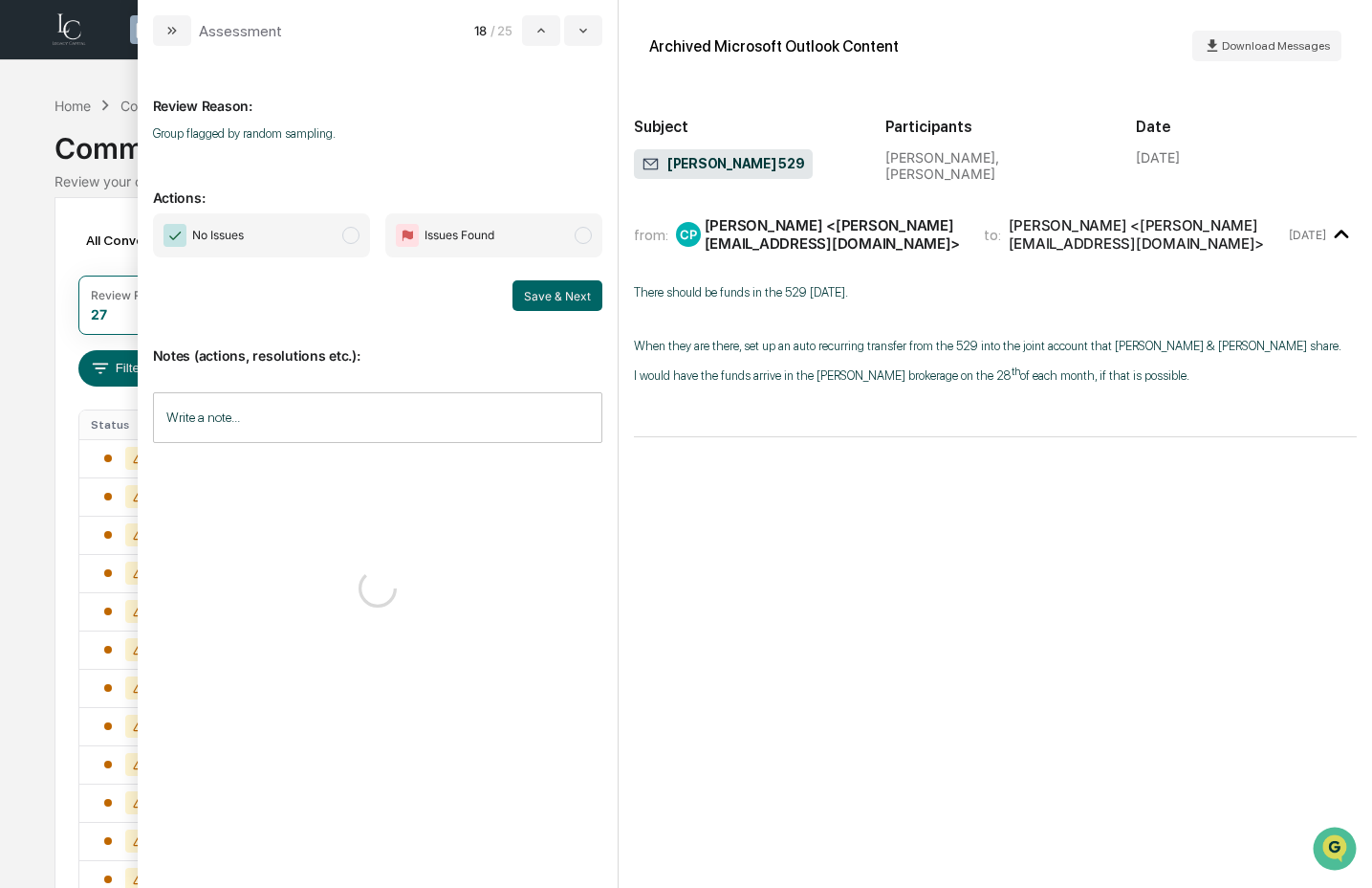
click at [296, 233] on span "No Issues" at bounding box center [261, 236] width 217 height 44
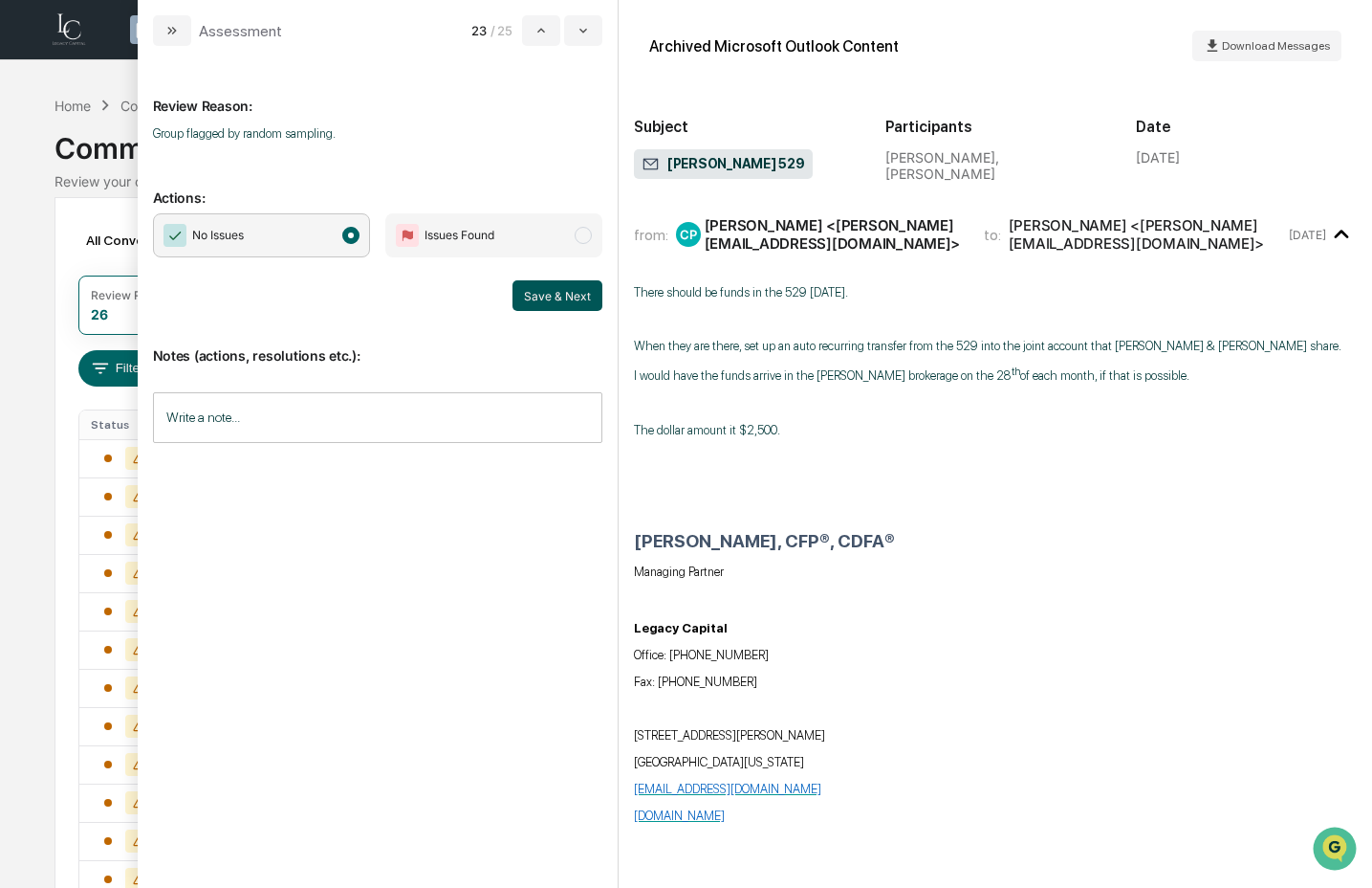
click at [543, 281] on button "Save & Next" at bounding box center [557, 296] width 90 height 31
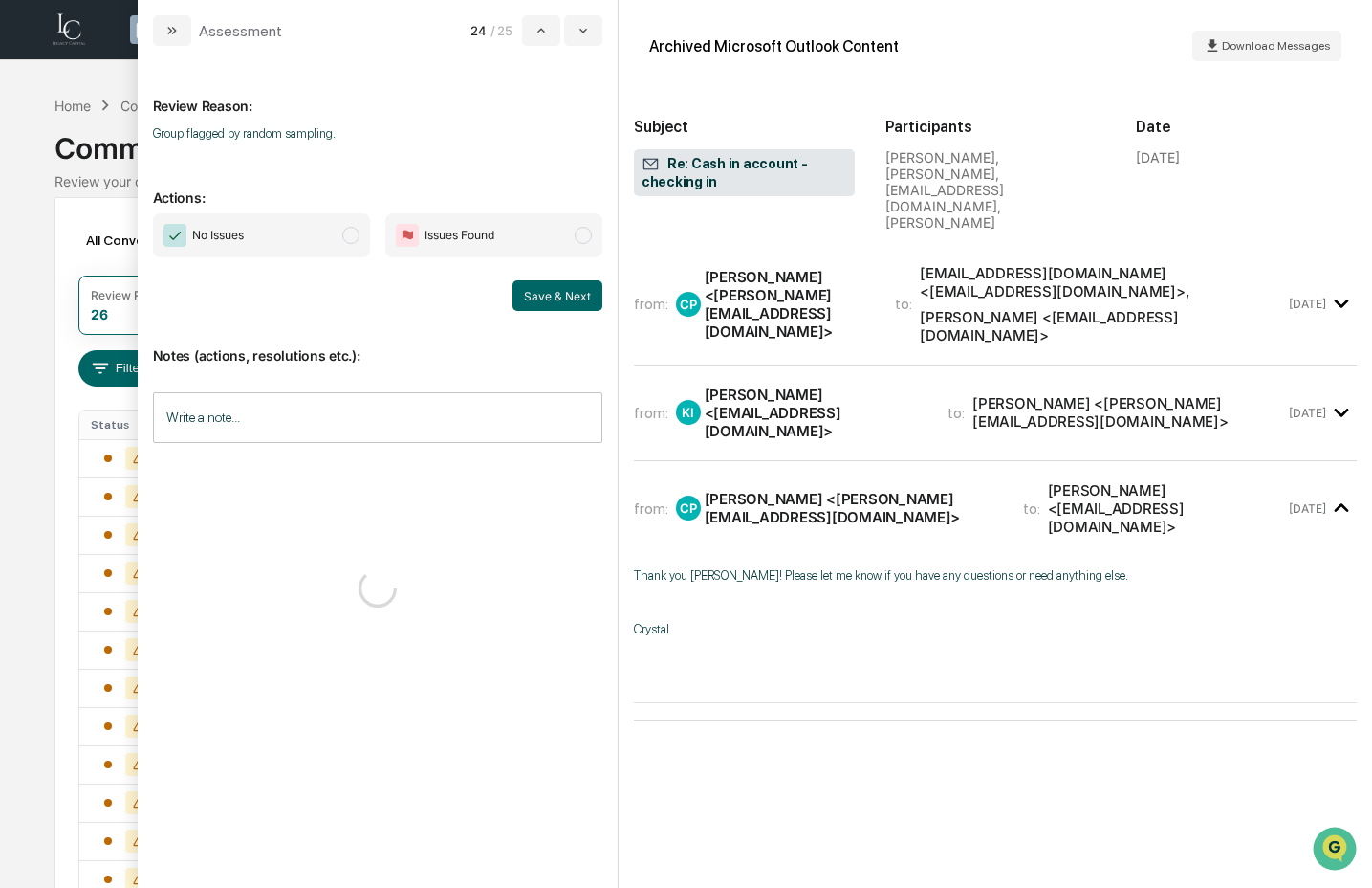
click at [251, 222] on span "No Issues" at bounding box center [261, 236] width 217 height 44
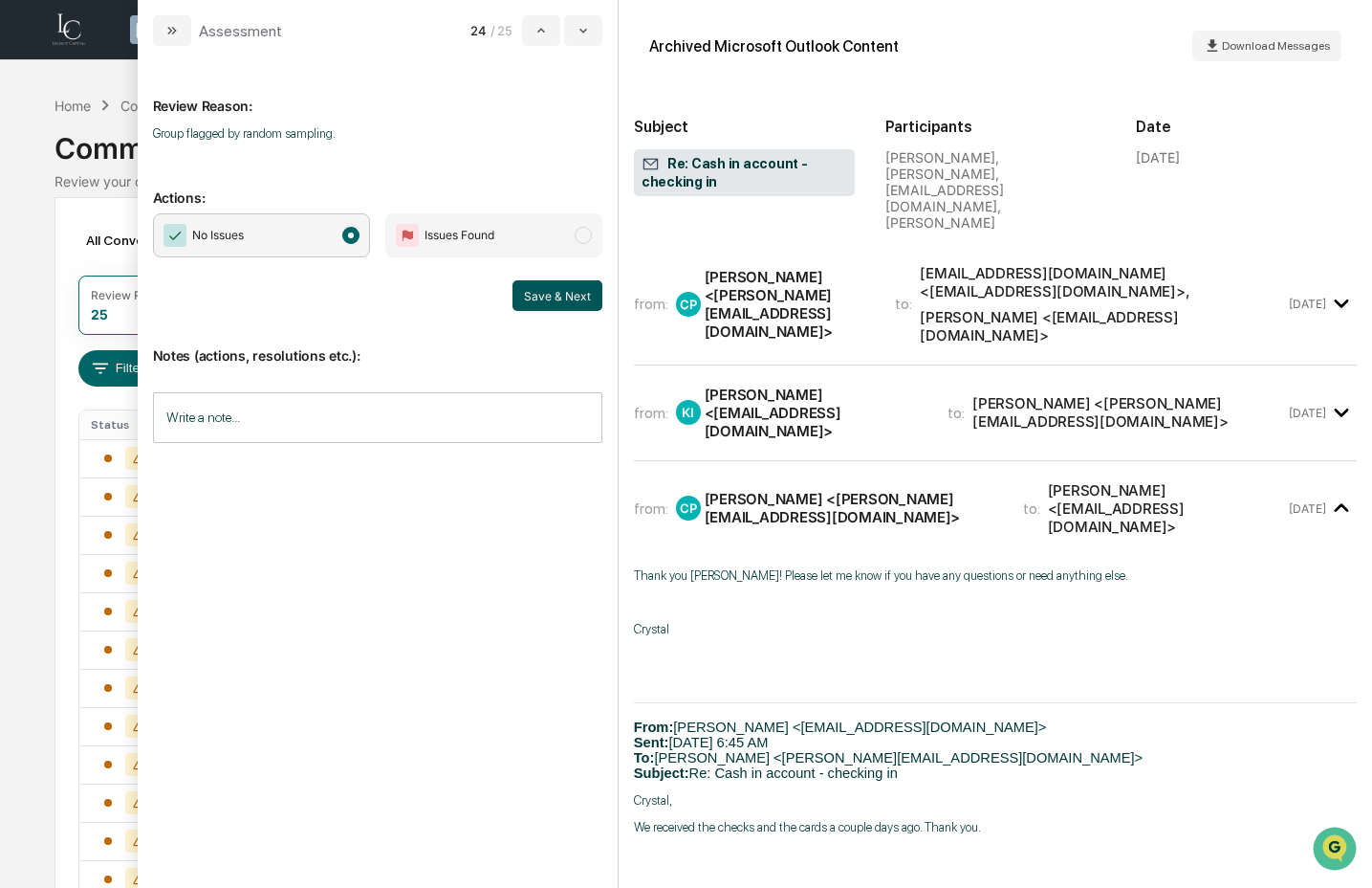
click at [553, 300] on button "Save & Next" at bounding box center [557, 296] width 90 height 31
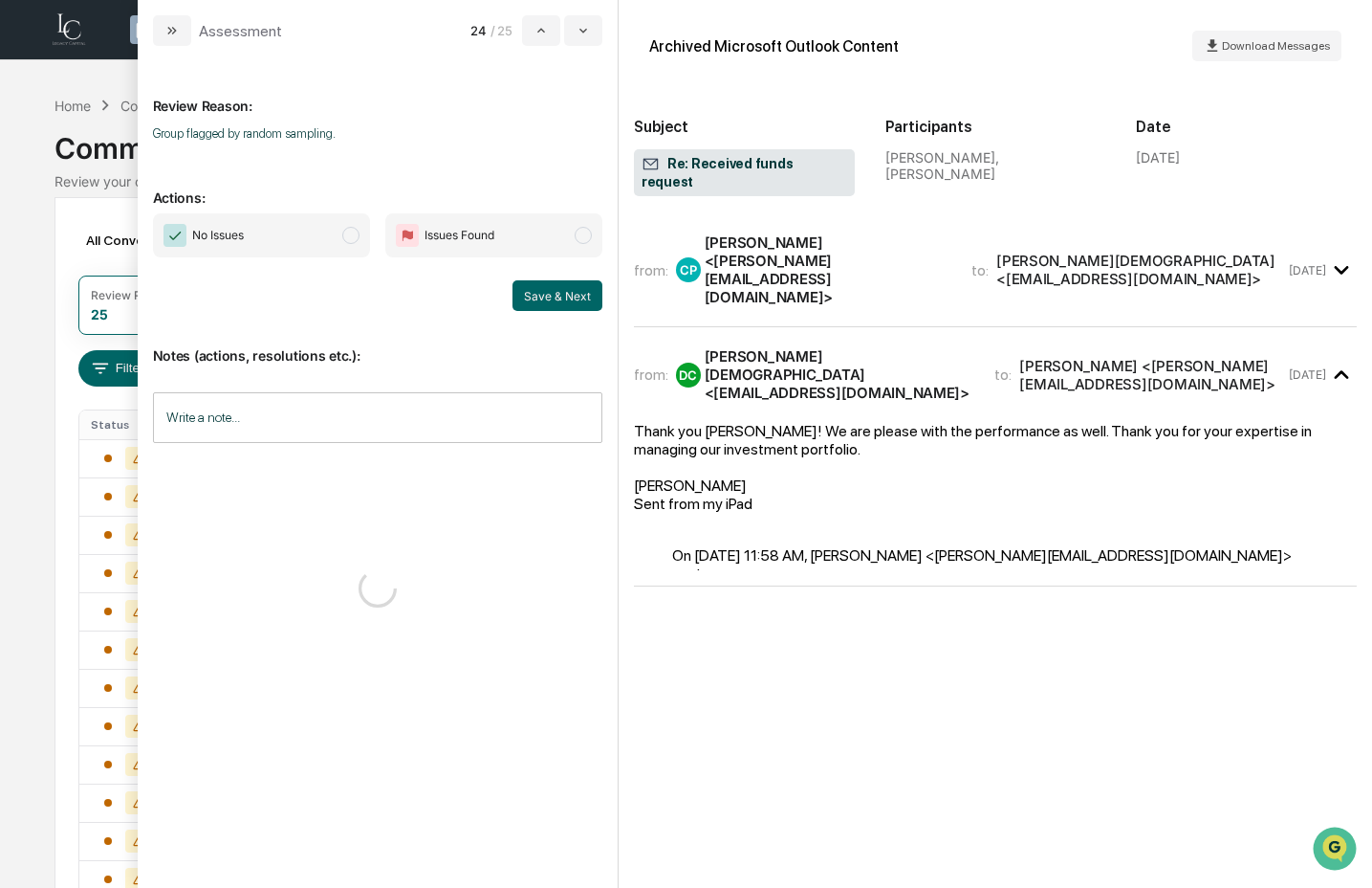
click at [305, 243] on span "No Issues" at bounding box center [261, 236] width 217 height 44
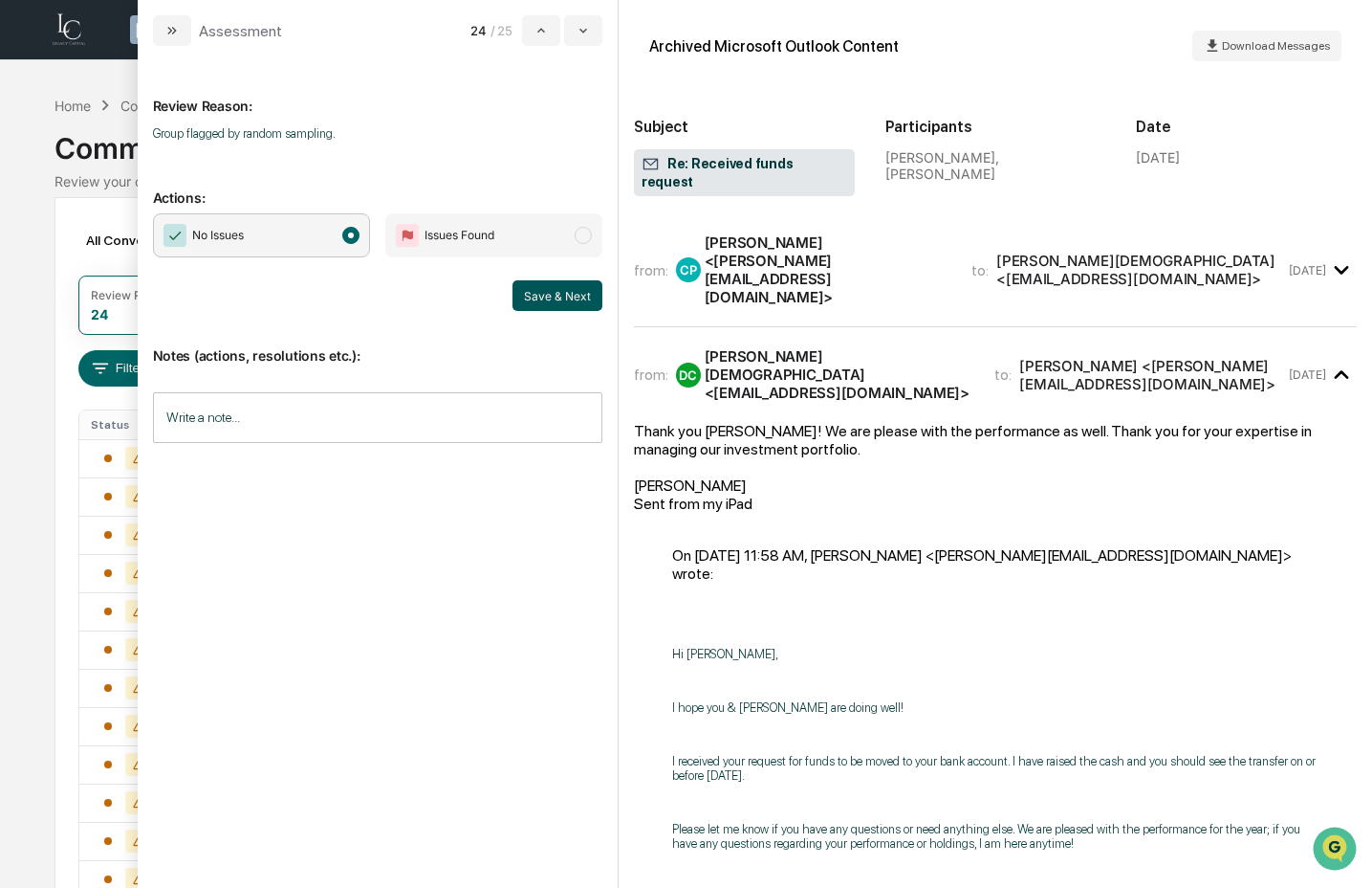
click at [557, 299] on button "Save & Next" at bounding box center [557, 296] width 90 height 31
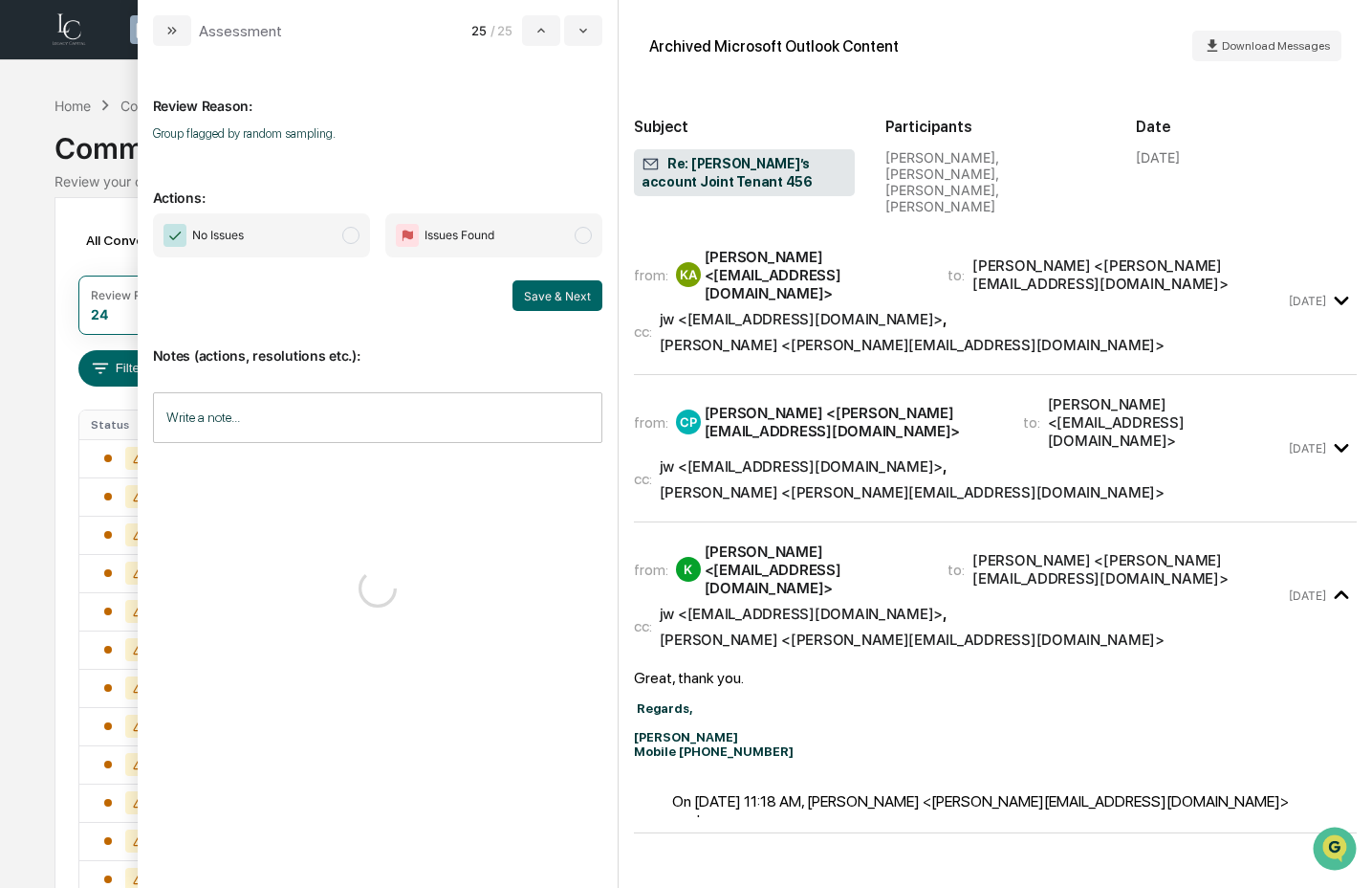
click at [268, 245] on span "No Issues" at bounding box center [261, 236] width 217 height 44
click at [564, 292] on button "Save & Next" at bounding box center [557, 296] width 90 height 31
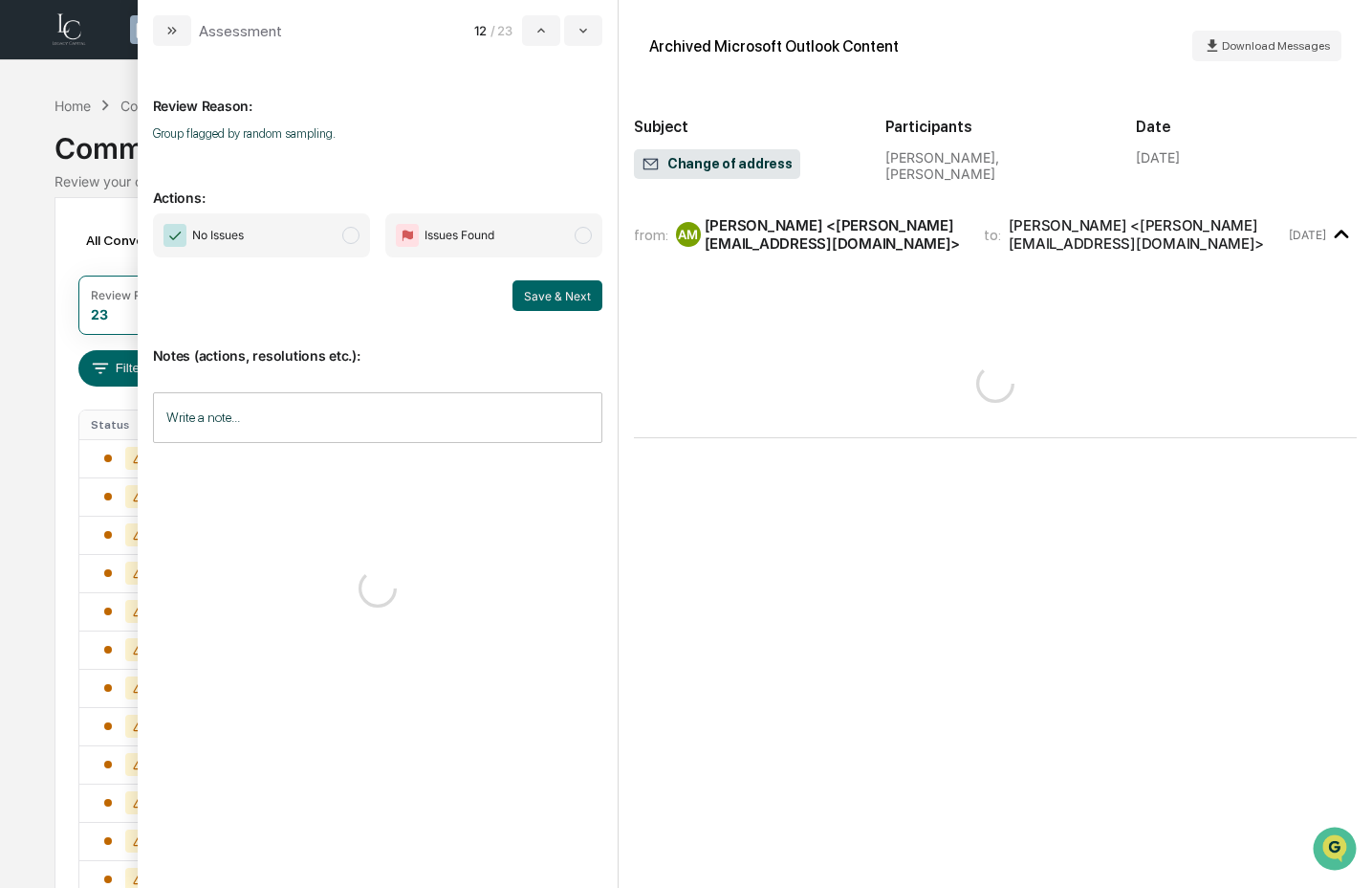
drag, startPoint x: 286, startPoint y: 237, endPoint x: 469, endPoint y: 259, distance: 184.3
click at [287, 236] on span "No Issues" at bounding box center [261, 236] width 217 height 44
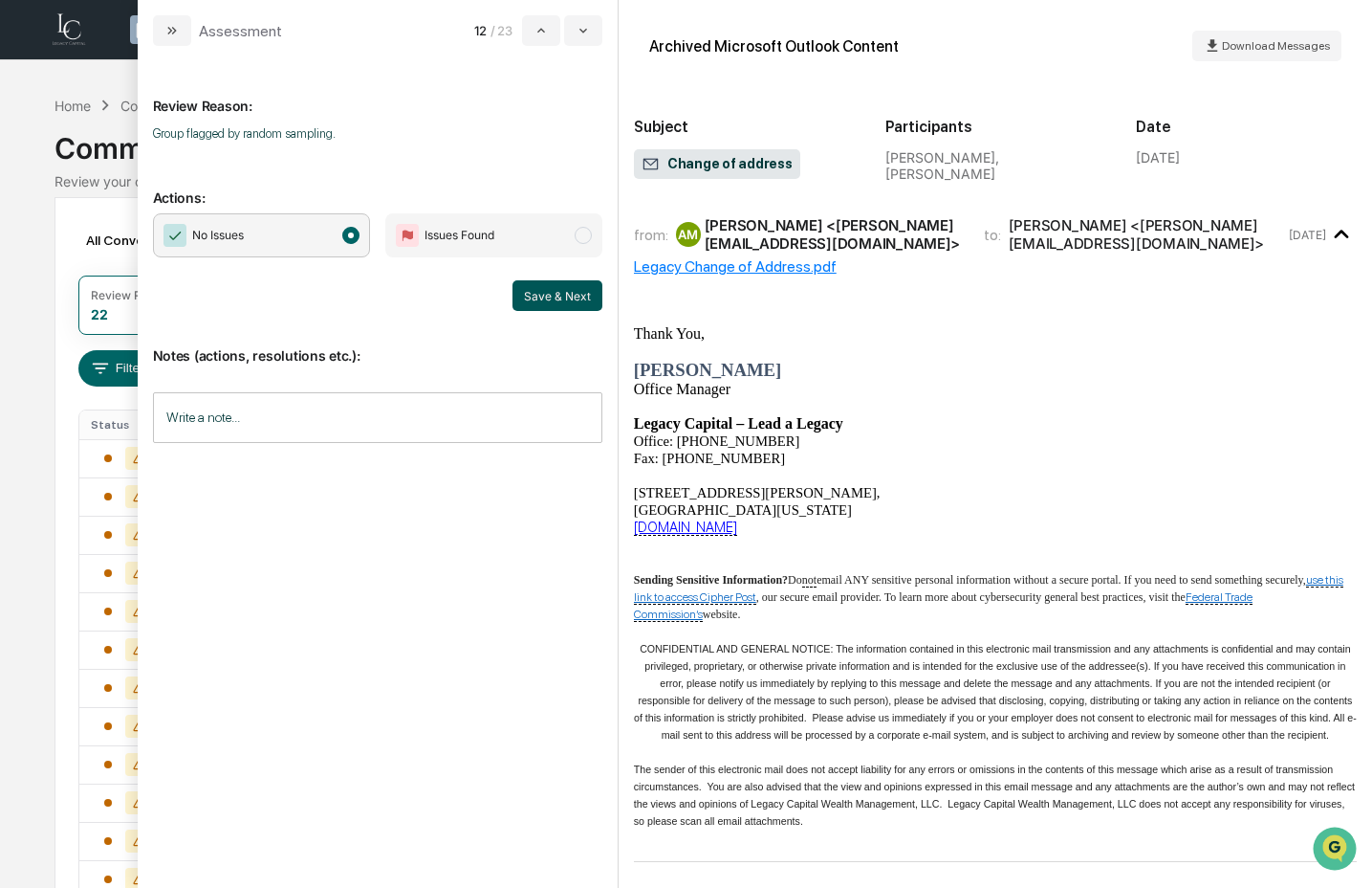
click at [603, 304] on button "Save & Next" at bounding box center [557, 296] width 90 height 31
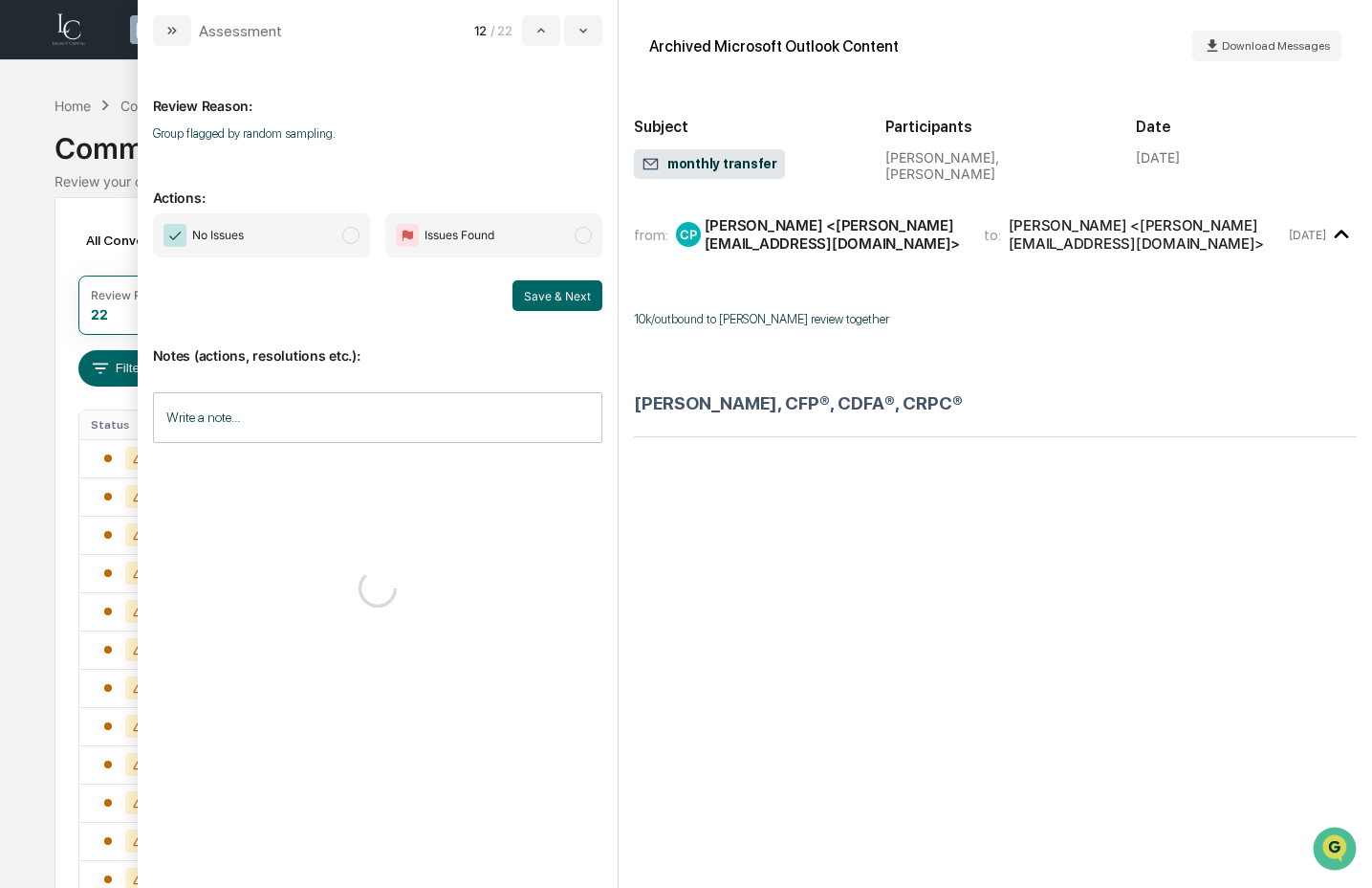
click at [325, 240] on span "No Issues" at bounding box center [261, 236] width 217 height 44
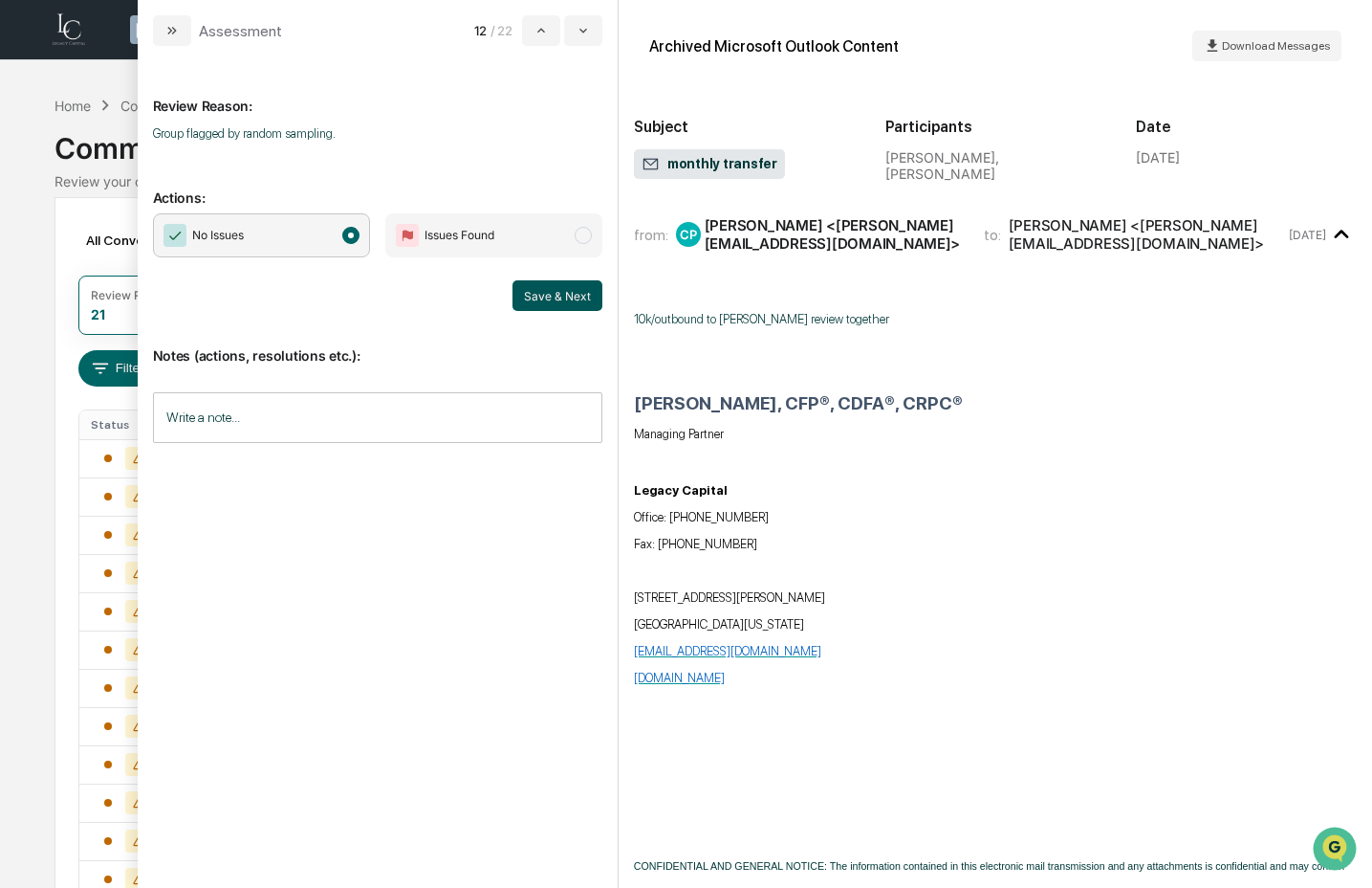
click at [590, 300] on button "Save & Next" at bounding box center [557, 296] width 90 height 31
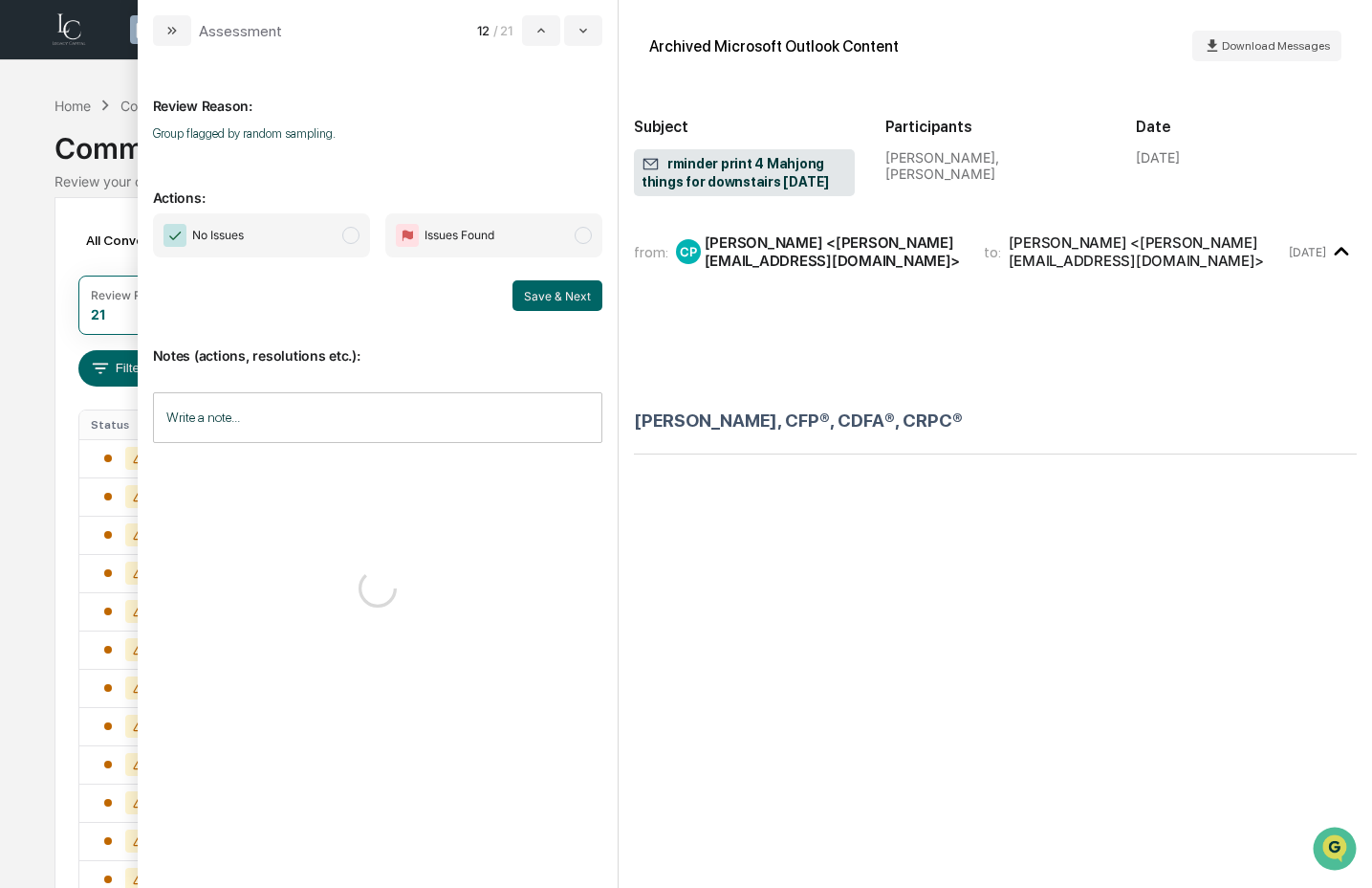
drag, startPoint x: 284, startPoint y: 229, endPoint x: 321, endPoint y: 228, distance: 37.0
click at [286, 229] on span "No Issues" at bounding box center [261, 236] width 217 height 44
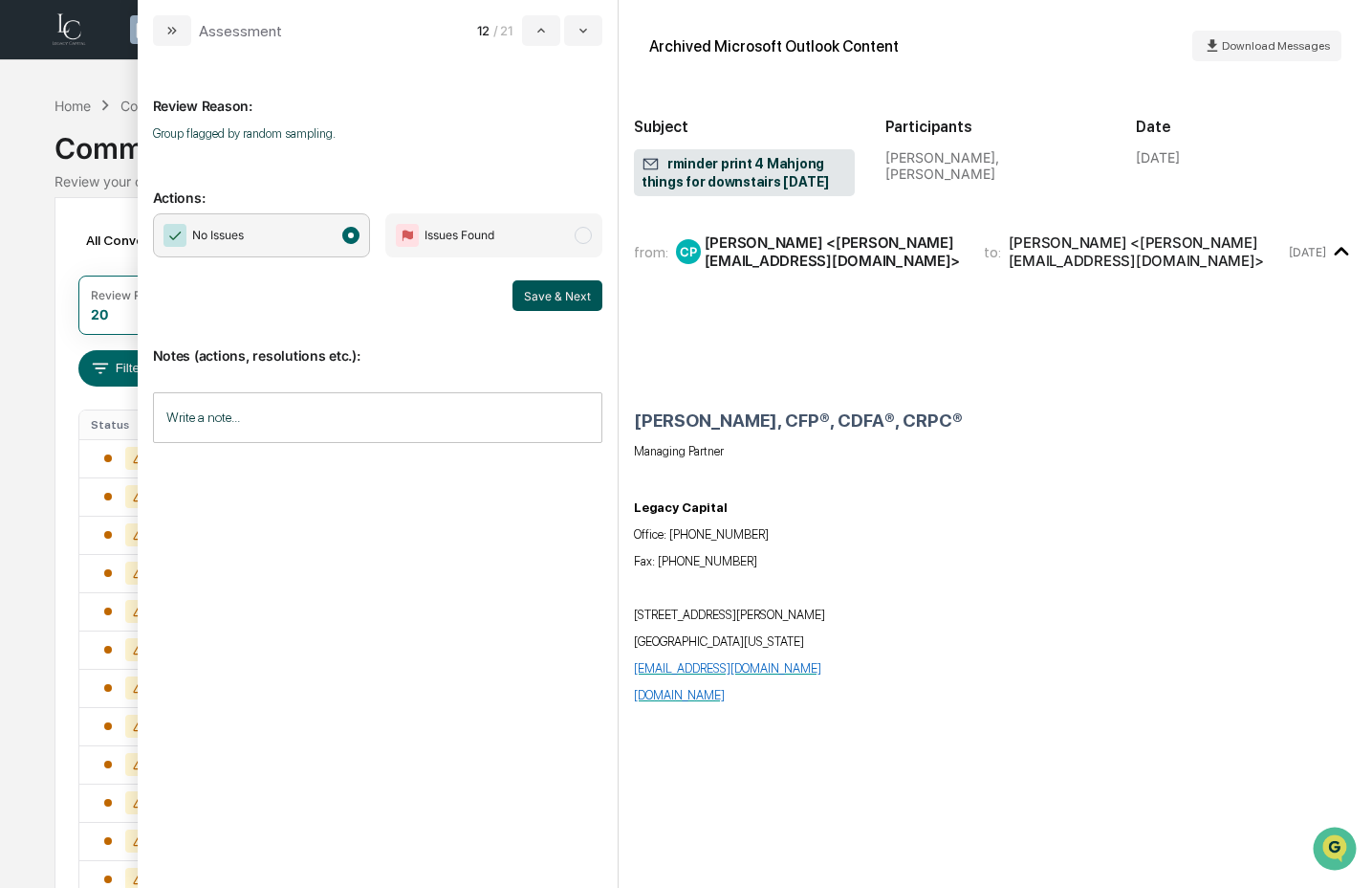
click at [553, 294] on button "Save & Next" at bounding box center [557, 296] width 90 height 31
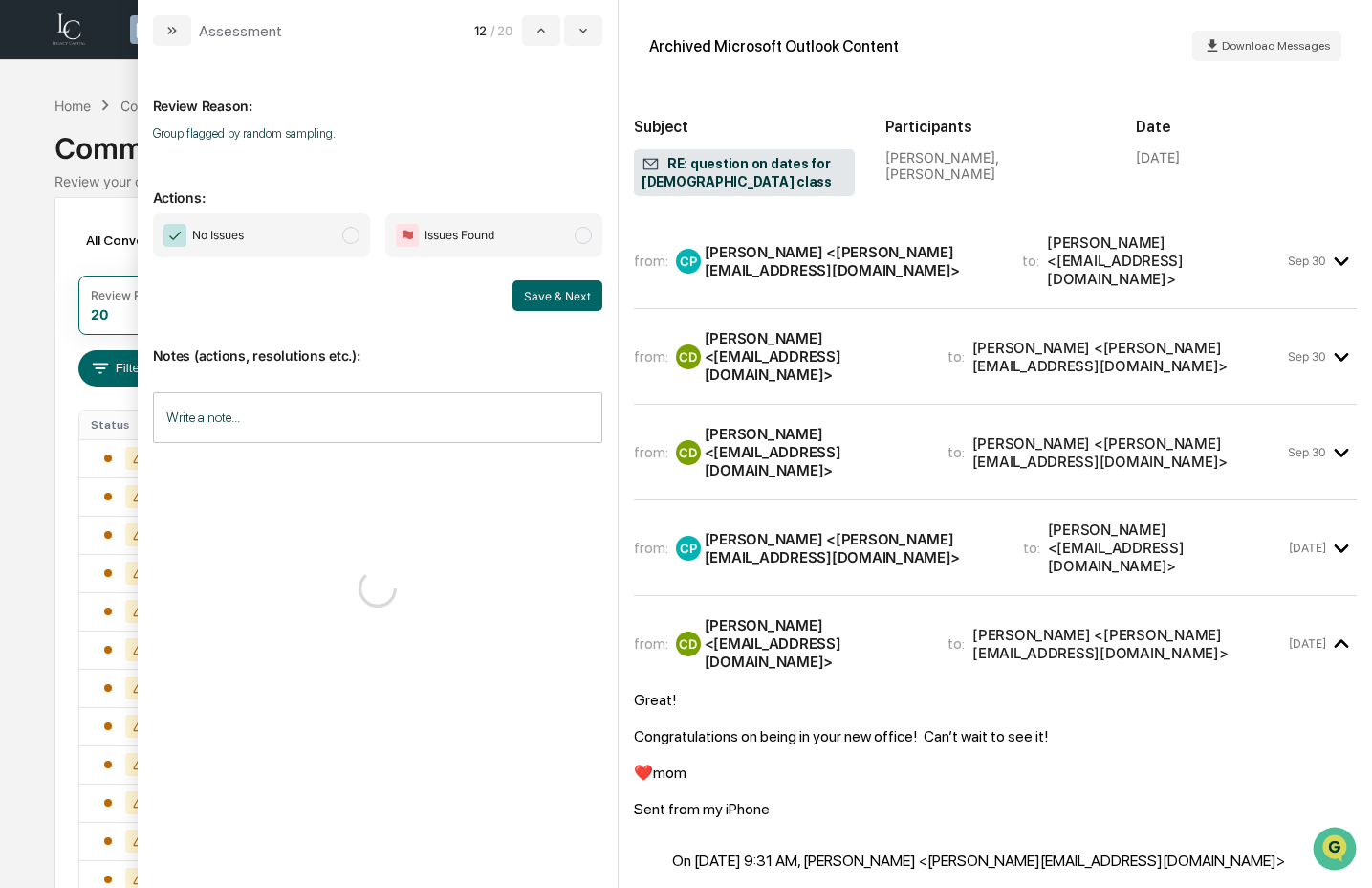
click at [323, 235] on span "No Issues" at bounding box center [261, 236] width 217 height 44
click at [573, 297] on button "Save & Next" at bounding box center [557, 296] width 90 height 31
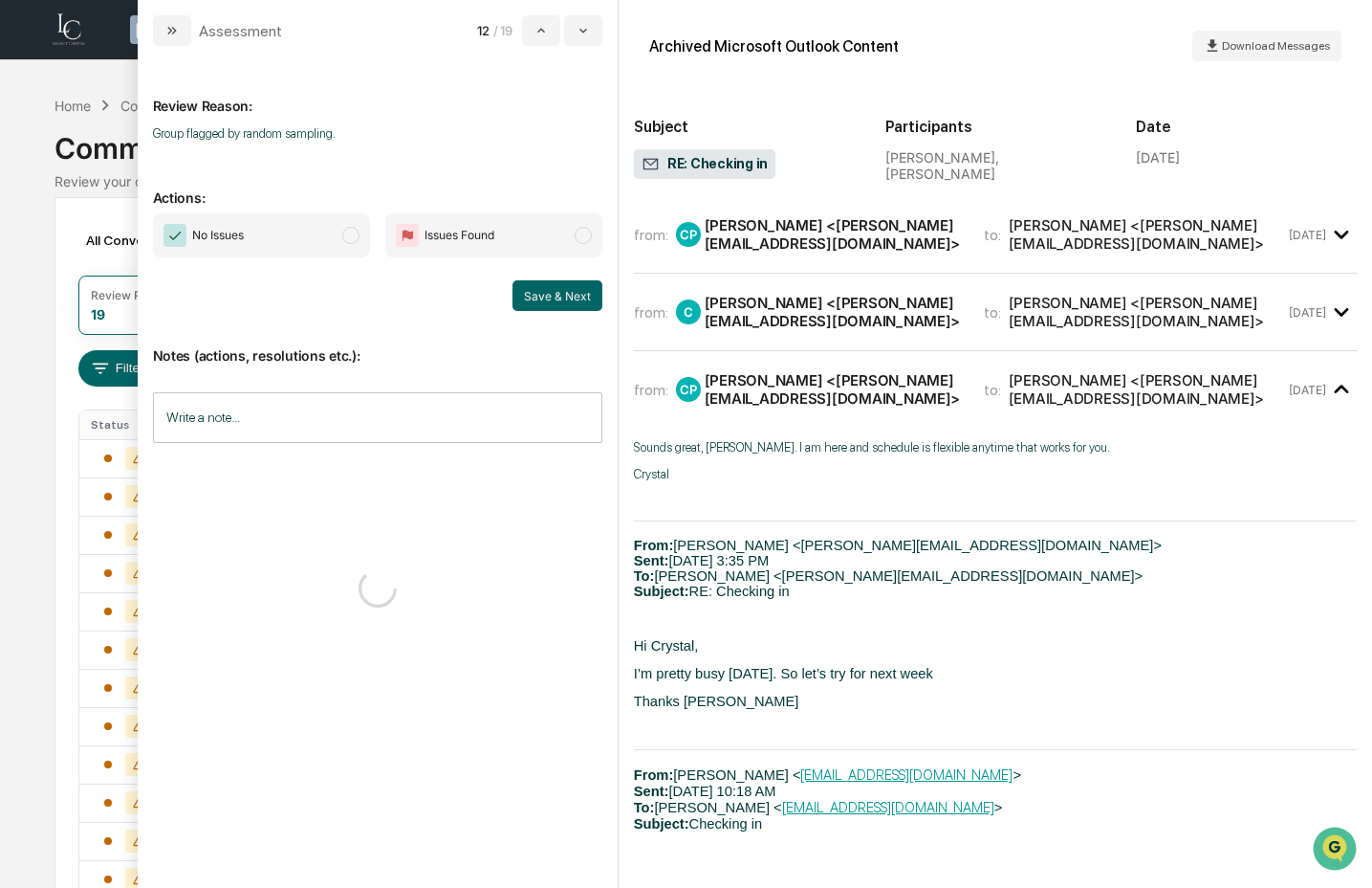
click at [341, 243] on span "No Issues" at bounding box center [261, 236] width 217 height 44
click at [568, 291] on button "Save & Next" at bounding box center [557, 296] width 90 height 31
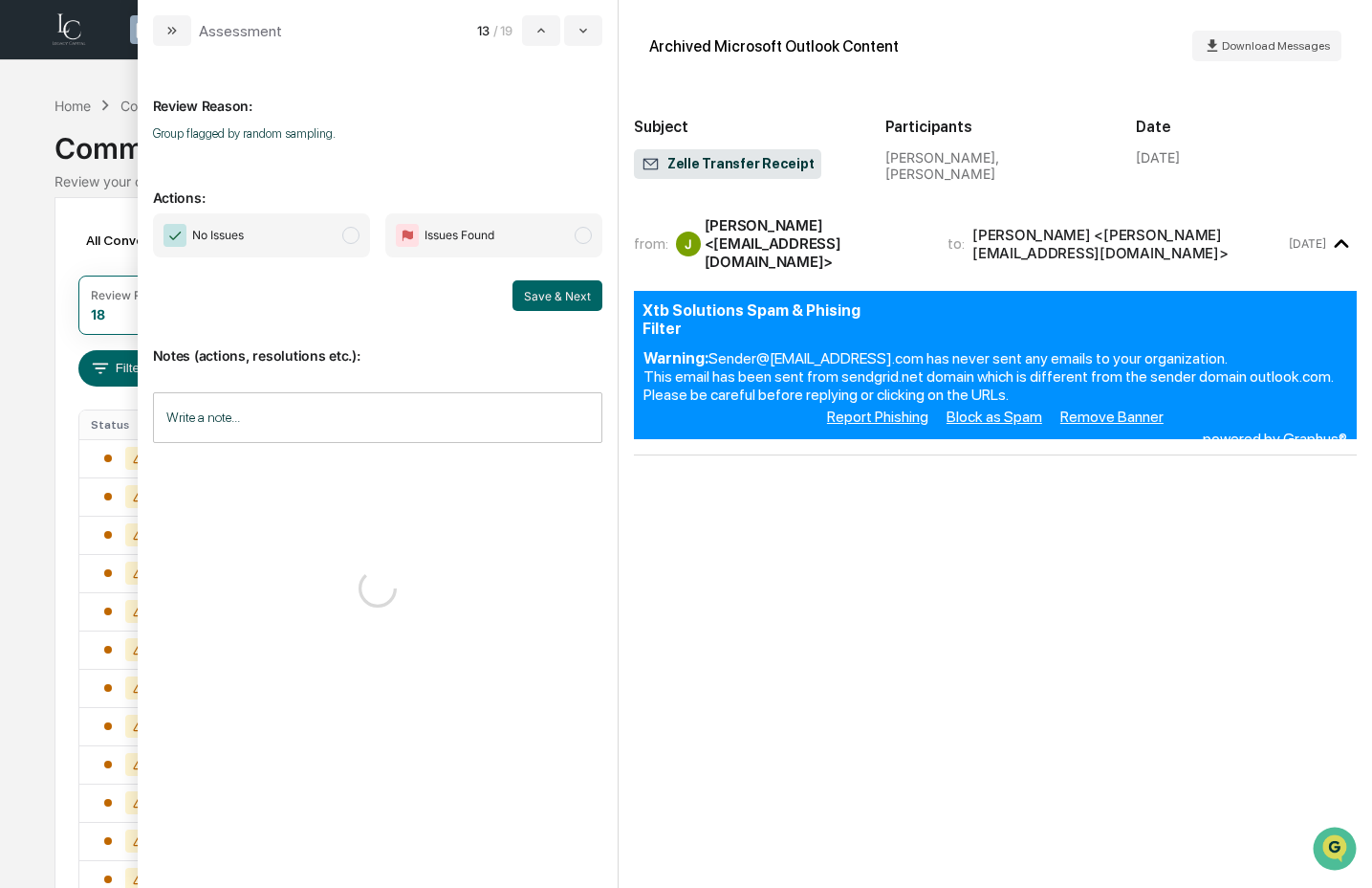
drag, startPoint x: 311, startPoint y: 228, endPoint x: 398, endPoint y: 240, distance: 87.8
click at [312, 228] on span "No Issues" at bounding box center [261, 236] width 217 height 44
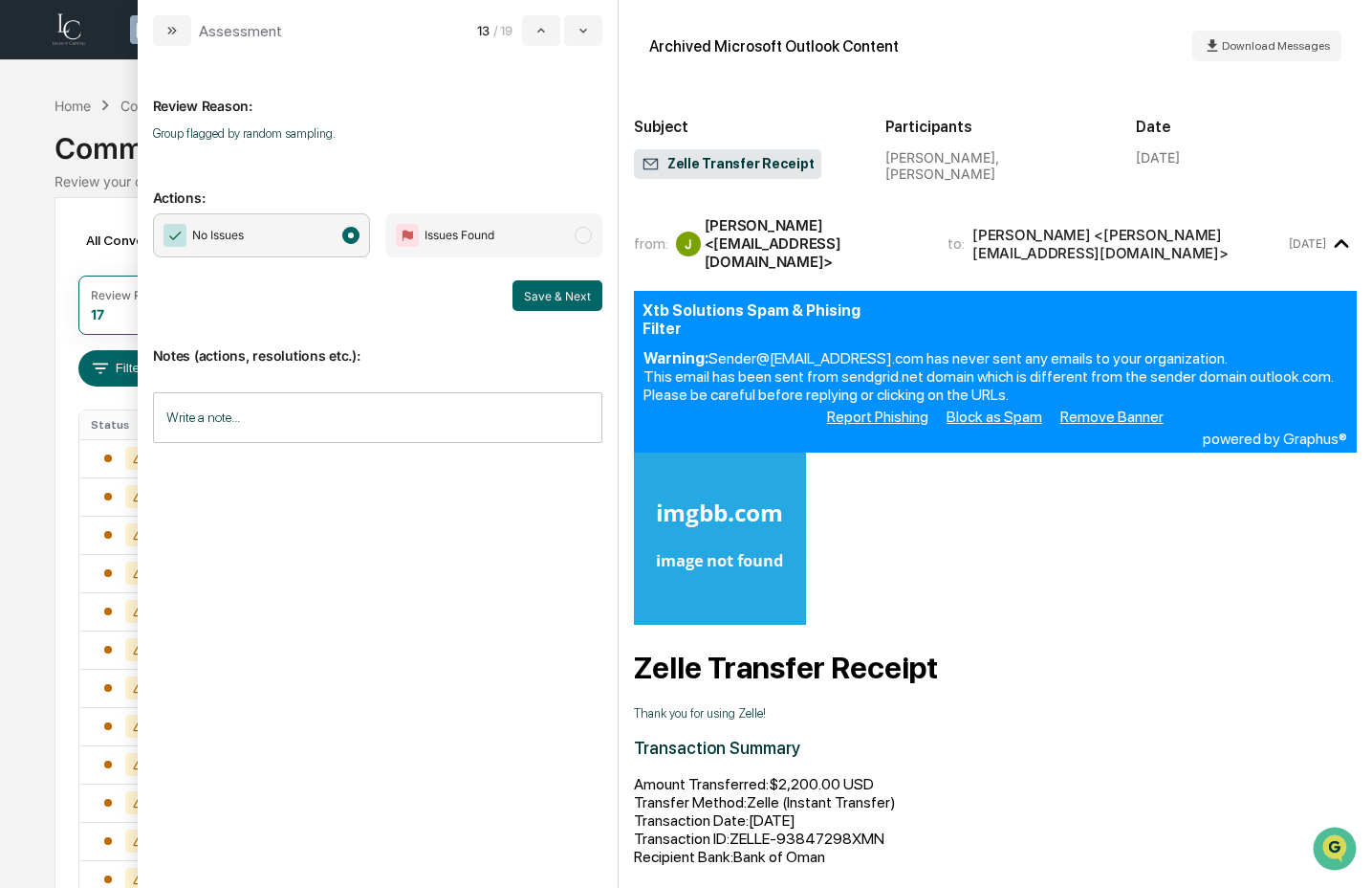
click at [510, 305] on div "Save & Next" at bounding box center [377, 296] width 450 height 31
click at [545, 302] on button "Save & Next" at bounding box center [557, 296] width 90 height 31
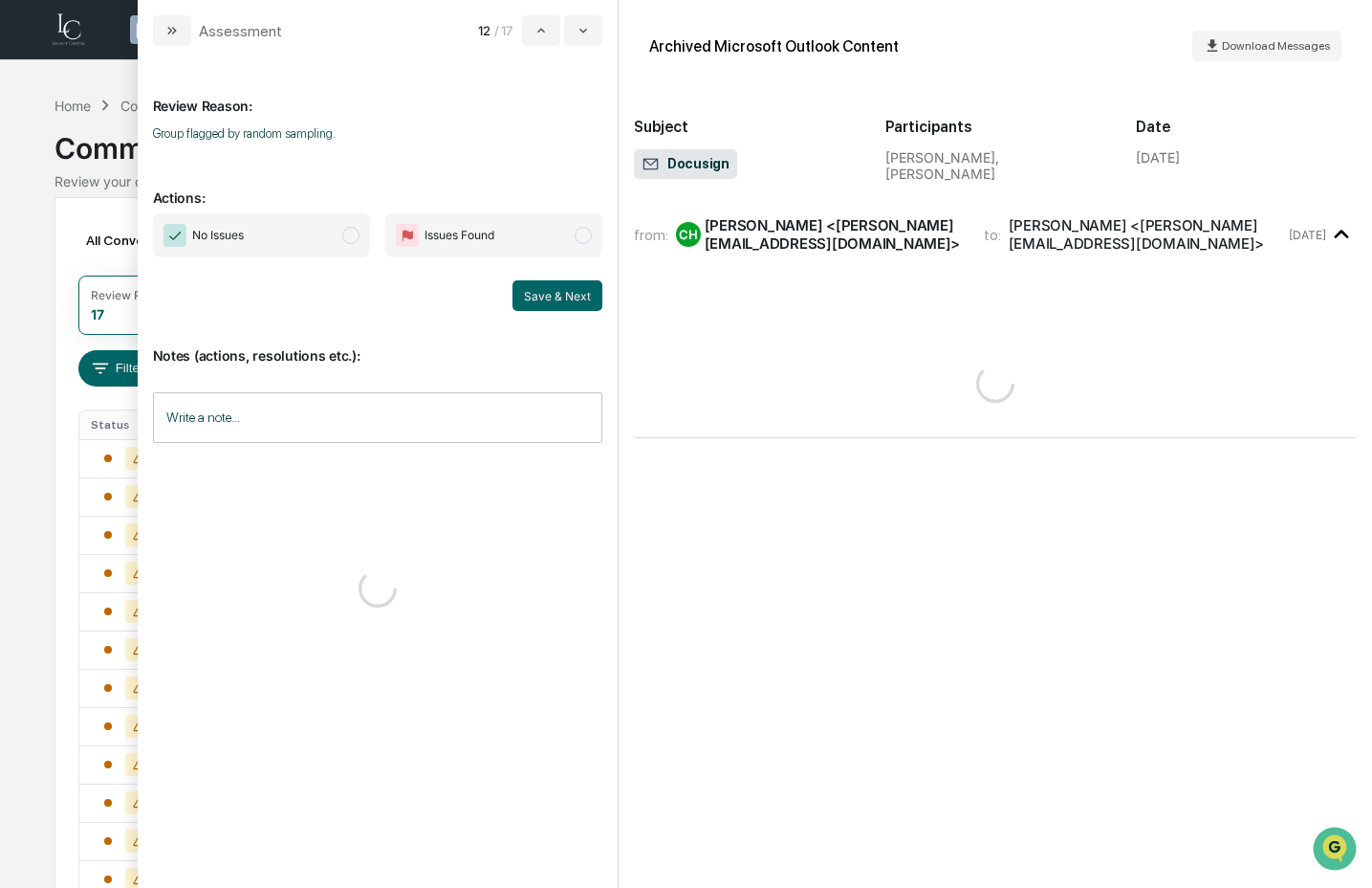
click at [271, 238] on span "No Issues" at bounding box center [261, 236] width 217 height 44
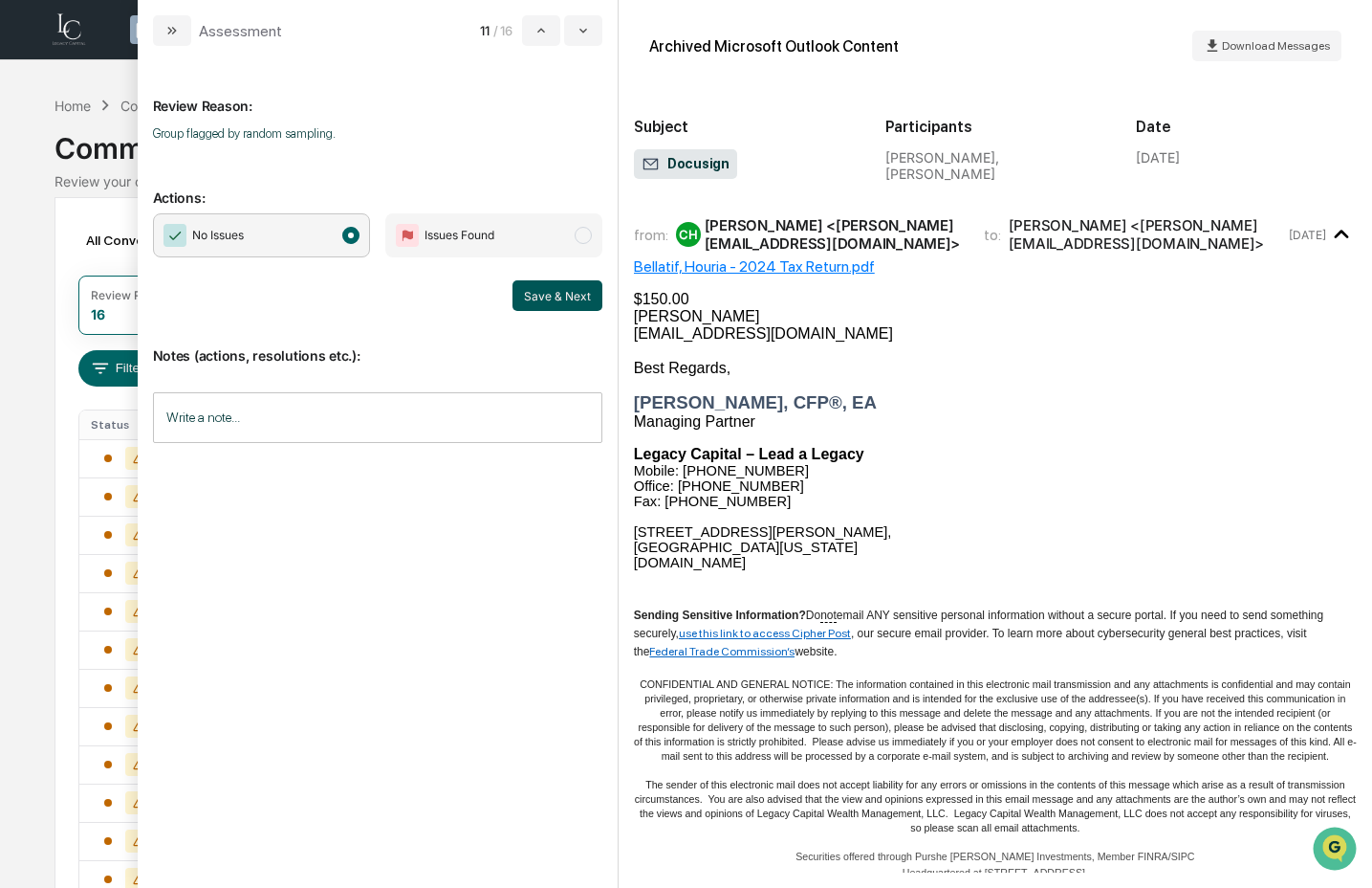
click at [590, 297] on button "Save & Next" at bounding box center [557, 296] width 90 height 31
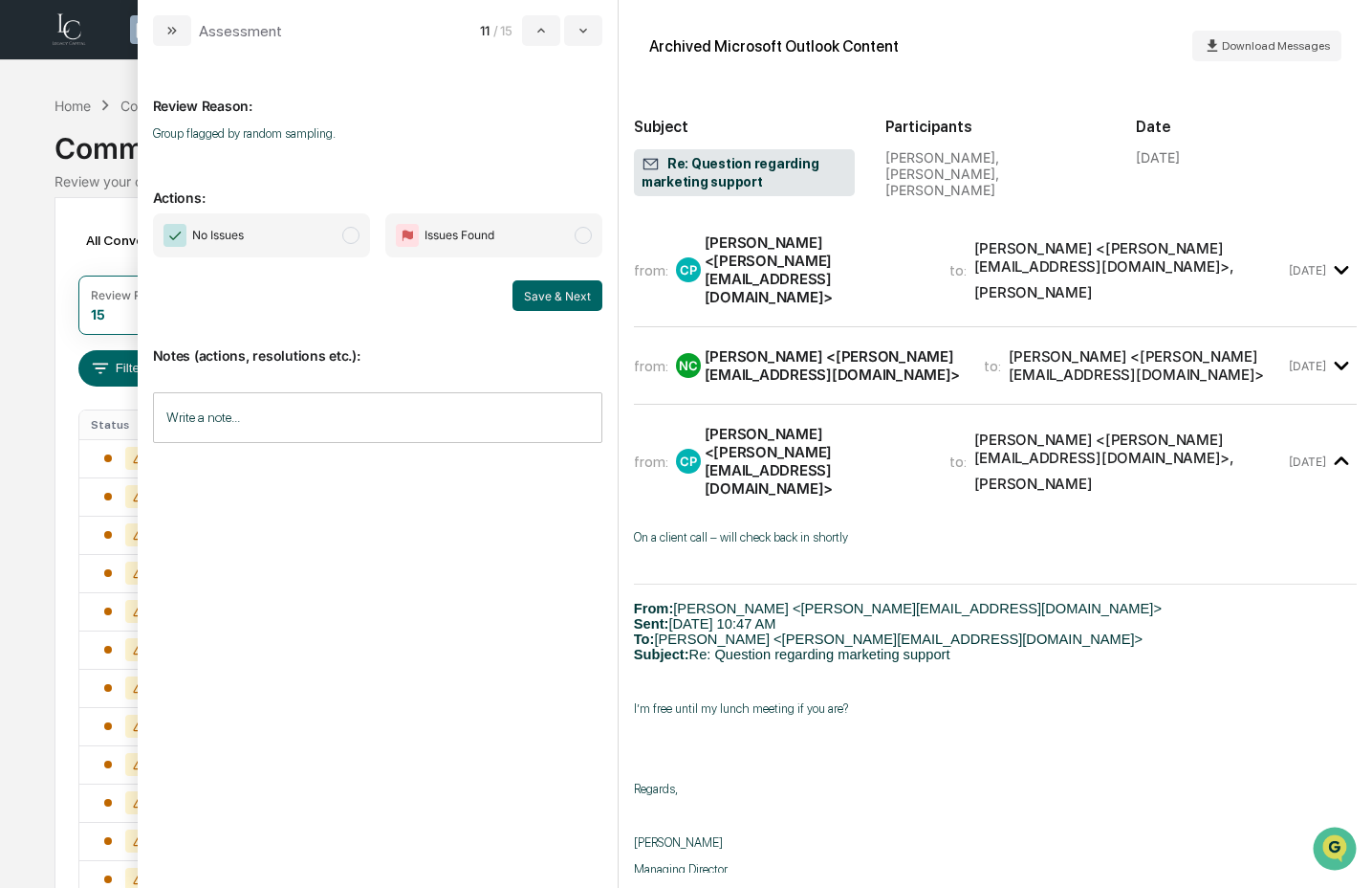
click at [201, 246] on span "No Issues" at bounding box center [203, 235] width 80 height 23
click at [535, 304] on button "Save & Next" at bounding box center [557, 296] width 90 height 31
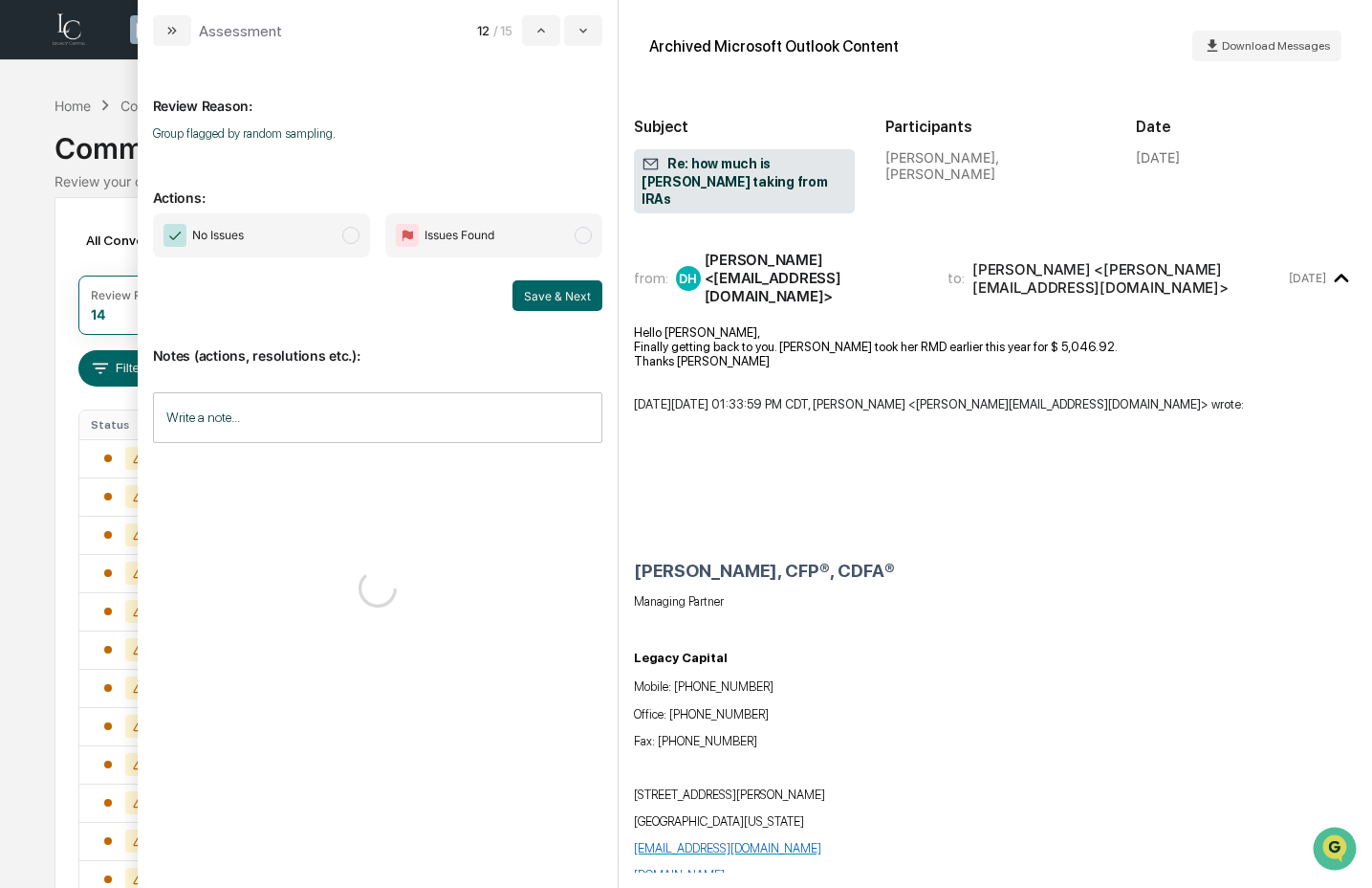
click at [272, 230] on span "No Issues" at bounding box center [261, 236] width 217 height 44
click at [531, 296] on button "Save & Next" at bounding box center [557, 296] width 90 height 31
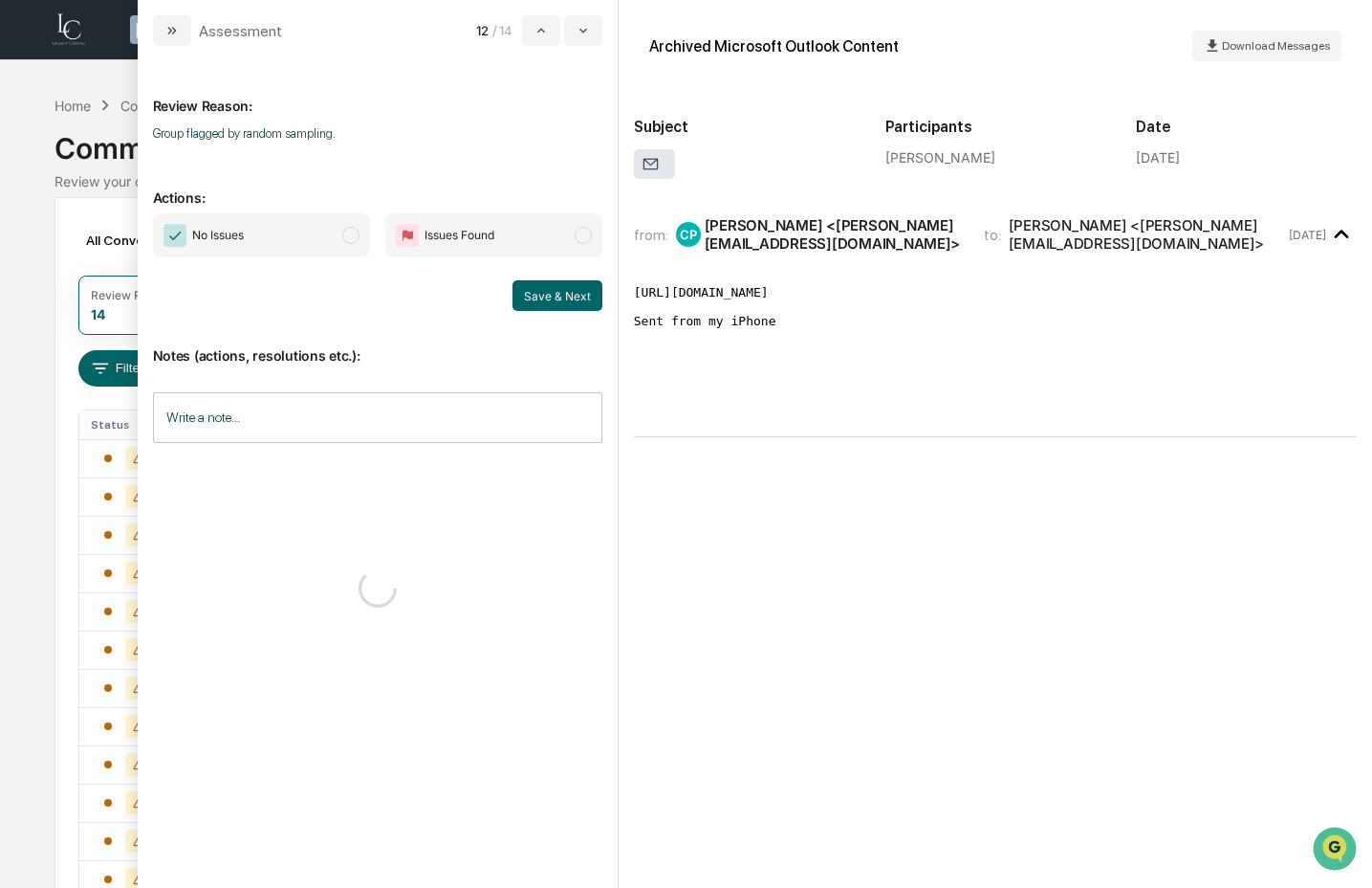
click at [313, 251] on span "No Issues" at bounding box center [261, 236] width 217 height 44
drag, startPoint x: 563, startPoint y: 300, endPoint x: 489, endPoint y: 277, distance: 77.5
click at [563, 300] on button "Save & Next" at bounding box center [557, 296] width 90 height 31
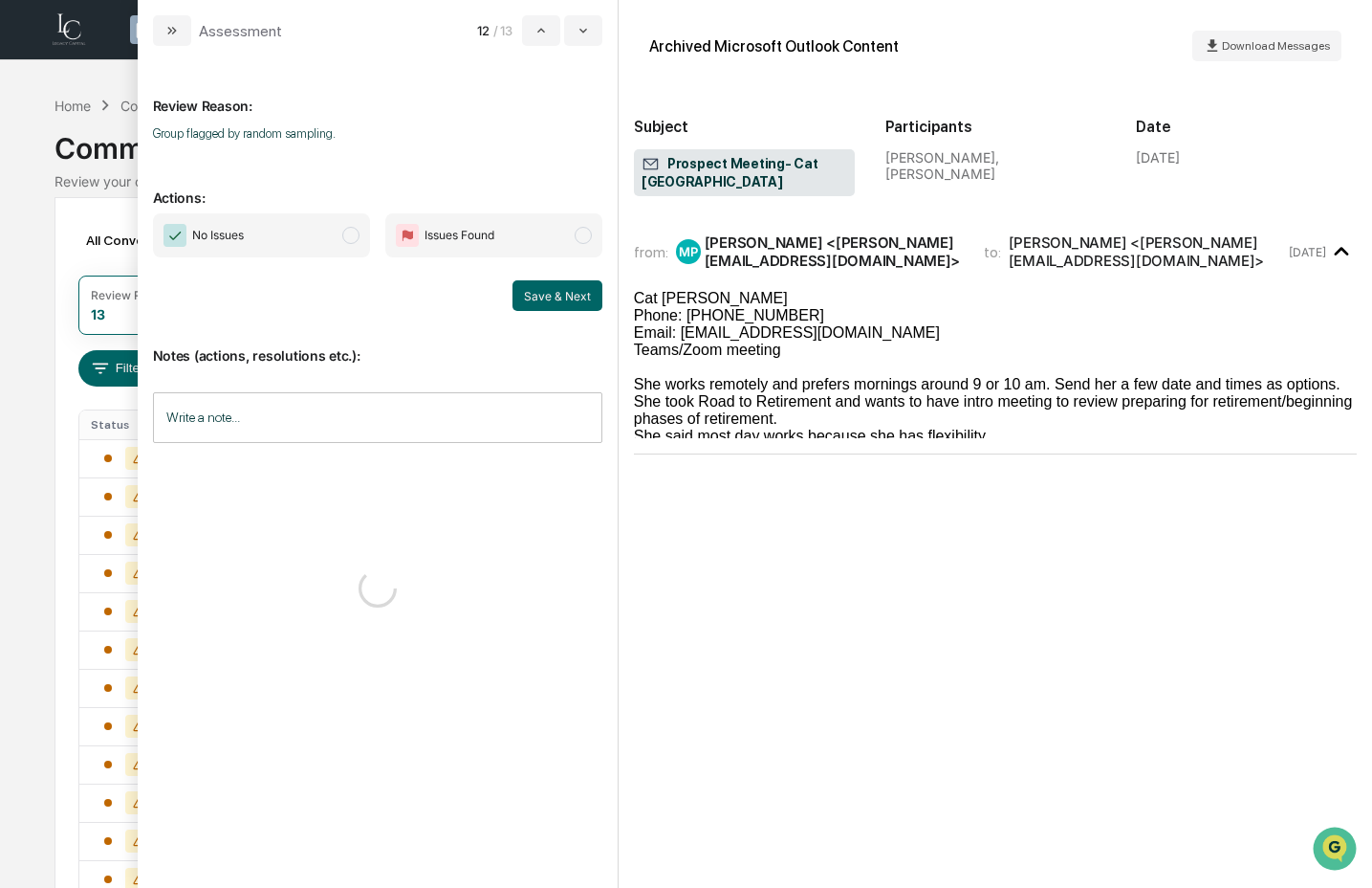
click at [320, 231] on span "No Issues" at bounding box center [261, 236] width 217 height 44
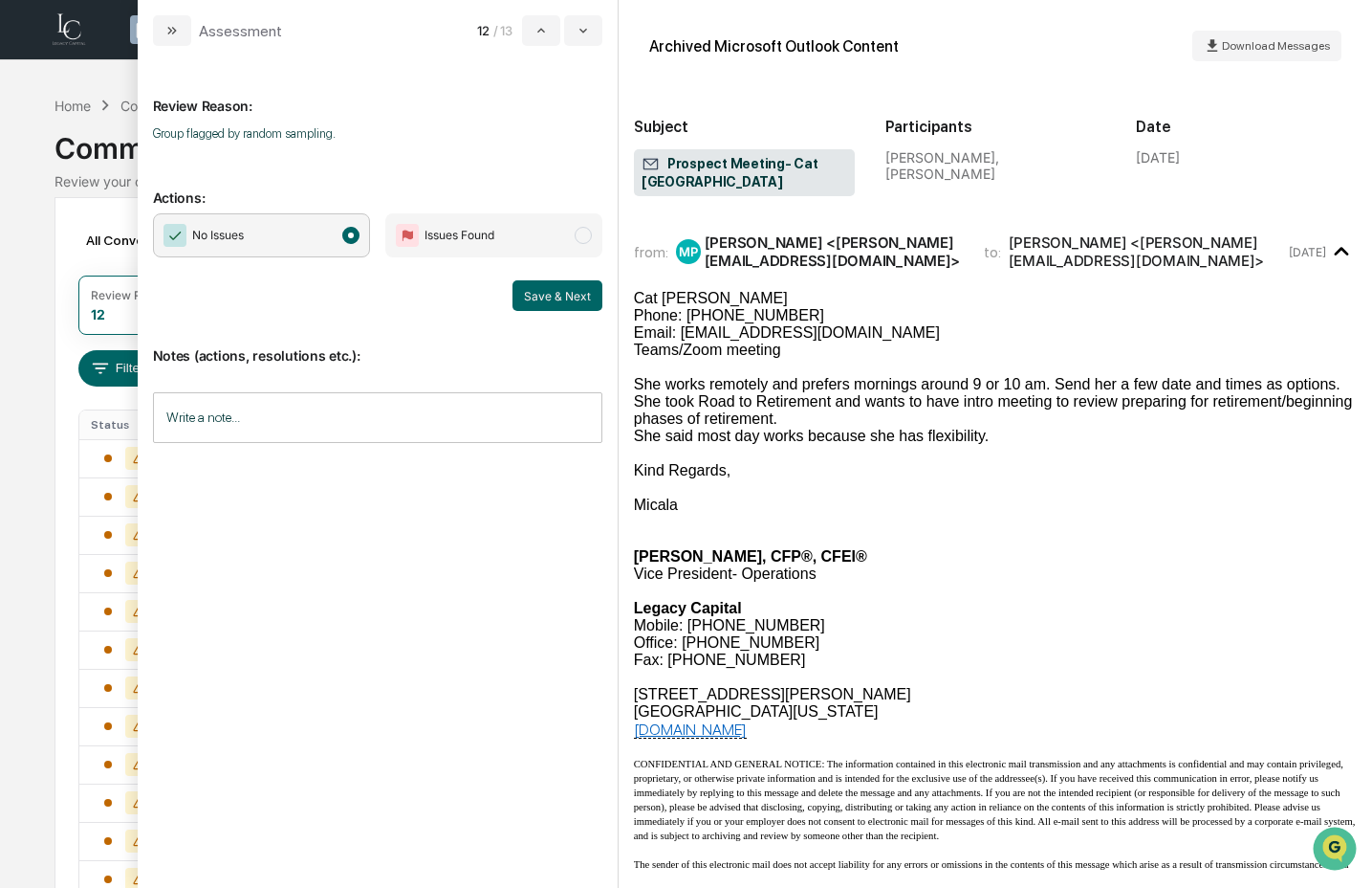
click at [586, 308] on button "Save & Next" at bounding box center [557, 296] width 90 height 31
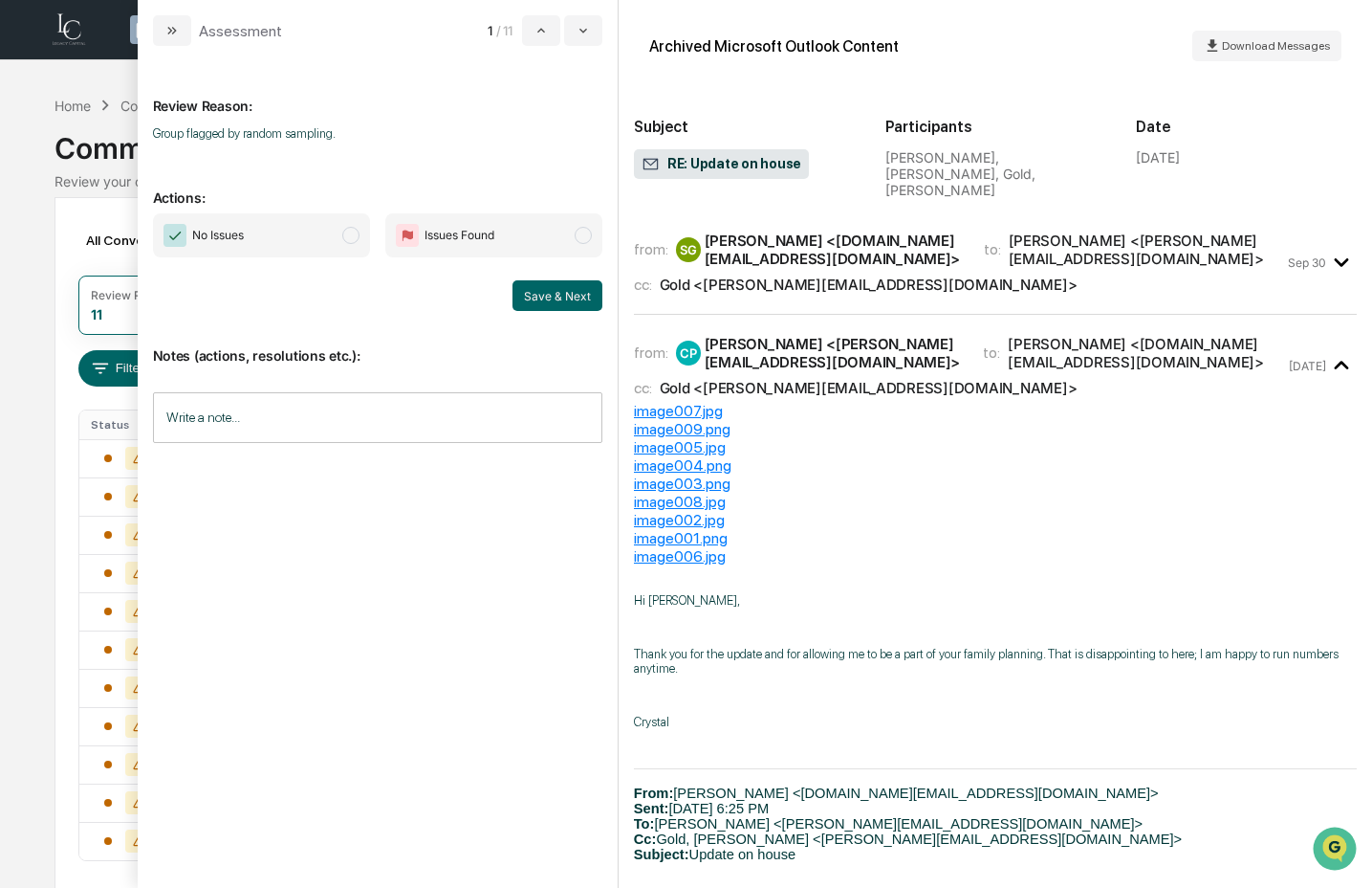
click at [329, 235] on span "No Issues" at bounding box center [261, 236] width 217 height 44
click at [557, 291] on button "Save & Next" at bounding box center [557, 296] width 90 height 31
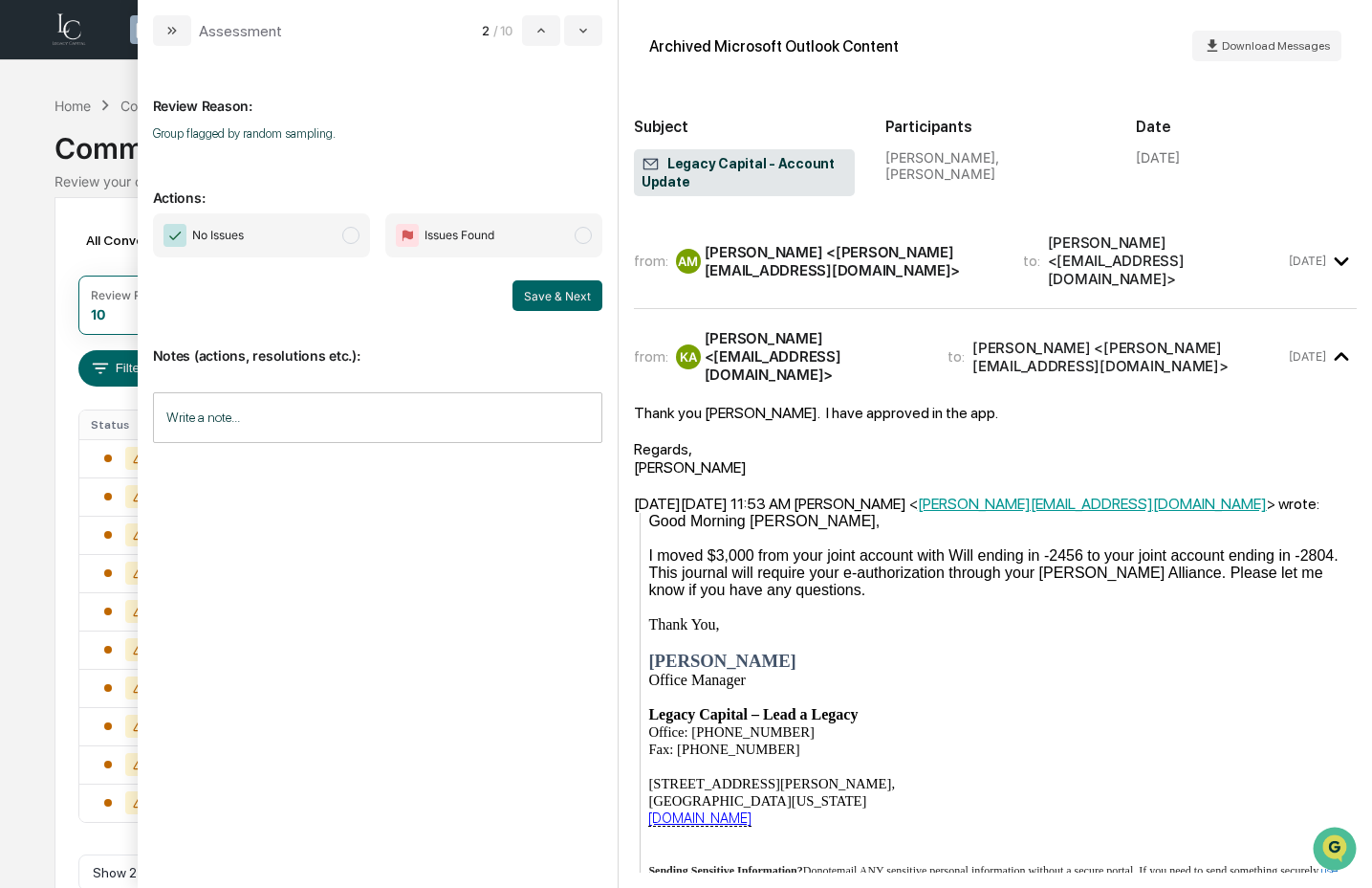
click at [296, 220] on span "No Issues" at bounding box center [261, 236] width 217 height 44
click at [566, 305] on button "Save & Next" at bounding box center [557, 296] width 90 height 31
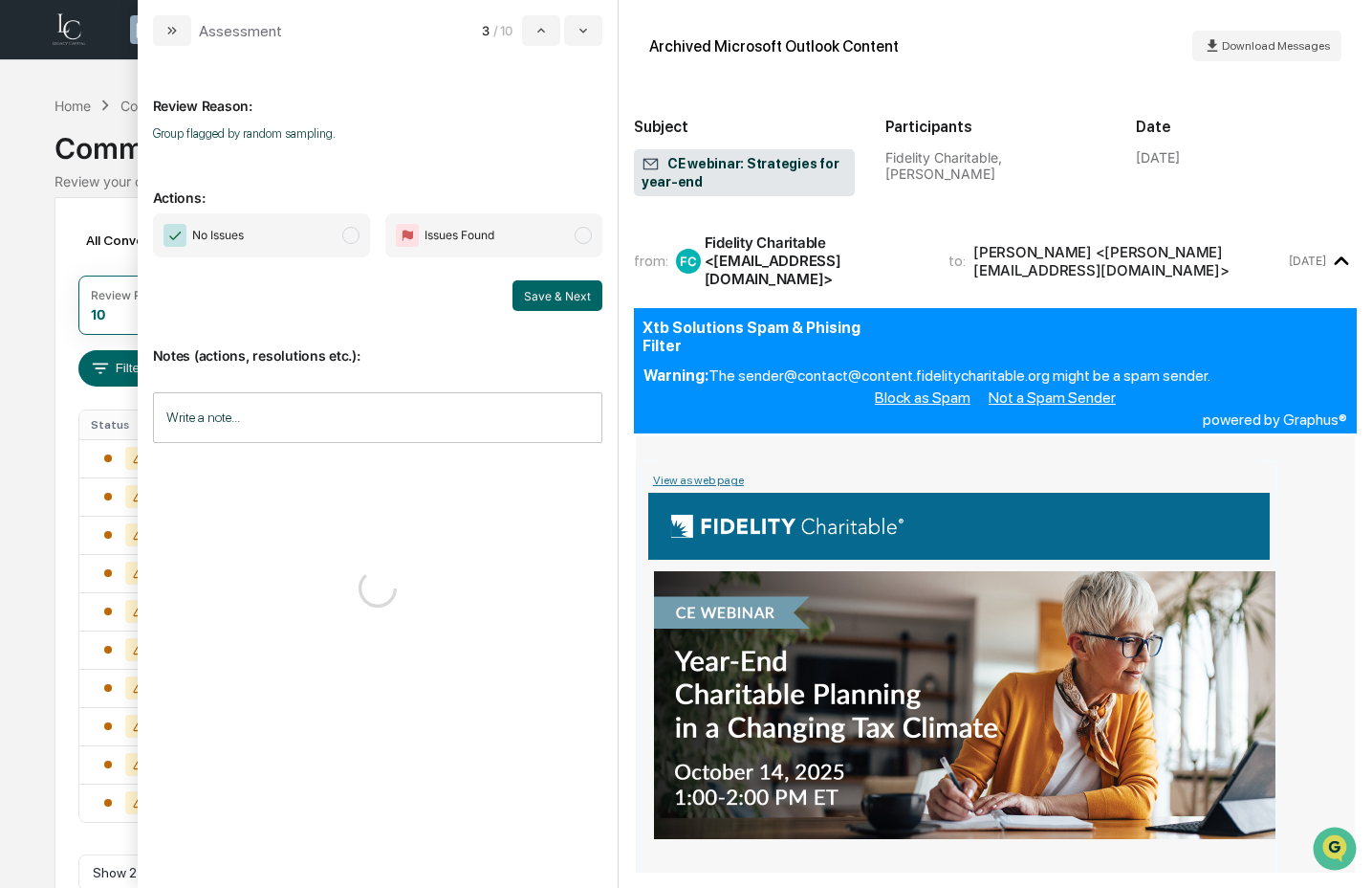
click at [254, 219] on span "No Issues" at bounding box center [261, 236] width 217 height 44
click at [572, 290] on button "Save & Next" at bounding box center [557, 296] width 90 height 31
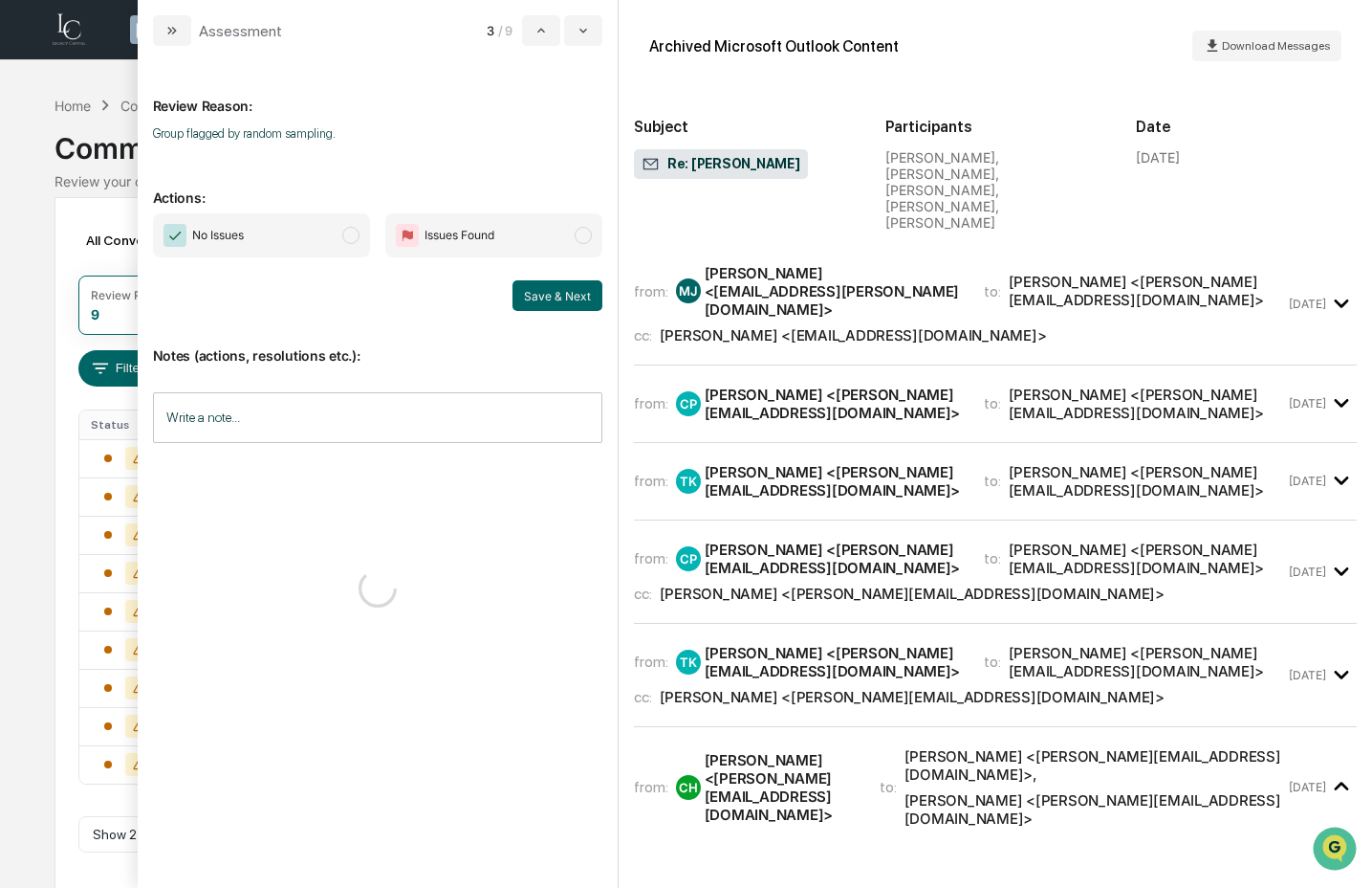
click at [326, 240] on span "No Issues" at bounding box center [261, 236] width 217 height 44
click at [559, 302] on button "Save & Next" at bounding box center [557, 296] width 90 height 31
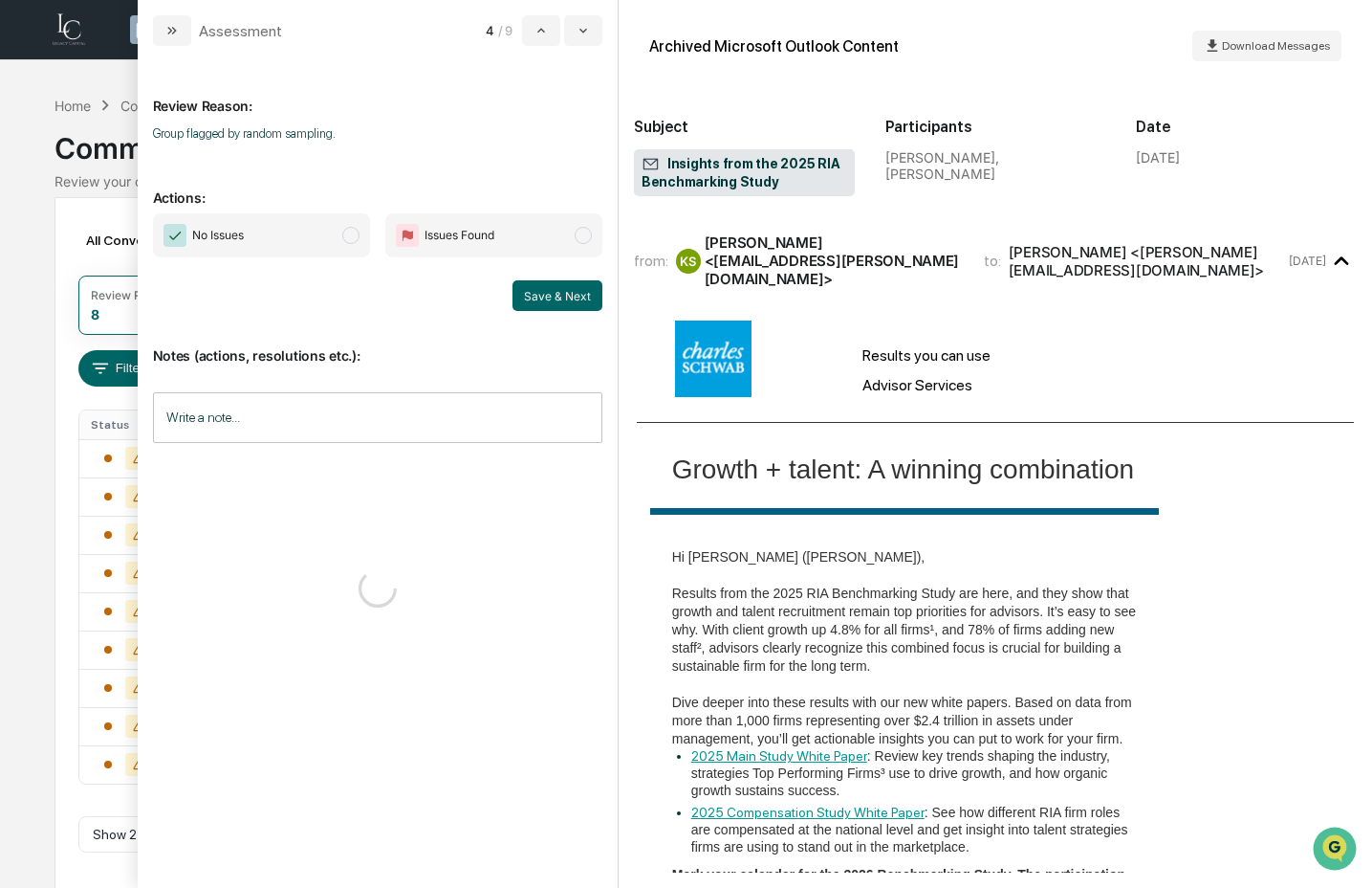
click at [313, 241] on span "No Issues" at bounding box center [261, 236] width 217 height 44
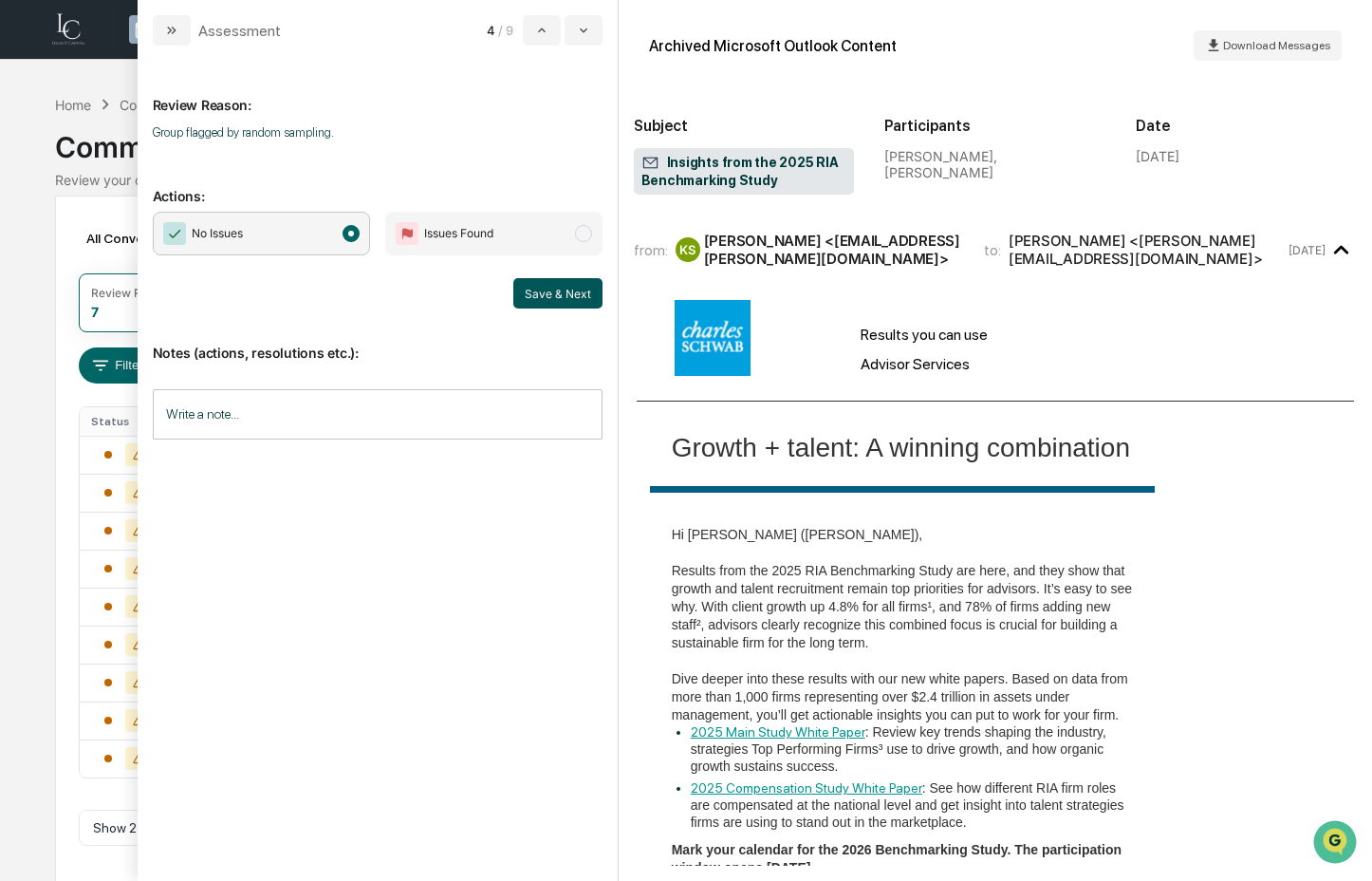
click at [577, 287] on button "Save & Next" at bounding box center [557, 293] width 89 height 31
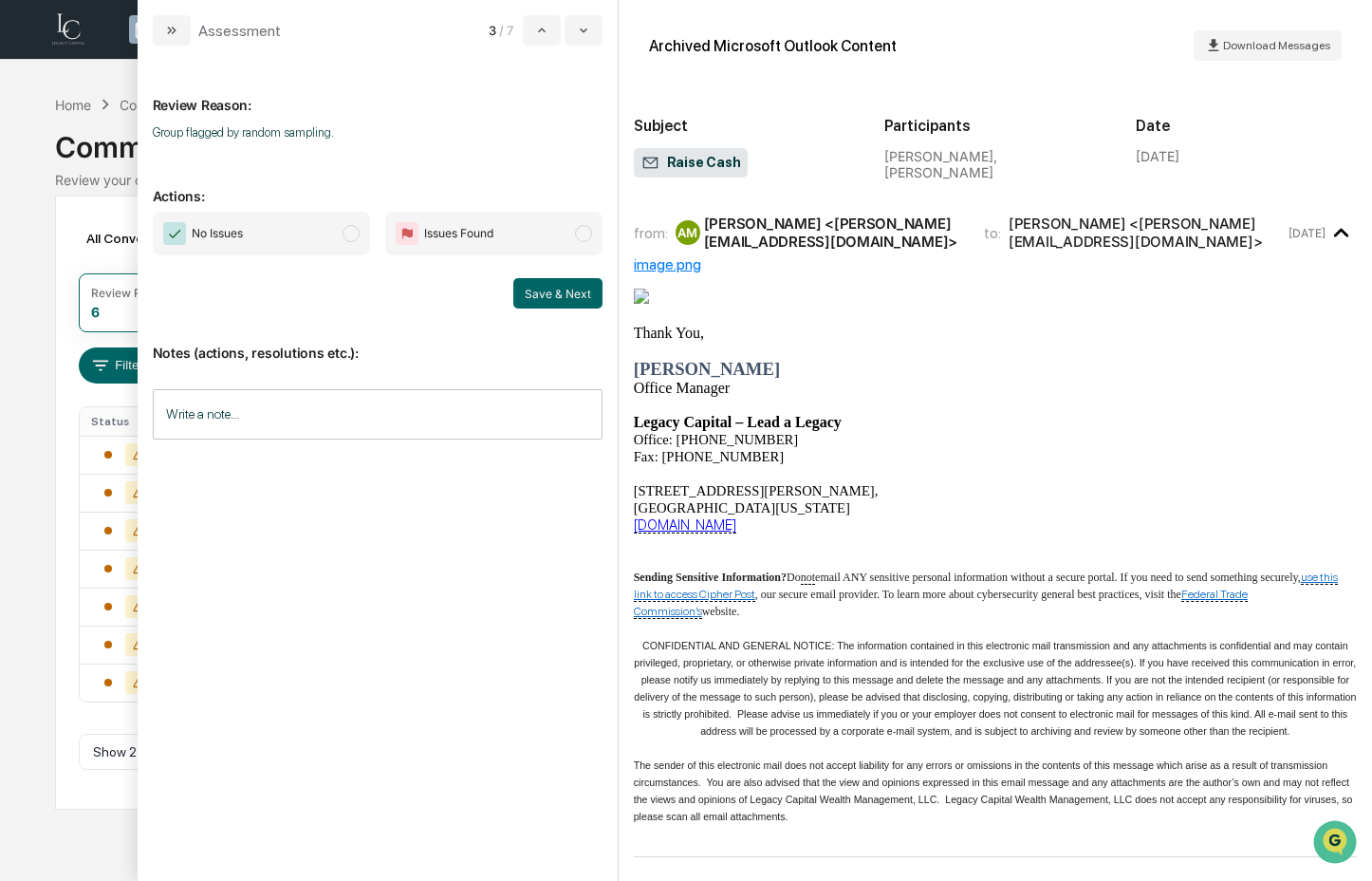
click at [323, 244] on span "No Issues" at bounding box center [261, 234] width 217 height 44
click at [535, 294] on button "Save & Next" at bounding box center [557, 293] width 89 height 31
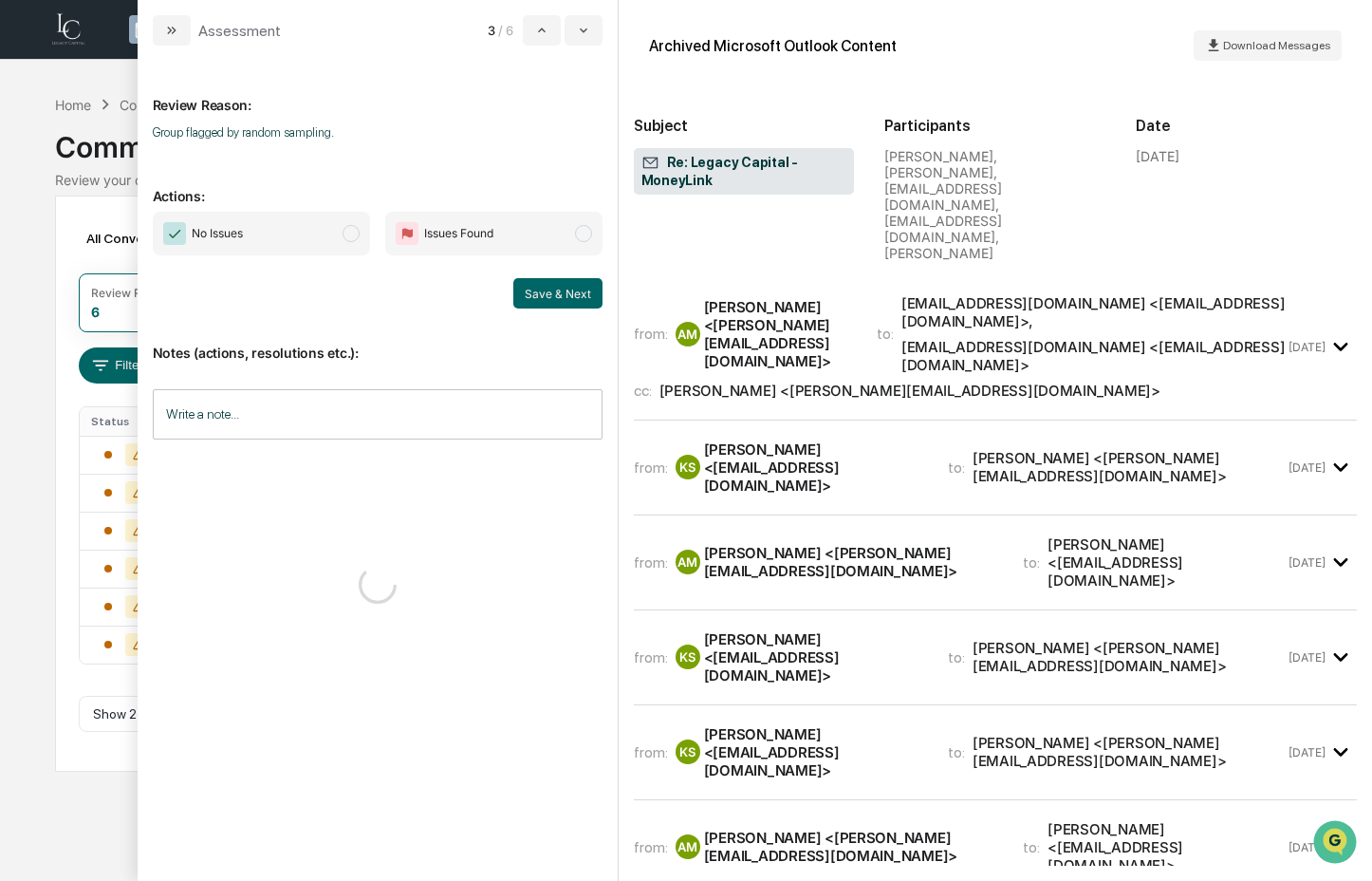
click at [313, 233] on span "No Issues" at bounding box center [261, 234] width 217 height 44
click at [586, 288] on button "Save & Next" at bounding box center [557, 293] width 89 height 31
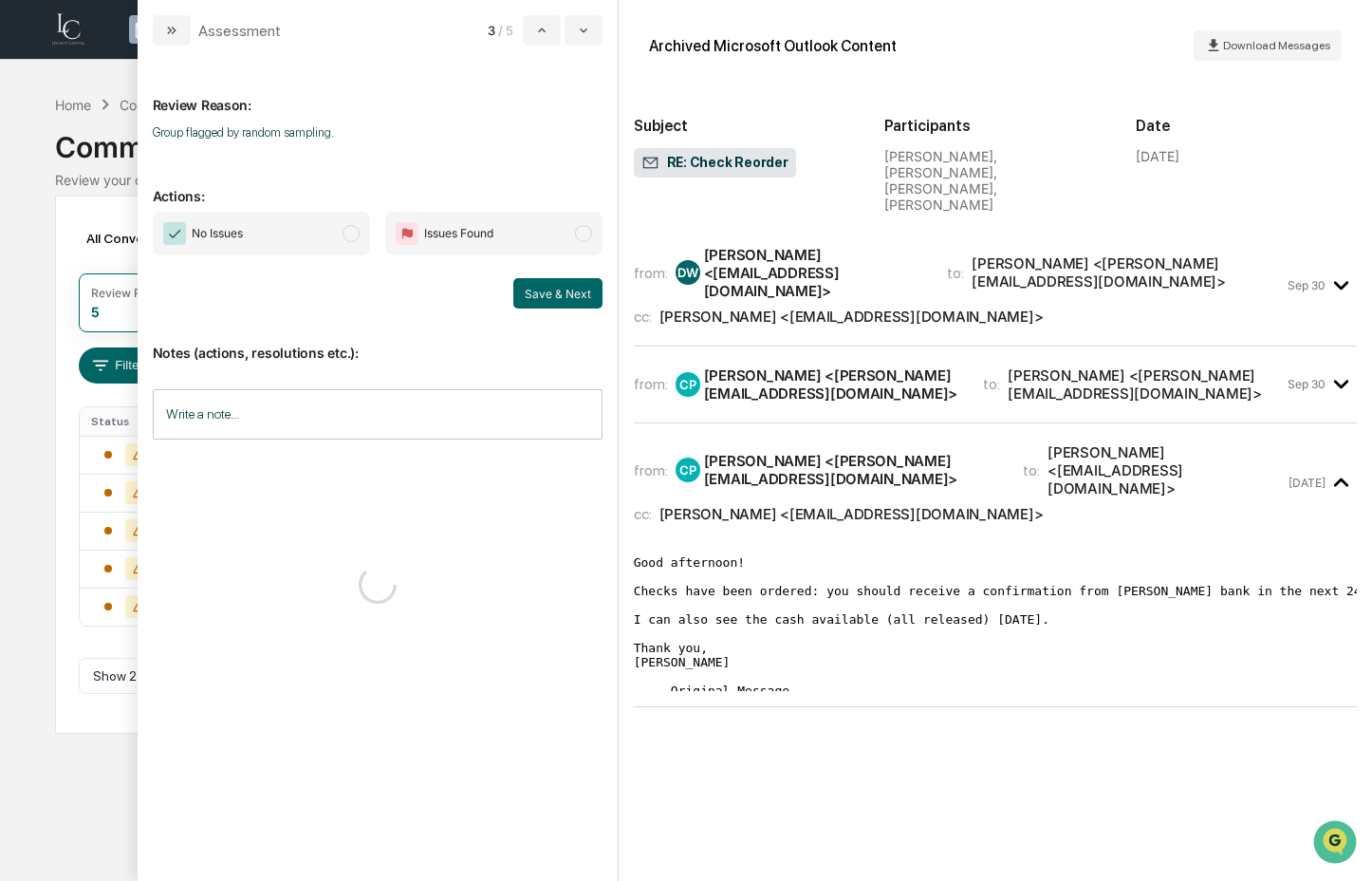
click at [318, 221] on span "No Issues" at bounding box center [261, 234] width 217 height 44
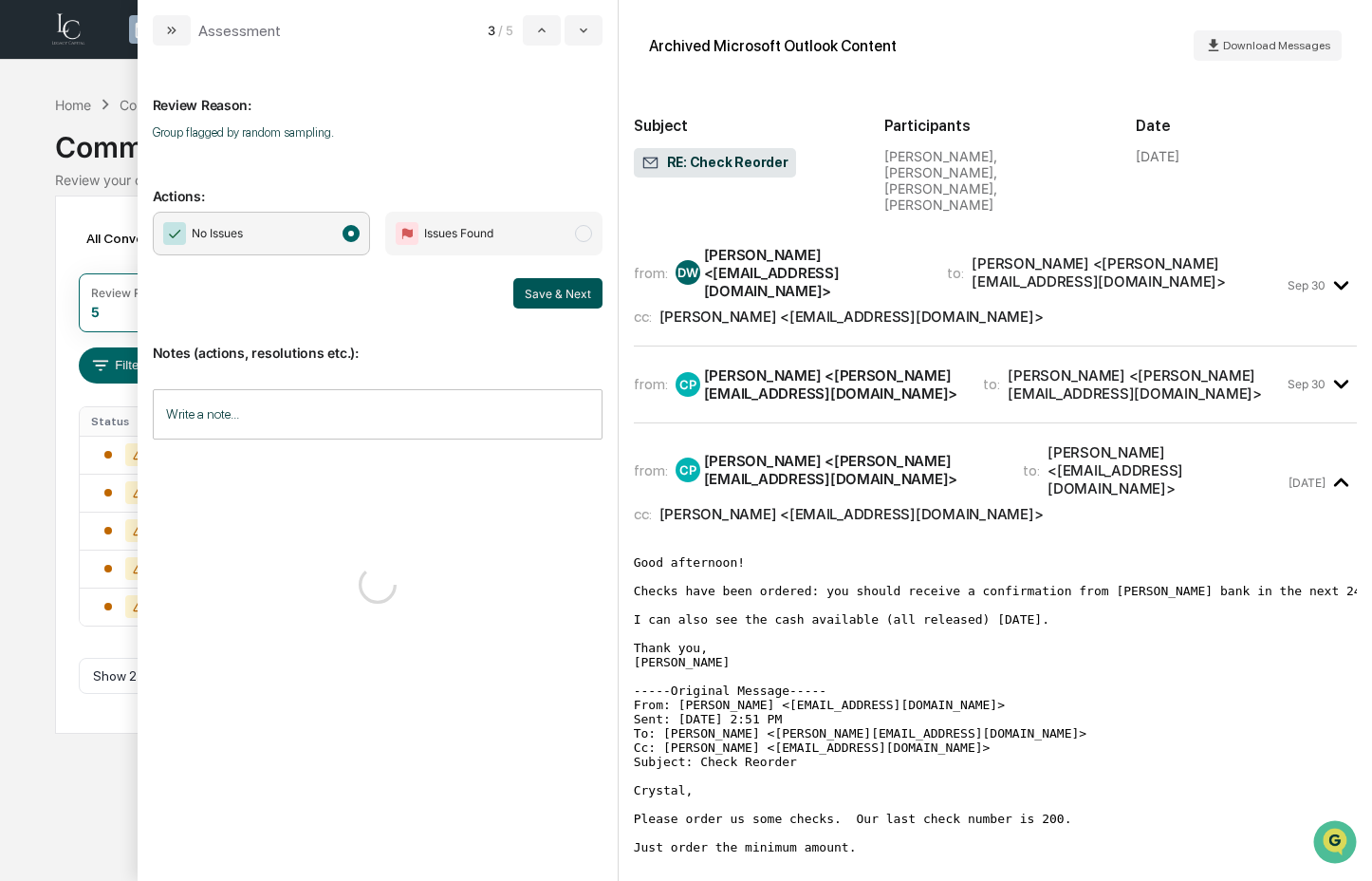
click at [575, 297] on button "Save & Next" at bounding box center [557, 293] width 89 height 31
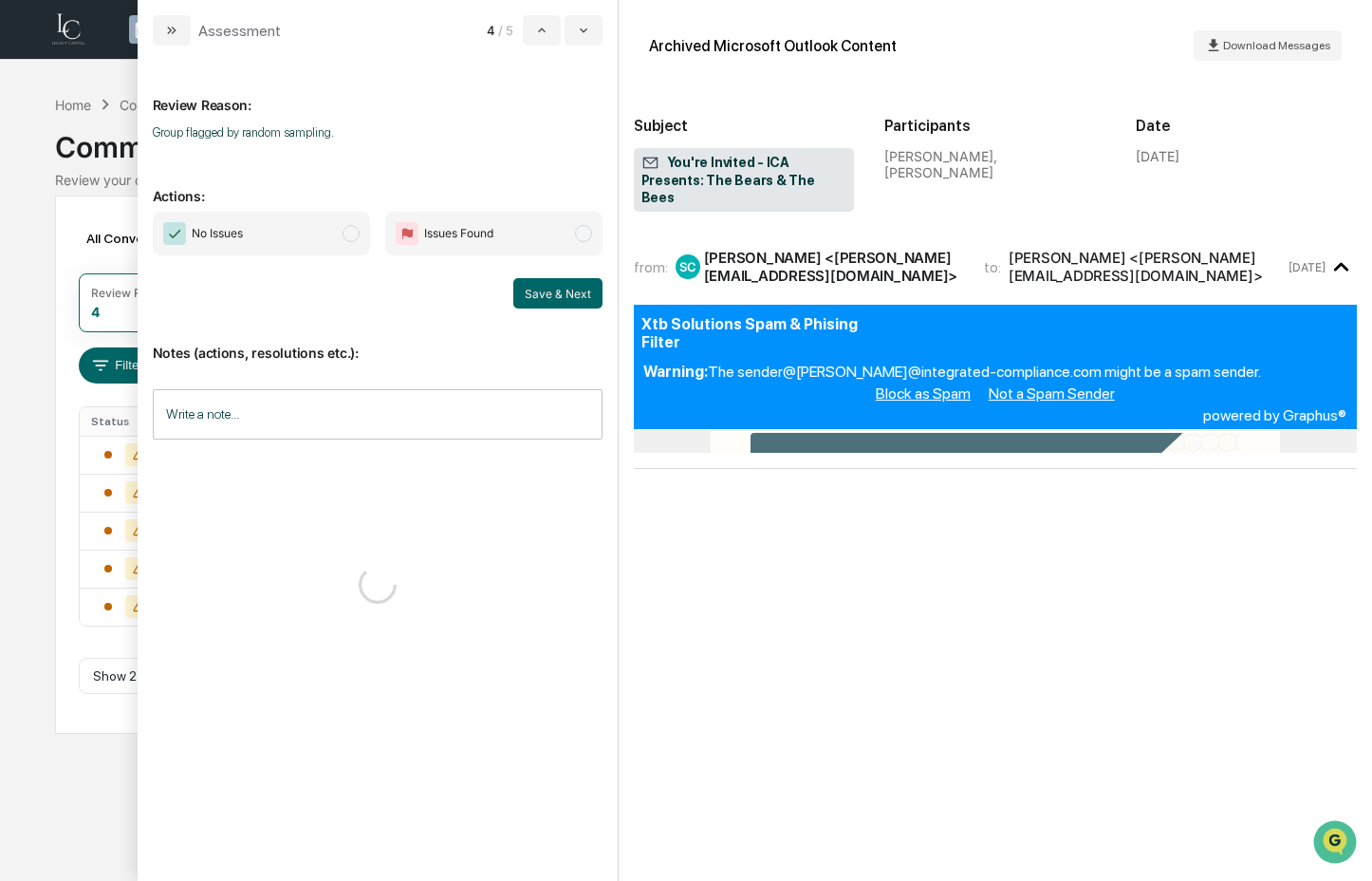
drag, startPoint x: 300, startPoint y: 231, endPoint x: 426, endPoint y: 262, distance: 129.8
click at [300, 232] on span "No Issues" at bounding box center [261, 234] width 217 height 44
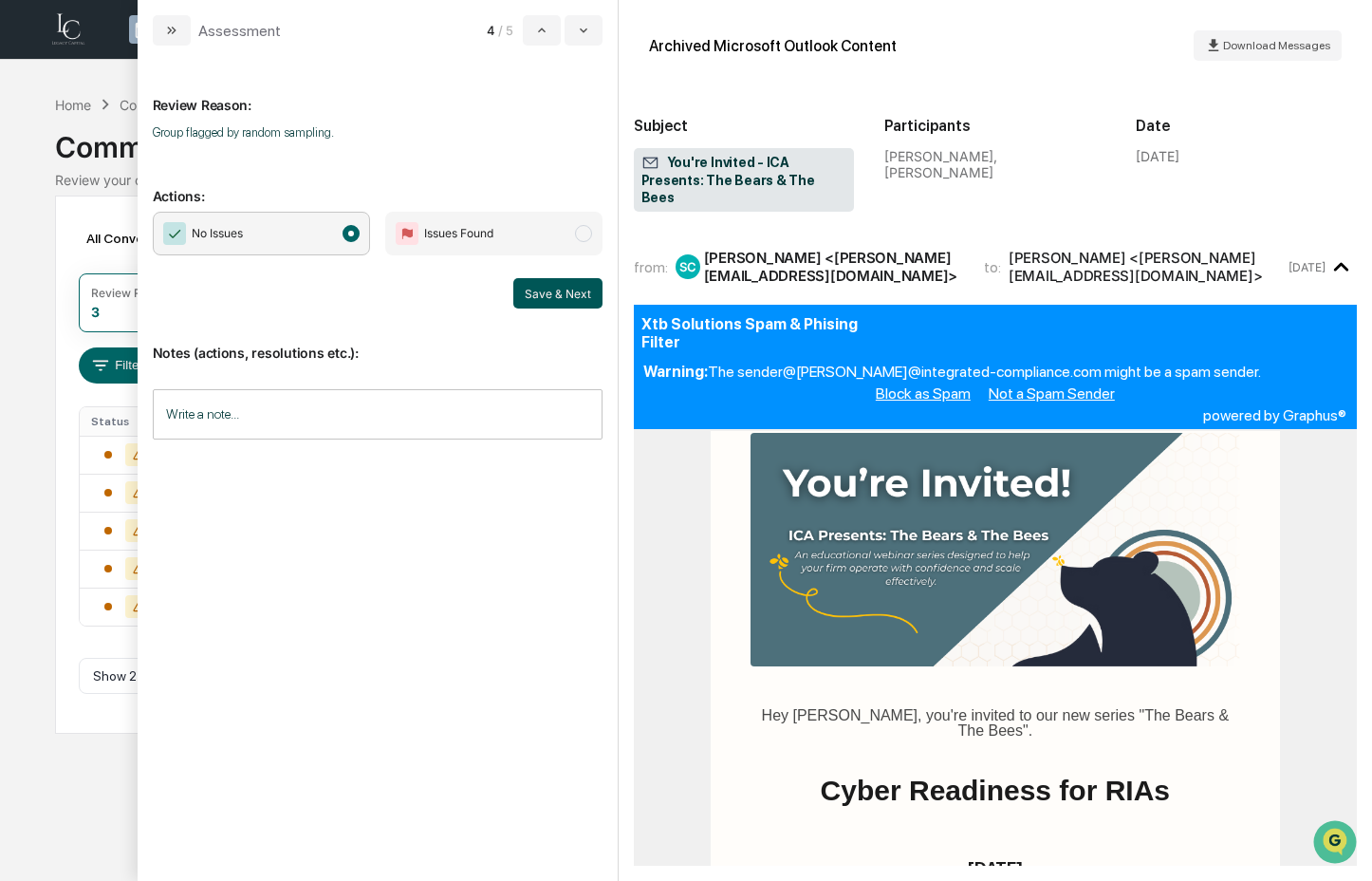
click at [535, 297] on button "Save & Next" at bounding box center [557, 293] width 89 height 31
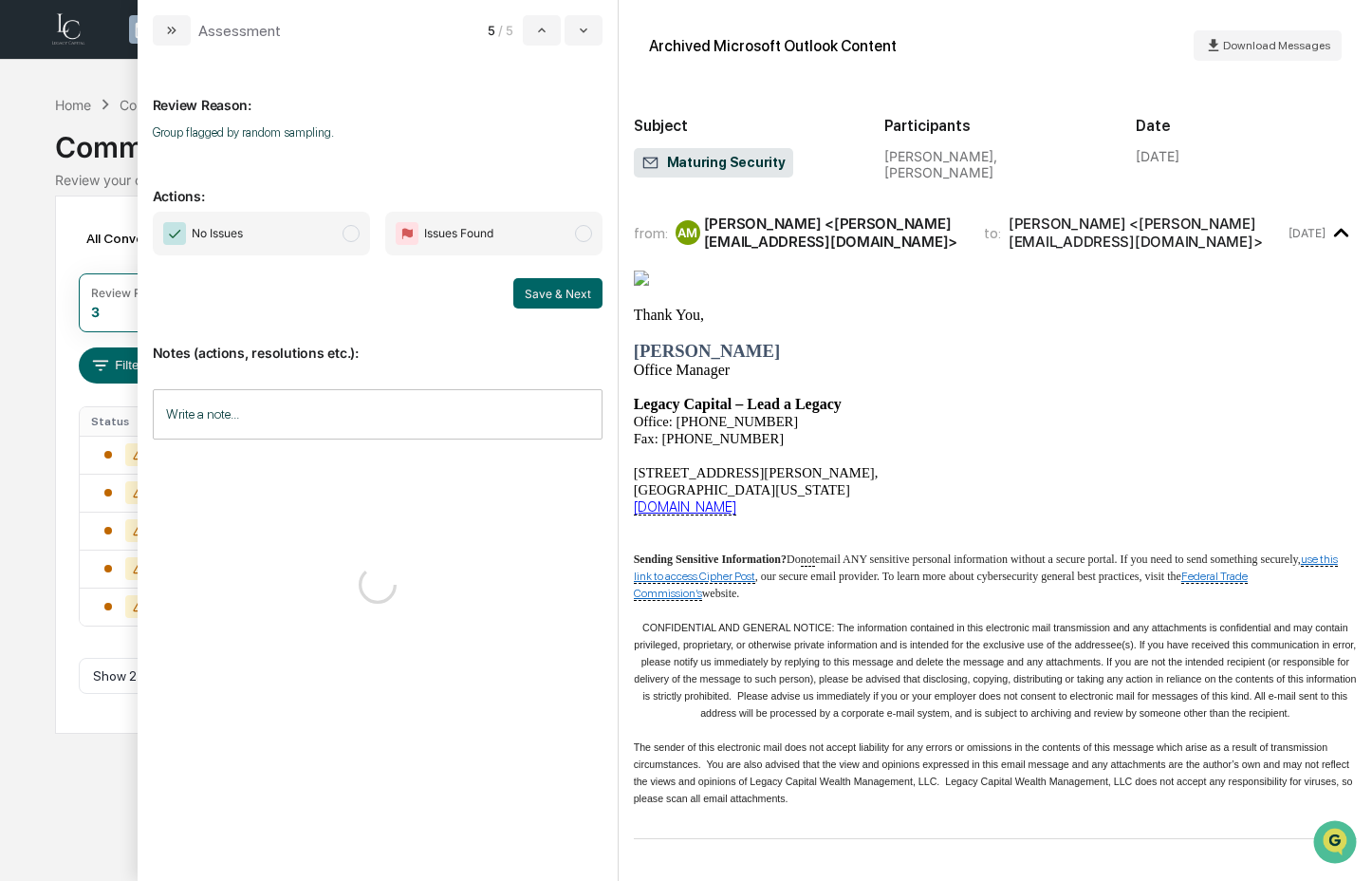
click at [332, 235] on span "No Issues" at bounding box center [261, 234] width 217 height 44
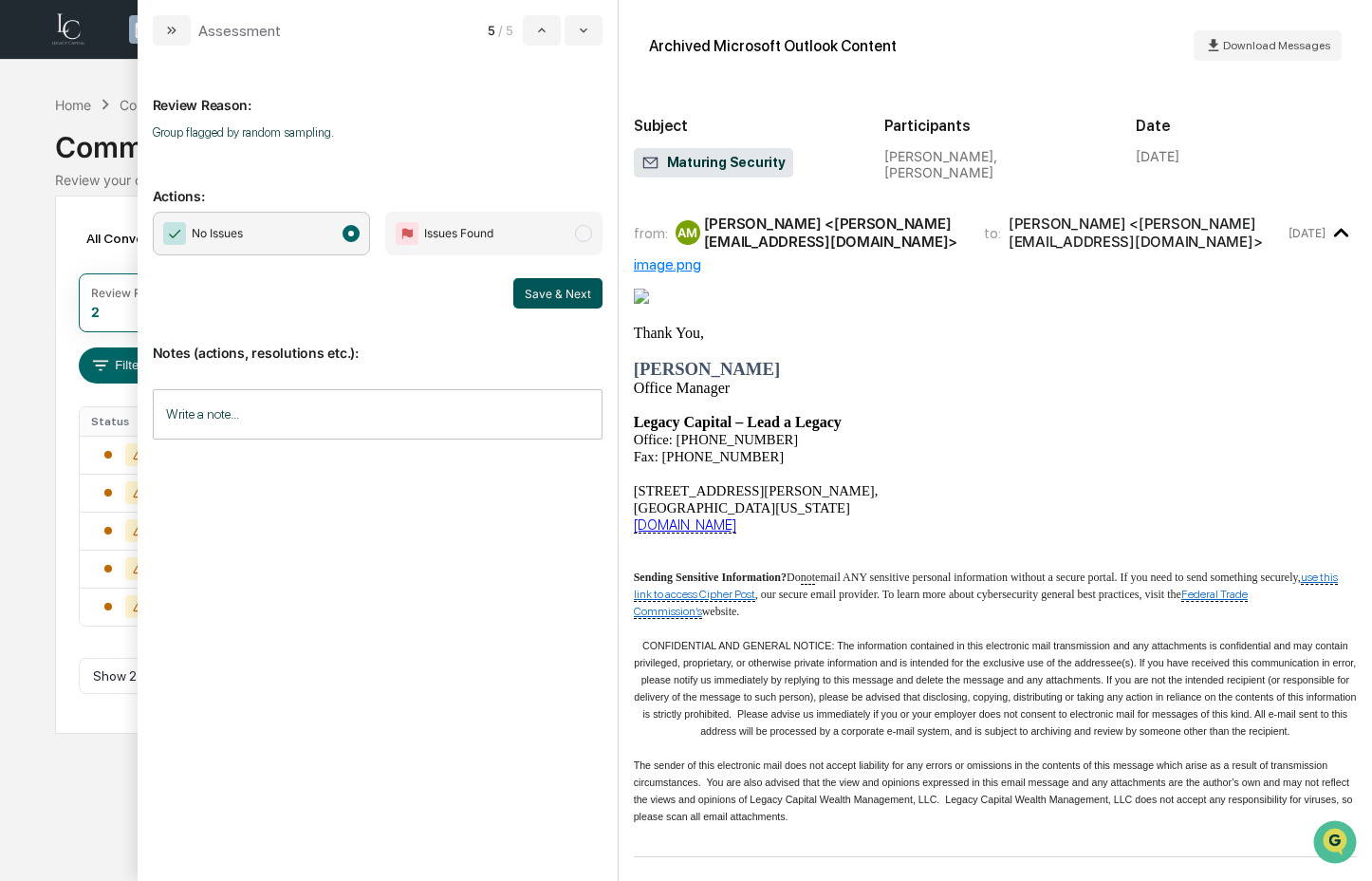
click at [562, 297] on button "Save & Next" at bounding box center [557, 293] width 89 height 31
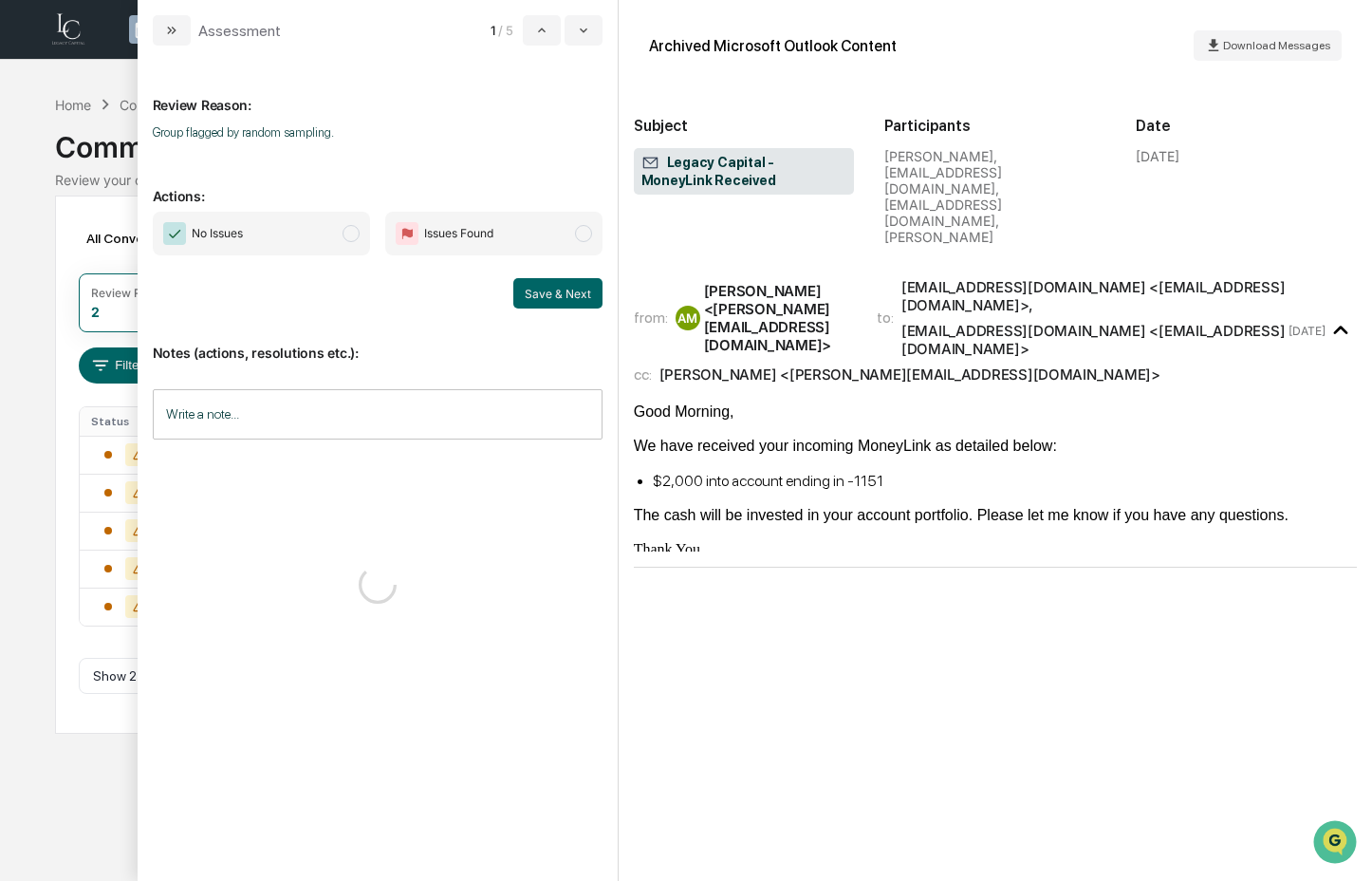
click at [323, 238] on span "No Issues" at bounding box center [261, 234] width 217 height 44
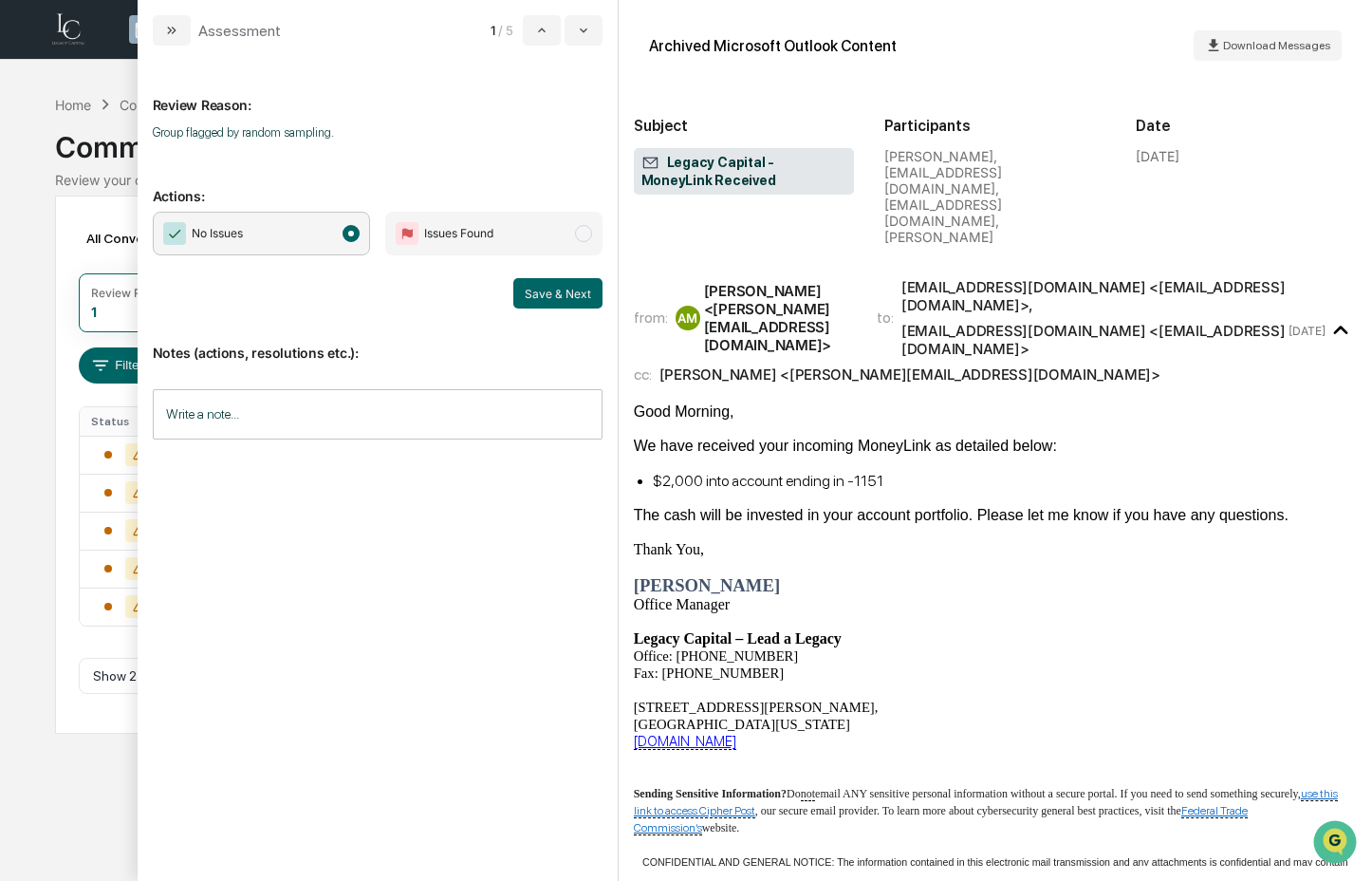
click at [584, 277] on div "No Issues Issues Found Save & Next" at bounding box center [377, 260] width 450 height 97
click at [584, 293] on button "Save & Next" at bounding box center [557, 293] width 89 height 31
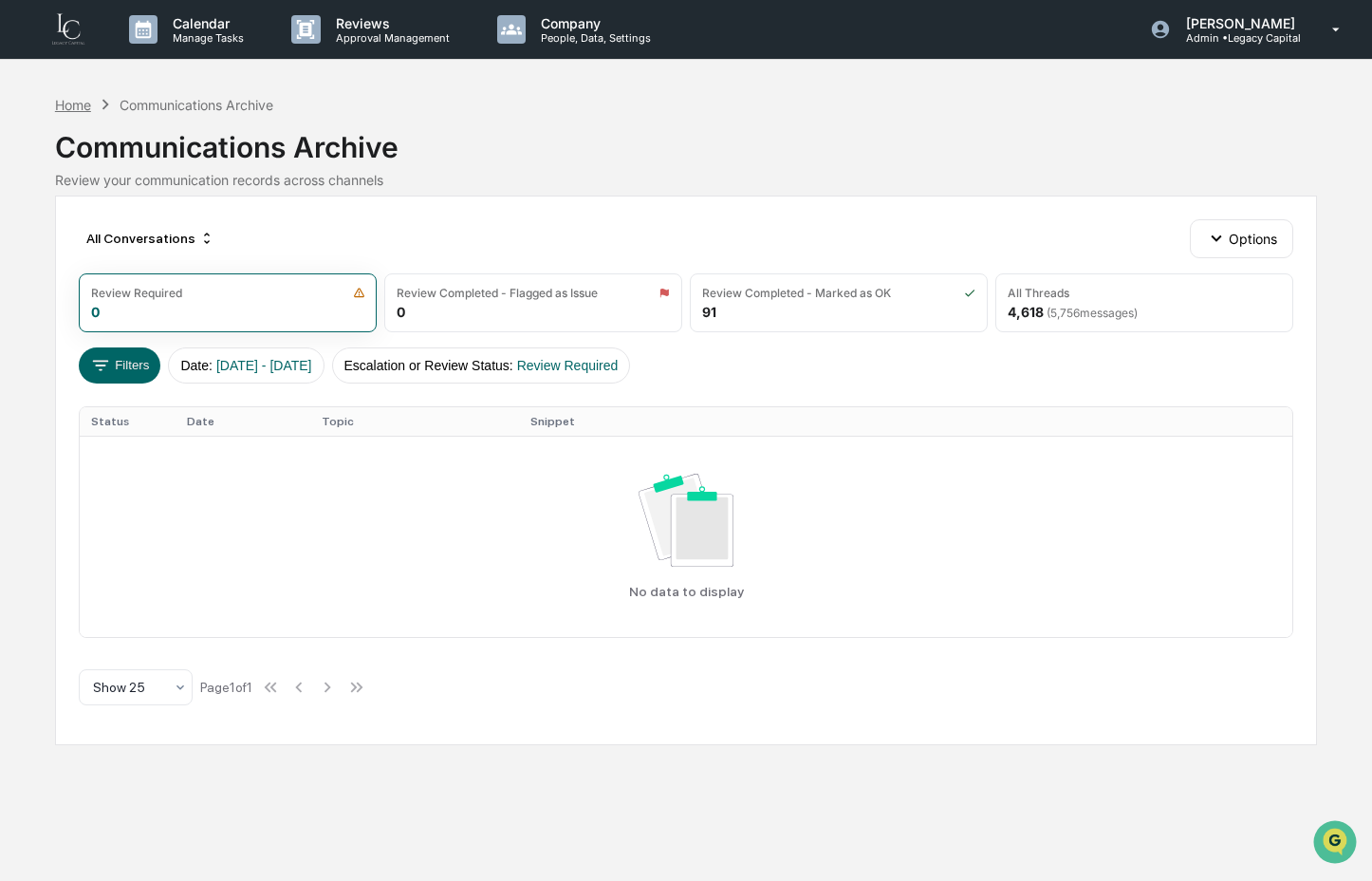
click at [77, 104] on div "Home" at bounding box center [74, 104] width 36 height 16
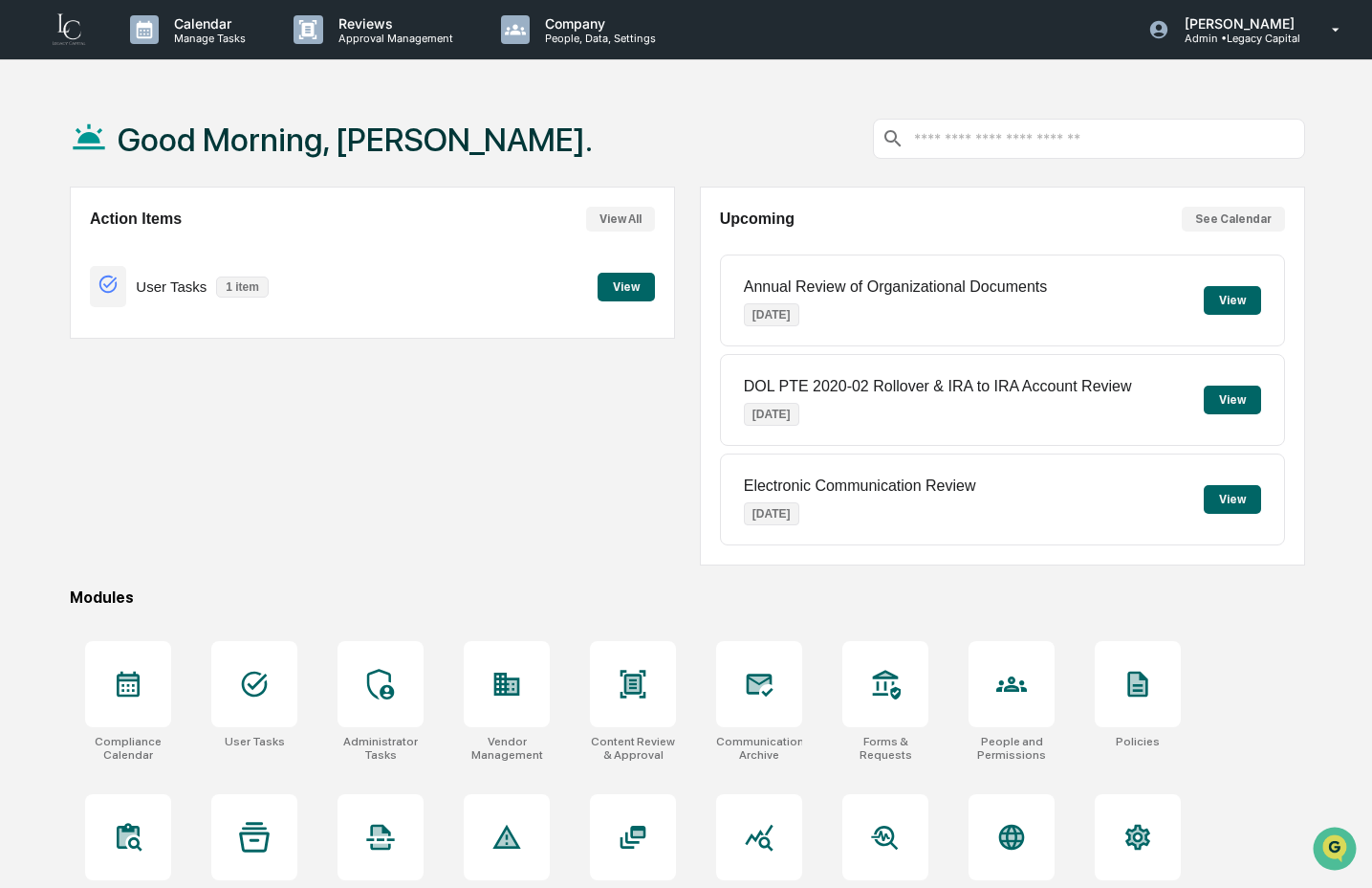
click at [635, 293] on button "View" at bounding box center [627, 287] width 58 height 29
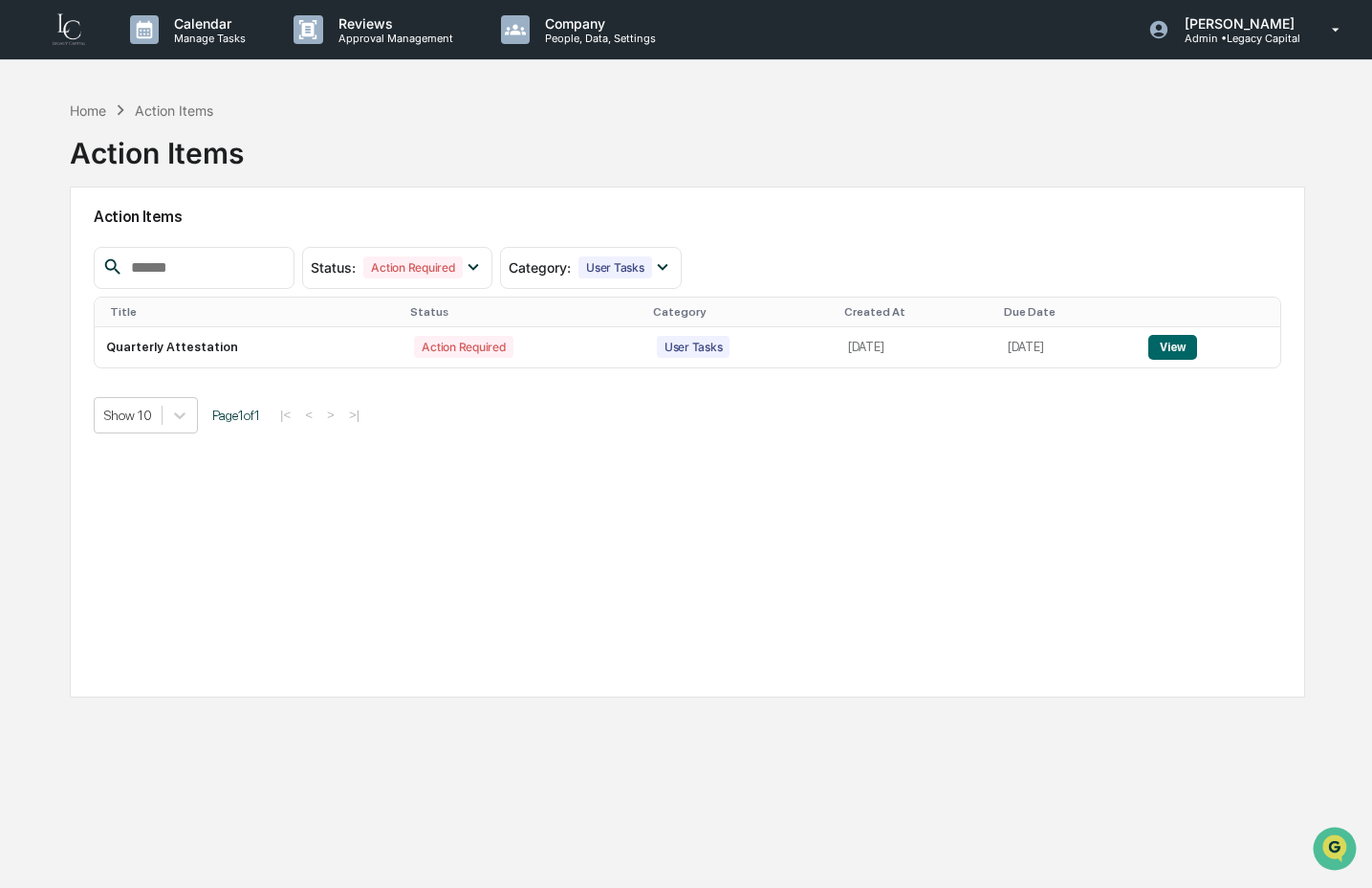
click at [412, 197] on div "Action Items" at bounding box center [687, 218] width 1188 height 44
click at [89, 117] on div "Home" at bounding box center [89, 110] width 37 height 16
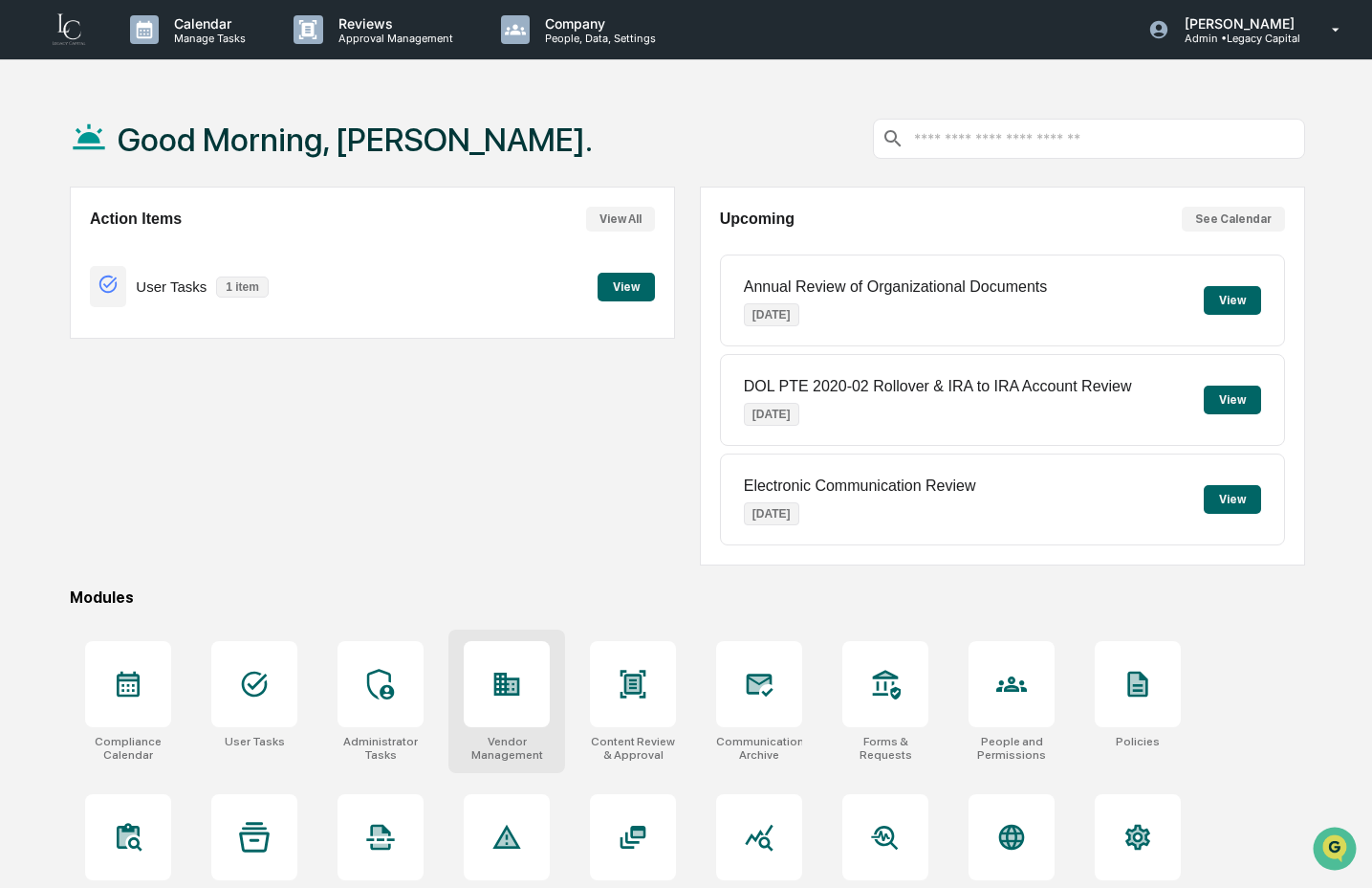
click at [468, 705] on div at bounding box center [506, 684] width 86 height 86
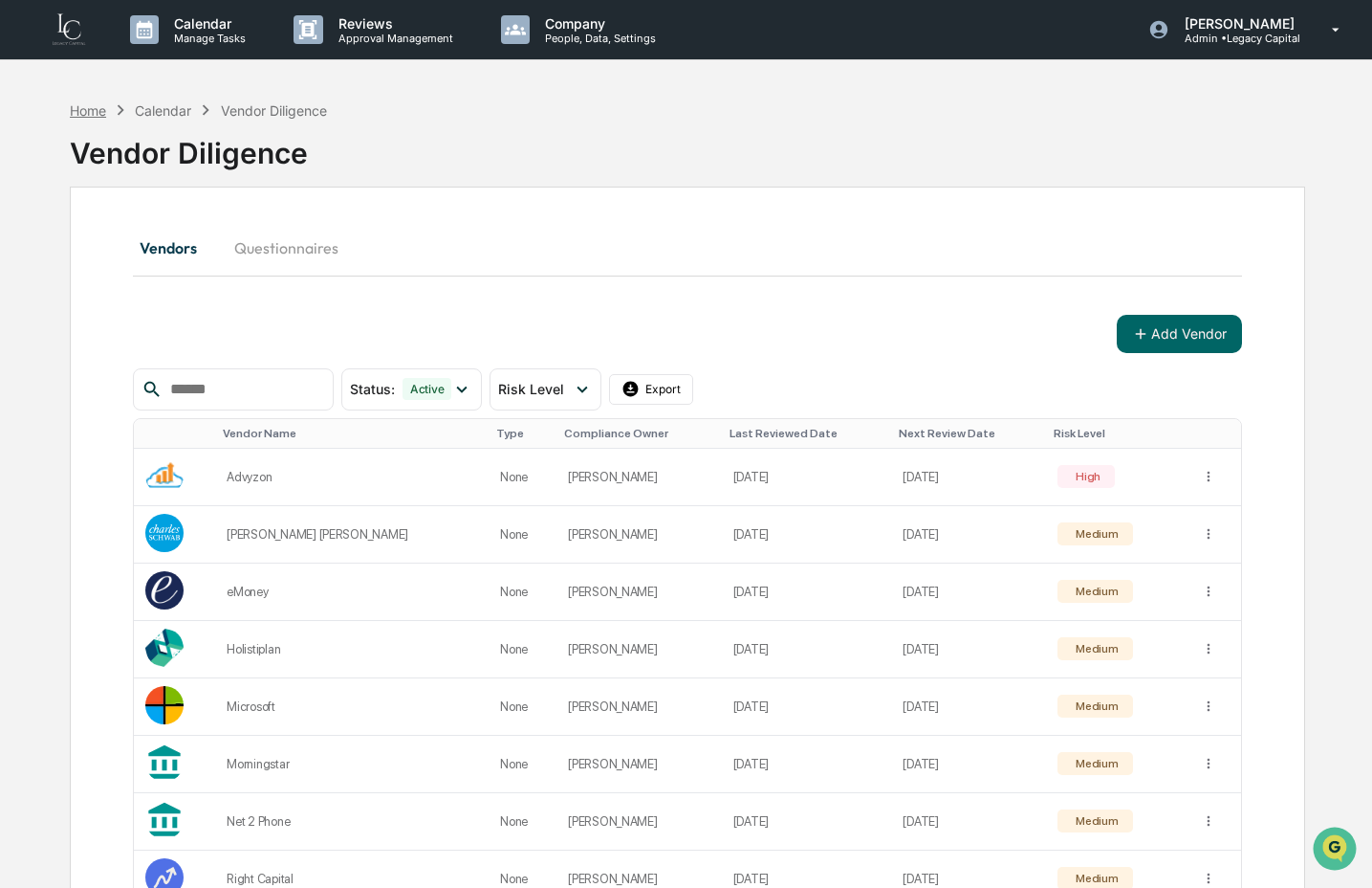
click at [78, 105] on div "Home" at bounding box center [89, 110] width 37 height 16
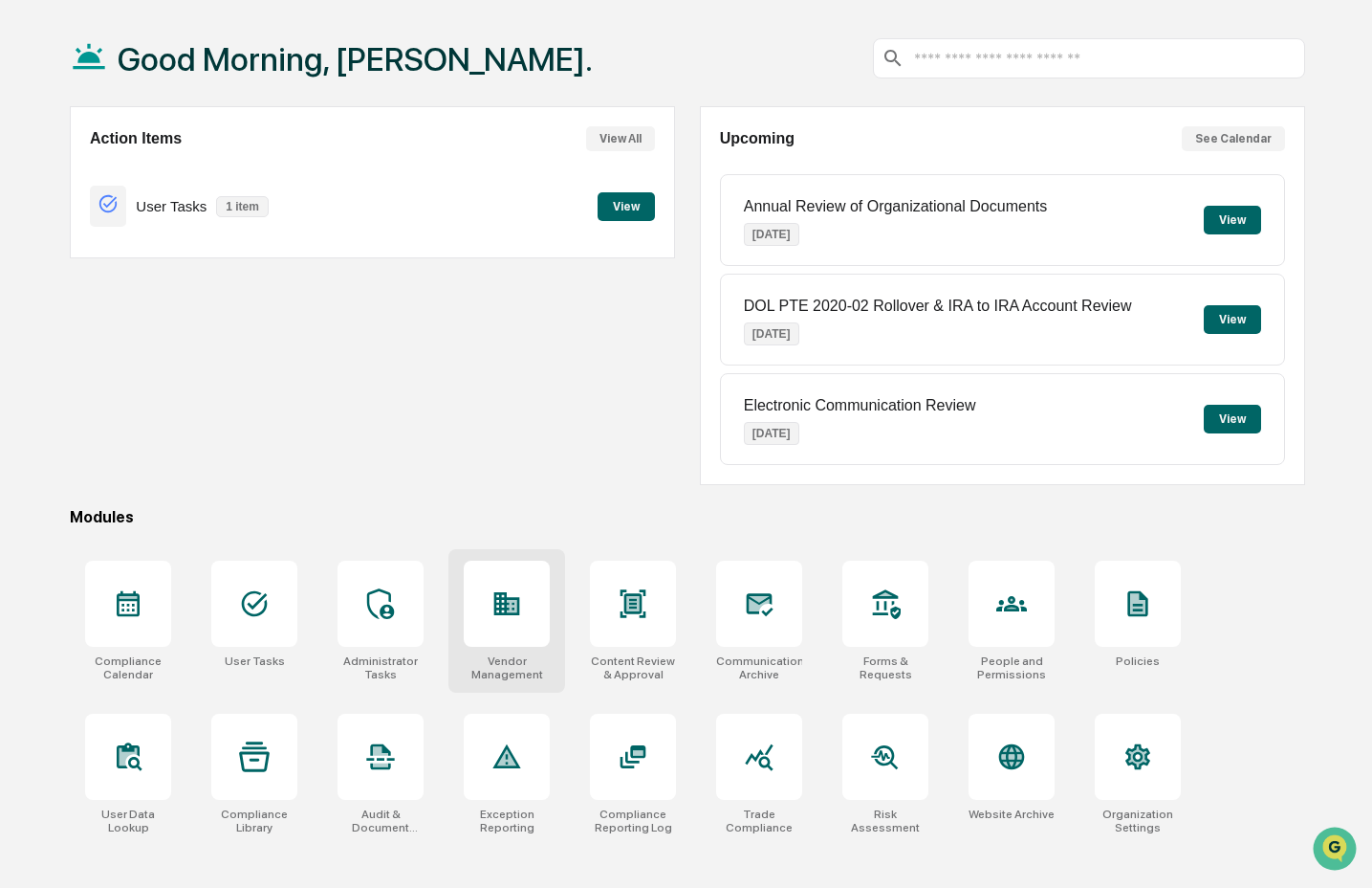
scroll to position [91, 0]
